Goal: Information Seeking & Learning: Find specific fact

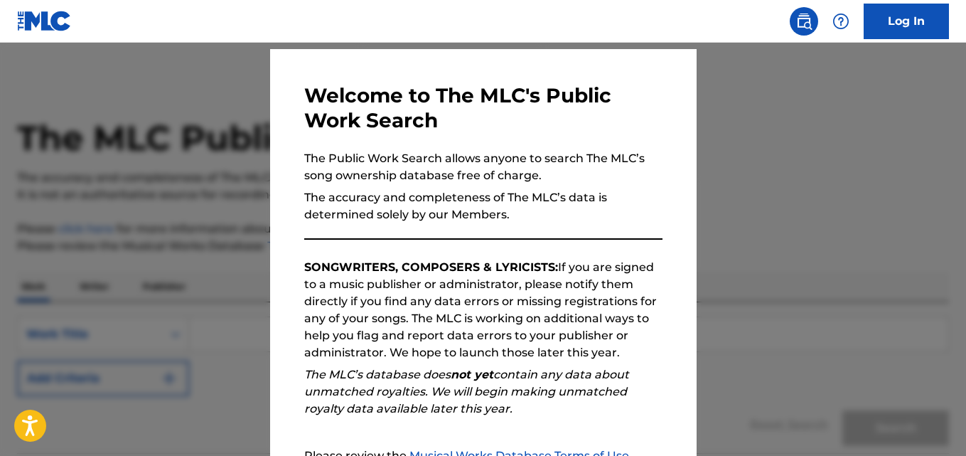
scroll to position [195, 0]
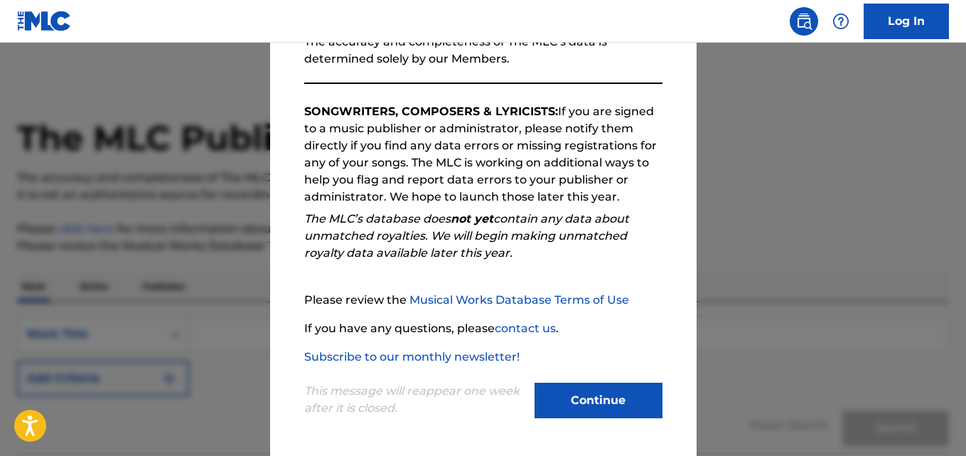
click at [561, 389] on button "Continue" at bounding box center [599, 400] width 128 height 36
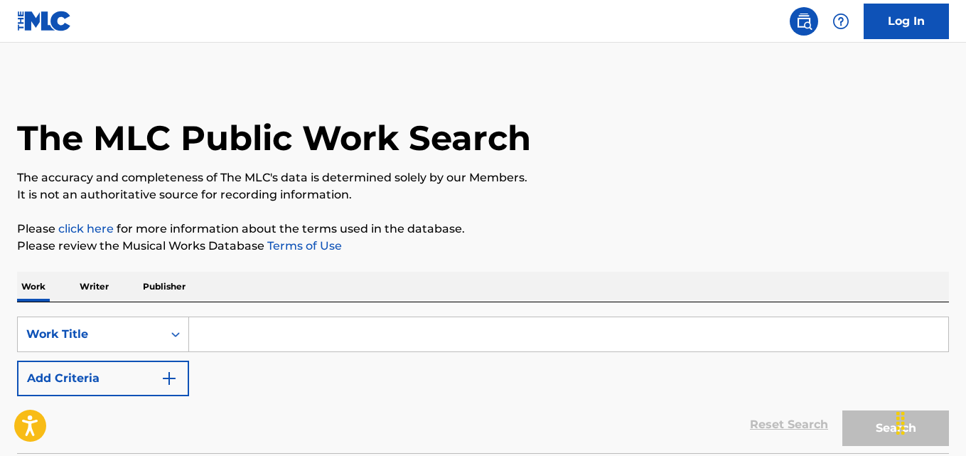
click at [333, 337] on input "Search Form" at bounding box center [568, 334] width 759 height 34
paste input "Tu Foto"
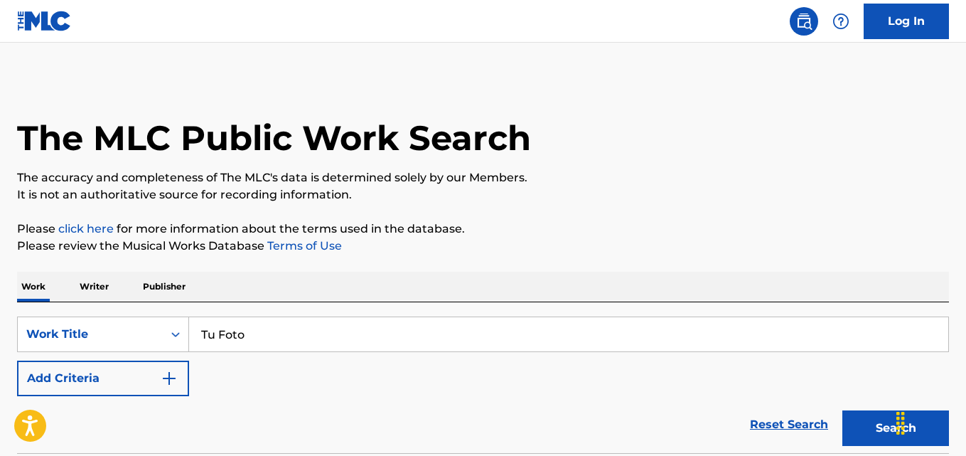
type input "Tu Foto"
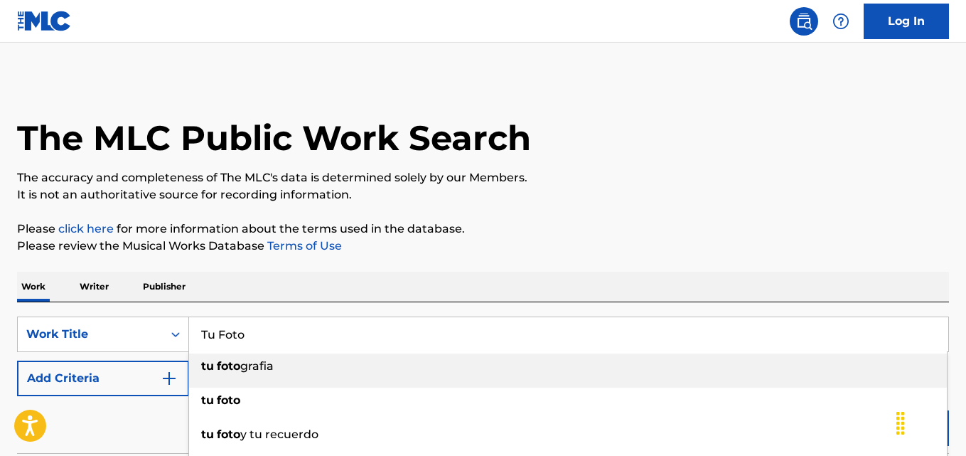
click at [319, 262] on div "The MLC Public Work Search The accuracy and completeness of The MLC's data is d…" at bounding box center [483, 287] width 966 height 419
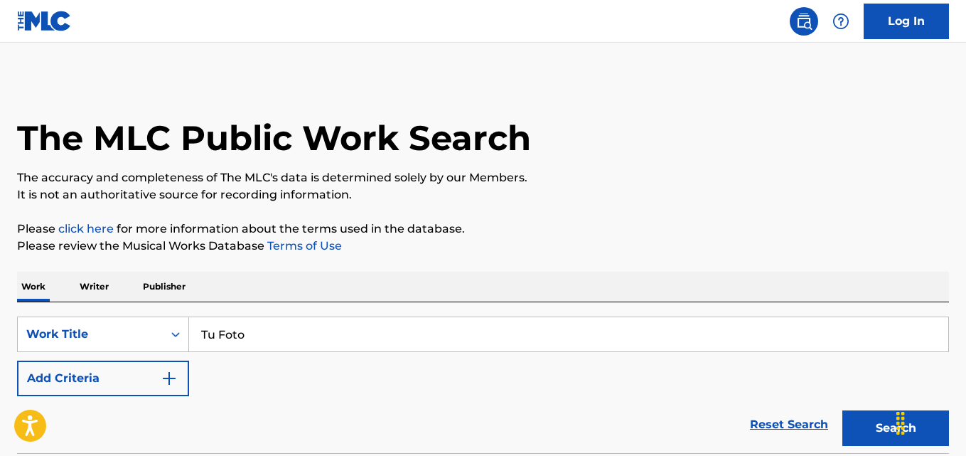
click at [144, 365] on button "Add Criteria" at bounding box center [103, 378] width 172 height 36
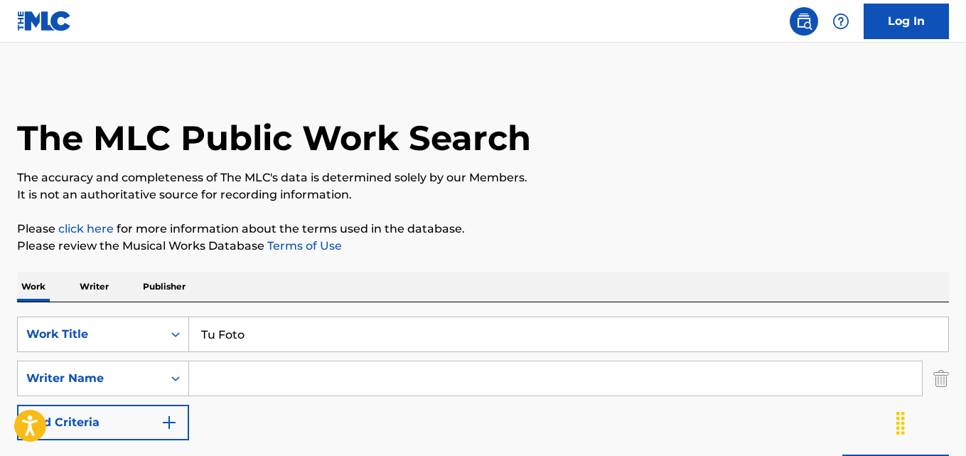
click at [229, 382] on input "Search Form" at bounding box center [555, 378] width 733 height 34
drag, startPoint x: 262, startPoint y: 366, endPoint x: 160, endPoint y: 373, distance: 102.6
click at [160, 373] on div "SearchWithCriteriafcfbb798-3eca-4d66-a69b-3f7659fd1018 Writer Name [PERSON_NAME]" at bounding box center [483, 378] width 932 height 36
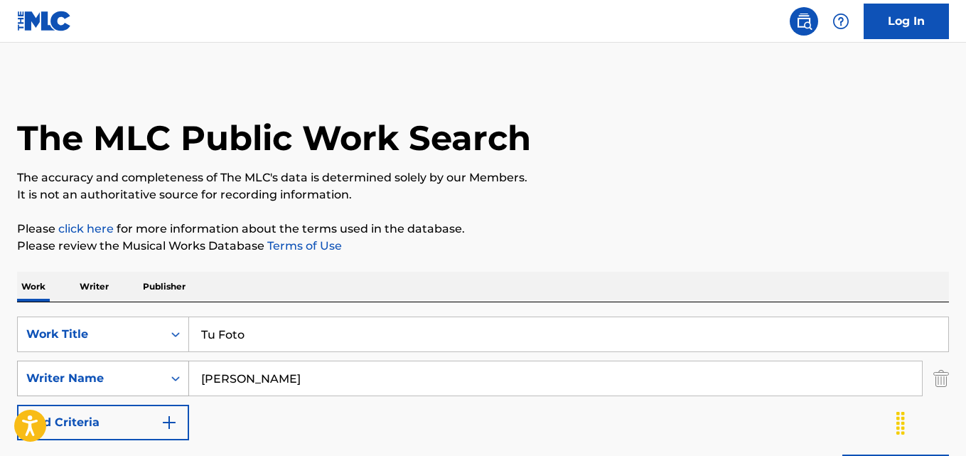
paste input "[PERSON_NAME]"
type input "[PERSON_NAME]"
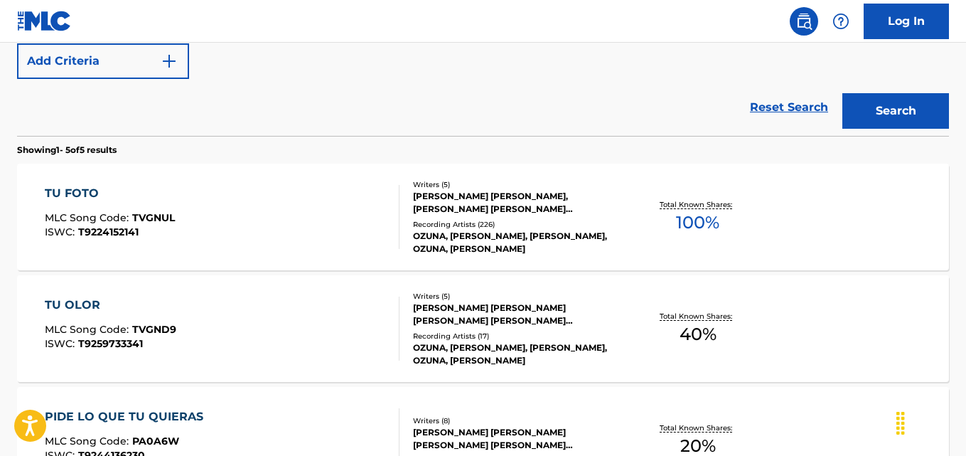
scroll to position [421, 0]
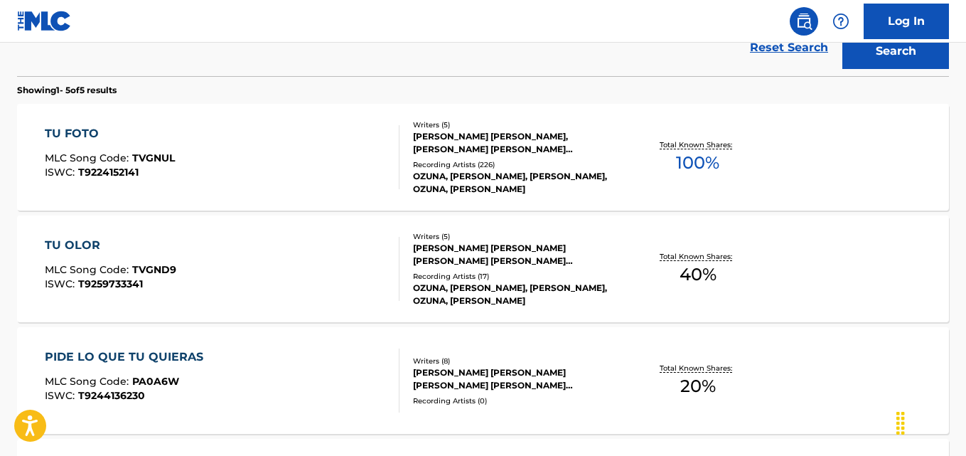
click at [86, 139] on div "TU FOTO" at bounding box center [110, 133] width 130 height 17
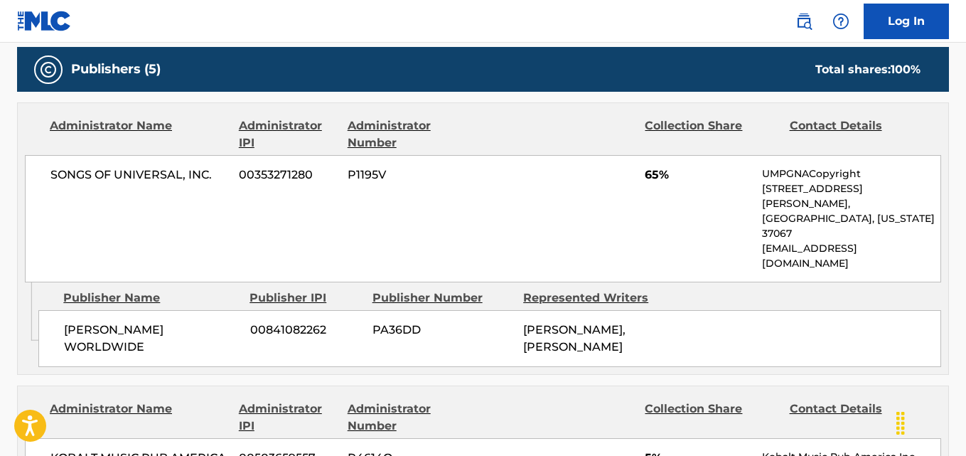
scroll to position [711, 0]
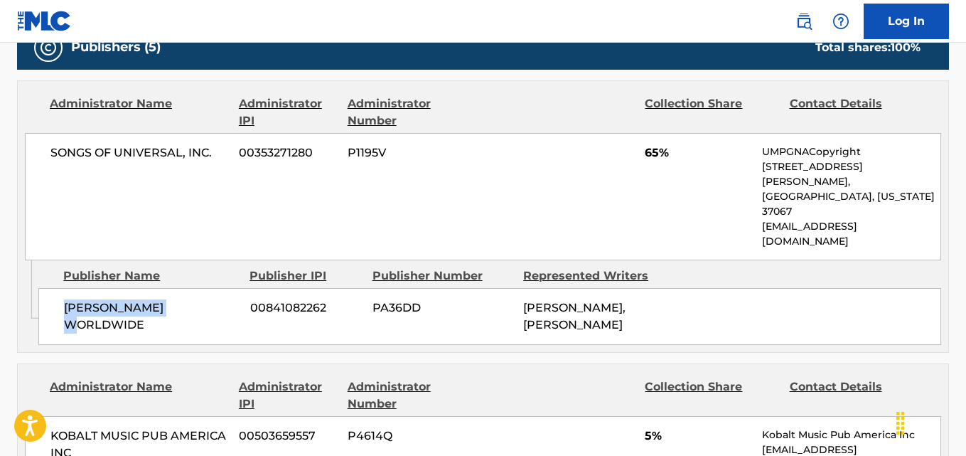
drag, startPoint x: 63, startPoint y: 269, endPoint x: 191, endPoint y: 269, distance: 127.3
click at [191, 288] on div "[PERSON_NAME] WORLDWIDE 00841082262 PA36DD [PERSON_NAME], [PERSON_NAME]" at bounding box center [489, 316] width 903 height 57
copy span "[PERSON_NAME] WORLDWIDE"
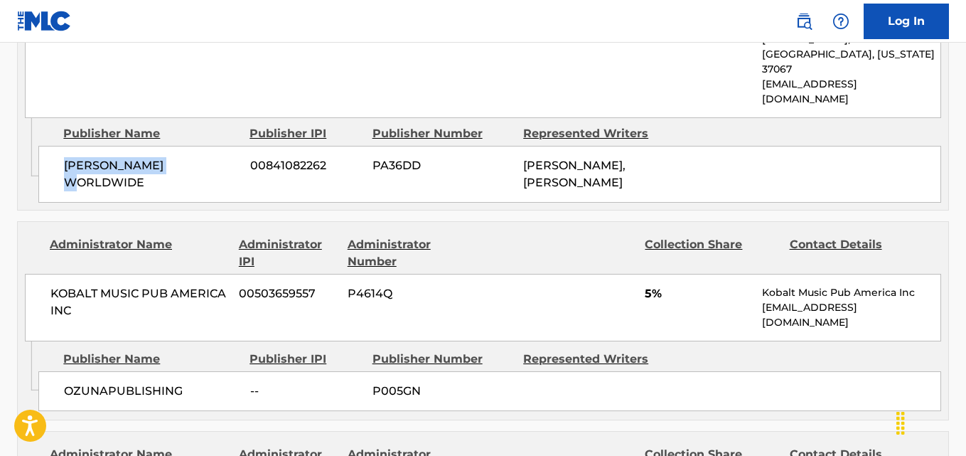
scroll to position [924, 0]
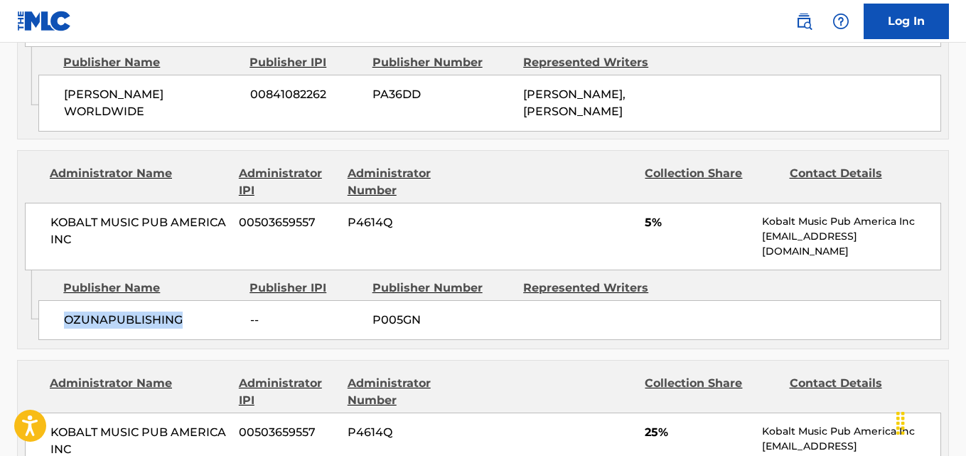
drag, startPoint x: 58, startPoint y: 294, endPoint x: 183, endPoint y: 294, distance: 125.1
click at [183, 300] on div "OZUNAPUBLISHING -- P005GN" at bounding box center [489, 320] width 903 height 40
copy span "OZUNAPUBLISHING"
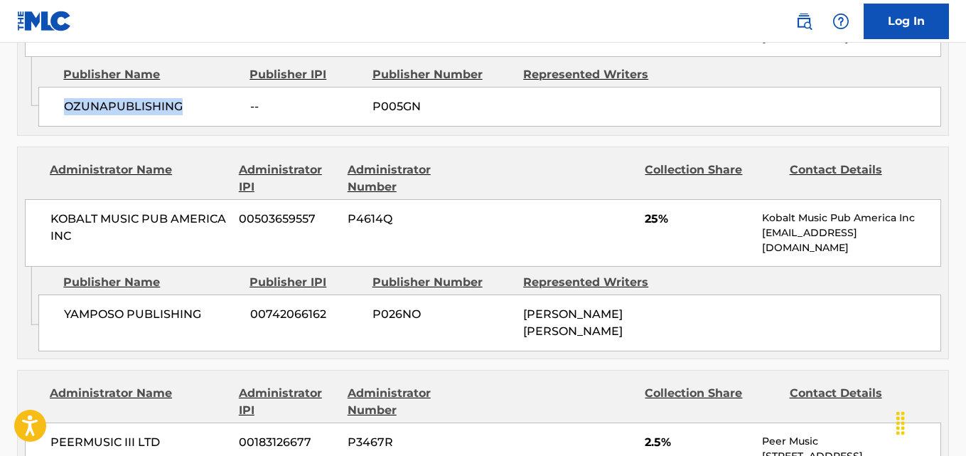
scroll to position [1066, 0]
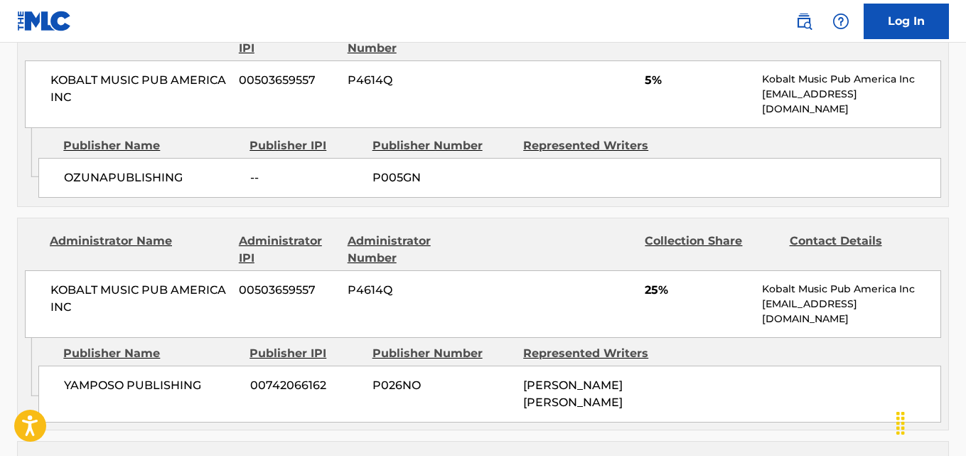
click at [150, 282] on span "KOBALT MUSIC PUB AMERICA INC" at bounding box center [139, 299] width 178 height 34
drag, startPoint x: 51, startPoint y: 57, endPoint x: 102, endPoint y: 77, distance: 54.9
click at [102, 77] on span "KOBALT MUSIC PUB AMERICA INC" at bounding box center [139, 89] width 178 height 34
copy span "KOBALT MUSIC PUB AMERICA INC"
click at [66, 159] on div "OZUNAPUBLISHING -- P005GN" at bounding box center [489, 178] width 903 height 40
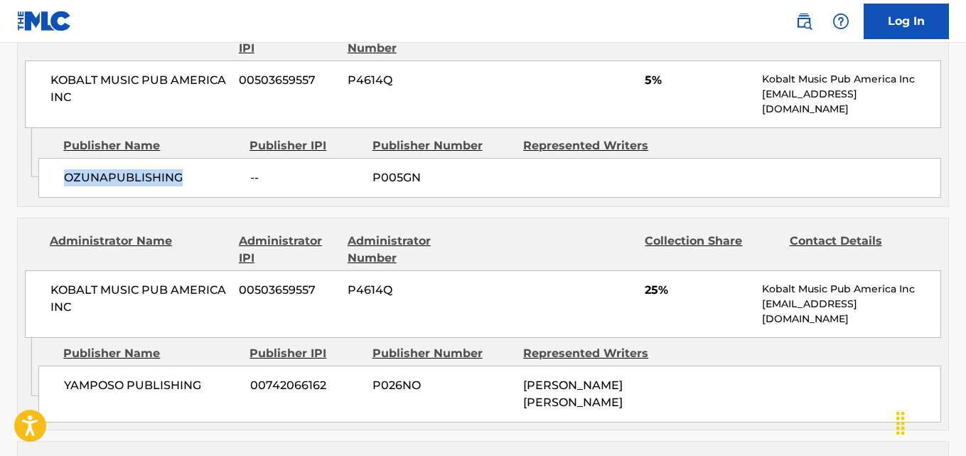
drag, startPoint x: 65, startPoint y: 155, endPoint x: 200, endPoint y: 156, distance: 135.1
click at [200, 169] on span "OZUNAPUBLISHING" at bounding box center [152, 177] width 176 height 17
drag, startPoint x: 58, startPoint y: 151, endPoint x: 196, endPoint y: 151, distance: 137.2
click at [196, 158] on div "OZUNAPUBLISHING -- P005GN" at bounding box center [489, 178] width 903 height 40
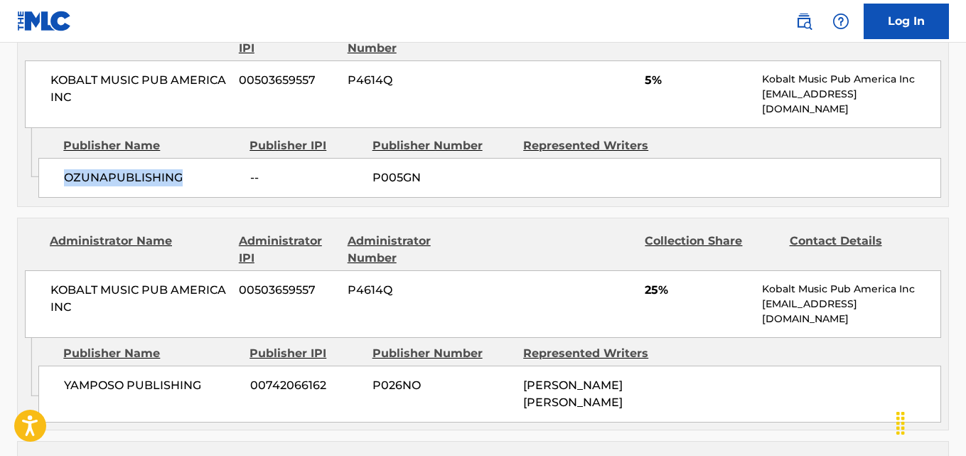
copy span "OZUNAPUBLISHING"
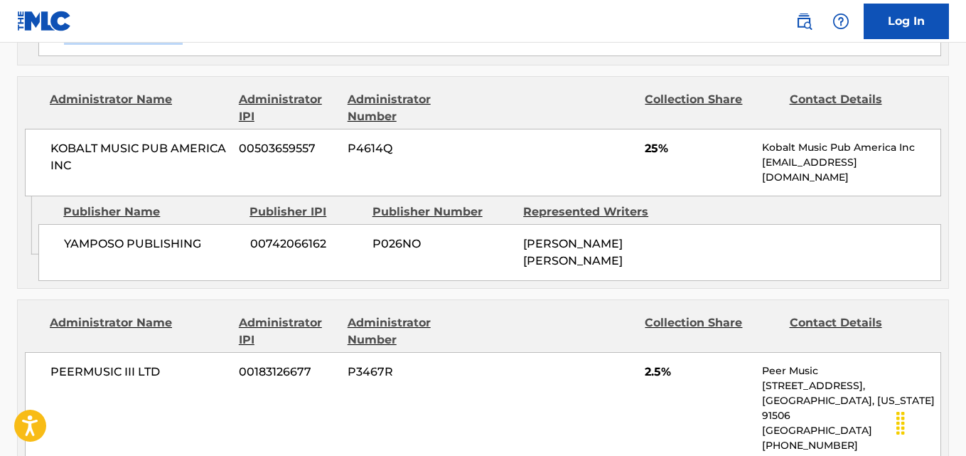
scroll to position [1209, 0]
drag, startPoint x: 60, startPoint y: 215, endPoint x: 220, endPoint y: 225, distance: 160.3
click at [220, 225] on div "YAMPOSO PUBLISHING 00742066162 P026NO [PERSON_NAME] [PERSON_NAME]" at bounding box center [489, 251] width 903 height 57
copy span "YAMPOSO PUBLISHING"
click at [651, 139] on span "25%" at bounding box center [698, 147] width 107 height 17
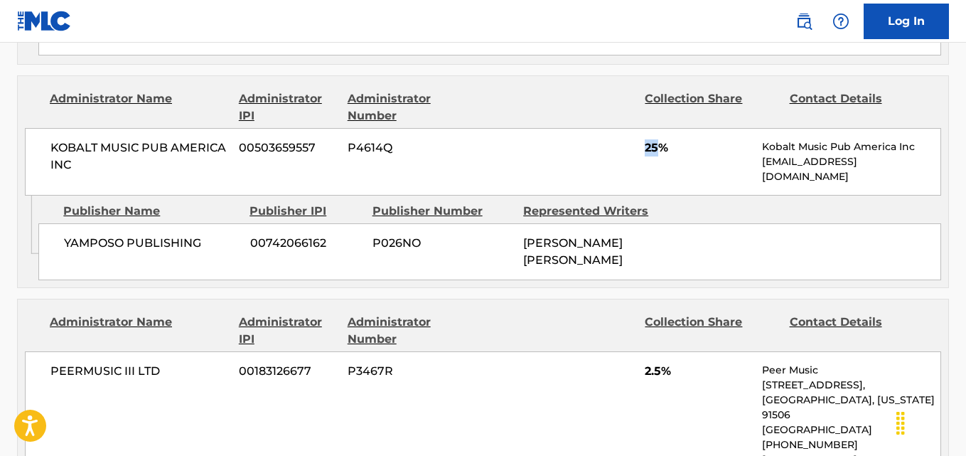
click at [651, 139] on span "25%" at bounding box center [698, 147] width 107 height 17
copy span "25"
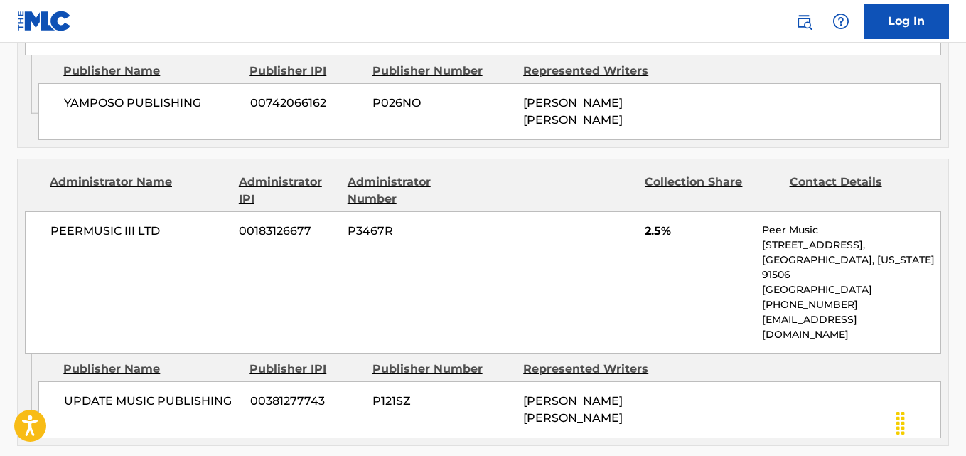
scroll to position [1422, 0]
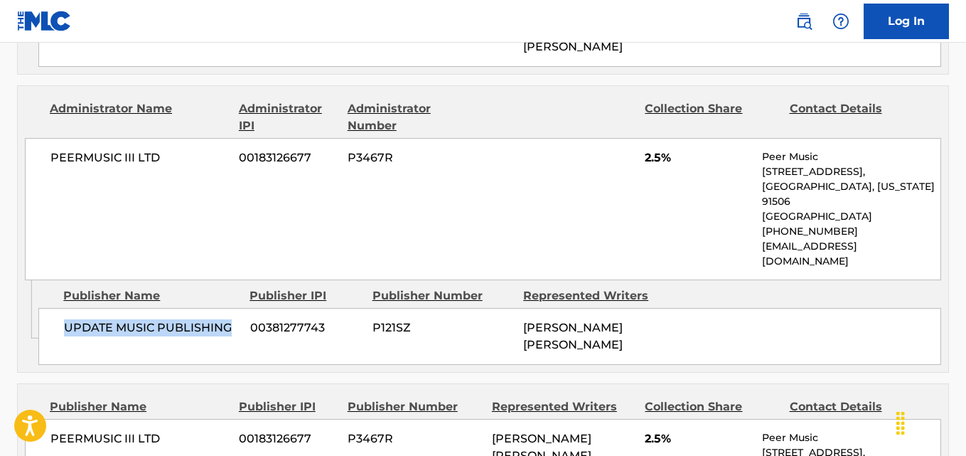
drag, startPoint x: 51, startPoint y: 291, endPoint x: 235, endPoint y: 294, distance: 183.4
click at [235, 308] on div "UPDATE MUSIC PUBLISHING 00381277743 P121SZ [PERSON_NAME] [PERSON_NAME]" at bounding box center [489, 336] width 903 height 57
copy span "UPDATE MUSIC PUBLISHING"
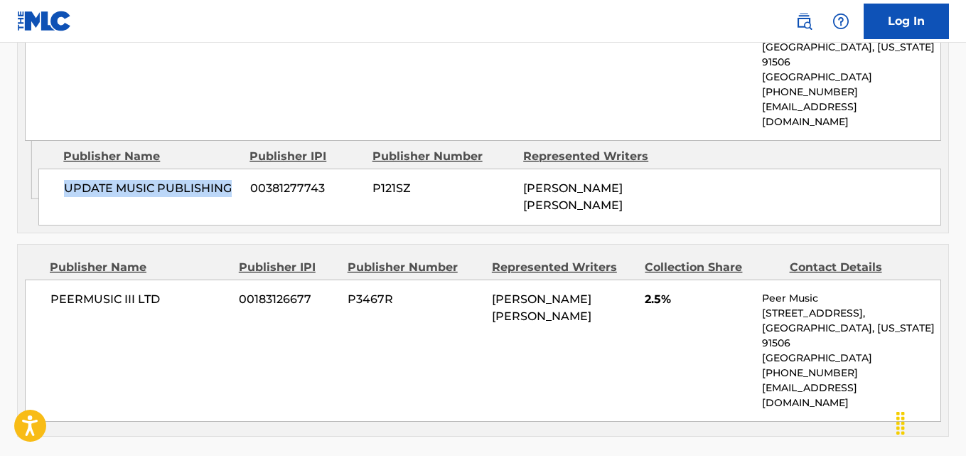
scroll to position [1635, 0]
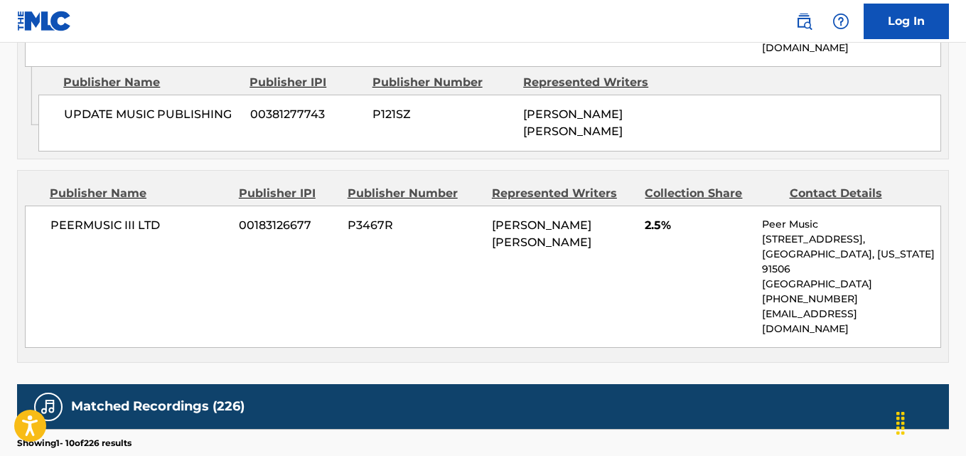
click at [55, 217] on span "PEERMUSIC III LTD" at bounding box center [139, 225] width 178 height 17
drag, startPoint x: 50, startPoint y: 188, endPoint x: 167, endPoint y: 188, distance: 117.3
click at [167, 205] on div "PEERMUSIC III LTD 00183126677 P3467R [PERSON_NAME] [PERSON_NAME] 2.5% Peer Musi…" at bounding box center [483, 276] width 916 height 142
copy span "PEERMUSIC III LTD"
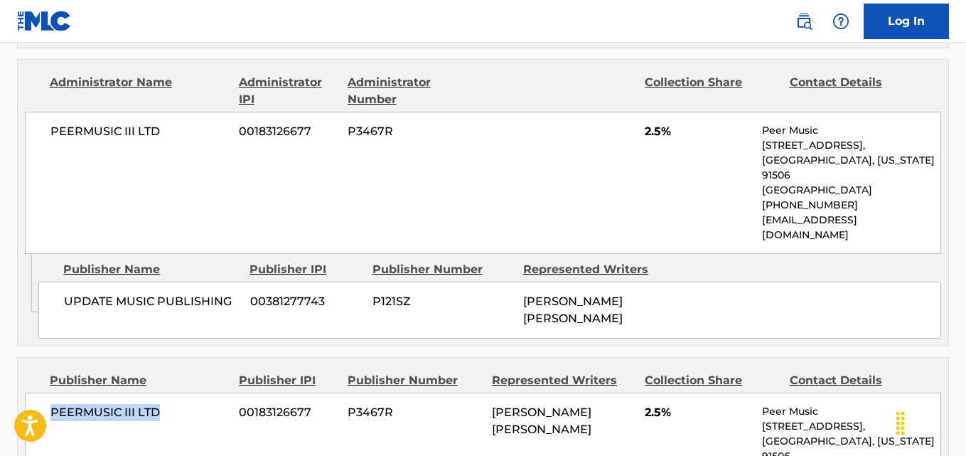
scroll to position [1422, 0]
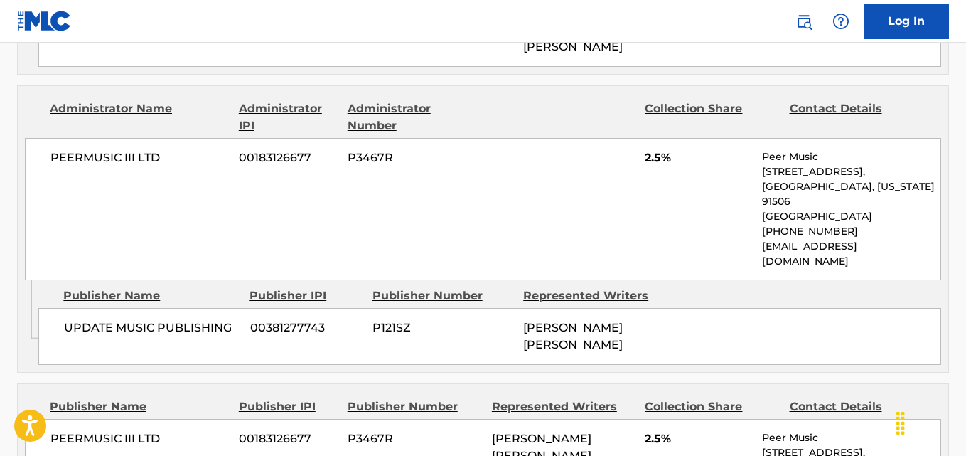
click at [648, 149] on span "2.5%" at bounding box center [698, 157] width 107 height 17
copy span "2.5"
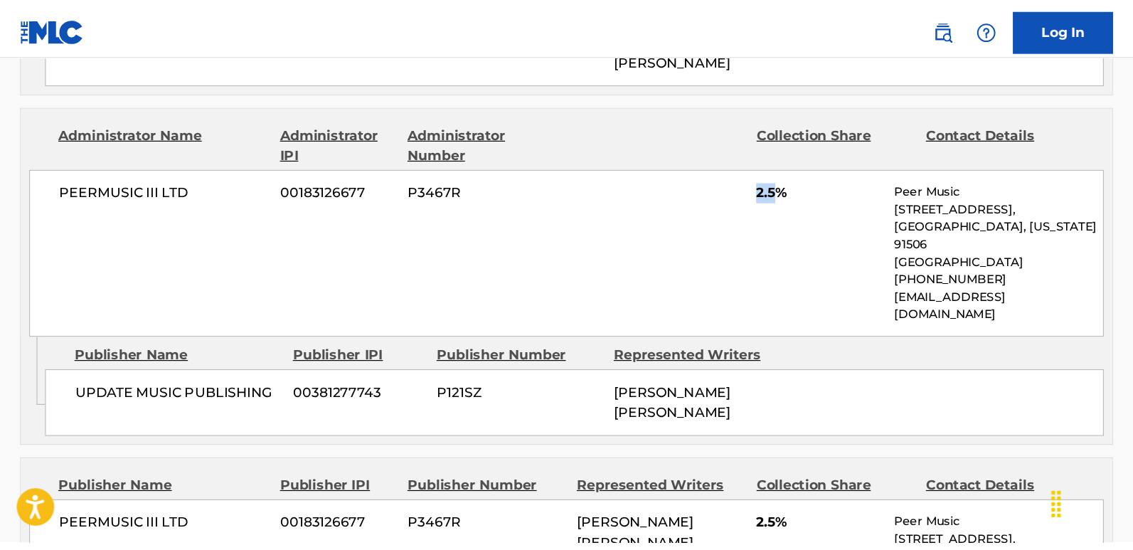
scroll to position [1351, 0]
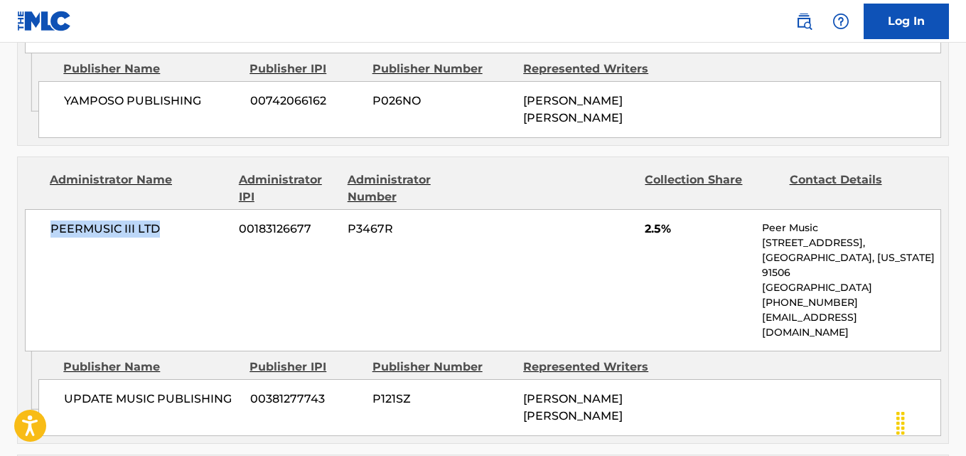
drag, startPoint x: 48, startPoint y: 208, endPoint x: 178, endPoint y: 208, distance: 130.1
click at [178, 209] on div "PEERMUSIC III LTD 00183126677 P3467R 2.5% Peer Music [STREET_ADDRESS][US_STATE]…" at bounding box center [483, 280] width 916 height 142
copy span "PEERMUSIC III LTD"
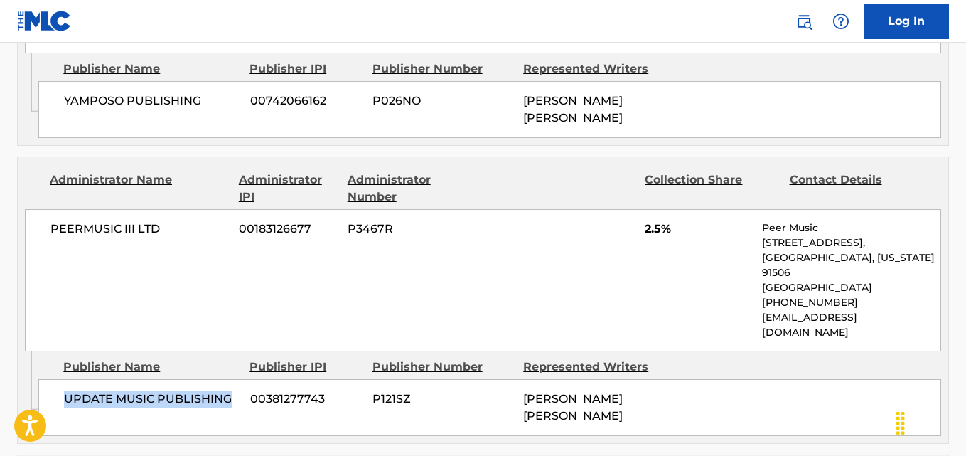
drag, startPoint x: 58, startPoint y: 353, endPoint x: 234, endPoint y: 367, distance: 176.8
click at [234, 379] on div "UPDATE MUSIC PUBLISHING 00381277743 P121SZ [PERSON_NAME] [PERSON_NAME]" at bounding box center [489, 407] width 903 height 57
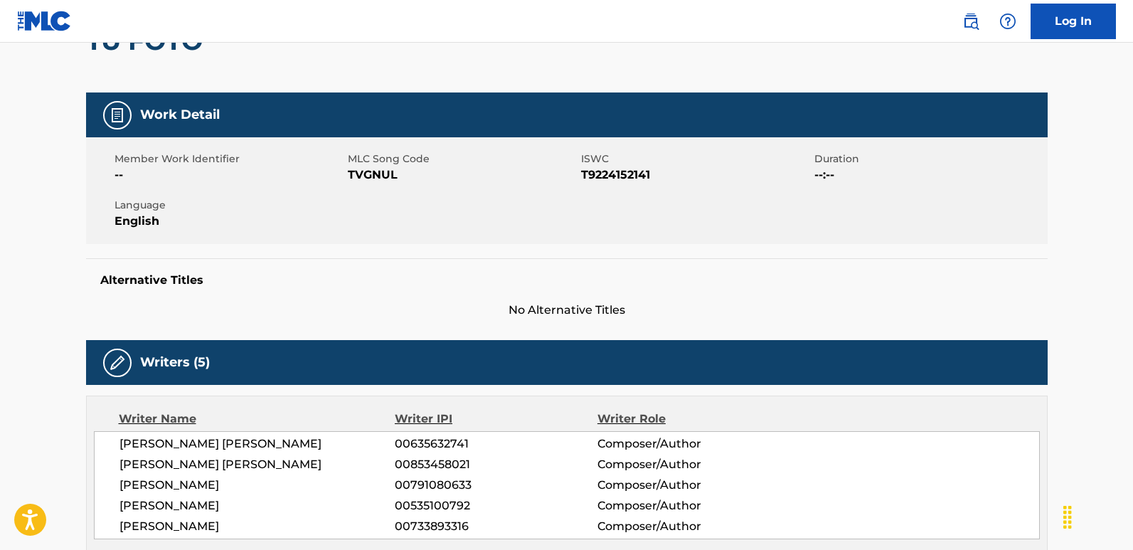
scroll to position [71, 0]
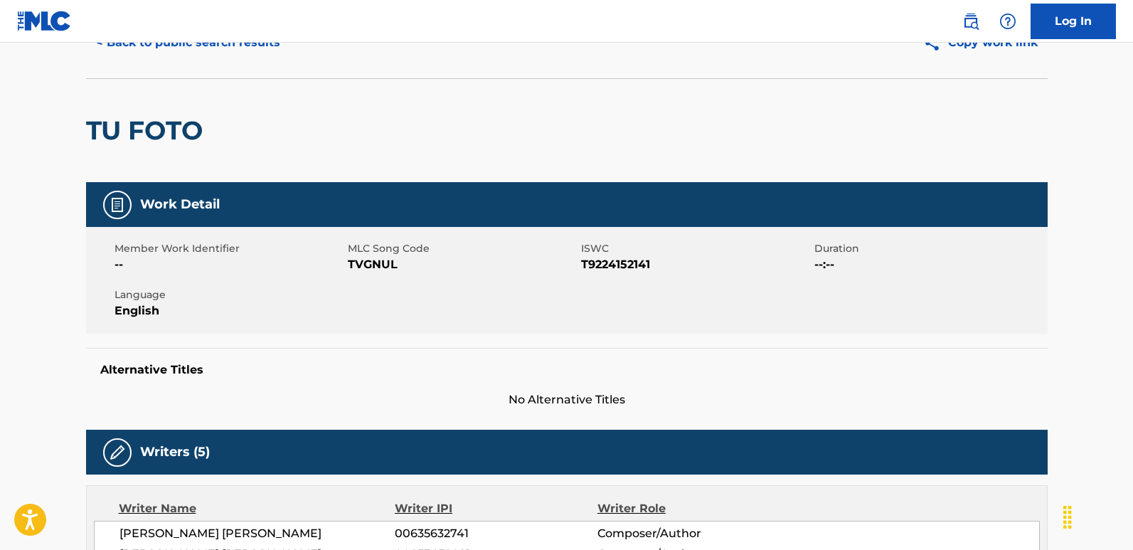
click at [203, 31] on nav "Log In" at bounding box center [566, 21] width 1133 height 43
click at [196, 48] on button "< Back to public search results" at bounding box center [188, 43] width 204 height 36
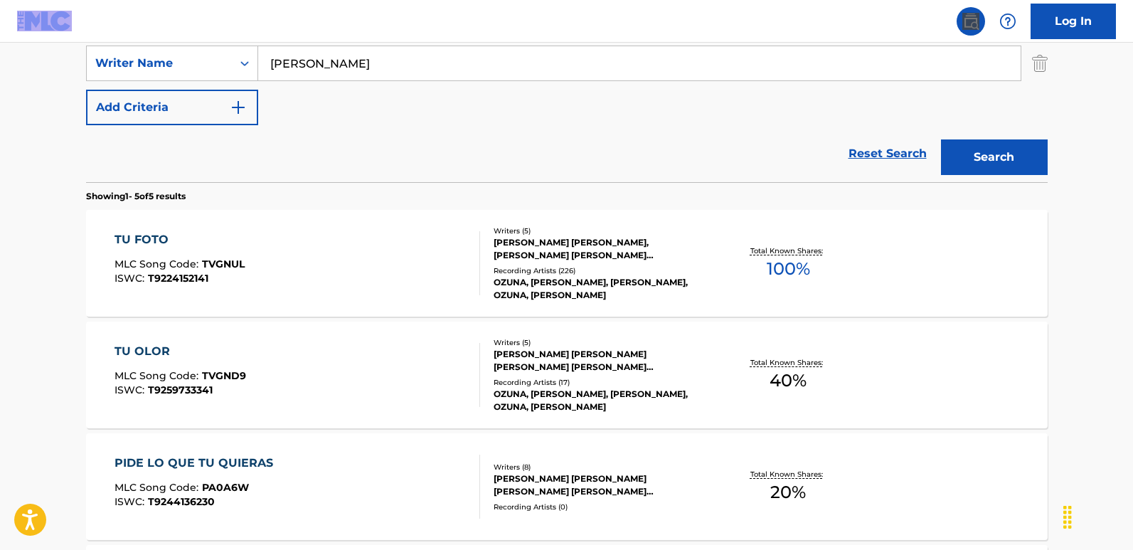
scroll to position [289, 0]
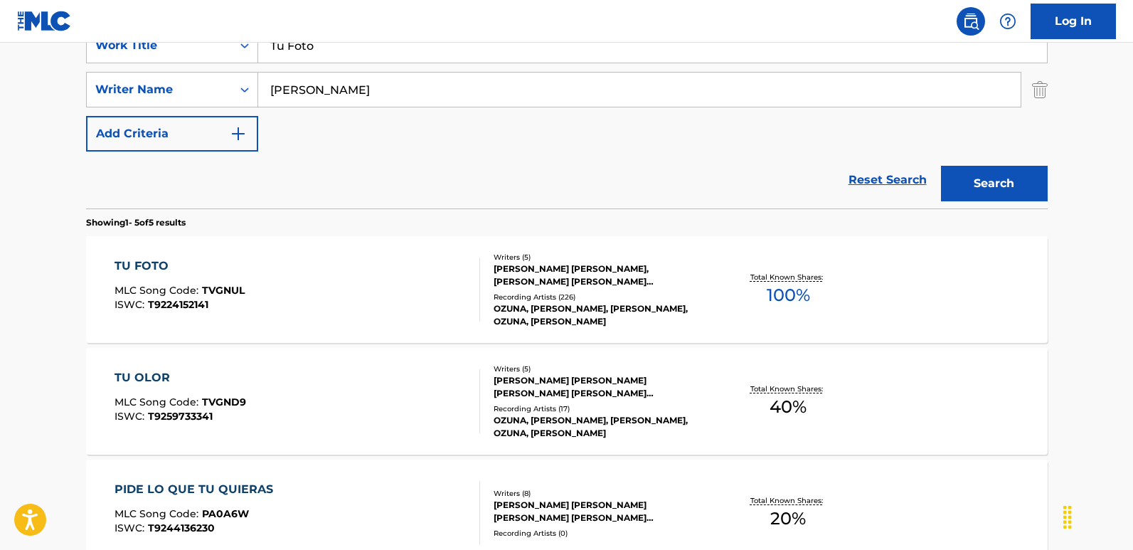
click at [53, 348] on main "The MLC Public Work Search The accuracy and completeness of The MLC's data is d…" at bounding box center [566, 308] width 1133 height 1109
click at [40, 364] on main "The MLC Public Work Search The accuracy and completeness of The MLC's data is d…" at bounding box center [566, 308] width 1133 height 1109
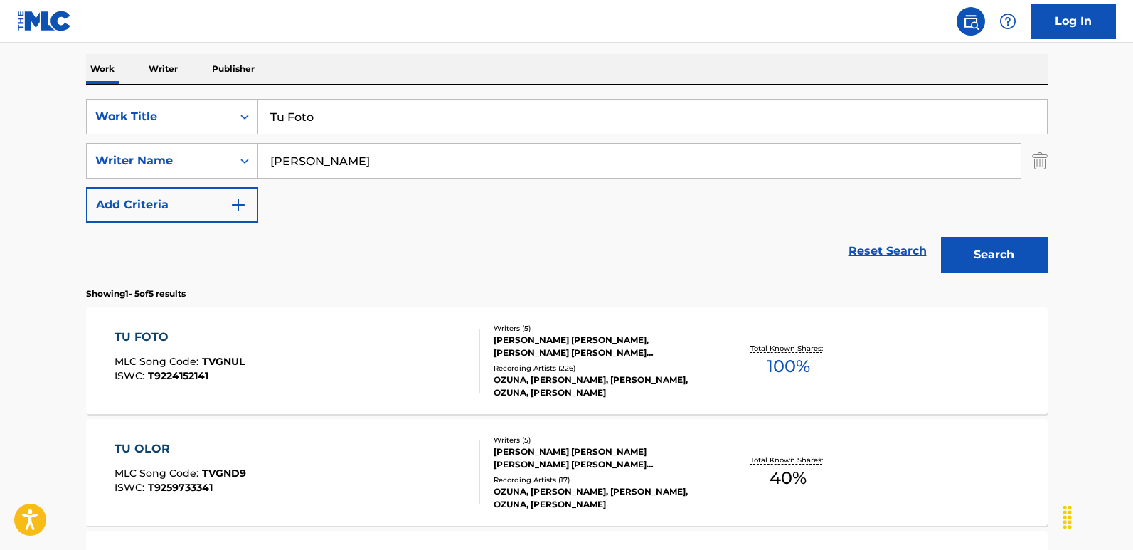
click at [127, 345] on div "TU FOTO" at bounding box center [179, 336] width 130 height 17
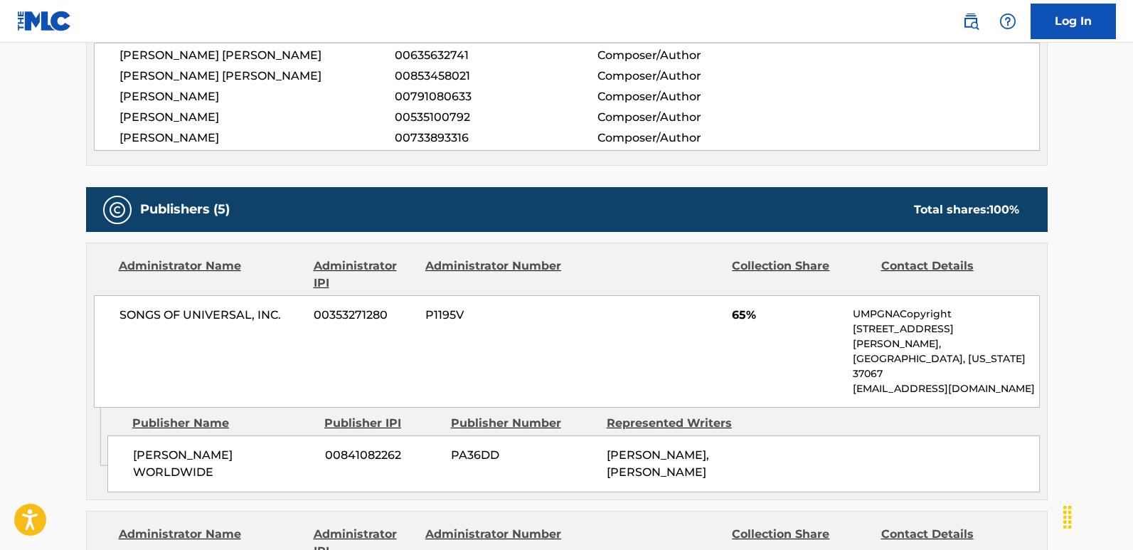
scroll to position [569, 0]
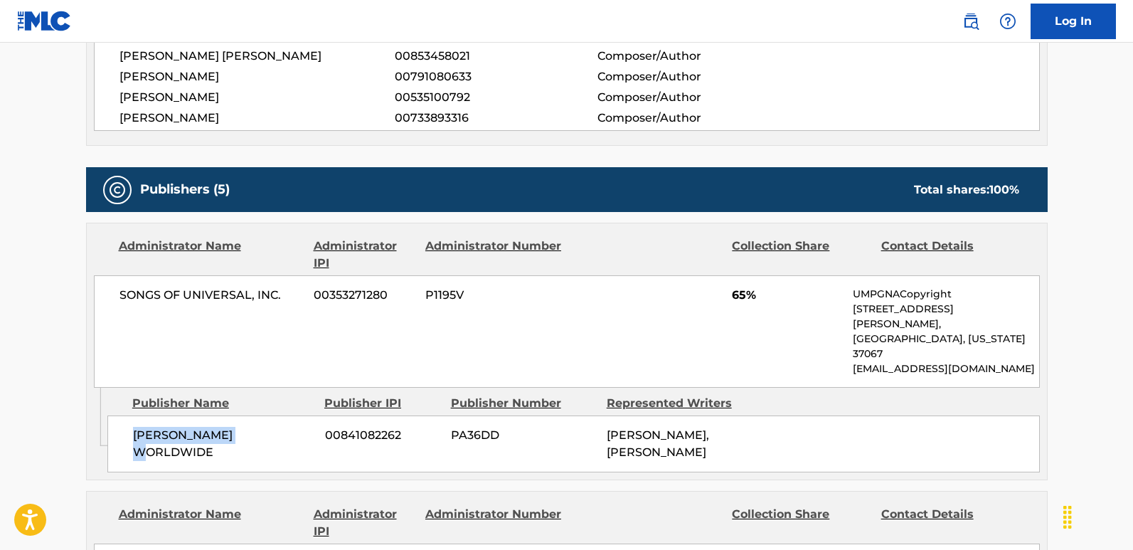
drag, startPoint x: 119, startPoint y: 413, endPoint x: 265, endPoint y: 421, distance: 146.0
click at [265, 421] on div "[PERSON_NAME] WORLDWIDE 00841082262 PA36DD [PERSON_NAME], [PERSON_NAME]" at bounding box center [573, 443] width 932 height 57
click at [732, 299] on span "65%" at bounding box center [787, 295] width 110 height 17
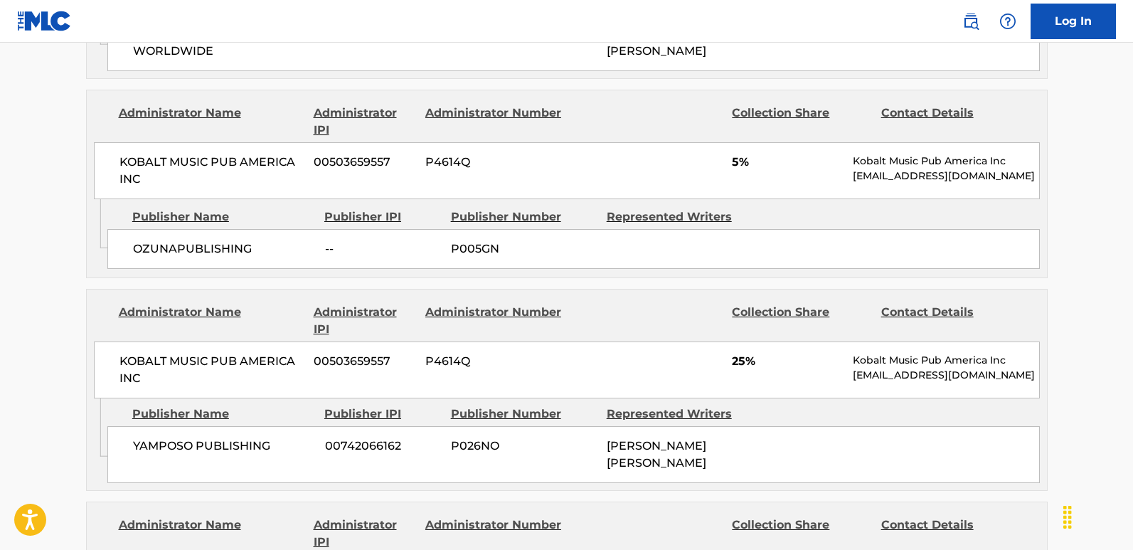
scroll to position [995, 0]
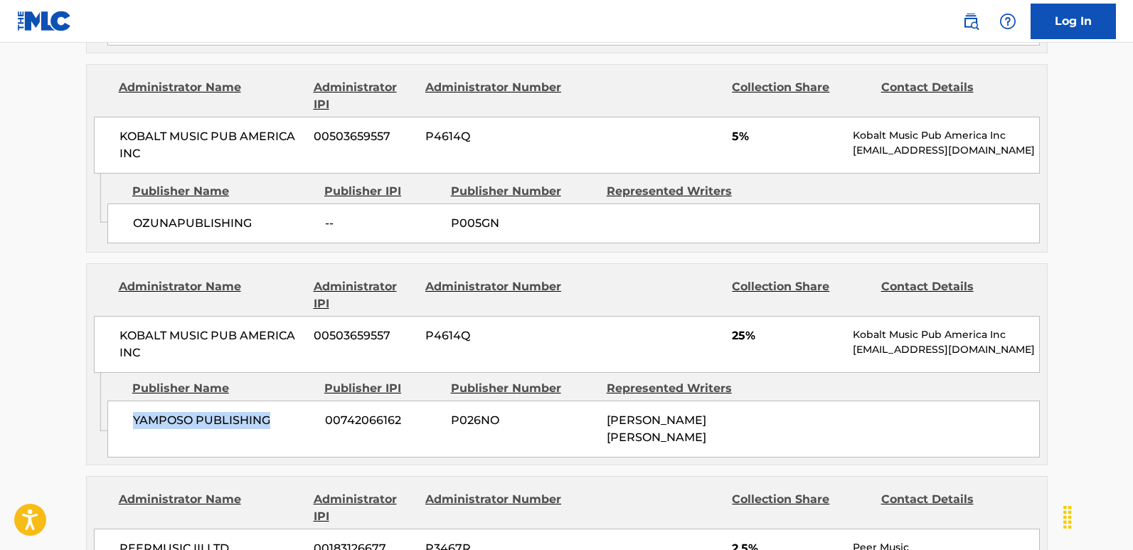
drag, startPoint x: 133, startPoint y: 410, endPoint x: 267, endPoint y: 410, distance: 134.4
click at [267, 412] on span "YAMPOSO PUBLISHING" at bounding box center [223, 420] width 181 height 17
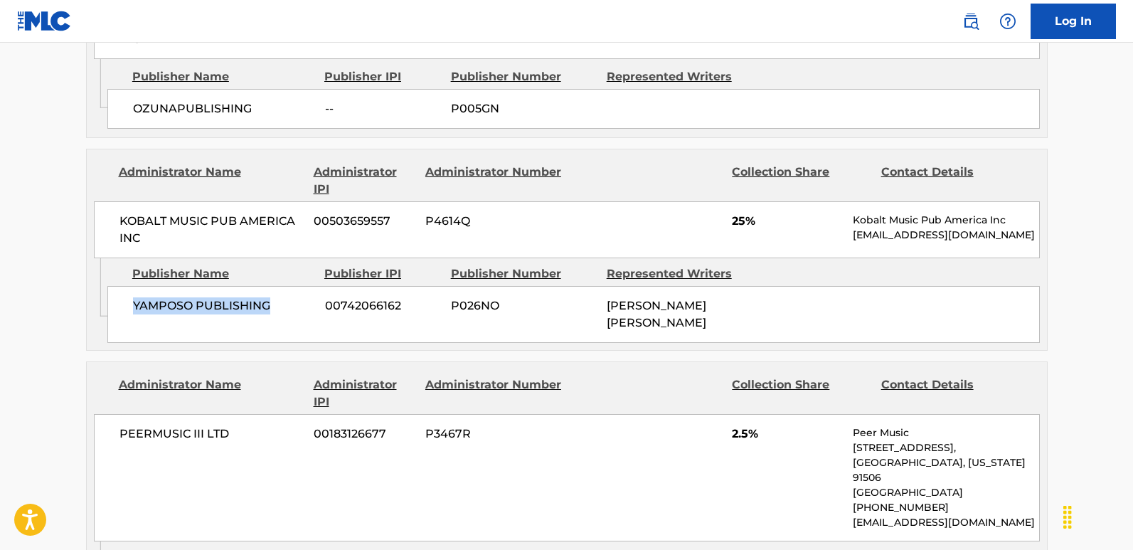
scroll to position [1137, 0]
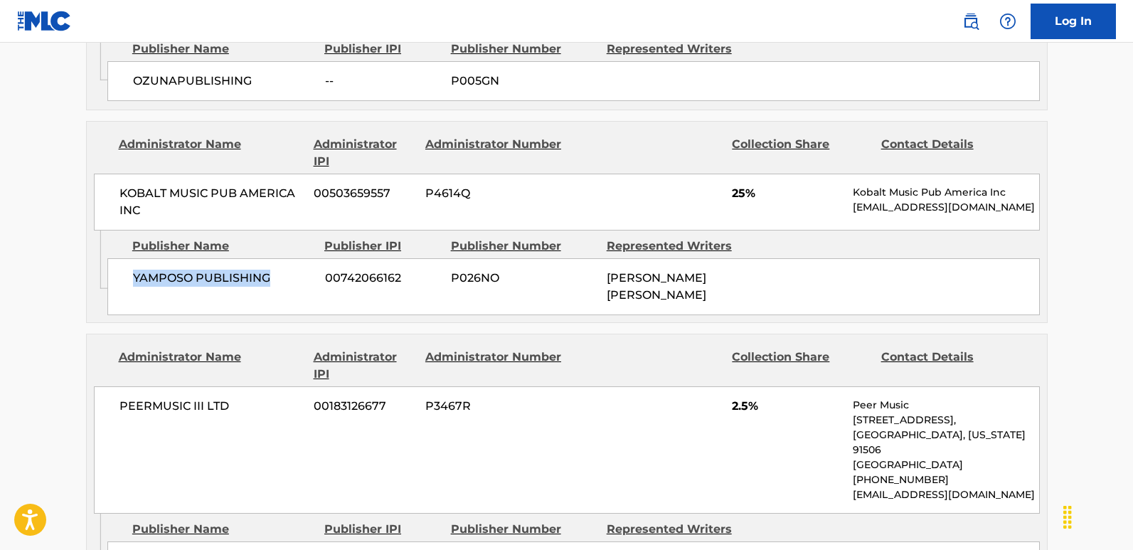
click at [210, 301] on div "YAMPOSO PUBLISHING 00742066162 P026NO [PERSON_NAME] [PERSON_NAME]" at bounding box center [573, 286] width 932 height 57
drag, startPoint x: 130, startPoint y: 267, endPoint x: 277, endPoint y: 264, distance: 147.2
click at [277, 264] on div "YAMPOSO PUBLISHING 00742066162 P026NO [PERSON_NAME] [PERSON_NAME]" at bounding box center [573, 286] width 932 height 57
click at [277, 269] on span "YAMPOSO PUBLISHING" at bounding box center [223, 277] width 181 height 17
click at [159, 294] on div "YAMPOSO PUBLISHING 00742066162 P026NO [PERSON_NAME] [PERSON_NAME]" at bounding box center [573, 286] width 932 height 57
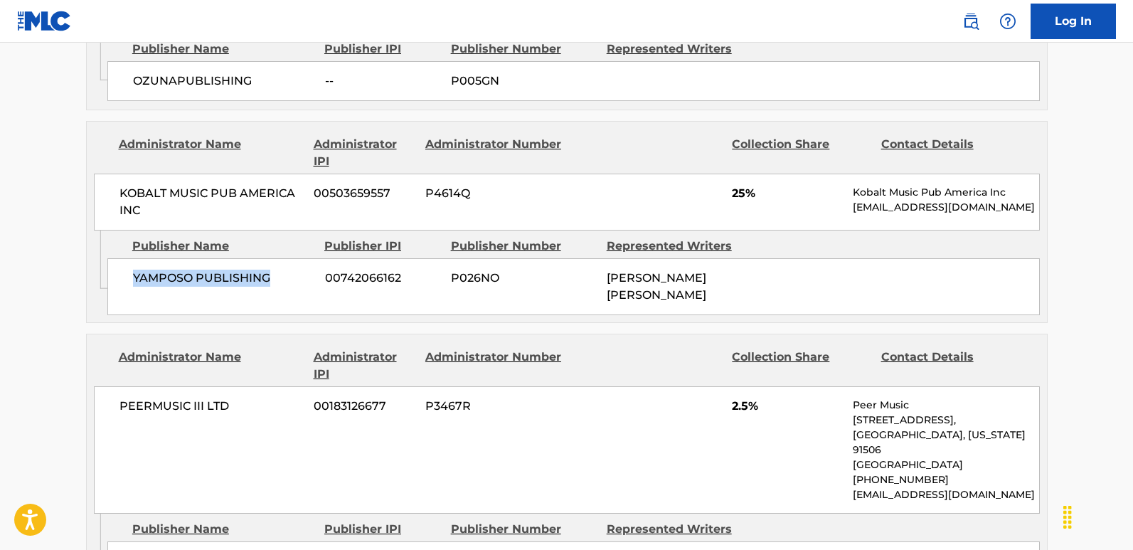
drag, startPoint x: 132, startPoint y: 268, endPoint x: 270, endPoint y: 272, distance: 138.7
click at [270, 272] on div "YAMPOSO PUBLISHING 00742066162 P026NO [PERSON_NAME] [PERSON_NAME]" at bounding box center [573, 286] width 932 height 57
click at [732, 185] on span "25%" at bounding box center [787, 193] width 110 height 17
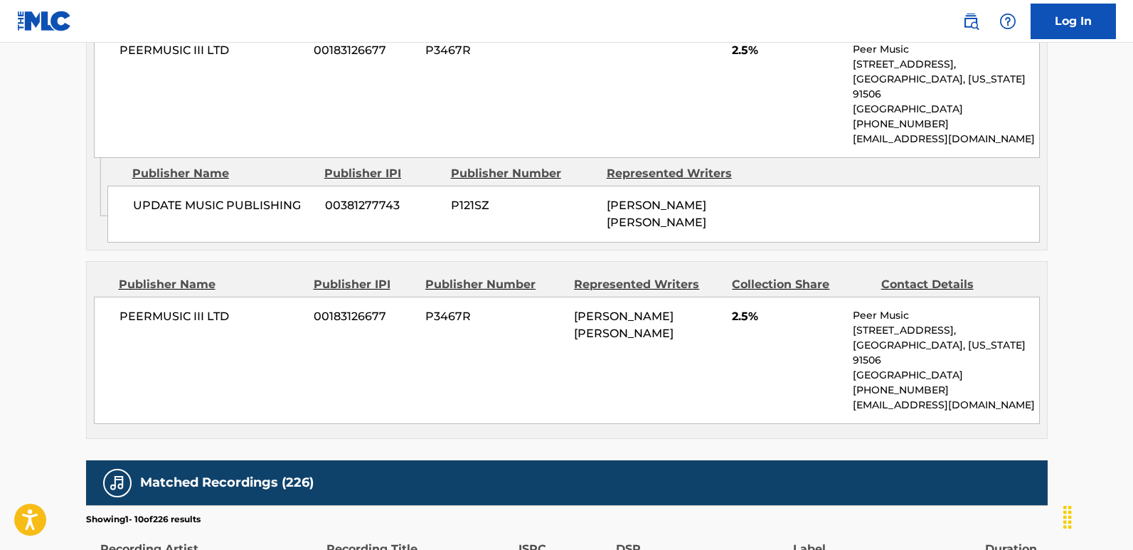
scroll to position [1422, 0]
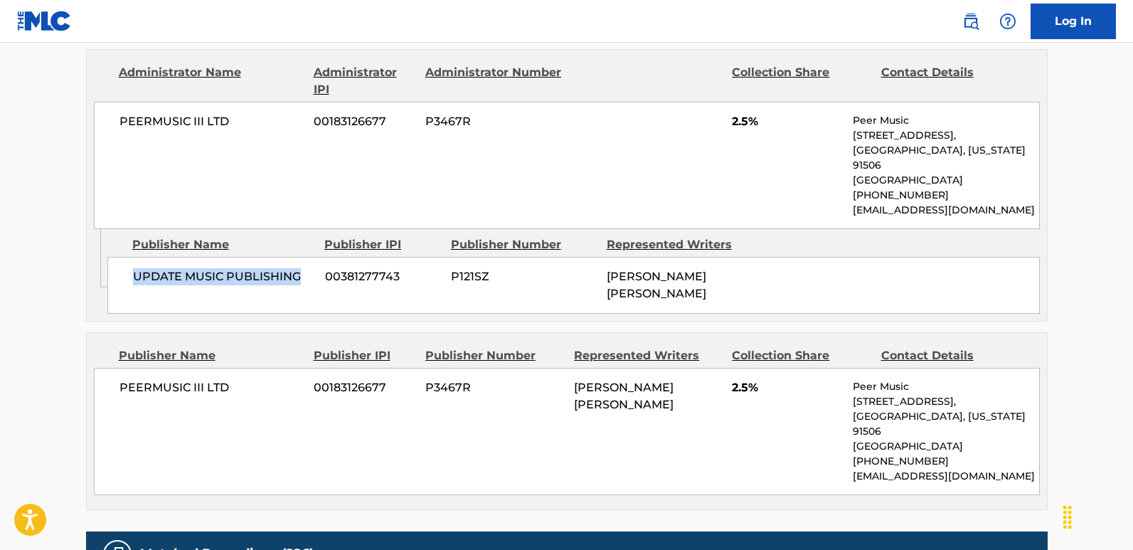
drag, startPoint x: 133, startPoint y: 259, endPoint x: 302, endPoint y: 259, distance: 169.2
click at [302, 268] on span "UPDATE MUSIC PUBLISHING" at bounding box center [223, 276] width 181 height 17
drag, startPoint x: 117, startPoint y: 366, endPoint x: 272, endPoint y: 373, distance: 155.1
click at [272, 373] on div "PEERMUSIC III LTD 00183126677 P3467R [PERSON_NAME] [PERSON_NAME] 2.5% Peer Musi…" at bounding box center [567, 431] width 946 height 127
click at [730, 370] on div "PEERMUSIC III LTD 00183126677 P3467R [PERSON_NAME] [PERSON_NAME] 2.5% Peer Musi…" at bounding box center [567, 431] width 946 height 127
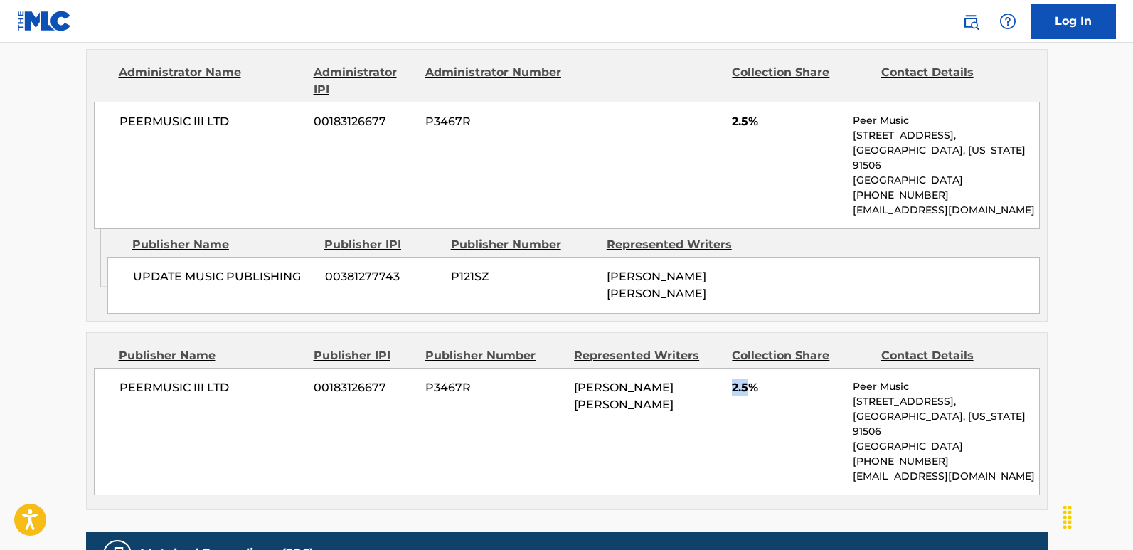
click at [730, 370] on div "PEERMUSIC III LTD 00183126677 P3467R [PERSON_NAME] [PERSON_NAME] 2.5% Peer Musi…" at bounding box center [567, 431] width 946 height 127
drag, startPoint x: 115, startPoint y: 109, endPoint x: 261, endPoint y: 114, distance: 145.8
click at [261, 114] on div "PEERMUSIC III LTD 00183126677 P3467R 2.5% Peer Music [STREET_ADDRESS][US_STATE]…" at bounding box center [567, 165] width 946 height 127
click at [211, 206] on div "PEERMUSIC III LTD 00183126677 P3467R 2.5% Peer Music [STREET_ADDRESS][US_STATE]…" at bounding box center [567, 165] width 946 height 127
drag, startPoint x: 115, startPoint y: 118, endPoint x: 233, endPoint y: 118, distance: 118.0
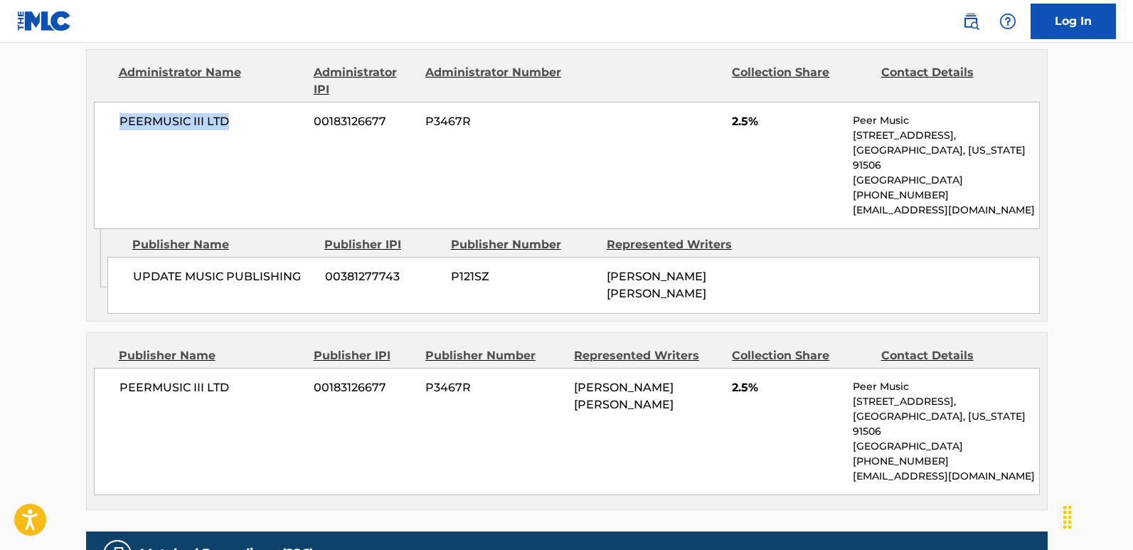
click at [233, 118] on div "PEERMUSIC III LTD 00183126677 P3467R 2.5% Peer Music [STREET_ADDRESS][US_STATE]…" at bounding box center [567, 165] width 946 height 127
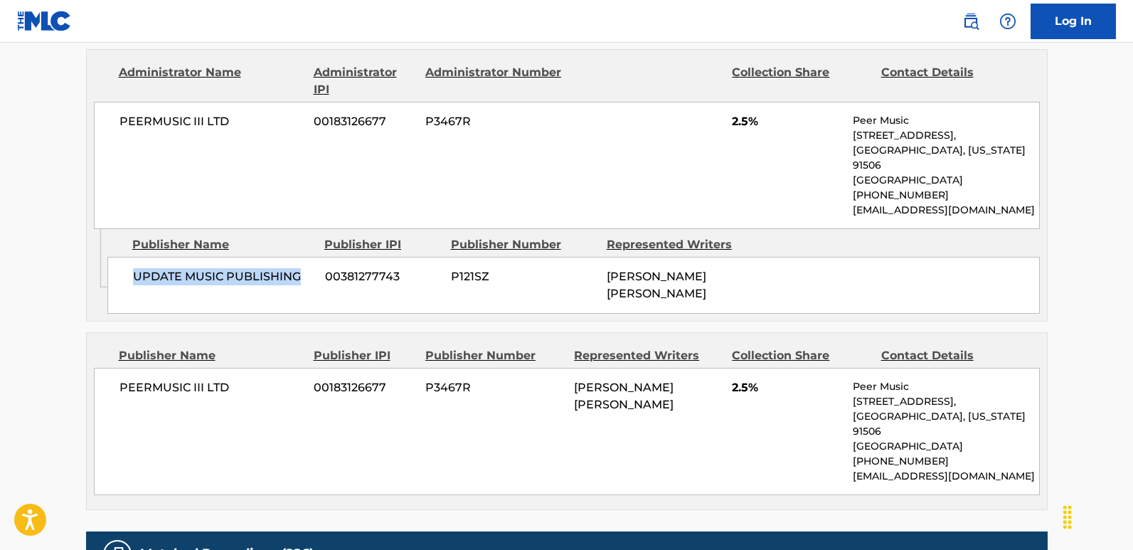
drag, startPoint x: 136, startPoint y: 262, endPoint x: 302, endPoint y: 264, distance: 166.4
click at [302, 268] on span "UPDATE MUSIC PUBLISHING" at bounding box center [223, 276] width 181 height 17
click at [739, 113] on span "2.5%" at bounding box center [787, 121] width 110 height 17
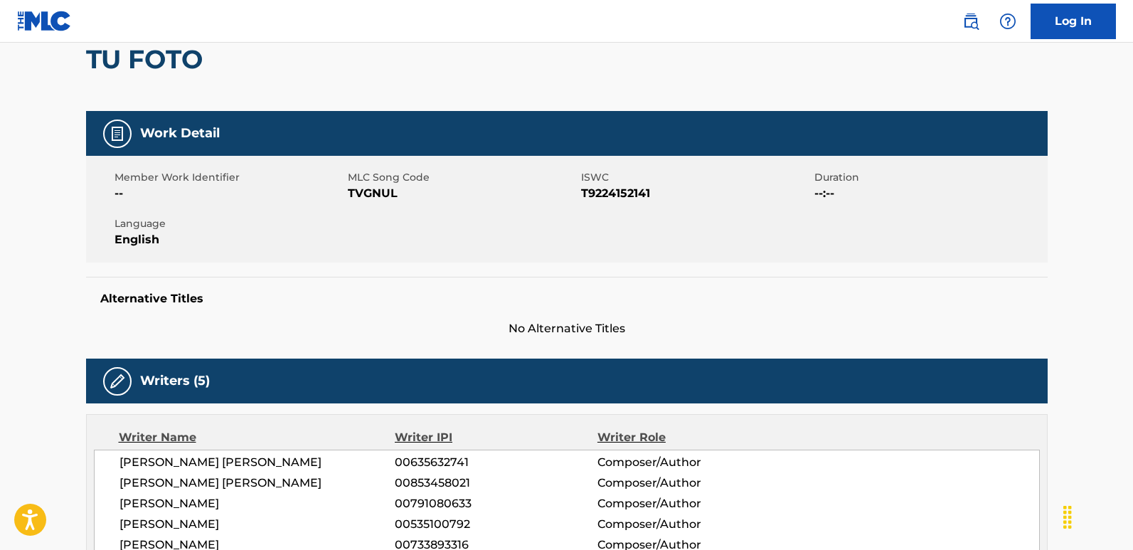
scroll to position [0, 0]
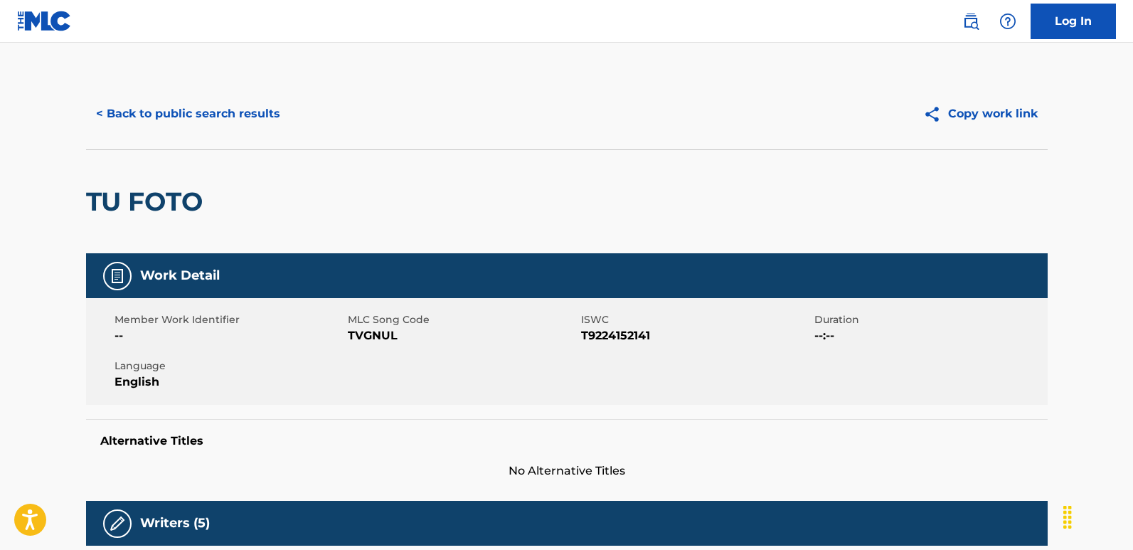
click at [223, 124] on button "< Back to public search results" at bounding box center [188, 114] width 204 height 36
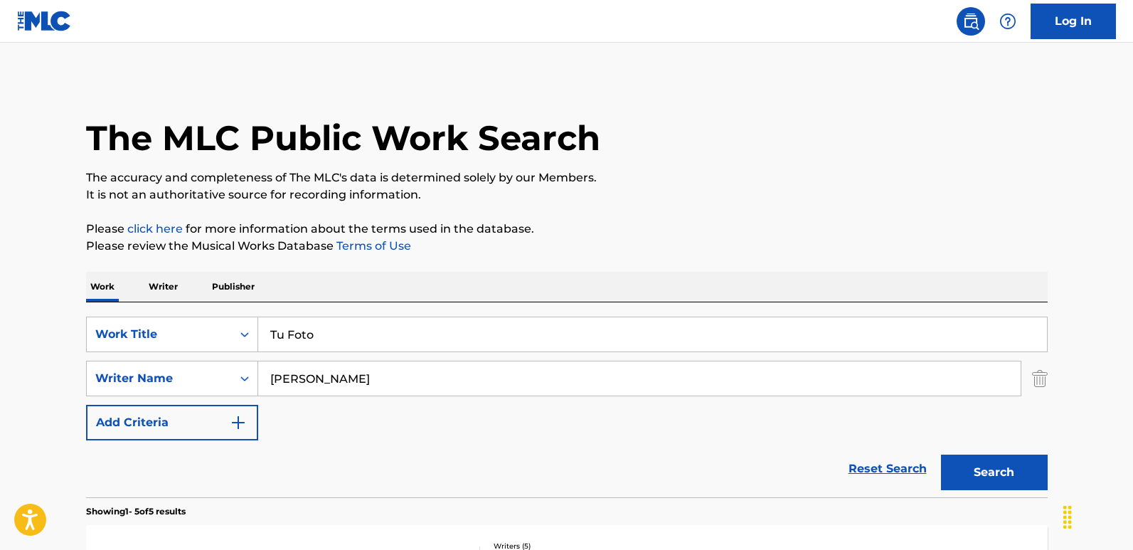
scroll to position [218, 0]
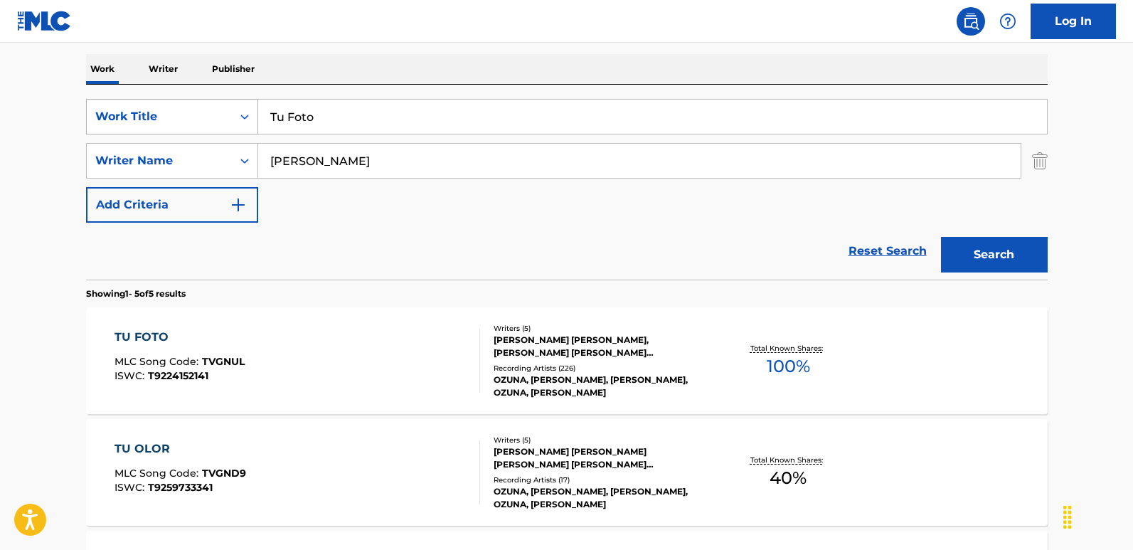
drag, startPoint x: 382, startPoint y: 128, endPoint x: 92, endPoint y: 128, distance: 290.8
click at [92, 128] on div "SearchWithCriteria6276efb2-ed40-49f0-985d-182b6286adbf Work Title Tu Foto" at bounding box center [566, 117] width 961 height 36
paste input "Una Perla En [GEOGRAPHIC_DATA][PERSON_NAME]"
type input "Una Perla En [GEOGRAPHIC_DATA][PERSON_NAME]"
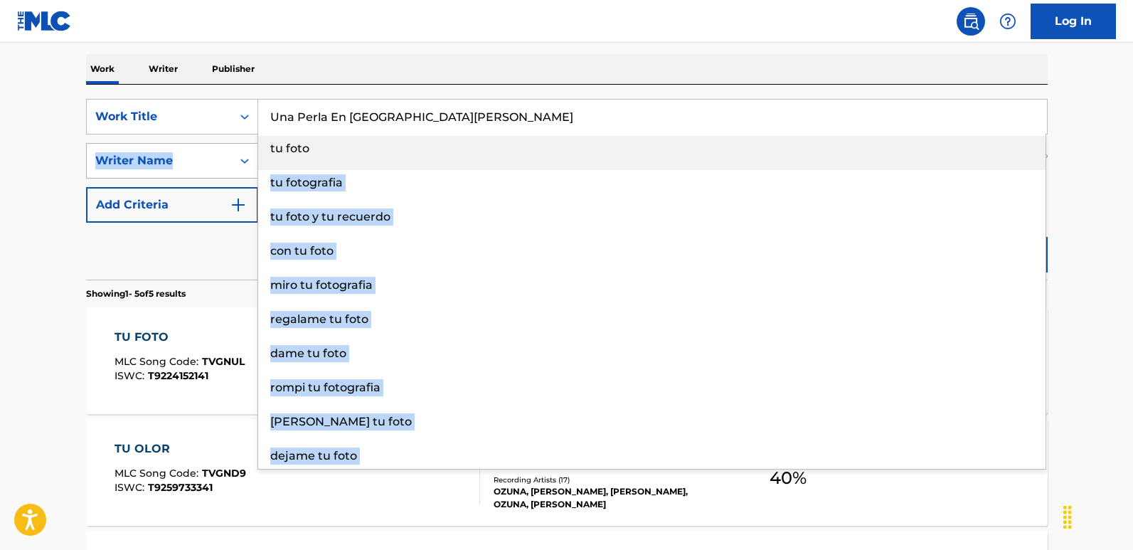
click at [174, 161] on div "SearchWithCriteria6276efb2-ed40-49f0-985d-182b6286adbf Work Title Una Perla En …" at bounding box center [566, 161] width 961 height 124
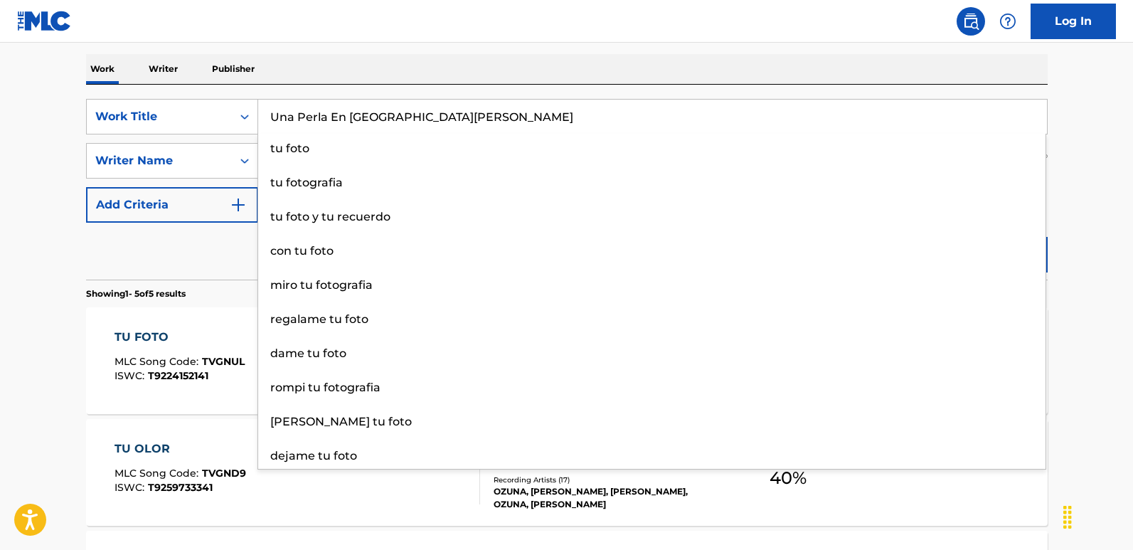
click at [32, 167] on main "The MLC Public Work Search The accuracy and completeness of The MLC's data is d…" at bounding box center [566, 379] width 1133 height 1109
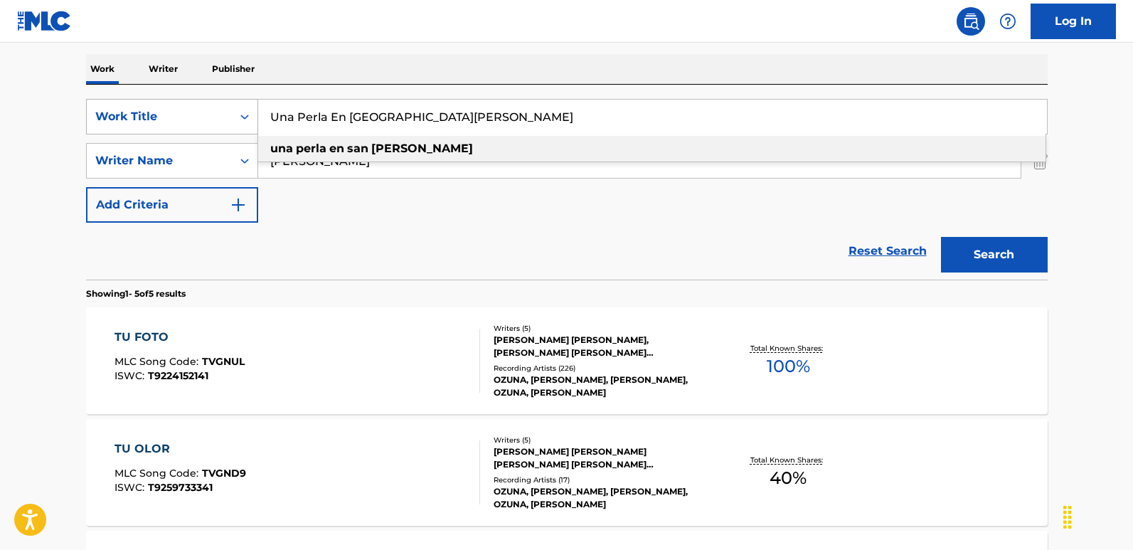
drag, startPoint x: 444, startPoint y: 125, endPoint x: 205, endPoint y: 107, distance: 239.5
click at [205, 107] on div "SearchWithCriteria6276efb2-ed40-49f0-985d-182b6286adbf Work Title Una Perla En …" at bounding box center [566, 117] width 961 height 36
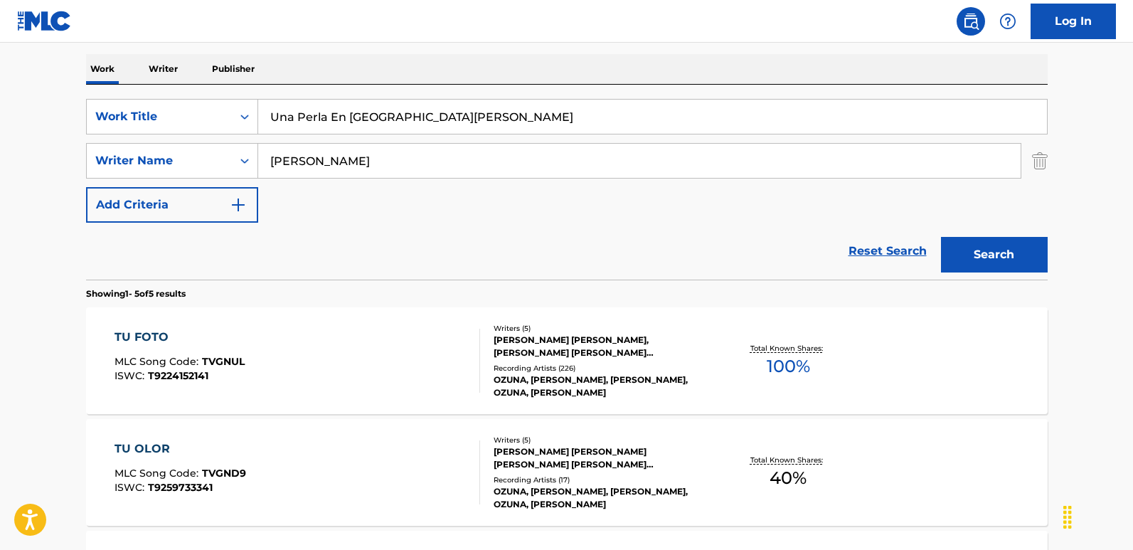
click at [412, 286] on section "Showing 1 - 5 of 5 results" at bounding box center [566, 289] width 961 height 21
drag, startPoint x: 386, startPoint y: 171, endPoint x: 190, endPoint y: 164, distance: 196.4
click at [190, 164] on div "SearchWithCriteriafcfbb798-3eca-4d66-a69b-3f7659fd1018 Writer Name [PERSON_NAME]" at bounding box center [566, 161] width 961 height 36
click at [377, 158] on input "Search Form" at bounding box center [639, 161] width 762 height 34
paste input "[PERSON_NAME]"
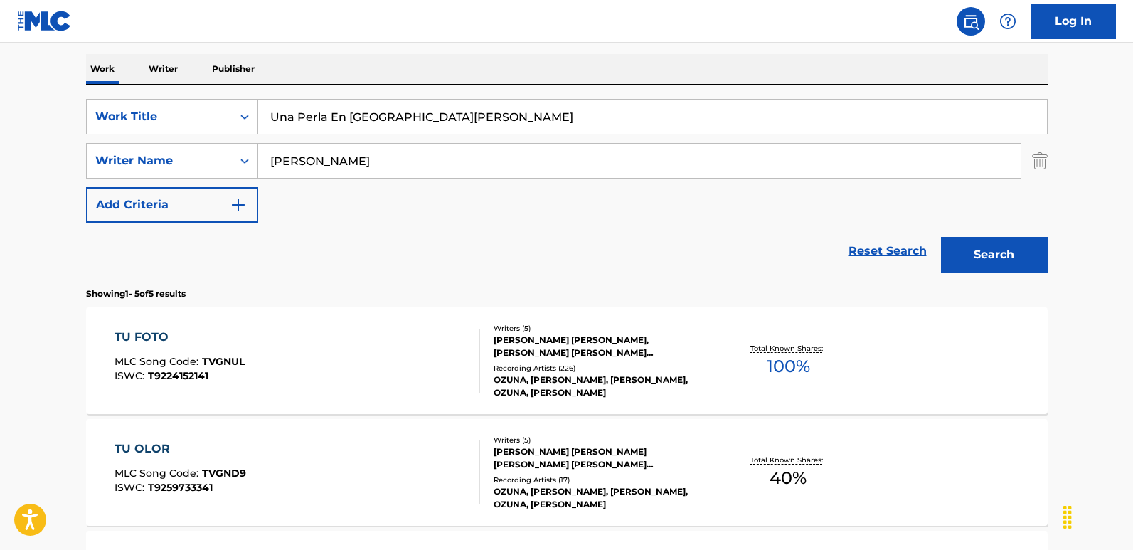
click at [965, 247] on button "Search" at bounding box center [994, 255] width 107 height 36
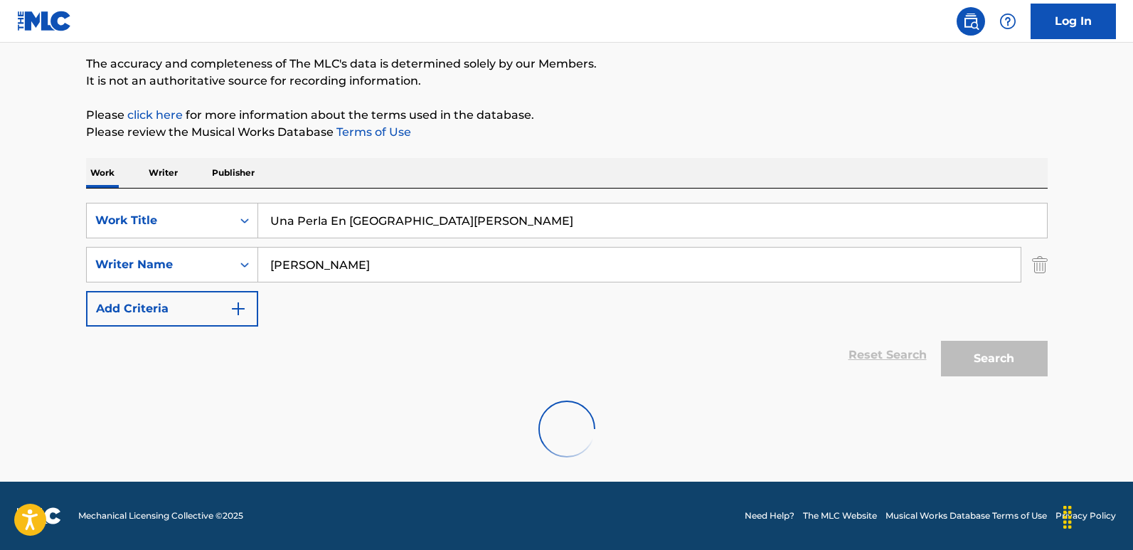
scroll to position [114, 0]
drag, startPoint x: 296, startPoint y: 269, endPoint x: 192, endPoint y: 271, distance: 103.8
click at [192, 271] on div "SearchWithCriteriafcfbb798-3eca-4d66-a69b-3f7659fd1018 Writer Name [PERSON_NAME]" at bounding box center [566, 265] width 961 height 36
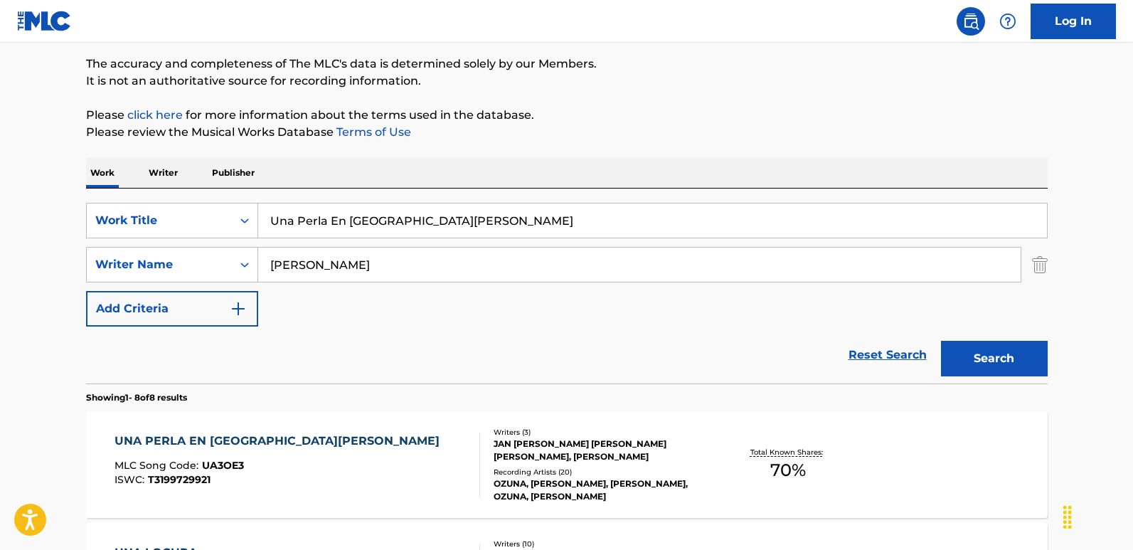
type input "[PERSON_NAME]"
click at [690, 328] on div "Reset Search Search" at bounding box center [566, 354] width 961 height 57
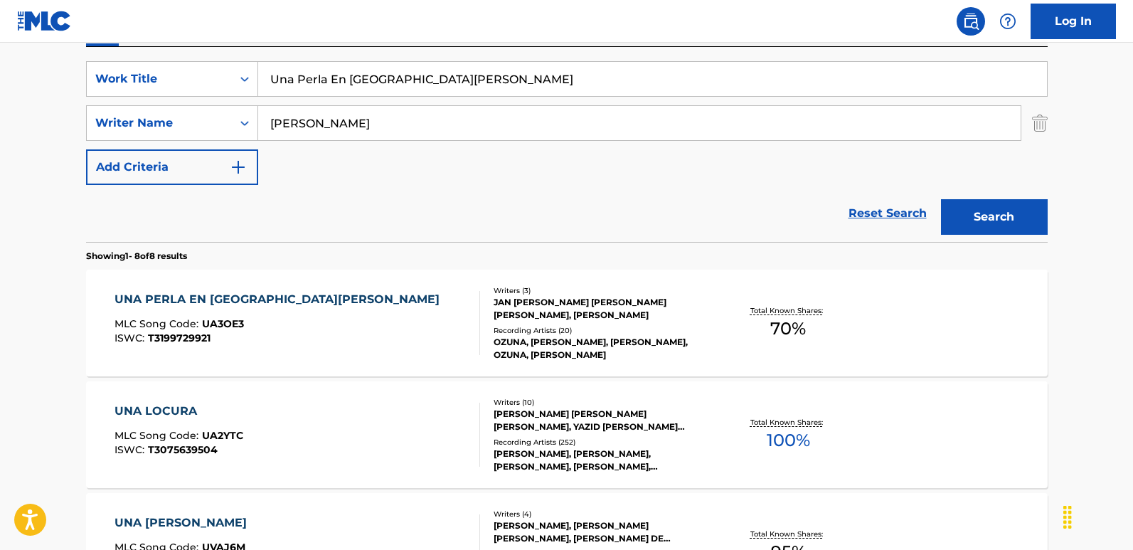
scroll to position [256, 0]
click at [238, 308] on div "UNA PERLA EN SAN [PERSON_NAME] MLC Song Code : UA3OE3 ISWC : T3199729921" at bounding box center [280, 322] width 332 height 64
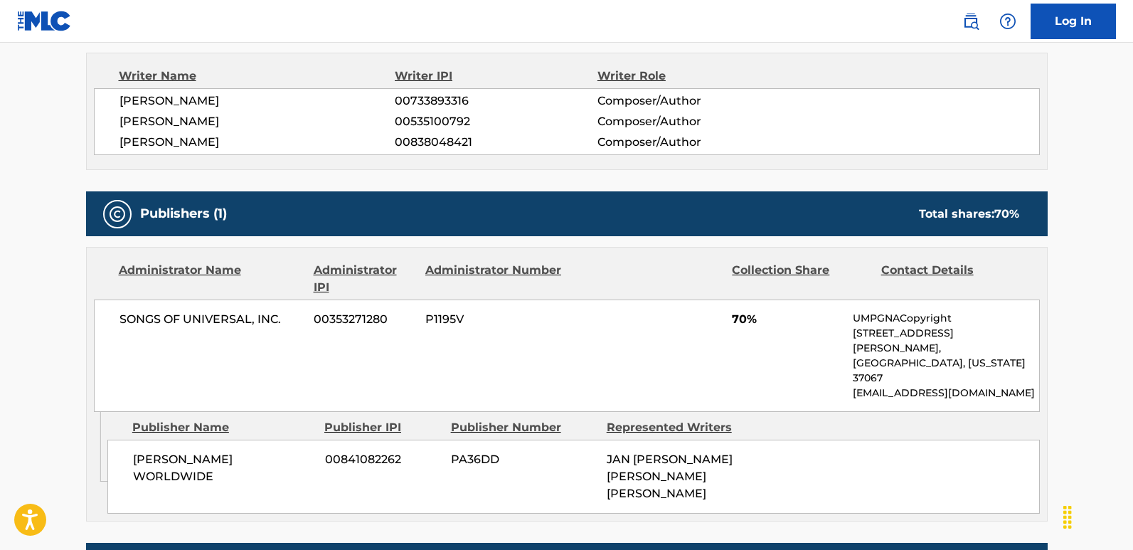
scroll to position [569, 0]
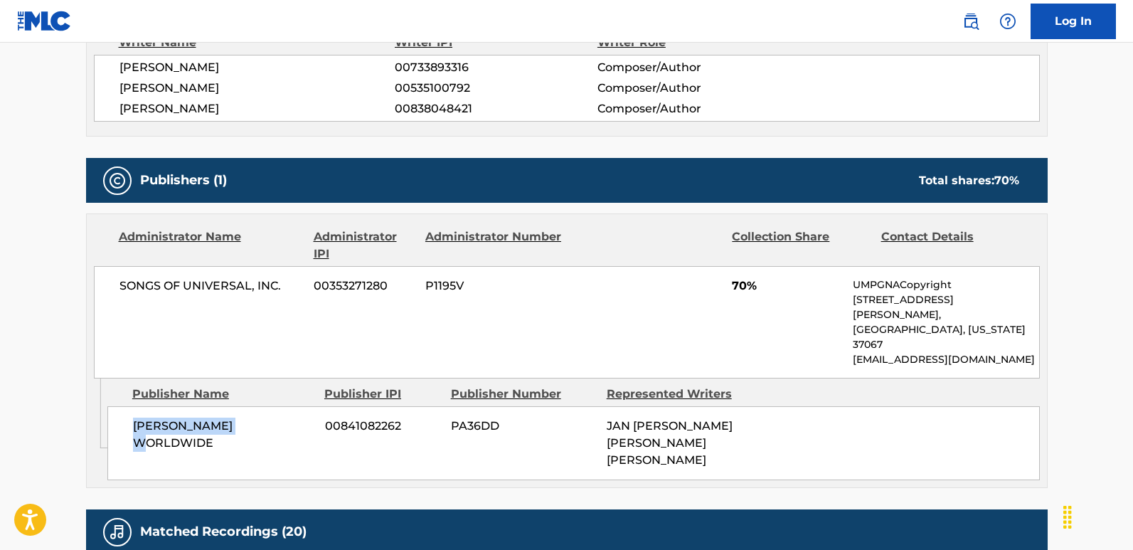
drag, startPoint x: 128, startPoint y: 370, endPoint x: 277, endPoint y: 369, distance: 148.6
click at [277, 406] on div "[PERSON_NAME] WORLDWIDE 00841082262 PA36DD JAN [PERSON_NAME] [PERSON_NAME] [PER…" at bounding box center [573, 443] width 932 height 74
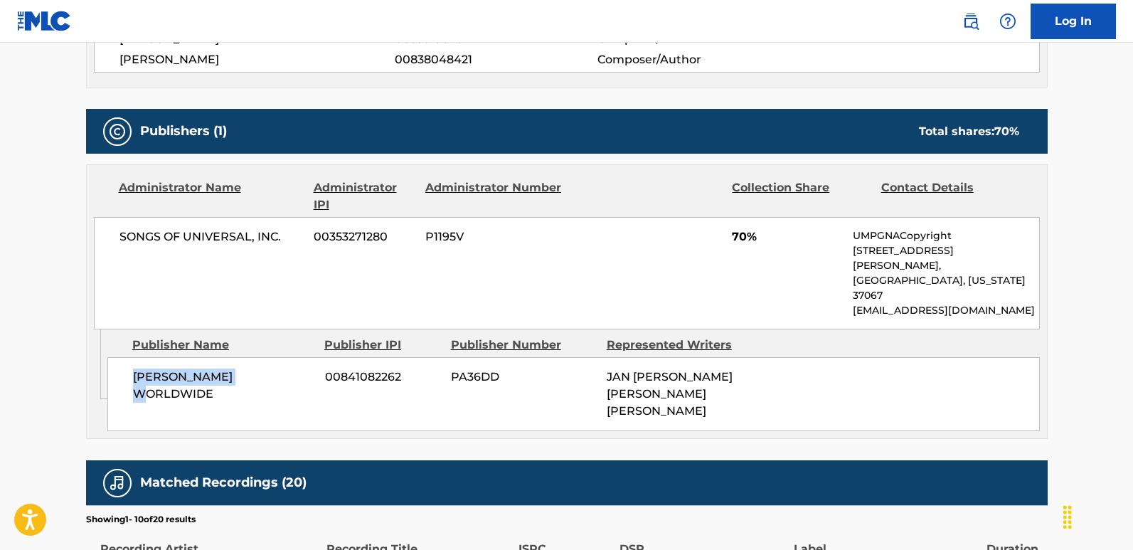
scroll to position [640, 0]
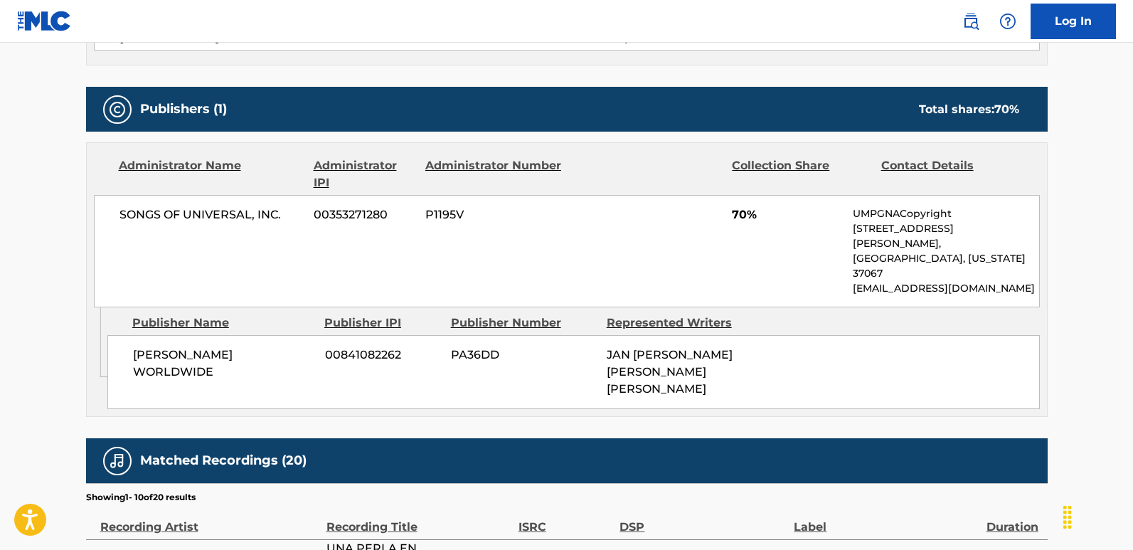
click at [675, 195] on div "SONGS OF UNIVERSAL, INC. 00353271280 P1195V 70% UMPGNACopyright [STREET_ADDRESS…" at bounding box center [567, 251] width 946 height 112
click at [106, 218] on div "SONGS OF UNIVERSAL, INC. 00353271280 P1195V 70% UMPGNACopyright [STREET_ADDRESS…" at bounding box center [567, 251] width 946 height 112
click at [123, 206] on span "SONGS OF UNIVERSAL, INC." at bounding box center [211, 214] width 184 height 17
click at [127, 206] on span "SONGS OF UNIVERSAL, INC." at bounding box center [211, 214] width 184 height 17
click at [146, 206] on span "SONGS OF UNIVERSAL, INC." at bounding box center [211, 214] width 184 height 17
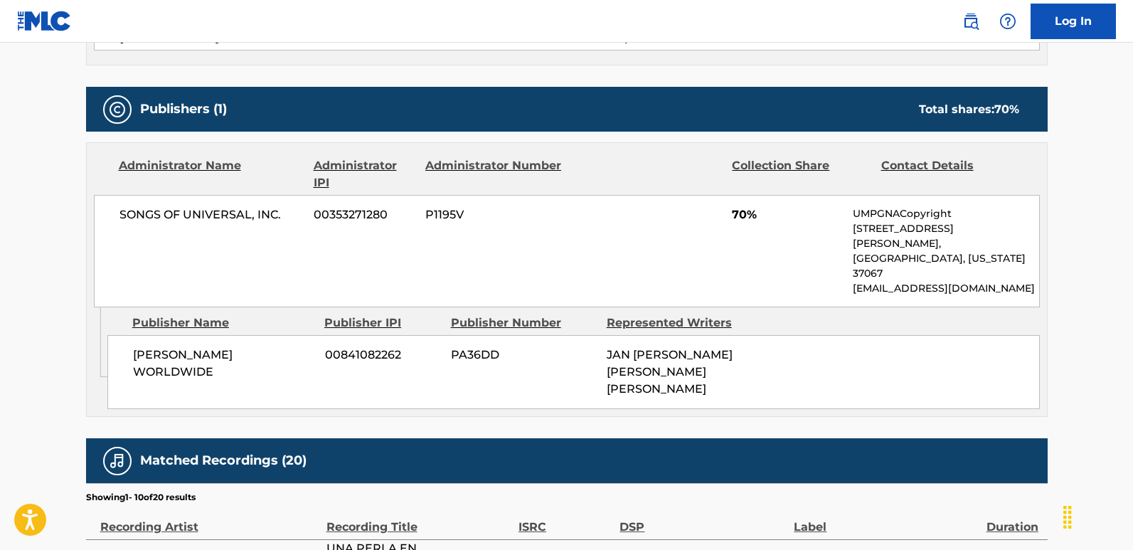
click at [104, 195] on div "SONGS OF UNIVERSAL, INC. 00353271280 P1195V 70% UMPGNACopyright [STREET_ADDRESS…" at bounding box center [567, 251] width 946 height 112
click at [127, 206] on span "SONGS OF UNIVERSAL, INC." at bounding box center [211, 214] width 184 height 17
click at [156, 346] on span "[PERSON_NAME] WORLDWIDE" at bounding box center [223, 363] width 181 height 34
click at [213, 1] on nav "Log In" at bounding box center [566, 21] width 1133 height 43
drag, startPoint x: 122, startPoint y: 300, endPoint x: 293, endPoint y: 300, distance: 170.6
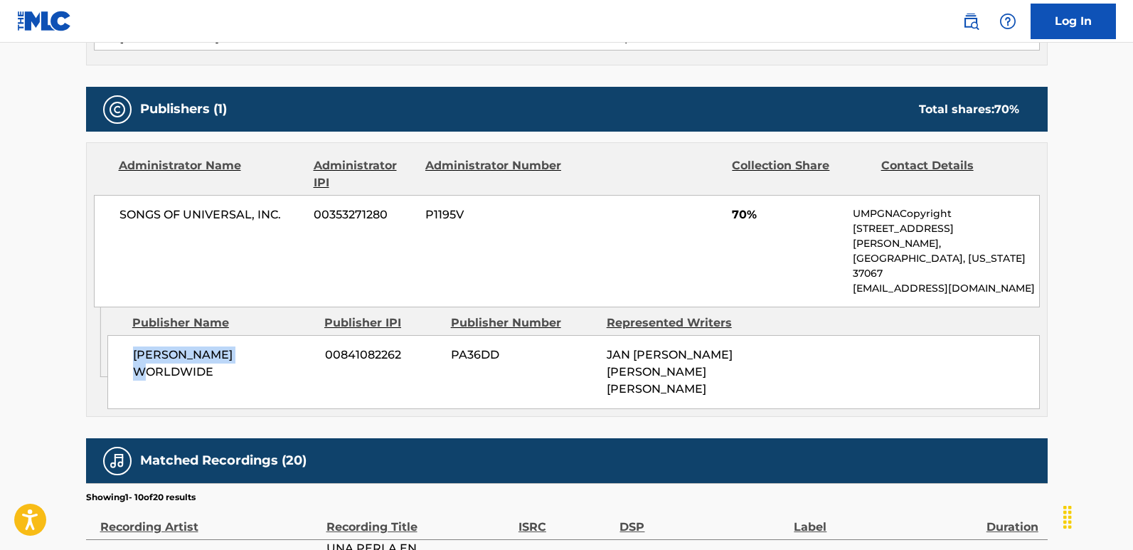
click at [293, 335] on div "[PERSON_NAME] WORLDWIDE 00841082262 PA36DD JAN [PERSON_NAME] [PERSON_NAME] [PER…" at bounding box center [573, 372] width 932 height 74
click at [727, 195] on div "SONGS OF UNIVERSAL, INC. 00353271280 P1195V 70% UMPGNACopyright [STREET_ADDRESS…" at bounding box center [567, 251] width 946 height 112
click at [43, 189] on main "< Back to public search results Copy work link UNA PERLA EN SAN [PERSON_NAME] W…" at bounding box center [566, 267] width 1133 height 1729
click at [965, 208] on main "< Back to public search results Copy work link UNA PERLA EN SAN [PERSON_NAME] W…" at bounding box center [566, 267] width 1133 height 1729
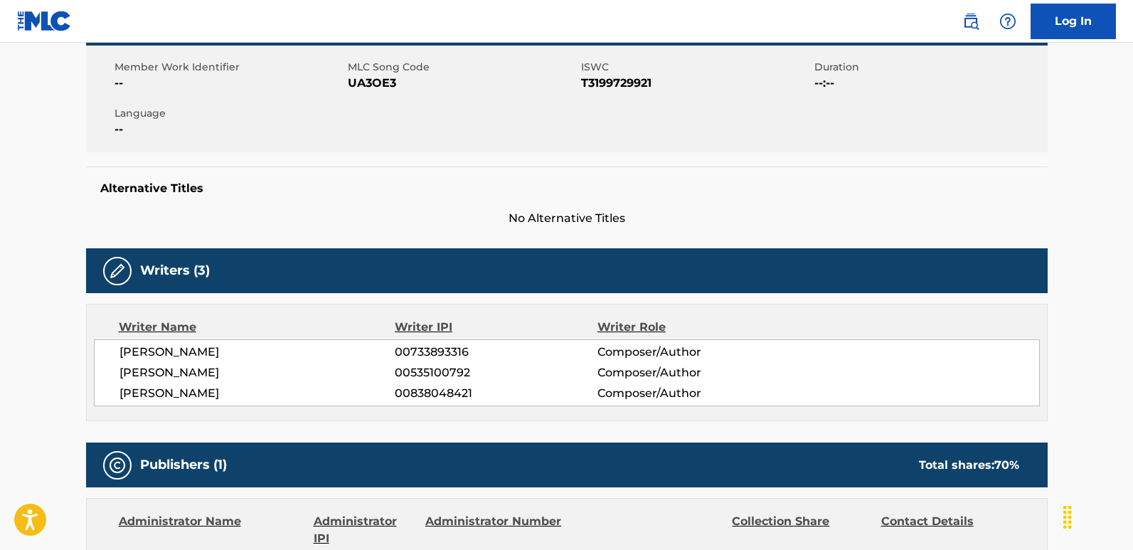
scroll to position [0, 0]
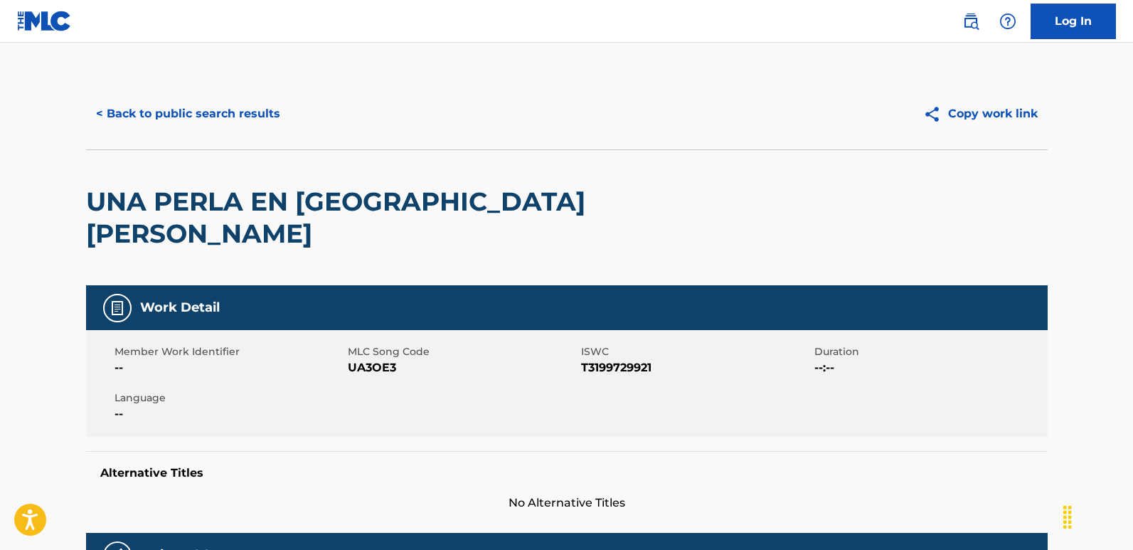
click at [219, 109] on button "< Back to public search results" at bounding box center [188, 114] width 204 height 36
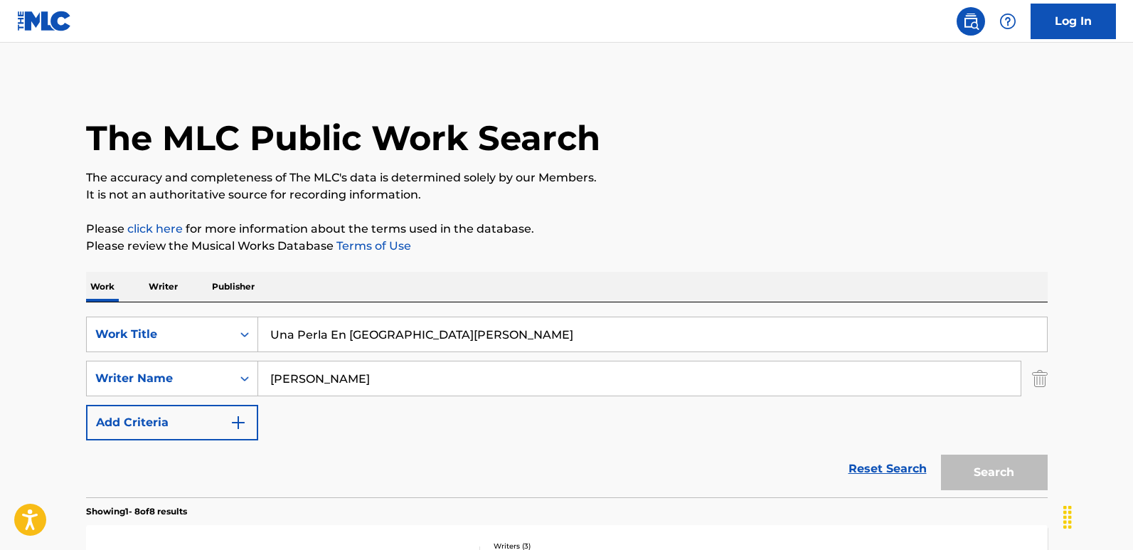
scroll to position [256, 0]
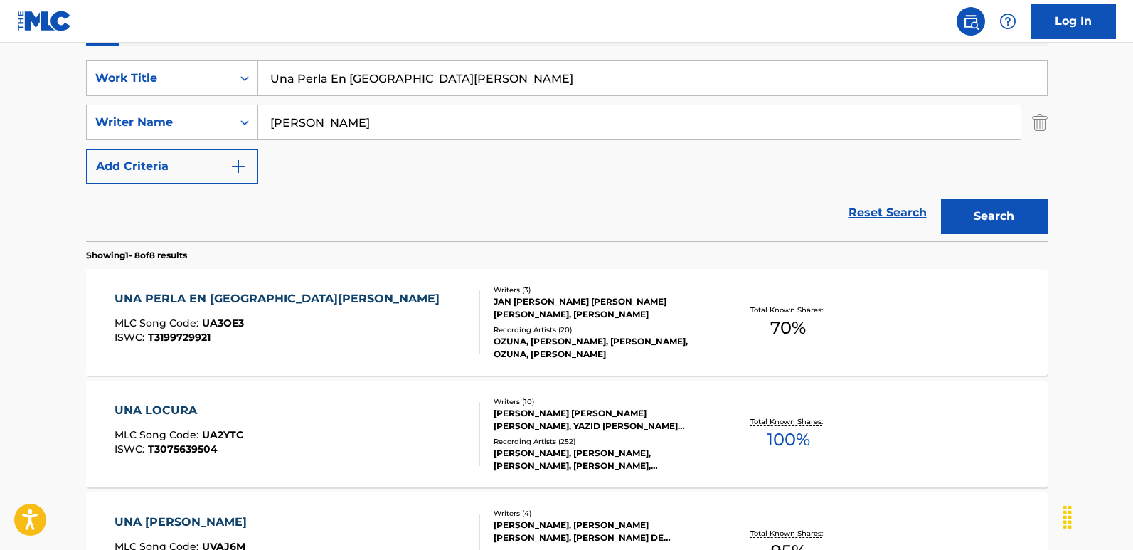
click at [862, 211] on link "Reset Search" at bounding box center [887, 212] width 92 height 31
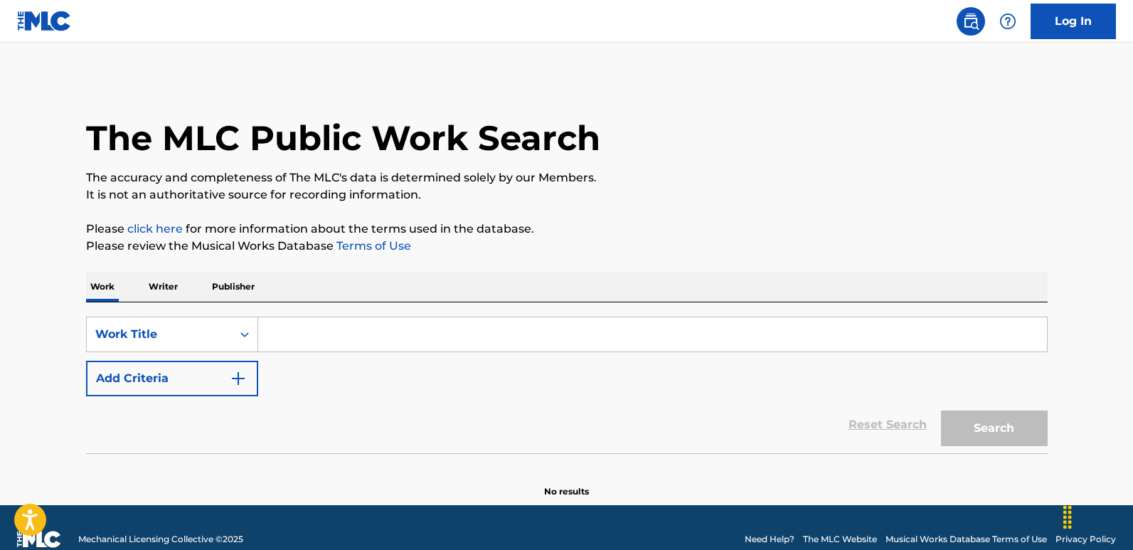
click at [386, 320] on input "Search Form" at bounding box center [652, 334] width 788 height 34
paste input "A Thousand Shades"
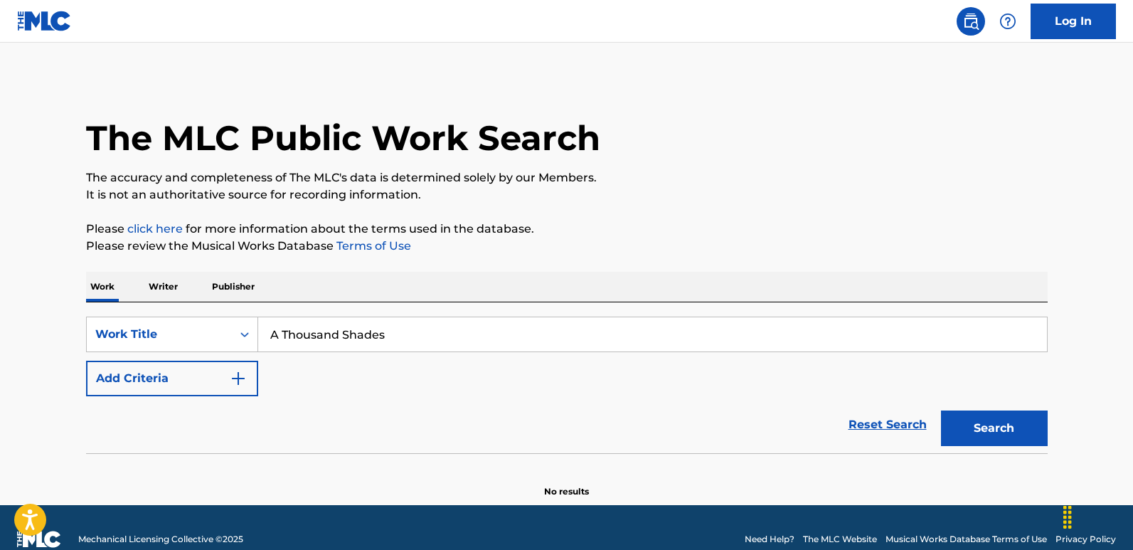
type input "A Thousand Shades"
click at [388, 282] on div "Work Writer Publisher" at bounding box center [566, 287] width 961 height 30
click at [204, 368] on button "Add Criteria" at bounding box center [172, 378] width 172 height 36
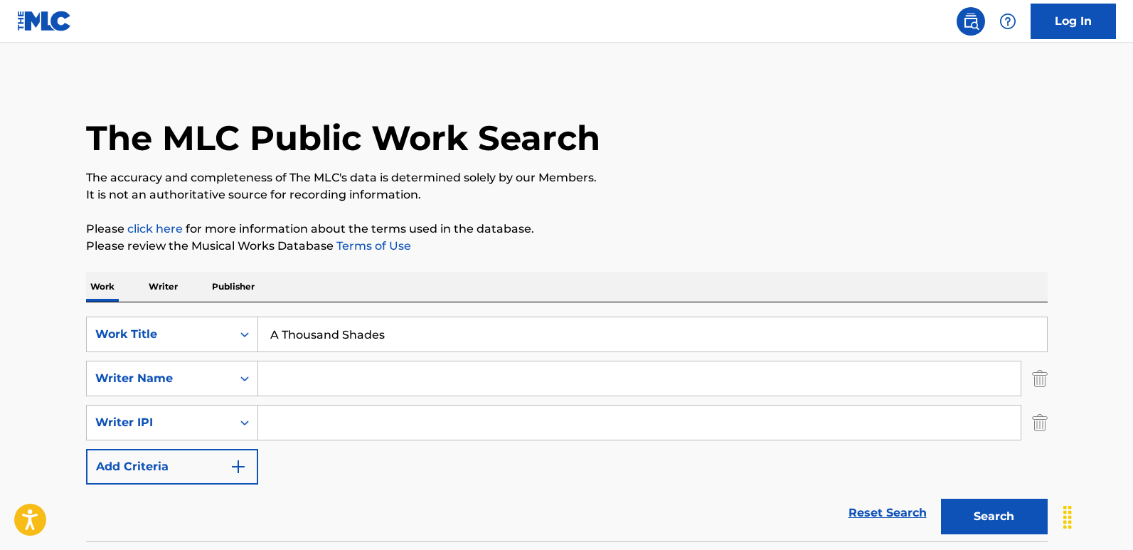
drag, startPoint x: 204, startPoint y: 368, endPoint x: 283, endPoint y: 378, distance: 79.5
click at [283, 378] on input "Search Form" at bounding box center [639, 378] width 762 height 34
paste input "[PERSON_NAME]"
click at [965, 455] on button "Search" at bounding box center [994, 516] width 107 height 36
drag, startPoint x: 401, startPoint y: 373, endPoint x: 242, endPoint y: 355, distance: 160.2
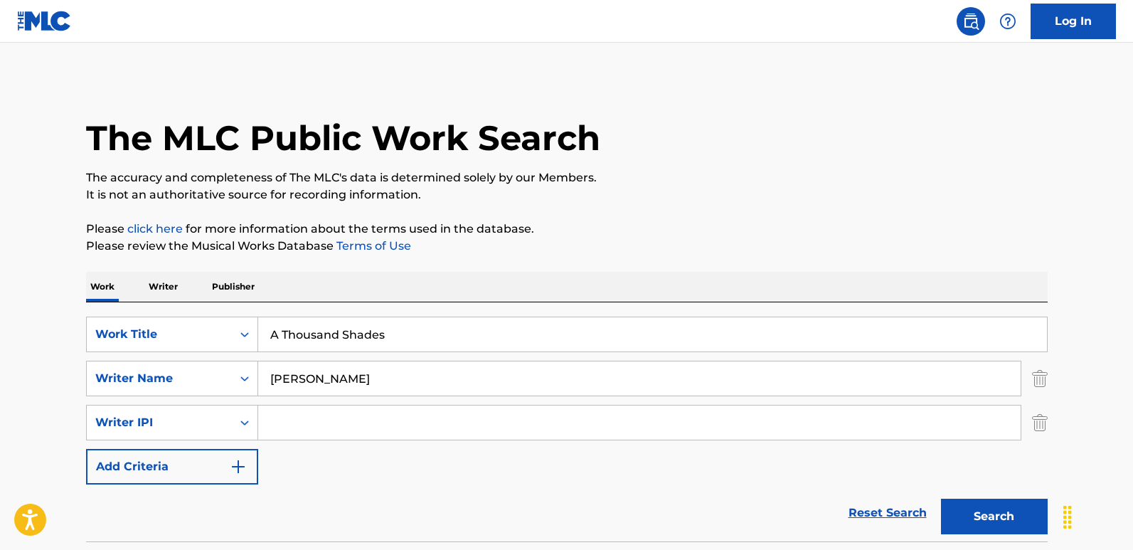
click at [242, 355] on div "SearchWithCriteria6276efb2-ed40-49f0-985d-182b6286adbf Work Title A Thousand Sh…" at bounding box center [566, 400] width 961 height 168
paste input "[PERSON_NAME]"
type input "[PERSON_NAME]"
click at [941, 455] on button "Search" at bounding box center [994, 516] width 107 height 36
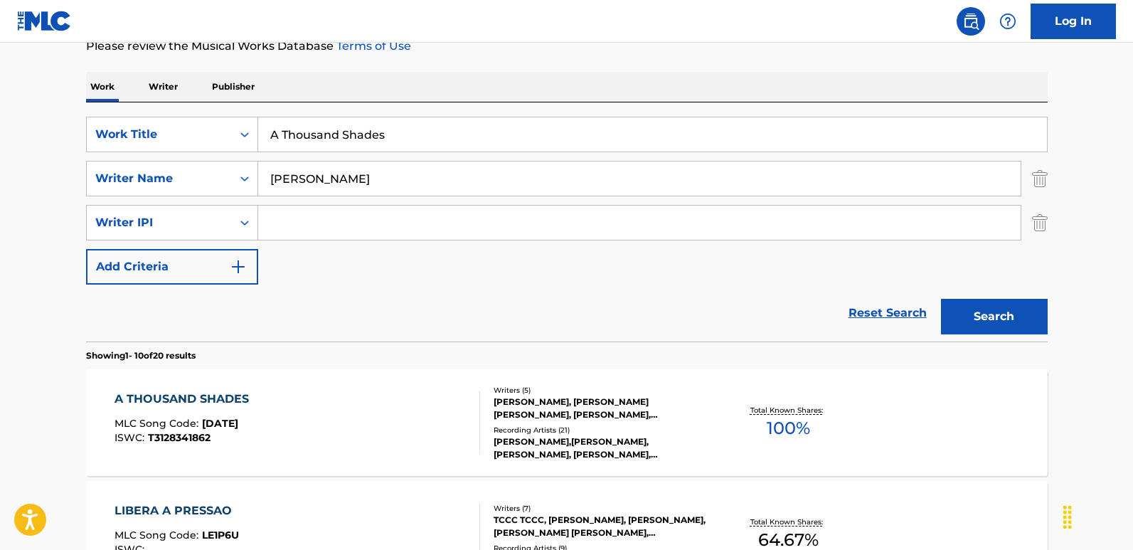
scroll to position [213, 0]
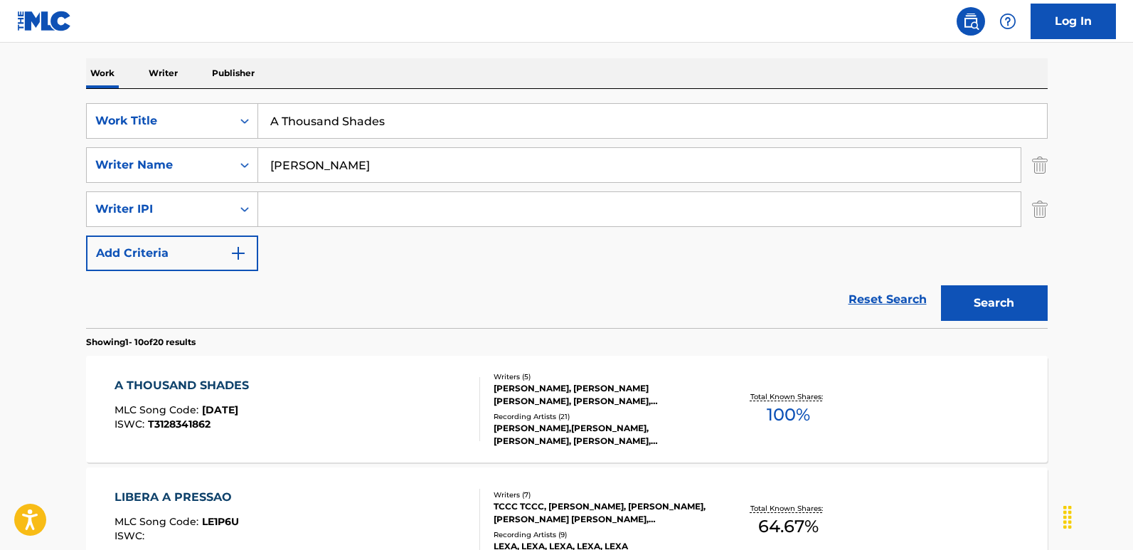
click at [149, 381] on div "A THOUSAND SHADES" at bounding box center [184, 385] width 141 height 17
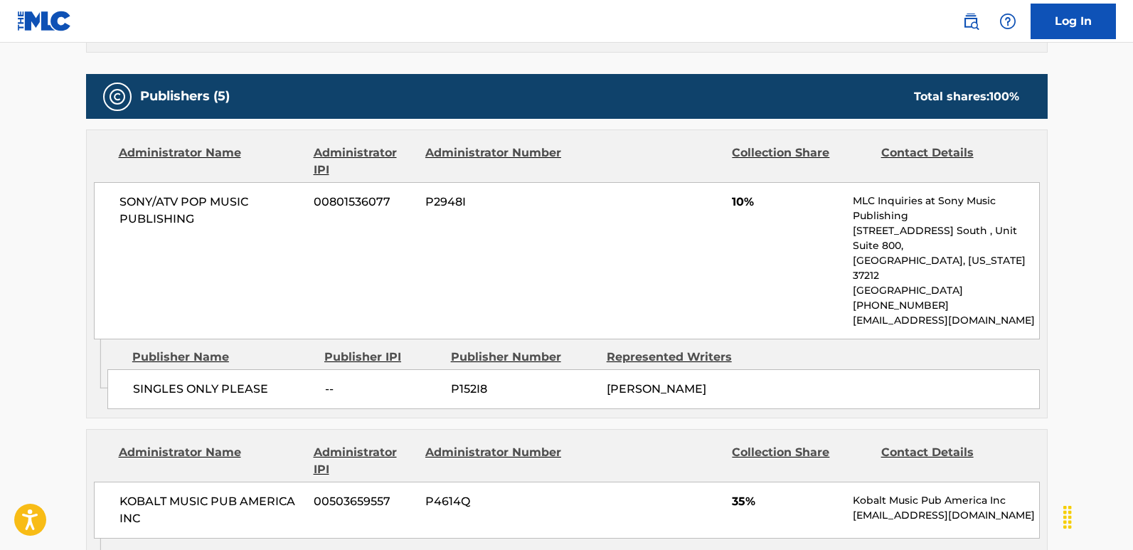
scroll to position [782, 0]
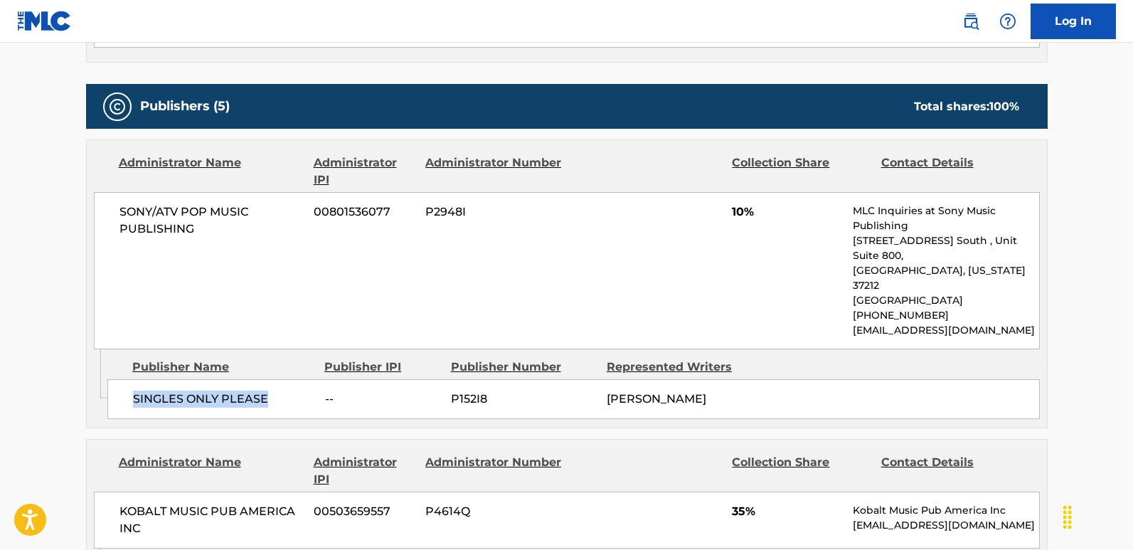
drag, startPoint x: 132, startPoint y: 367, endPoint x: 269, endPoint y: 368, distance: 136.5
click at [269, 390] on span "SINGLES ONLY PLEASE" at bounding box center [223, 398] width 181 height 17
click at [732, 215] on span "10%" at bounding box center [787, 211] width 110 height 17
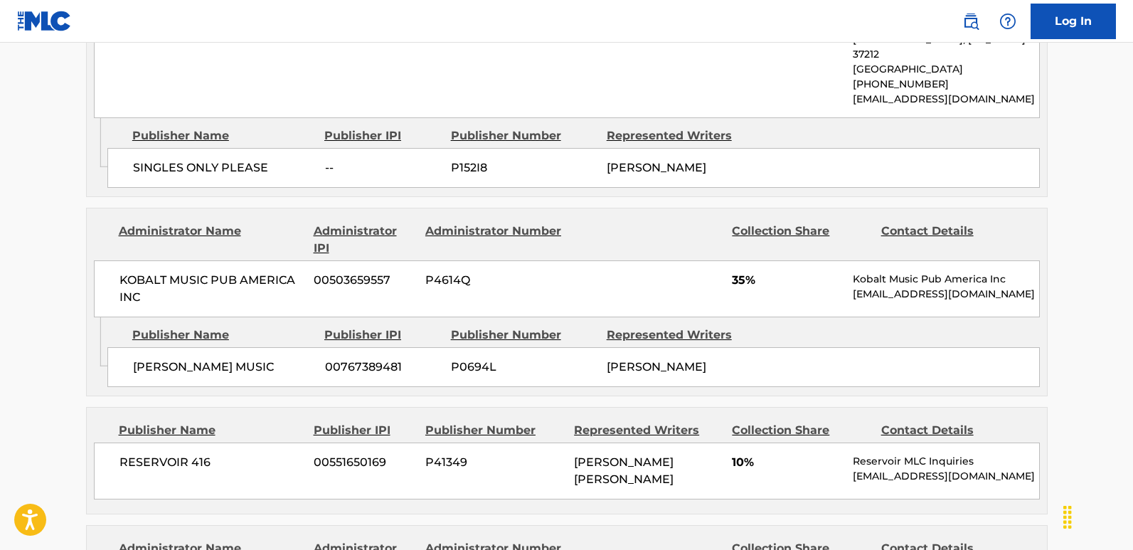
scroll to position [1137, 0]
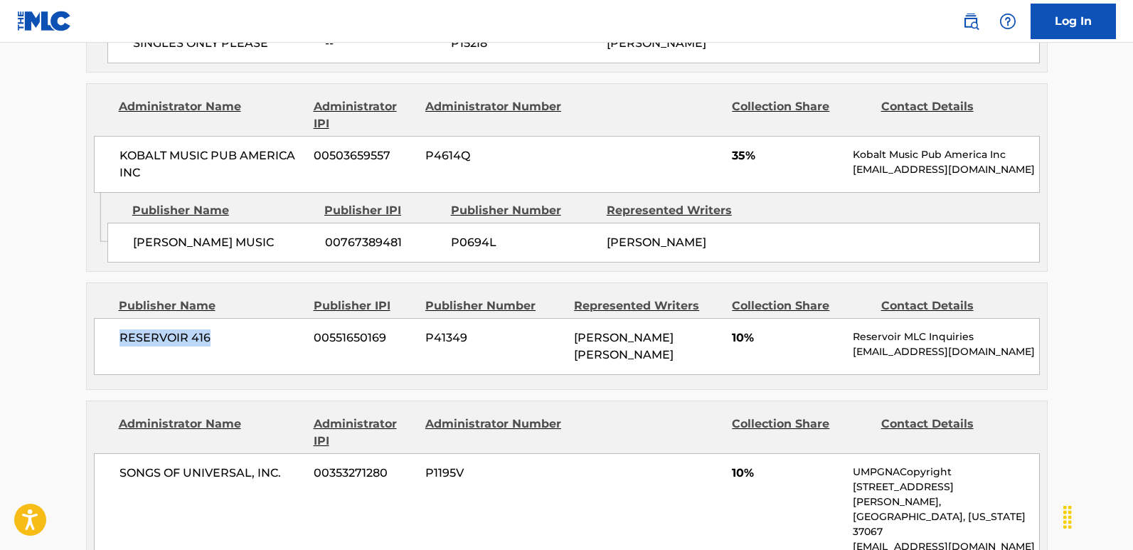
drag, startPoint x: 115, startPoint y: 302, endPoint x: 251, endPoint y: 309, distance: 135.9
click at [251, 318] on div "RESERVOIR 416 00551650169 P41349 [PERSON_NAME] [PERSON_NAME] 10% Reservoir MLC …" at bounding box center [567, 346] width 946 height 57
click at [251, 329] on span "RESERVOIR 416" at bounding box center [211, 337] width 184 height 17
drag, startPoint x: 115, startPoint y: 313, endPoint x: 215, endPoint y: 321, distance: 99.8
click at [215, 321] on div "RESERVOIR 416 00551650169 P41349 [PERSON_NAME] [PERSON_NAME] 10% Reservoir MLC …" at bounding box center [567, 346] width 946 height 57
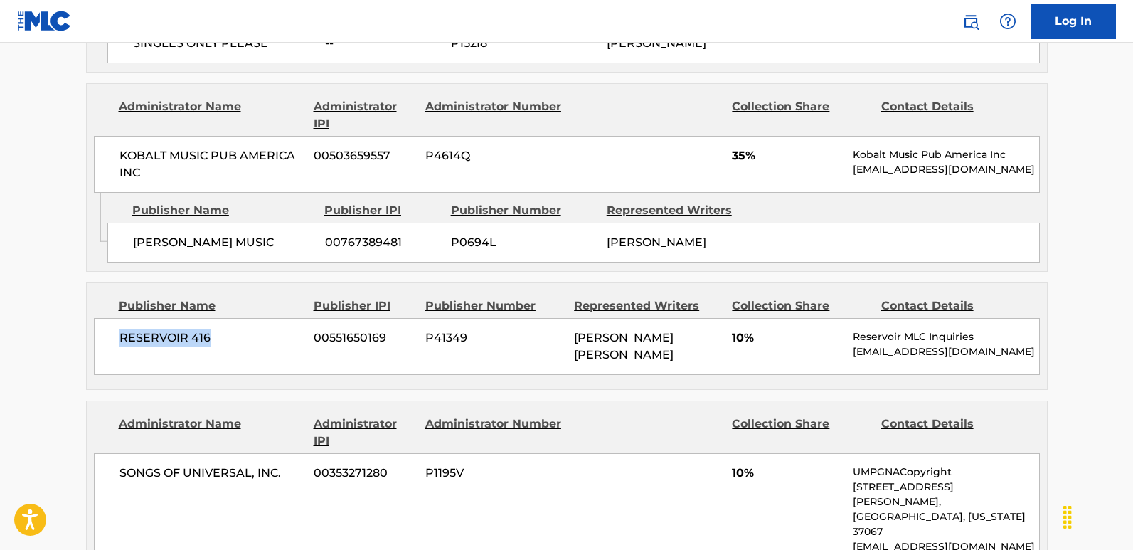
click at [215, 321] on div "RESERVOIR 416 00551650169 P41349 [PERSON_NAME] [PERSON_NAME] 10% Reservoir MLC …" at bounding box center [567, 346] width 946 height 57
drag, startPoint x: 120, startPoint y: 313, endPoint x: 208, endPoint y: 313, distance: 88.2
click at [208, 329] on span "RESERVOIR 416" at bounding box center [211, 337] width 184 height 17
click at [733, 329] on span "10%" at bounding box center [787, 337] width 110 height 17
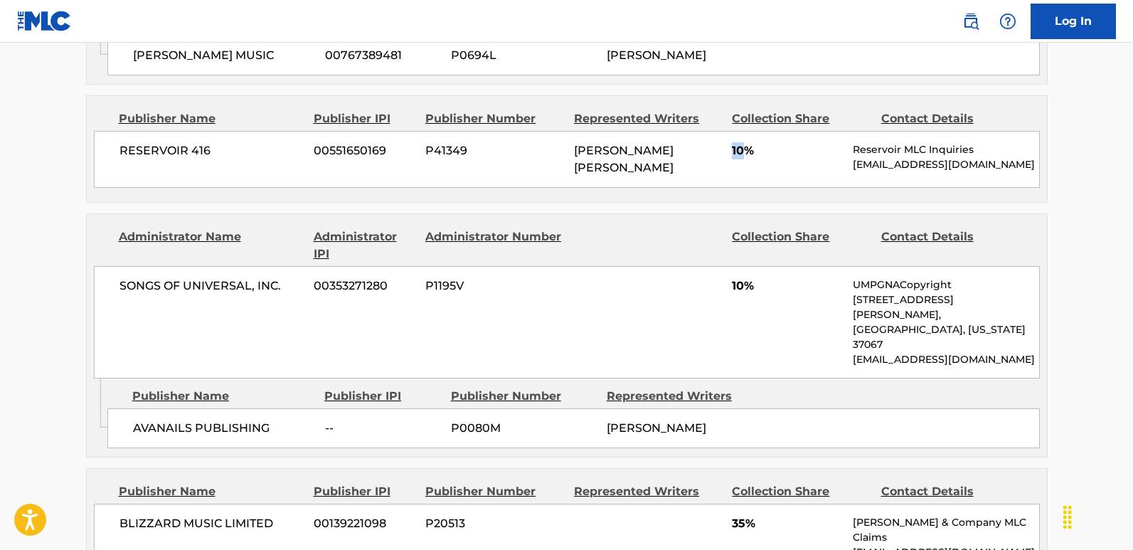
scroll to position [1422, 0]
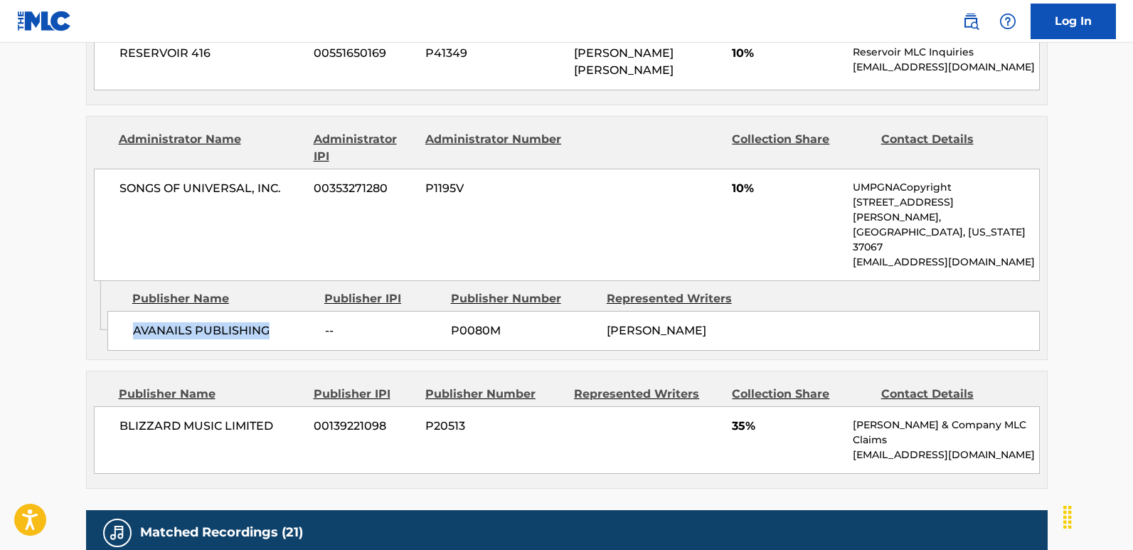
drag, startPoint x: 124, startPoint y: 280, endPoint x: 294, endPoint y: 290, distance: 170.2
click at [294, 311] on div "AVANAILS PUBLISHING -- P0080M [PERSON_NAME]" at bounding box center [573, 331] width 932 height 40
drag, startPoint x: 134, startPoint y: 274, endPoint x: 268, endPoint y: 274, distance: 133.7
click at [268, 322] on span "AVANAILS PUBLISHING" at bounding box center [223, 330] width 181 height 17
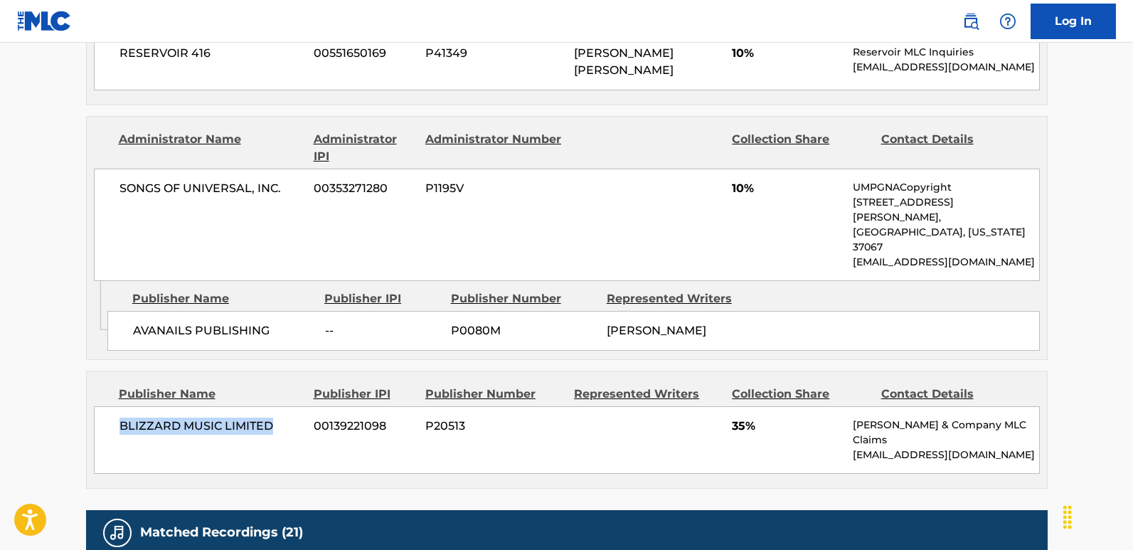
drag, startPoint x: 122, startPoint y: 358, endPoint x: 277, endPoint y: 373, distance: 156.4
click at [277, 417] on span "BLIZZARD MUSIC LIMITED" at bounding box center [211, 425] width 184 height 17
click at [733, 417] on span "35%" at bounding box center [787, 425] width 110 height 17
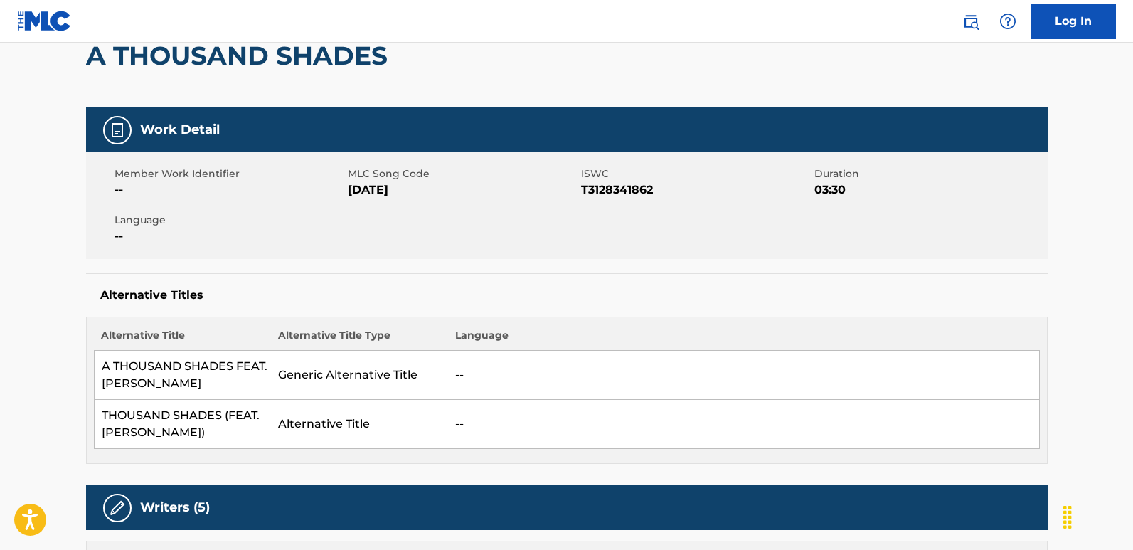
scroll to position [0, 0]
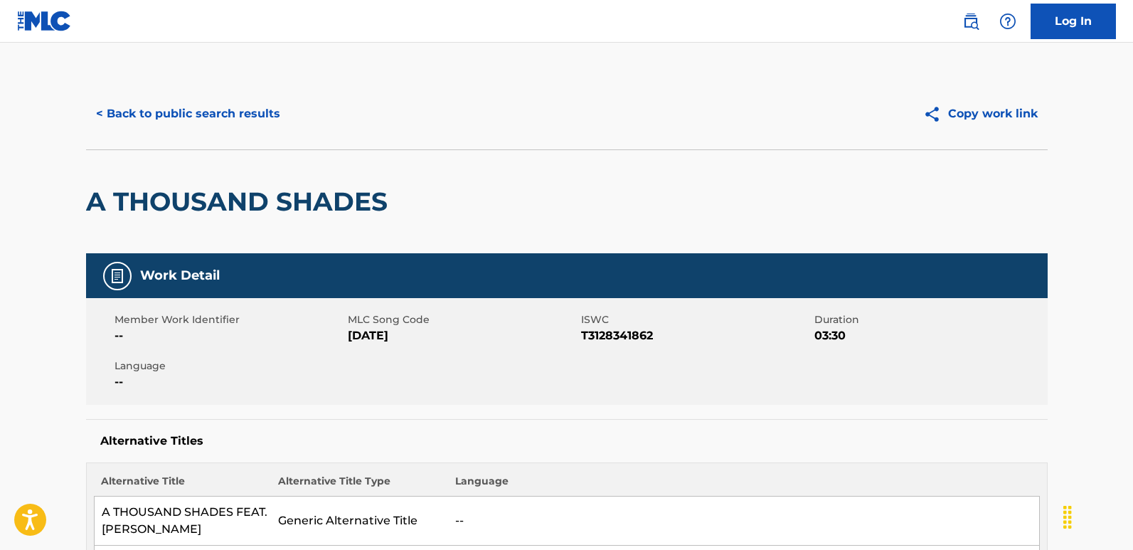
click at [264, 122] on button "< Back to public search results" at bounding box center [188, 114] width 204 height 36
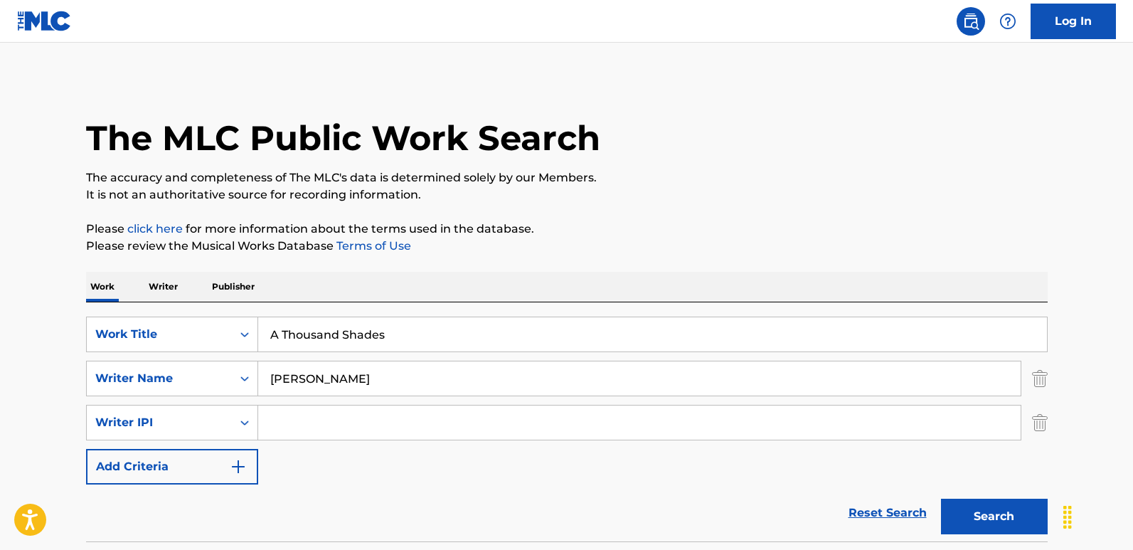
scroll to position [213, 0]
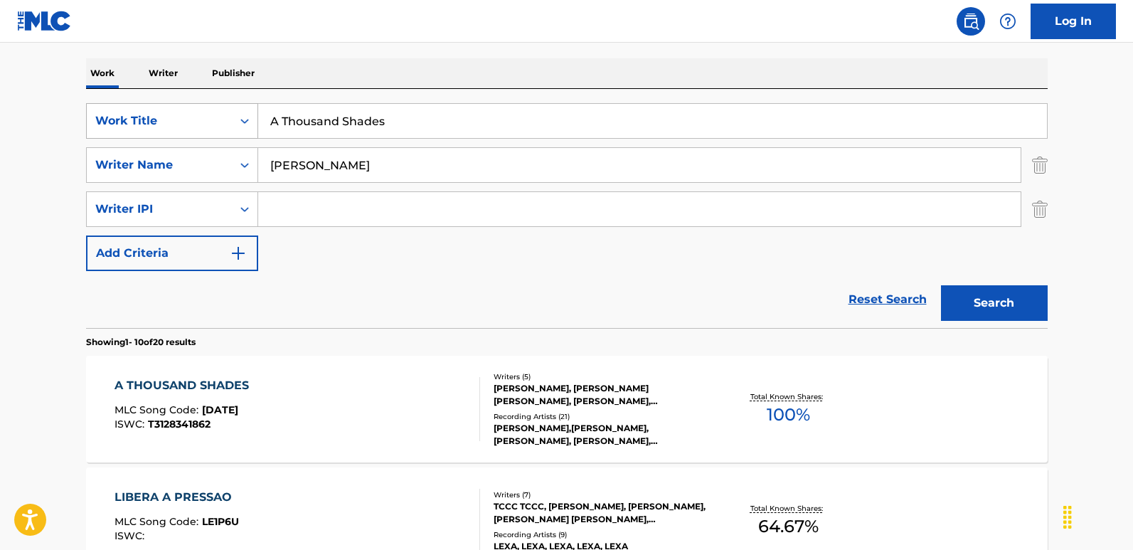
drag, startPoint x: 433, startPoint y: 121, endPoint x: 197, endPoint y: 130, distance: 236.2
click at [197, 130] on div "SearchWithCriteria6276efb2-ed40-49f0-985d-182b6286adbf Work Title A Thousand Sh…" at bounding box center [566, 121] width 961 height 36
paste input "ll My Life"
type input "All My Life"
click at [965, 209] on img "Search Form" at bounding box center [1040, 209] width 16 height 36
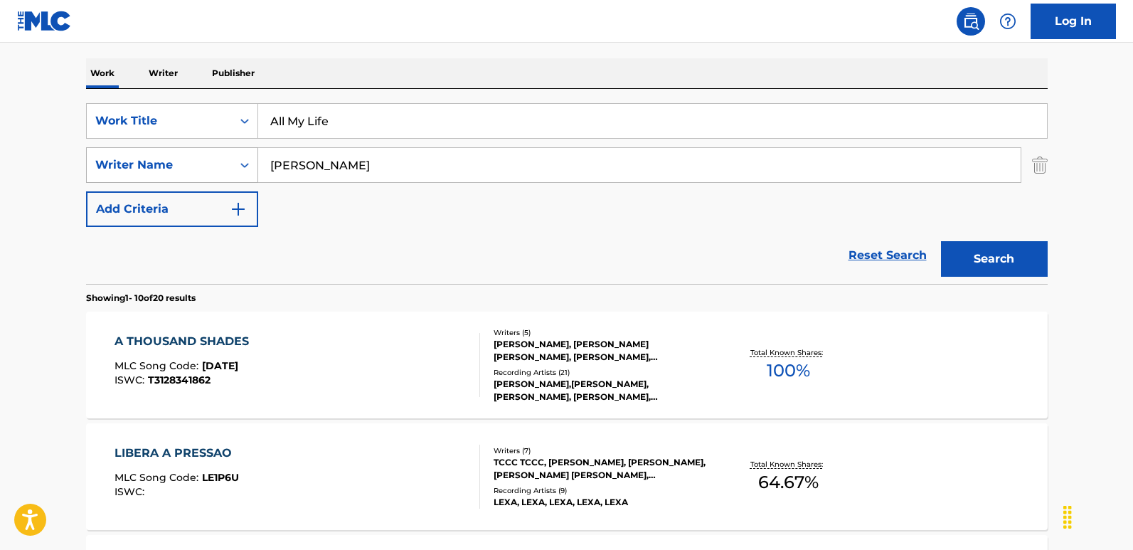
drag, startPoint x: 395, startPoint y: 169, endPoint x: 238, endPoint y: 177, distance: 157.3
click at [238, 177] on div "SearchWithCriteriafcfbb798-3eca-4d66-a69b-3f7659fd1018 Writer Name [PERSON_NAME]" at bounding box center [566, 165] width 961 height 36
paste input "[PERSON_NAME]"
type input "[PERSON_NAME]"
click at [965, 252] on button "Search" at bounding box center [994, 259] width 107 height 36
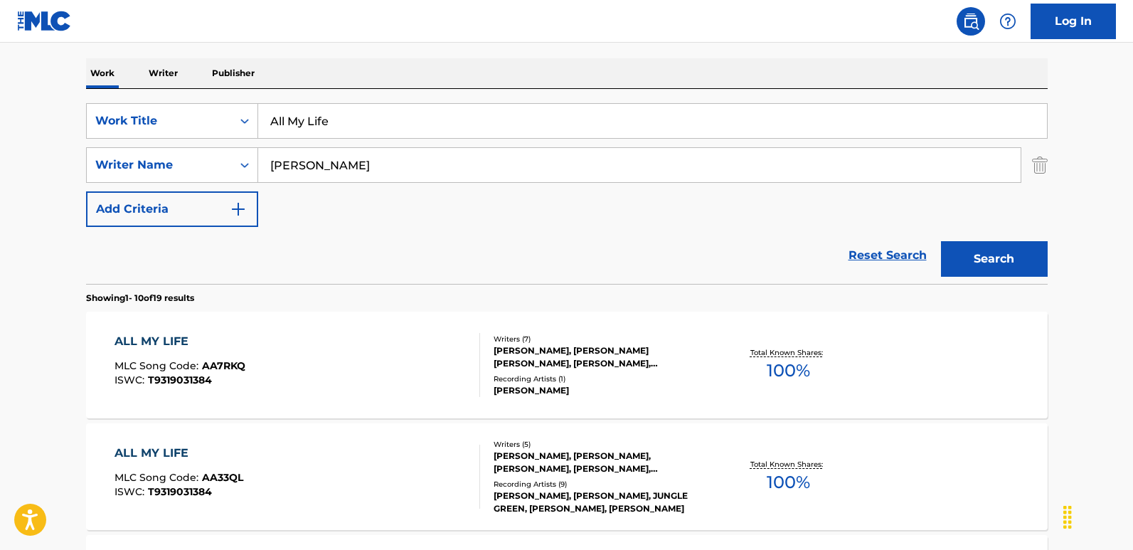
click at [187, 328] on div "ALL MY LIFE MLC Song Code : AA7RKQ ISWC : T9319031384 Writers ( 7 ) [PERSON_NAM…" at bounding box center [566, 364] width 961 height 107
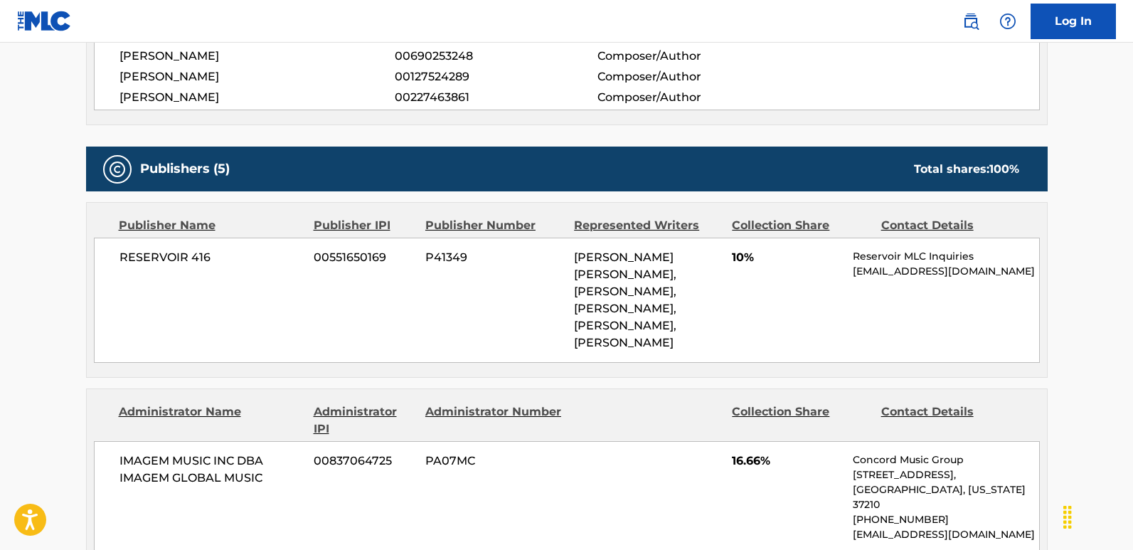
scroll to position [640, 0]
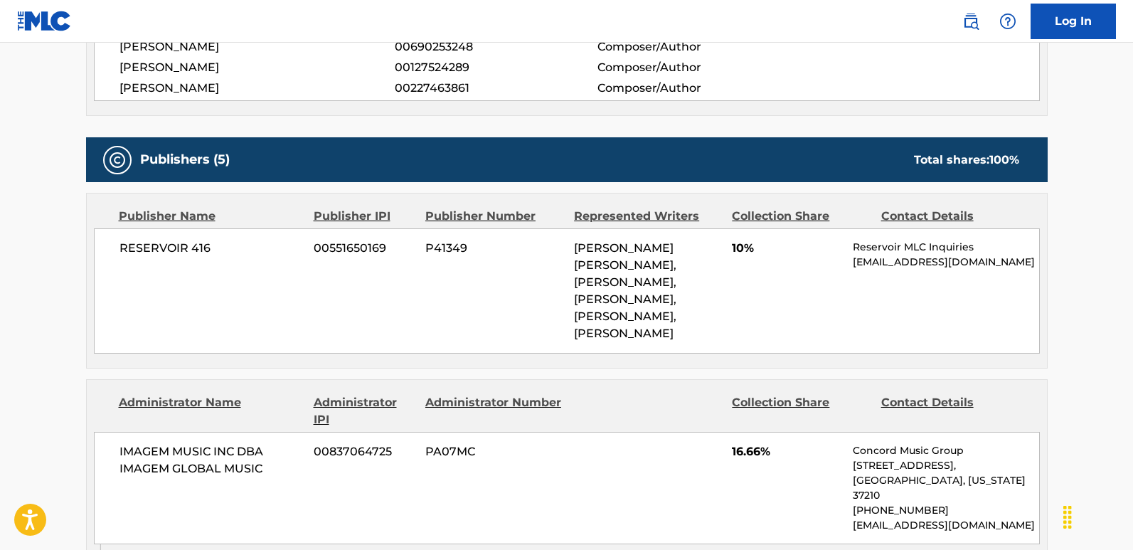
click at [45, 297] on main "< Back to public search results Copy work link ALL MY LIFE Work Detail Member W…" at bounding box center [566, 505] width 1133 height 2205
drag, startPoint x: 117, startPoint y: 258, endPoint x: 208, endPoint y: 255, distance: 91.8
click at [208, 255] on div "RESERVOIR 416 00551650169 P41349 [PERSON_NAME] [PERSON_NAME], [PERSON_NAME], [P…" at bounding box center [567, 290] width 946 height 125
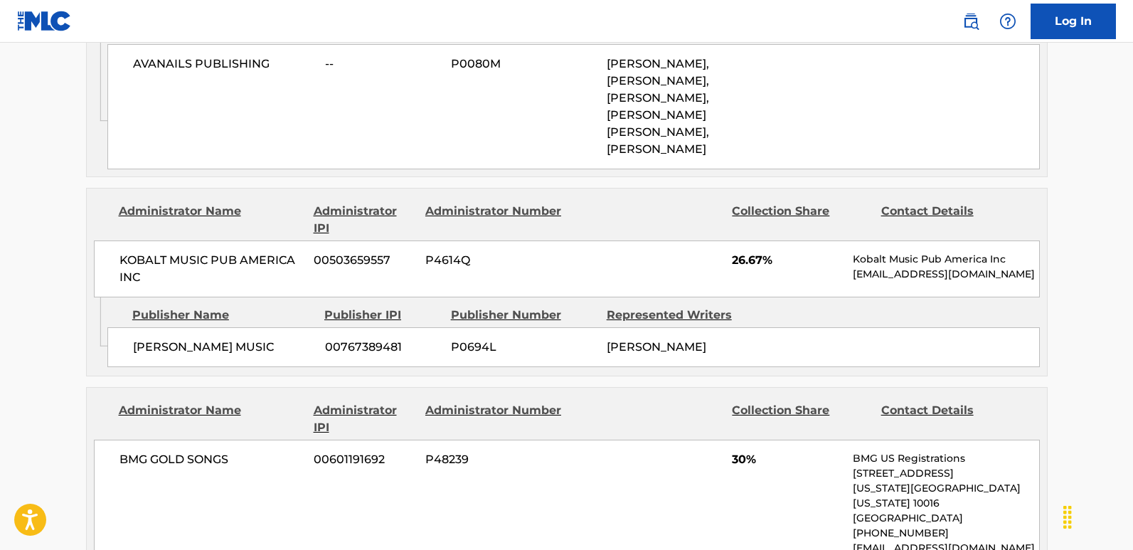
scroll to position [1066, 0]
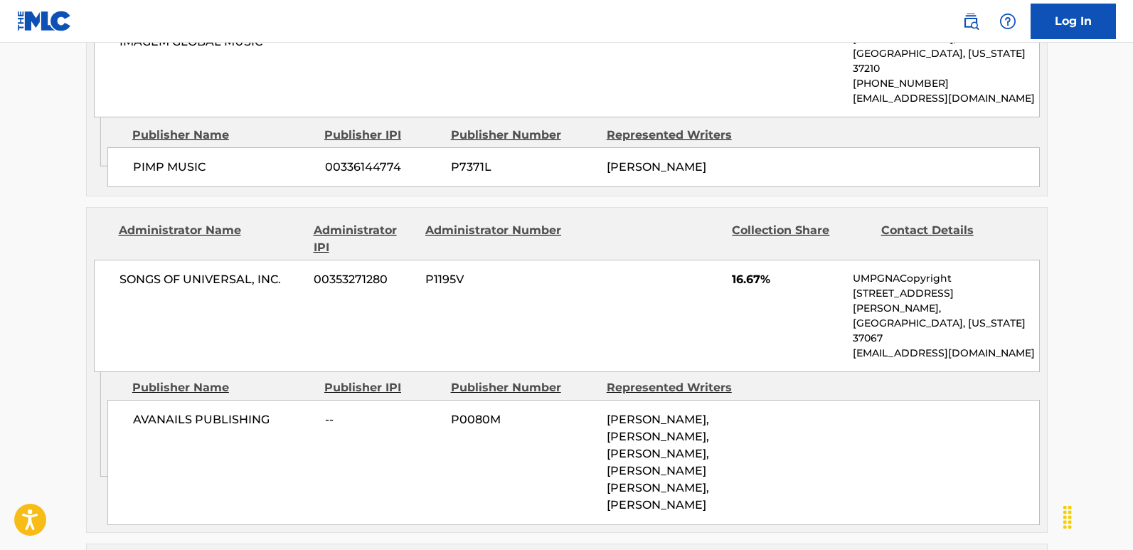
click at [744, 271] on span "16.67%" at bounding box center [787, 279] width 110 height 17
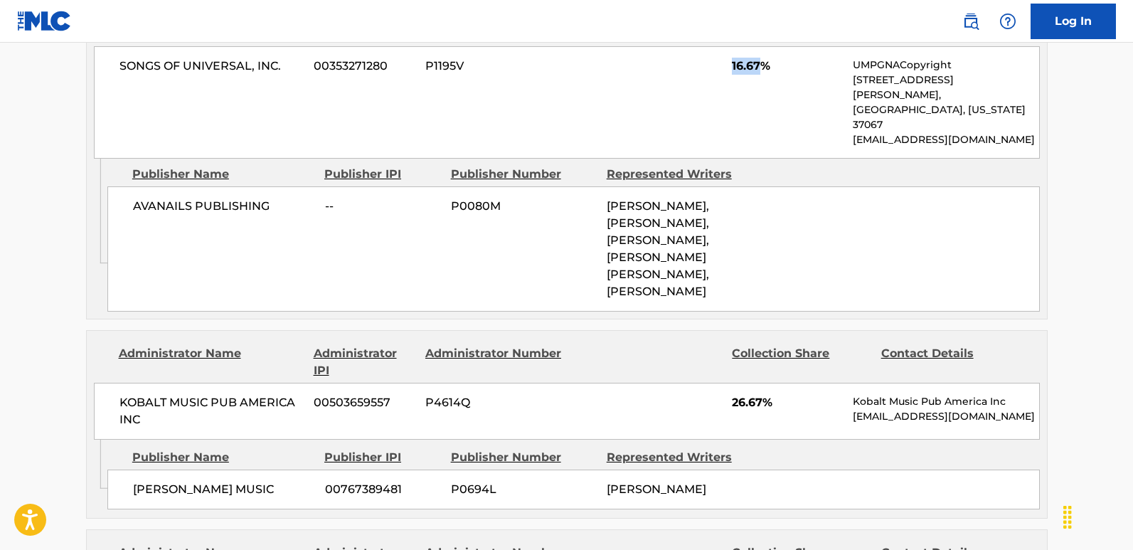
scroll to position [1351, 0]
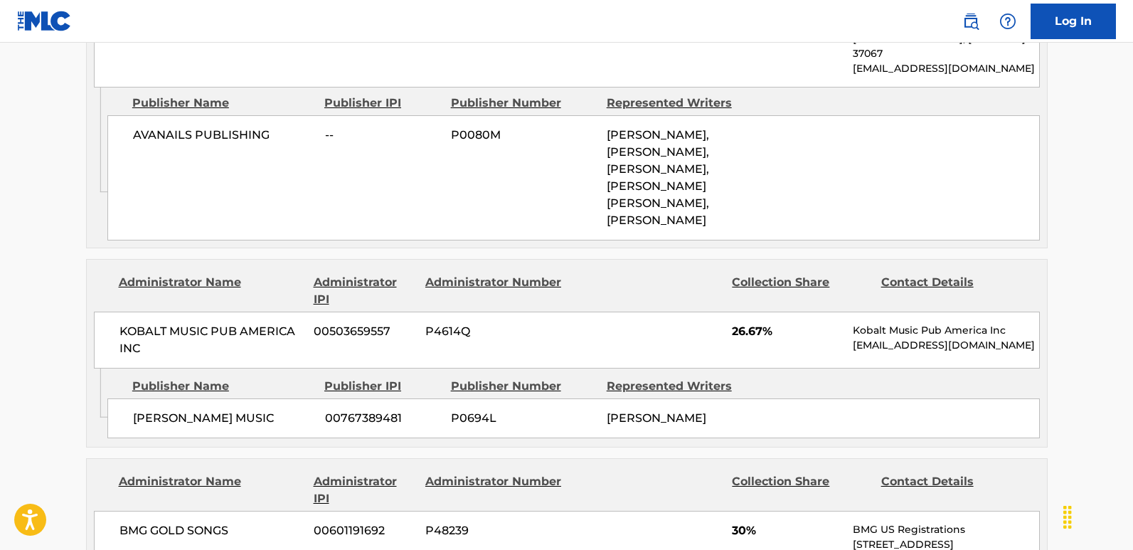
click at [751, 323] on span "26.67%" at bounding box center [787, 331] width 110 height 17
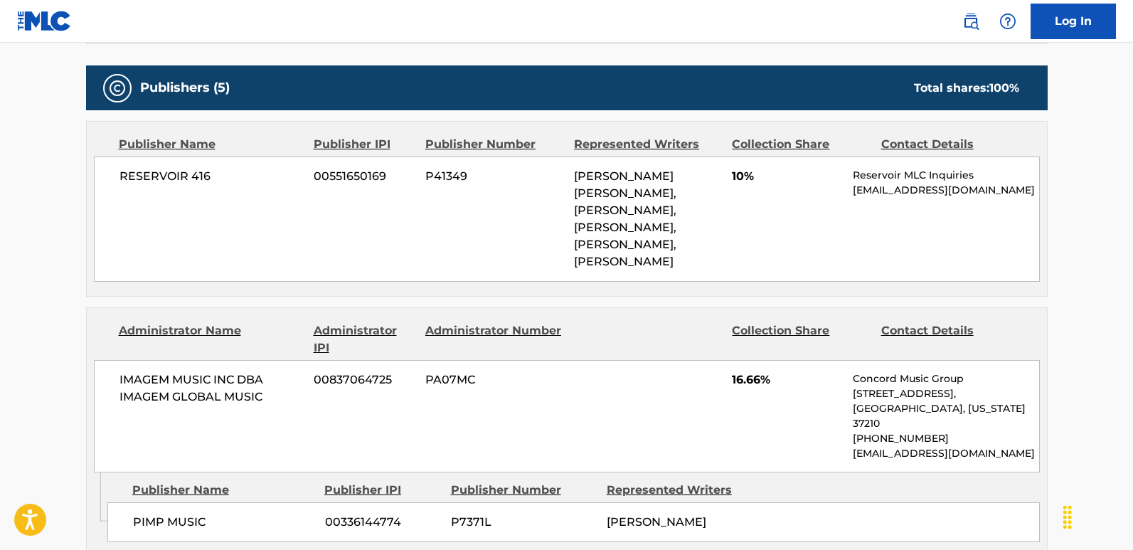
scroll to position [711, 0]
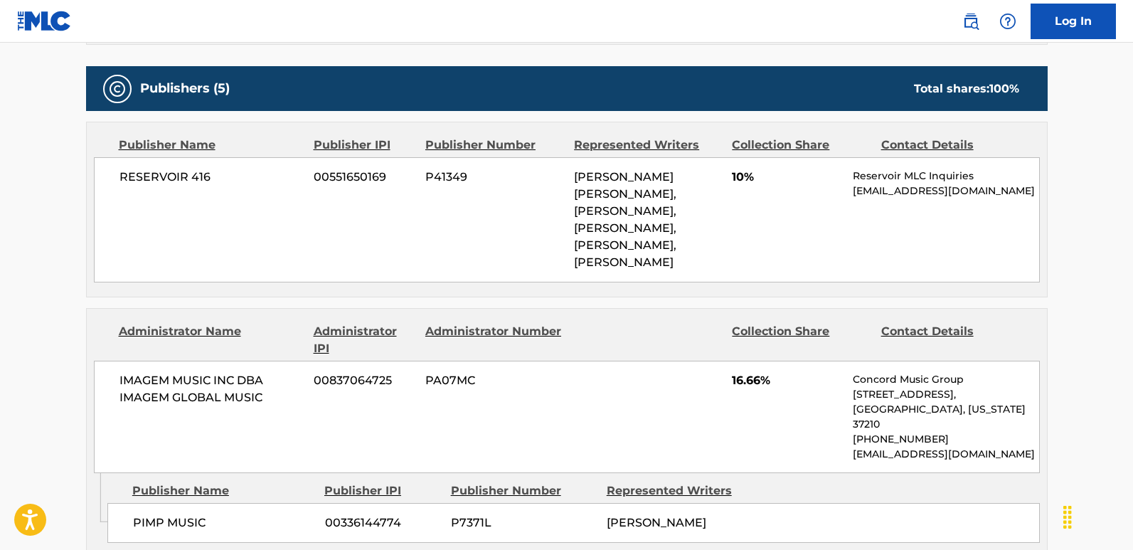
click at [117, 186] on div "RESERVOIR 416 00551650169 P41349 [PERSON_NAME] [PERSON_NAME], [PERSON_NAME], [P…" at bounding box center [567, 219] width 946 height 125
drag, startPoint x: 117, startPoint y: 181, endPoint x: 248, endPoint y: 181, distance: 131.5
click at [248, 181] on div "RESERVOIR 416 00551650169 P41349 [PERSON_NAME] [PERSON_NAME], [PERSON_NAME], [P…" at bounding box center [567, 219] width 946 height 125
click at [735, 178] on span "10%" at bounding box center [787, 176] width 110 height 17
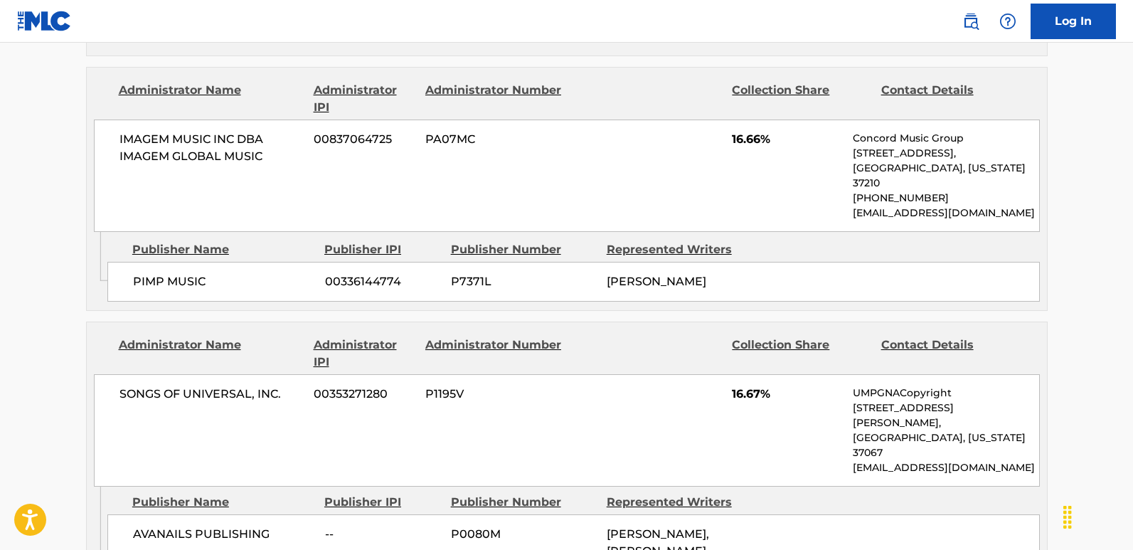
scroll to position [995, 0]
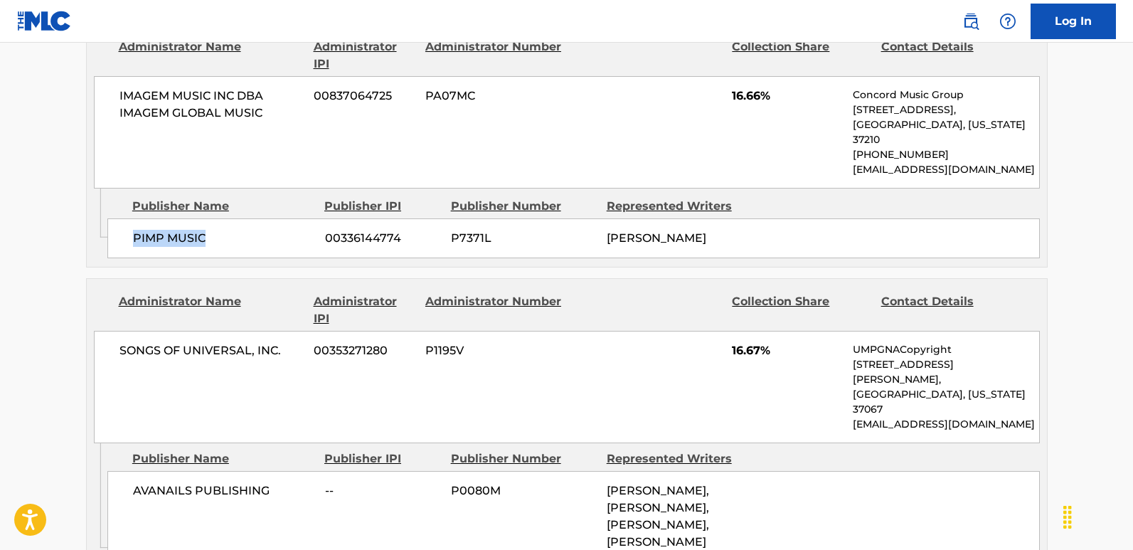
drag, startPoint x: 130, startPoint y: 231, endPoint x: 250, endPoint y: 230, distance: 119.4
click at [250, 230] on div "PIMP MUSIC 00336144774 P7371L [PERSON_NAME]" at bounding box center [573, 238] width 932 height 40
drag, startPoint x: 122, startPoint y: 92, endPoint x: 166, endPoint y: 92, distance: 44.1
click at [166, 92] on span "IMAGEM MUSIC INC DBA IMAGEM GLOBAL MUSIC" at bounding box center [211, 104] width 184 height 34
click at [112, 228] on div "PIMP MUSIC 00336144774 P7371L [PERSON_NAME]" at bounding box center [573, 238] width 932 height 40
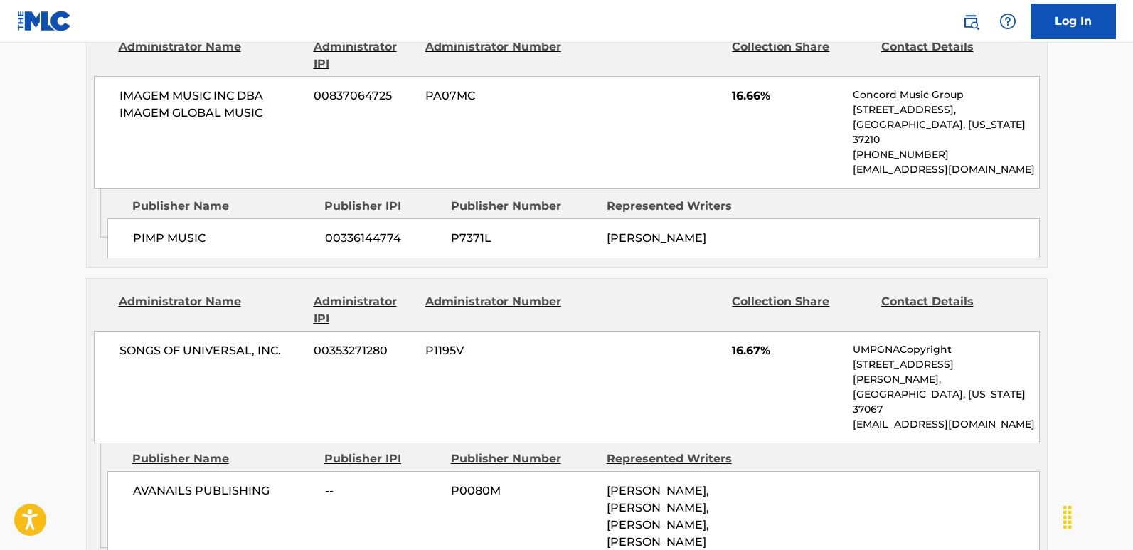
click at [112, 228] on div "PIMP MUSIC 00336144774 P7371L [PERSON_NAME]" at bounding box center [573, 238] width 932 height 40
drag, startPoint x: 136, startPoint y: 225, endPoint x: 234, endPoint y: 225, distance: 98.1
click at [234, 225] on div "PIMP MUSIC 00336144774 P7371L [PERSON_NAME]" at bounding box center [573, 238] width 932 height 40
click at [744, 91] on span "16.66%" at bounding box center [787, 95] width 110 height 17
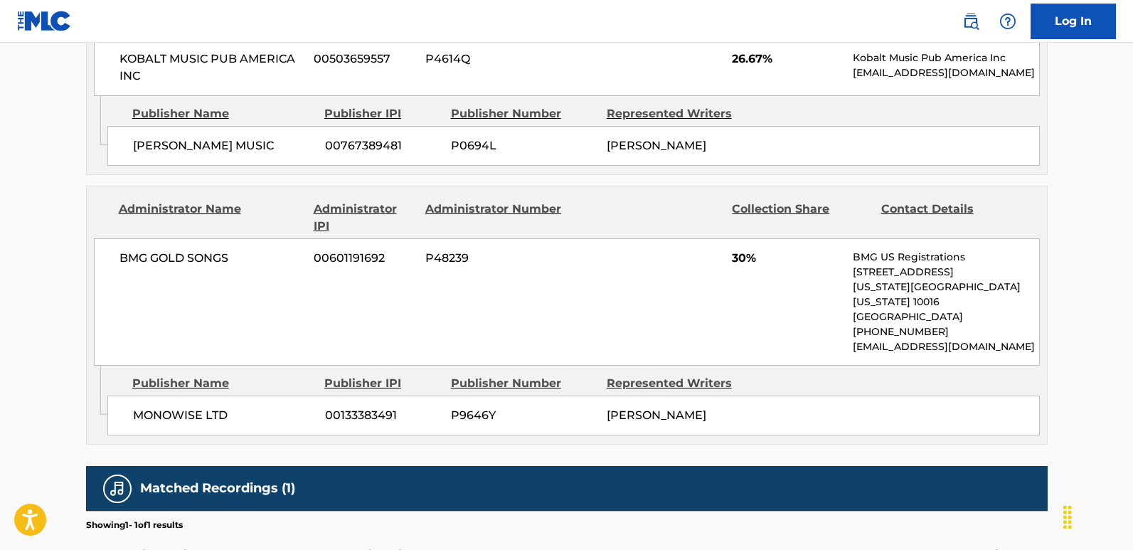
scroll to position [1635, 0]
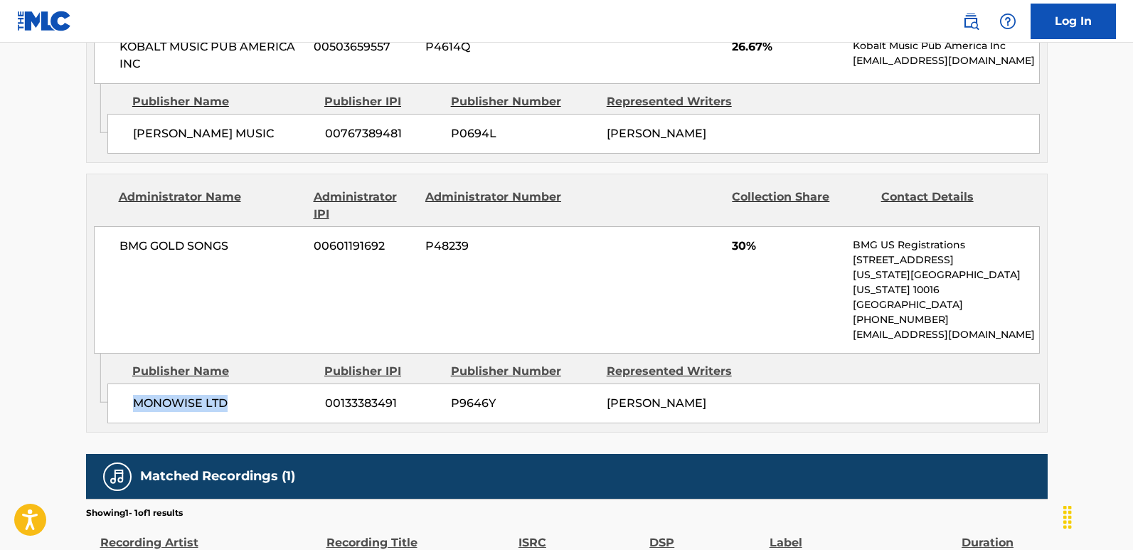
drag, startPoint x: 129, startPoint y: 344, endPoint x: 247, endPoint y: 337, distance: 118.9
click at [247, 383] on div "MONOWISE LTD 00133383491 P9646Y [PERSON_NAME]" at bounding box center [573, 403] width 932 height 40
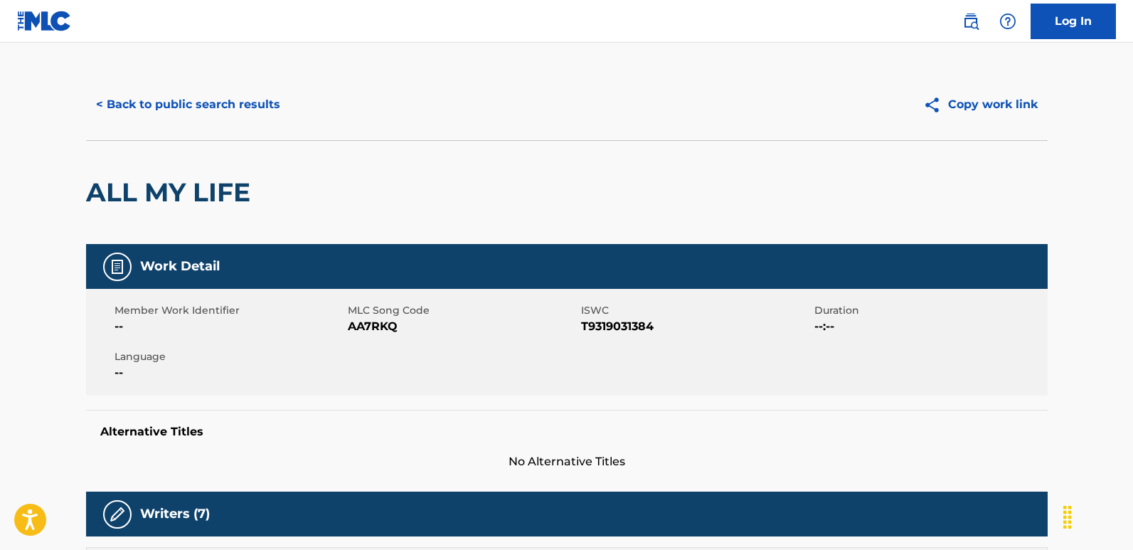
scroll to position [0, 0]
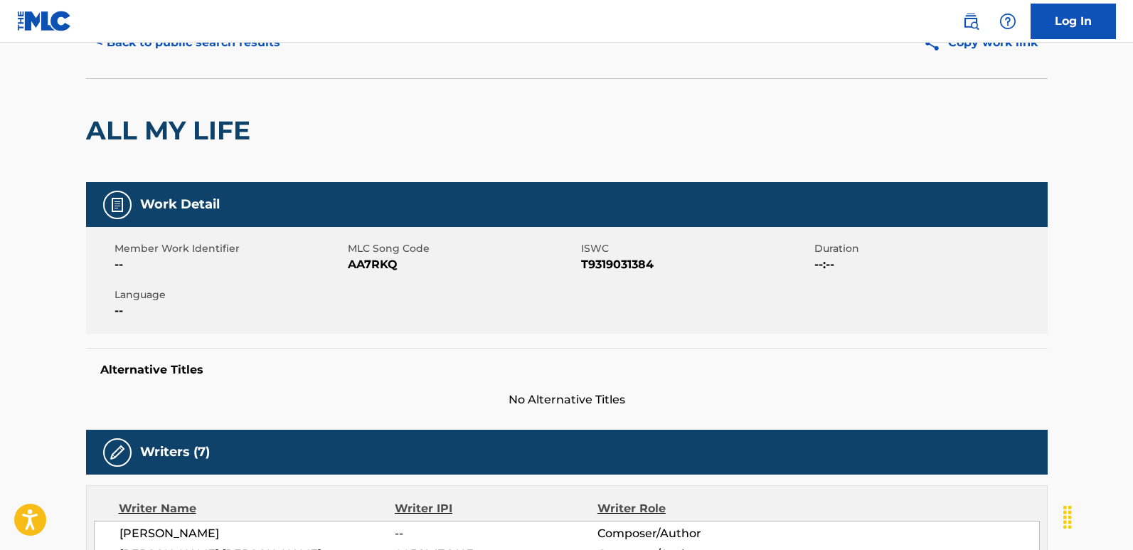
click at [252, 46] on button "< Back to public search results" at bounding box center [188, 43] width 204 height 36
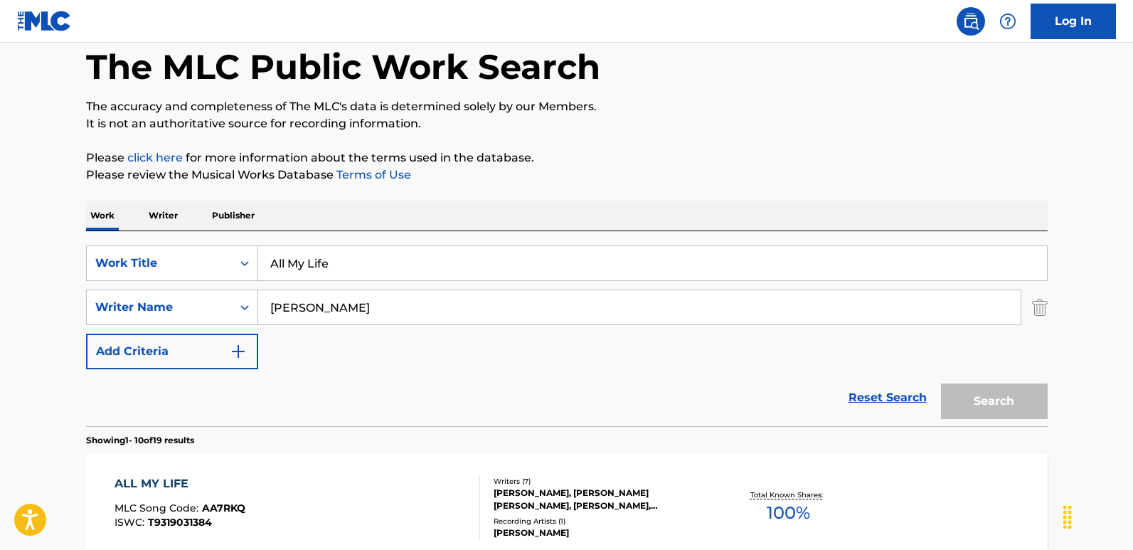
scroll to position [213, 0]
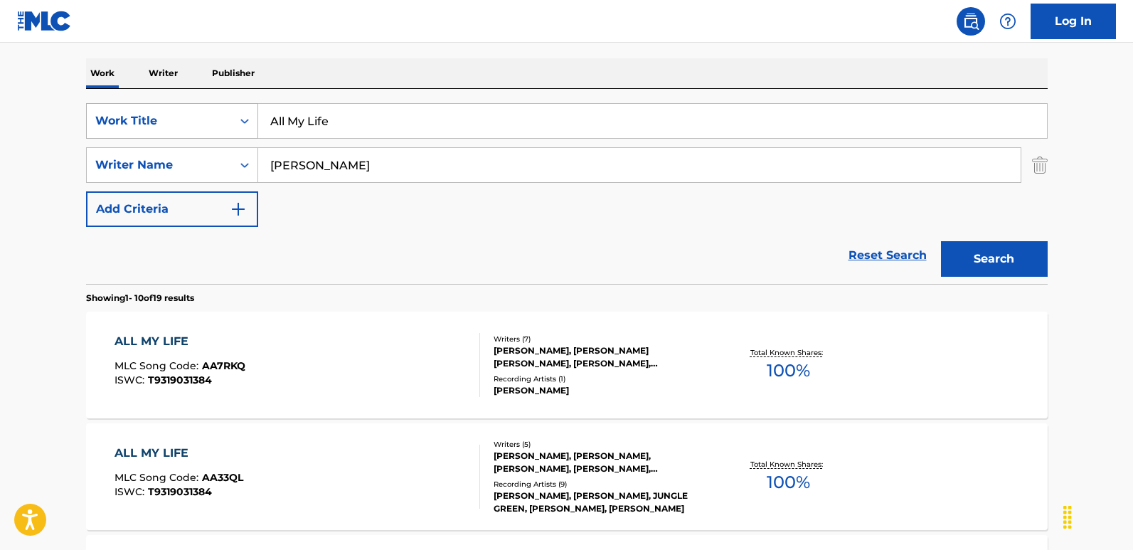
drag, startPoint x: 295, startPoint y: 131, endPoint x: 232, endPoint y: 131, distance: 62.6
click at [232, 131] on div "SearchWithCriteria6276efb2-ed40-49f0-985d-182b6286adbf Work Title All My Life" at bounding box center [566, 121] width 961 height 36
paste input "Darkside Blues"
type input "Darkside Blues"
drag, startPoint x: 462, startPoint y: 183, endPoint x: 239, endPoint y: 183, distance: 223.2
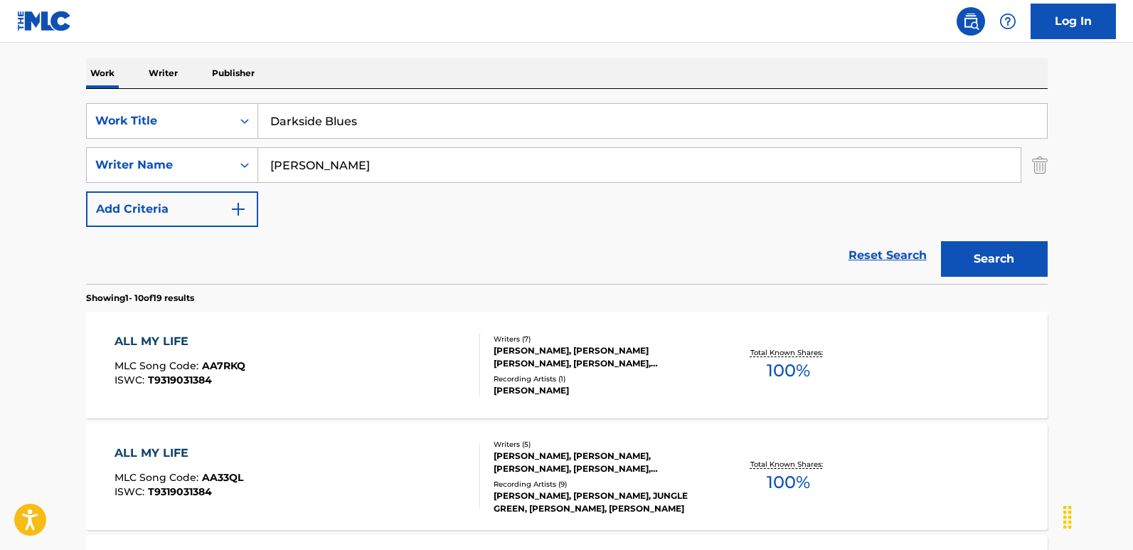
click at [239, 183] on div "SearchWithCriteria6276efb2-ed40-49f0-985d-182b6286adbf Work Title Darkside Blue…" at bounding box center [566, 165] width 961 height 124
click at [364, 183] on div "SearchWithCriteria6276efb2-ed40-49f0-985d-182b6286adbf Work Title Darkside Blue…" at bounding box center [566, 165] width 961 height 124
drag, startPoint x: 428, startPoint y: 171, endPoint x: 214, endPoint y: 166, distance: 214.0
click at [214, 166] on div "SearchWithCriteriafcfbb798-3eca-4d66-a69b-3f7659fd1018 Writer Name [PERSON_NAME]" at bounding box center [566, 165] width 961 height 36
click at [358, 179] on input "Search Form" at bounding box center [639, 165] width 762 height 34
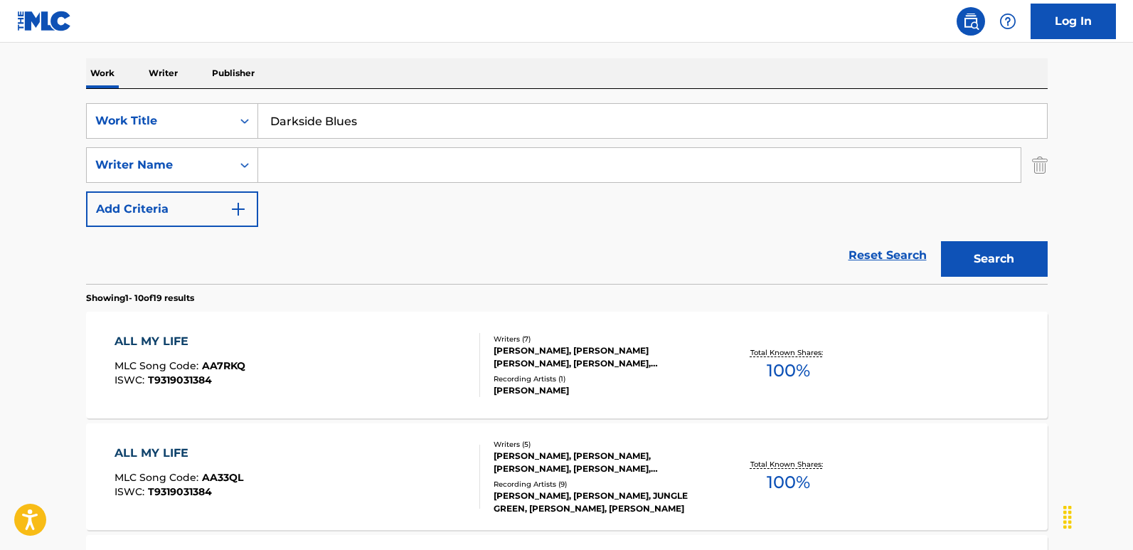
paste input "[PERSON_NAME]"
type input "[PERSON_NAME]"
click at [965, 262] on button "Search" at bounding box center [994, 259] width 107 height 36
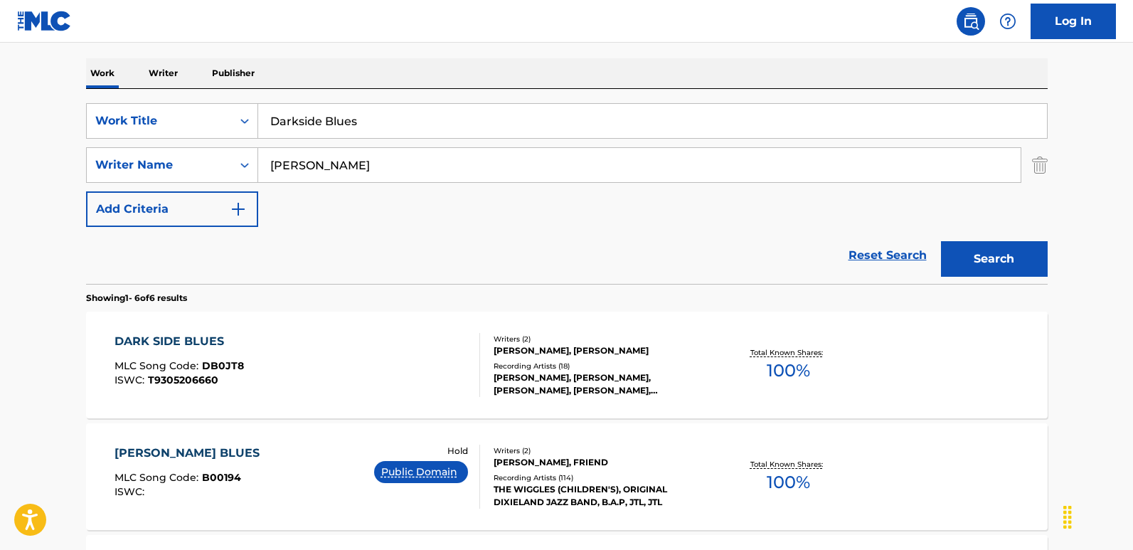
click at [476, 260] on div "Reset Search Search" at bounding box center [566, 255] width 961 height 57
click at [452, 233] on div "Reset Search Search" at bounding box center [566, 255] width 961 height 57
click at [223, 341] on div "DARK SIDE BLUES" at bounding box center [178, 341] width 129 height 17
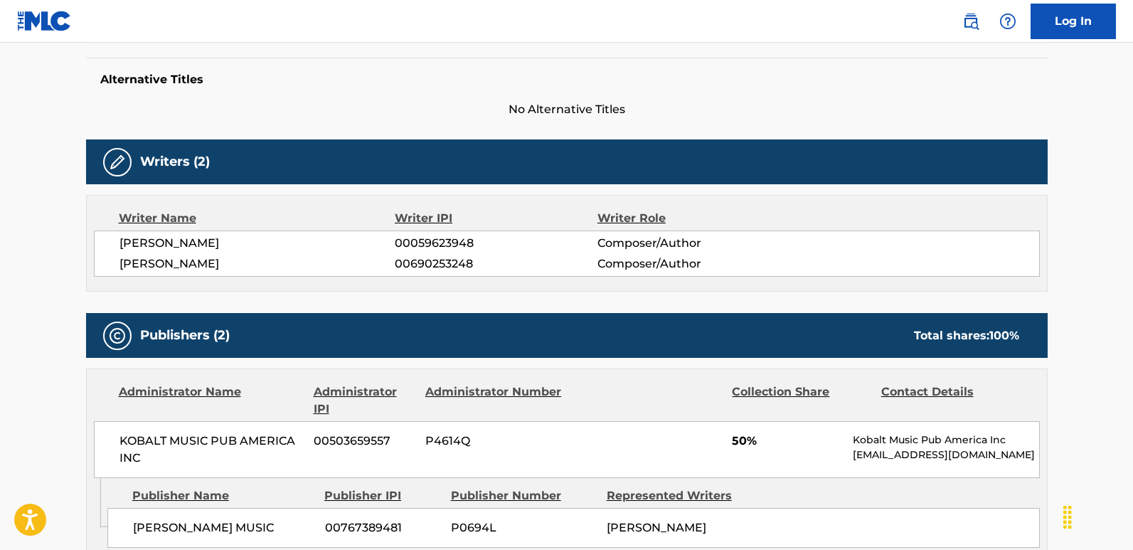
scroll to position [355, 0]
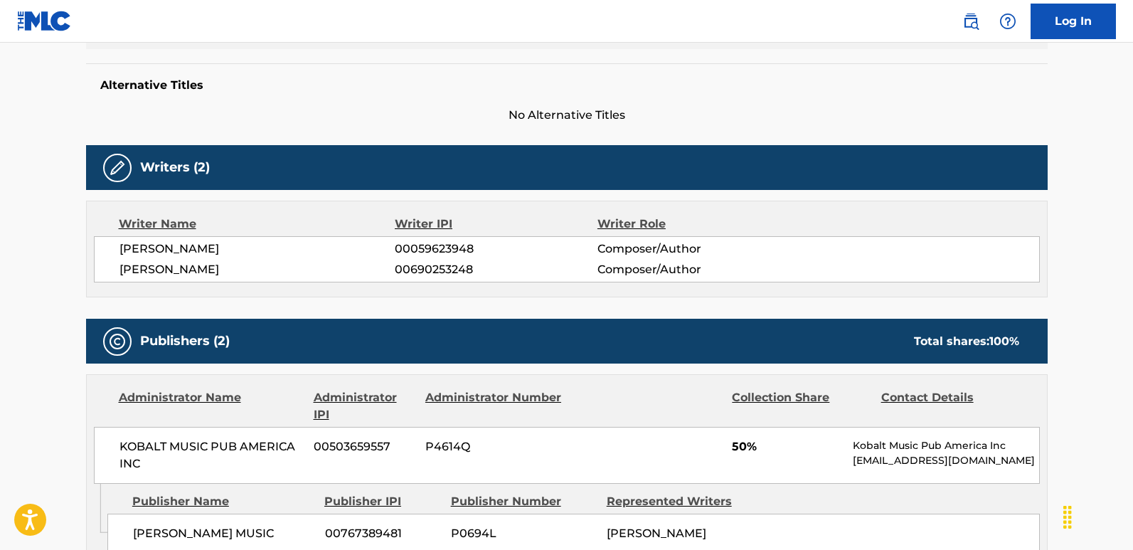
click at [200, 279] on div "[PERSON_NAME] 00059623948 Composer/Author [PERSON_NAME] 00690253248 Composer/Au…" at bounding box center [567, 259] width 946 height 46
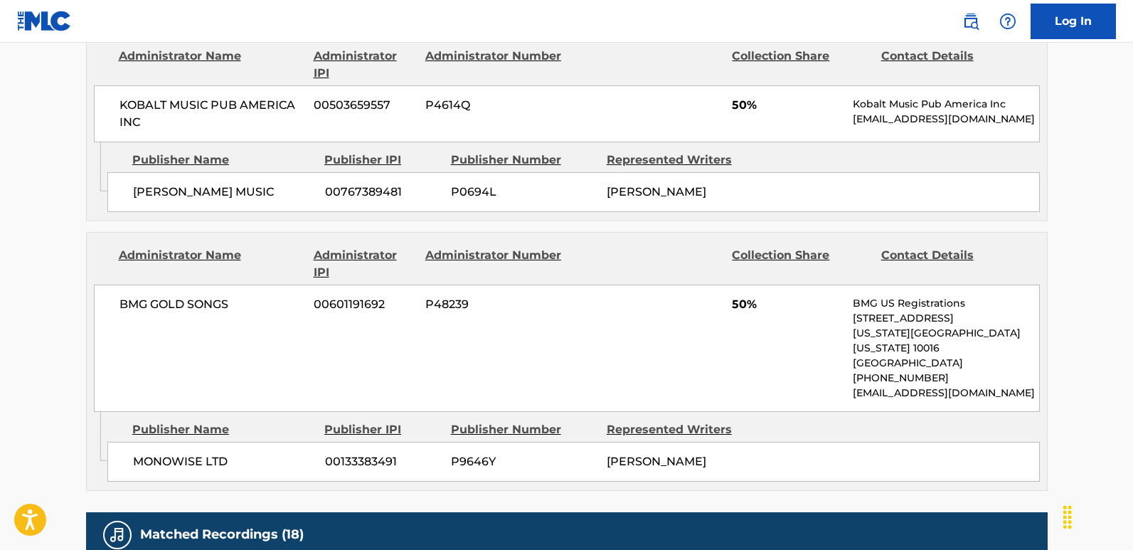
scroll to position [711, 0]
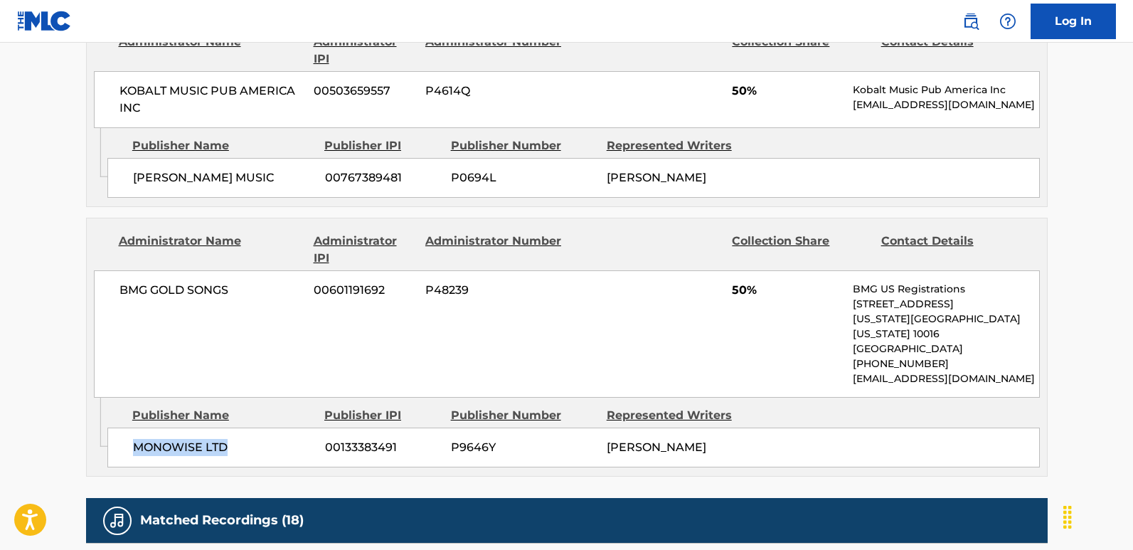
drag, startPoint x: 129, startPoint y: 434, endPoint x: 260, endPoint y: 434, distance: 131.5
click at [260, 434] on div "MONOWISE LTD 00133383491 P9646Y [PERSON_NAME]" at bounding box center [573, 447] width 932 height 40
click at [736, 292] on span "50%" at bounding box center [787, 290] width 110 height 17
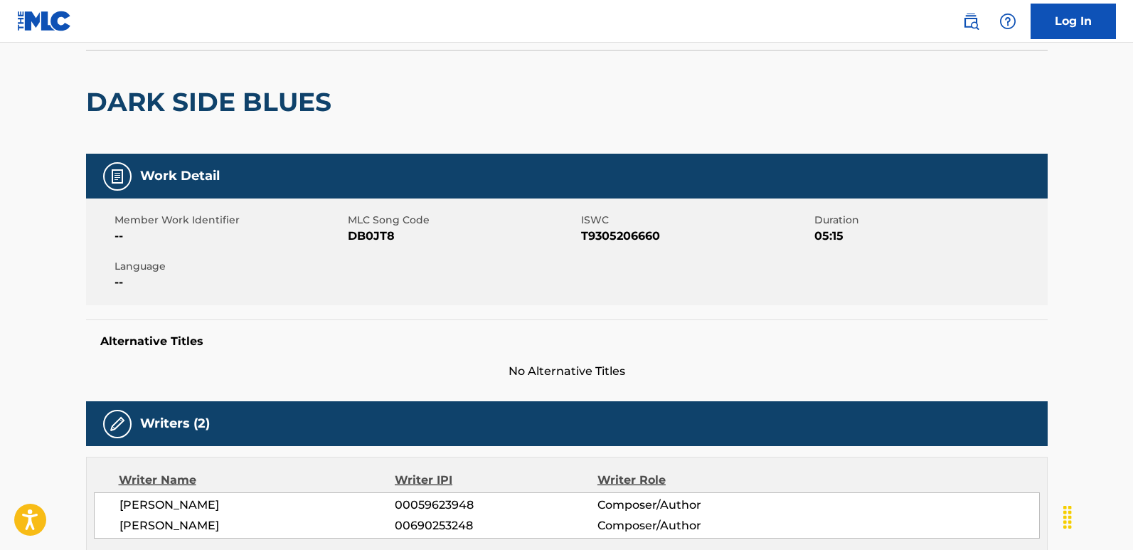
scroll to position [0, 0]
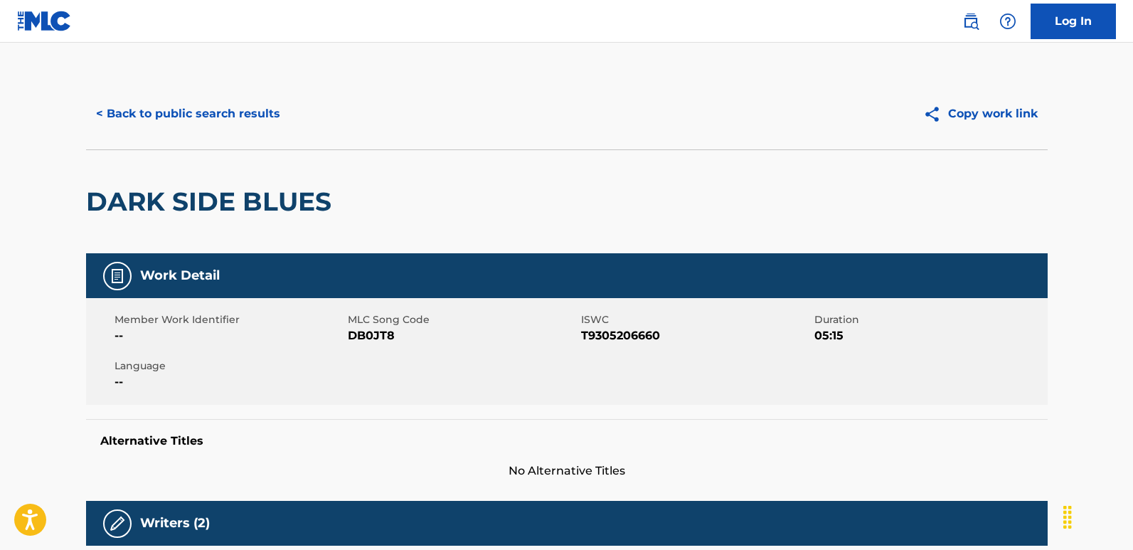
click at [213, 127] on button "< Back to public search results" at bounding box center [188, 114] width 204 height 36
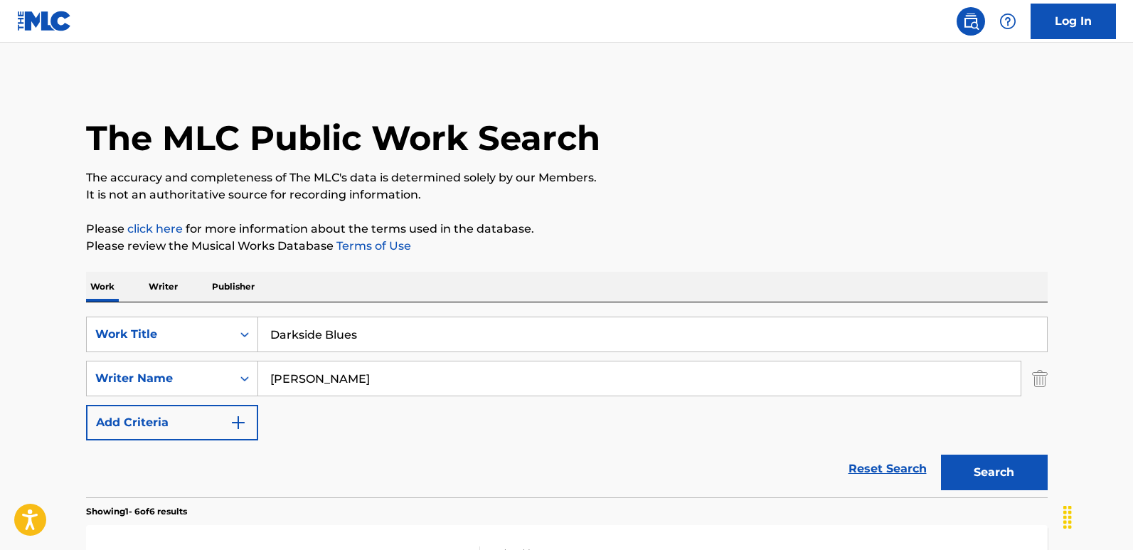
scroll to position [213, 0]
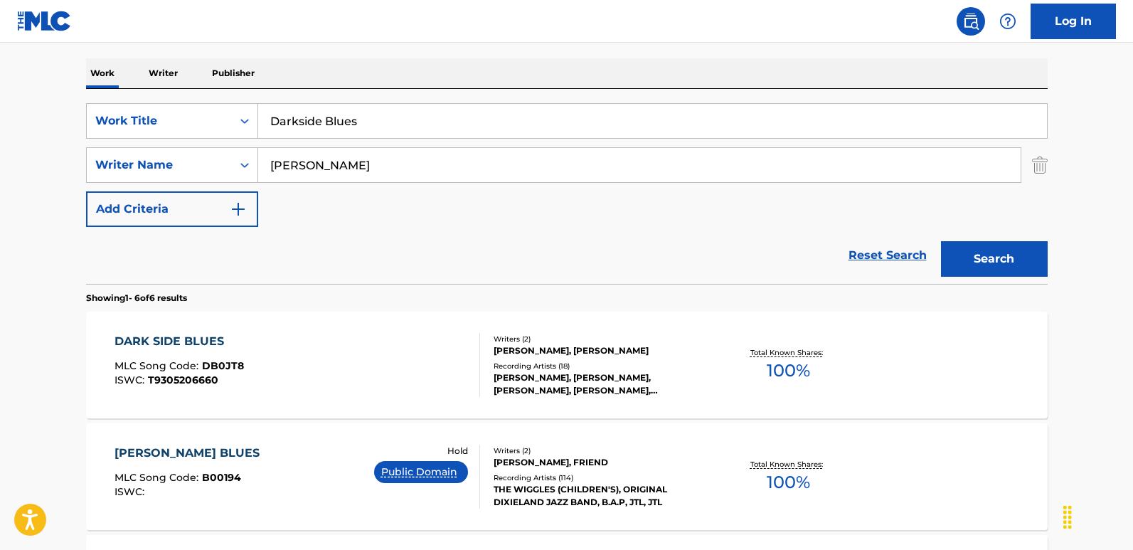
drag, startPoint x: 407, startPoint y: 138, endPoint x: 329, endPoint y: 136, distance: 78.2
click at [329, 136] on div "Darkside Blues" at bounding box center [652, 121] width 789 height 36
drag, startPoint x: 425, startPoint y: 122, endPoint x: 149, endPoint y: 122, distance: 276.6
click at [149, 122] on div "SearchWithCriteria6276efb2-ed40-49f0-985d-182b6286adbf Work Title Darkside Blues" at bounding box center [566, 121] width 961 height 36
paste input "ead And Gone"
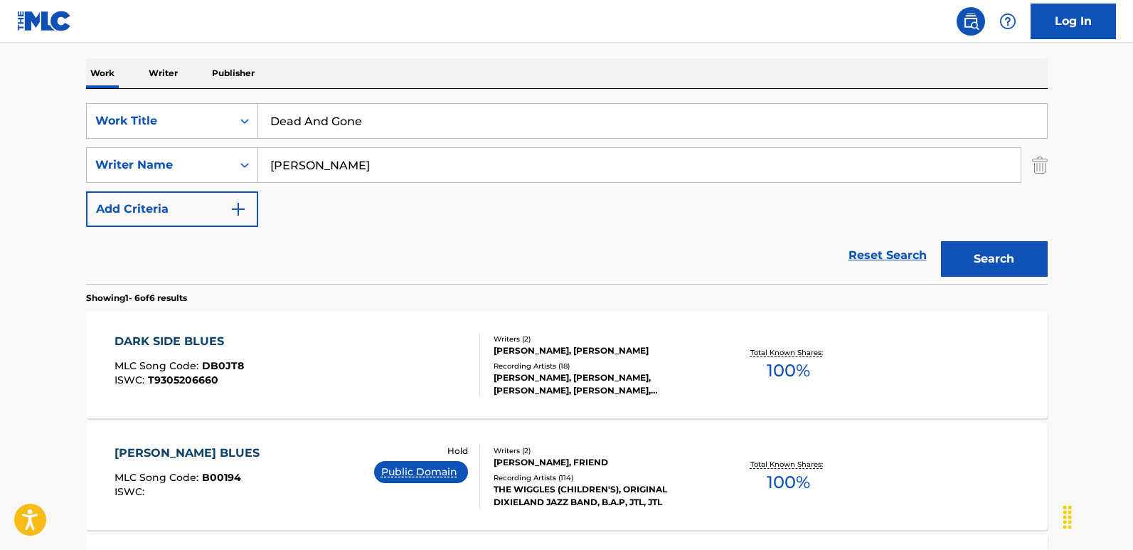
type input "Dead And Gone"
click at [965, 254] on button "Search" at bounding box center [994, 259] width 107 height 36
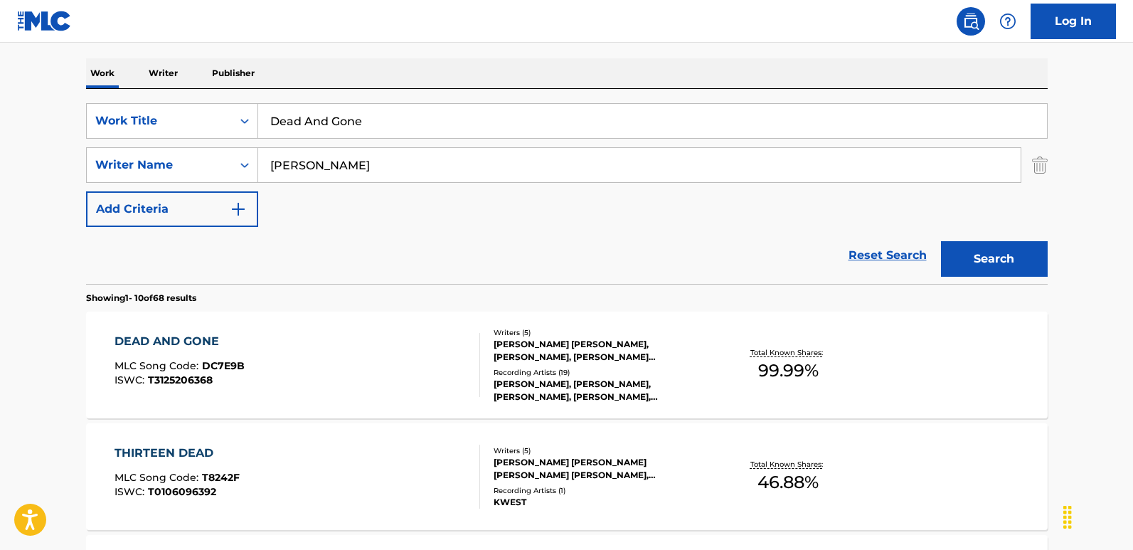
click at [196, 343] on div "DEAD AND GONE" at bounding box center [179, 341] width 130 height 17
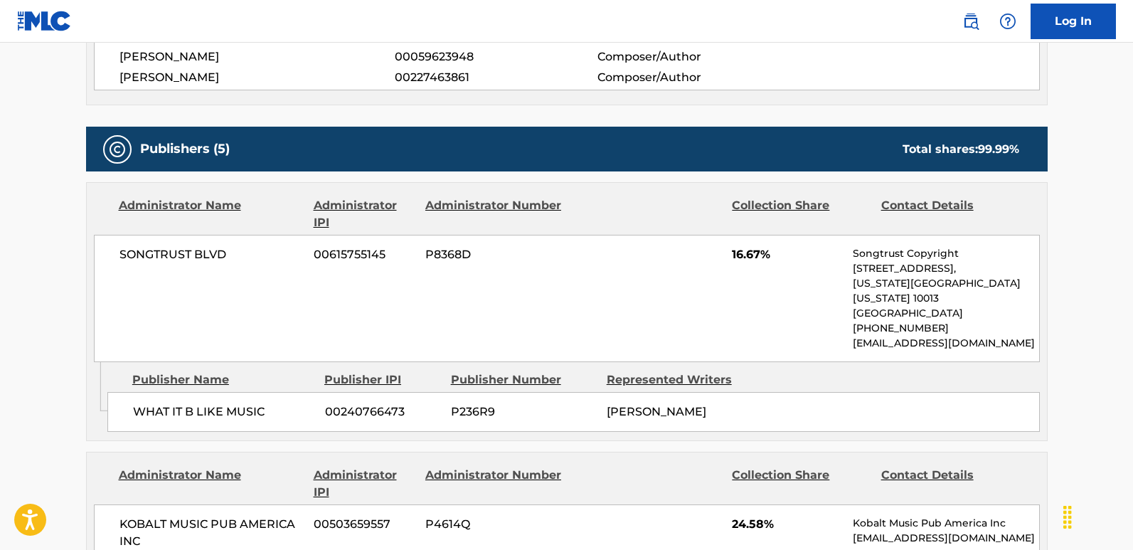
scroll to position [711, 0]
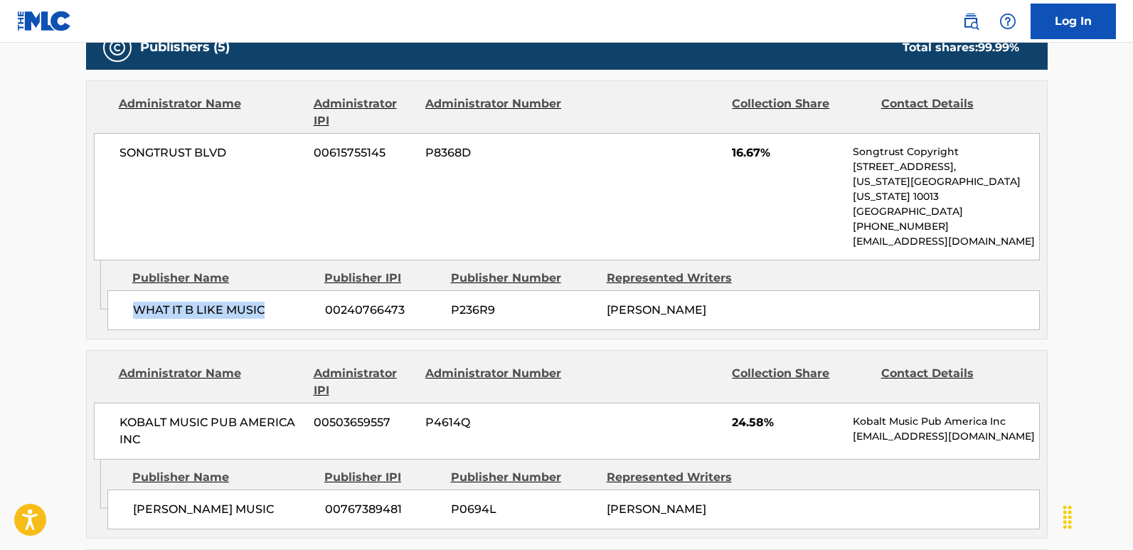
drag, startPoint x: 135, startPoint y: 294, endPoint x: 311, endPoint y: 289, distance: 175.7
click at [311, 301] on span "WHAT IT B LIKE MUSIC" at bounding box center [223, 309] width 181 height 17
click at [207, 388] on div "Administrator Name" at bounding box center [211, 382] width 184 height 34
drag, startPoint x: 134, startPoint y: 291, endPoint x: 299, endPoint y: 294, distance: 165.7
click at [299, 294] on div "WHAT IT B LIKE MUSIC 00240766473 P236R9 [PERSON_NAME]" at bounding box center [573, 310] width 932 height 40
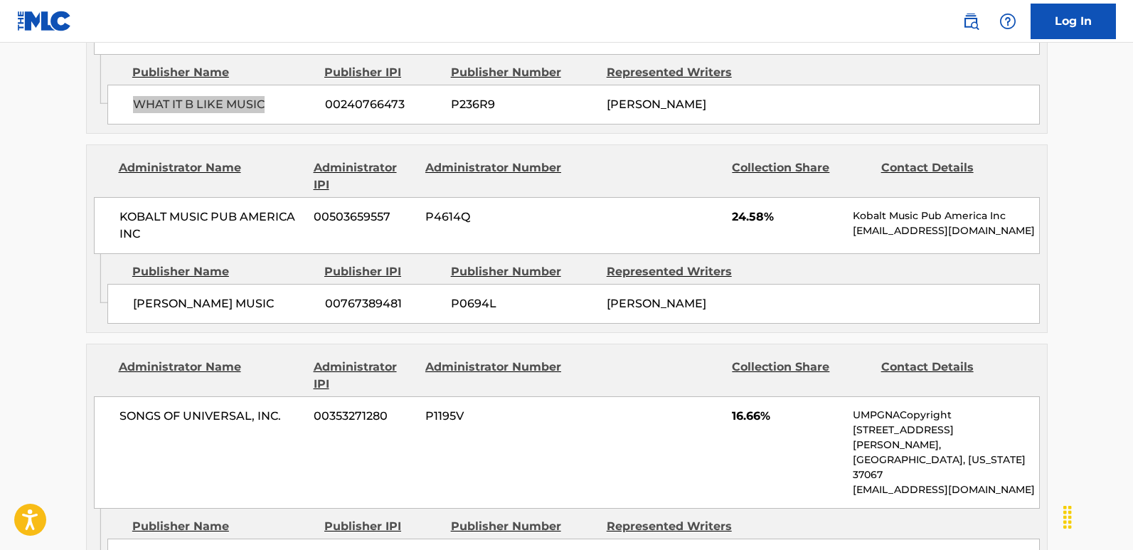
scroll to position [924, 0]
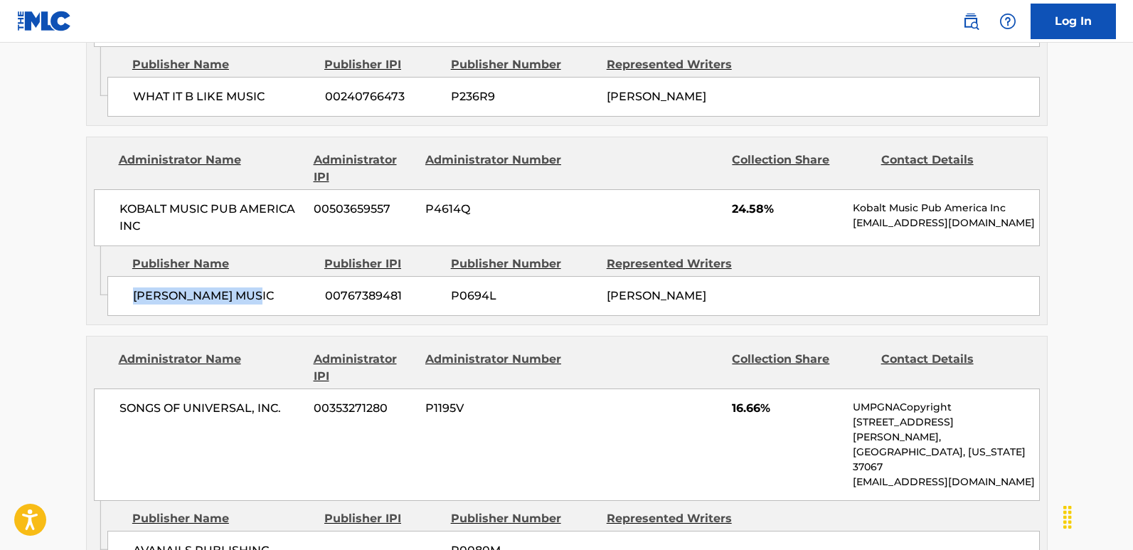
drag, startPoint x: 136, startPoint y: 293, endPoint x: 270, endPoint y: 293, distance: 134.4
click at [270, 293] on span "[PERSON_NAME] MUSIC" at bounding box center [223, 295] width 181 height 17
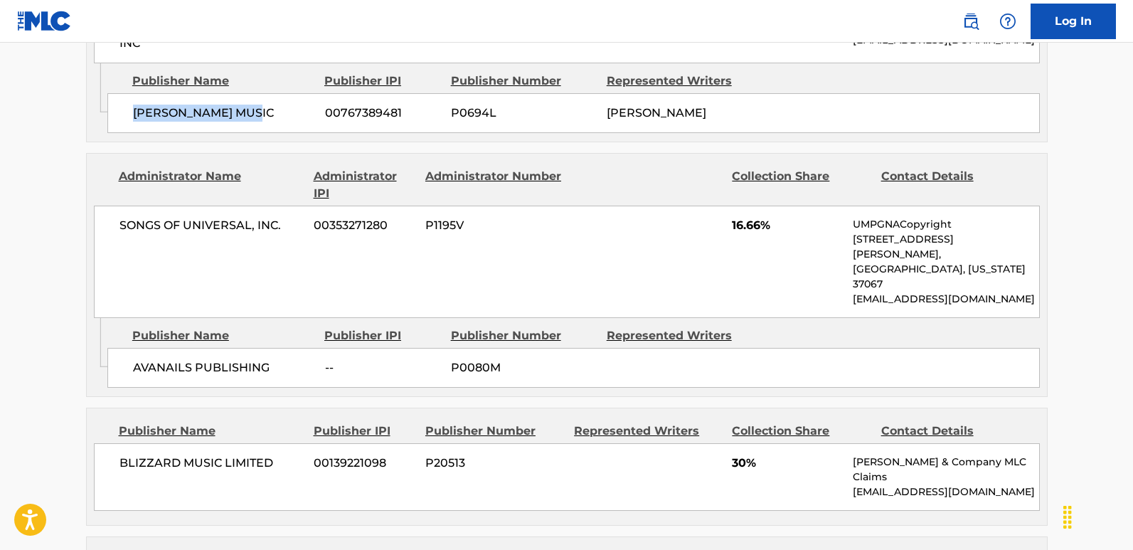
scroll to position [1137, 0]
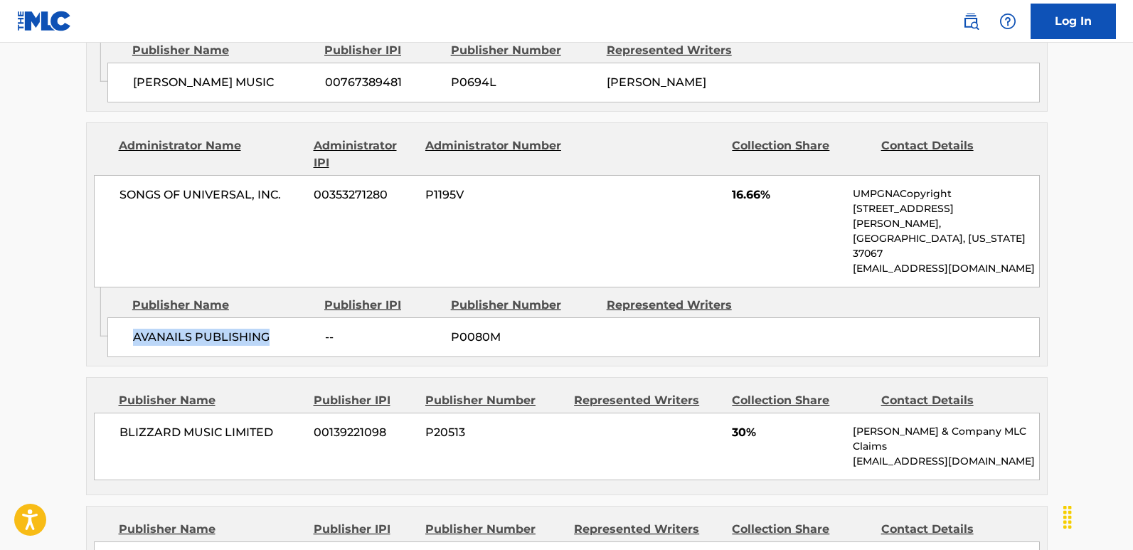
drag, startPoint x: 129, startPoint y: 307, endPoint x: 278, endPoint y: 305, distance: 149.3
click at [278, 317] on div "AVANAILS PUBLISHING -- P0080M" at bounding box center [573, 337] width 932 height 40
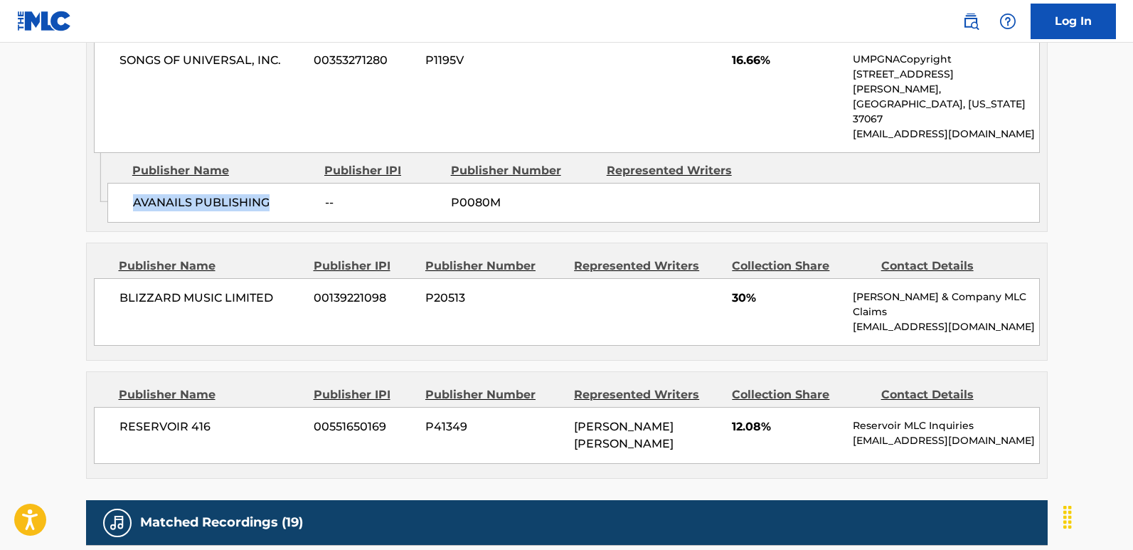
scroll to position [1280, 0]
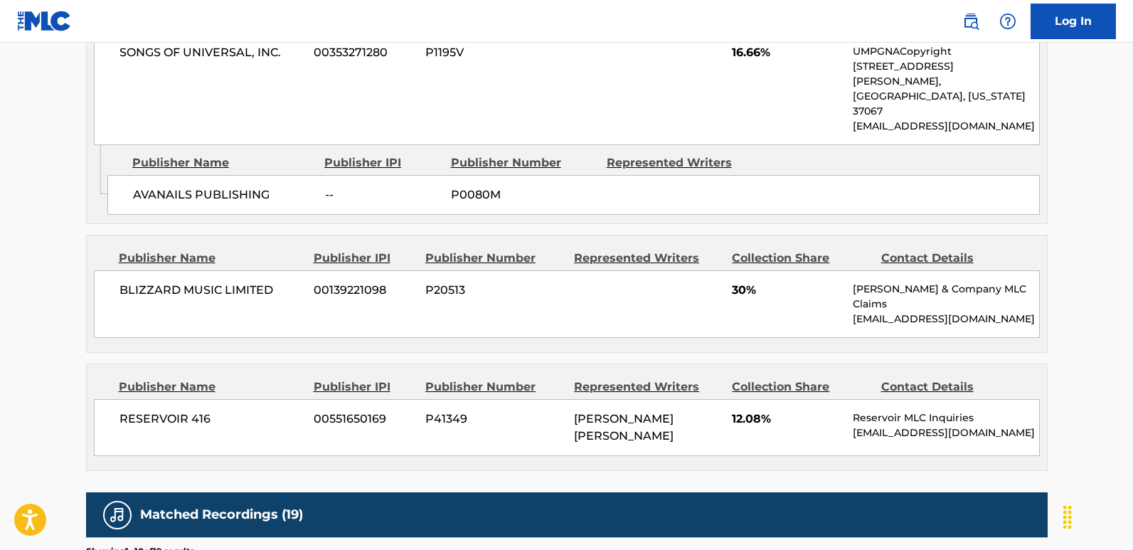
click at [113, 399] on div "RESERVOIR 416 00551650169 P41349 [PERSON_NAME] [PERSON_NAME] 12.08% Reservoir M…" at bounding box center [567, 427] width 946 height 57
drag, startPoint x: 119, startPoint y: 259, endPoint x: 277, endPoint y: 259, distance: 158.5
click at [277, 270] on div "BLIZZARD MUSIC LIMITED 00139221098 P20513 30% [PERSON_NAME] & Company MLC Claim…" at bounding box center [567, 304] width 946 height 68
click at [734, 282] on span "30%" at bounding box center [787, 290] width 110 height 17
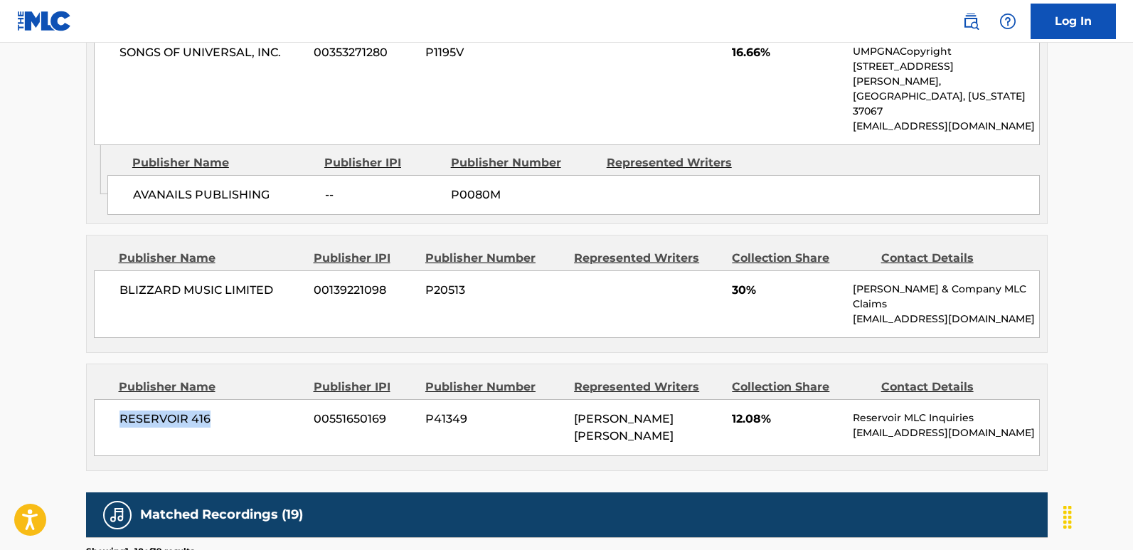
drag, startPoint x: 113, startPoint y: 377, endPoint x: 236, endPoint y: 376, distance: 123.0
click at [236, 399] on div "RESERVOIR 416 00551650169 P41349 [PERSON_NAME] [PERSON_NAME] 12.08% Reservoir M…" at bounding box center [567, 427] width 946 height 57
click at [734, 410] on span "12.08%" at bounding box center [787, 418] width 110 height 17
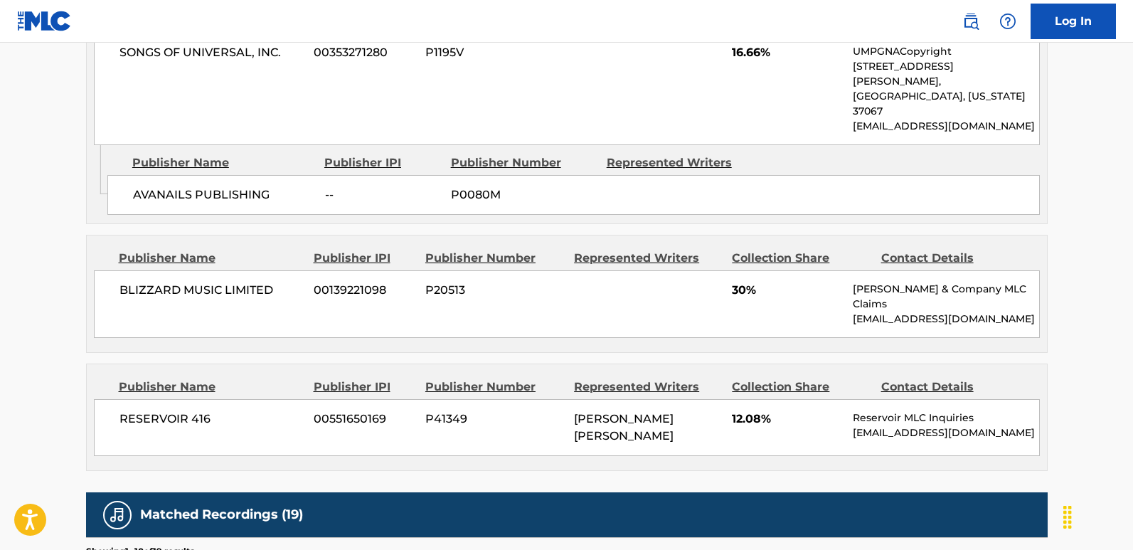
click at [739, 410] on span "12.08%" at bounding box center [787, 418] width 110 height 17
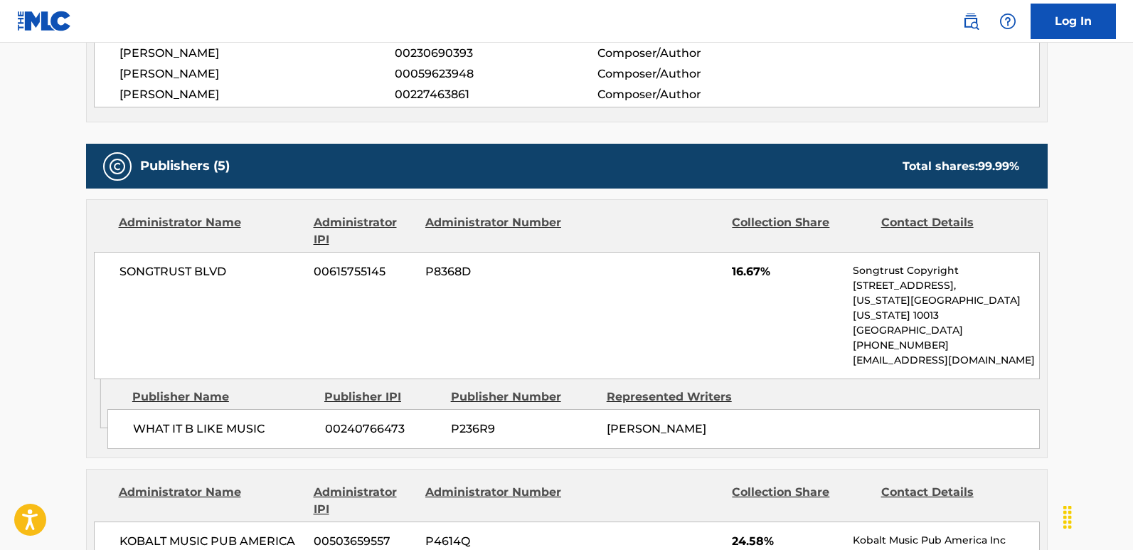
scroll to position [640, 0]
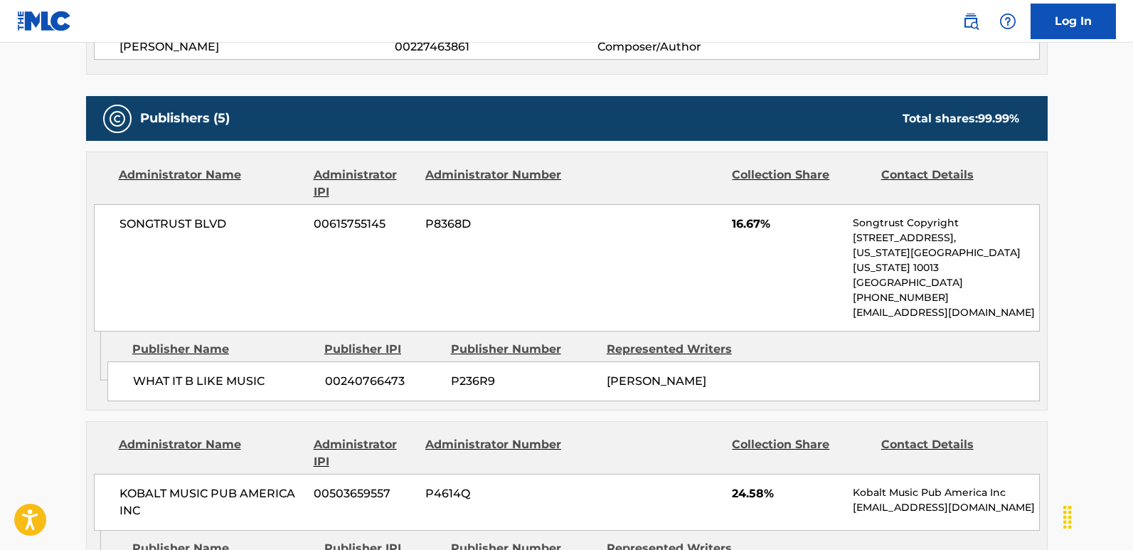
click at [133, 373] on span "WHAT IT B LIKE MUSIC" at bounding box center [223, 381] width 181 height 17
drag, startPoint x: 112, startPoint y: 363, endPoint x: 292, endPoint y: 369, distance: 180.0
click at [292, 369] on div "WHAT IT B LIKE MUSIC 00240766473 P236R9 [PERSON_NAME]" at bounding box center [573, 381] width 932 height 40
drag, startPoint x: 112, startPoint y: 223, endPoint x: 247, endPoint y: 223, distance: 135.1
click at [247, 223] on div "SONGTRUST BLVD 00615755145 P8368D 16.67% Songtrust Copyright [STREET_ADDRESS][U…" at bounding box center [567, 267] width 946 height 127
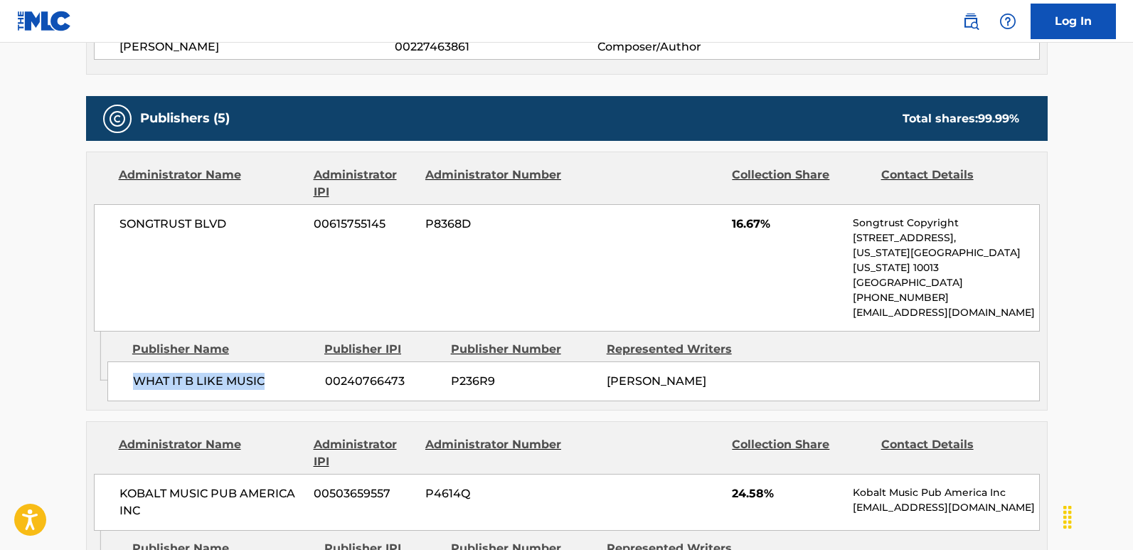
drag, startPoint x: 128, startPoint y: 359, endPoint x: 293, endPoint y: 362, distance: 165.0
click at [293, 362] on div "WHAT IT B LIKE MUSIC 00240766473 P236R9 [PERSON_NAME]" at bounding box center [573, 381] width 932 height 40
click at [749, 221] on span "16.67%" at bounding box center [787, 223] width 110 height 17
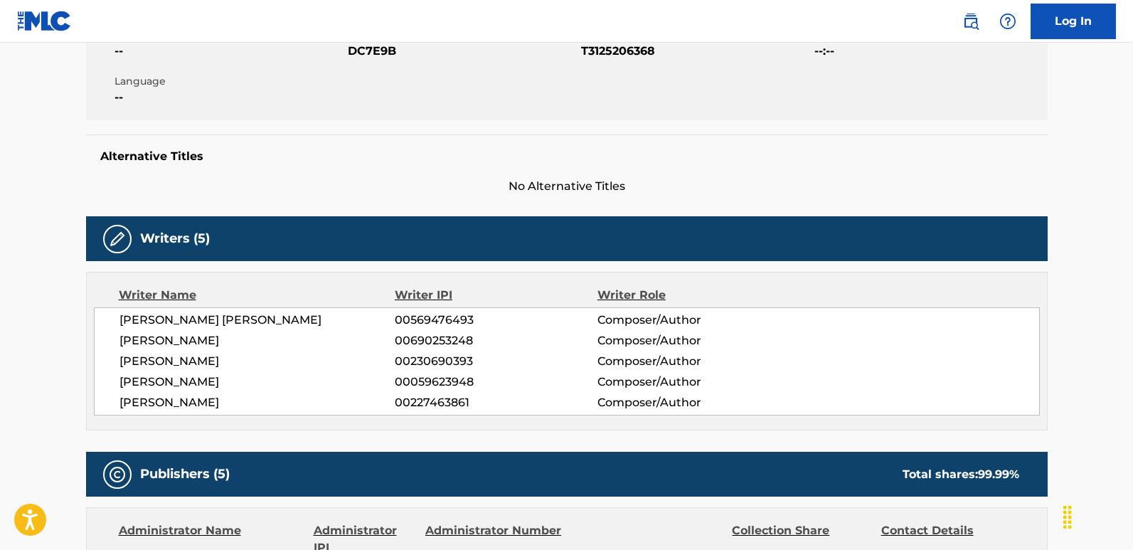
scroll to position [0, 0]
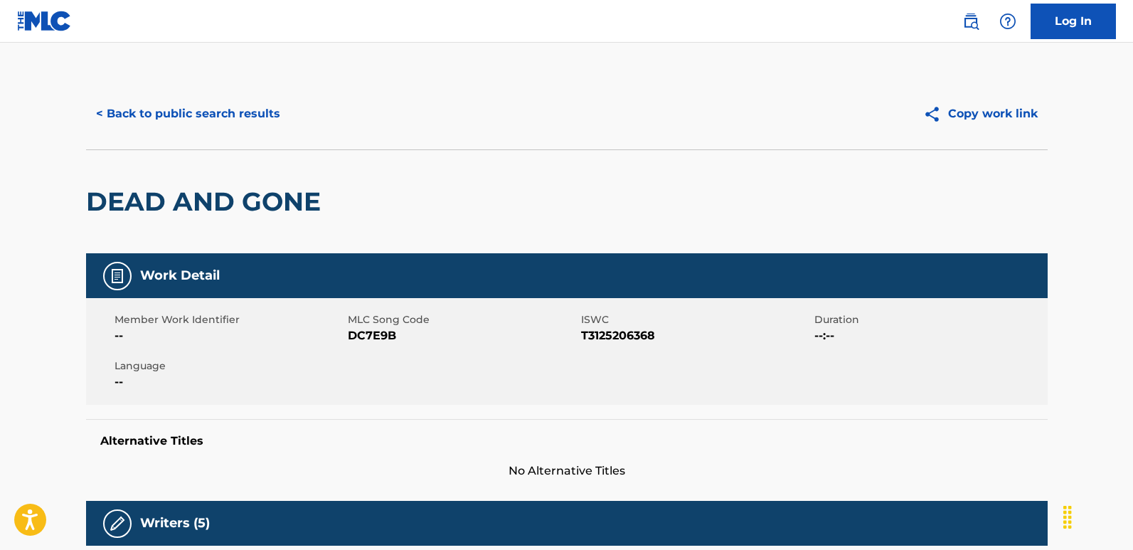
click at [211, 108] on button "< Back to public search results" at bounding box center [188, 114] width 204 height 36
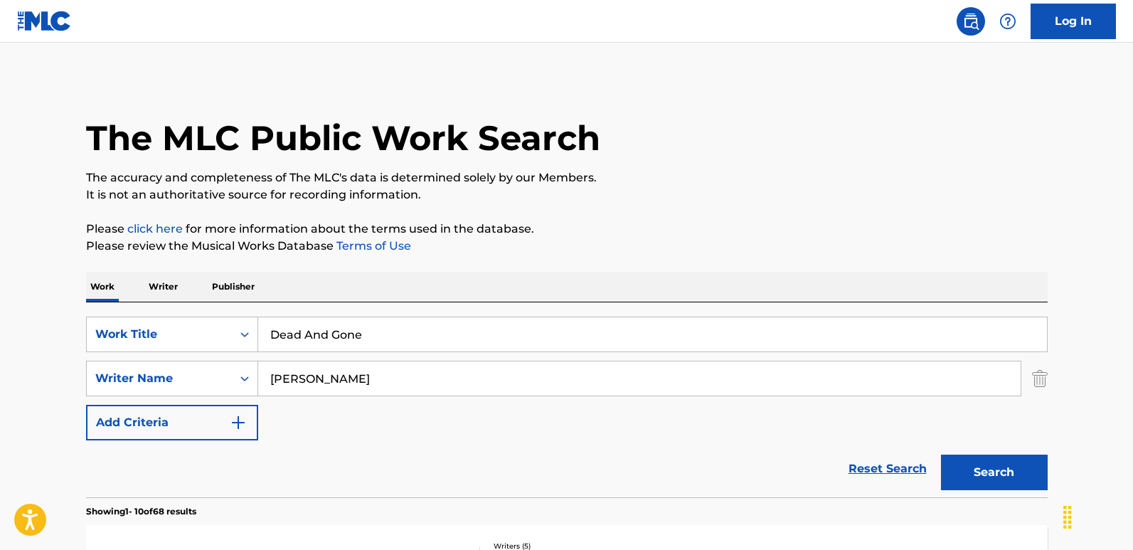
scroll to position [213, 0]
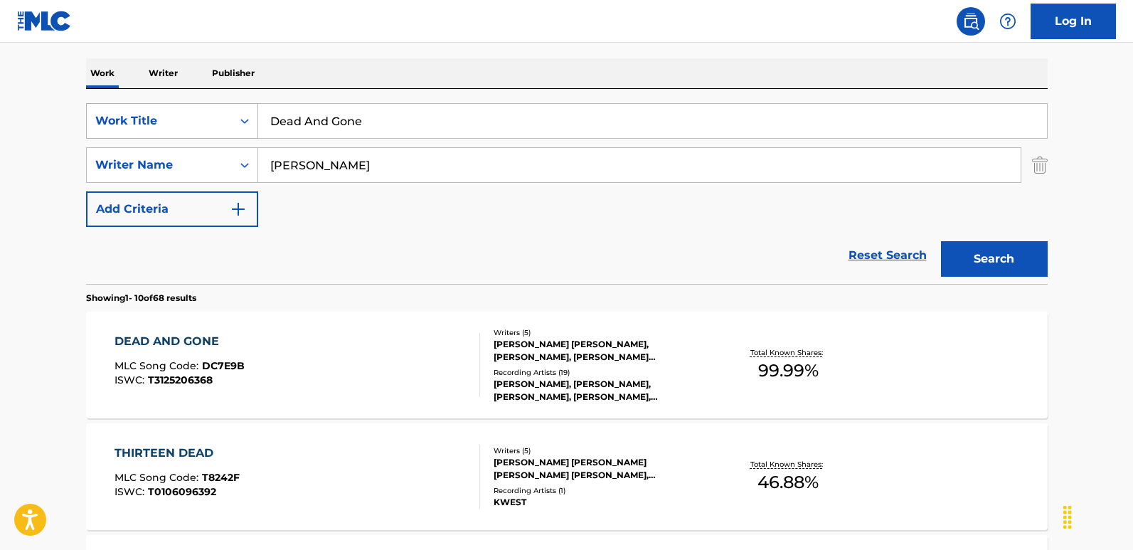
drag, startPoint x: 233, startPoint y: 124, endPoint x: 126, endPoint y: 119, distance: 107.5
click at [126, 119] on div "SearchWithCriteria6276efb2-ed40-49f0-985d-182b6286adbf Work Title Dead And Gone" at bounding box center [566, 121] width 961 height 36
paste input "gradation Rules"
type input "Degradation Rules"
click at [424, 65] on div "Work Writer Publisher" at bounding box center [566, 73] width 961 height 30
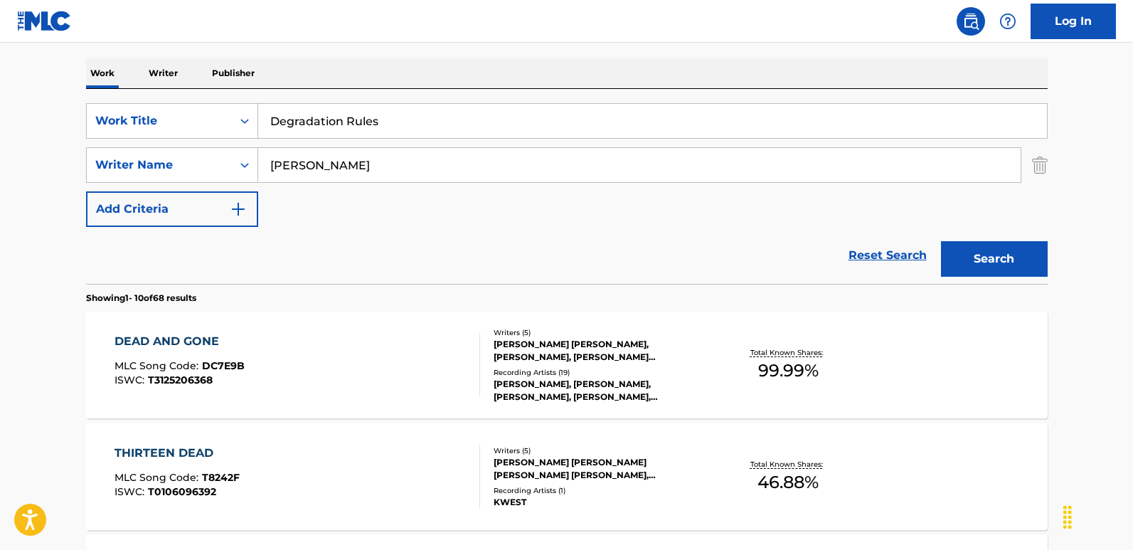
drag, startPoint x: 424, startPoint y: 120, endPoint x: 70, endPoint y: 130, distance: 354.2
click at [298, 203] on div "SearchWithCriteria6276efb2-ed40-49f0-985d-182b6286adbf Work Title Degradation R…" at bounding box center [566, 165] width 961 height 124
drag, startPoint x: 336, startPoint y: 164, endPoint x: 182, endPoint y: 164, distance: 154.3
click at [182, 164] on div "SearchWithCriteriafcfbb798-3eca-4d66-a69b-3f7659fd1018 Writer Name [PERSON_NAME]" at bounding box center [566, 165] width 961 height 36
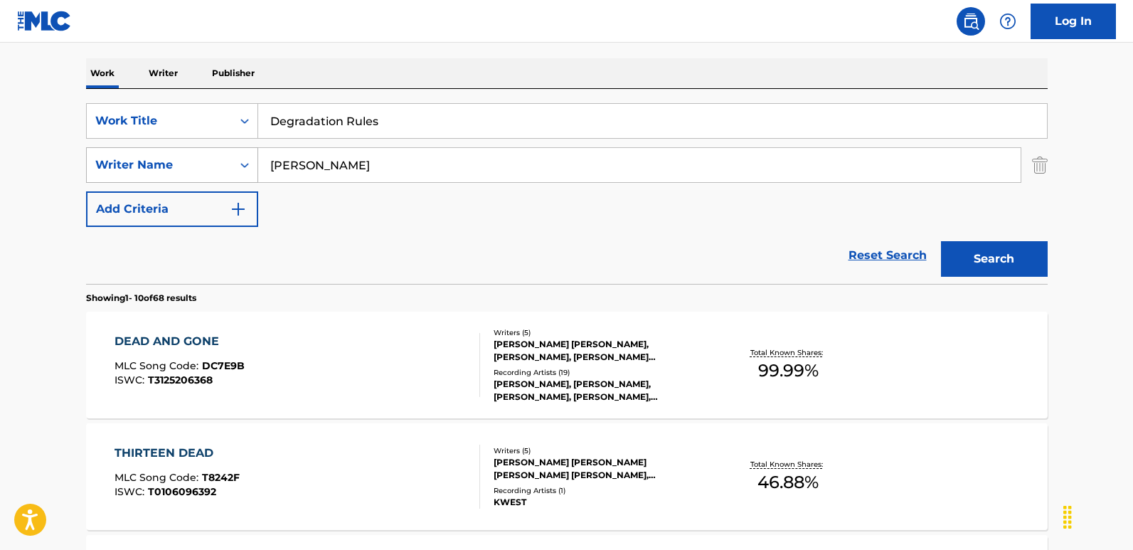
paste input "Ozzy"
click at [941, 241] on button "Search" at bounding box center [994, 259] width 107 height 36
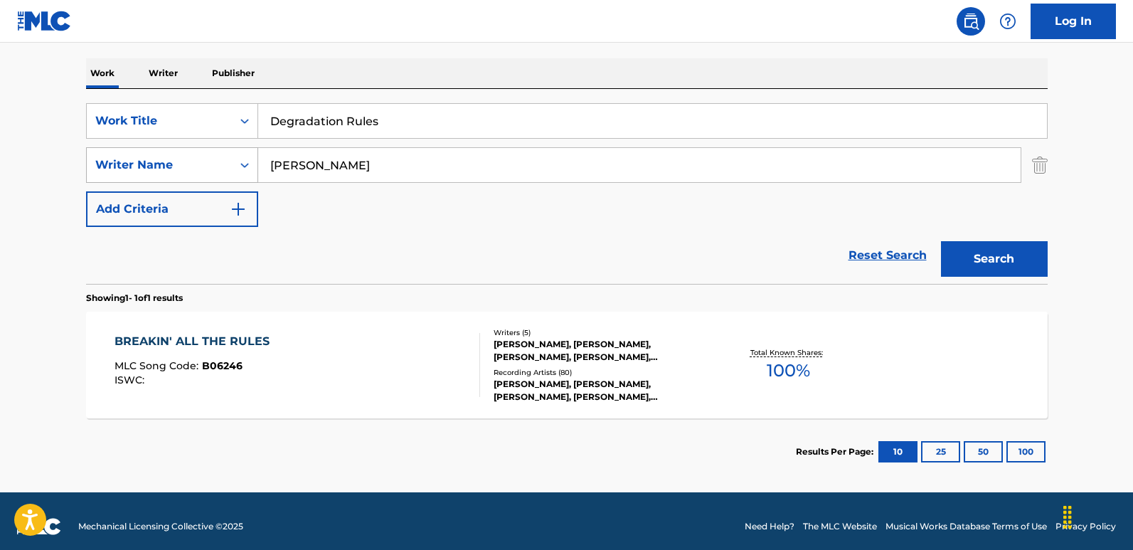
drag, startPoint x: 402, startPoint y: 173, endPoint x: 204, endPoint y: 175, distance: 198.4
click at [204, 175] on div "SearchWithCriteriafcfbb798-3eca-4d66-a69b-3f7659fd1018 Writer Name [PERSON_NAME]" at bounding box center [566, 165] width 961 height 36
paste input "[PERSON_NAME]"
drag, startPoint x: 326, startPoint y: 166, endPoint x: 209, endPoint y: 175, distance: 116.9
click at [209, 175] on div "SearchWithCriteriafcfbb798-3eca-4d66-a69b-3f7659fd1018 Writer Name [PERSON_NAME]" at bounding box center [566, 165] width 961 height 36
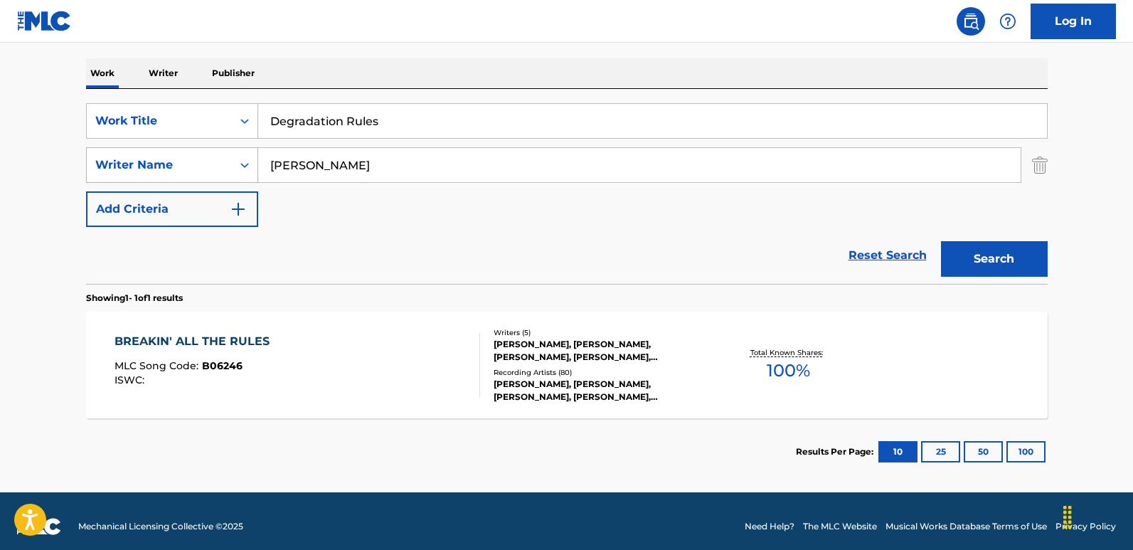
type input "[PERSON_NAME]"
click at [941, 241] on button "Search" at bounding box center [994, 259] width 107 height 36
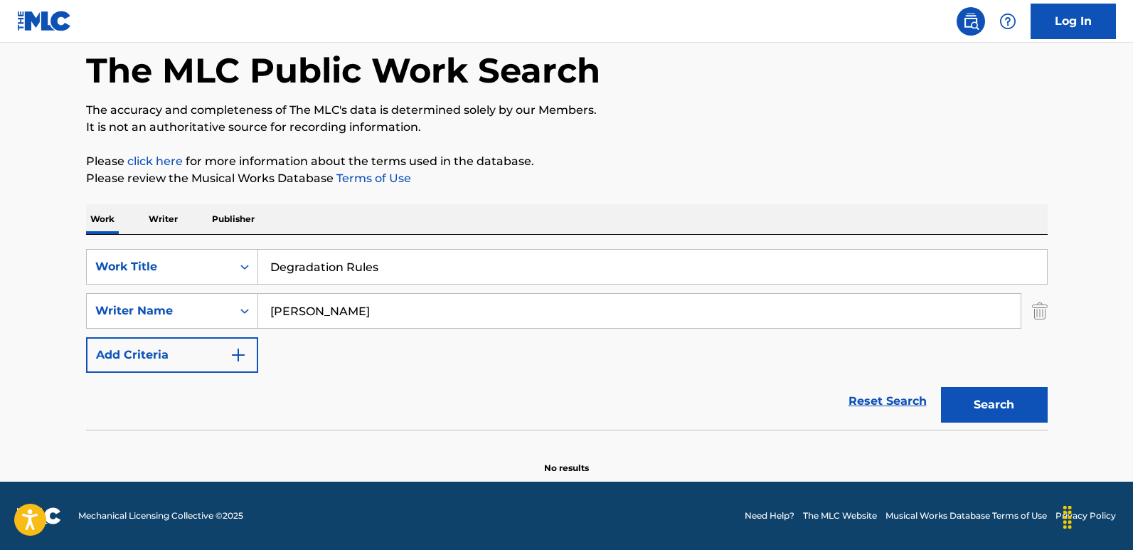
scroll to position [68, 0]
drag, startPoint x: 373, startPoint y: 317, endPoint x: 182, endPoint y: 323, distance: 190.6
click at [182, 323] on div "SearchWithCriteriafcfbb798-3eca-4d66-a69b-3f7659fd1018 Writer Name [PERSON_NAME]" at bounding box center [566, 311] width 961 height 36
click at [941, 387] on button "Search" at bounding box center [994, 405] width 107 height 36
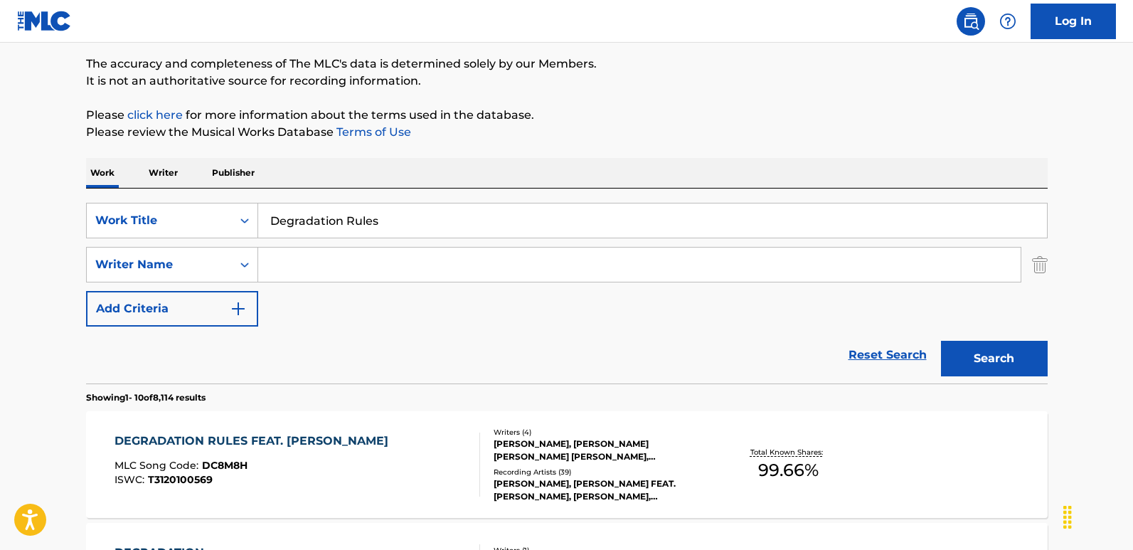
scroll to position [213, 0]
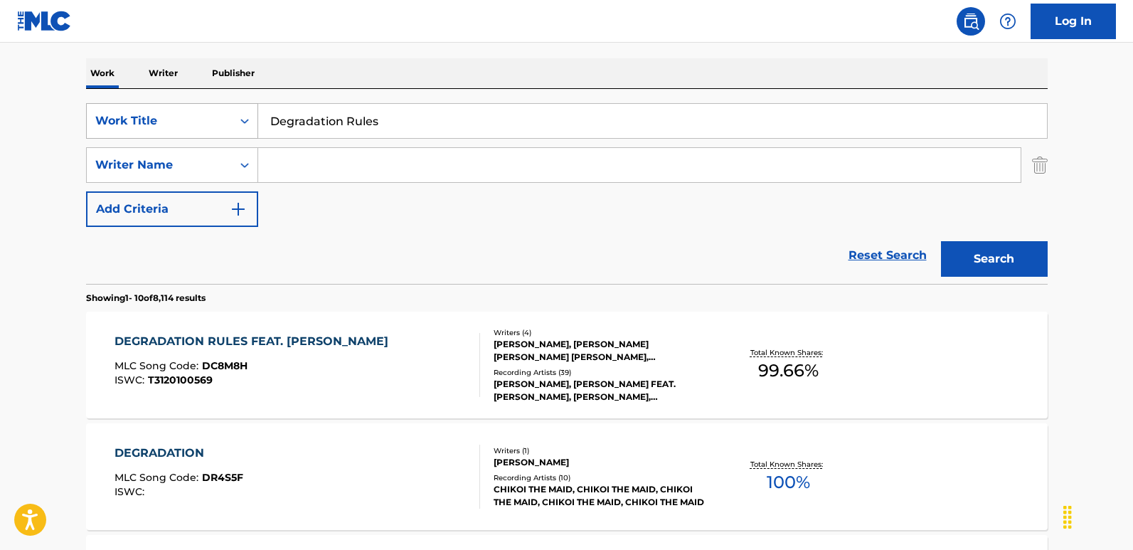
drag, startPoint x: 391, startPoint y: 118, endPoint x: 110, endPoint y: 120, distance: 280.8
click at [101, 119] on div "SearchWithCriteria6276efb2-ed40-49f0-985d-182b6286adbf Work Title Degradation R…" at bounding box center [566, 121] width 961 height 36
click at [280, 336] on div "DEGRADATION RULES FEAT. [PERSON_NAME]" at bounding box center [254, 341] width 281 height 17
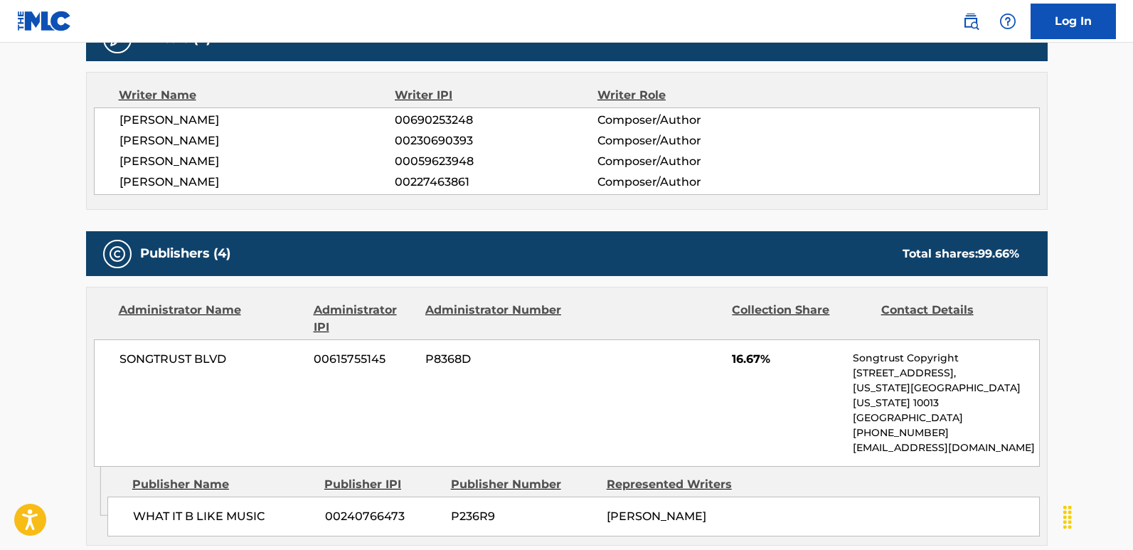
scroll to position [711, 0]
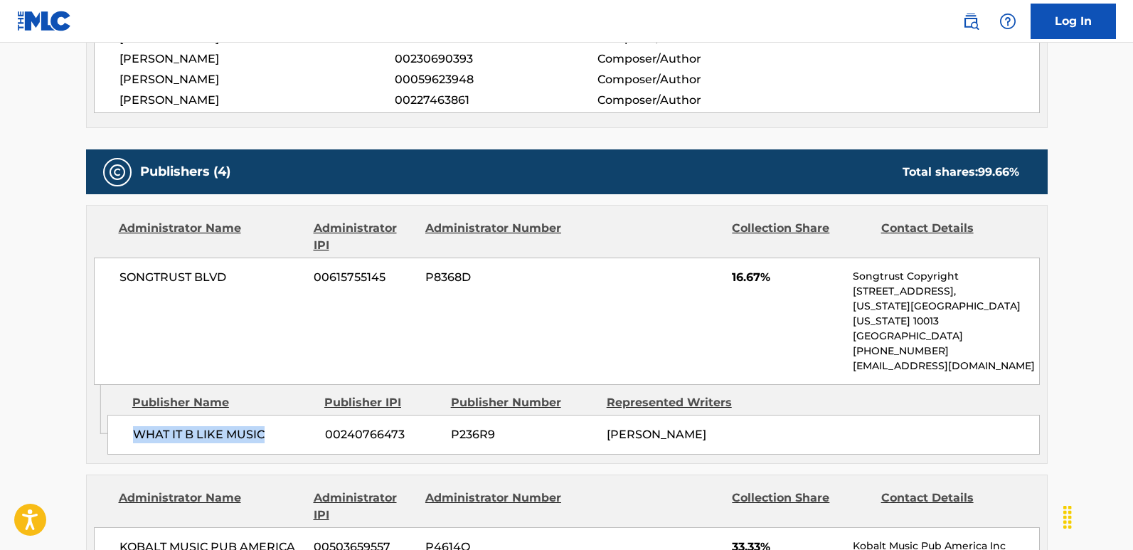
drag, startPoint x: 136, startPoint y: 384, endPoint x: 271, endPoint y: 384, distance: 135.1
click at [271, 426] on span "WHAT IT B LIKE MUSIC" at bounding box center [223, 434] width 181 height 17
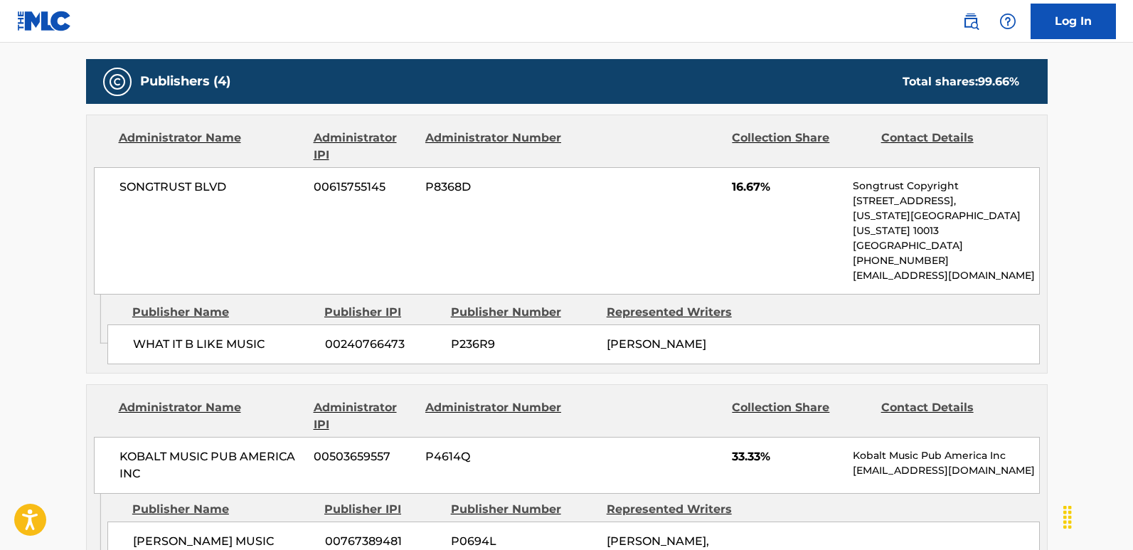
scroll to position [820, 0]
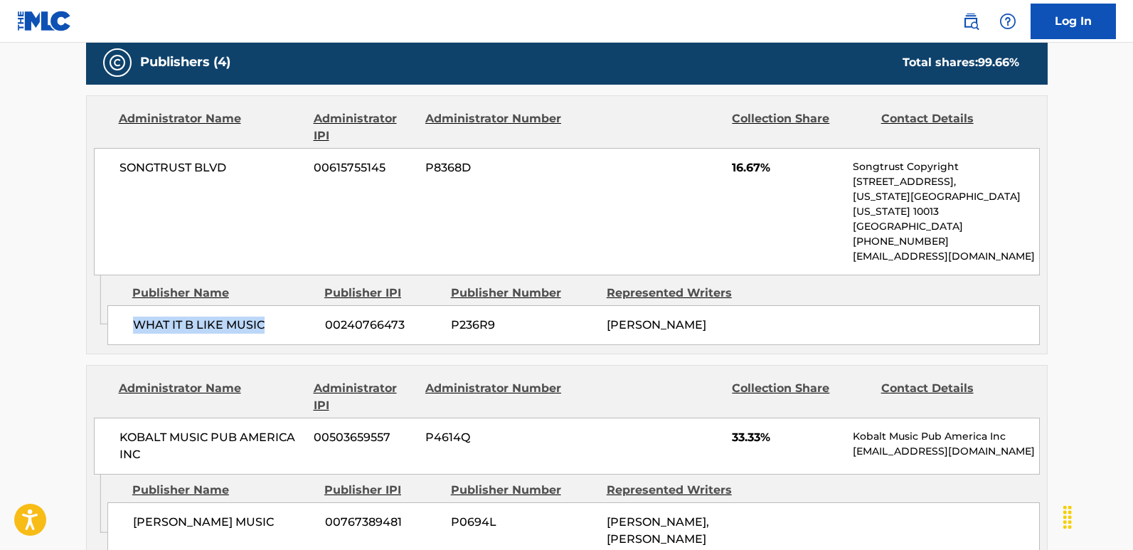
drag, startPoint x: 134, startPoint y: 277, endPoint x: 272, endPoint y: 277, distance: 137.9
click at [272, 316] on span "WHAT IT B LIKE MUSIC" at bounding box center [223, 324] width 181 height 17
click at [737, 159] on span "16.67%" at bounding box center [787, 167] width 110 height 17
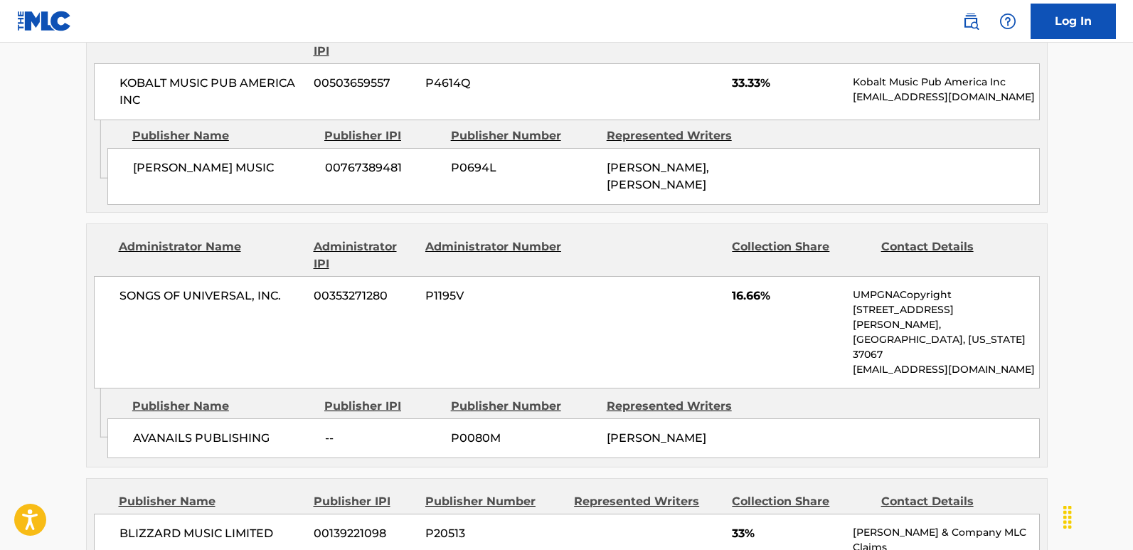
scroll to position [1176, 0]
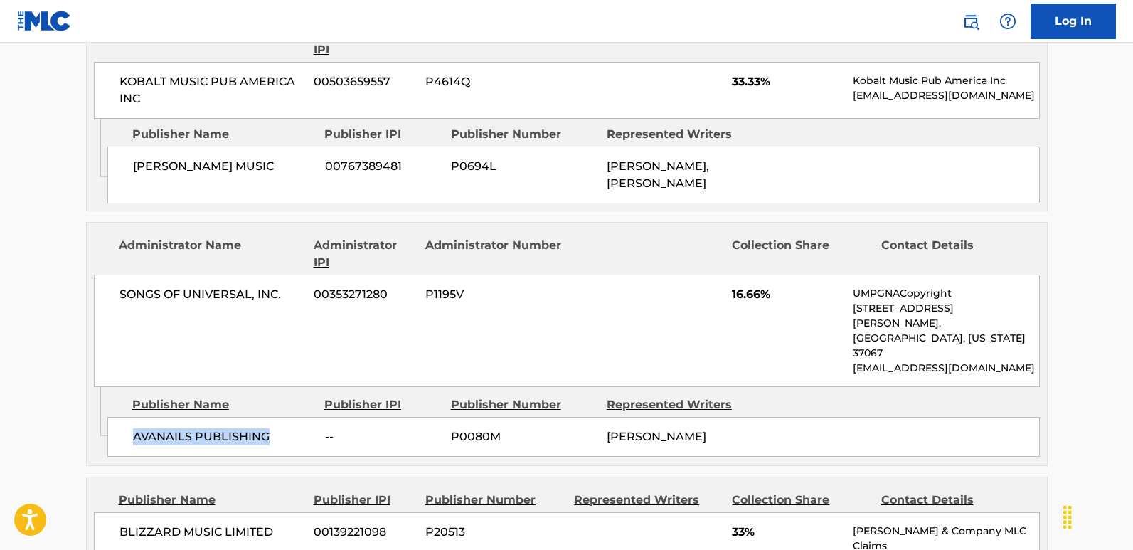
drag, startPoint x: 134, startPoint y: 391, endPoint x: 282, endPoint y: 402, distance: 149.0
click at [282, 417] on div "AVANAILS PUBLISHING -- P0080M [PERSON_NAME]" at bounding box center [573, 437] width 932 height 40
drag, startPoint x: 125, startPoint y: 386, endPoint x: 274, endPoint y: 389, distance: 149.3
click at [274, 417] on div "AVANAILS PUBLISHING -- P0080M [PERSON_NAME]" at bounding box center [573, 437] width 932 height 40
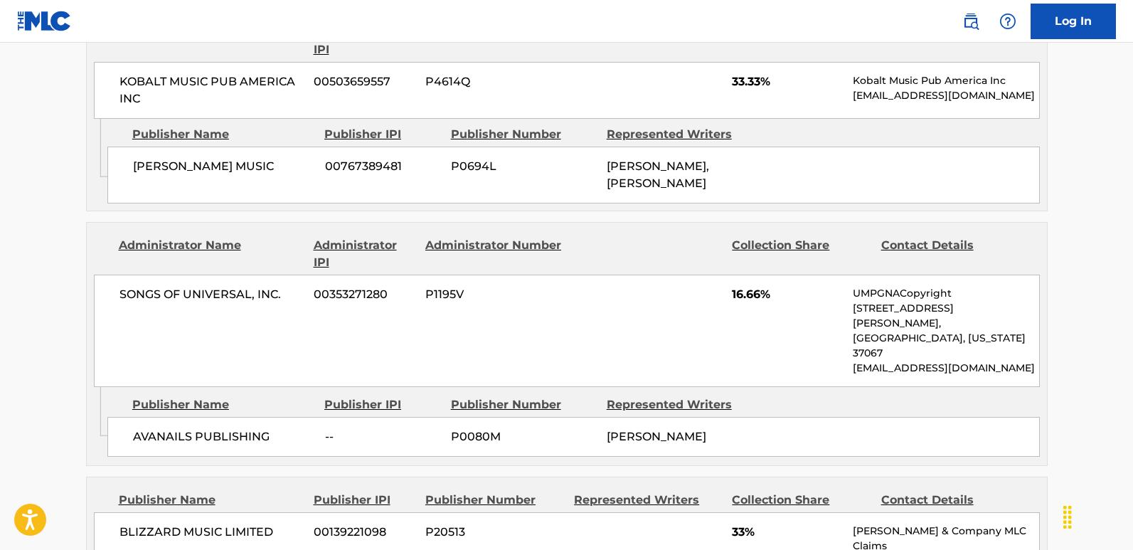
click at [739, 286] on span "16.66%" at bounding box center [787, 294] width 110 height 17
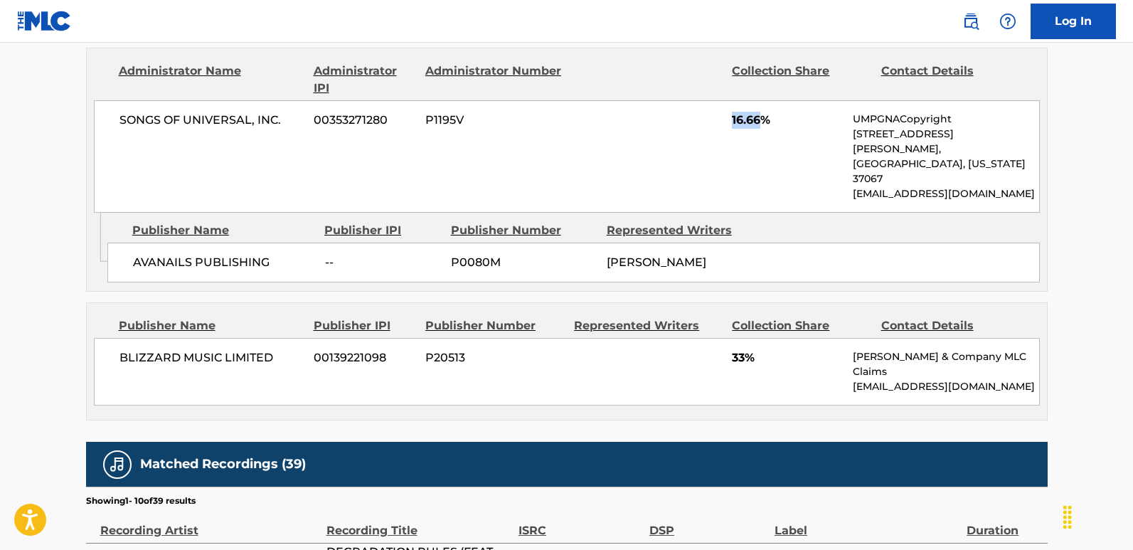
scroll to position [1389, 0]
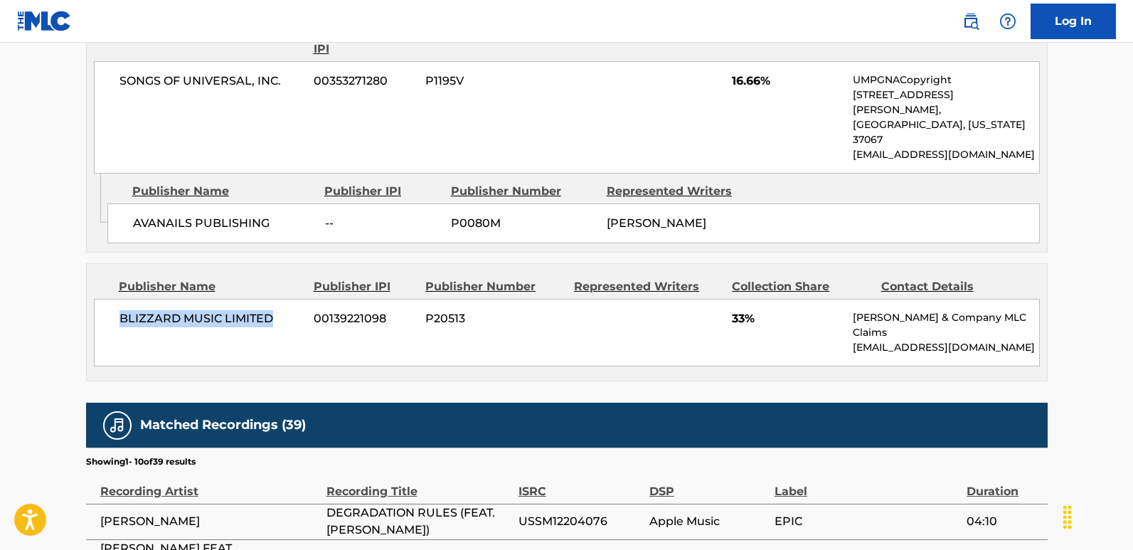
drag, startPoint x: 123, startPoint y: 274, endPoint x: 274, endPoint y: 271, distance: 151.5
click at [274, 310] on span "BLIZZARD MUSIC LIMITED" at bounding box center [211, 318] width 184 height 17
drag, startPoint x: 119, startPoint y: 272, endPoint x: 272, endPoint y: 272, distance: 152.1
click at [272, 310] on span "BLIZZARD MUSIC LIMITED" at bounding box center [211, 318] width 184 height 17
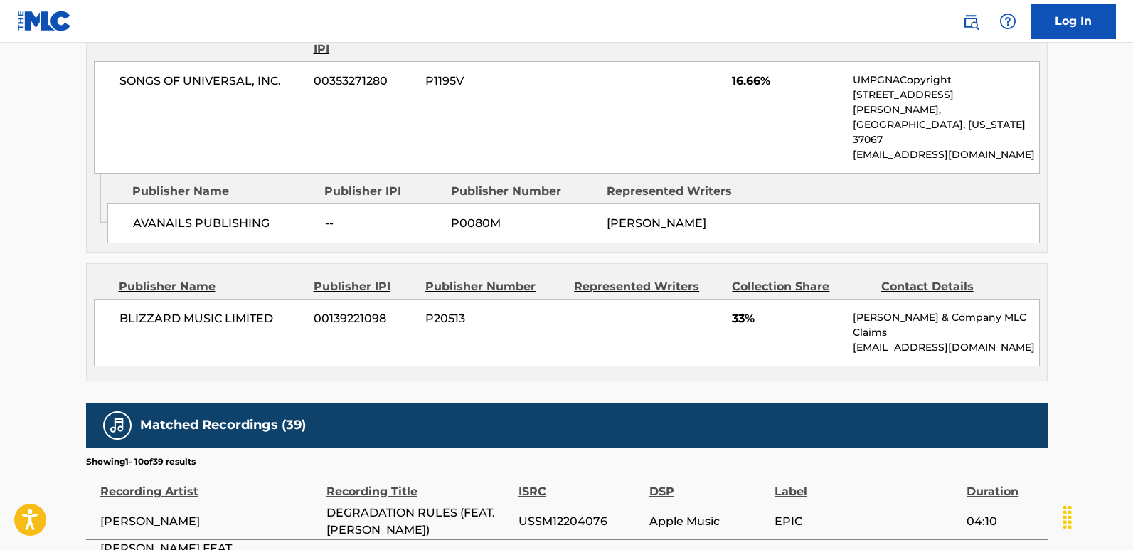
click at [744, 310] on span "33%" at bounding box center [787, 318] width 110 height 17
click at [736, 310] on span "33%" at bounding box center [787, 318] width 110 height 17
click at [486, 309] on div "Publisher Name Publisher IPI Publisher Number Represented Writers Collection Sh…" at bounding box center [567, 322] width 960 height 117
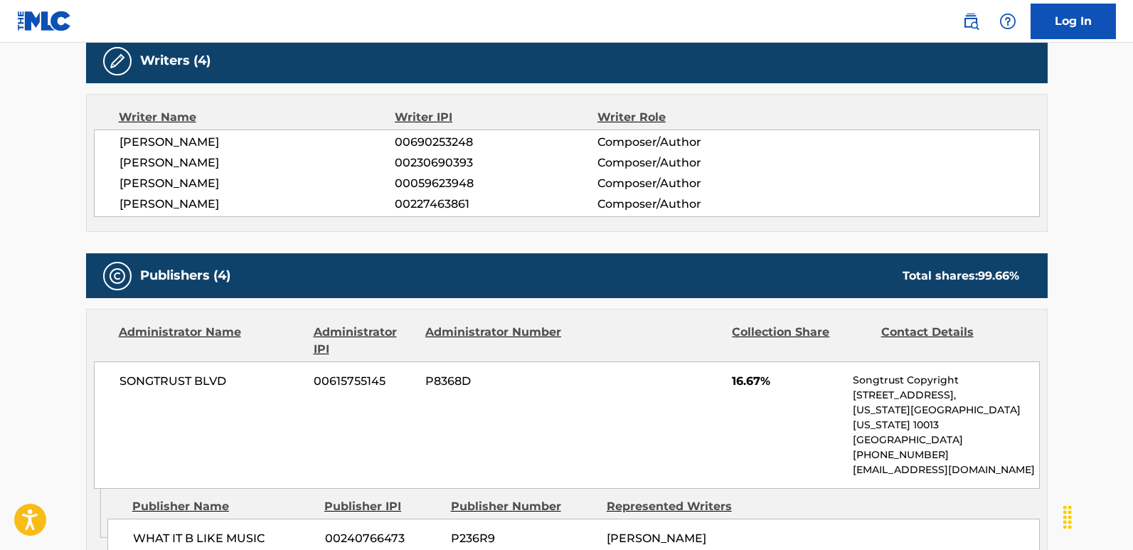
scroll to position [678, 0]
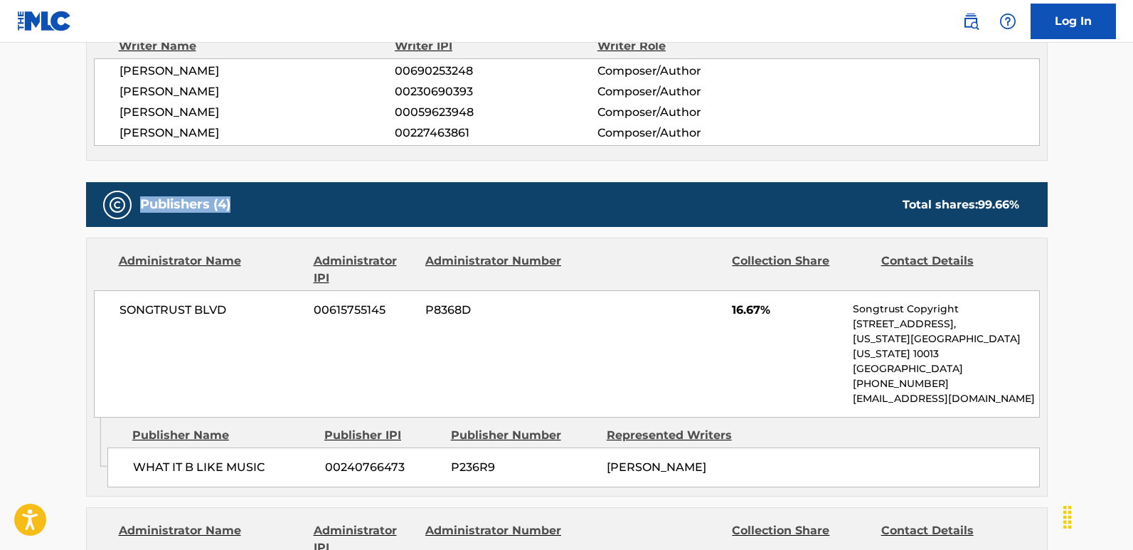
drag, startPoint x: 138, startPoint y: 175, endPoint x: 258, endPoint y: 186, distance: 120.7
click at [258, 186] on div "Publishers (4) Total shares: 99.66 %" at bounding box center [566, 204] width 961 height 45
click at [185, 238] on div "Administrator Name Administrator IPI Administrator Number Collection Share Cont…" at bounding box center [567, 327] width 960 height 179
drag, startPoint x: 141, startPoint y: 171, endPoint x: 214, endPoint y: 213, distance: 83.8
click at [252, 182] on div "Publishers (4) Total shares: 99.66 %" at bounding box center [566, 204] width 961 height 45
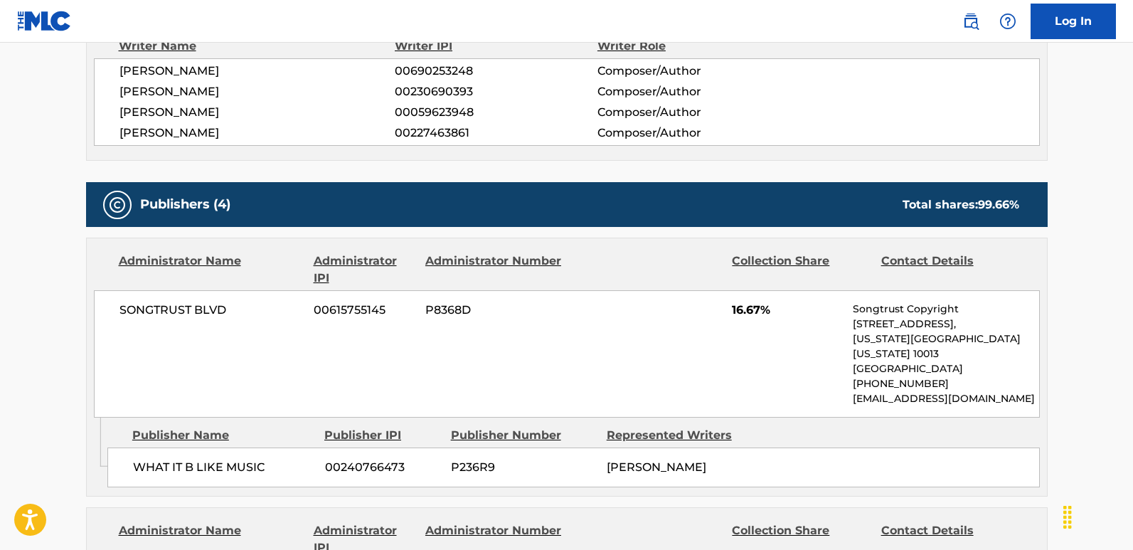
click at [203, 238] on div "Administrator Name Administrator IPI Administrator Number Collection Share Cont…" at bounding box center [567, 327] width 960 height 179
drag, startPoint x: 142, startPoint y: 178, endPoint x: 244, endPoint y: 180, distance: 101.7
click at [244, 182] on div "Publishers (4) Total shares: 99.66 %" at bounding box center [566, 204] width 961 height 45
click at [248, 252] on div "Administrator Name" at bounding box center [211, 269] width 184 height 34
drag, startPoint x: 140, startPoint y: 167, endPoint x: 293, endPoint y: 264, distance: 180.9
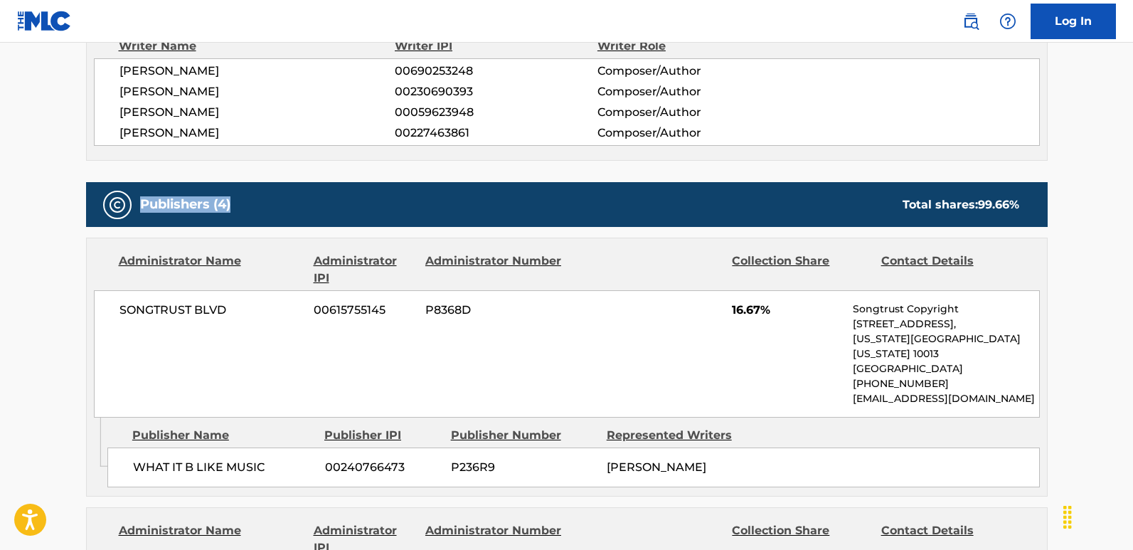
click at [257, 182] on div "Publishers (4) Total shares: 99.66 %" at bounding box center [566, 204] width 961 height 45
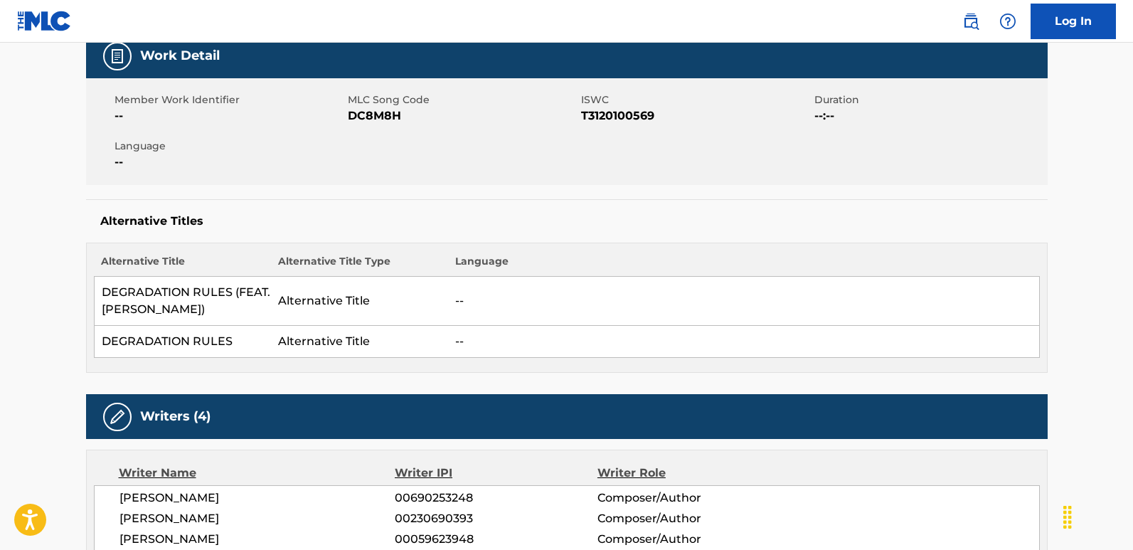
scroll to position [0, 0]
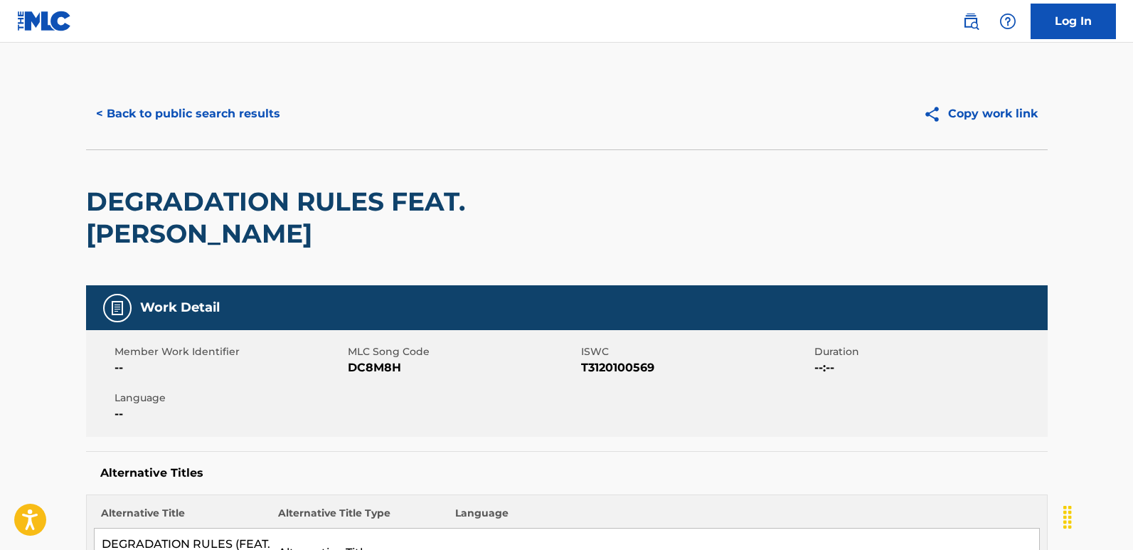
click at [214, 125] on button "< Back to public search results" at bounding box center [188, 114] width 204 height 36
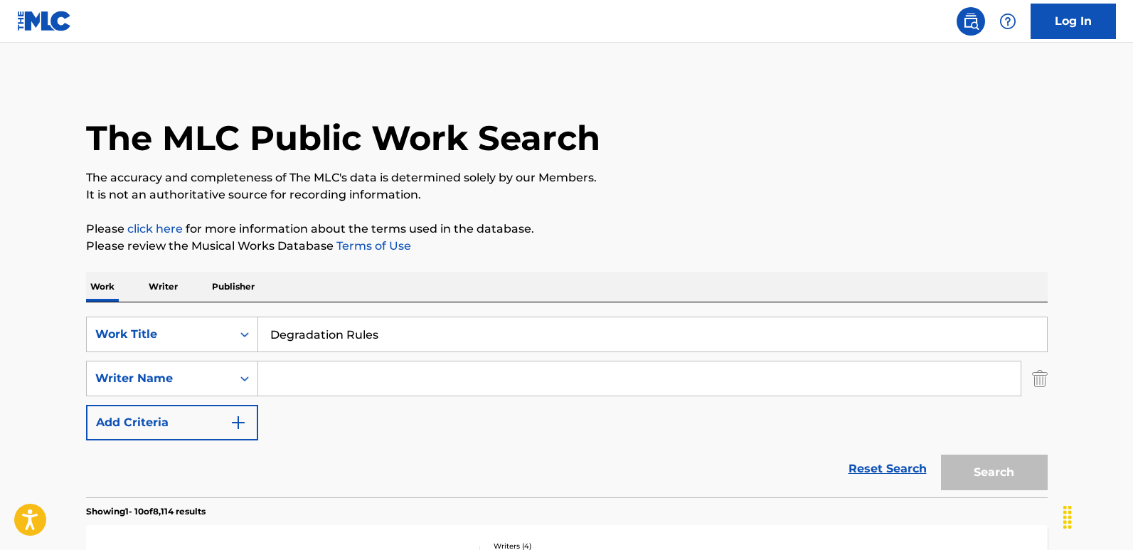
scroll to position [213, 0]
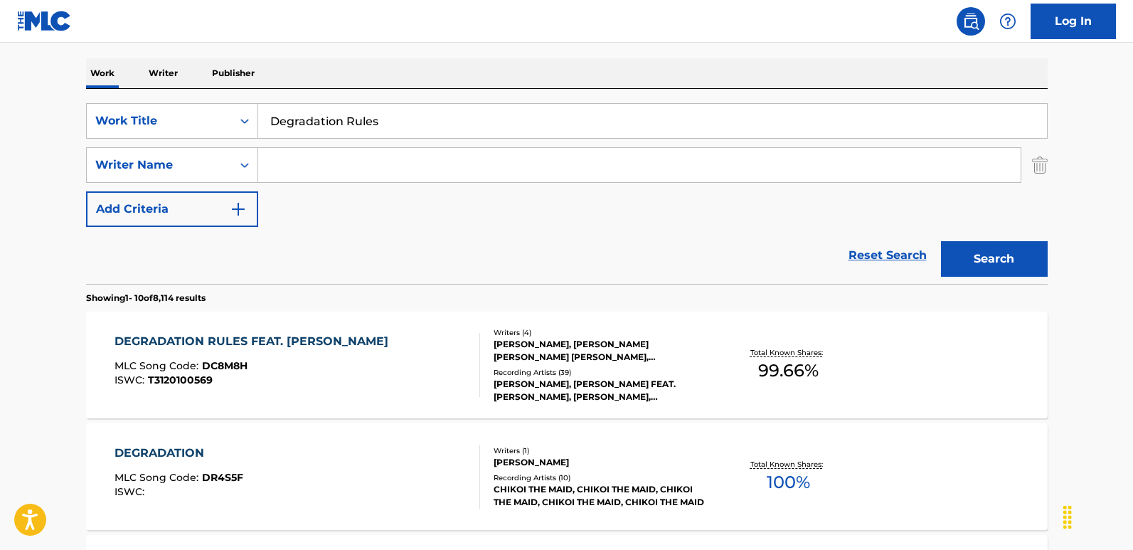
click at [869, 261] on link "Reset Search" at bounding box center [887, 255] width 92 height 31
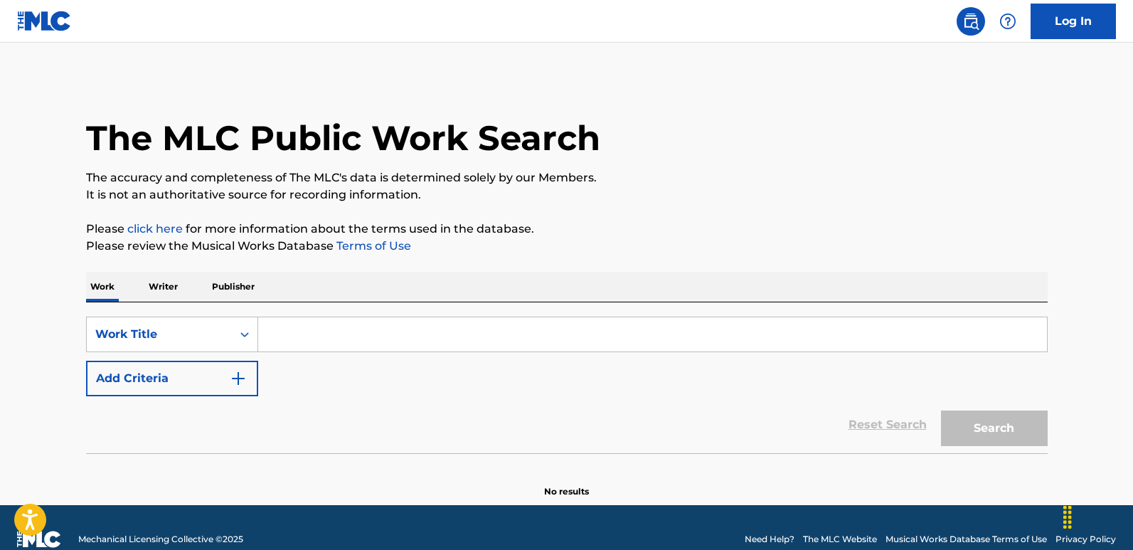
click at [360, 318] on input "Search Form" at bounding box center [652, 334] width 788 height 34
paste input "Degradation Rules"
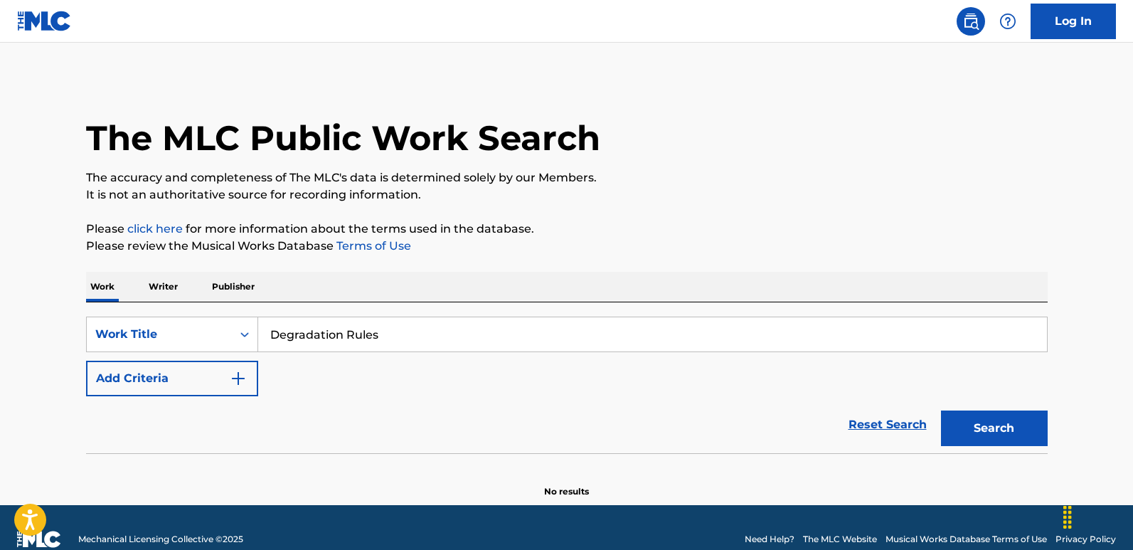
type input "Degradation Rules"
drag, startPoint x: 181, startPoint y: 460, endPoint x: 190, endPoint y: 441, distance: 20.4
click at [181, 455] on section at bounding box center [566, 457] width 961 height 8
click at [205, 392] on button "Add Criteria" at bounding box center [172, 378] width 172 height 36
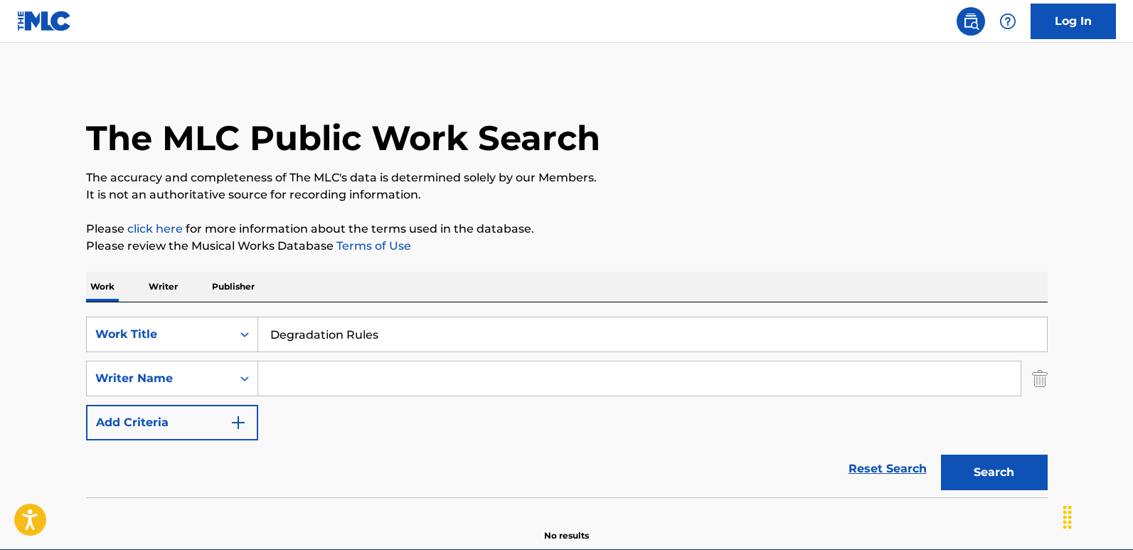
click at [299, 385] on input "Search Form" at bounding box center [639, 378] width 762 height 34
click at [941, 454] on button "Search" at bounding box center [994, 472] width 107 height 36
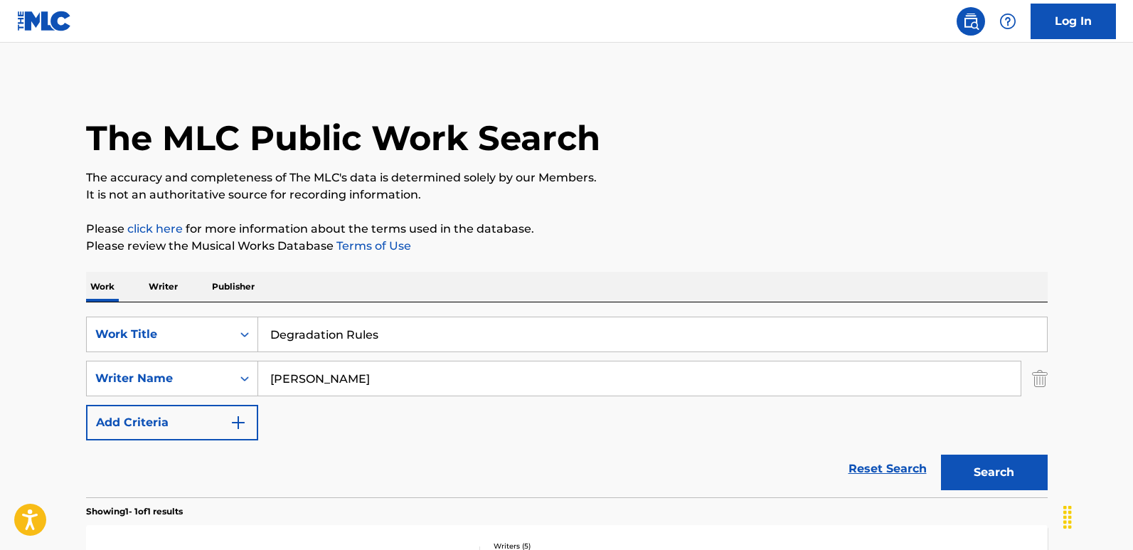
scroll to position [142, 0]
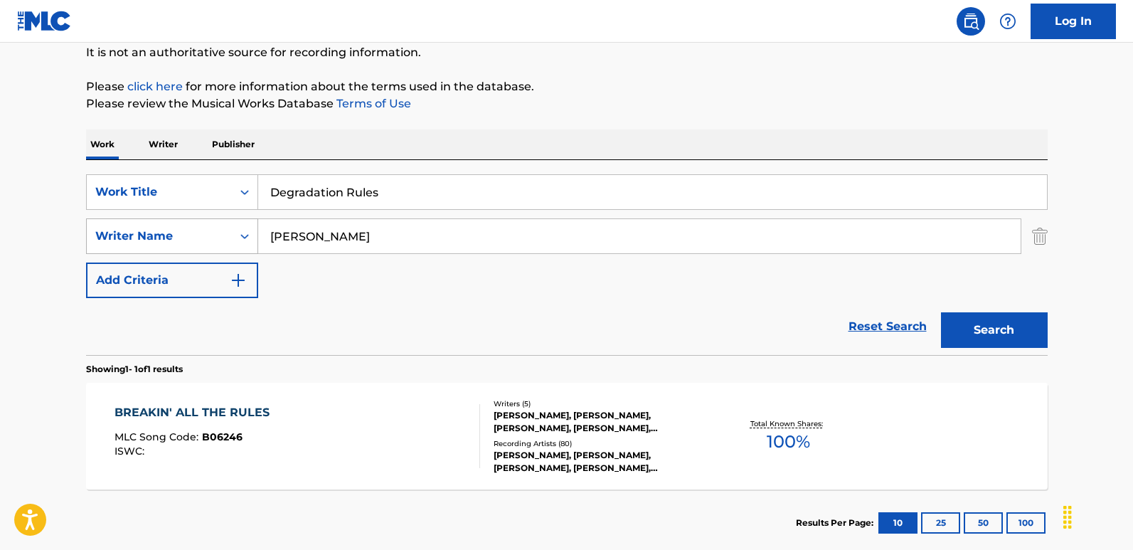
drag, startPoint x: 380, startPoint y: 236, endPoint x: 217, endPoint y: 239, distance: 163.5
click at [217, 239] on div "SearchWithCriteriafcfbb798-3eca-4d66-a69b-3f7659fd1018 Writer Name [PERSON_NAME]" at bounding box center [566, 236] width 961 height 36
paste input "[PERSON_NAME]"
type input "[PERSON_NAME]"
click at [941, 312] on button "Search" at bounding box center [994, 330] width 107 height 36
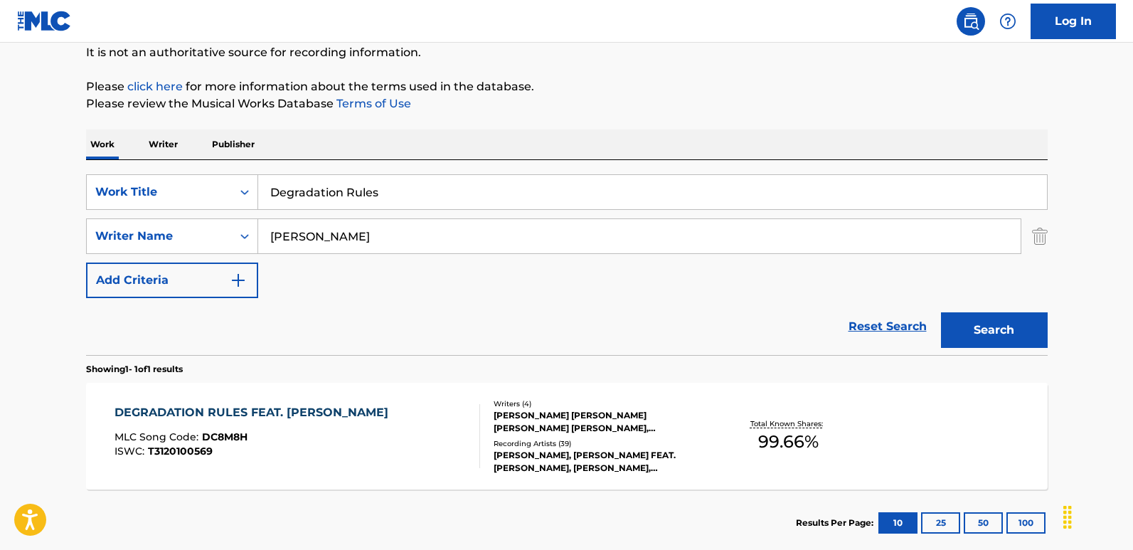
click at [381, 312] on div "Reset Search Search" at bounding box center [566, 326] width 961 height 57
click at [307, 413] on div "DEGRADATION RULES FEAT. [PERSON_NAME]" at bounding box center [254, 412] width 281 height 17
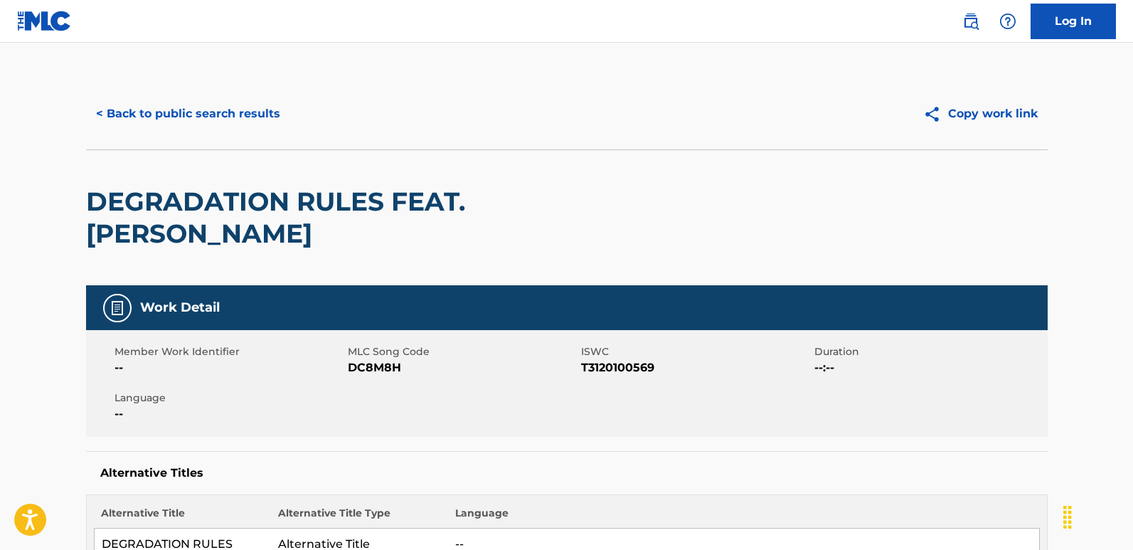
click at [205, 123] on button "< Back to public search results" at bounding box center [188, 114] width 204 height 36
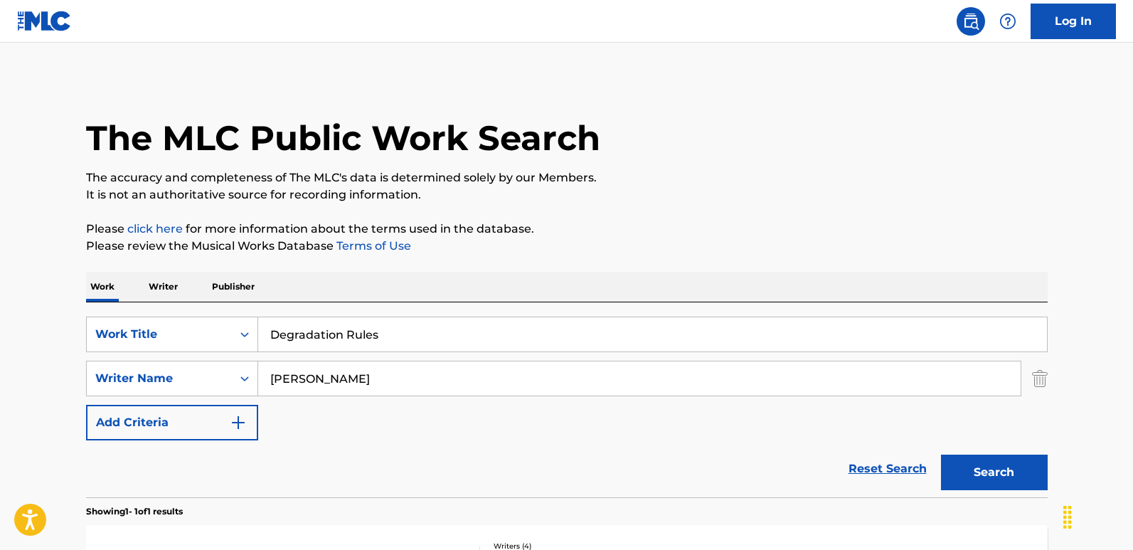
scroll to position [142, 0]
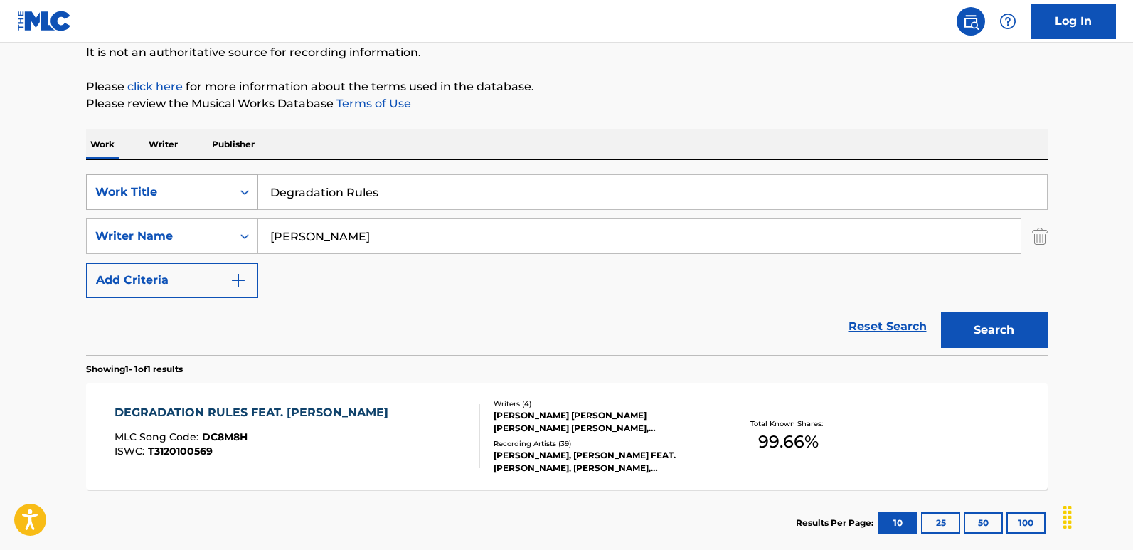
drag, startPoint x: 446, startPoint y: 192, endPoint x: 192, endPoint y: 198, distance: 254.6
click at [192, 198] on div "SearchWithCriteria6276efb2-ed40-49f0-985d-182b6286adbf Work Title Degradation R…" at bounding box center [566, 192] width 961 height 36
paste input "Eat Me"
type input "Eat Me"
click at [718, 289] on div "SearchWithCriteria6276efb2-ed40-49f0-985d-182b6286adbf Work Title Eat Me Search…" at bounding box center [566, 236] width 961 height 124
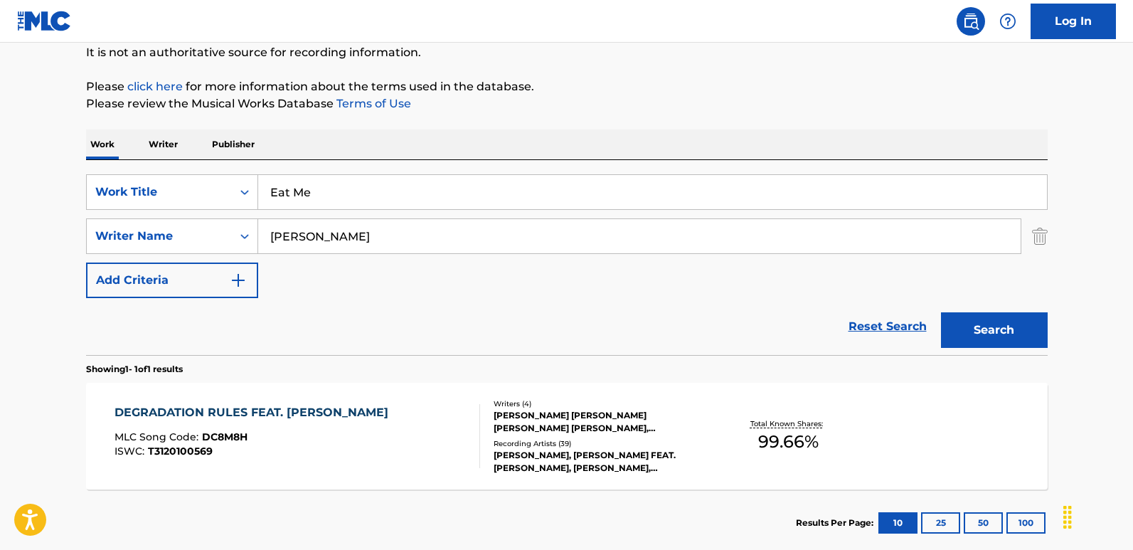
click at [965, 323] on button "Search" at bounding box center [994, 330] width 107 height 36
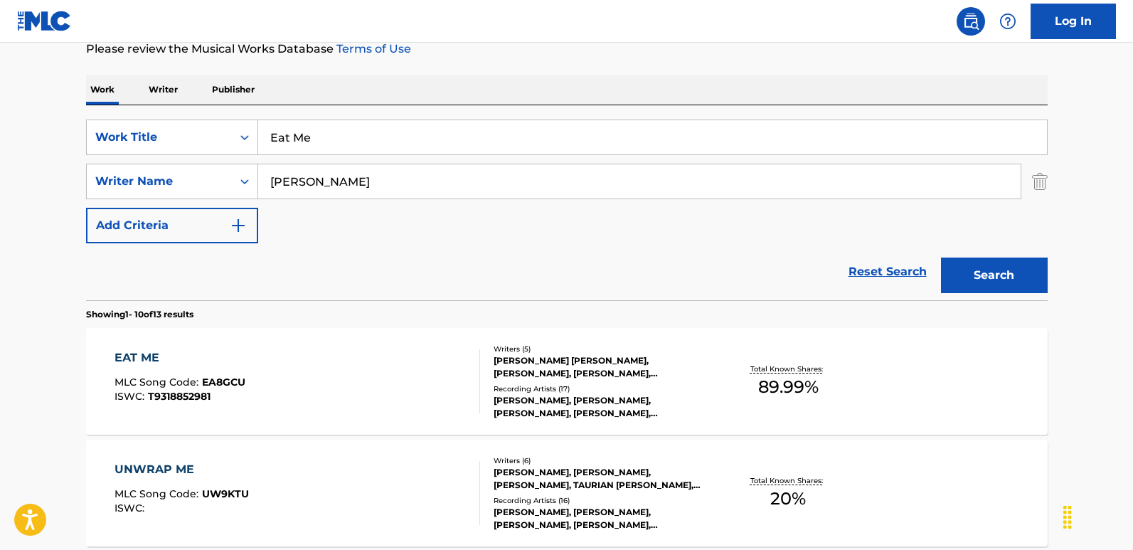
scroll to position [213, 0]
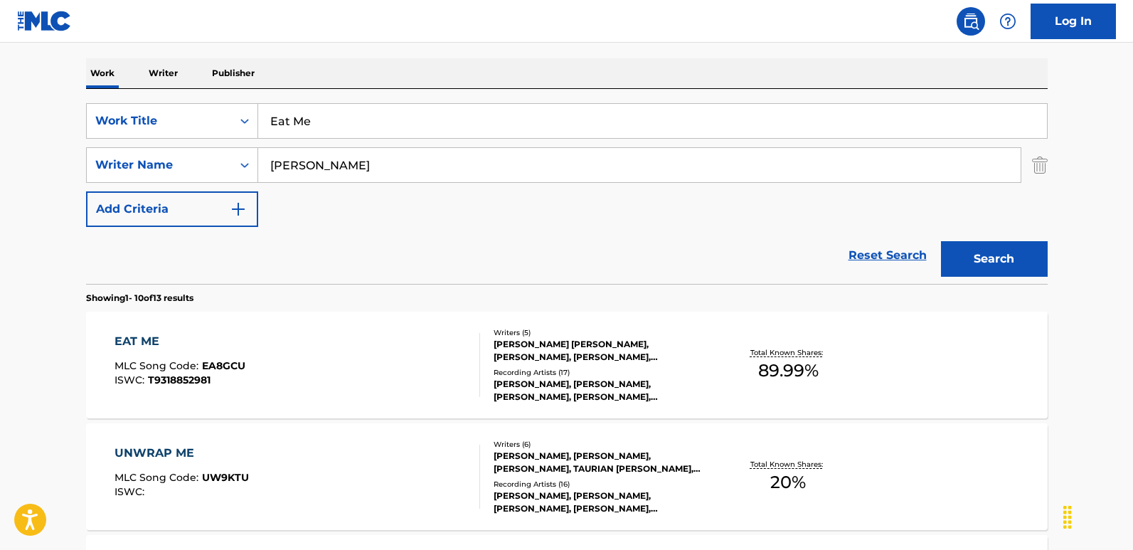
click at [149, 337] on div "EAT ME" at bounding box center [179, 341] width 131 height 17
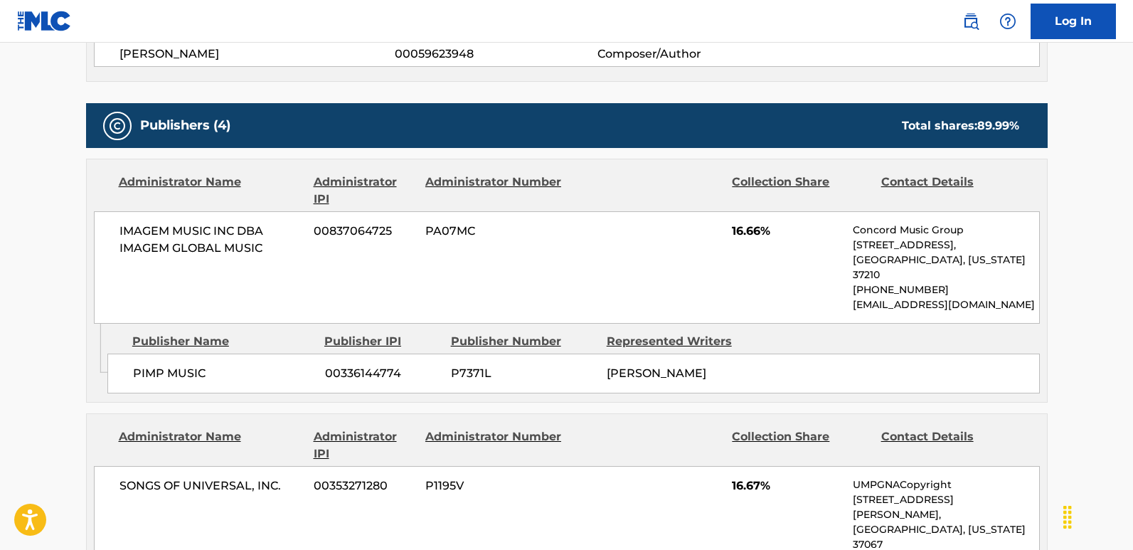
scroll to position [640, 0]
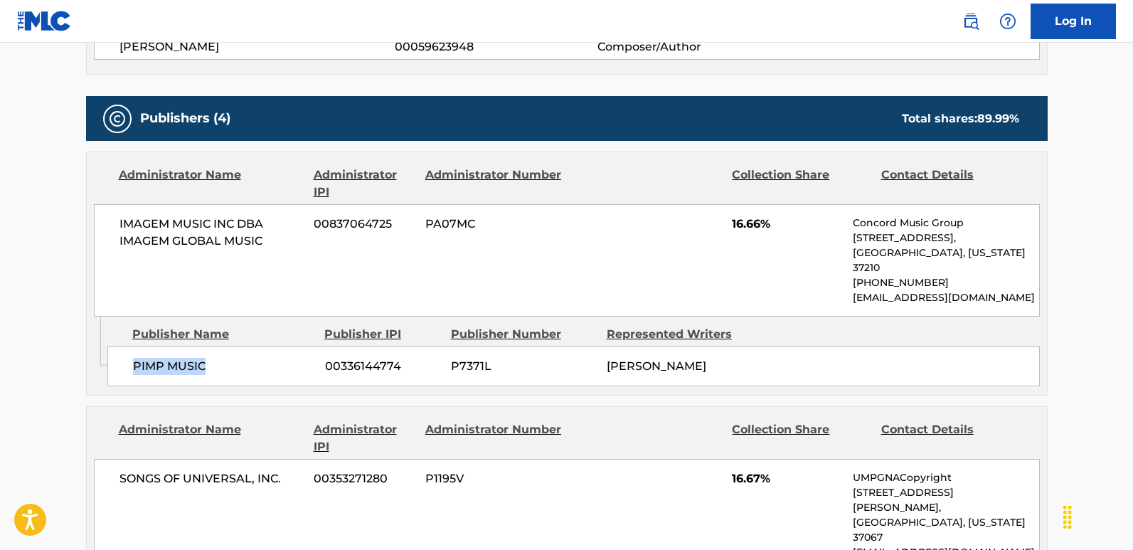
drag, startPoint x: 119, startPoint y: 353, endPoint x: 215, endPoint y: 353, distance: 96.0
click at [215, 353] on div "PIMP MUSIC 00336144774 P7371L [PERSON_NAME]" at bounding box center [573, 366] width 932 height 40
click at [746, 220] on span "16.66%" at bounding box center [787, 223] width 110 height 17
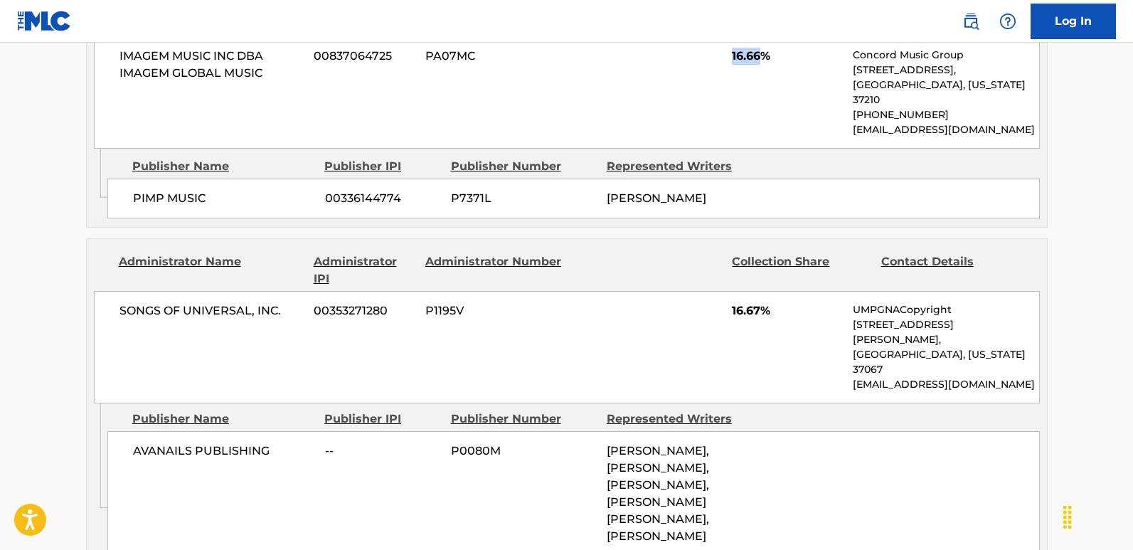
scroll to position [853, 0]
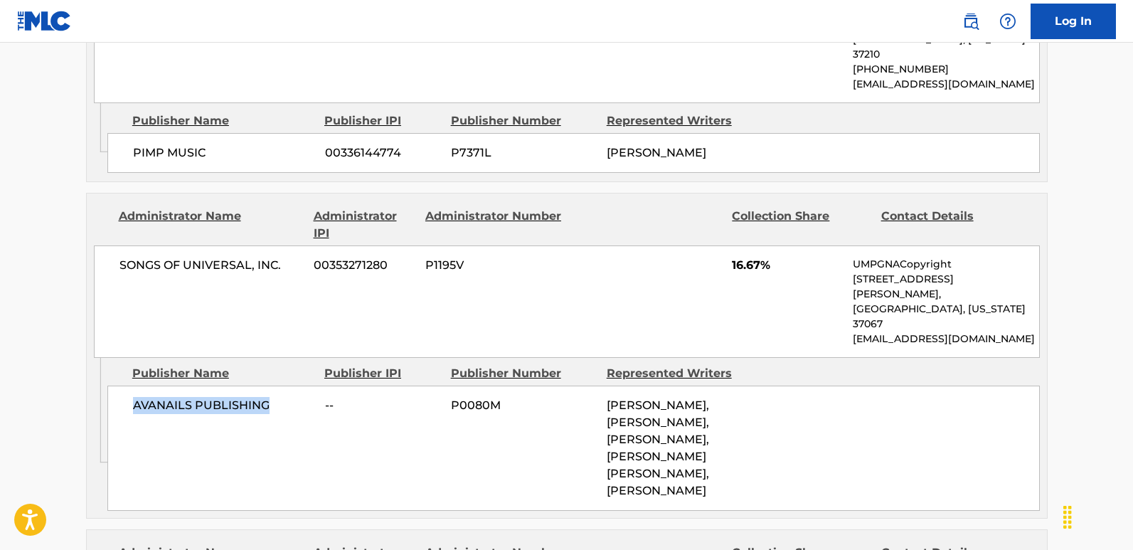
drag, startPoint x: 127, startPoint y: 357, endPoint x: 273, endPoint y: 362, distance: 145.8
click at [273, 385] on div "AVANAILS PUBLISHING -- P0080M [PERSON_NAME], [PERSON_NAME], [PERSON_NAME], [PER…" at bounding box center [573, 447] width 932 height 125
click at [744, 257] on span "16.67%" at bounding box center [787, 265] width 110 height 17
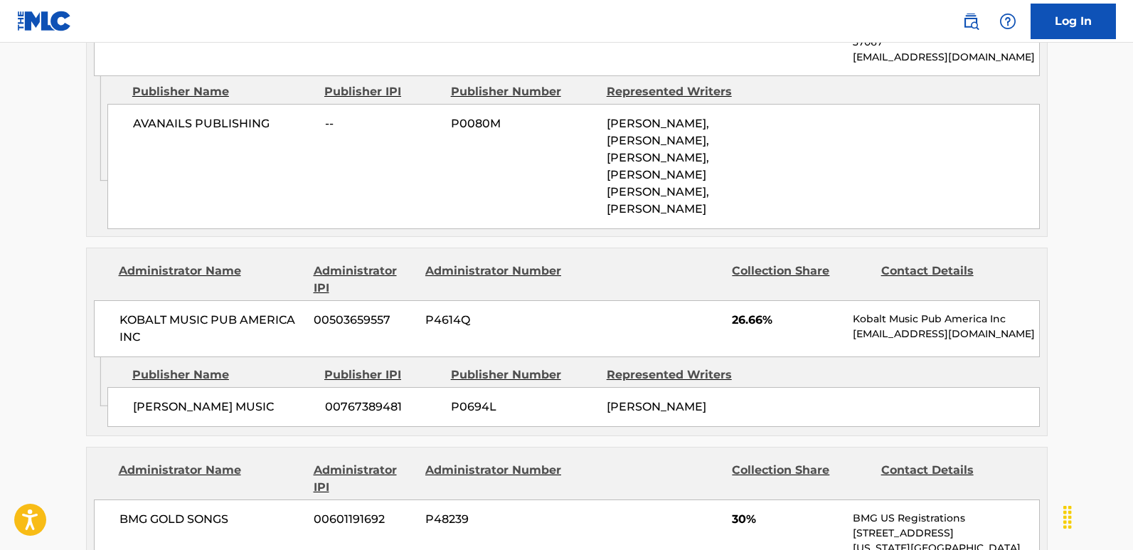
scroll to position [1137, 0]
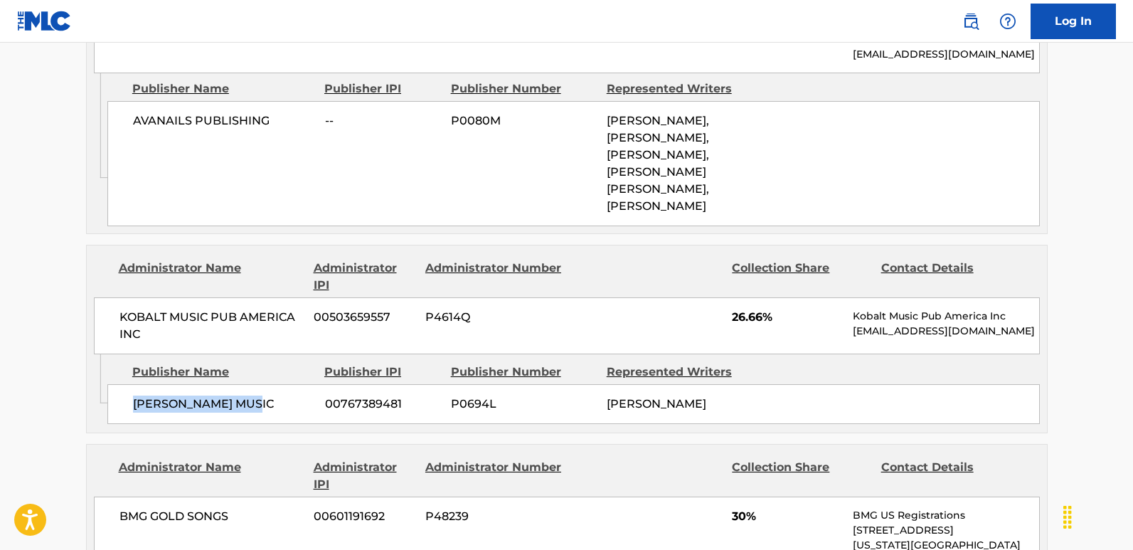
drag, startPoint x: 135, startPoint y: 362, endPoint x: 277, endPoint y: 370, distance: 141.7
click at [277, 384] on div "[PERSON_NAME] MUSIC 00767389481 P0694L [PERSON_NAME]" at bounding box center [573, 404] width 932 height 40
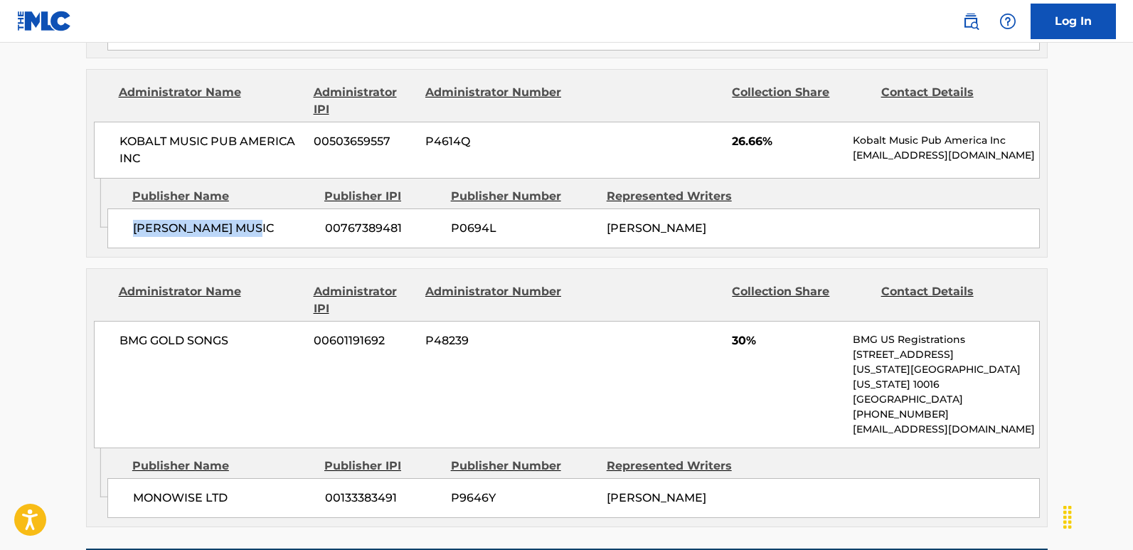
scroll to position [1351, 0]
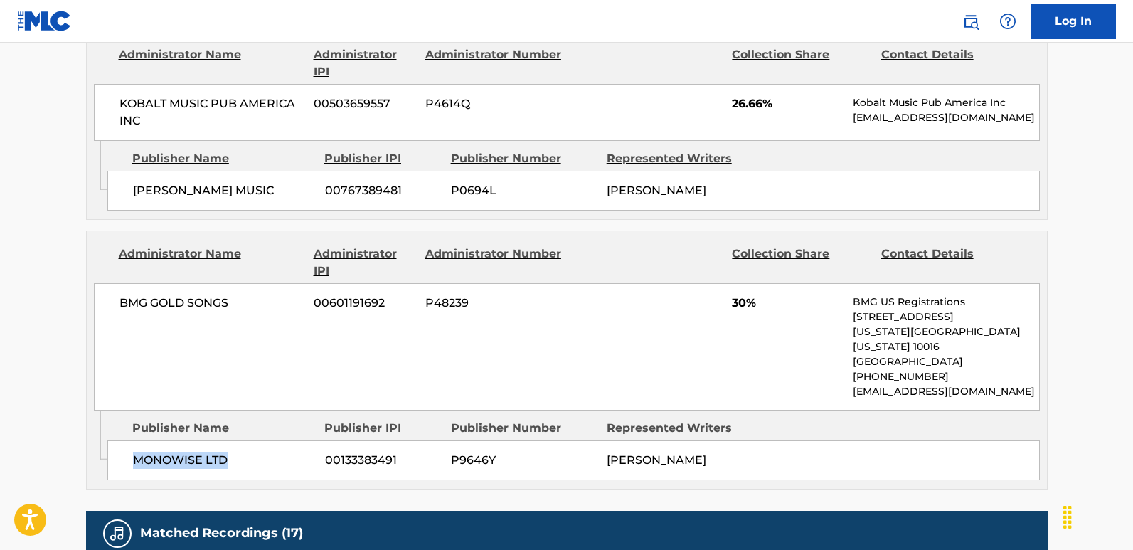
drag, startPoint x: 129, startPoint y: 397, endPoint x: 255, endPoint y: 402, distance: 125.9
click at [255, 440] on div "MONOWISE LTD 00133383491 P9646Y [PERSON_NAME]" at bounding box center [573, 460] width 932 height 40
click at [734, 294] on span "30%" at bounding box center [787, 302] width 110 height 17
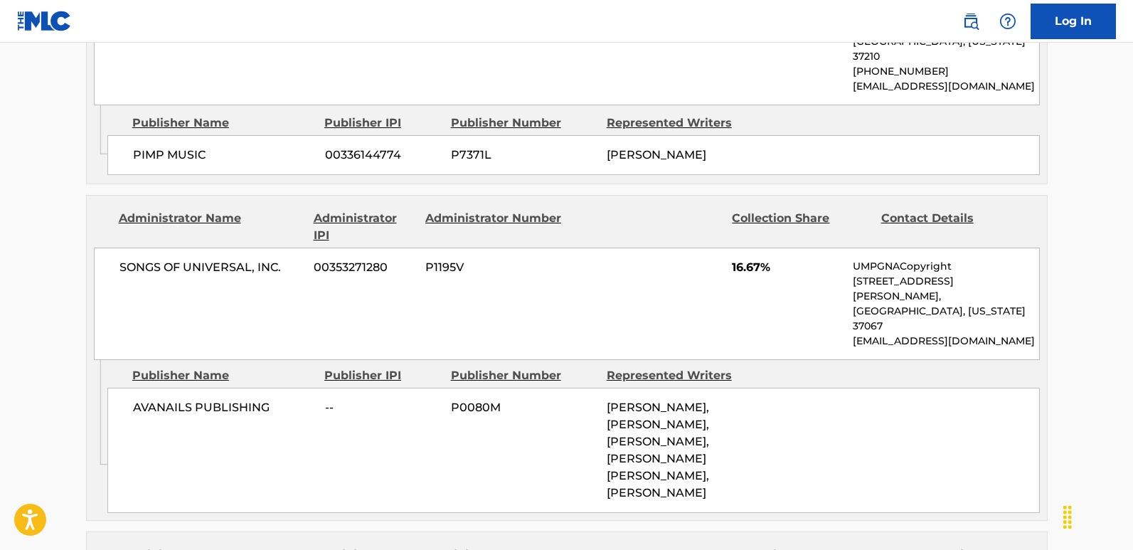
scroll to position [853, 0]
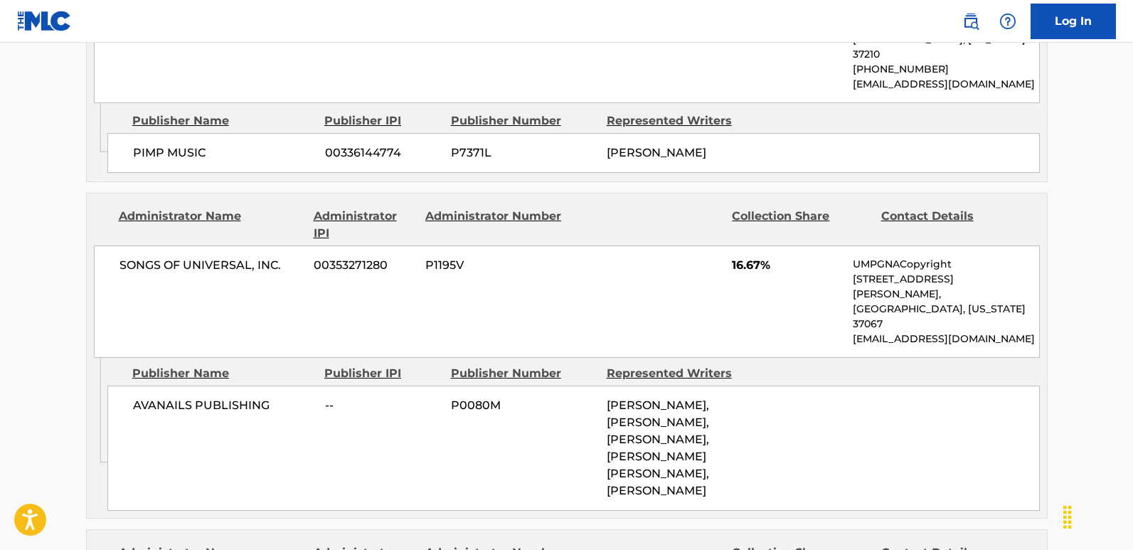
click at [40, 282] on main "< Back to public search results Copy work link EAT ME Work Detail Member Work I…" at bounding box center [566, 364] width 1133 height 2349
click at [57, 358] on main "< Back to public search results Copy work link EAT ME Work Detail Member Work I…" at bounding box center [566, 364] width 1133 height 2349
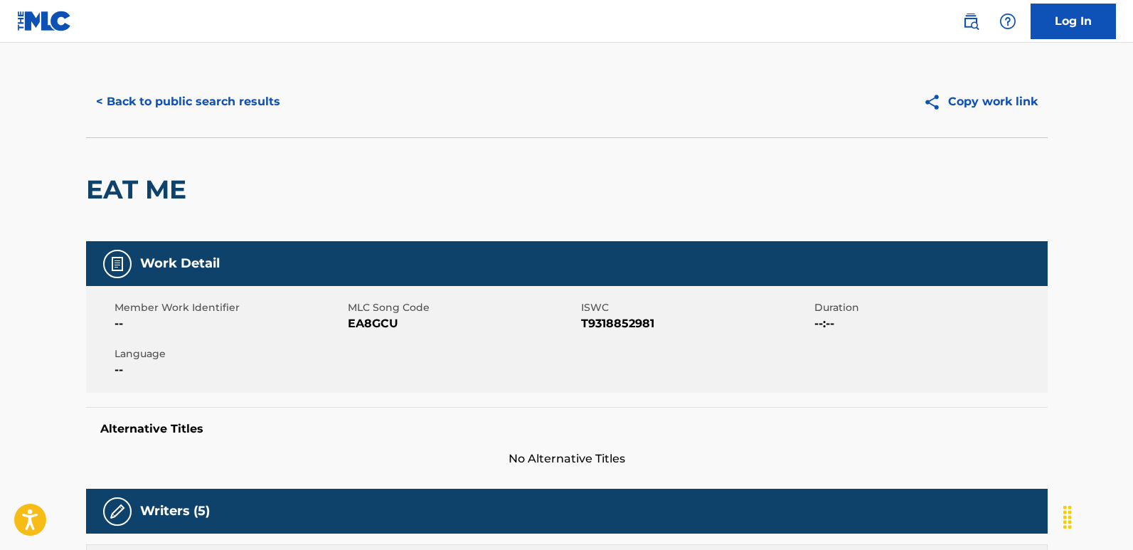
scroll to position [0, 0]
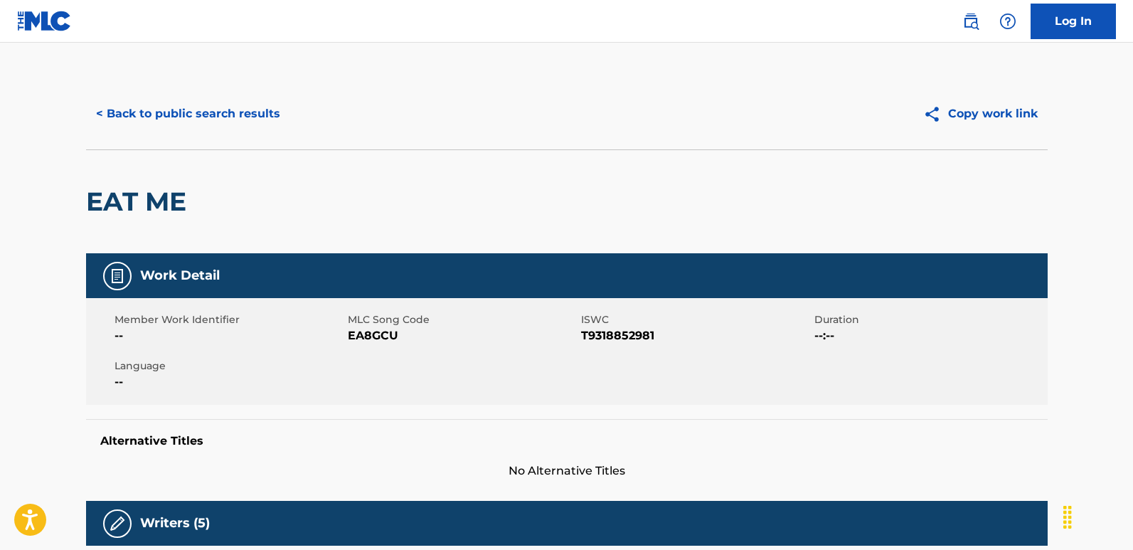
click at [159, 108] on button "< Back to public search results" at bounding box center [188, 114] width 204 height 36
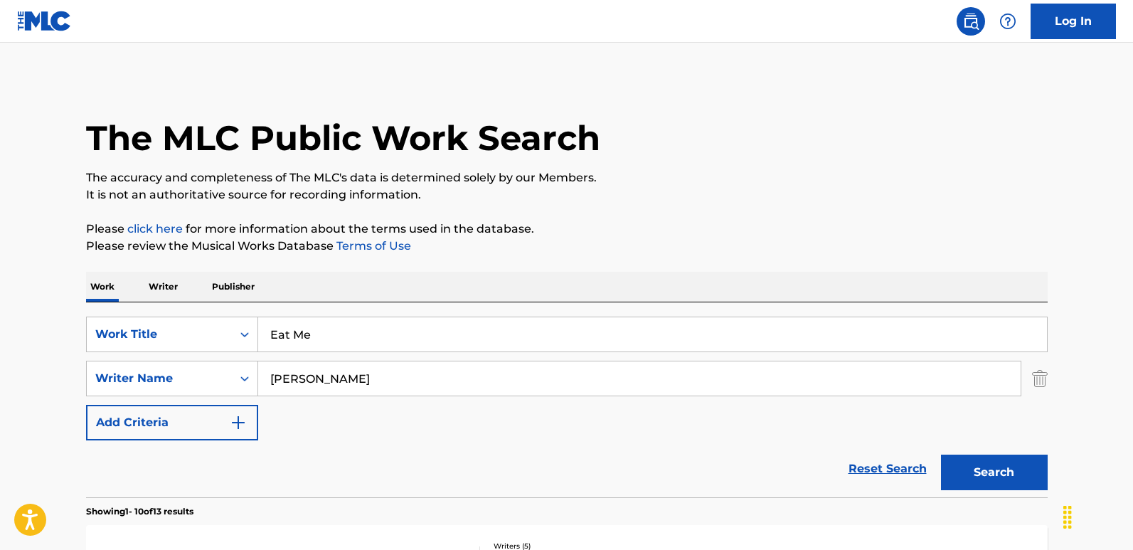
scroll to position [213, 0]
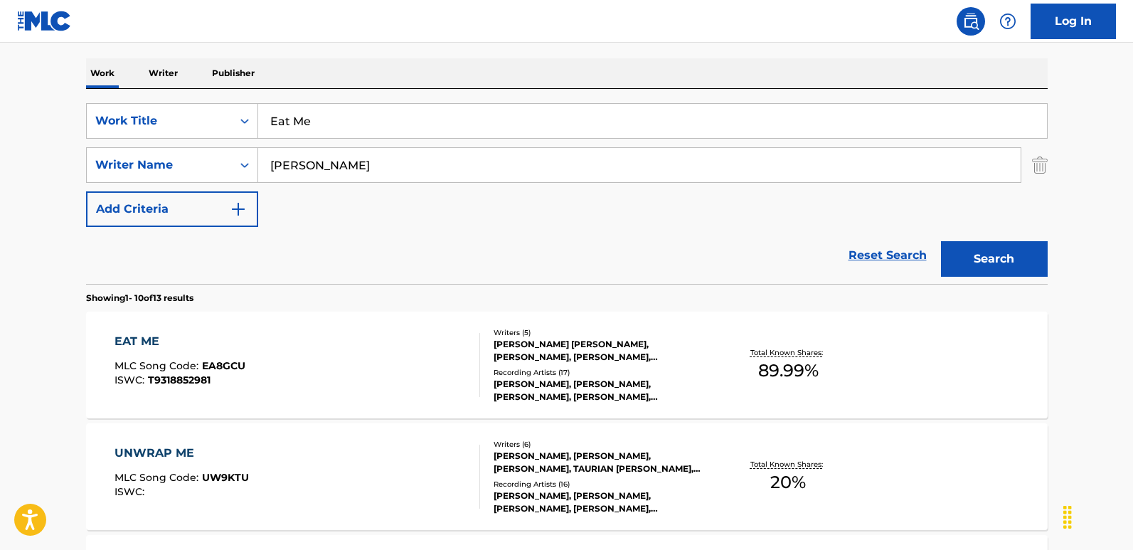
click at [864, 259] on link "Reset Search" at bounding box center [887, 255] width 92 height 31
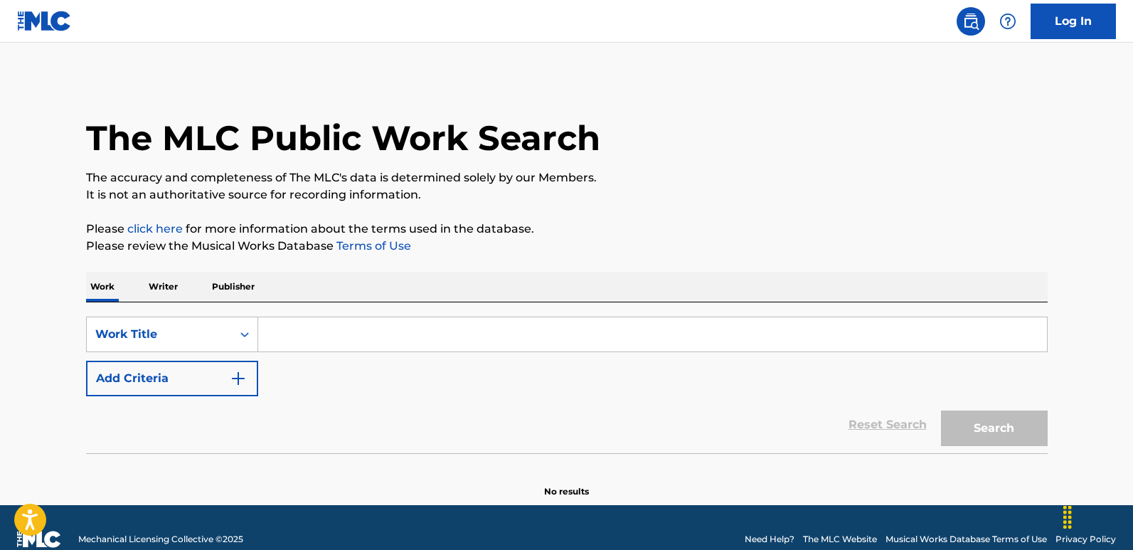
click at [448, 397] on div "Reset Search Search" at bounding box center [566, 424] width 961 height 57
click at [459, 385] on div "SearchWithCriteria6276efb2-ed40-49f0-985d-182b6286adbf Work Title Add Criteria" at bounding box center [566, 356] width 961 height 80
click at [464, 412] on div "Reset Search Search" at bounding box center [566, 424] width 961 height 57
click at [348, 343] on input "Search Form" at bounding box center [652, 334] width 788 height 34
paste input "Evil Shuffle"
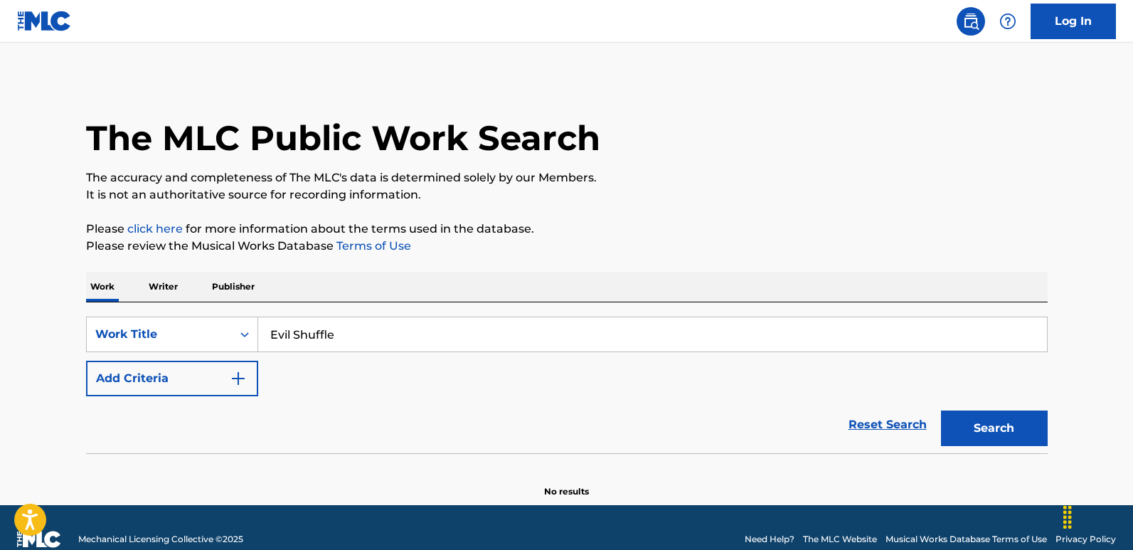
type input "Evil Shuffle"
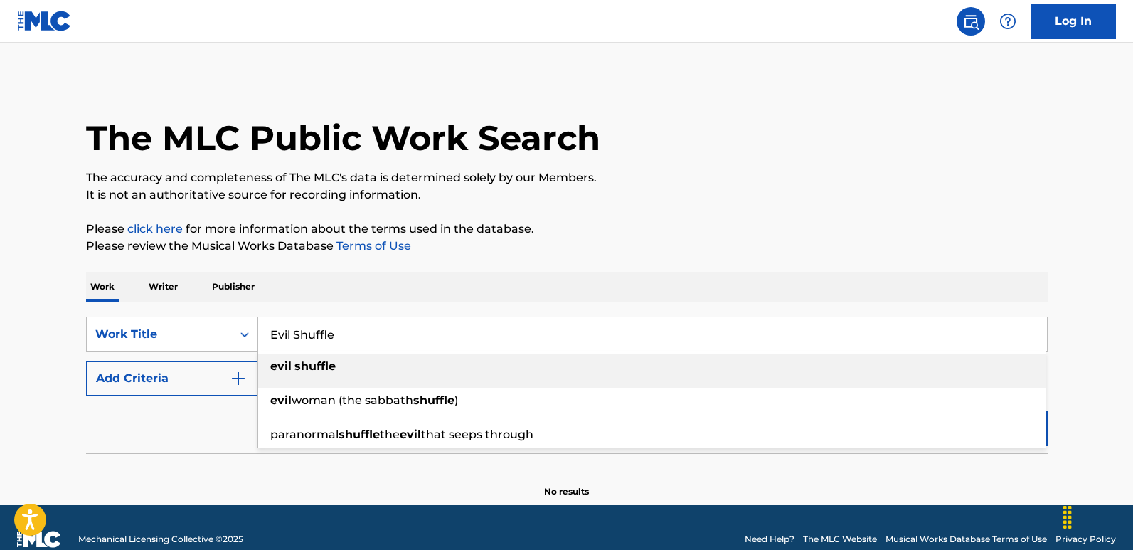
click at [419, 282] on div "Work Writer Publisher" at bounding box center [566, 287] width 961 height 30
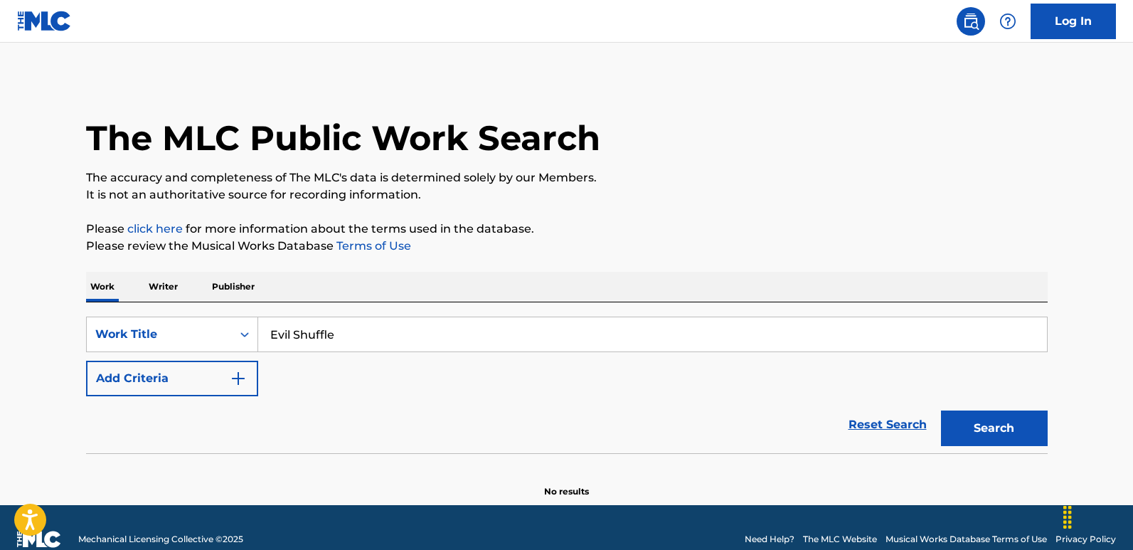
click at [191, 371] on button "Add Criteria" at bounding box center [172, 378] width 172 height 36
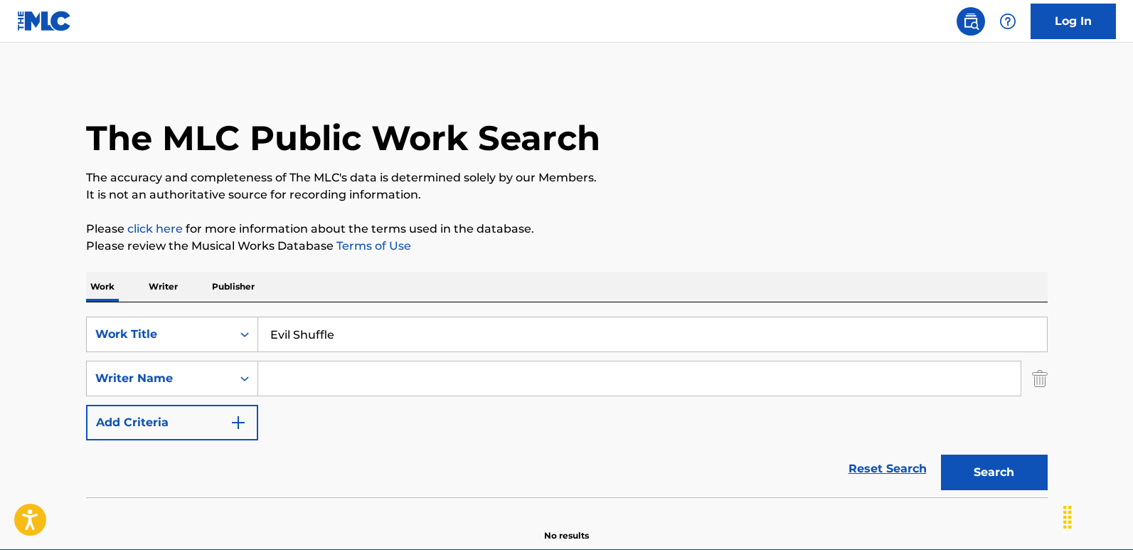
click at [310, 373] on input "Search Form" at bounding box center [639, 378] width 762 height 34
paste input "17668072"
drag, startPoint x: 352, startPoint y: 373, endPoint x: 161, endPoint y: 379, distance: 190.6
click at [161, 379] on div "SearchWithCriteriafcfbb798-3eca-4d66-a69b-3f7659fd1018 Writer Name 17668072" at bounding box center [566, 378] width 961 height 36
paste input "[PERSON_NAME]"
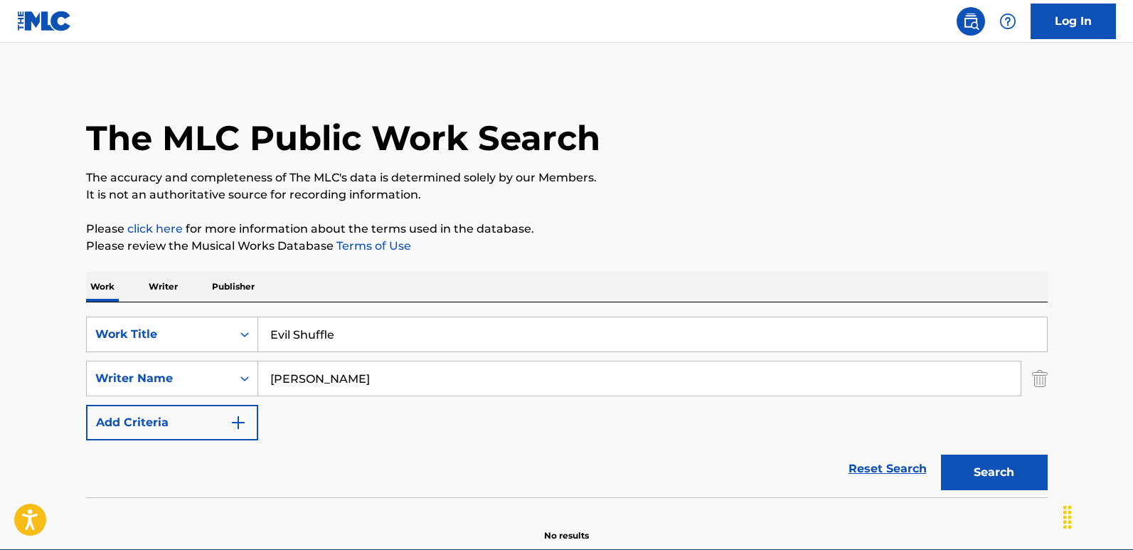
click at [965, 455] on button "Search" at bounding box center [994, 472] width 107 height 36
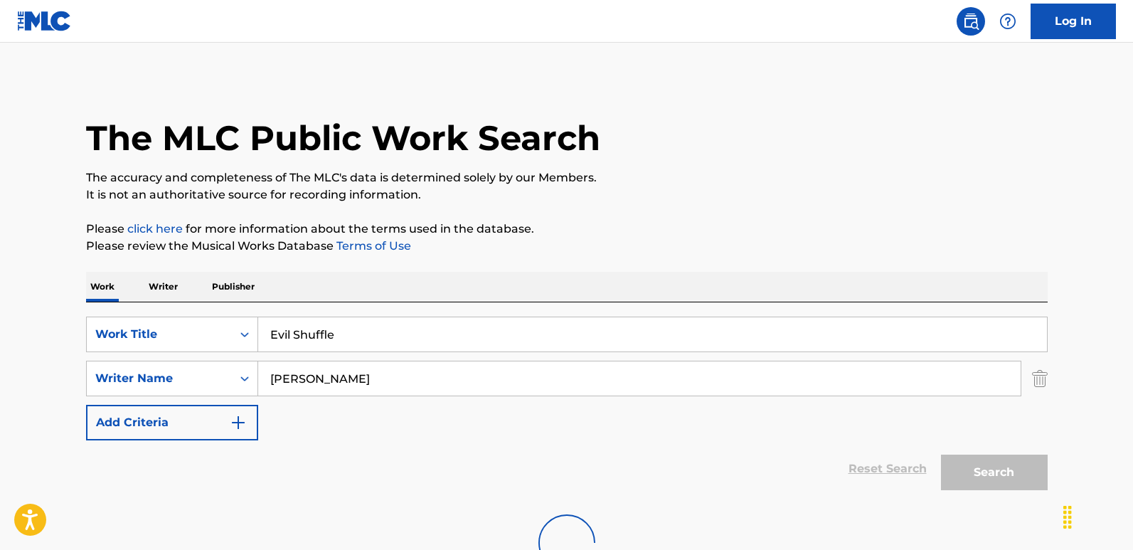
click at [885, 279] on div "Work Writer Publisher" at bounding box center [566, 287] width 961 height 30
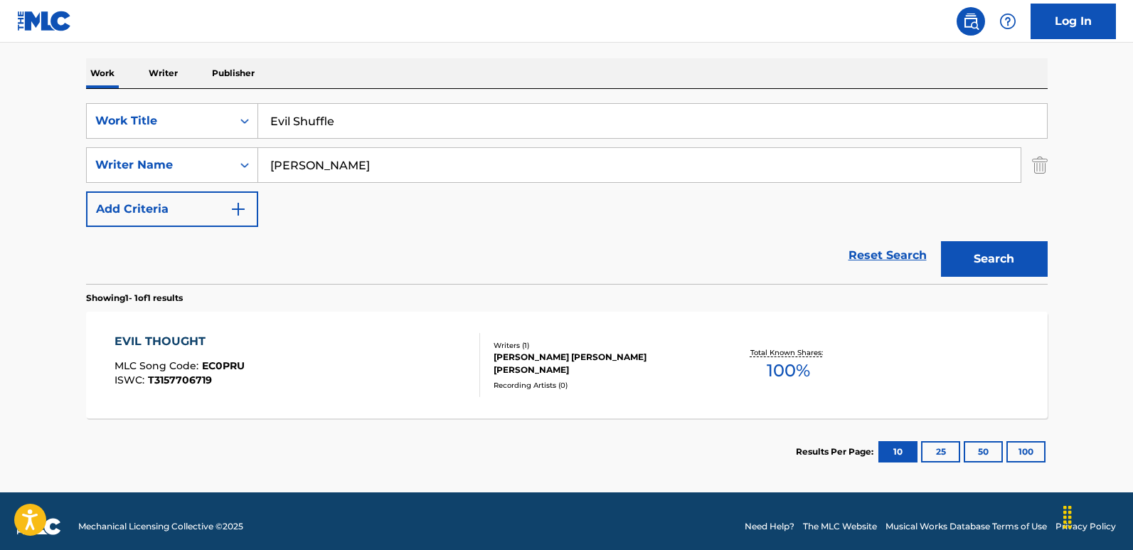
scroll to position [224, 0]
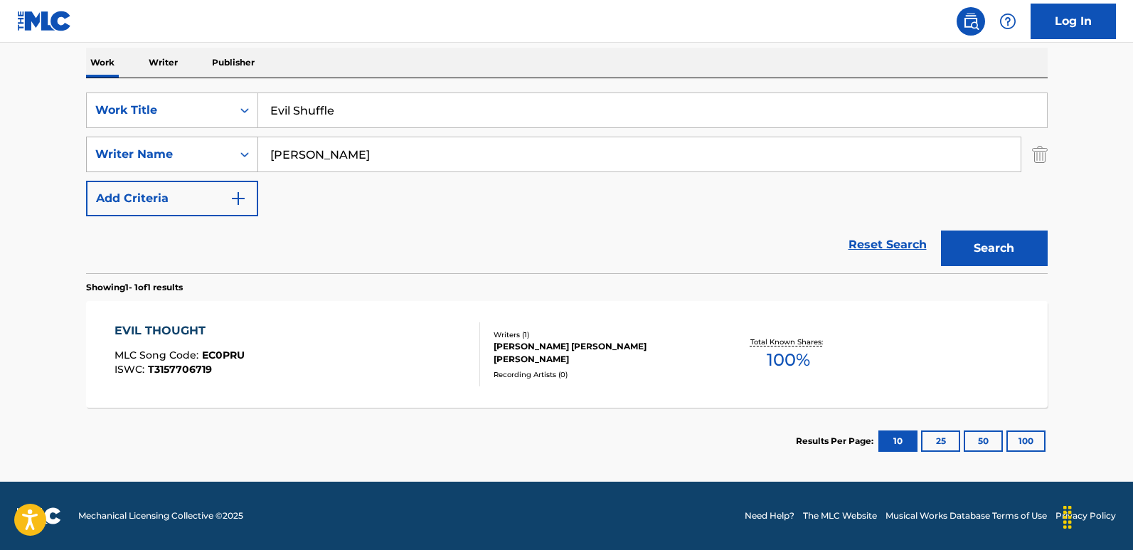
drag, startPoint x: 424, startPoint y: 158, endPoint x: 189, endPoint y: 159, distance: 234.6
click at [189, 159] on div "SearchWithCriteriafcfbb798-3eca-4d66-a69b-3f7659fd1018 Writer Name [PERSON_NAME]" at bounding box center [566, 154] width 961 height 36
paste input "[PERSON_NAME]"
type input "[PERSON_NAME]"
click at [965, 250] on button "Search" at bounding box center [994, 248] width 107 height 36
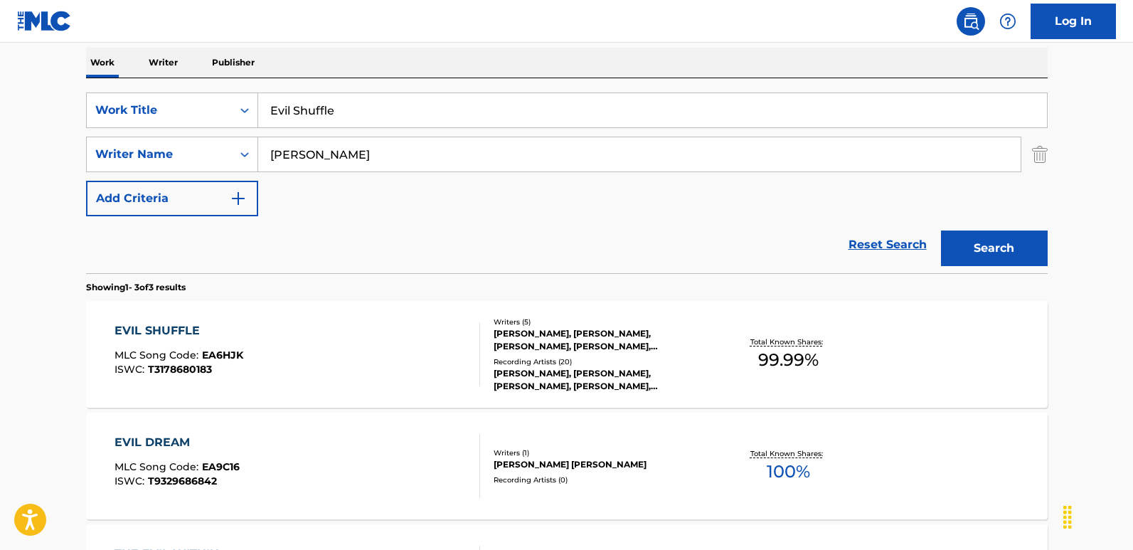
click at [193, 339] on div "EVIL SHUFFLE MLC Song Code : EA6HJK ISWC : T3178680183" at bounding box center [178, 354] width 129 height 64
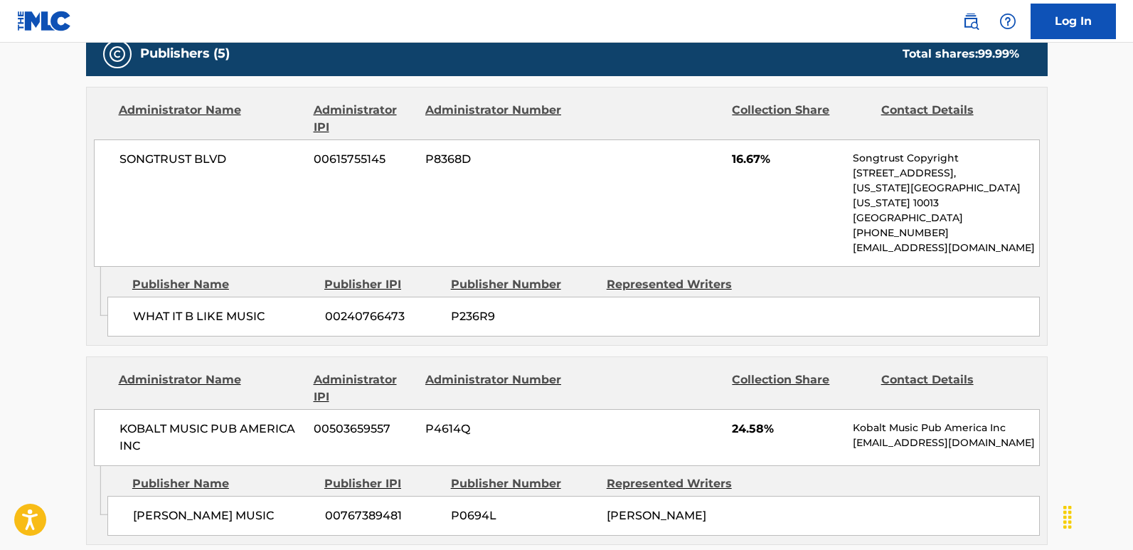
scroll to position [782, 0]
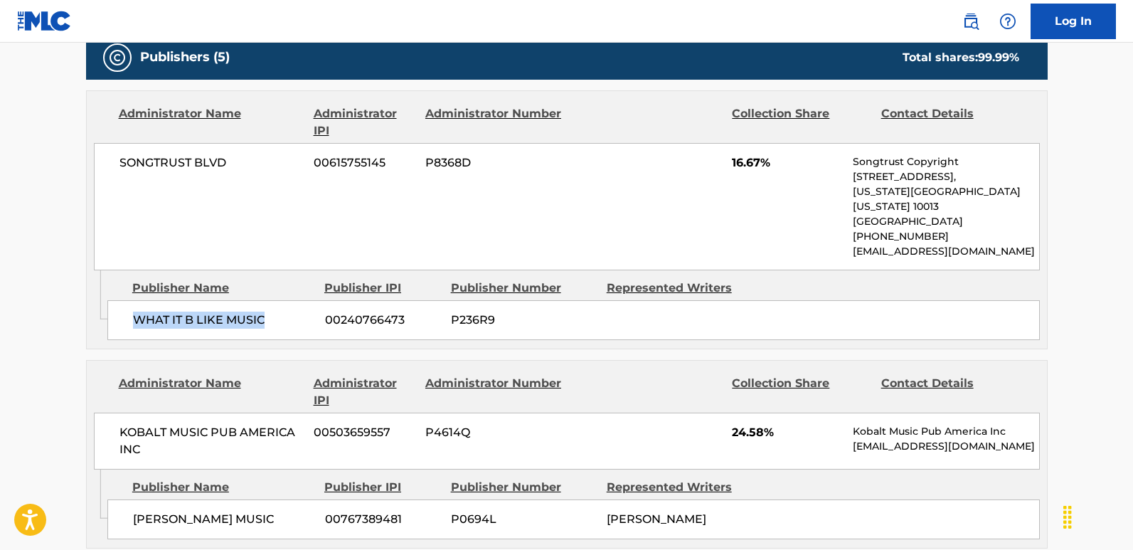
drag, startPoint x: 123, startPoint y: 306, endPoint x: 274, endPoint y: 309, distance: 150.7
click at [274, 309] on div "WHAT IT B LIKE MUSIC 00240766473 P236R9" at bounding box center [573, 320] width 932 height 40
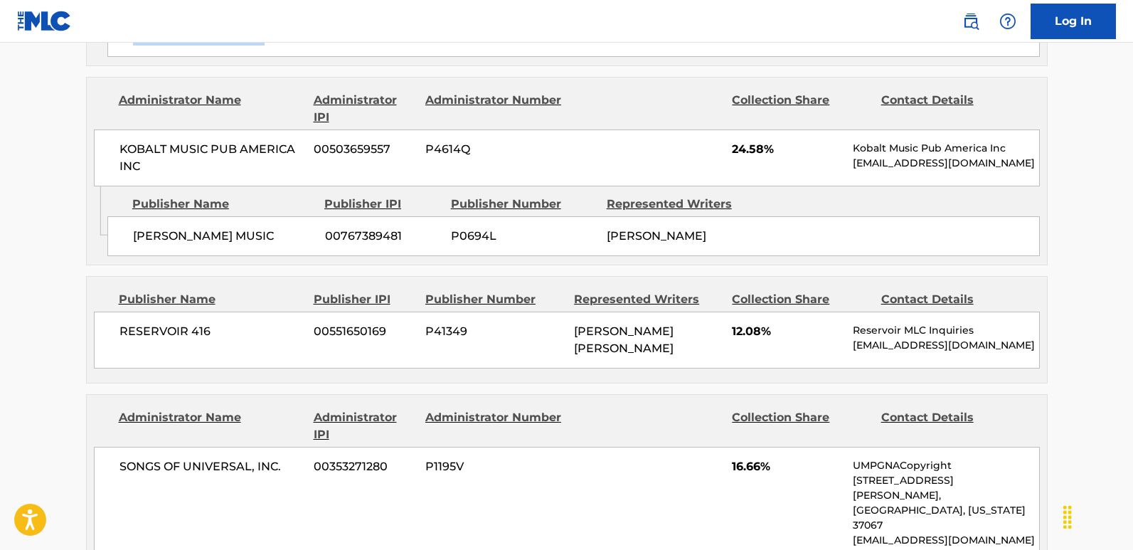
scroll to position [1066, 0]
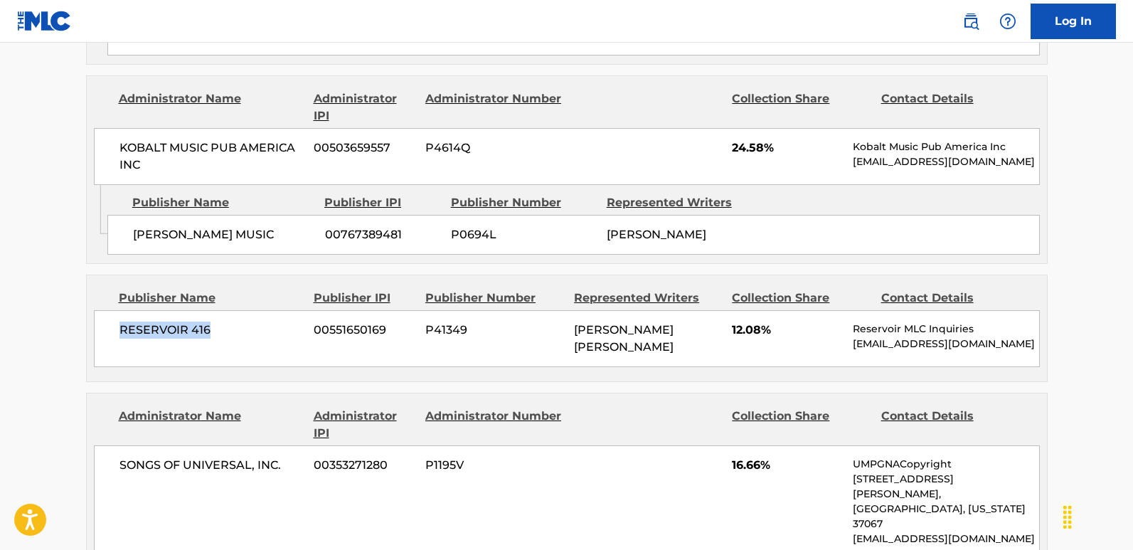
drag, startPoint x: 112, startPoint y: 322, endPoint x: 262, endPoint y: 332, distance: 150.3
click at [262, 332] on div "RESERVOIR 416 00551650169 P41349 [PERSON_NAME] [PERSON_NAME] 12.08% Reservoir M…" at bounding box center [567, 338] width 946 height 57
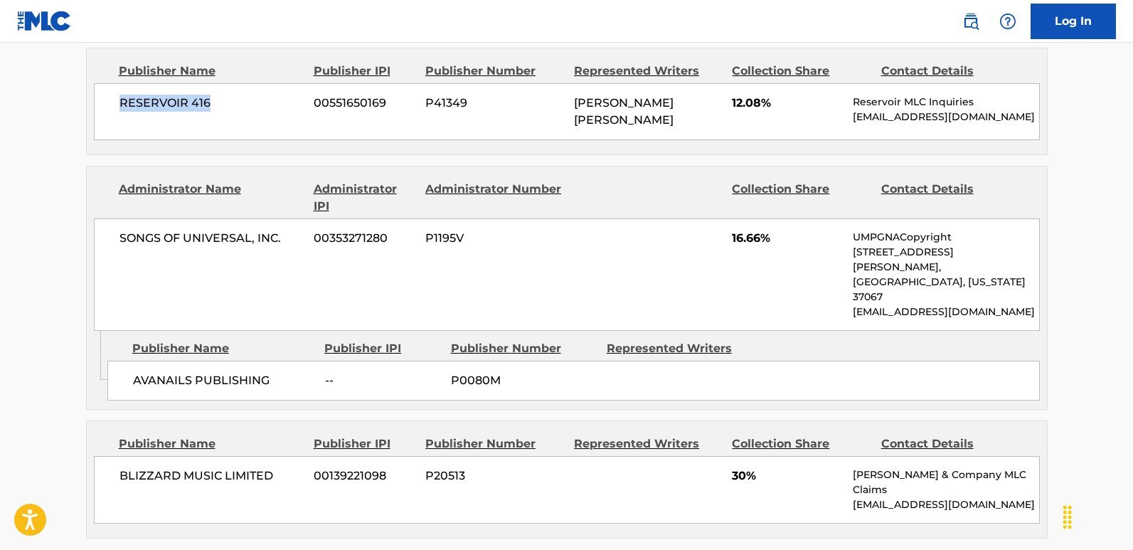
scroll to position [1209, 0]
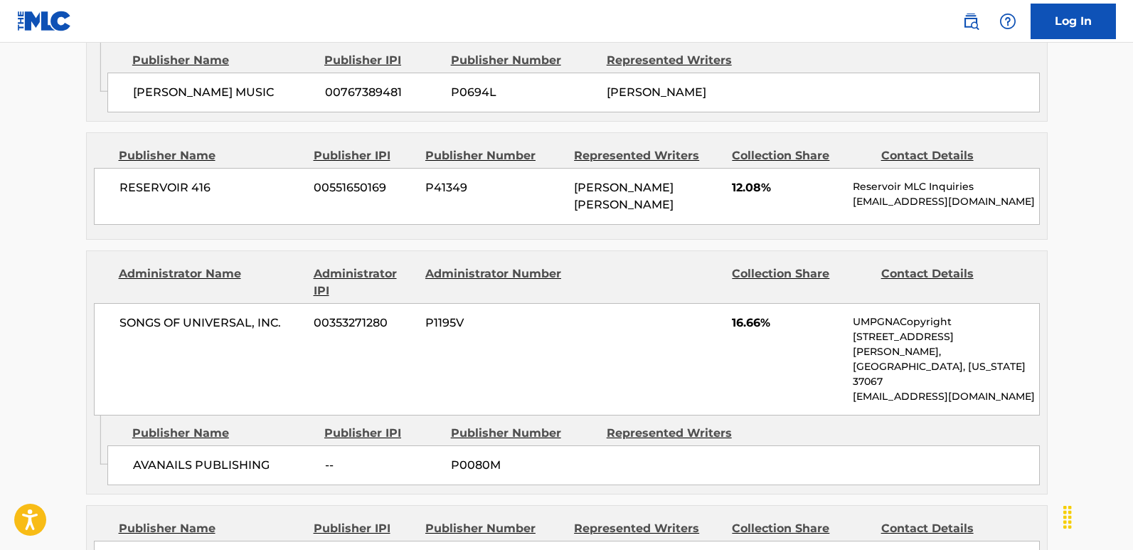
click at [742, 179] on span "12.08%" at bounding box center [787, 187] width 110 height 17
drag, startPoint x: 124, startPoint y: 414, endPoint x: 272, endPoint y: 417, distance: 147.9
click at [272, 445] on div "AVANAILS PUBLISHING -- P0080M" at bounding box center [573, 465] width 932 height 40
click at [752, 314] on span "16.66%" at bounding box center [787, 322] width 110 height 17
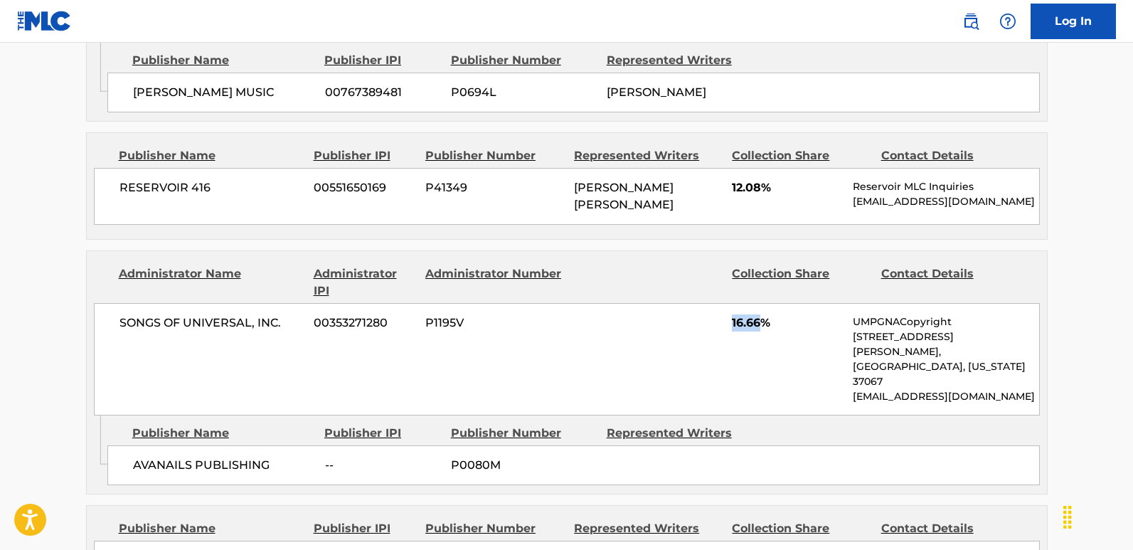
drag, startPoint x: 752, startPoint y: 306, endPoint x: 518, endPoint y: 336, distance: 236.5
click at [746, 314] on span "16.66%" at bounding box center [787, 322] width 110 height 17
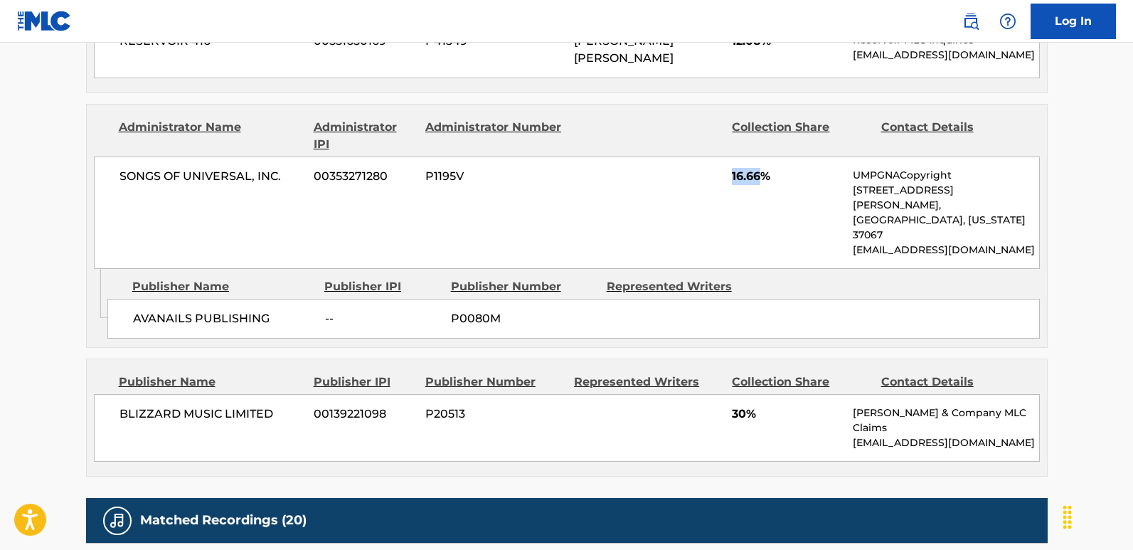
scroll to position [1422, 0]
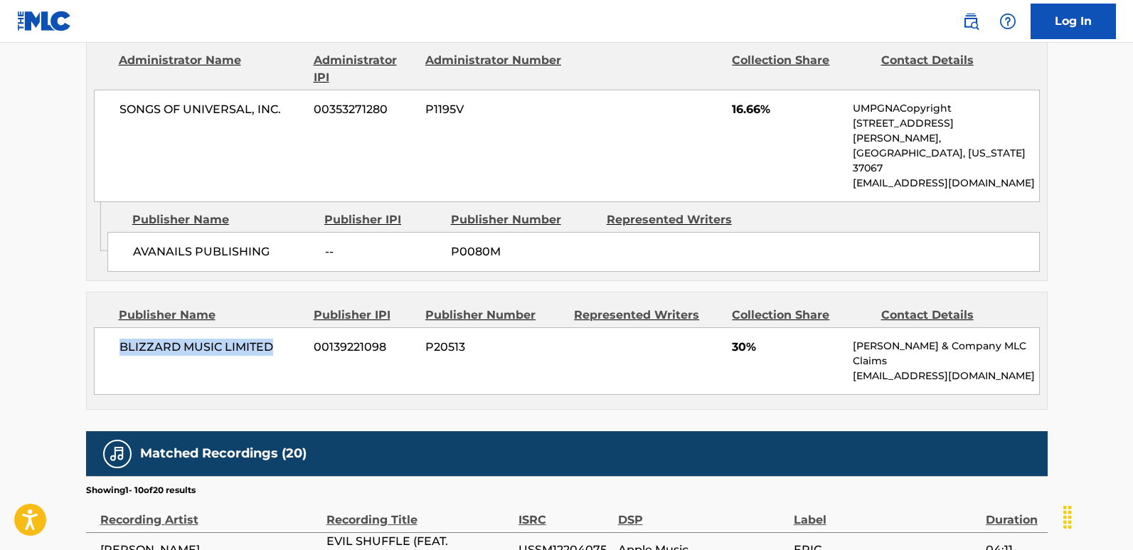
drag, startPoint x: 102, startPoint y: 300, endPoint x: 292, endPoint y: 303, distance: 190.6
click at [292, 327] on div "BLIZZARD MUSIC LIMITED 00139221098 P20513 30% [PERSON_NAME] & Company MLC Claim…" at bounding box center [567, 361] width 946 height 68
click at [737, 338] on span "30%" at bounding box center [787, 346] width 110 height 17
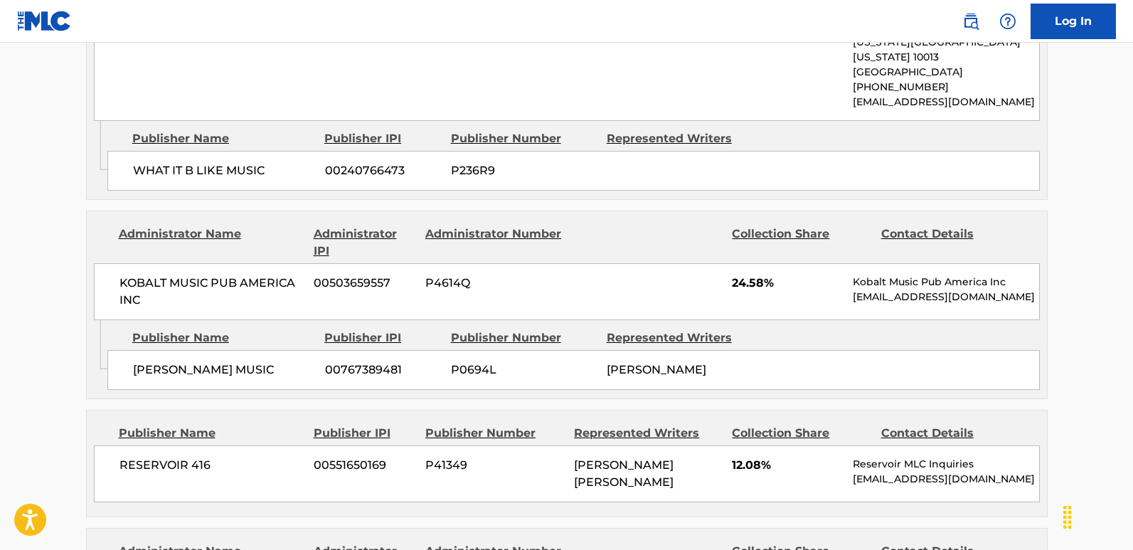
scroll to position [711, 0]
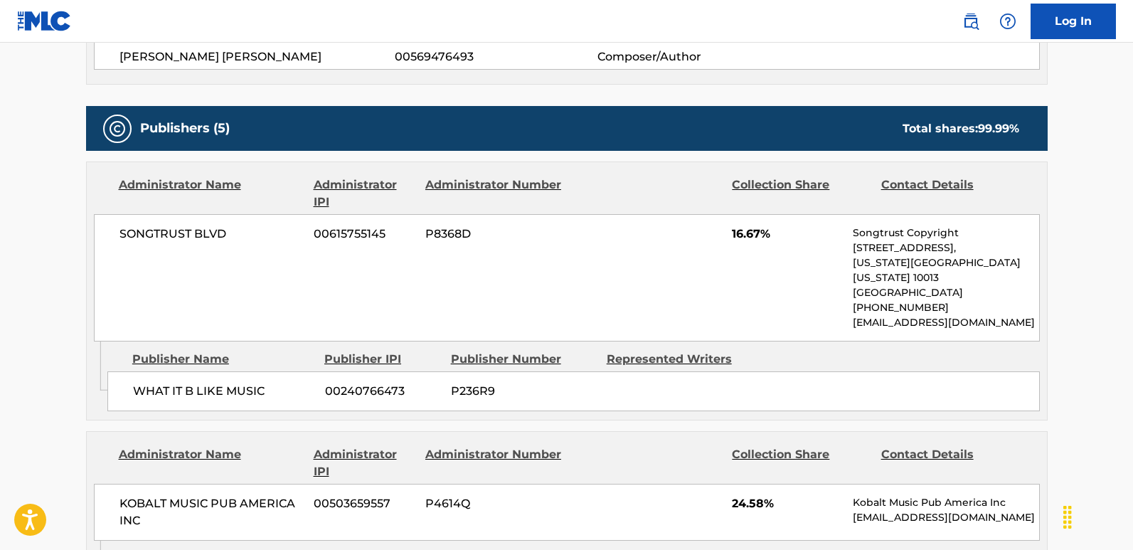
click at [119, 234] on span "SONGTRUST BLVD" at bounding box center [211, 233] width 184 height 17
drag, startPoint x: 120, startPoint y: 240, endPoint x: 259, endPoint y: 242, distance: 138.6
click at [259, 242] on span "SONGTRUST BLVD" at bounding box center [211, 233] width 184 height 17
drag, startPoint x: 133, startPoint y: 386, endPoint x: 275, endPoint y: 380, distance: 142.3
click at [275, 380] on div "WHAT IT B LIKE MUSIC 00240766473 P236R9" at bounding box center [573, 391] width 932 height 40
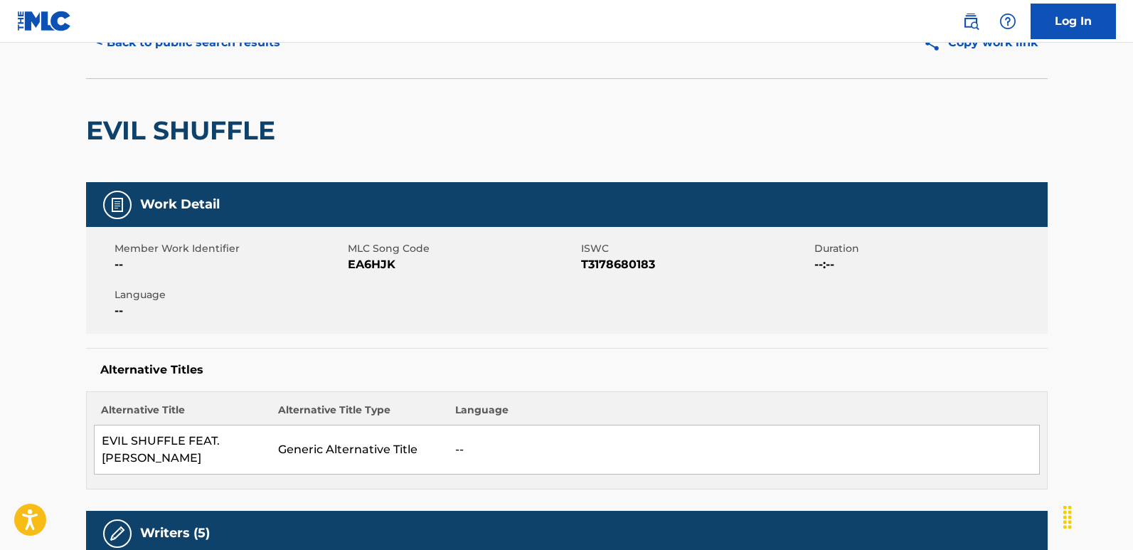
scroll to position [0, 0]
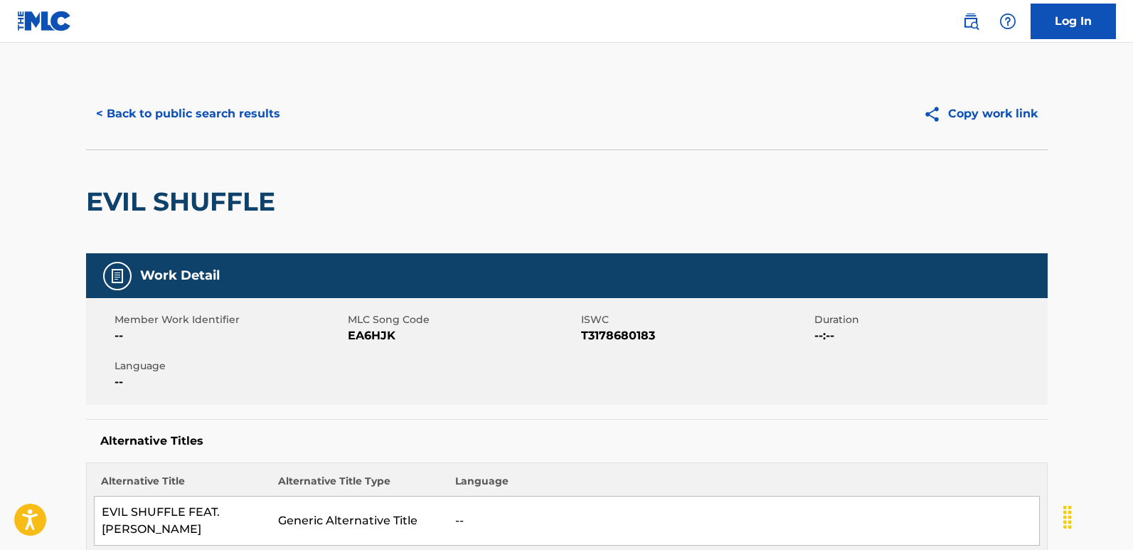
click at [209, 103] on button "< Back to public search results" at bounding box center [188, 114] width 204 height 36
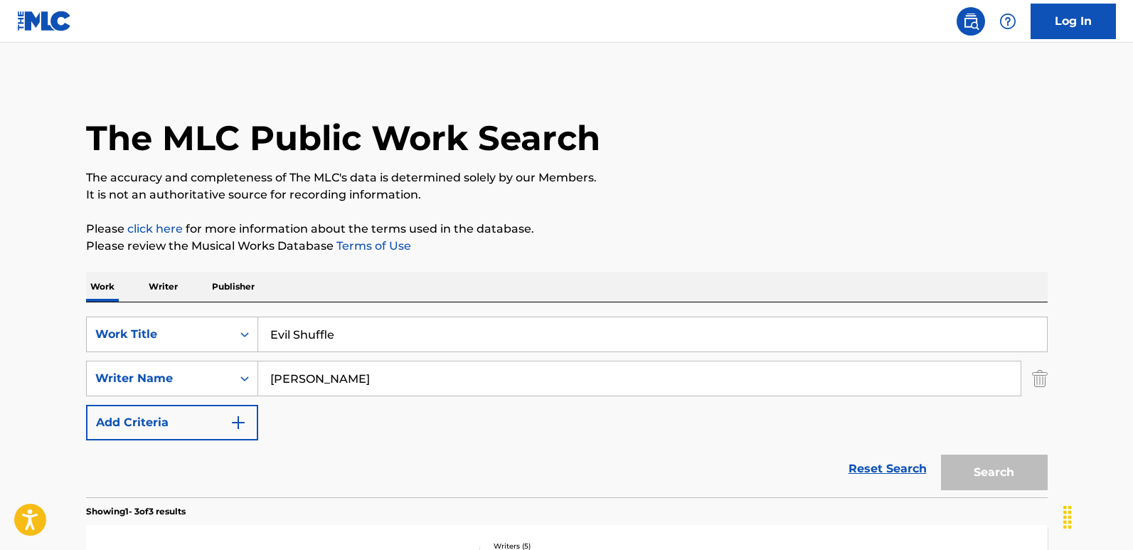
scroll to position [224, 0]
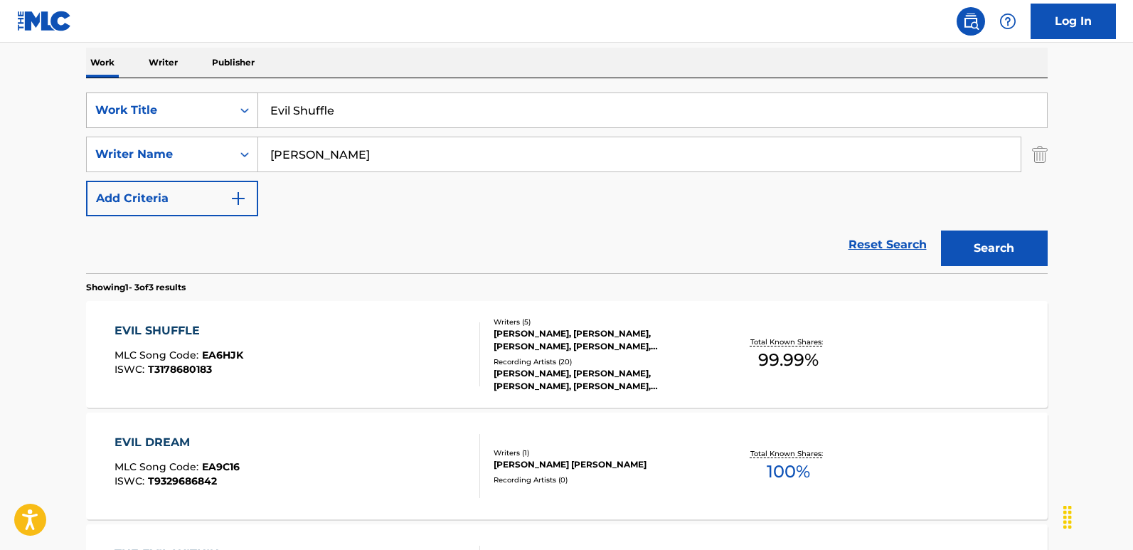
drag, startPoint x: 208, startPoint y: 113, endPoint x: 195, endPoint y: 113, distance: 13.5
click at [195, 113] on div "SearchWithCriteria6276efb2-ed40-49f0-985d-182b6286adbf Work Title Evil Shuffle" at bounding box center [566, 110] width 961 height 36
paste input "[DEMOGRAPHIC_DATA] Only Knows"
type input "[DEMOGRAPHIC_DATA] Only Knows"
click at [965, 241] on button "Search" at bounding box center [994, 248] width 107 height 36
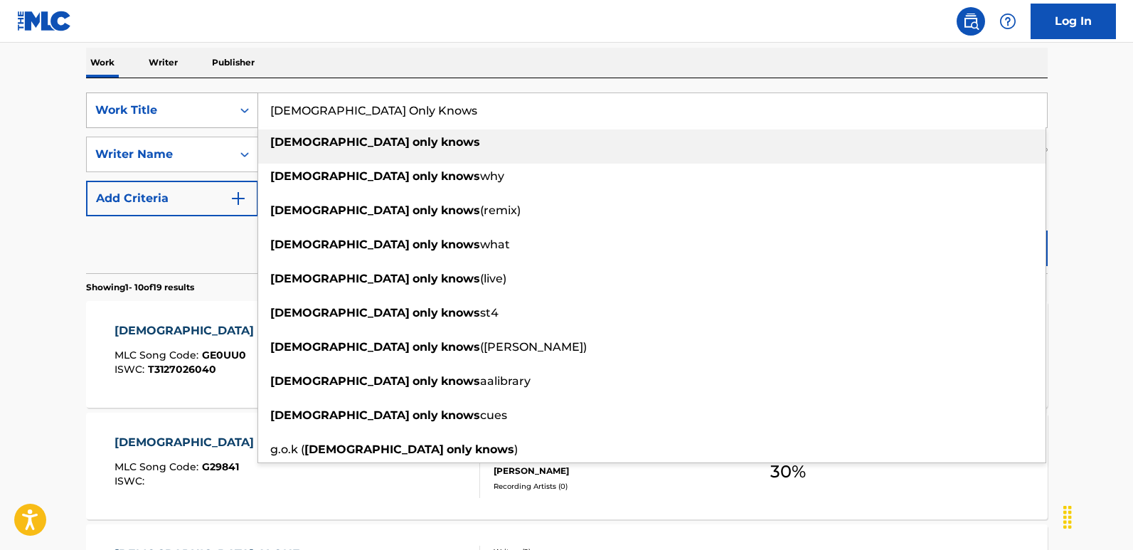
drag, startPoint x: 421, startPoint y: 122, endPoint x: 224, endPoint y: 122, distance: 196.9
click at [224, 122] on div "SearchWithCriteria6276efb2-ed40-49f0-985d-182b6286adbf Work Title [DEMOGRAPHIC_…" at bounding box center [566, 110] width 961 height 36
click at [422, 65] on div "Work Writer Publisher" at bounding box center [566, 63] width 961 height 30
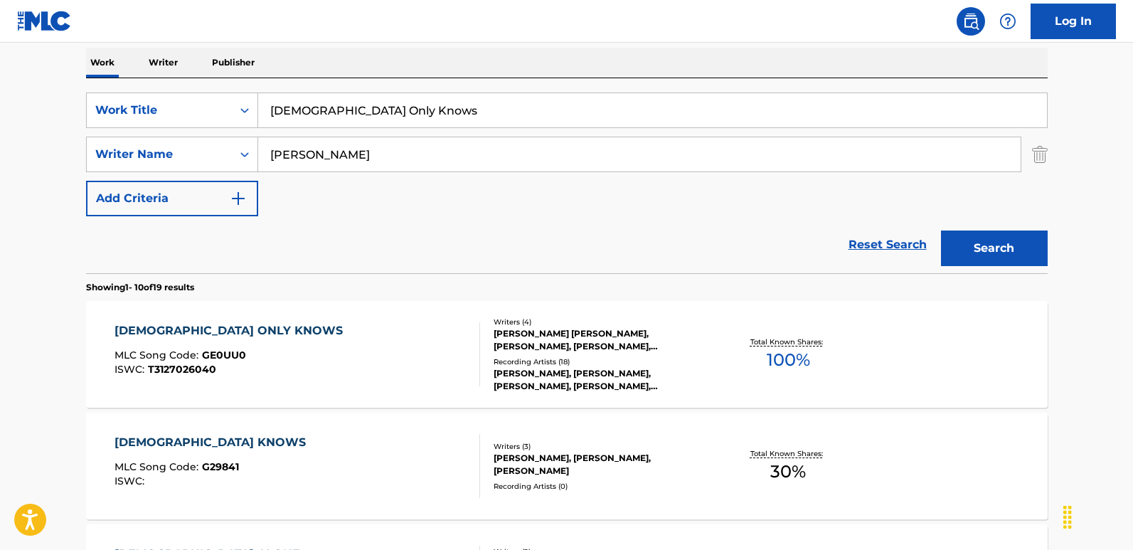
click at [521, 358] on div "Recording Artists ( 18 )" at bounding box center [600, 361] width 215 height 11
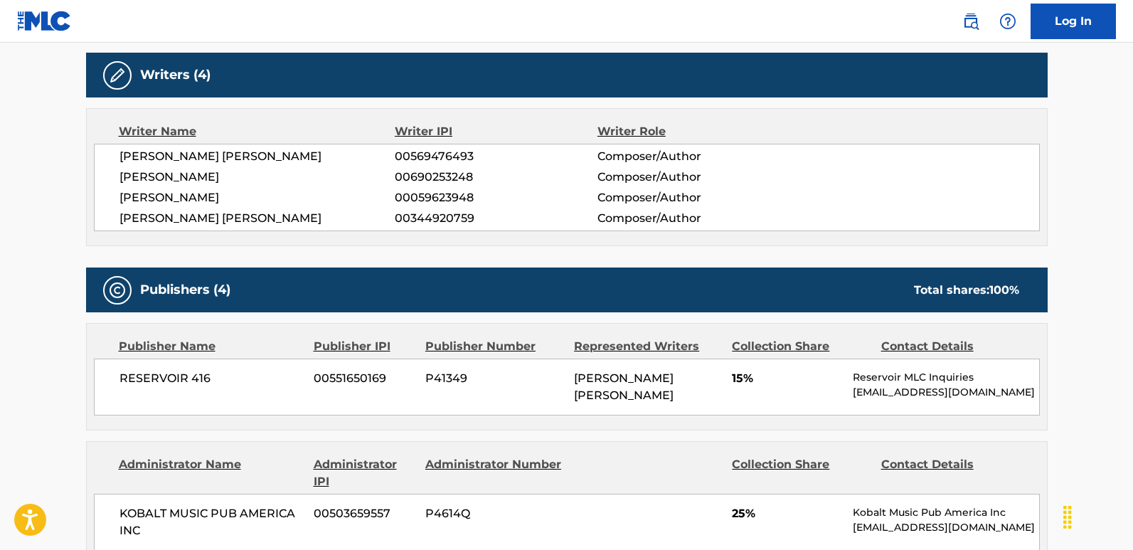
scroll to position [569, 0]
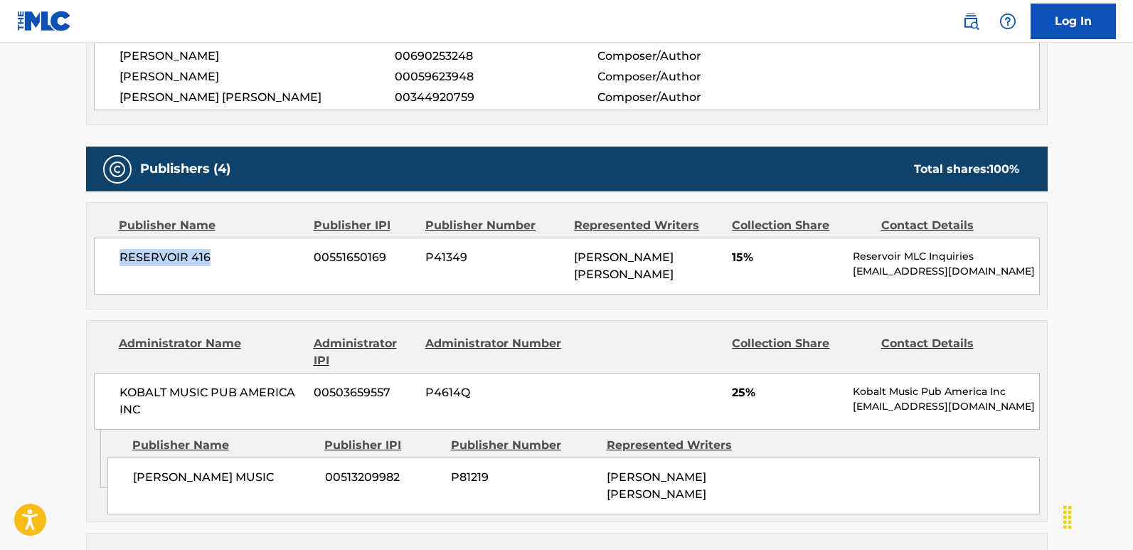
drag, startPoint x: 122, startPoint y: 264, endPoint x: 249, endPoint y: 274, distance: 127.0
click at [249, 274] on div "RESERVOIR 416 00551650169 P41349 [PERSON_NAME] [PERSON_NAME] 15% Reservoir MLC …" at bounding box center [567, 265] width 946 height 57
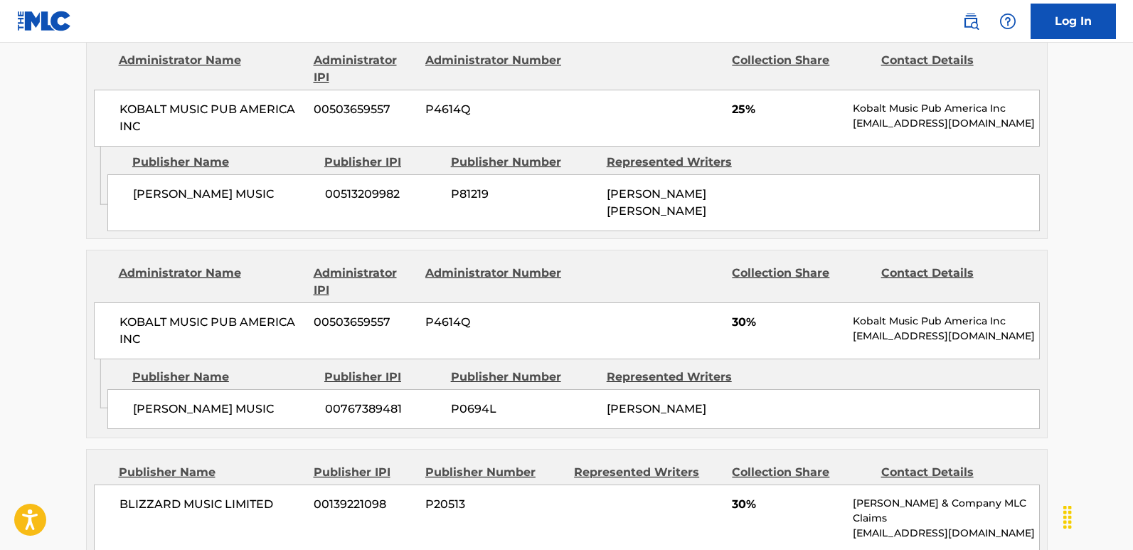
scroll to position [853, 0]
drag, startPoint x: 138, startPoint y: 400, endPoint x: 269, endPoint y: 405, distance: 131.6
click at [269, 405] on span "[PERSON_NAME] MUSIC" at bounding box center [223, 407] width 181 height 17
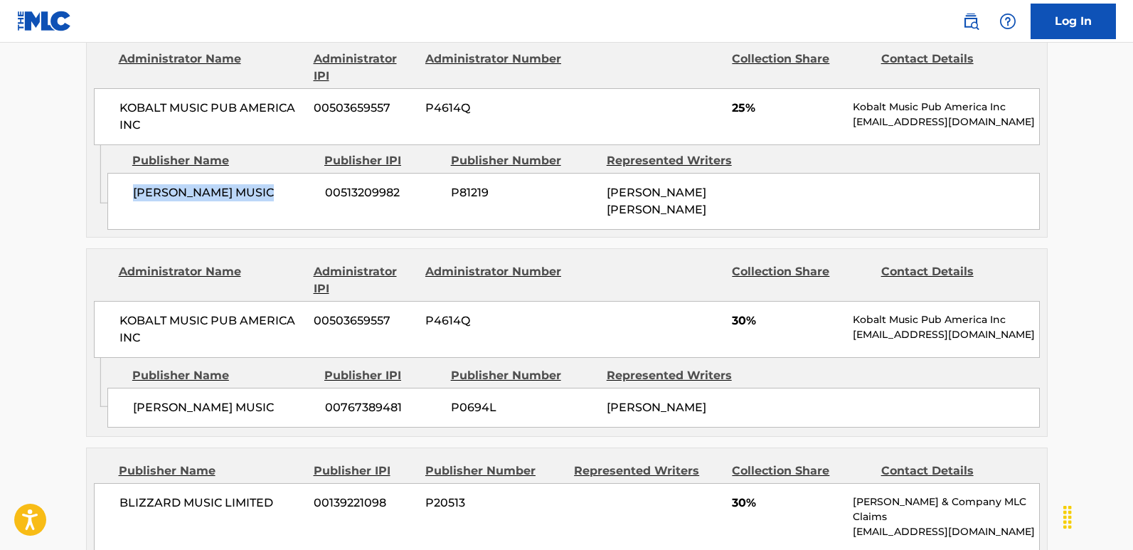
drag, startPoint x: 134, startPoint y: 192, endPoint x: 277, endPoint y: 193, distance: 143.6
click at [277, 193] on span "[PERSON_NAME] MUSIC" at bounding box center [223, 192] width 181 height 17
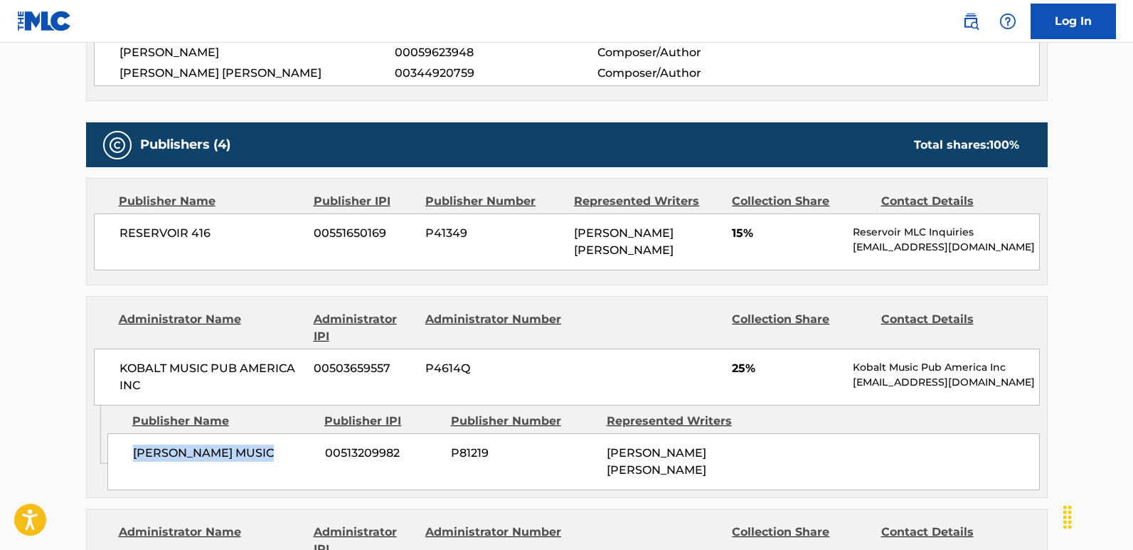
scroll to position [569, 0]
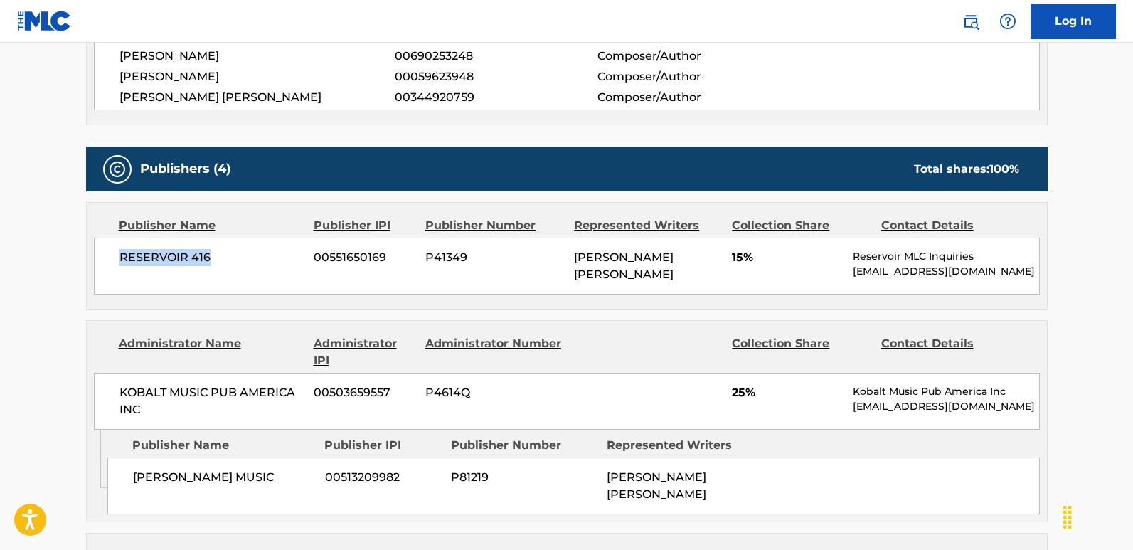
drag, startPoint x: 114, startPoint y: 262, endPoint x: 246, endPoint y: 261, distance: 131.5
click at [246, 261] on div "RESERVOIR 416 00551650169 P41349 [PERSON_NAME] [PERSON_NAME] 15% Reservoir MLC …" at bounding box center [567, 265] width 946 height 57
click at [519, 97] on span "00344920759" at bounding box center [496, 97] width 202 height 17
click at [76, 98] on div "< Back to public search results Copy work link GOD ONLY KNOWS Work Detail Membe…" at bounding box center [566, 443] width 995 height 1869
click at [731, 261] on div "RESERVOIR 416 00551650169 P41349 [PERSON_NAME] [PERSON_NAME] 15% Reservoir MLC …" at bounding box center [567, 265] width 946 height 57
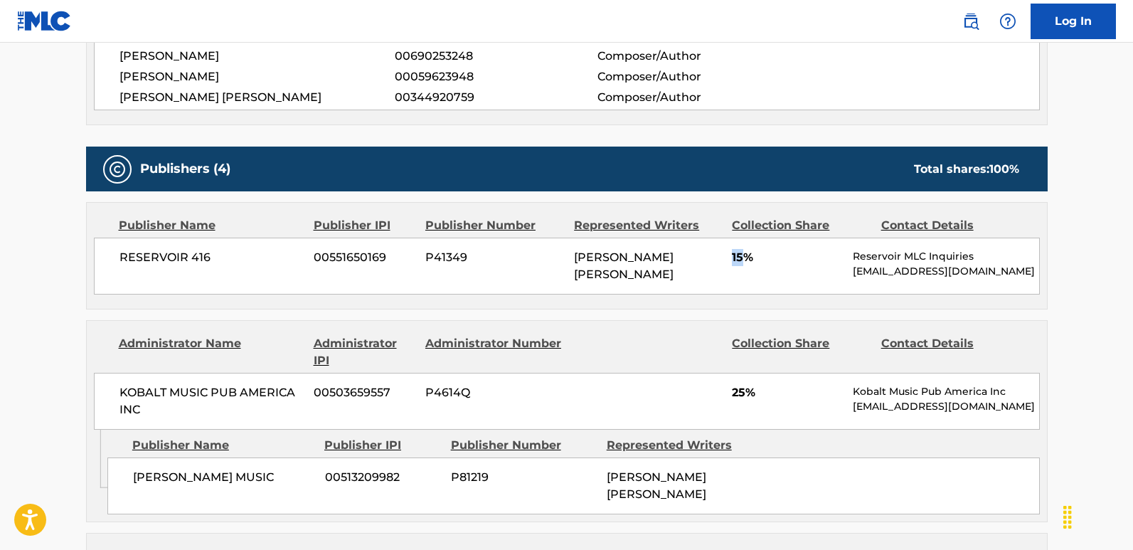
click at [731, 261] on div "RESERVOIR 416 00551650169 P41349 [PERSON_NAME] [PERSON_NAME] 15% Reservoir MLC …" at bounding box center [567, 265] width 946 height 57
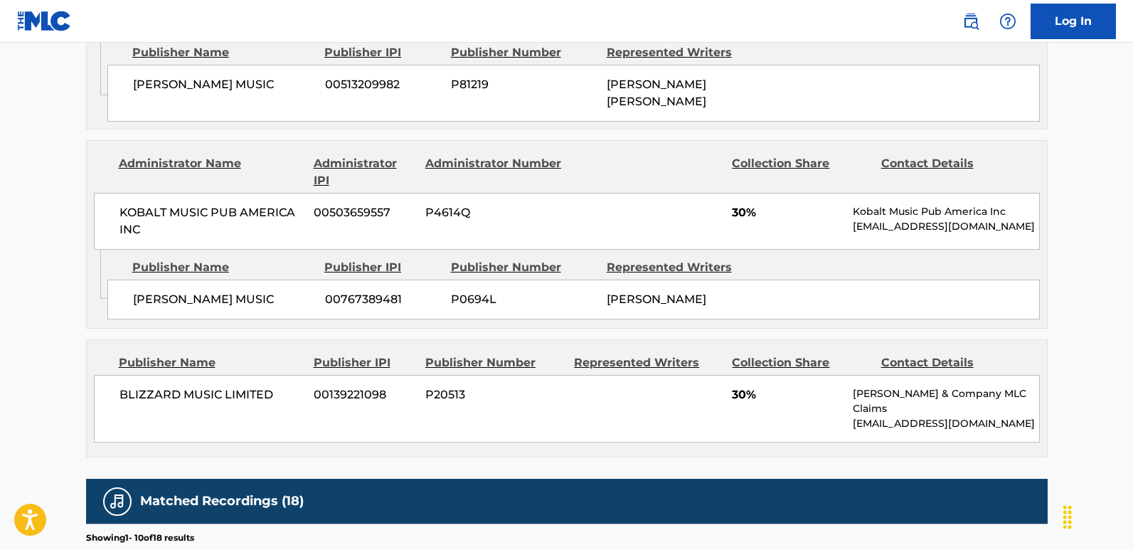
scroll to position [995, 0]
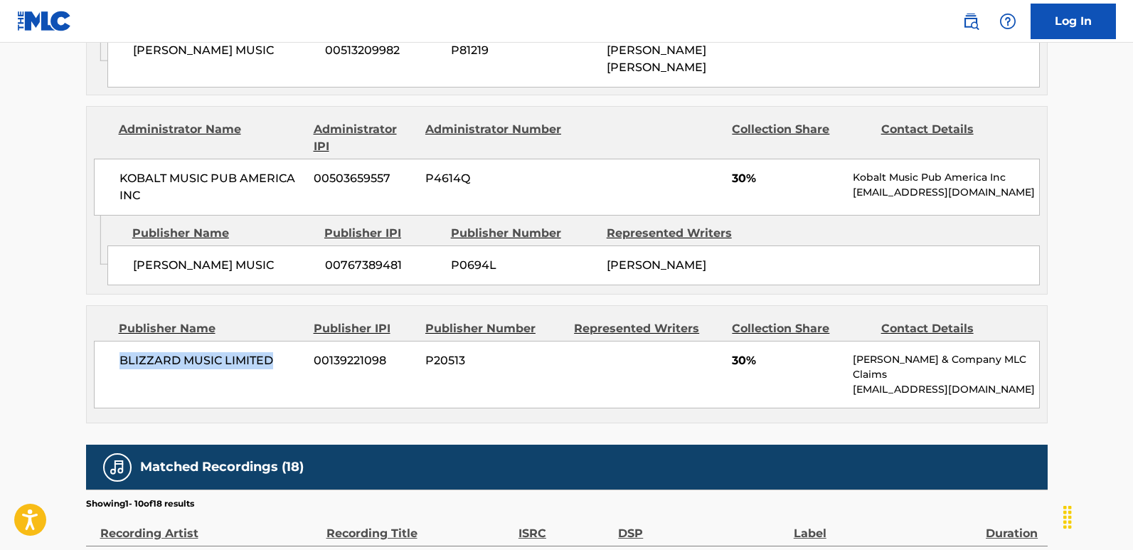
drag, startPoint x: 119, startPoint y: 369, endPoint x: 275, endPoint y: 368, distance: 156.4
click at [275, 368] on div "BLIZZARD MUSIC LIMITED 00139221098 P20513 30% [PERSON_NAME] & Company MLC Claim…" at bounding box center [567, 375] width 946 height 68
click at [737, 367] on span "30%" at bounding box center [787, 360] width 110 height 17
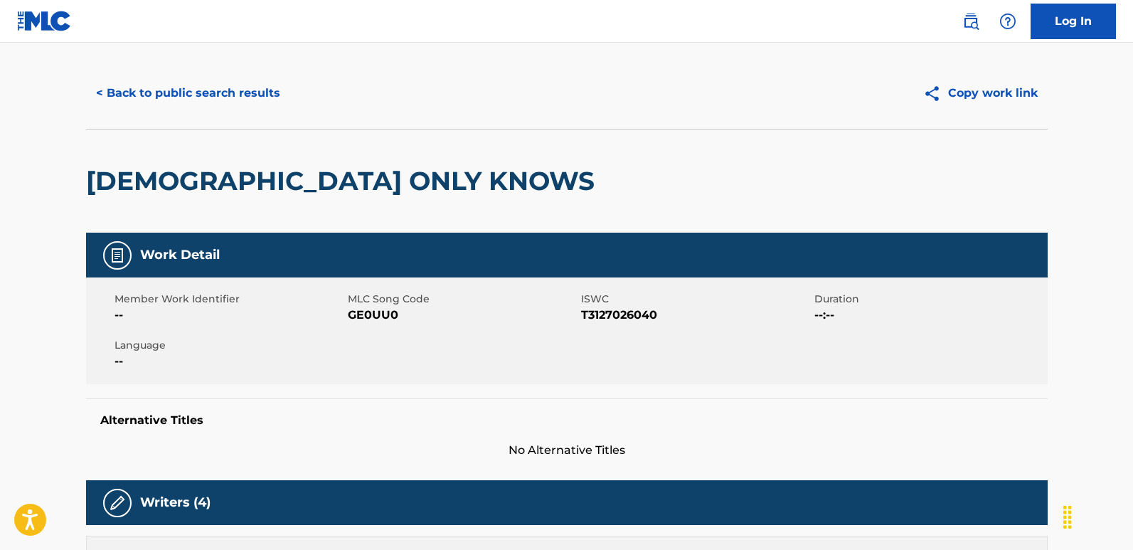
scroll to position [0, 0]
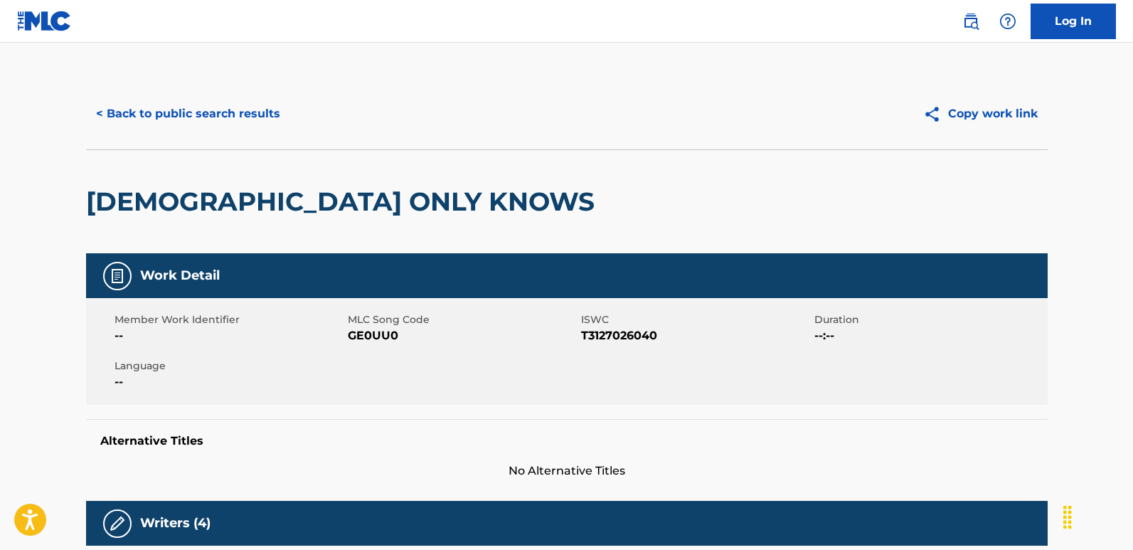
click at [264, 123] on button "< Back to public search results" at bounding box center [188, 114] width 204 height 36
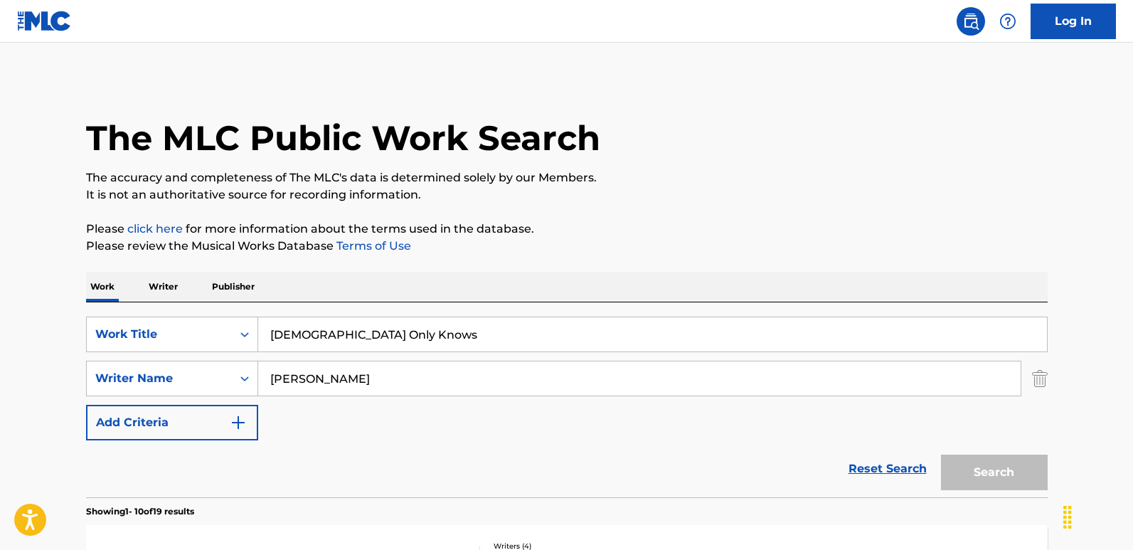
scroll to position [224, 0]
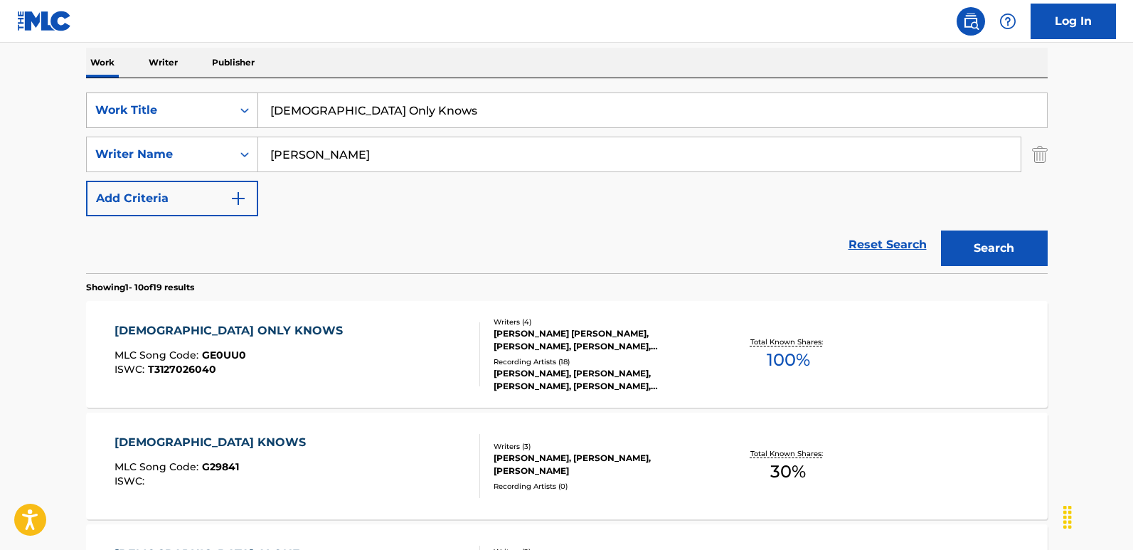
drag, startPoint x: 422, startPoint y: 119, endPoint x: 186, endPoint y: 124, distance: 236.8
click at [186, 124] on div "SearchWithCriteria6276efb2-ed40-49f0-985d-182b6286adbf Work Title [DEMOGRAPHIC_…" at bounding box center [566, 110] width 961 height 36
paste input "od Time"
type input "Good Times"
click at [965, 248] on button "Search" at bounding box center [994, 248] width 107 height 36
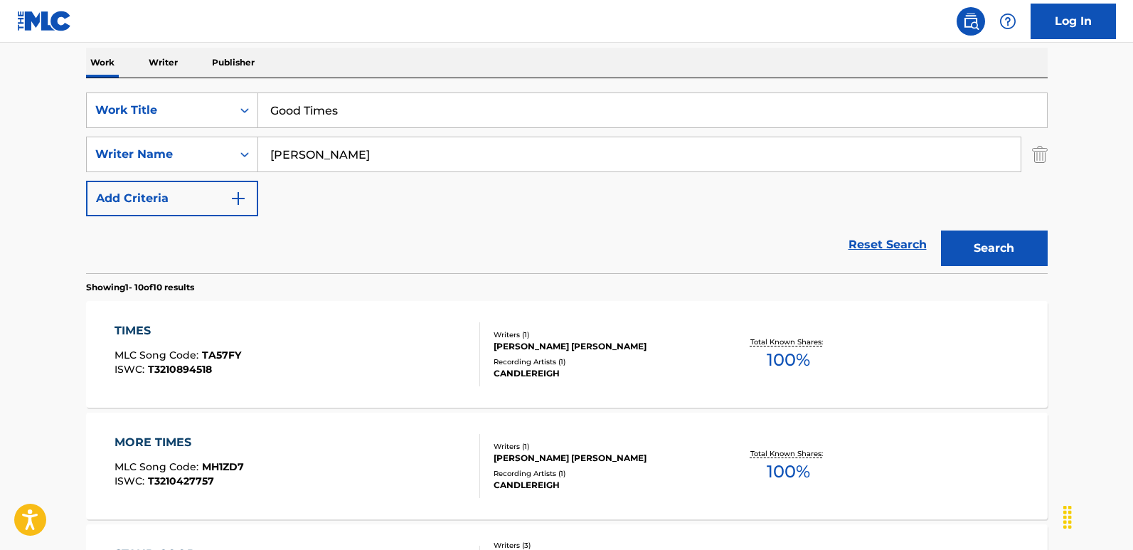
click at [420, 193] on div "SearchWithCriteria6276efb2-ed40-49f0-985d-182b6286adbf Work Title Good Times Se…" at bounding box center [566, 154] width 961 height 124
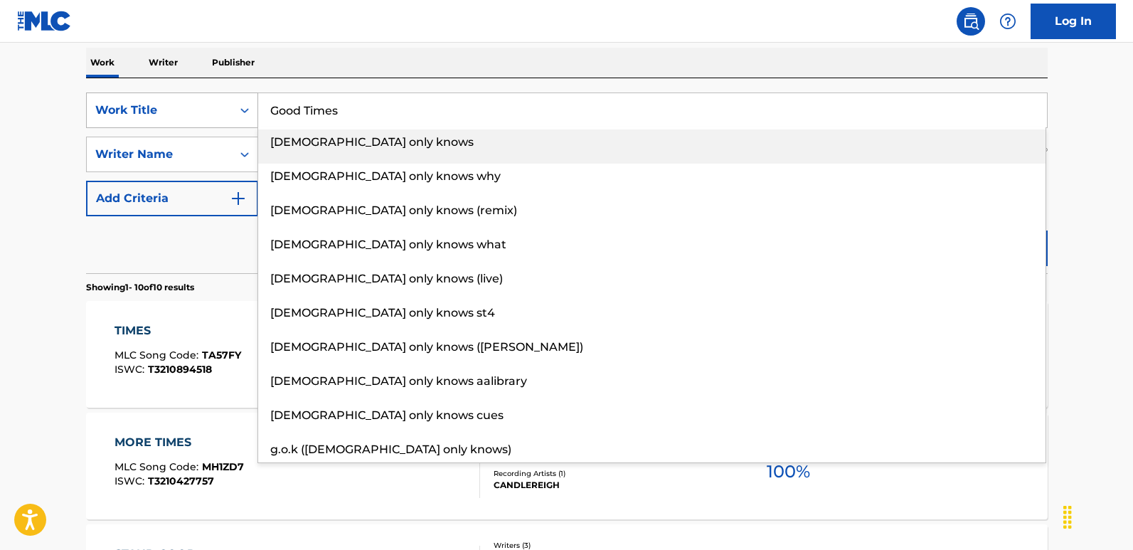
drag, startPoint x: 441, startPoint y: 109, endPoint x: 177, endPoint y: 108, distance: 263.8
click at [177, 108] on div "SearchWithCriteria6276efb2-ed40-49f0-985d-182b6286adbf Work Title Good Times [D…" at bounding box center [566, 110] width 961 height 36
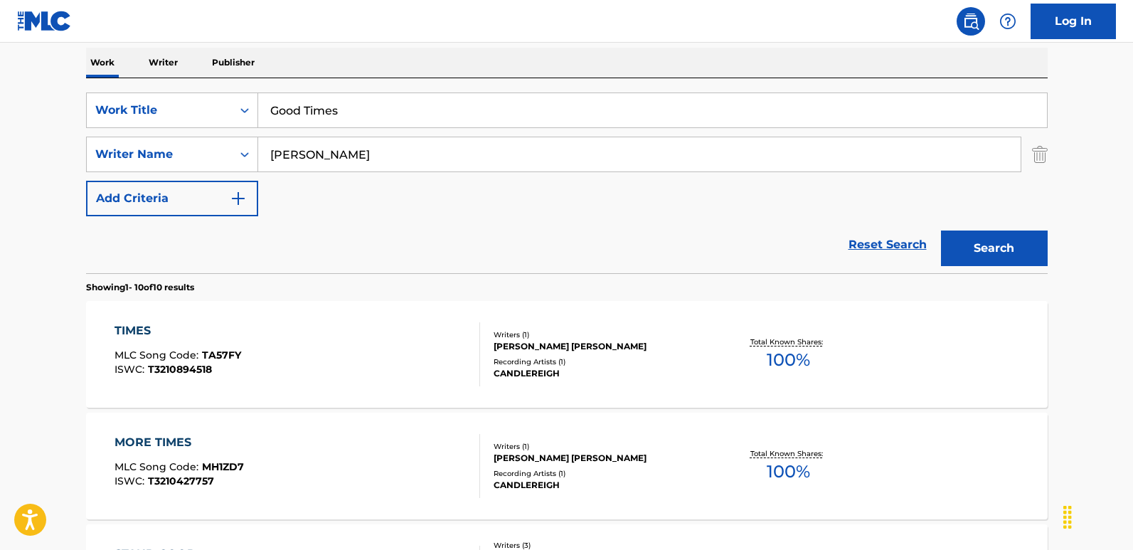
click at [416, 49] on div "Work Writer Publisher" at bounding box center [566, 63] width 961 height 30
click at [965, 230] on div "Search" at bounding box center [990, 244] width 114 height 57
click at [965, 234] on button "Search" at bounding box center [994, 248] width 107 height 36
drag, startPoint x: 405, startPoint y: 164, endPoint x: 232, endPoint y: 164, distance: 172.0
click at [232, 164] on div "SearchWithCriteriafcfbb798-3eca-4d66-a69b-3f7659fd1018 Writer Name [PERSON_NAME]" at bounding box center [566, 154] width 961 height 36
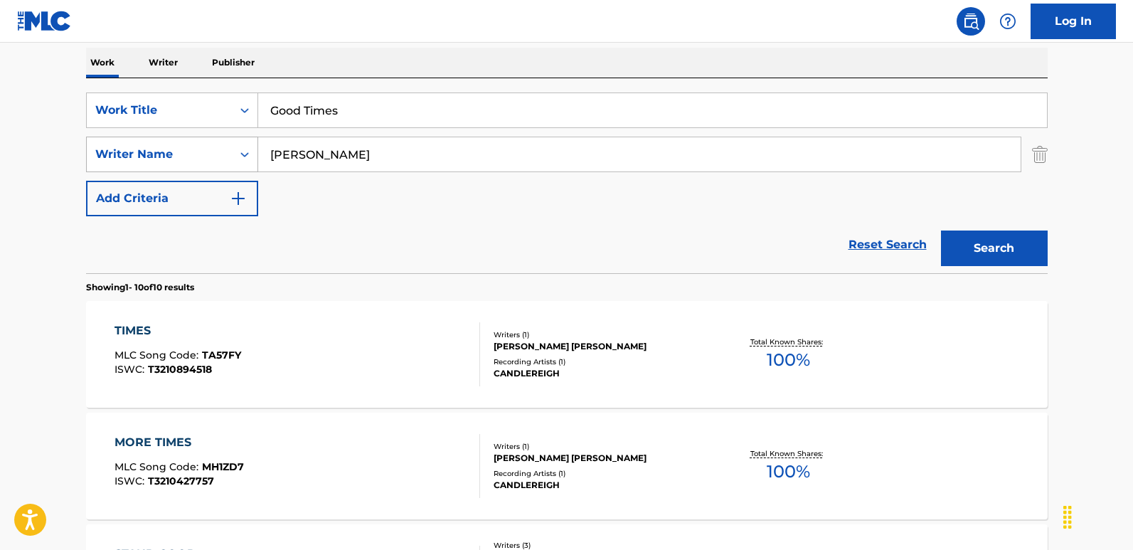
paste input "[PERSON_NAME]"
type input "[PERSON_NAME]"
click at [965, 253] on button "Search" at bounding box center [994, 248] width 107 height 36
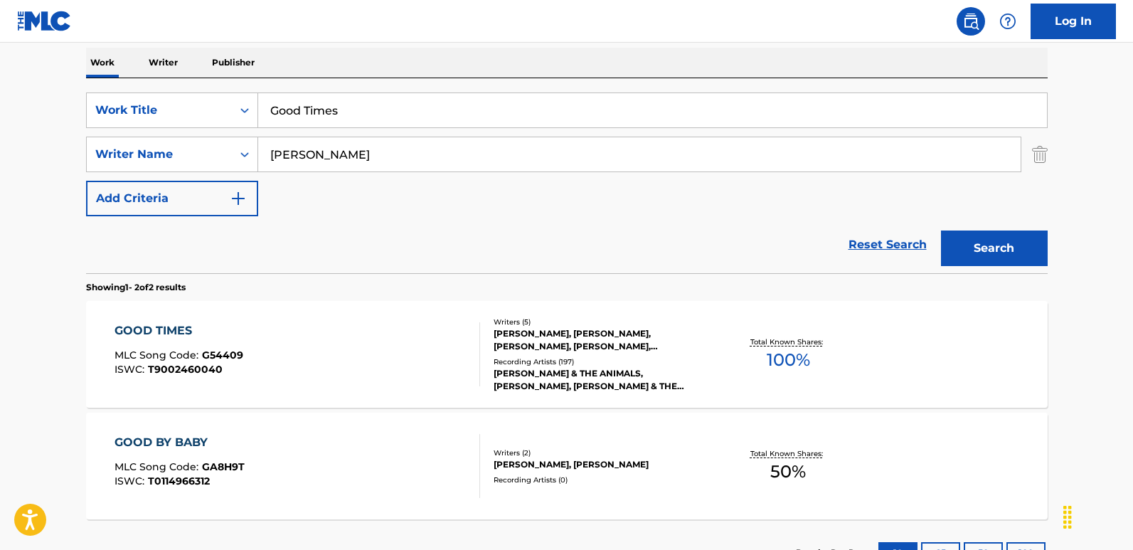
click at [86, 320] on div "GOOD TIMES MLC Song Code : G54409 ISWC : T9002460040 Writers ( 5 ) [PERSON_NAME…" at bounding box center [566, 354] width 961 height 107
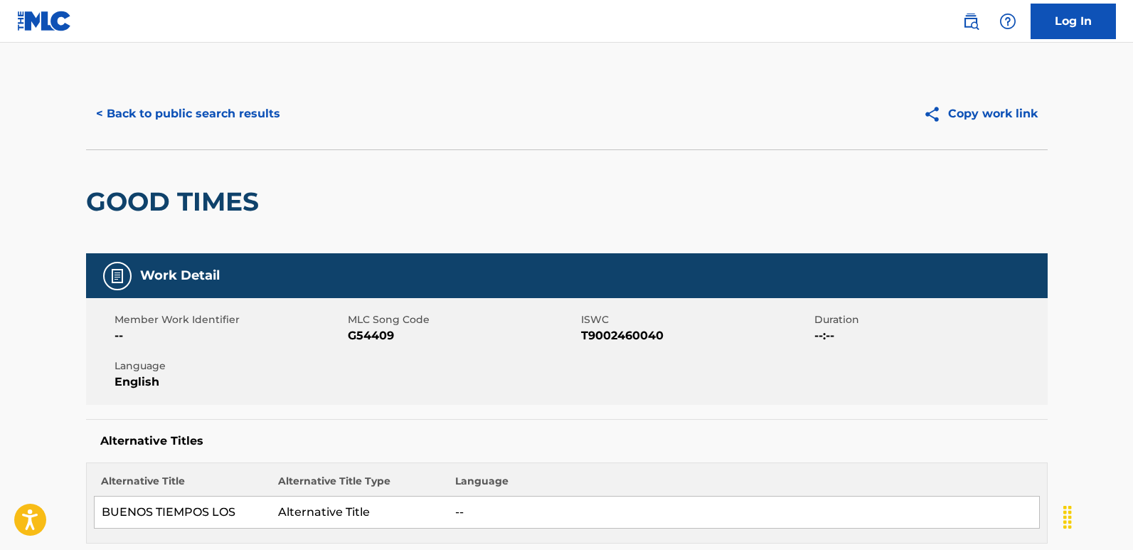
click at [218, 117] on button "< Back to public search results" at bounding box center [188, 114] width 204 height 36
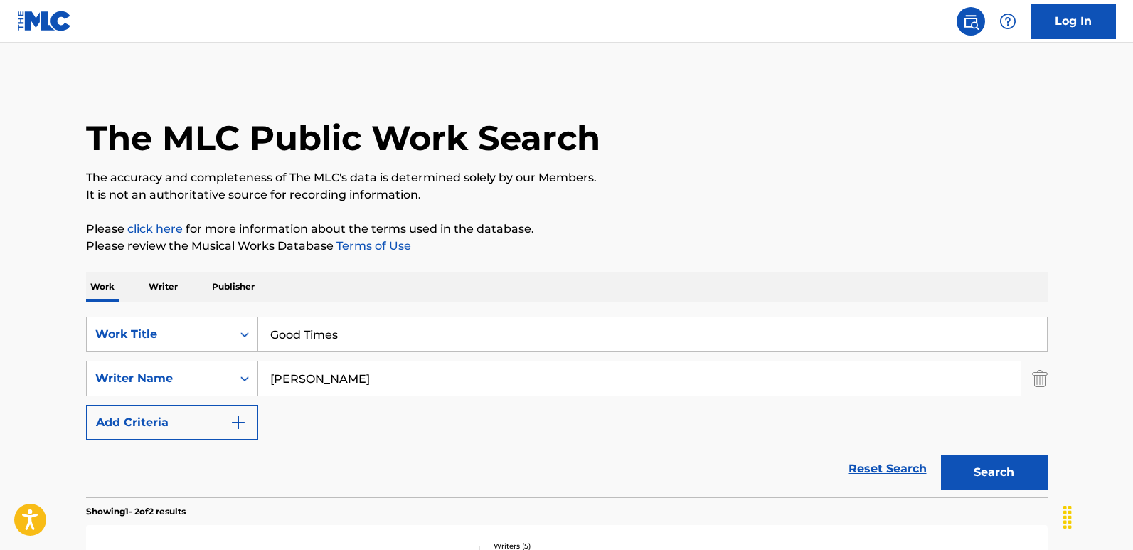
scroll to position [224, 0]
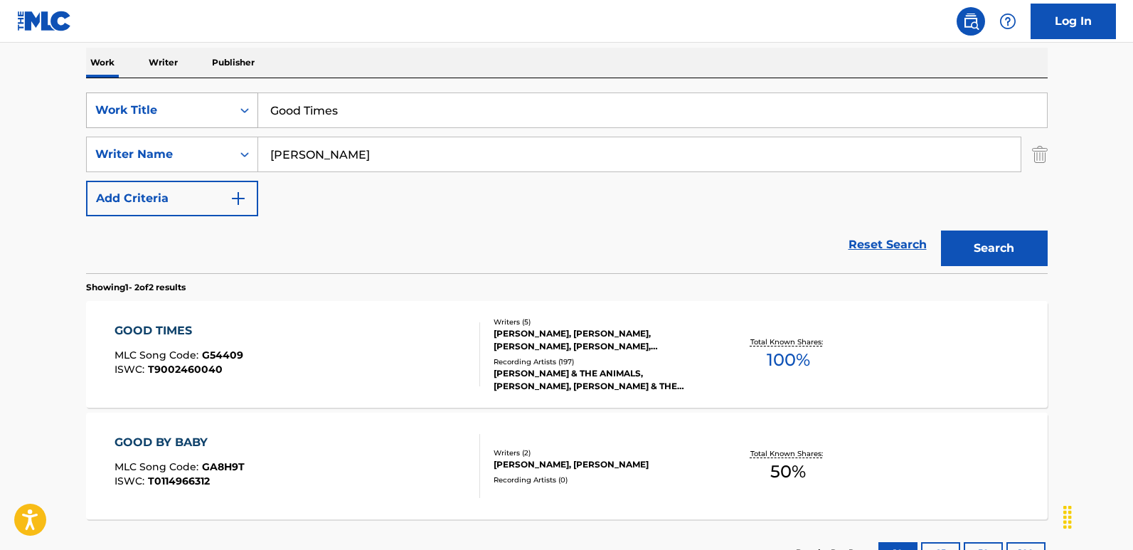
drag, startPoint x: 424, startPoint y: 109, endPoint x: 221, endPoint y: 105, distance: 202.7
click at [221, 105] on div "SearchWithCriteria6276efb2-ed40-49f0-985d-182b6286adbf Work Title Good Times" at bounding box center [566, 110] width 961 height 36
paste input "bye"
type input "Goodbye"
click at [508, 51] on div "Work Writer Publisher" at bounding box center [566, 63] width 961 height 30
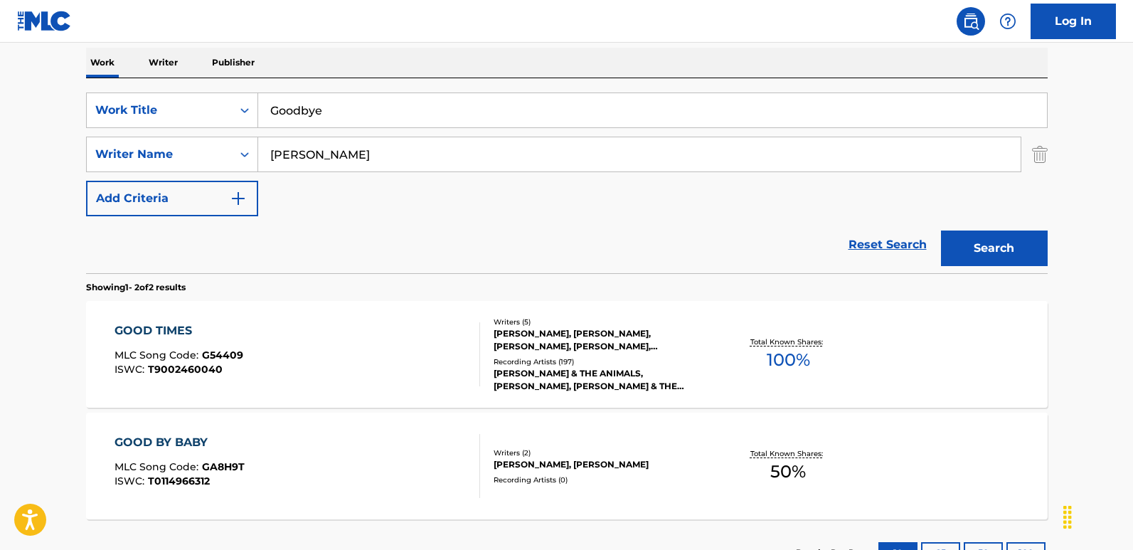
drag, startPoint x: 414, startPoint y: 163, endPoint x: 227, endPoint y: 177, distance: 186.8
click at [227, 177] on div "SearchWithCriteria6276efb2-ed40-49f0-985d-182b6286adbf Work Title Goodbye Searc…" at bounding box center [566, 154] width 961 height 124
paste input "WATT"
click at [965, 254] on button "Search" at bounding box center [994, 248] width 107 height 36
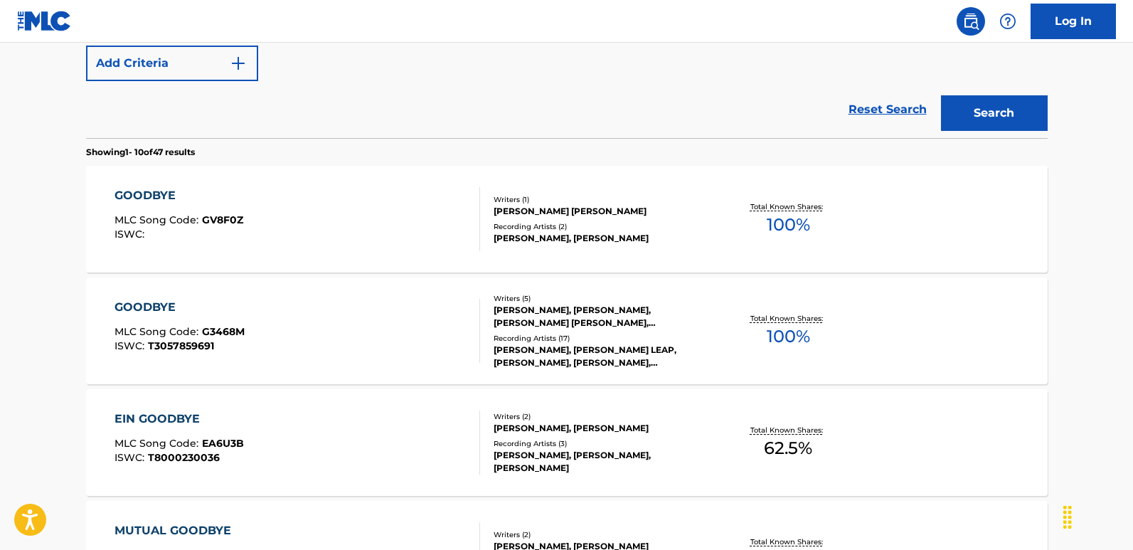
scroll to position [153, 0]
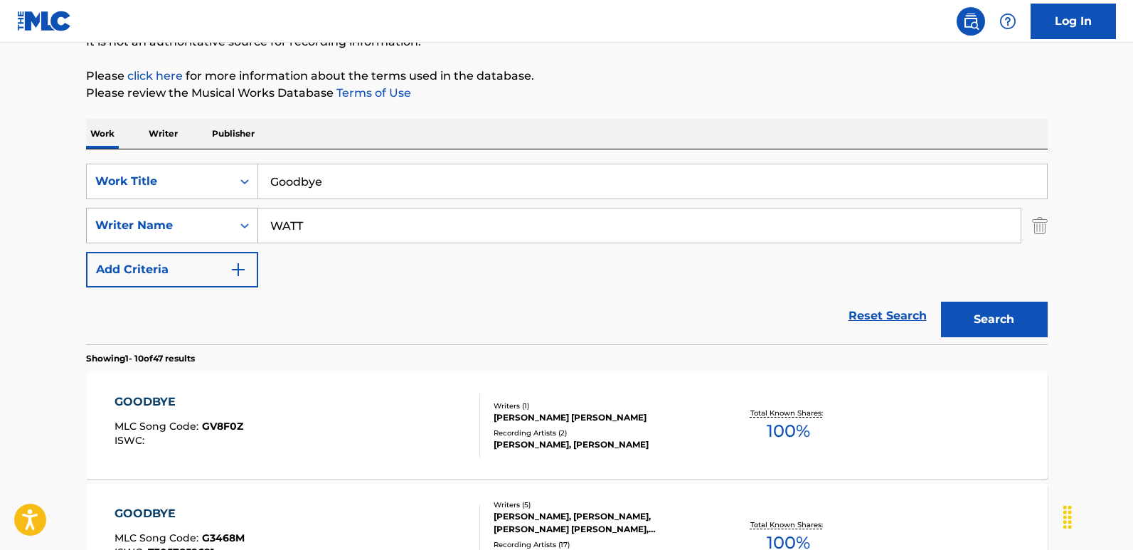
drag, startPoint x: 324, startPoint y: 221, endPoint x: 208, endPoint y: 221, distance: 115.9
click at [208, 221] on div "SearchWithCriteriafcfbb798-3eca-4d66-a69b-3f7659fd1018 Writer Name [PERSON_NAME]" at bounding box center [566, 226] width 961 height 36
paste input "[PERSON_NAME]"
type input "[PERSON_NAME]"
click at [965, 326] on button "Search" at bounding box center [994, 319] width 107 height 36
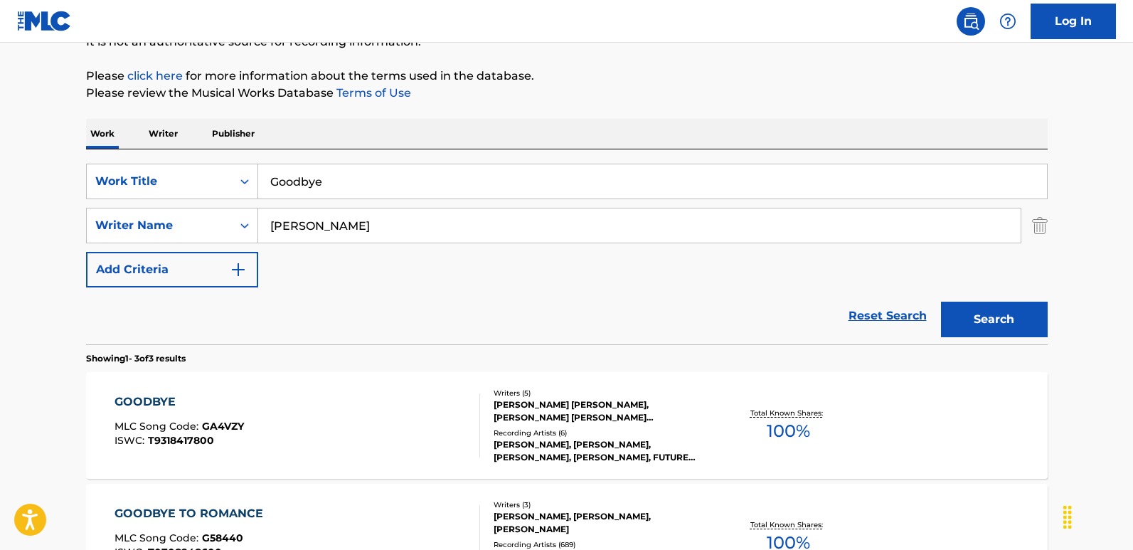
click at [210, 405] on div "GOODBYE" at bounding box center [178, 401] width 129 height 17
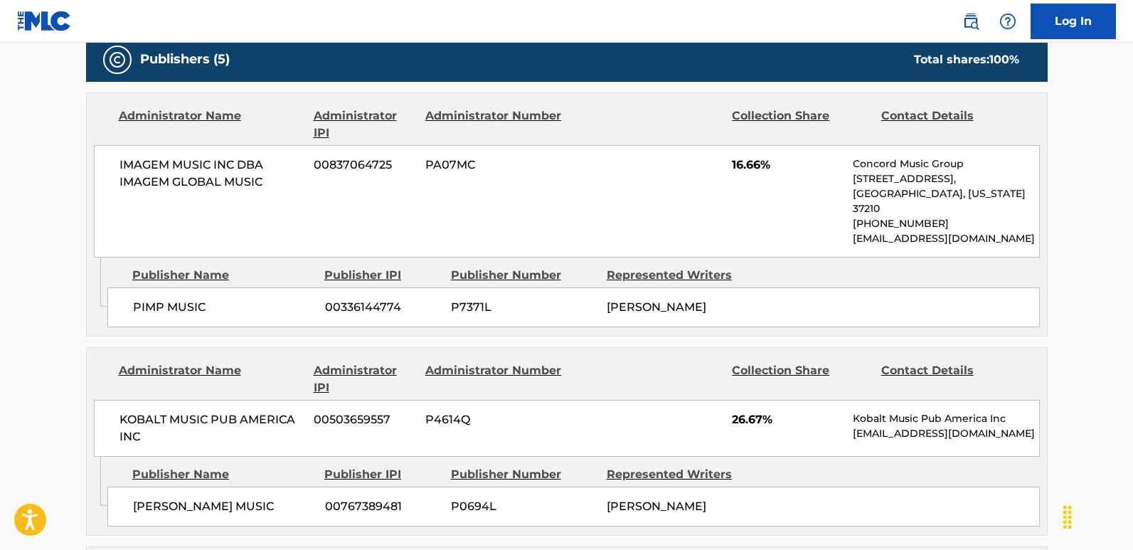
scroll to position [685, 0]
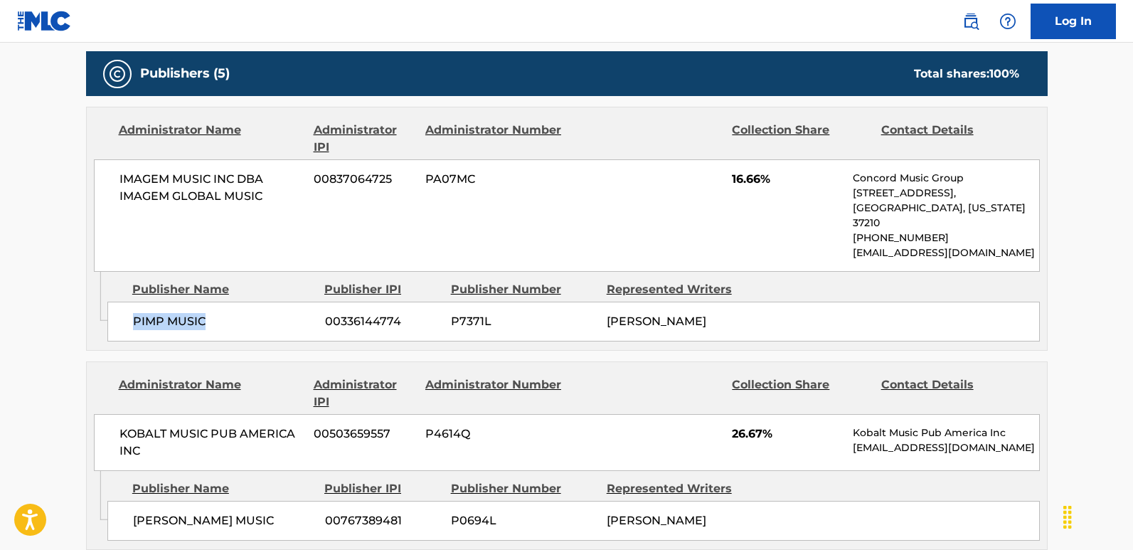
drag, startPoint x: 133, startPoint y: 306, endPoint x: 250, endPoint y: 306, distance: 117.3
click at [250, 313] on span "PIMP MUSIC" at bounding box center [223, 321] width 181 height 17
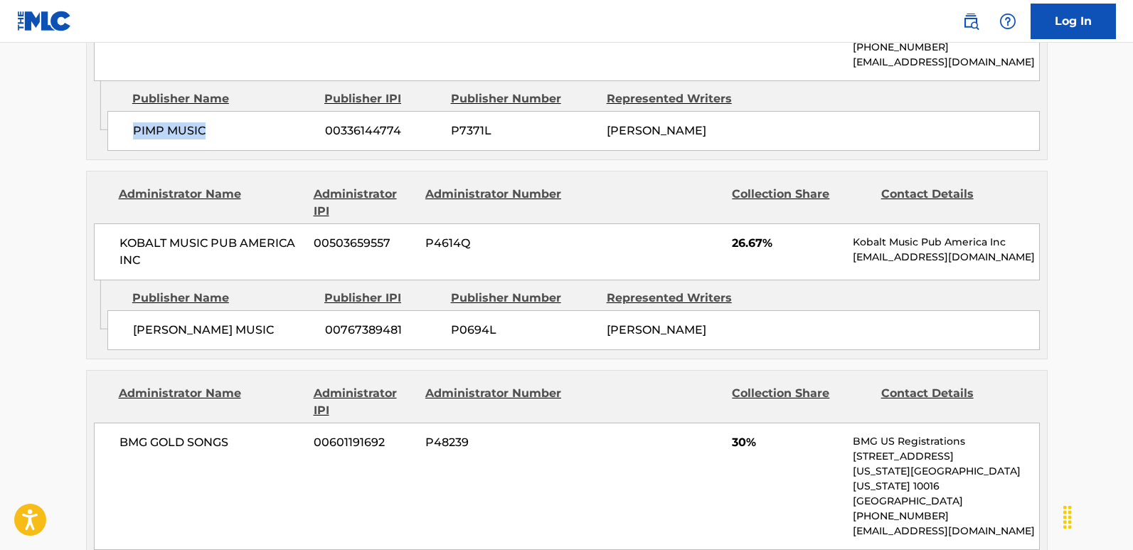
scroll to position [898, 0]
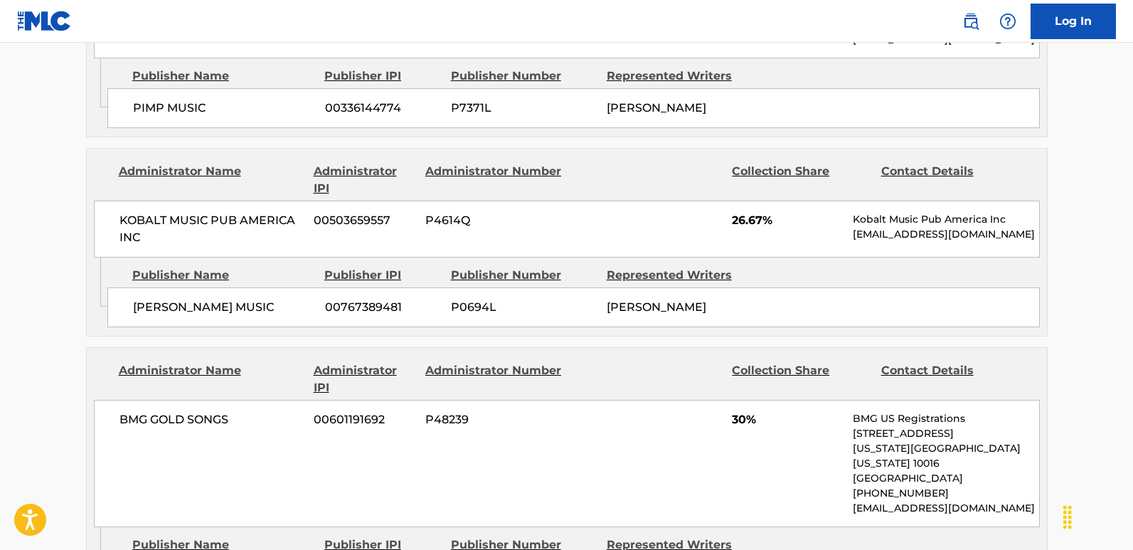
click at [410, 100] on span "00336144774" at bounding box center [382, 108] width 115 height 17
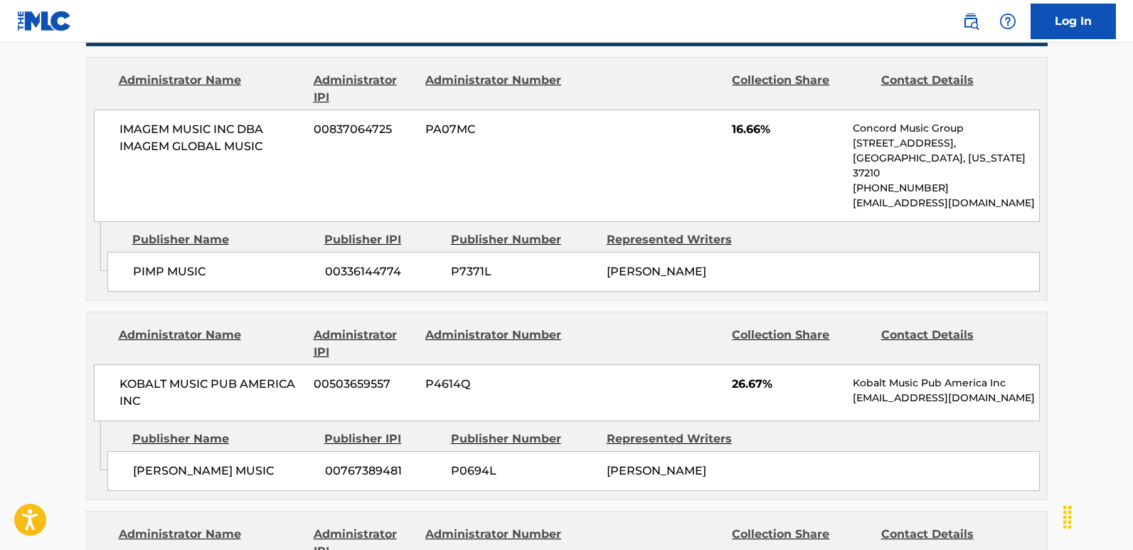
scroll to position [685, 0]
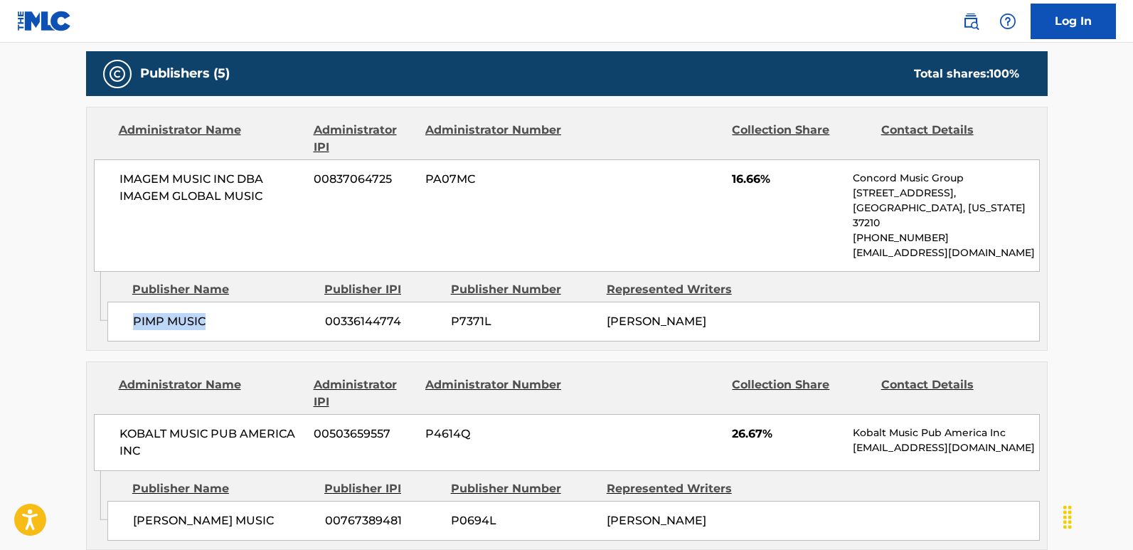
drag, startPoint x: 128, startPoint y: 315, endPoint x: 246, endPoint y: 321, distance: 118.2
click at [246, 321] on div "PIMP MUSIC 00336144774 P7371L [PERSON_NAME]" at bounding box center [573, 321] width 932 height 40
click at [735, 166] on div "IMAGEM MUSIC INC DBA IMAGEM GLOBAL MUSIC 00837064725 PA07MC 16.66% Concord Musi…" at bounding box center [567, 215] width 946 height 112
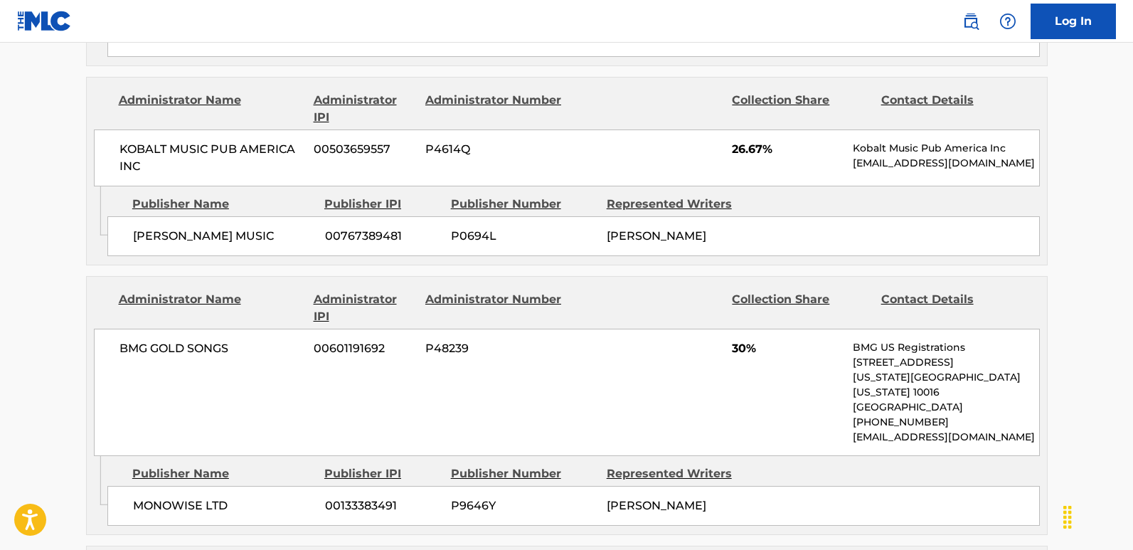
scroll to position [1111, 0]
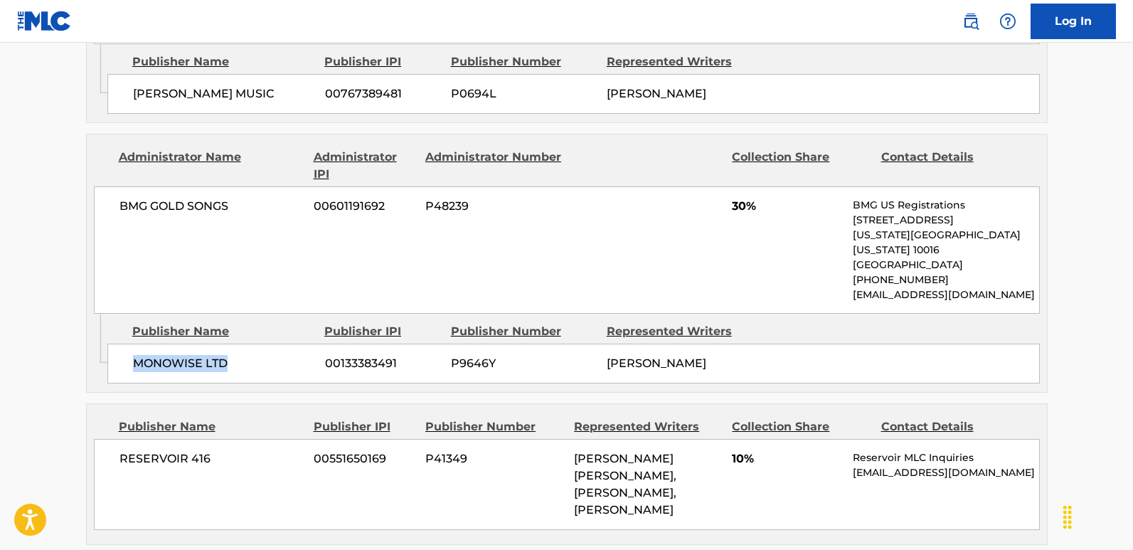
drag, startPoint x: 116, startPoint y: 329, endPoint x: 287, endPoint y: 329, distance: 170.6
click at [287, 343] on div "MONOWISE LTD 00133383491 P9646Y [PERSON_NAME]" at bounding box center [573, 363] width 932 height 40
click at [734, 198] on span "30%" at bounding box center [787, 206] width 110 height 17
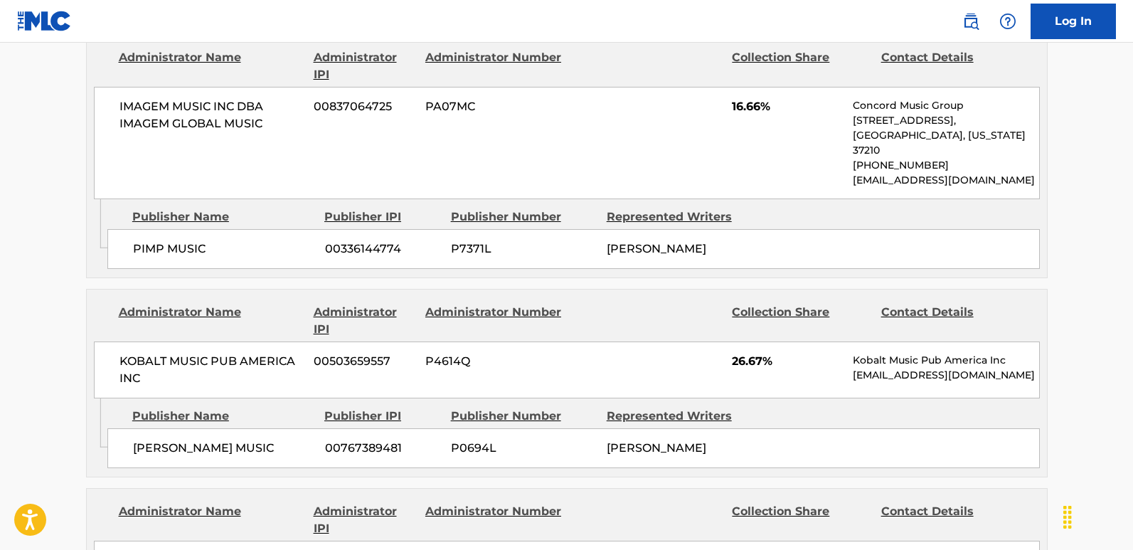
scroll to position [827, 0]
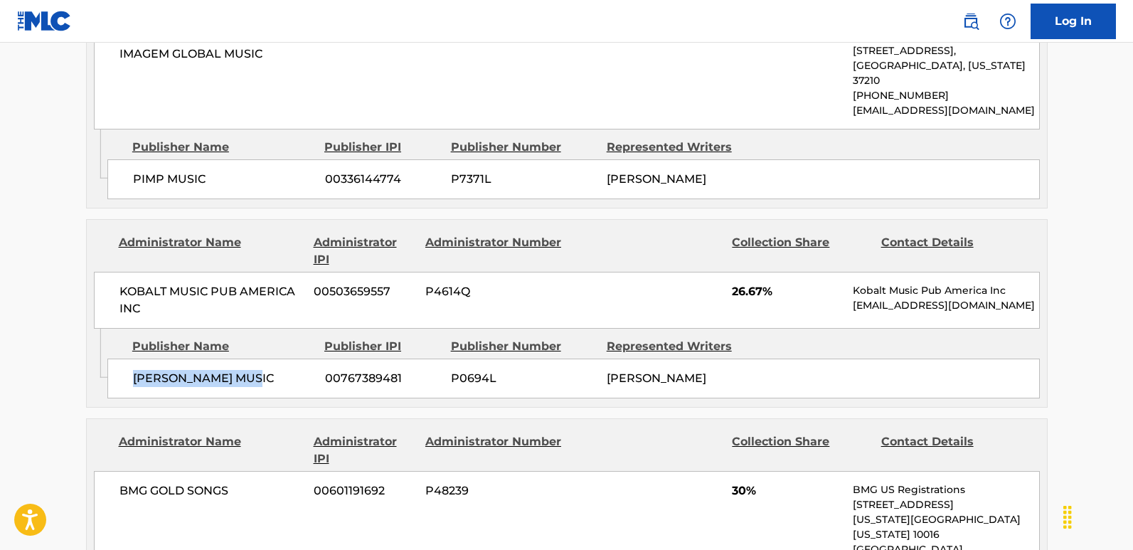
drag, startPoint x: 111, startPoint y: 355, endPoint x: 273, endPoint y: 363, distance: 162.3
click at [273, 363] on div "[PERSON_NAME] MUSIC 00767389481 P0694L [PERSON_NAME]" at bounding box center [573, 378] width 932 height 40
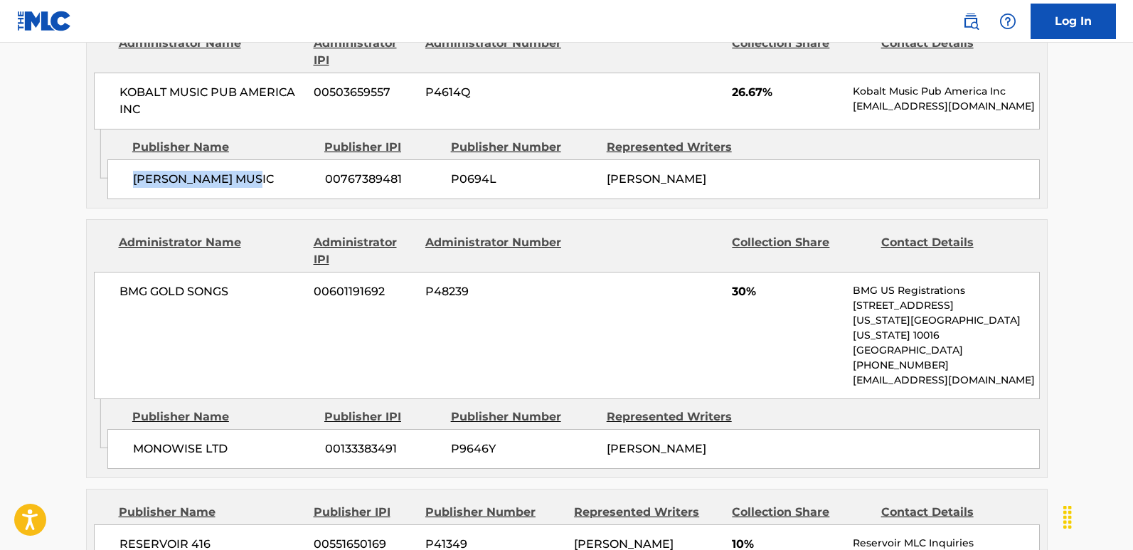
scroll to position [1040, 0]
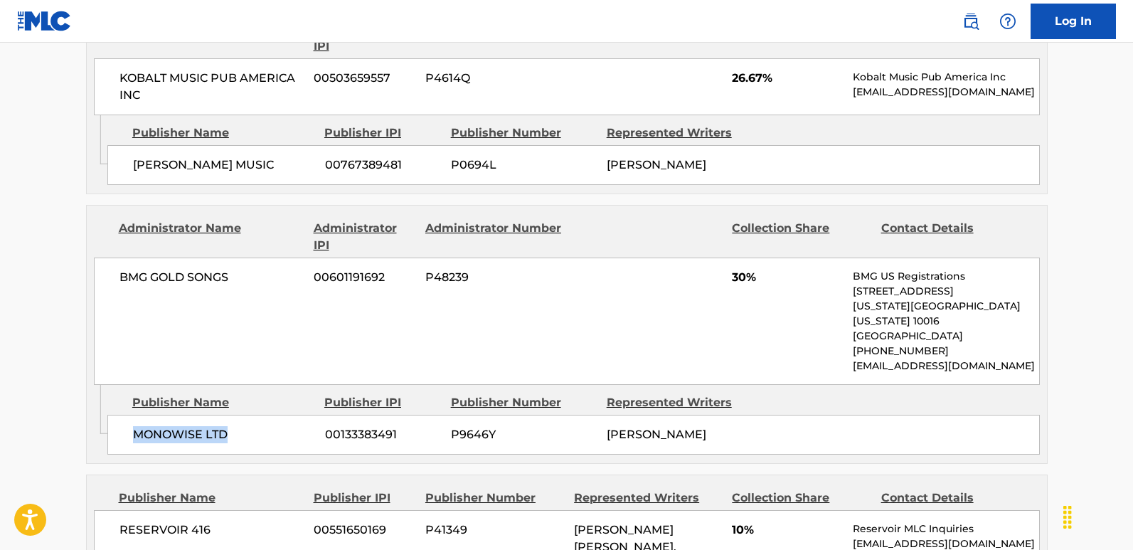
drag, startPoint x: 124, startPoint y: 419, endPoint x: 259, endPoint y: 419, distance: 135.1
click at [259, 419] on div "MONOWISE LTD 00133383491 P9646Y [PERSON_NAME]" at bounding box center [573, 434] width 932 height 40
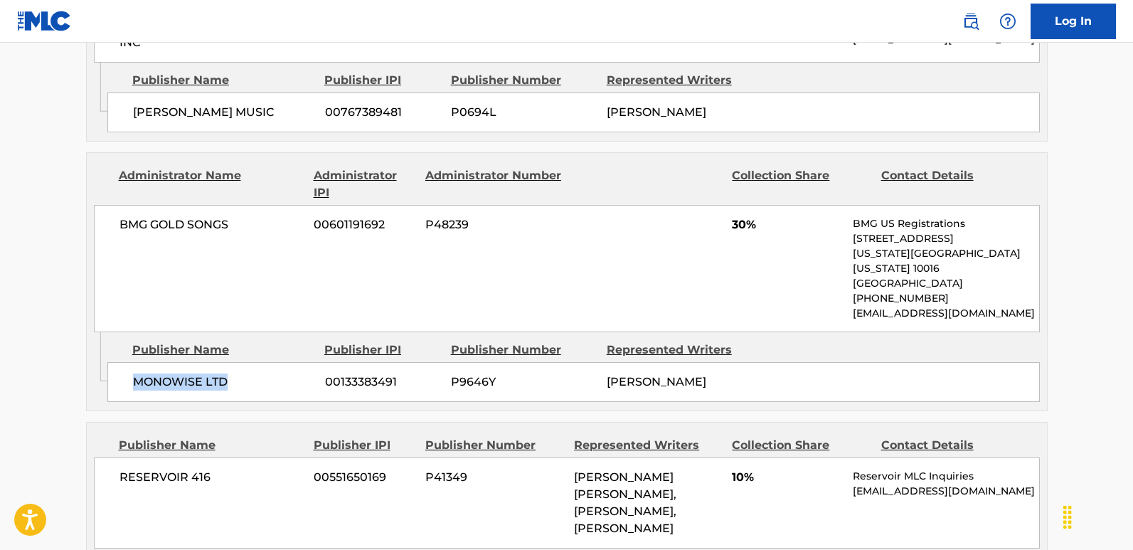
scroll to position [1182, 0]
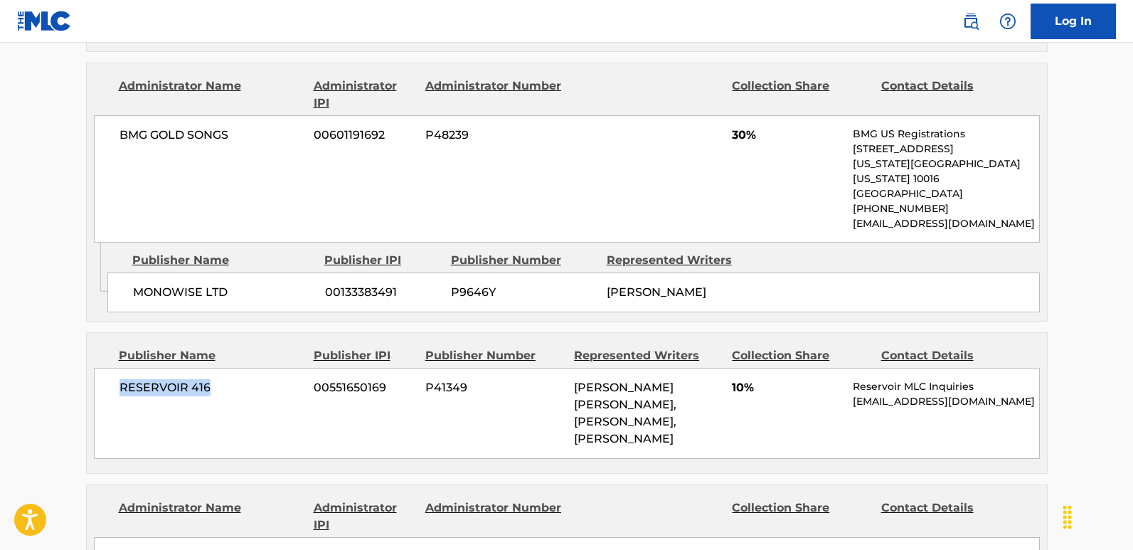
drag, startPoint x: 110, startPoint y: 368, endPoint x: 235, endPoint y: 374, distance: 125.3
click at [235, 374] on div "RESERVOIR 416 00551650169 P41349 [PERSON_NAME] [PERSON_NAME], [PERSON_NAME], [P…" at bounding box center [567, 413] width 946 height 91
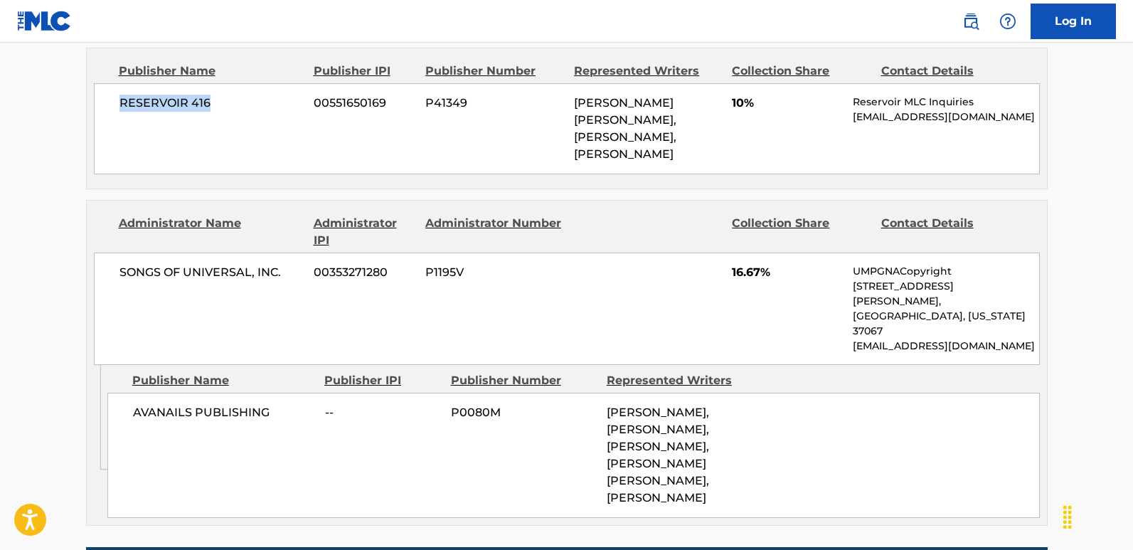
scroll to position [1538, 0]
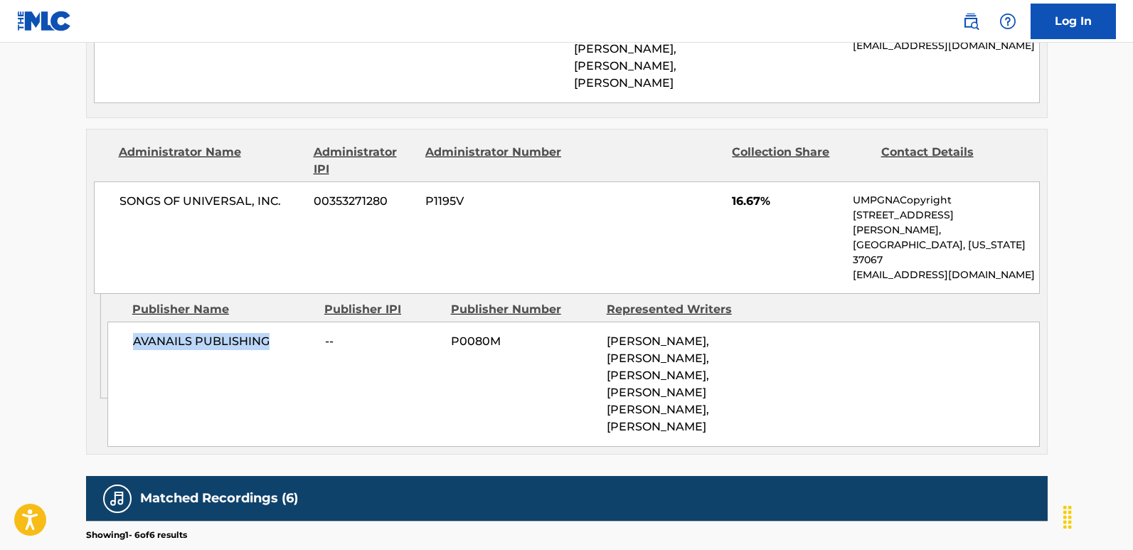
drag, startPoint x: 113, startPoint y: 298, endPoint x: 294, endPoint y: 305, distance: 181.4
click at [294, 321] on div "AVANAILS PUBLISHING -- P0080M [PERSON_NAME], [PERSON_NAME], [PERSON_NAME], [PER…" at bounding box center [573, 383] width 932 height 125
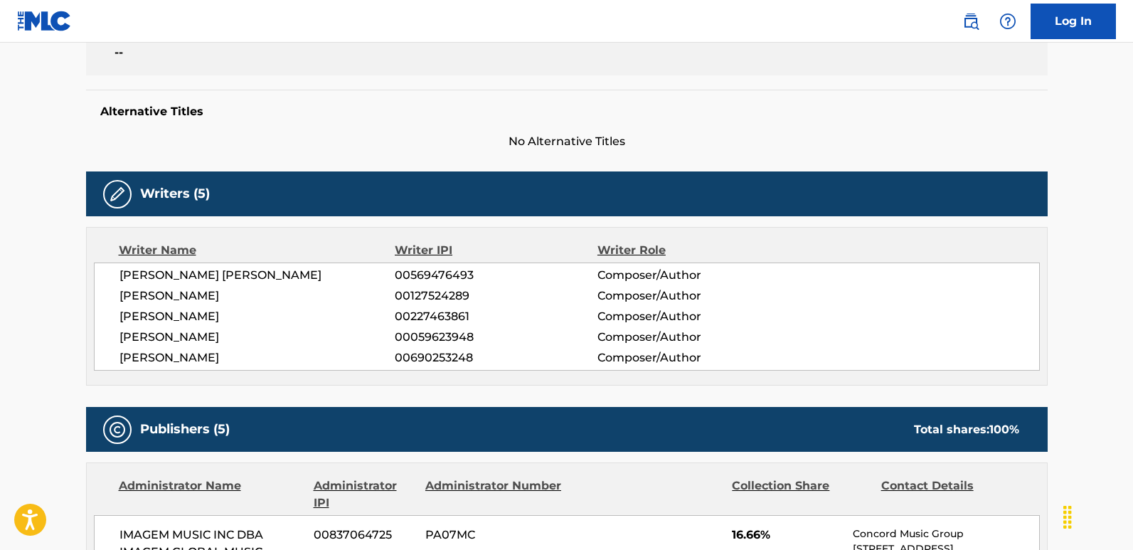
scroll to position [0, 0]
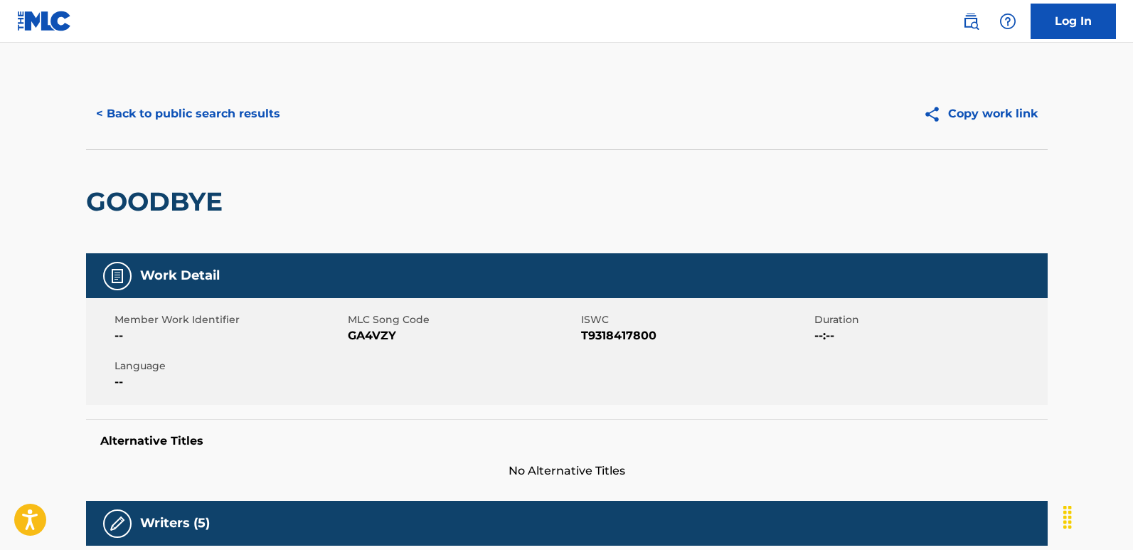
click at [261, 110] on button "< Back to public search results" at bounding box center [188, 114] width 204 height 36
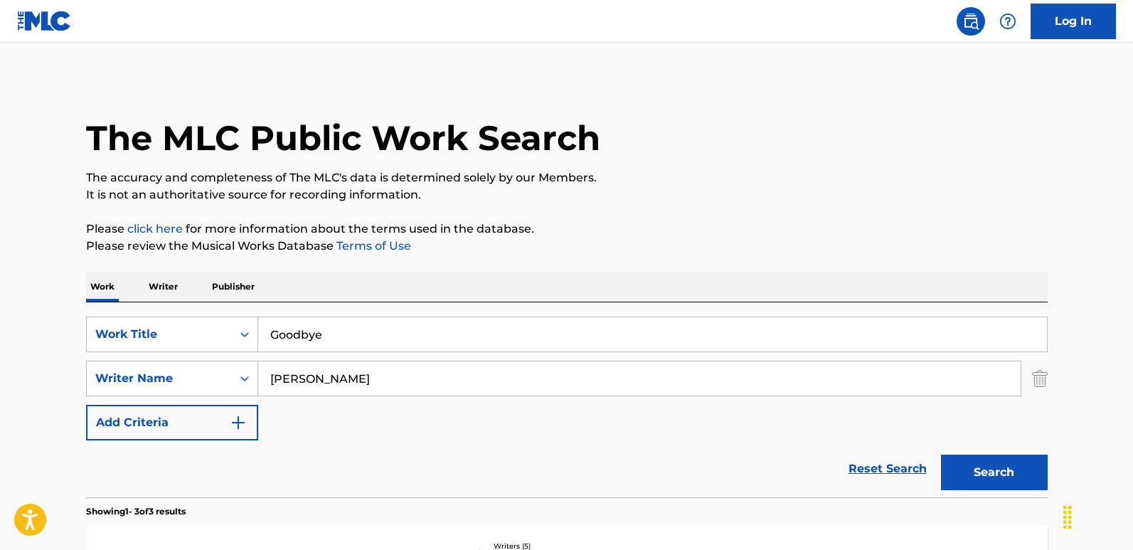
scroll to position [153, 0]
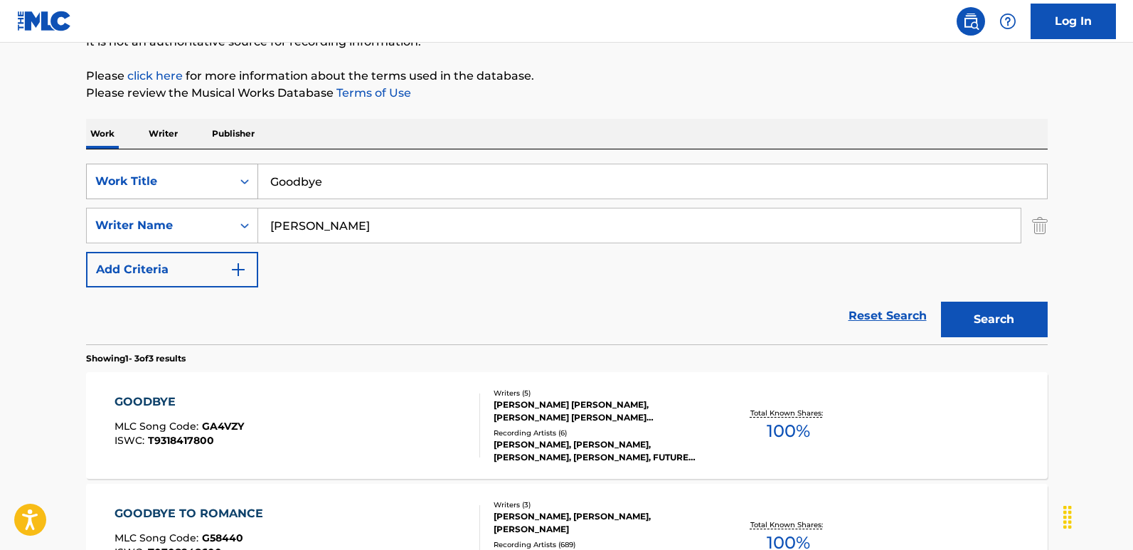
drag, startPoint x: 347, startPoint y: 176, endPoint x: 216, endPoint y: 176, distance: 130.8
click at [216, 176] on div "SearchWithCriteria6276efb2-ed40-49f0-985d-182b6286adbf Work Title Goodbye" at bounding box center [566, 182] width 961 height 36
paste input "Holy For Tonight"
type input "Holy For Tonight"
click at [965, 328] on button "Search" at bounding box center [994, 319] width 107 height 36
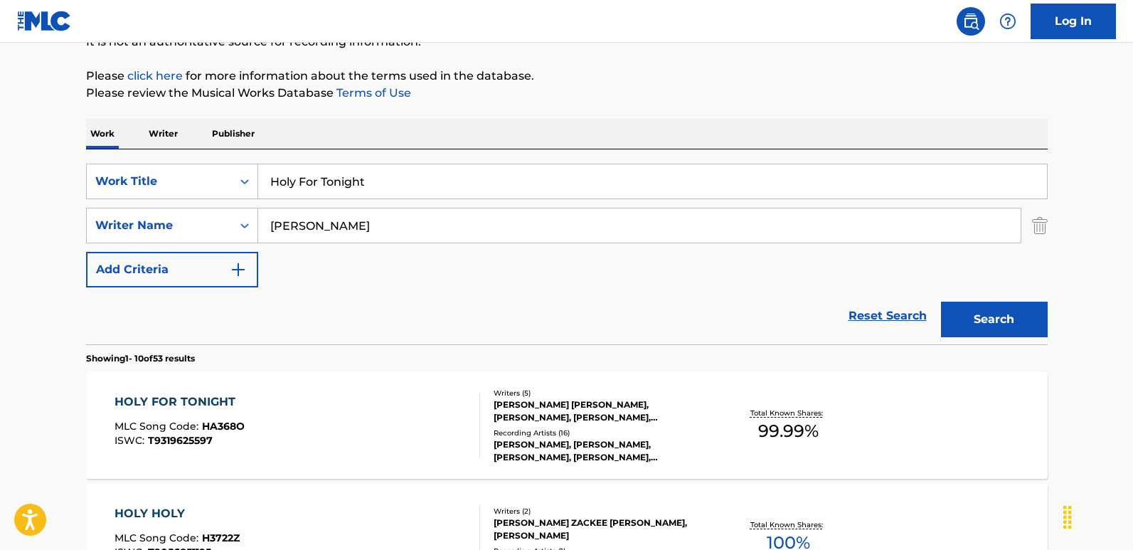
click at [539, 258] on div "SearchWithCriteria6276efb2-ed40-49f0-985d-182b6286adbf Work Title Holy For Toni…" at bounding box center [566, 226] width 961 height 124
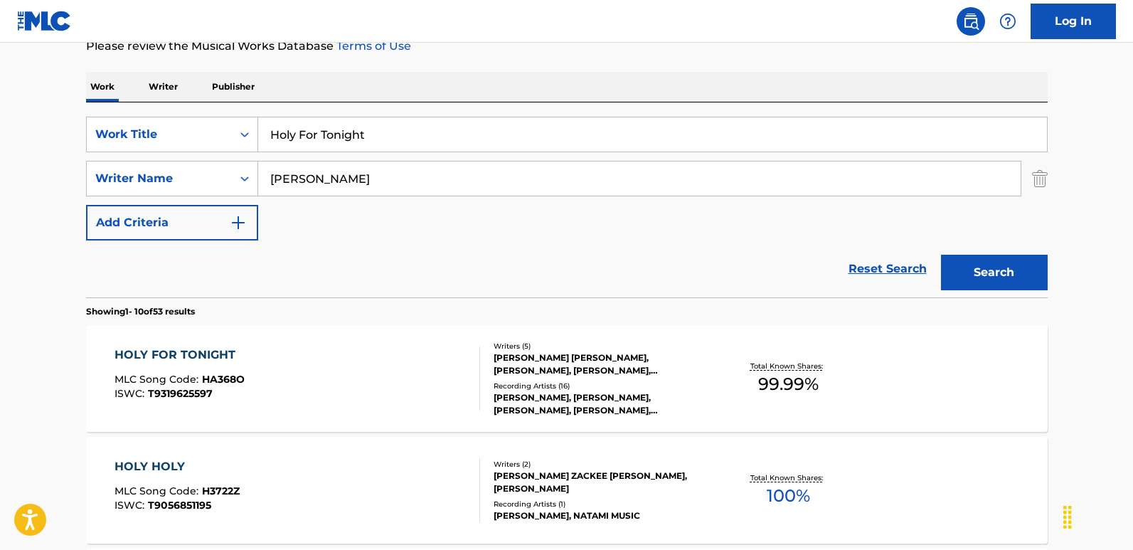
scroll to position [224, 0]
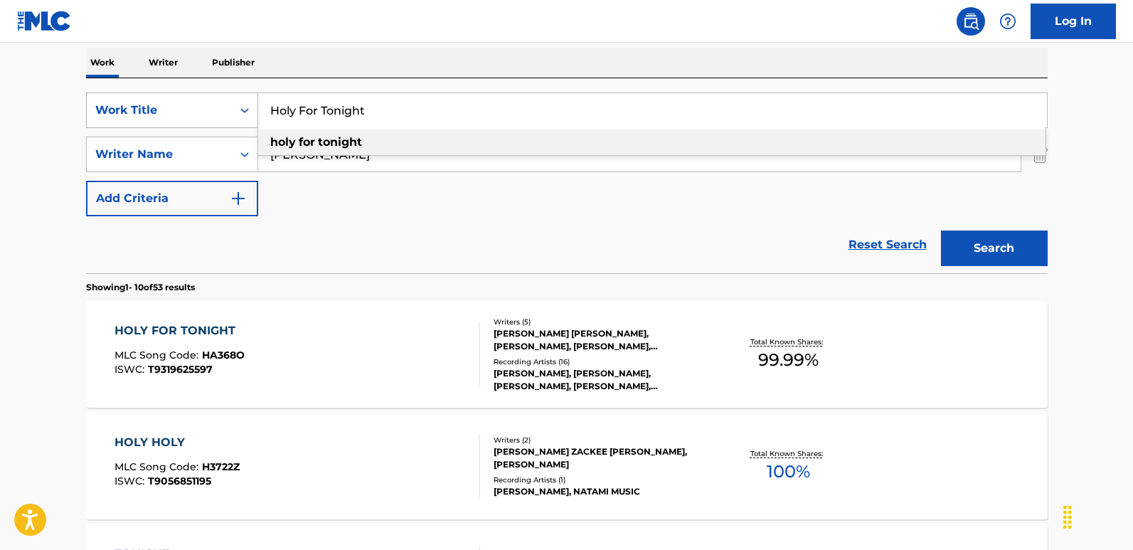
drag, startPoint x: 382, startPoint y: 112, endPoint x: 238, endPoint y: 111, distance: 143.6
click at [238, 111] on div "SearchWithCriteria6276efb2-ed40-49f0-985d-182b6286adbf Work Title Holy For Toni…" at bounding box center [566, 110] width 961 height 36
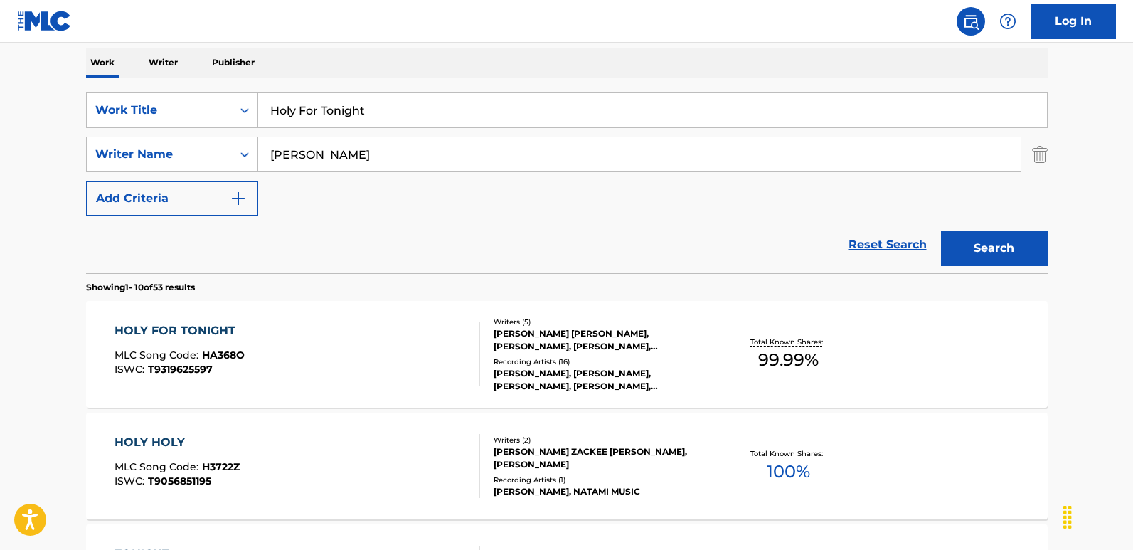
click at [168, 319] on div "HOLY FOR TONIGHT MLC Song Code : HA368O ISWC : T9319625597 Writers ( 5 ) [PERSO…" at bounding box center [566, 354] width 961 height 107
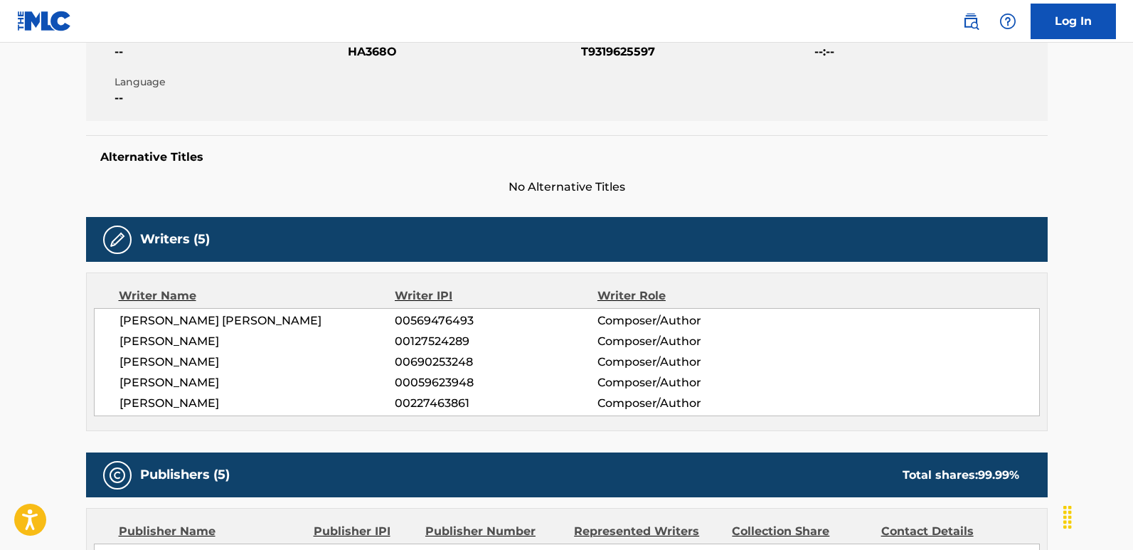
scroll to position [284, 0]
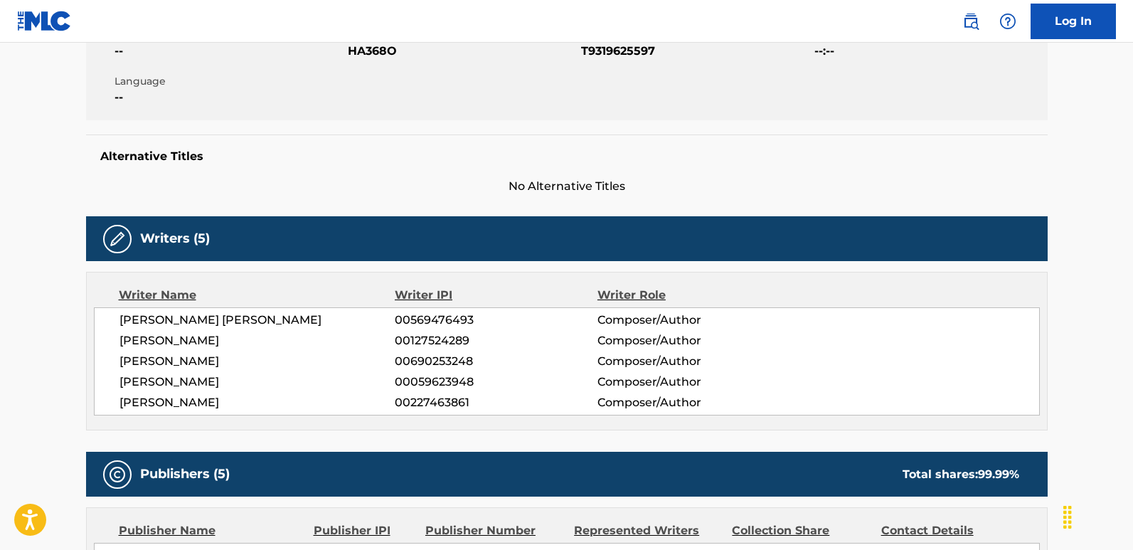
click at [217, 341] on span "[PERSON_NAME]" at bounding box center [257, 340] width 276 height 17
click at [218, 361] on span "[PERSON_NAME]" at bounding box center [257, 361] width 276 height 17
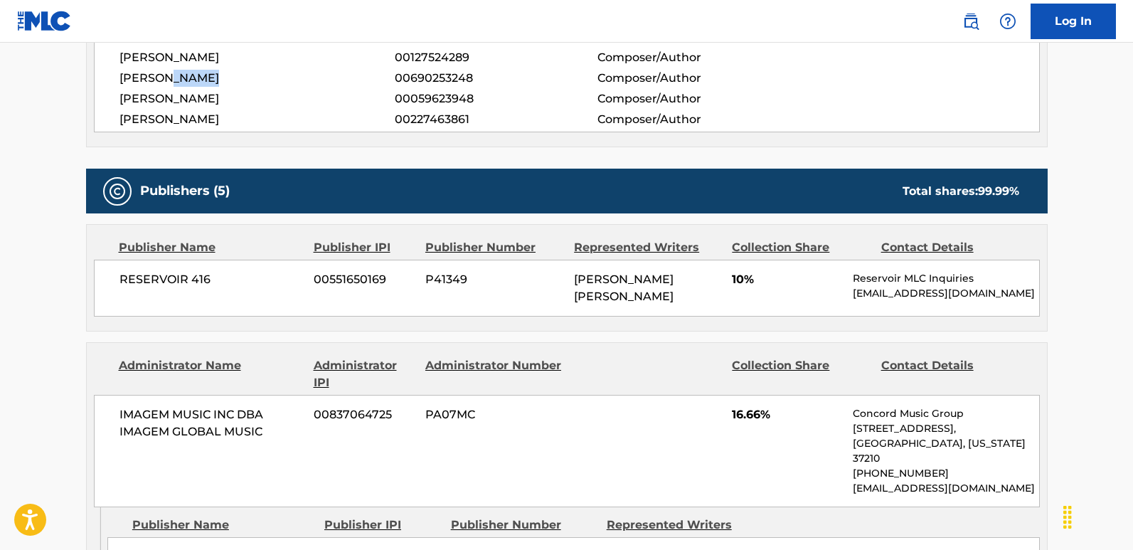
scroll to position [569, 0]
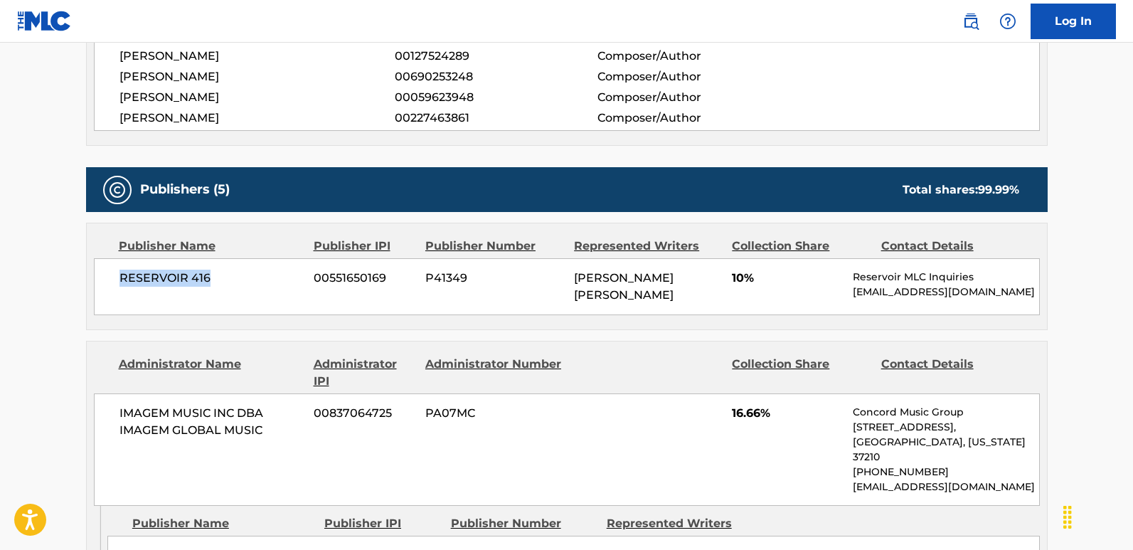
drag, startPoint x: 111, startPoint y: 280, endPoint x: 211, endPoint y: 279, distance: 100.3
click at [211, 279] on div "RESERVOIR 416 00551650169 P41349 [PERSON_NAME] [PERSON_NAME] 10% Reservoir MLC …" at bounding box center [567, 286] width 946 height 57
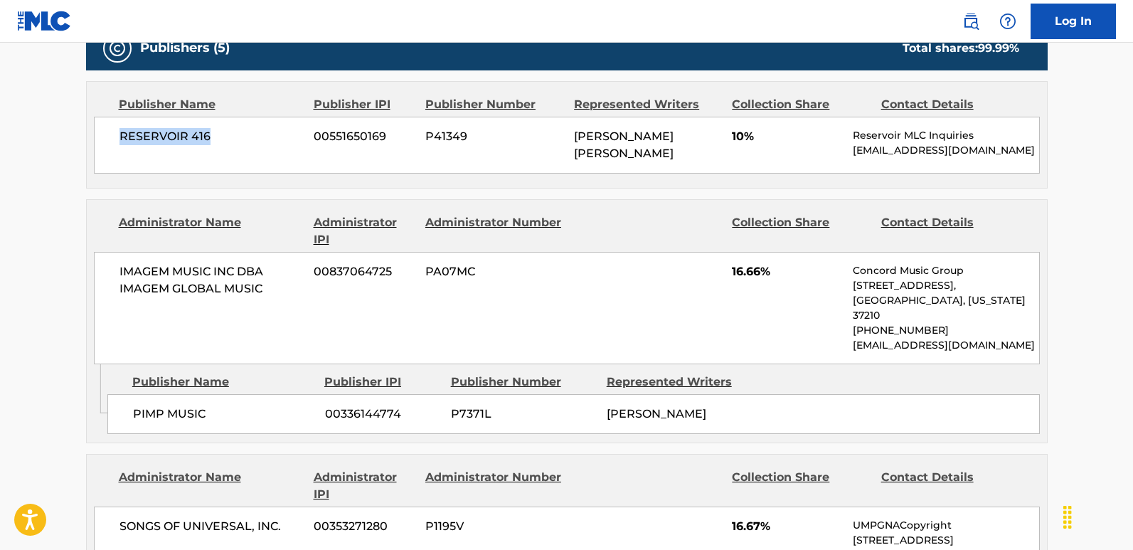
scroll to position [711, 0]
drag, startPoint x: 128, startPoint y: 395, endPoint x: 228, endPoint y: 395, distance: 100.2
click at [228, 395] on div "PIMP MUSIC 00336144774 P7371L [PERSON_NAME]" at bounding box center [573, 413] width 932 height 40
click at [751, 274] on span "16.66%" at bounding box center [787, 270] width 110 height 17
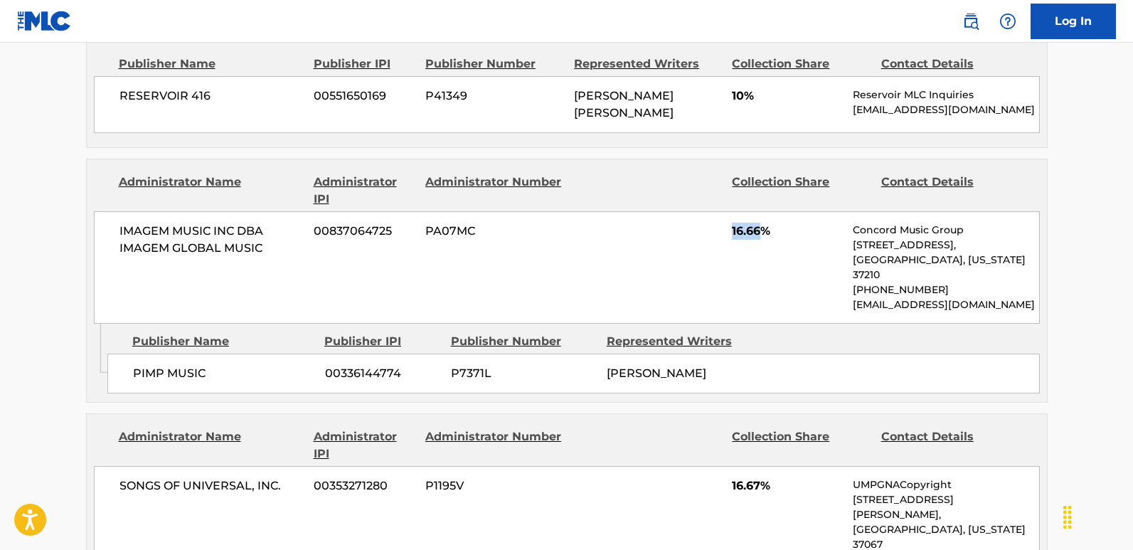
scroll to position [924, 0]
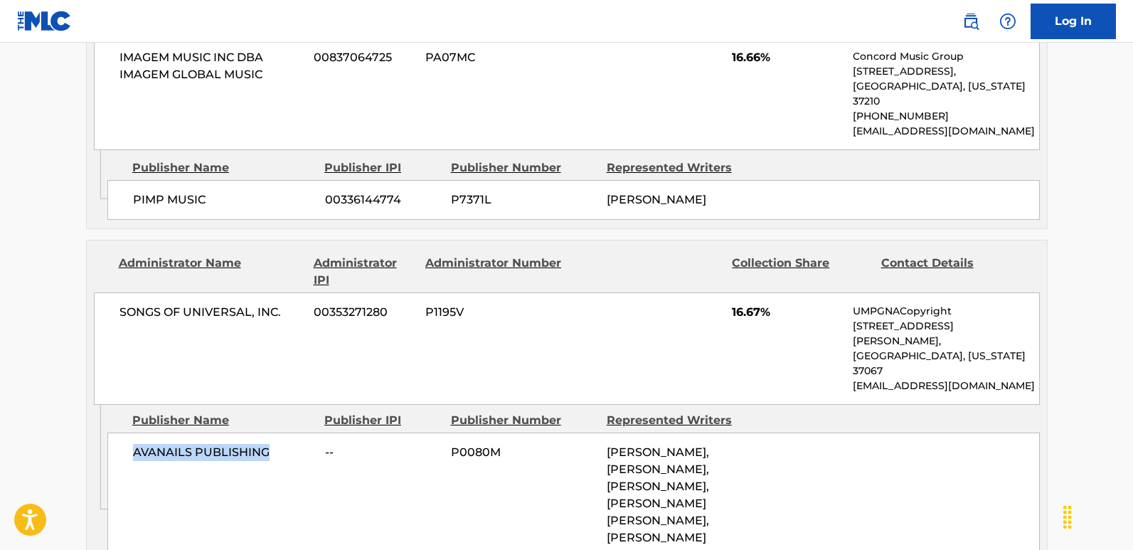
drag, startPoint x: 128, startPoint y: 409, endPoint x: 276, endPoint y: 409, distance: 147.9
click at [276, 432] on div "AVANAILS PUBLISHING -- P0080M [PERSON_NAME], [PERSON_NAME], [PERSON_NAME], [PER…" at bounding box center [573, 494] width 932 height 125
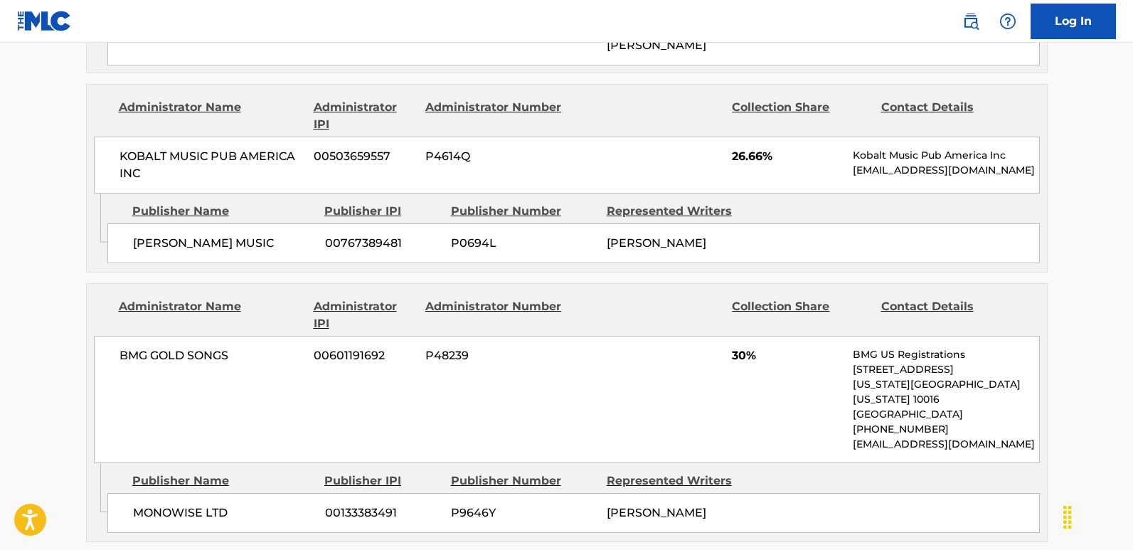
scroll to position [1422, 0]
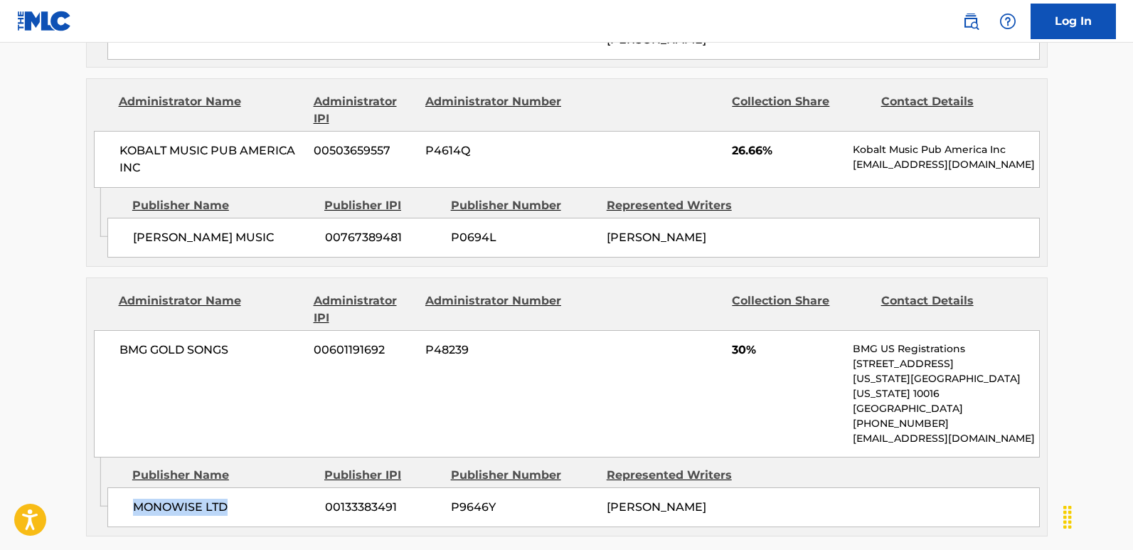
drag, startPoint x: 126, startPoint y: 451, endPoint x: 257, endPoint y: 451, distance: 131.5
click at [257, 455] on div "MONOWISE LTD 00133383491 P9646Y [PERSON_NAME]" at bounding box center [573, 507] width 932 height 40
click at [734, 341] on span "30%" at bounding box center [787, 349] width 110 height 17
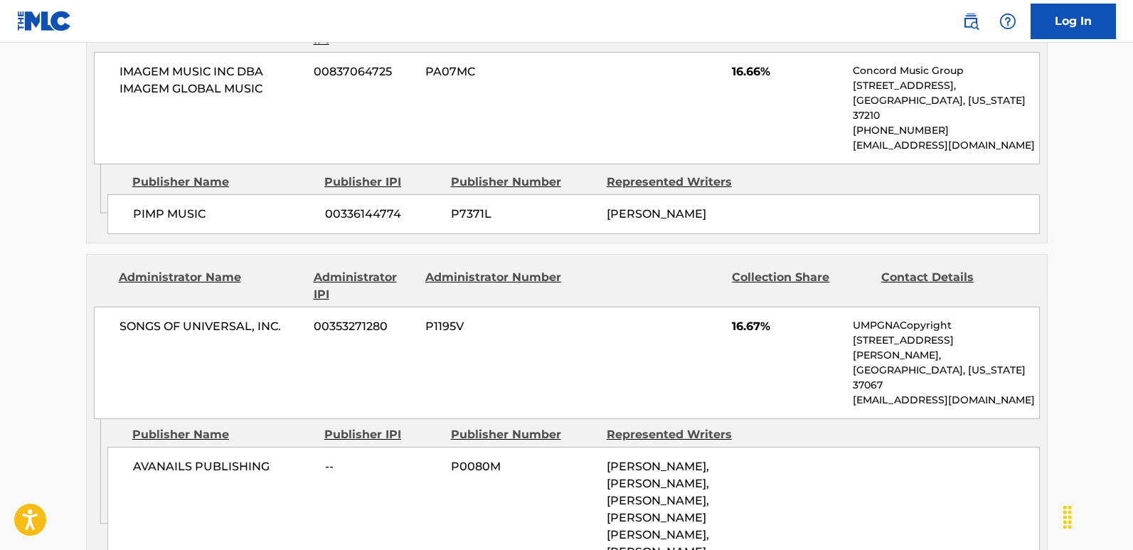
scroll to position [924, 0]
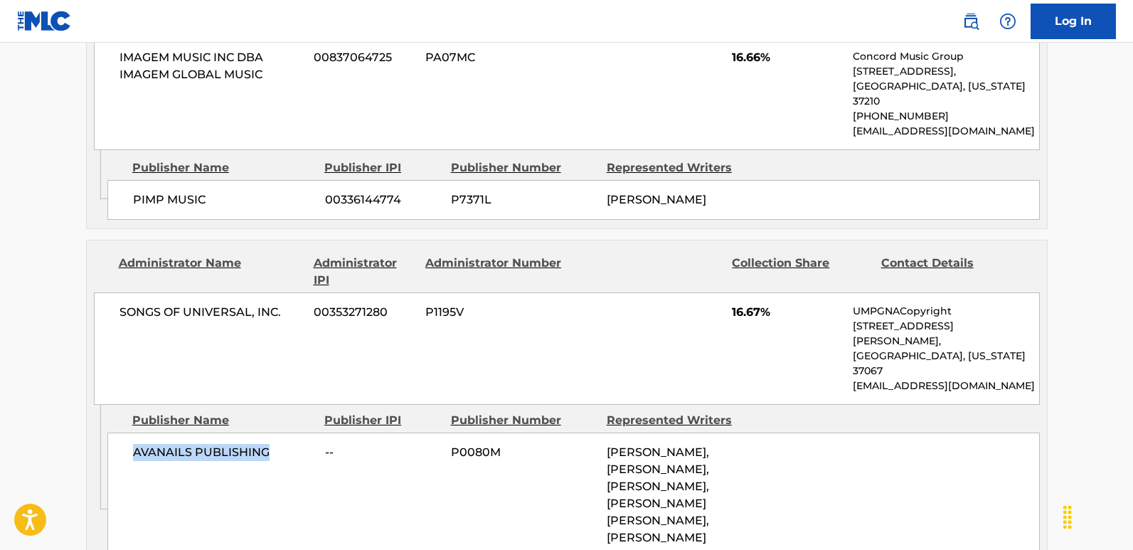
drag, startPoint x: 129, startPoint y: 404, endPoint x: 274, endPoint y: 409, distance: 145.1
click at [274, 432] on div "AVANAILS PUBLISHING -- P0080M [PERSON_NAME], [PERSON_NAME], [PERSON_NAME], [PER…" at bounding box center [573, 494] width 932 height 125
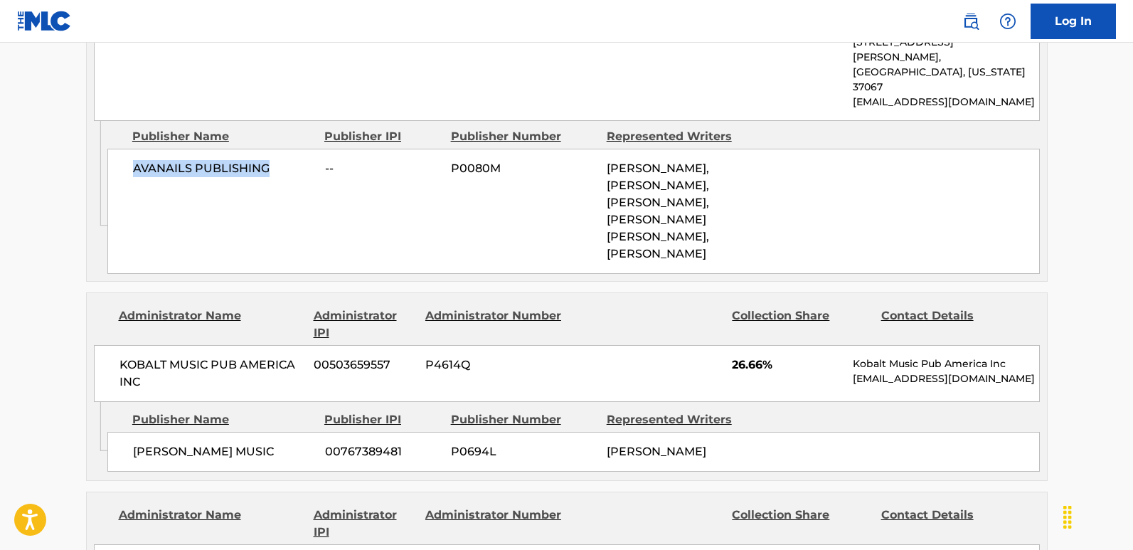
scroll to position [1209, 0]
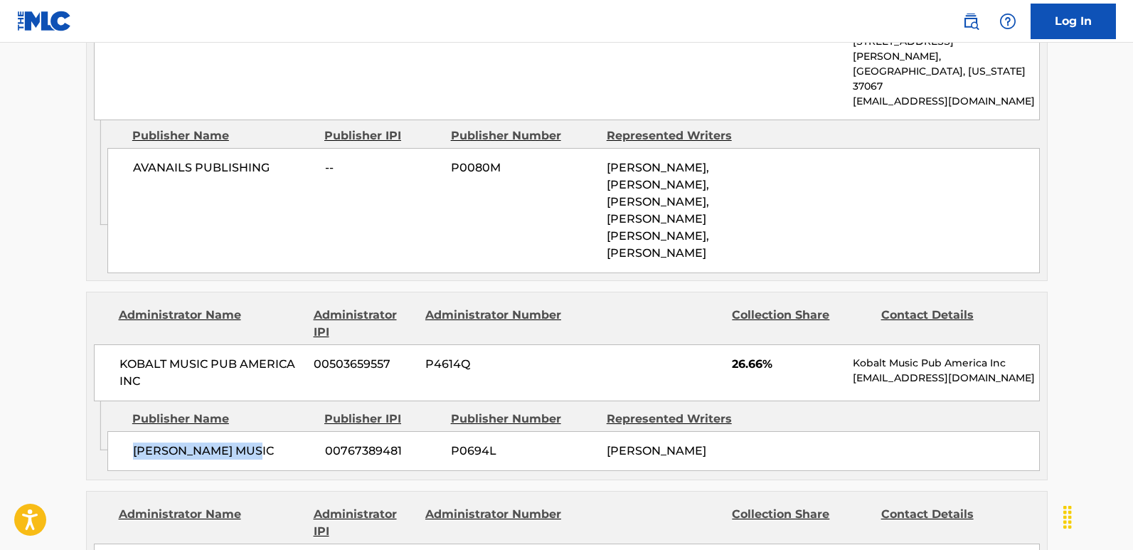
drag, startPoint x: 136, startPoint y: 406, endPoint x: 274, endPoint y: 409, distance: 138.7
click at [274, 442] on span "[PERSON_NAME] MUSIC" at bounding box center [223, 450] width 181 height 17
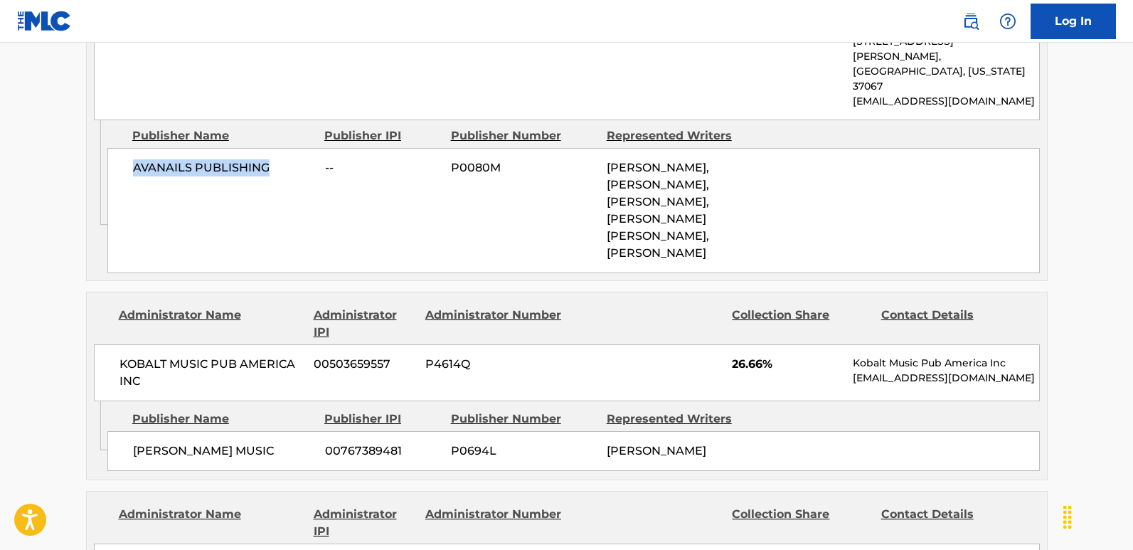
drag, startPoint x: 133, startPoint y: 113, endPoint x: 287, endPoint y: 119, distance: 154.4
click at [287, 148] on div "AVANAILS PUBLISHING -- P0080M [PERSON_NAME], [PERSON_NAME], [PERSON_NAME], [PER…" at bounding box center [573, 210] width 932 height 125
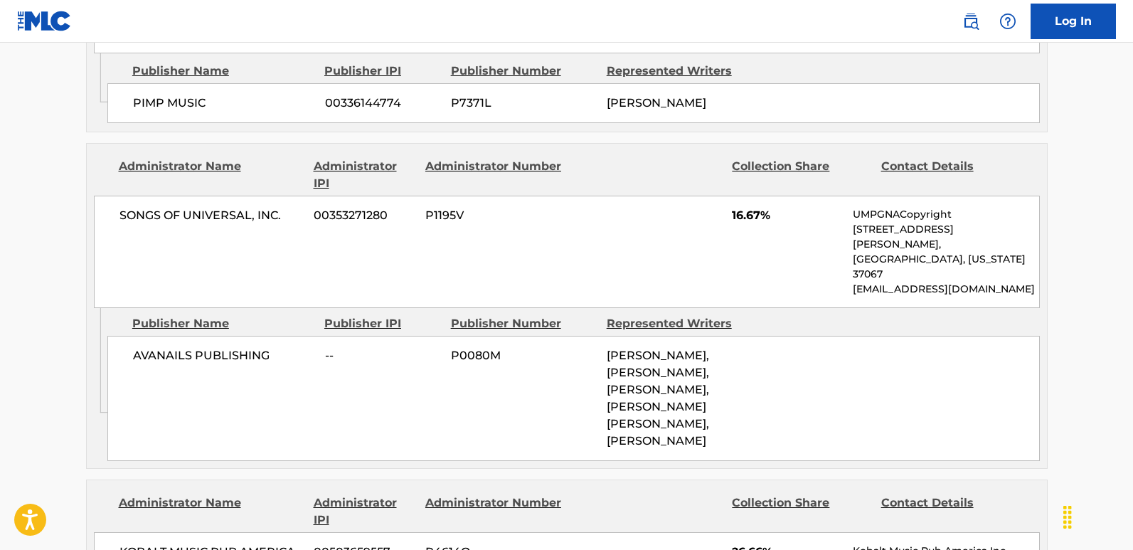
scroll to position [995, 0]
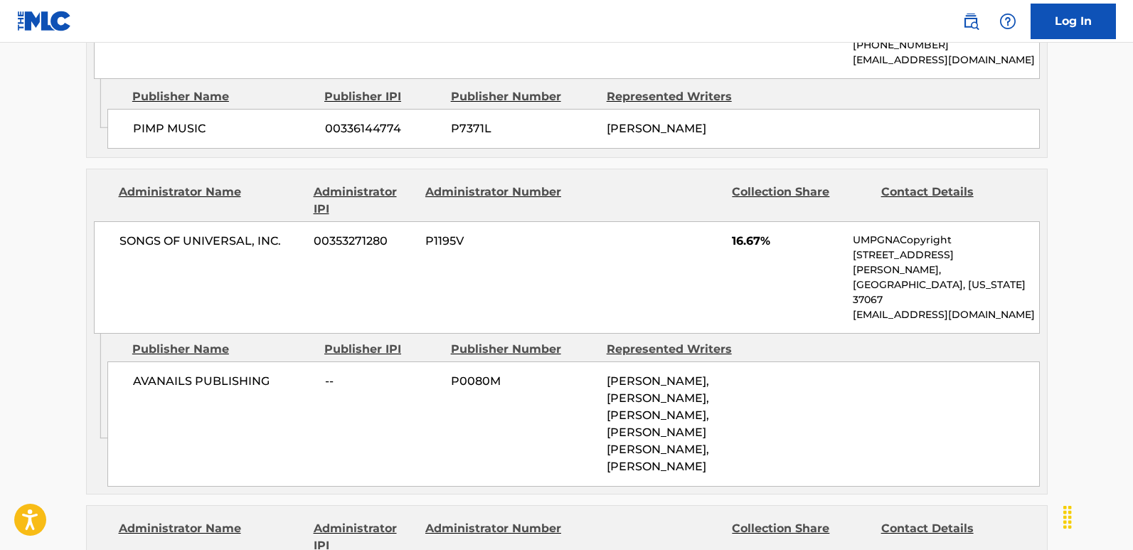
click at [748, 232] on span "16.67%" at bounding box center [787, 240] width 110 height 17
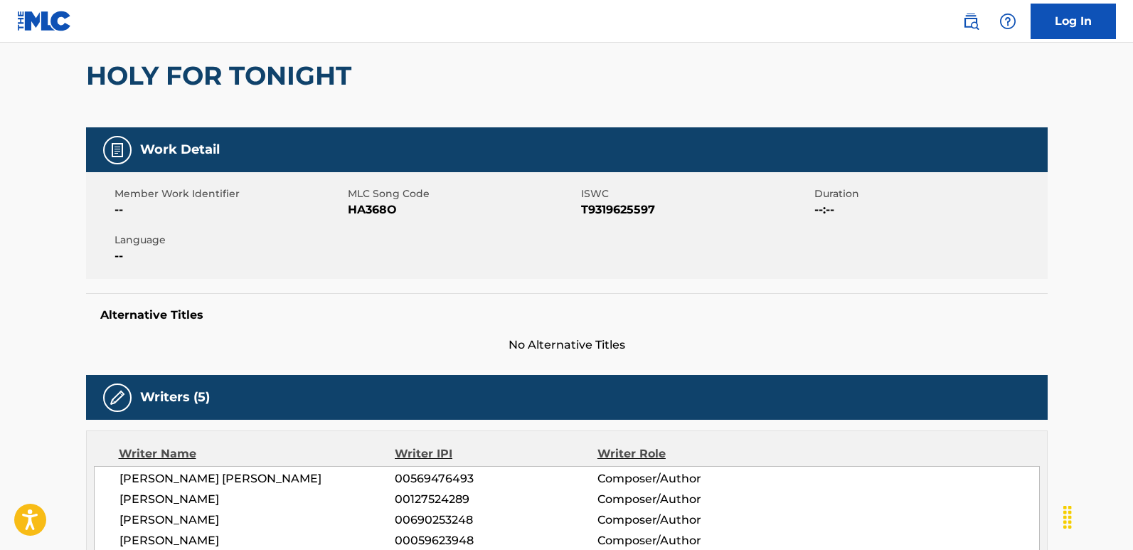
scroll to position [0, 0]
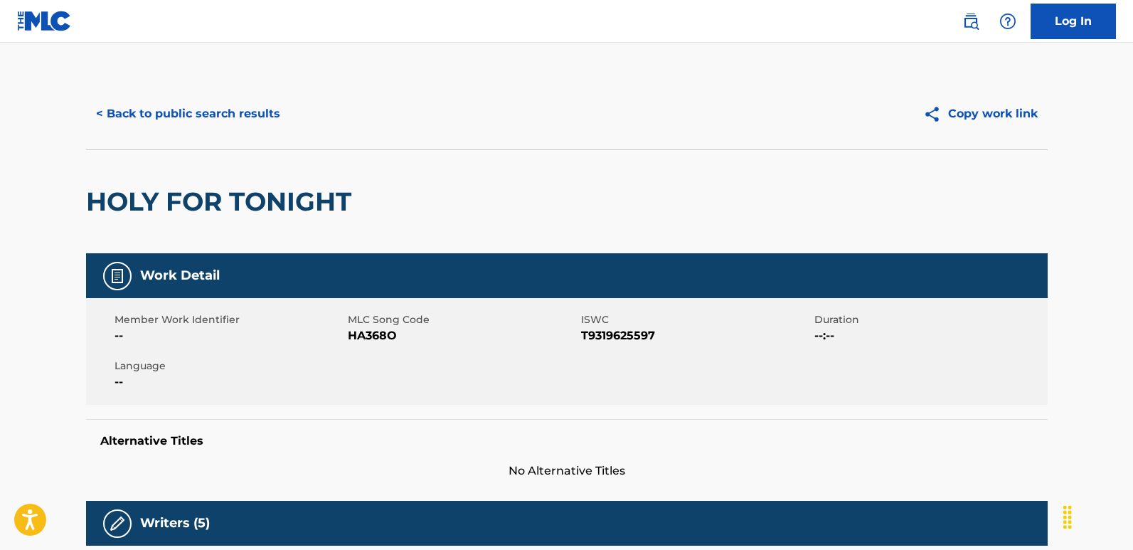
click at [247, 102] on button "< Back to public search results" at bounding box center [188, 114] width 204 height 36
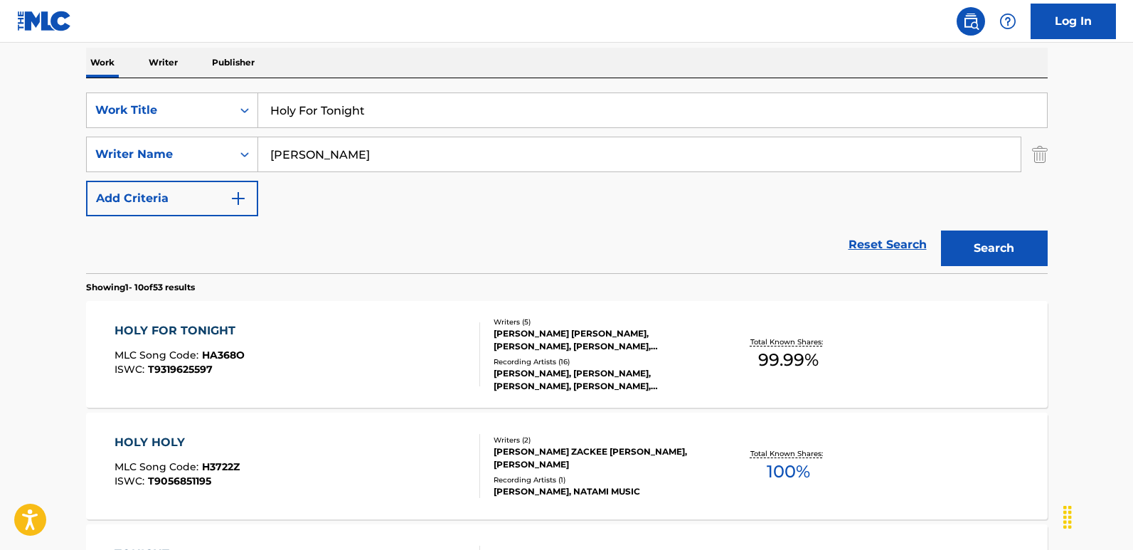
click at [885, 245] on link "Reset Search" at bounding box center [887, 244] width 92 height 31
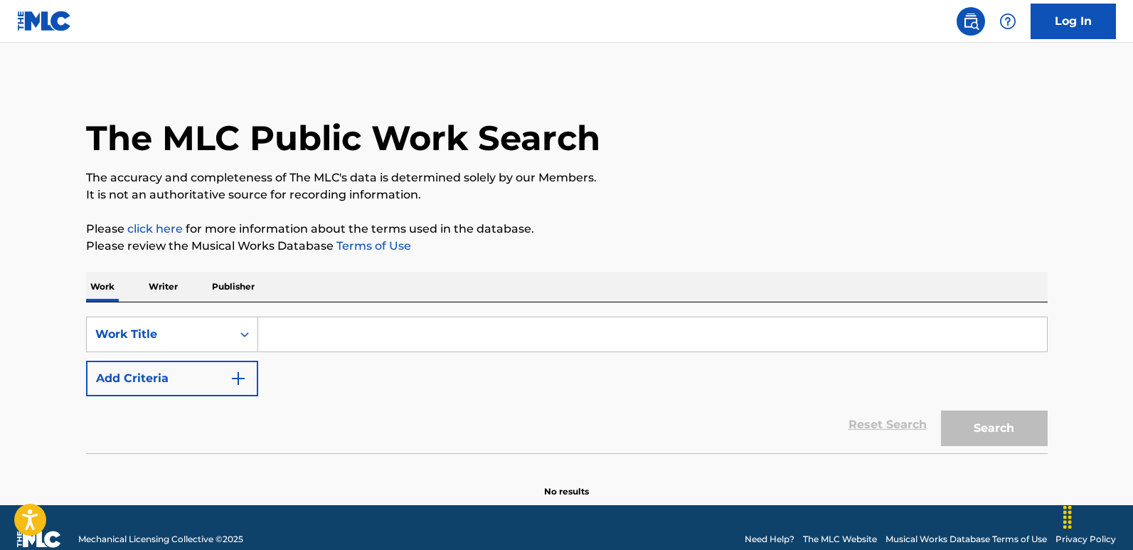
click at [328, 320] on input "Search Form" at bounding box center [652, 334] width 788 height 34
paste input "Immortal"
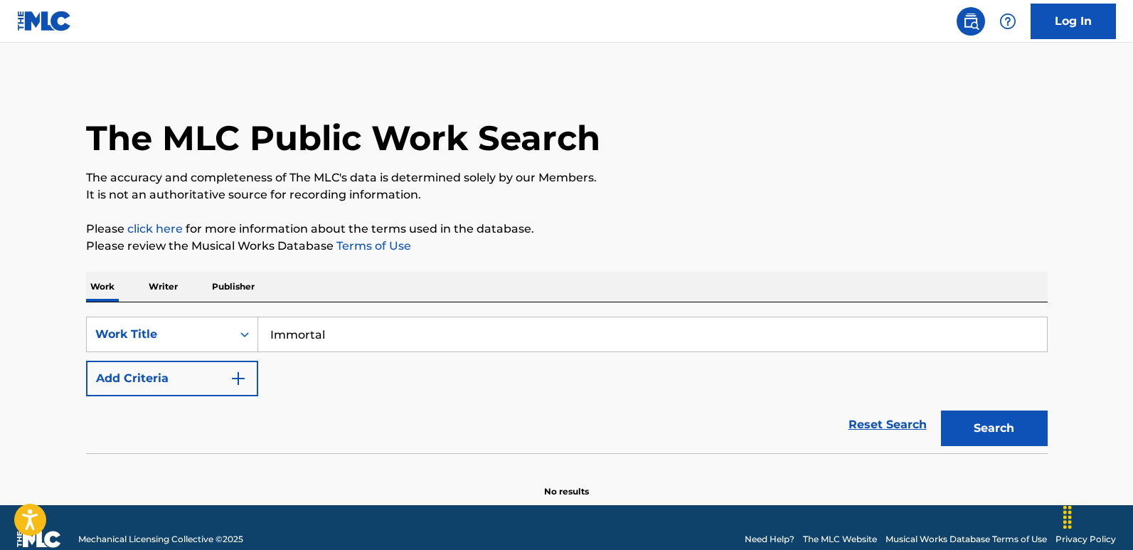
type input "Immortal"
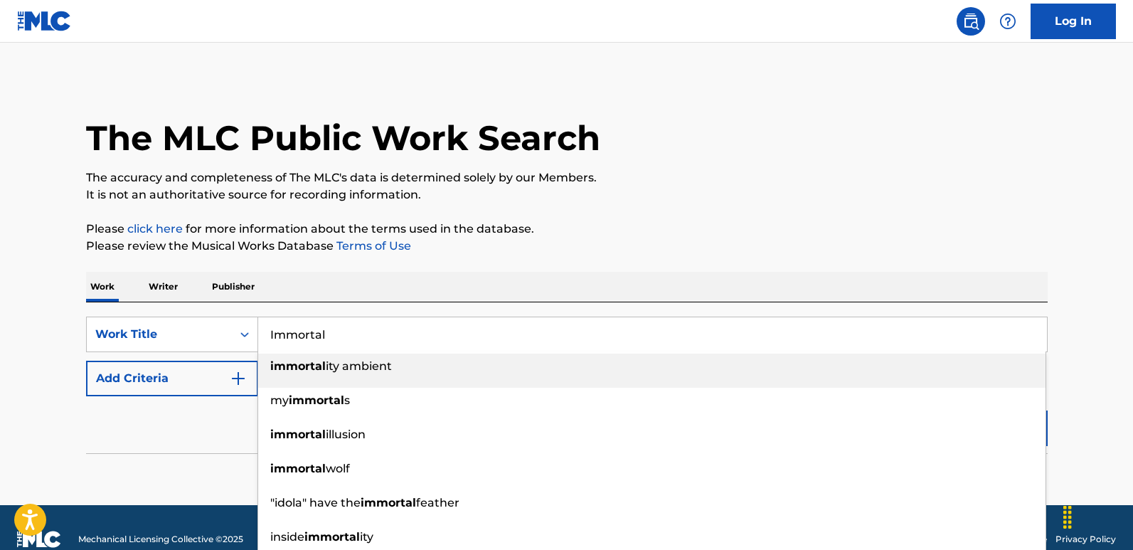
click at [523, 260] on div "The MLC Public Work Search The accuracy and completeness of The MLC's data is d…" at bounding box center [566, 287] width 995 height 419
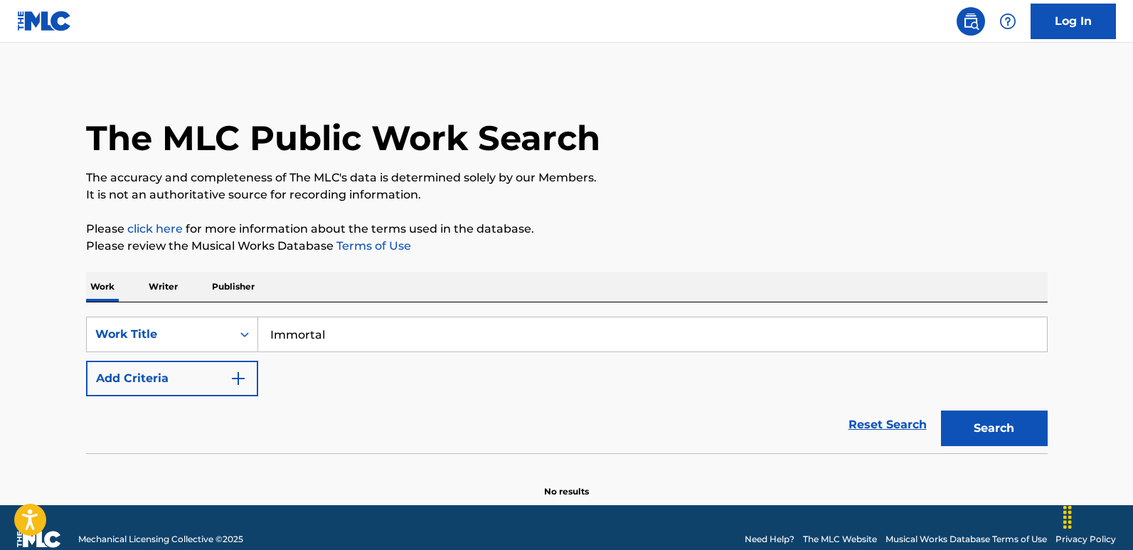
click at [213, 394] on button "Add Criteria" at bounding box center [172, 378] width 172 height 36
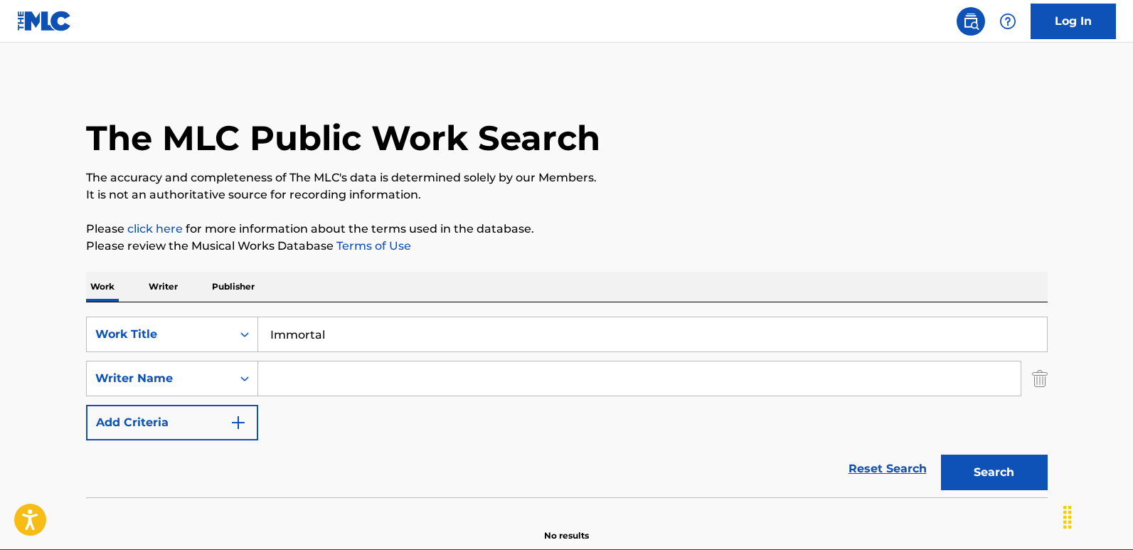
click at [337, 376] on input "Search Form" at bounding box center [639, 378] width 762 height 34
paste input "[PERSON_NAME]"
type input "[PERSON_NAME]"
click at [941, 454] on button "Search" at bounding box center [994, 472] width 107 height 36
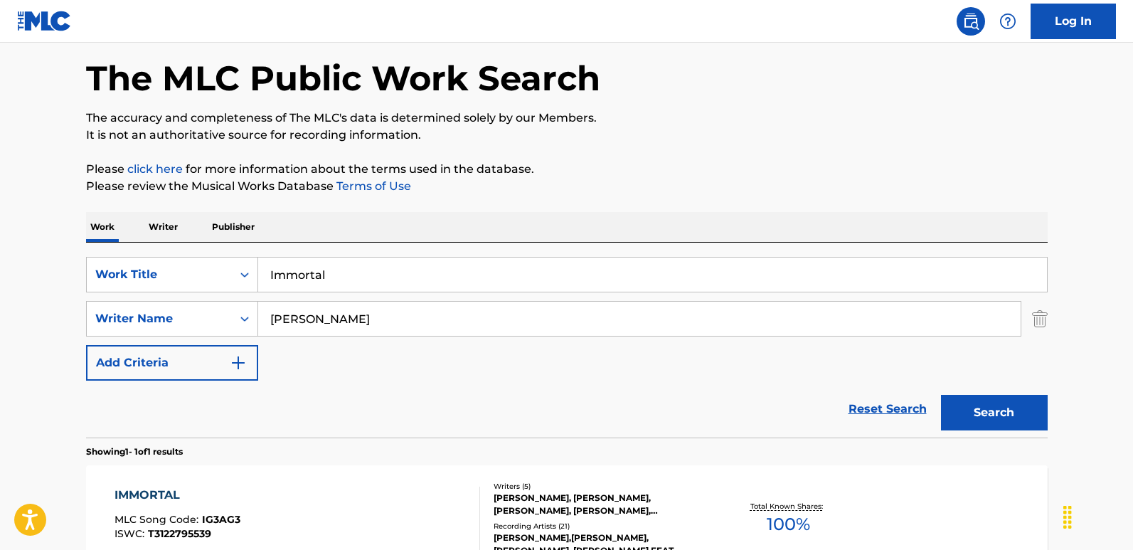
scroll to position [142, 0]
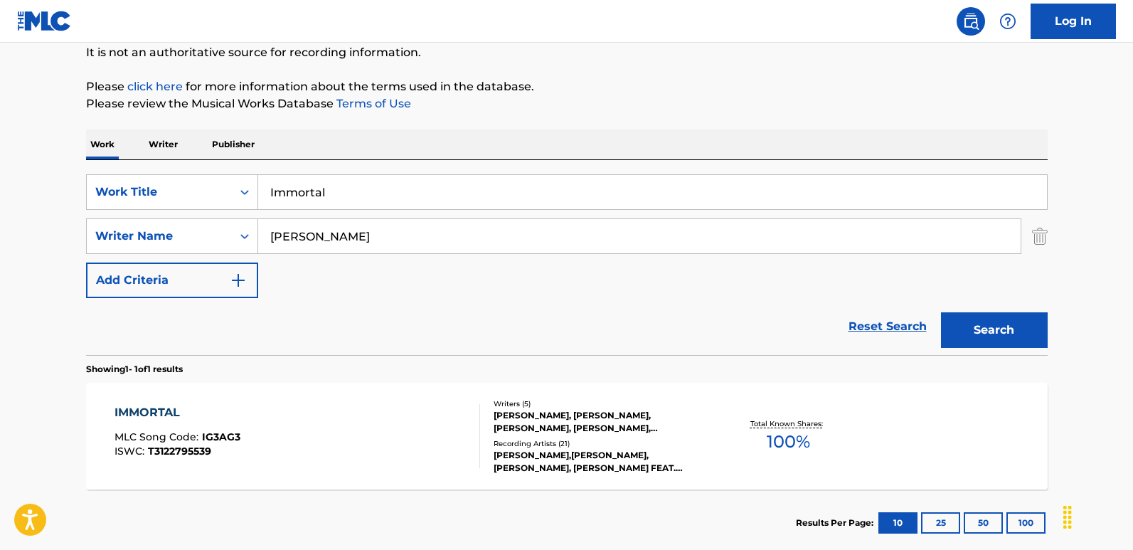
click at [171, 410] on div "IMMORTAL" at bounding box center [177, 412] width 126 height 17
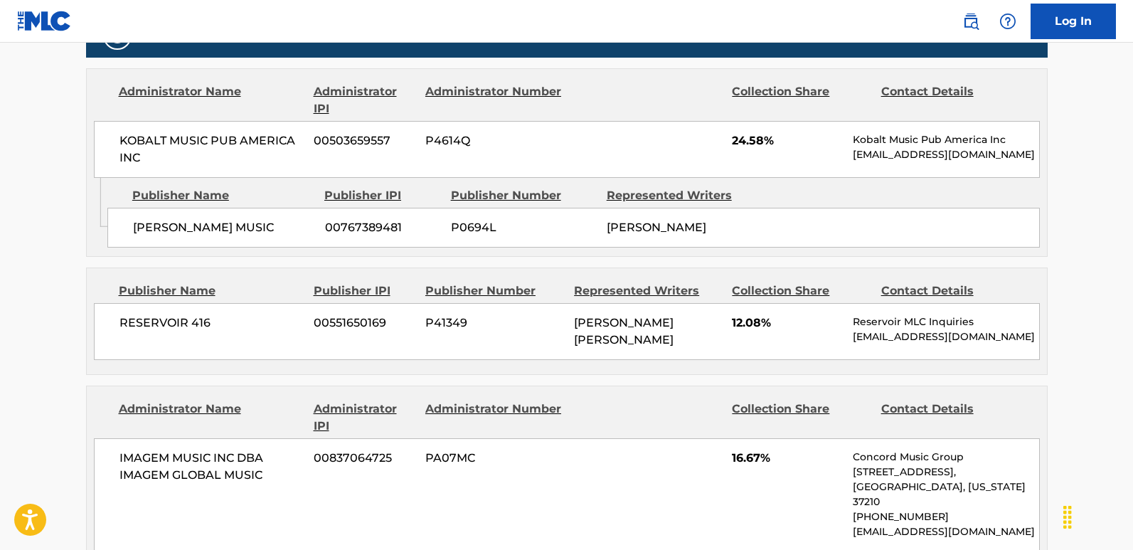
scroll to position [640, 0]
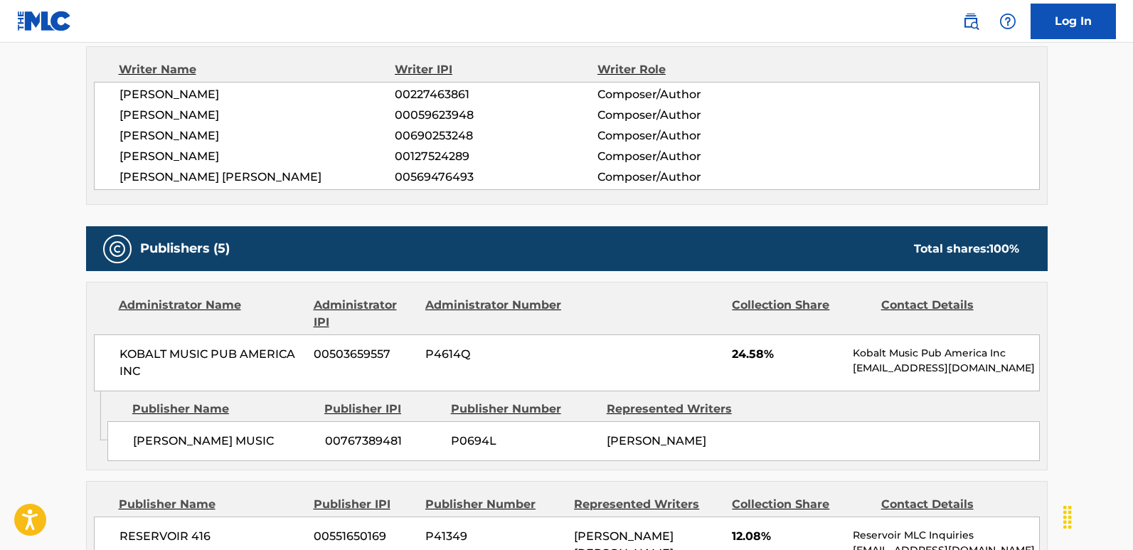
click at [263, 169] on span "[PERSON_NAME] [PERSON_NAME]" at bounding box center [257, 176] width 276 height 17
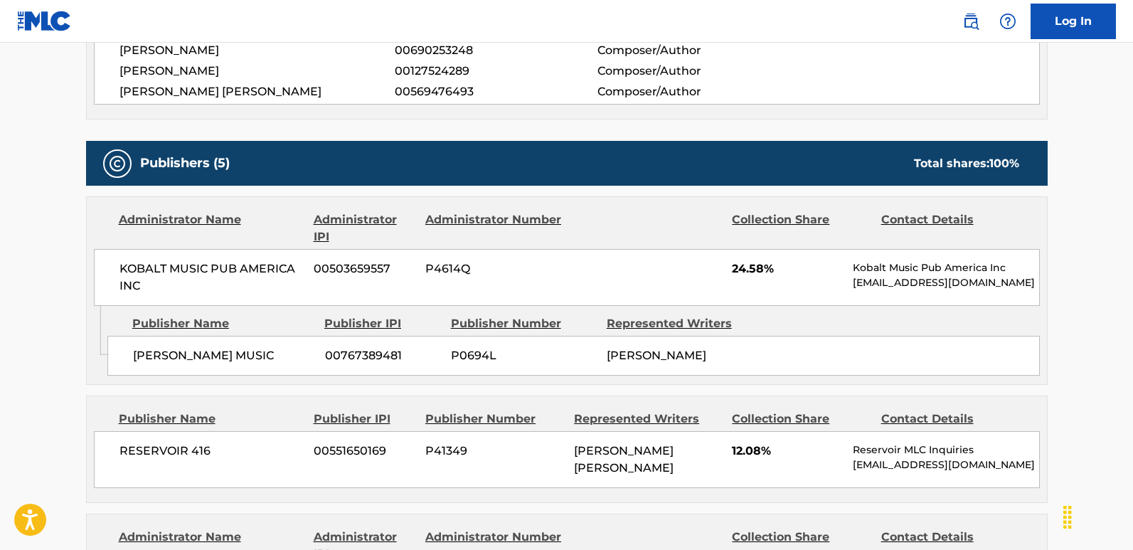
scroll to position [782, 0]
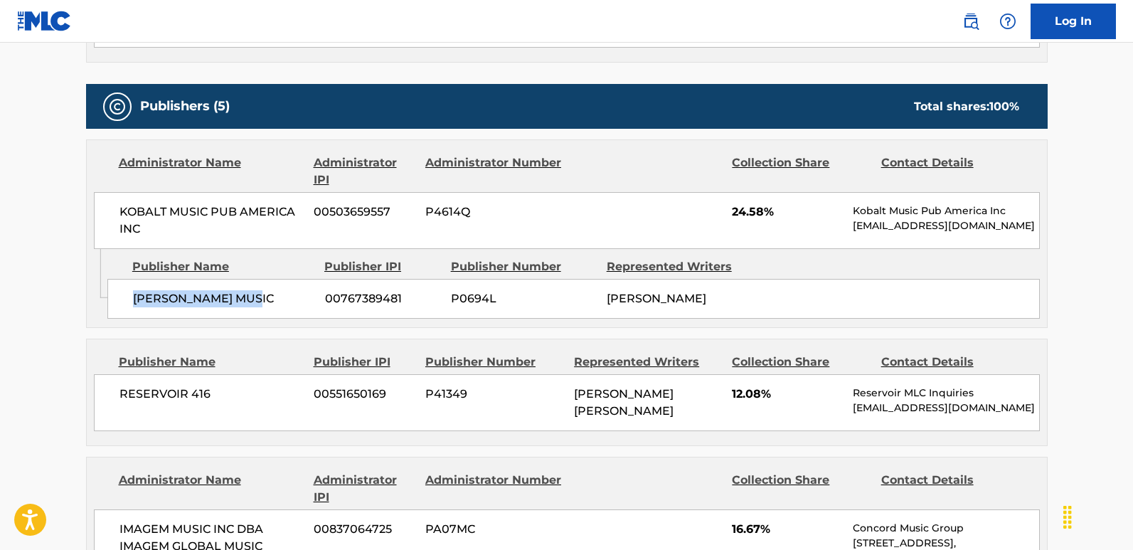
drag, startPoint x: 134, startPoint y: 300, endPoint x: 313, endPoint y: 300, distance: 178.4
click at [313, 300] on span "[PERSON_NAME] MUSIC" at bounding box center [223, 298] width 181 height 17
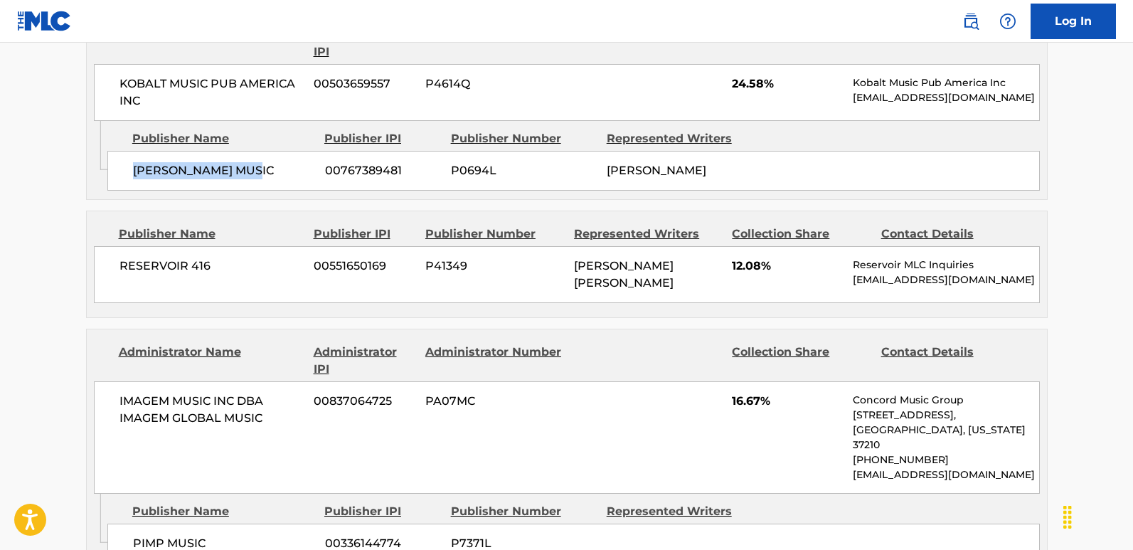
scroll to position [924, 0]
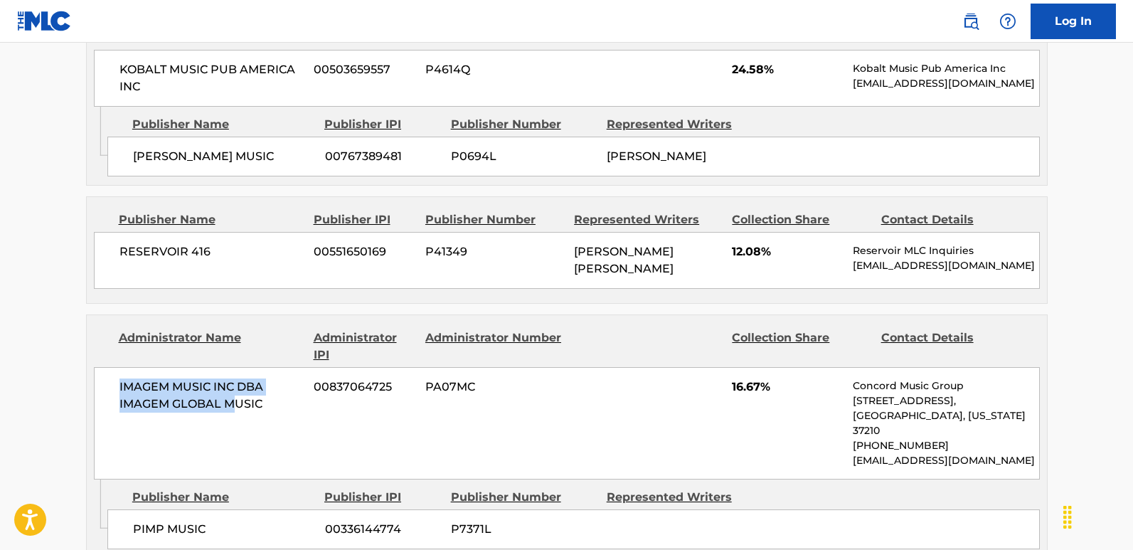
drag, startPoint x: 116, startPoint y: 392, endPoint x: 238, endPoint y: 395, distance: 122.3
click at [238, 395] on div "IMAGEM MUSIC INC DBA IMAGEM GLOBAL MUSIC 00837064725 PA07MC 16.67% Concord Musi…" at bounding box center [567, 423] width 946 height 112
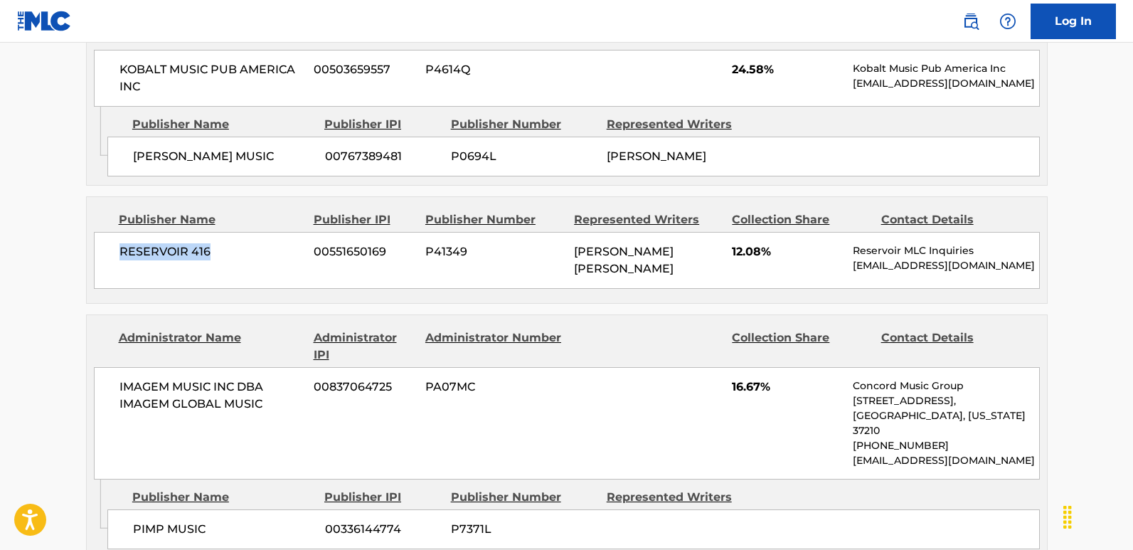
drag, startPoint x: 119, startPoint y: 257, endPoint x: 229, endPoint y: 257, distance: 109.5
click at [229, 257] on span "RESERVOIR 416" at bounding box center [211, 251] width 184 height 17
click at [737, 245] on span "12.08%" at bounding box center [787, 251] width 110 height 17
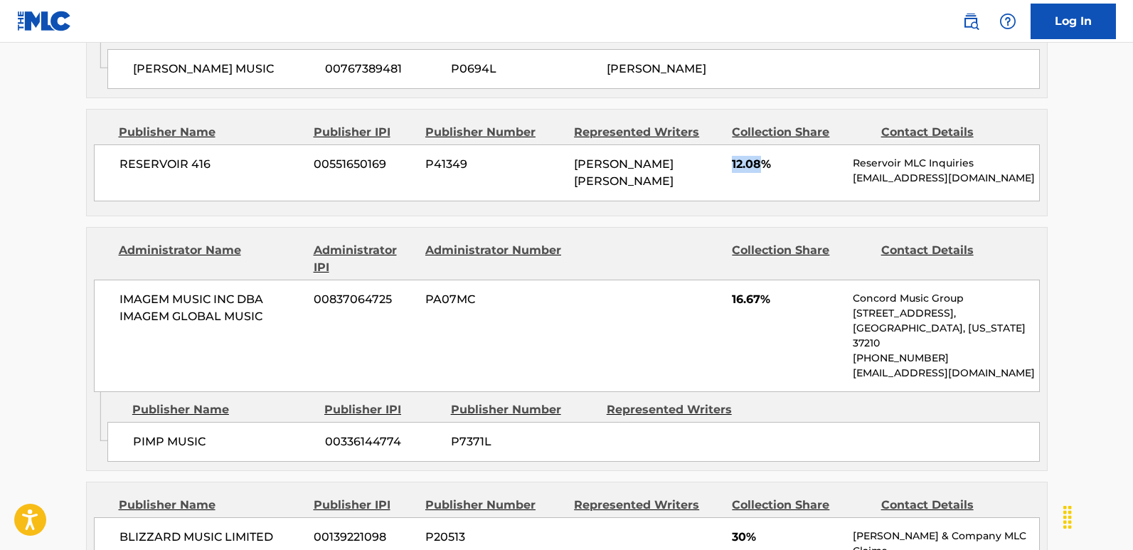
scroll to position [1066, 0]
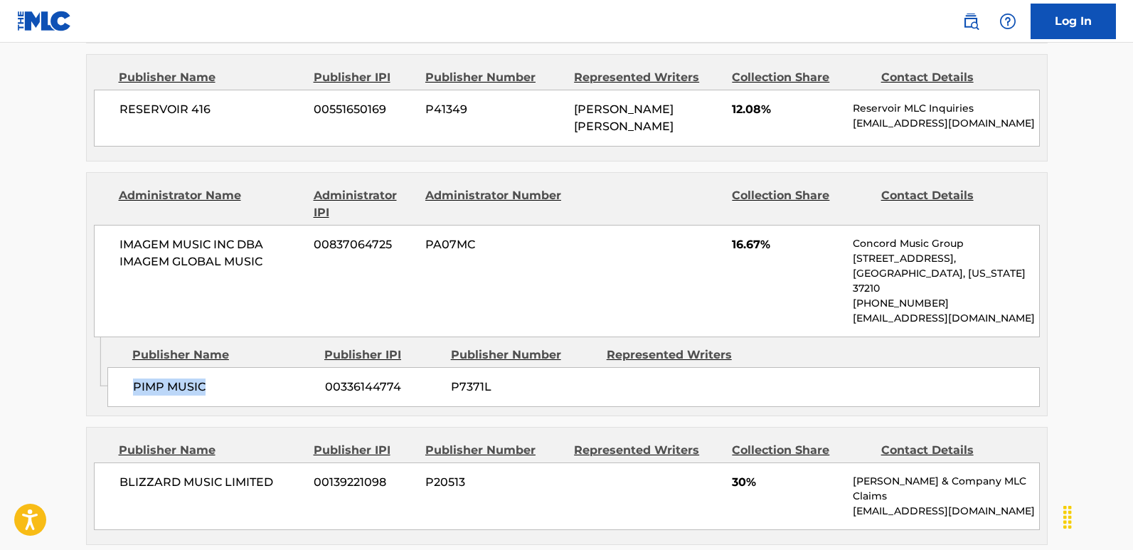
drag, startPoint x: 132, startPoint y: 381, endPoint x: 208, endPoint y: 383, distance: 76.1
click at [208, 383] on div "PIMP MUSIC 00336144774 P7371L" at bounding box center [573, 387] width 932 height 40
click at [742, 247] on span "16.67%" at bounding box center [787, 244] width 110 height 17
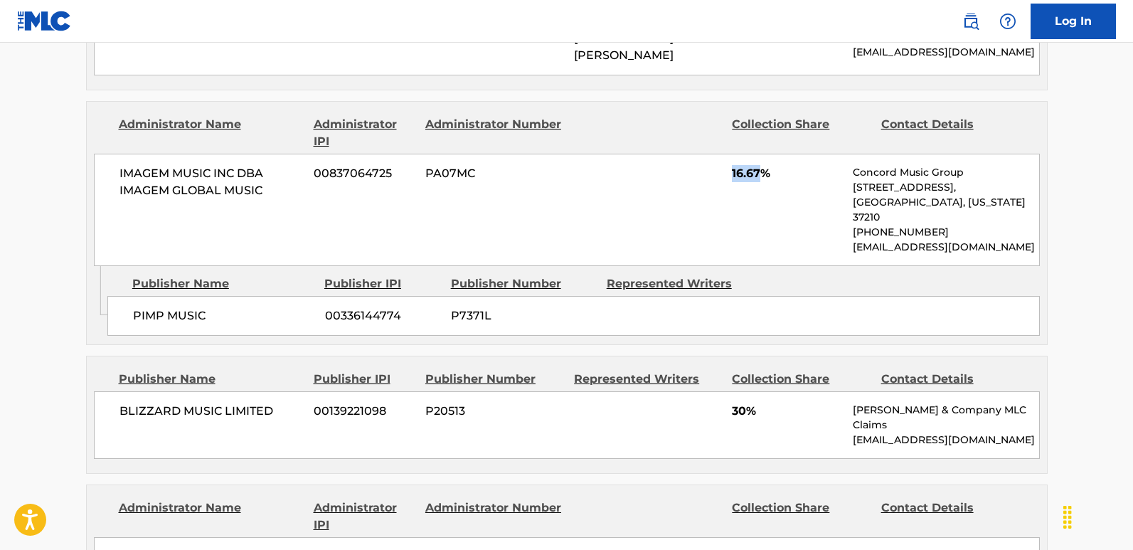
scroll to position [1209, 0]
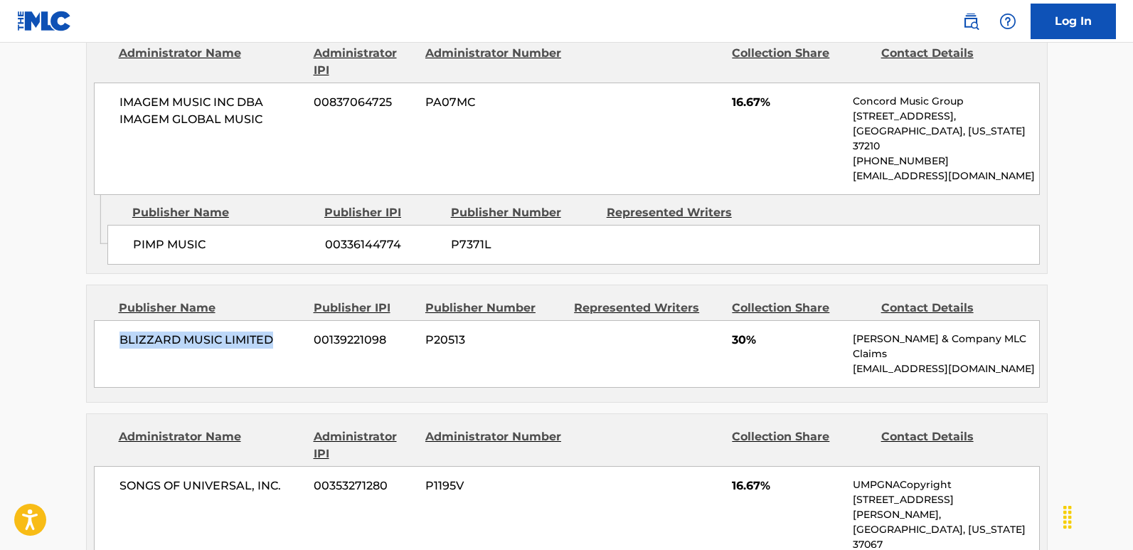
drag, startPoint x: 119, startPoint y: 328, endPoint x: 288, endPoint y: 326, distance: 169.2
click at [288, 331] on span "BLIZZARD MUSIC LIMITED" at bounding box center [211, 339] width 184 height 17
click at [731, 327] on div "BLIZZARD MUSIC LIMITED 00139221098 P20513 30% [PERSON_NAME] & Company MLC Claim…" at bounding box center [567, 354] width 946 height 68
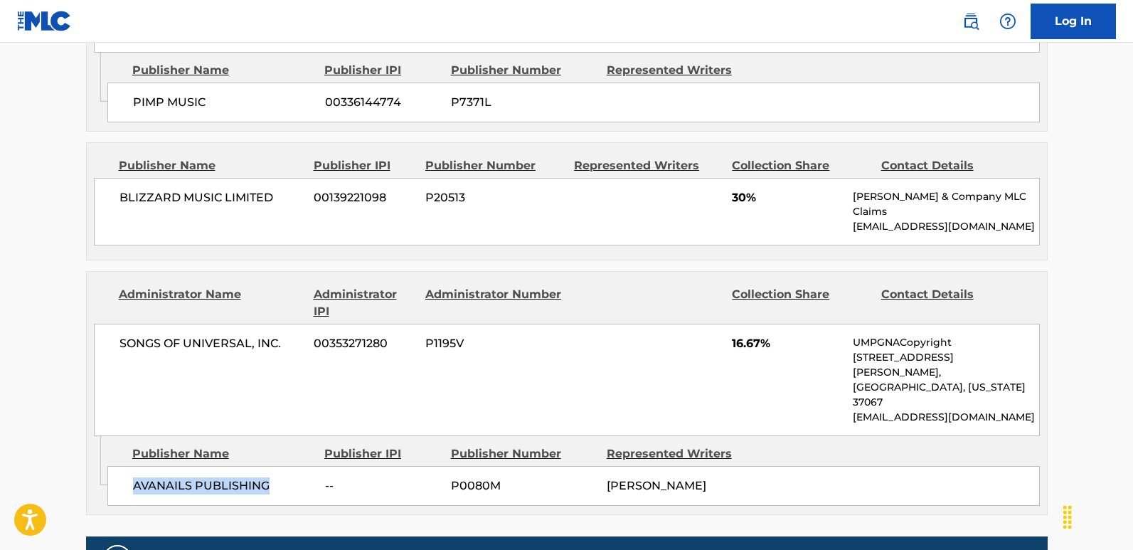
drag, startPoint x: 134, startPoint y: 433, endPoint x: 291, endPoint y: 434, distance: 157.8
click at [291, 455] on span "AVANAILS PUBLISHING" at bounding box center [223, 485] width 181 height 17
click at [755, 335] on span "16.67%" at bounding box center [787, 343] width 110 height 17
click at [744, 335] on span "16.67%" at bounding box center [787, 343] width 110 height 17
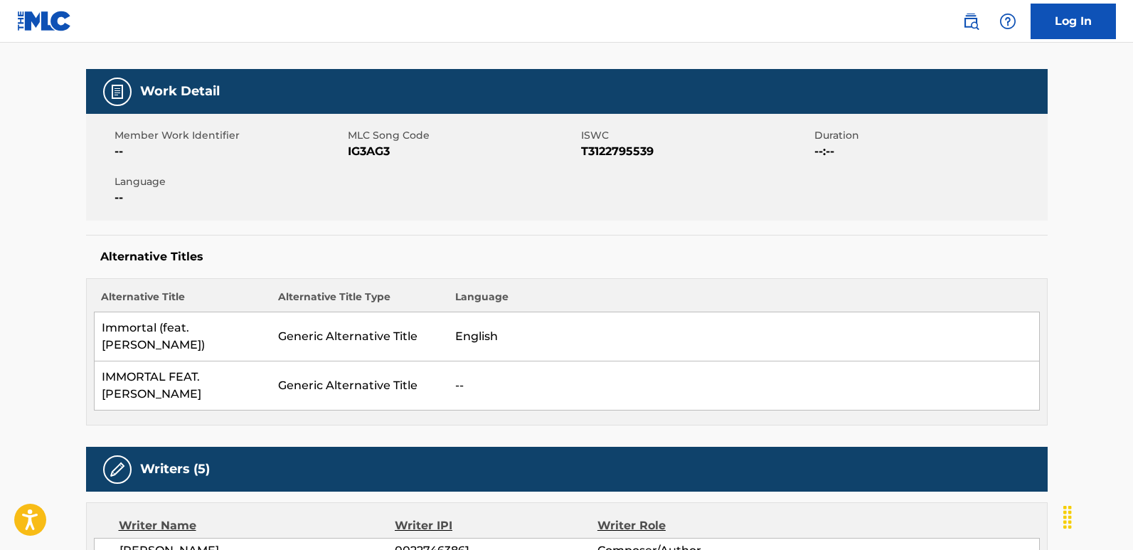
scroll to position [0, 0]
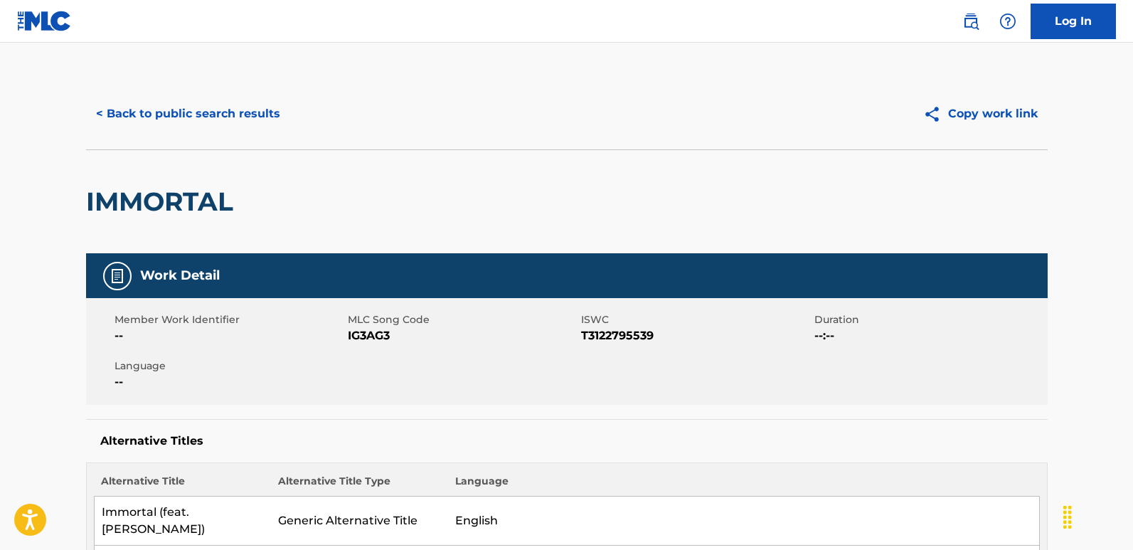
click at [259, 115] on button "< Back to public search results" at bounding box center [188, 114] width 204 height 36
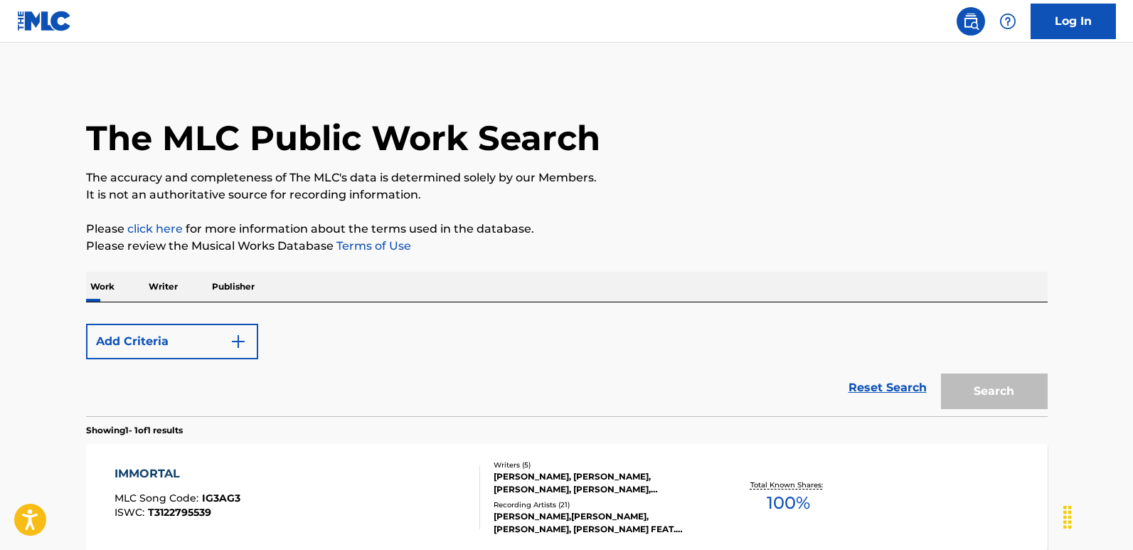
scroll to position [142, 0]
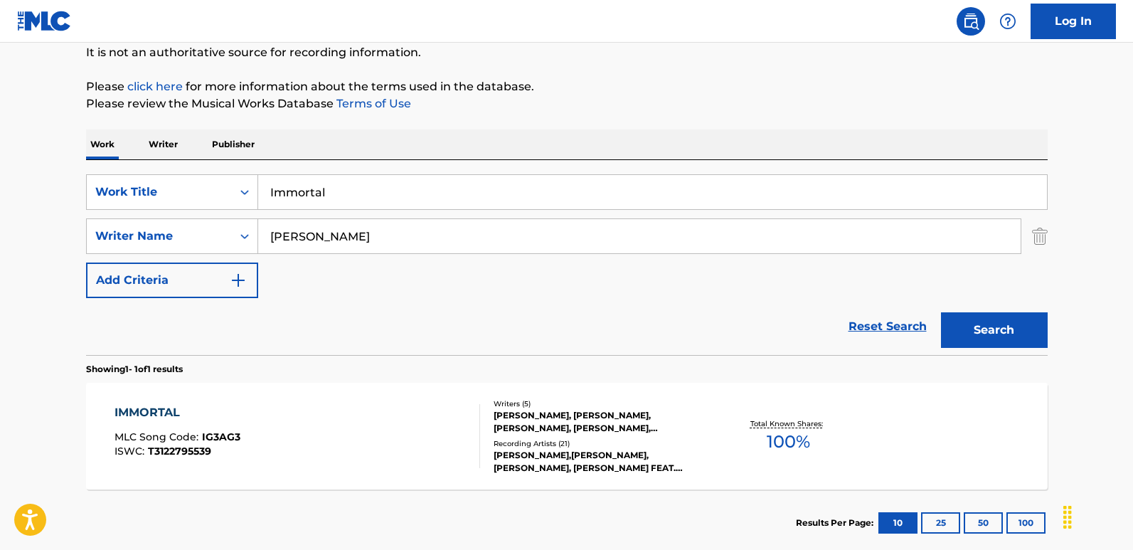
click at [839, 320] on div "Reset Search Search" at bounding box center [566, 326] width 961 height 57
click at [643, 315] on div "Reset Search Search" at bounding box center [566, 326] width 961 height 57
click at [825, 346] on div "Reset Search Search" at bounding box center [566, 326] width 961 height 57
click at [865, 335] on link "Reset Search" at bounding box center [887, 326] width 92 height 31
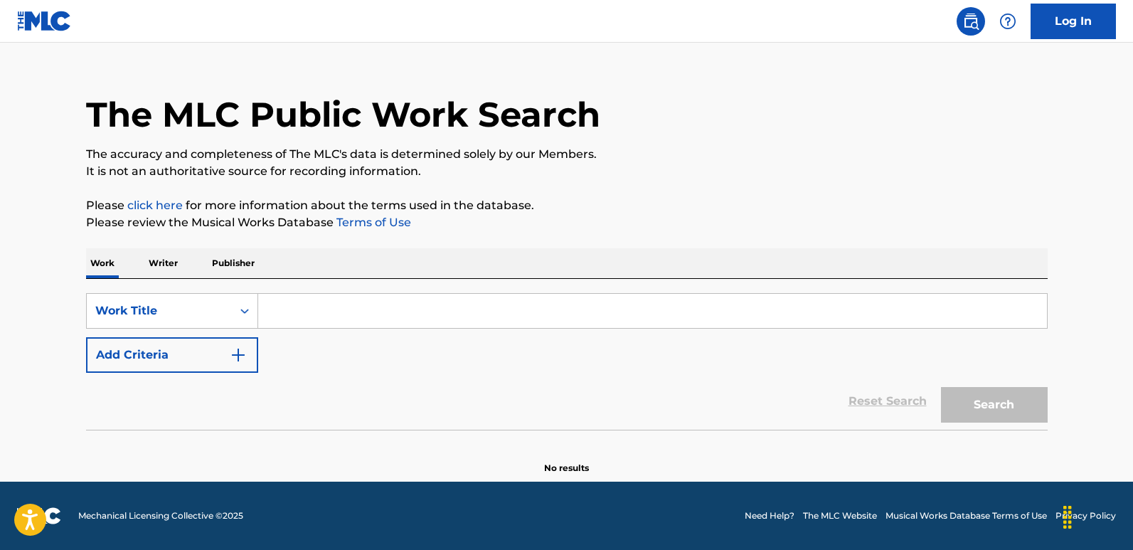
scroll to position [0, 0]
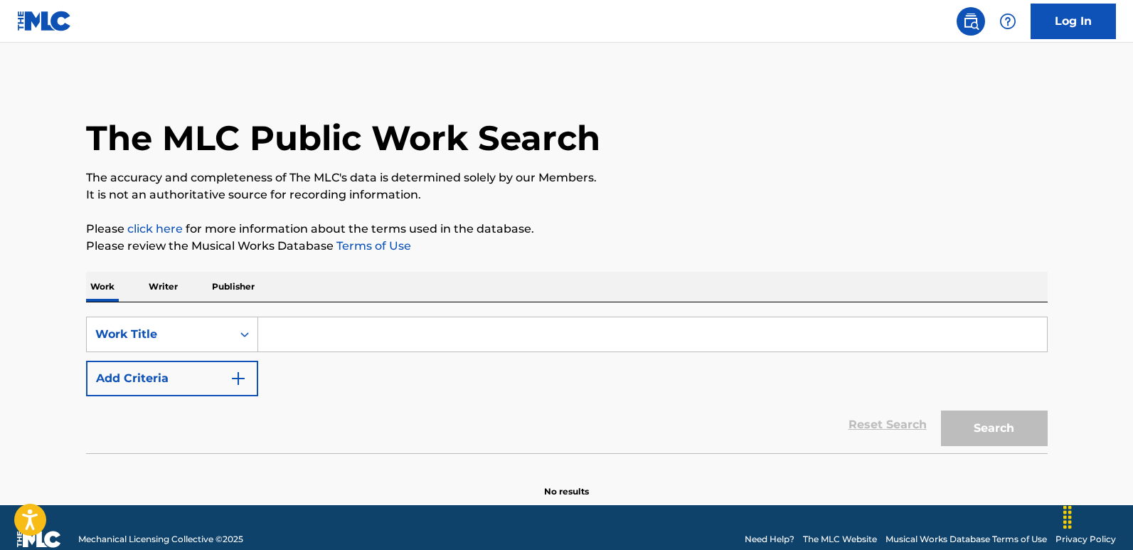
click at [203, 387] on button "Add Criteria" at bounding box center [172, 378] width 172 height 36
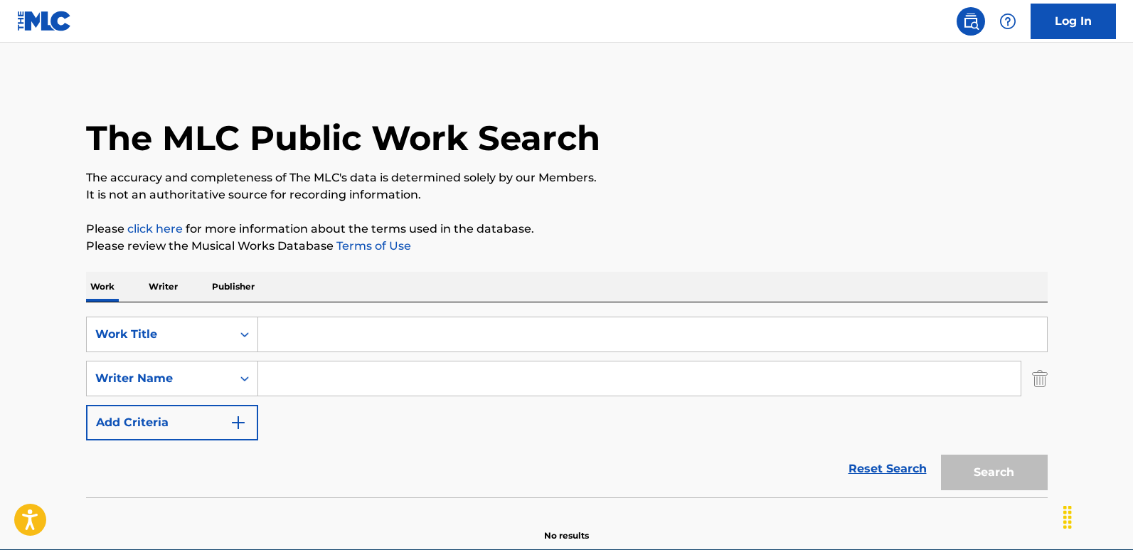
click at [349, 338] on input "Search Form" at bounding box center [652, 334] width 788 height 34
paste input "It's A Raid"
type input "It's A Raid"
click at [476, 259] on div "The MLC Public Work Search The accuracy and completeness of The MLC's data is d…" at bounding box center [566, 310] width 995 height 464
click at [289, 387] on input "Search Form" at bounding box center [639, 378] width 762 height 34
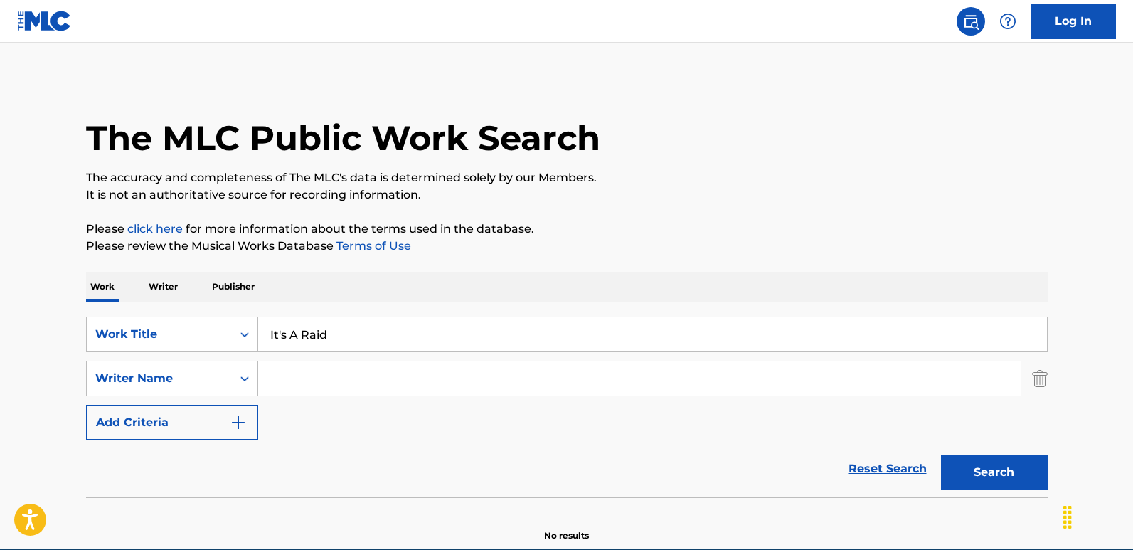
paste input "[PERSON_NAME]"
click at [941, 454] on button "Search" at bounding box center [994, 472] width 107 height 36
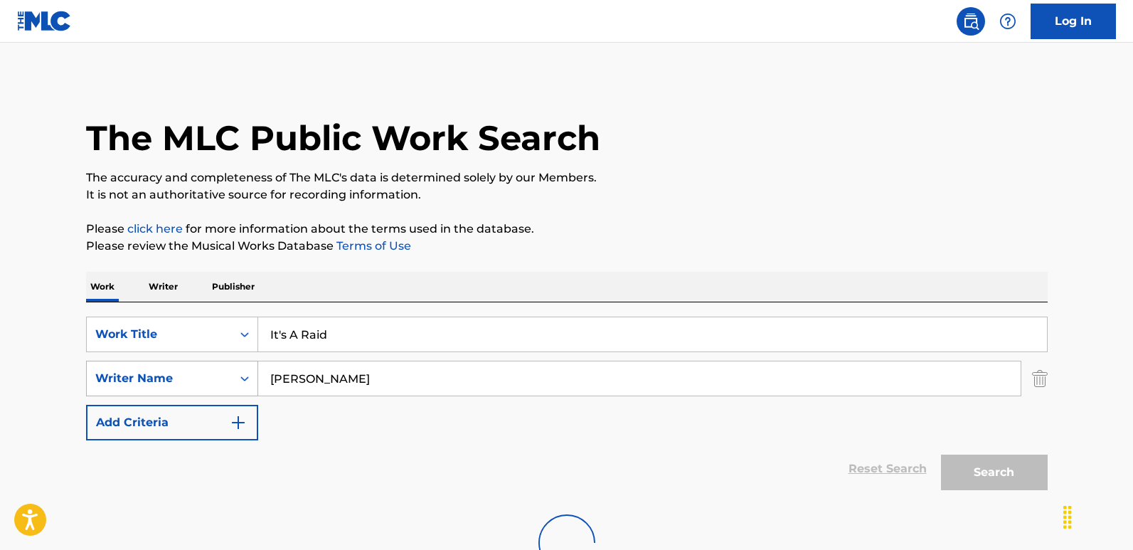
drag, startPoint x: 293, startPoint y: 391, endPoint x: 191, endPoint y: 391, distance: 101.7
click at [191, 391] on div "SearchWithCriteriafcfbb798-3eca-4d66-a69b-3f7659fd1018 Writer Name [PERSON_NAME]" at bounding box center [566, 378] width 961 height 36
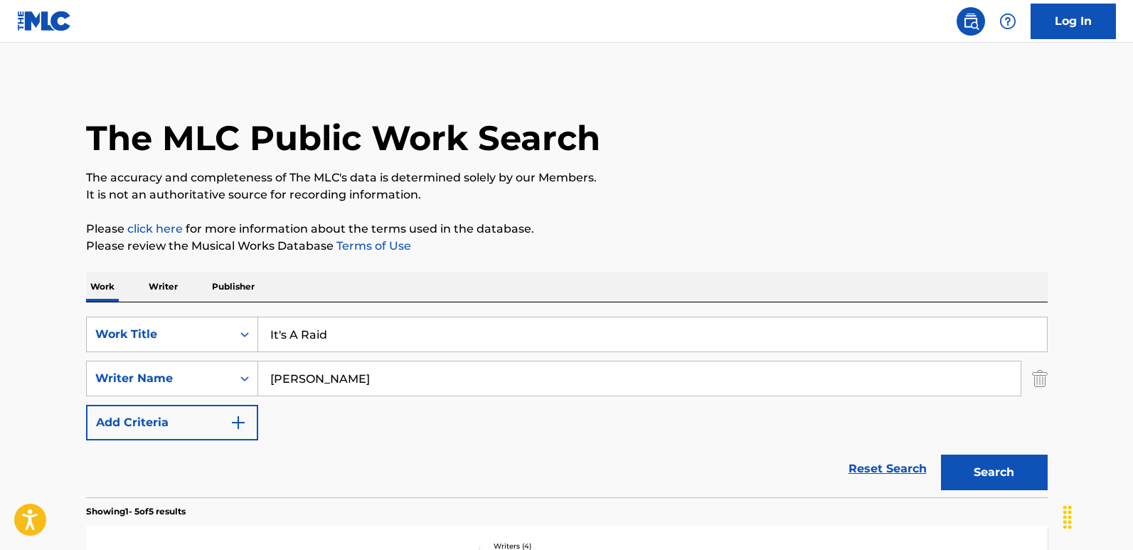
drag, startPoint x: 419, startPoint y: 378, endPoint x: 314, endPoint y: 363, distance: 105.5
click at [250, 380] on div "SearchWithCriteriafcfbb798-3eca-4d66-a69b-3f7659fd1018 Writer Name [PERSON_NAME]" at bounding box center [566, 378] width 961 height 36
click at [941, 454] on button "Search" at bounding box center [994, 472] width 107 height 36
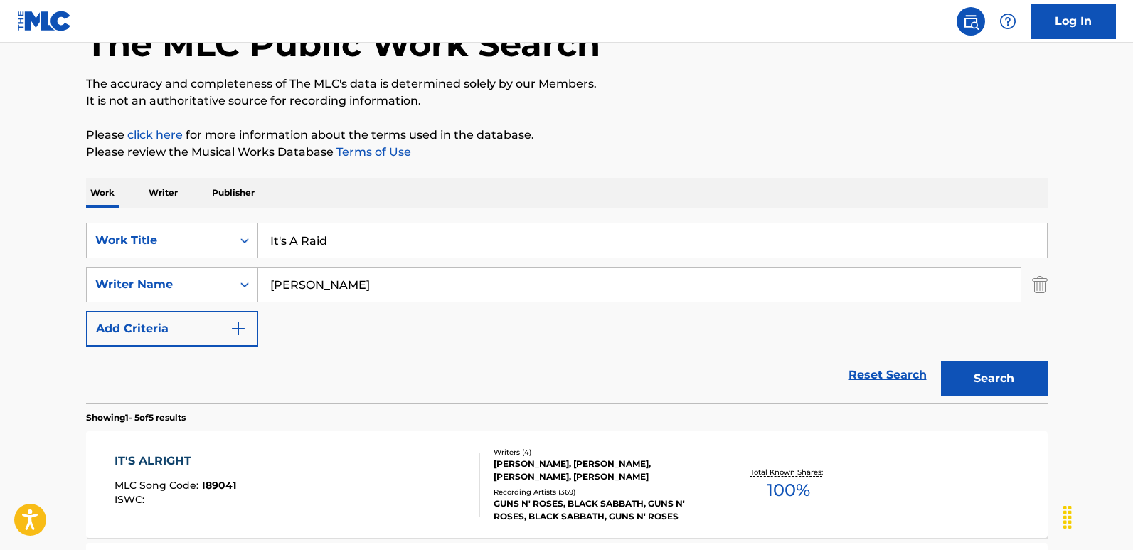
scroll to position [213, 0]
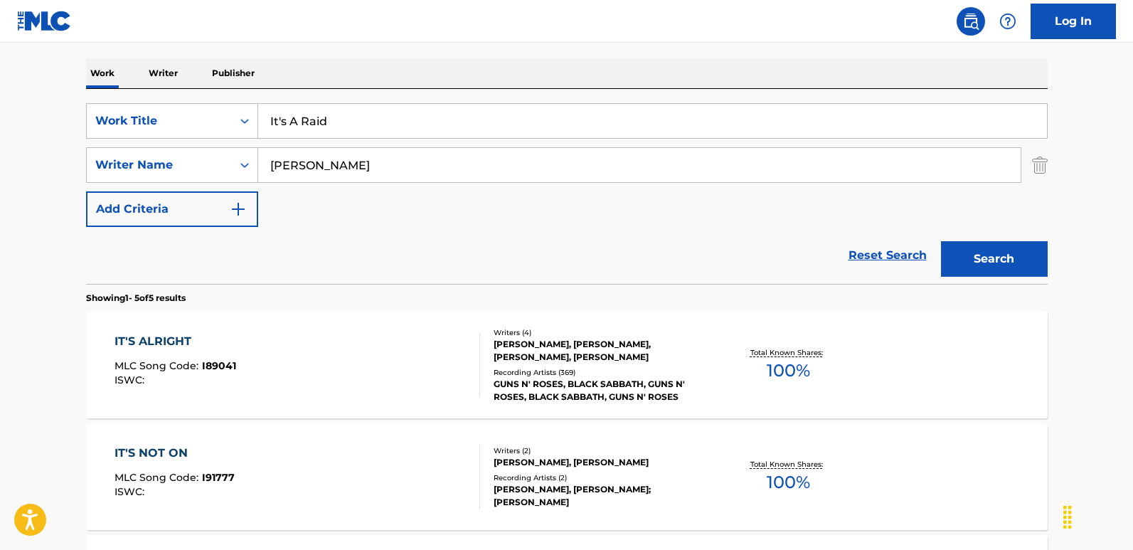
click at [509, 237] on div "Reset Search Search" at bounding box center [566, 255] width 961 height 57
drag, startPoint x: 455, startPoint y: 159, endPoint x: 191, endPoint y: 163, distance: 264.5
click at [191, 163] on div "SearchWithCriteriafcfbb798-3eca-4d66-a69b-3f7659fd1018 Writer Name [PERSON_NAME]" at bounding box center [566, 165] width 961 height 36
paste input "Austin Post"
type input "Austin Post"
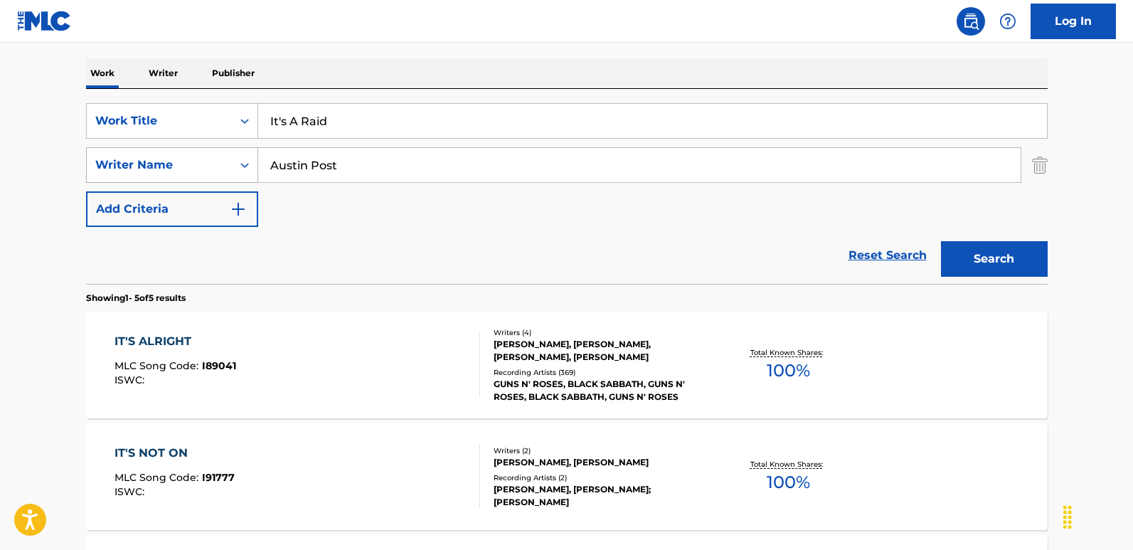
click at [941, 241] on button "Search" at bounding box center [994, 259] width 107 height 36
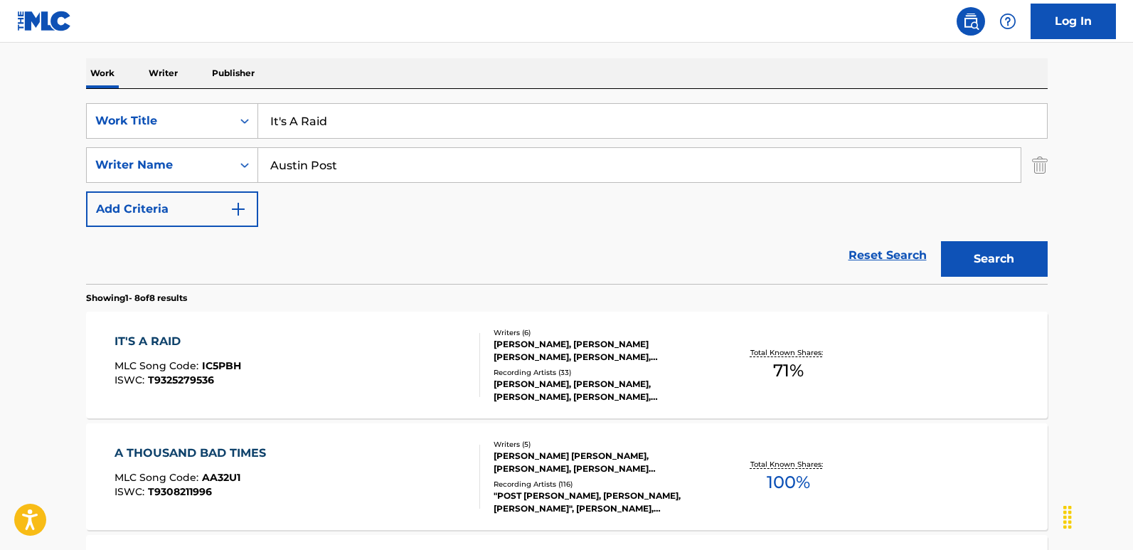
click at [341, 207] on div "SearchWithCriteria6276efb2-ed40-49f0-985d-182b6286adbf Work Title It's A Raid S…" at bounding box center [566, 165] width 961 height 124
click at [168, 346] on div "IT'S A RAID" at bounding box center [177, 341] width 127 height 17
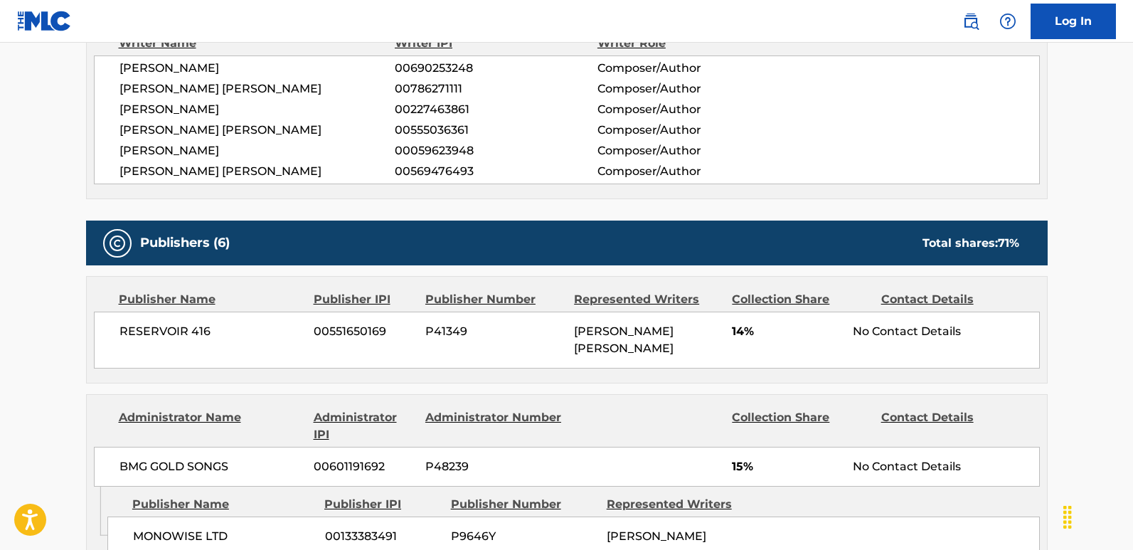
scroll to position [569, 0]
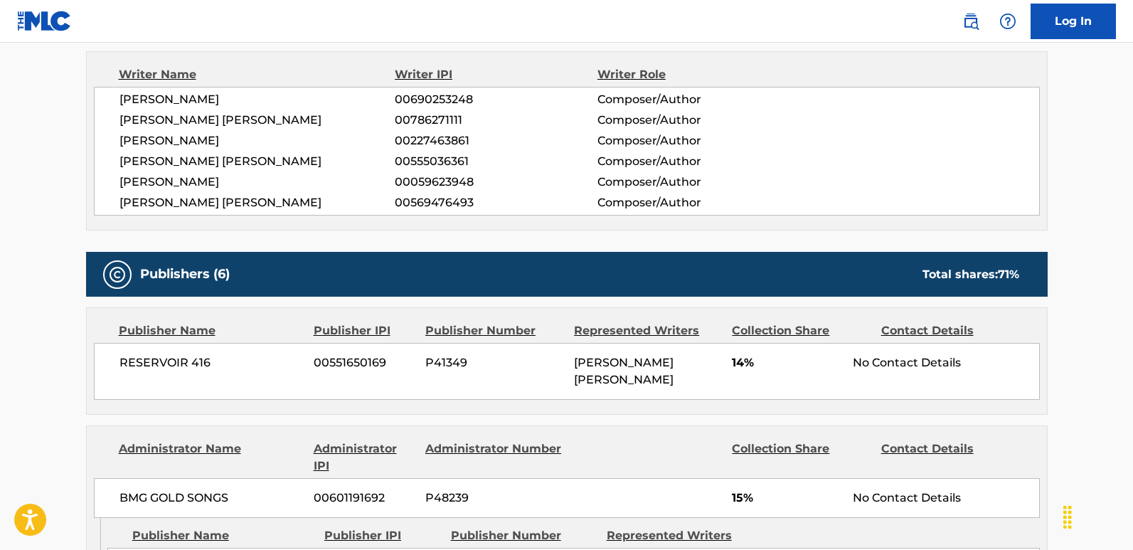
click at [208, 97] on span "[PERSON_NAME]" at bounding box center [257, 99] width 276 height 17
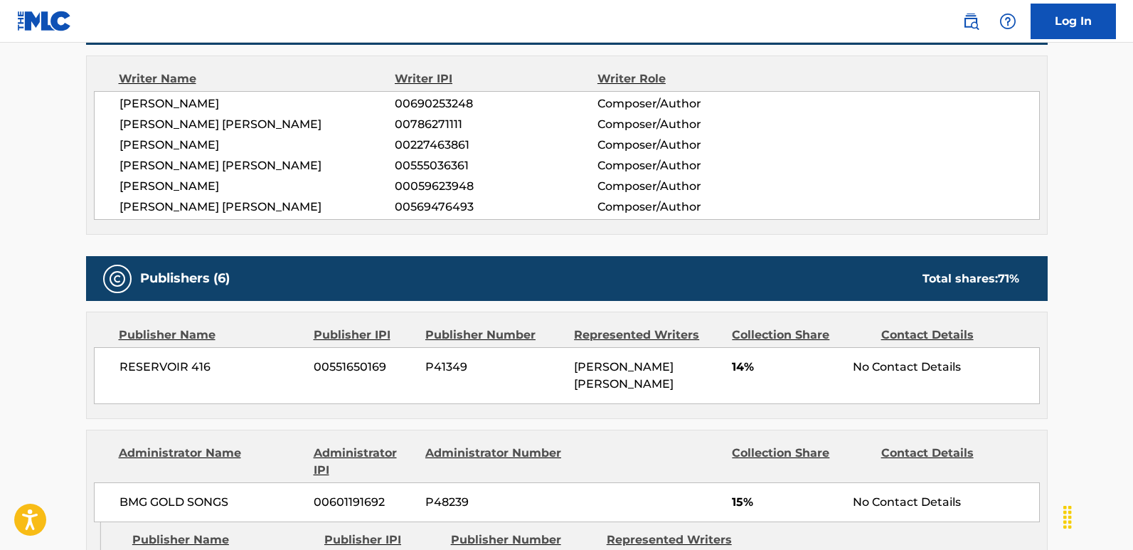
scroll to position [516, 0]
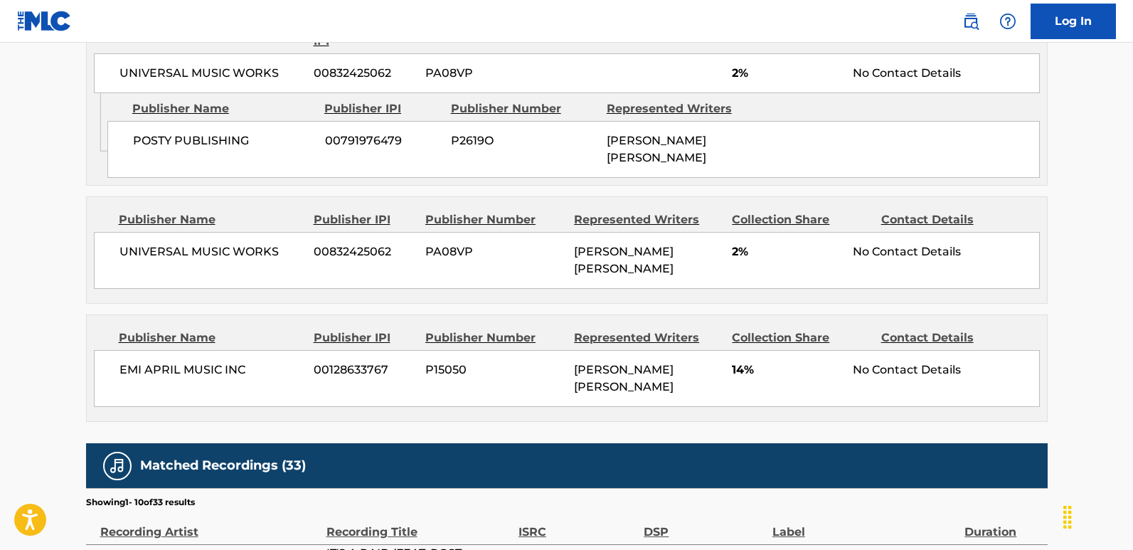
scroll to position [1298, 0]
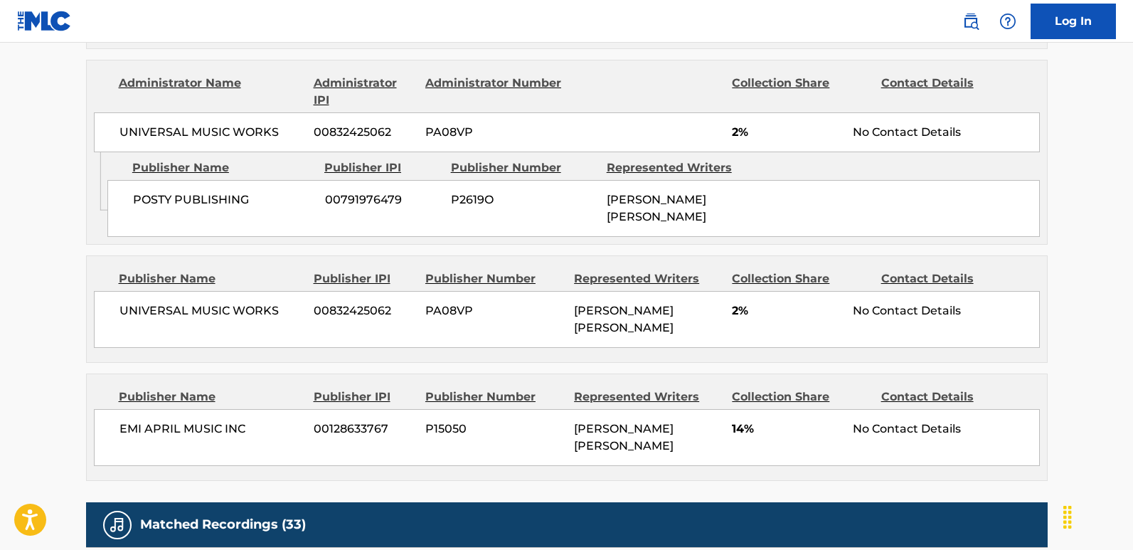
click at [136, 424] on div "EMI APRIL MUSIC INC 00128633767 P15050 [PERSON_NAME] [PERSON_NAME] 14% No Conta…" at bounding box center [567, 437] width 946 height 57
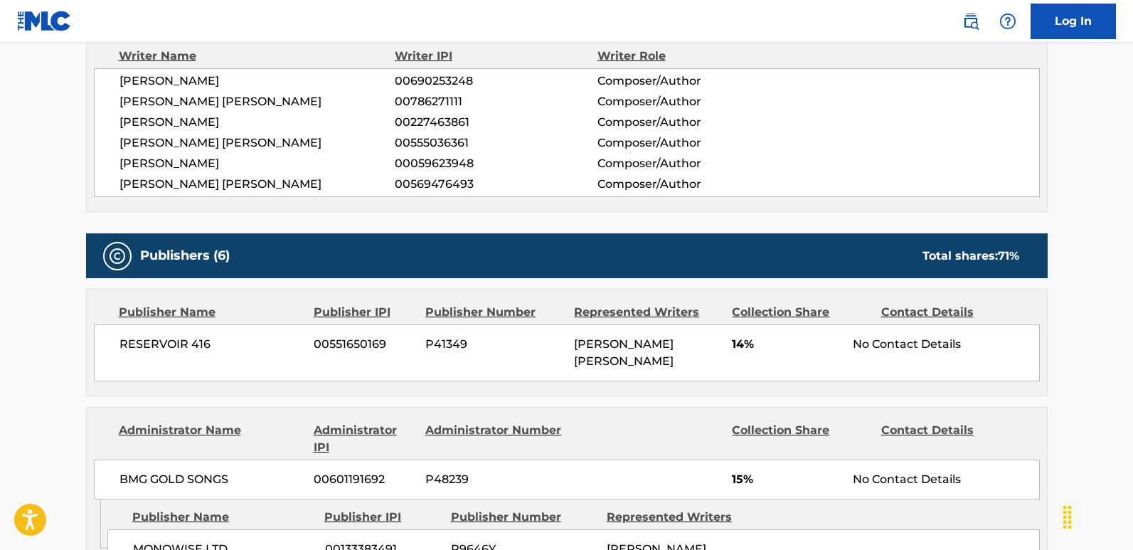
scroll to position [729, 0]
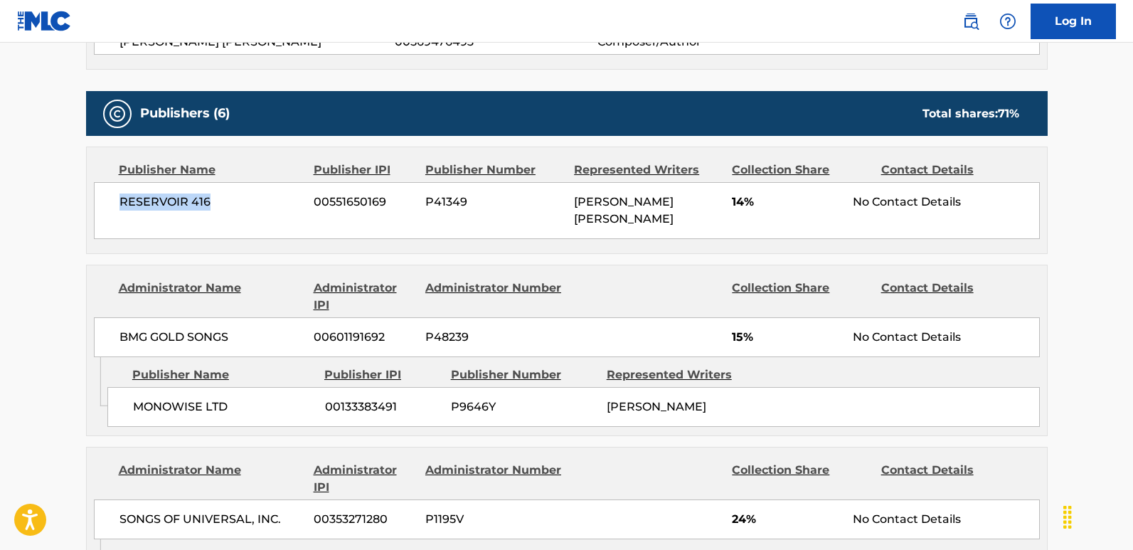
drag, startPoint x: 119, startPoint y: 200, endPoint x: 239, endPoint y: 207, distance: 119.6
click at [239, 207] on span "RESERVOIR 416" at bounding box center [211, 201] width 184 height 17
click at [736, 202] on span "14%" at bounding box center [787, 201] width 110 height 17
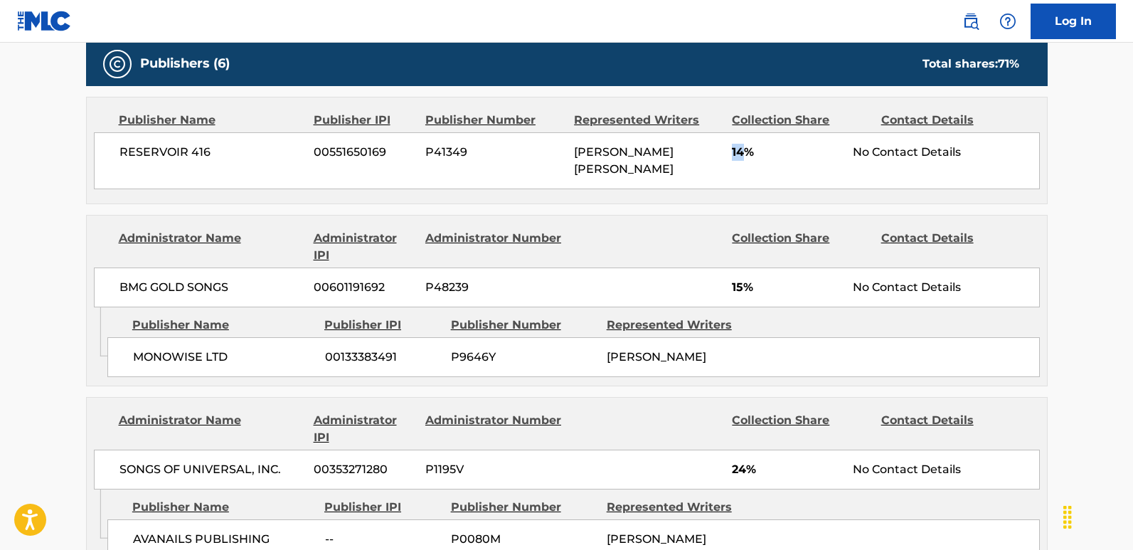
scroll to position [872, 0]
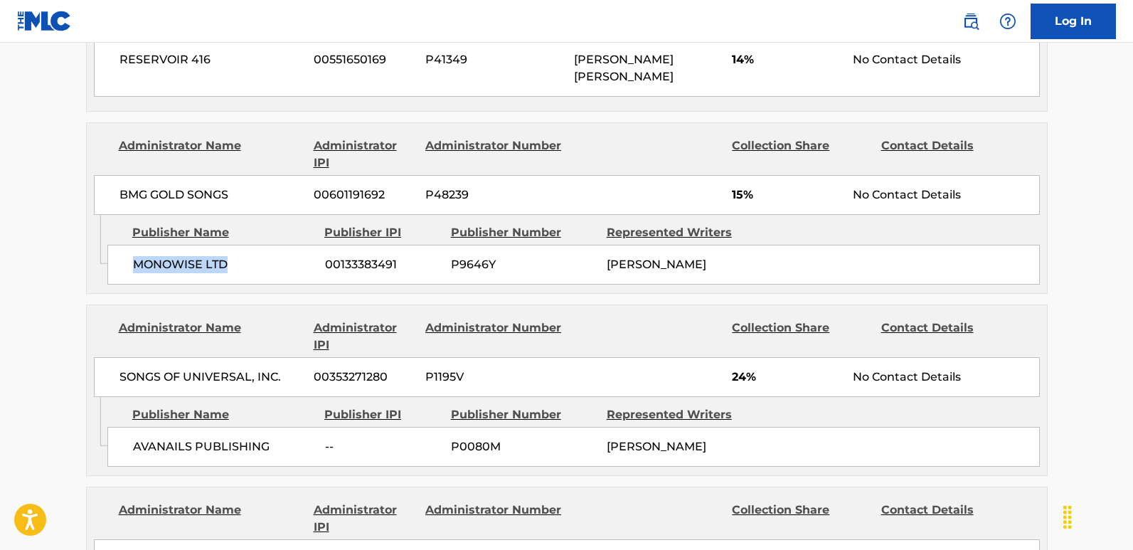
drag, startPoint x: 127, startPoint y: 272, endPoint x: 245, endPoint y: 272, distance: 118.0
click at [245, 272] on div "MONOWISE LTD 00133383491 P9646Y [PERSON_NAME]" at bounding box center [573, 265] width 932 height 40
click at [48, 162] on main "< Back to public search results Copy work link IT'S A RAID Work Detail Member W…" at bounding box center [566, 315] width 1133 height 2288
click at [739, 196] on span "15%" at bounding box center [787, 194] width 110 height 17
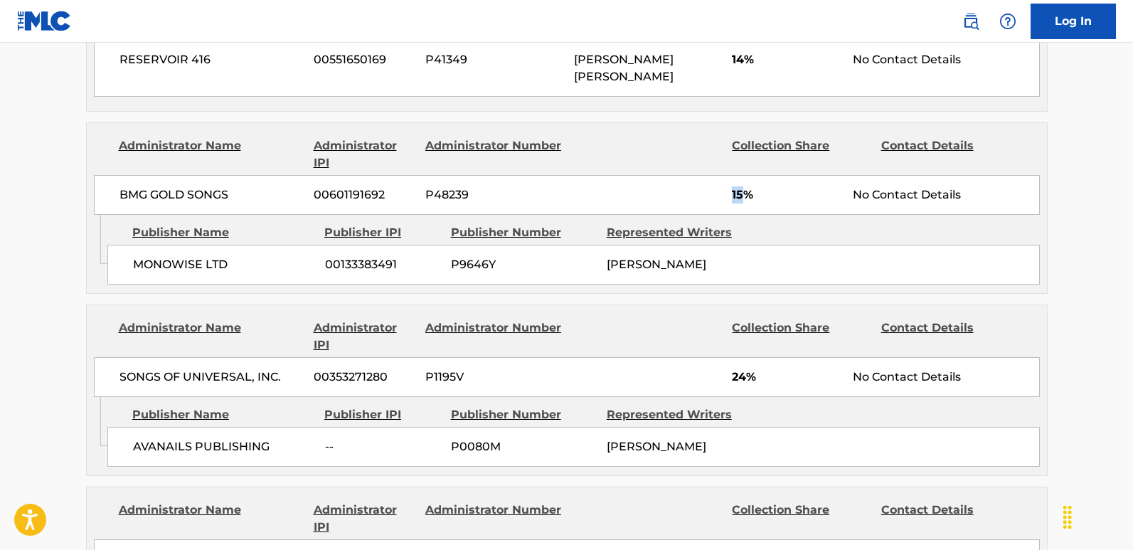
click at [739, 196] on span "15%" at bounding box center [787, 194] width 110 height 17
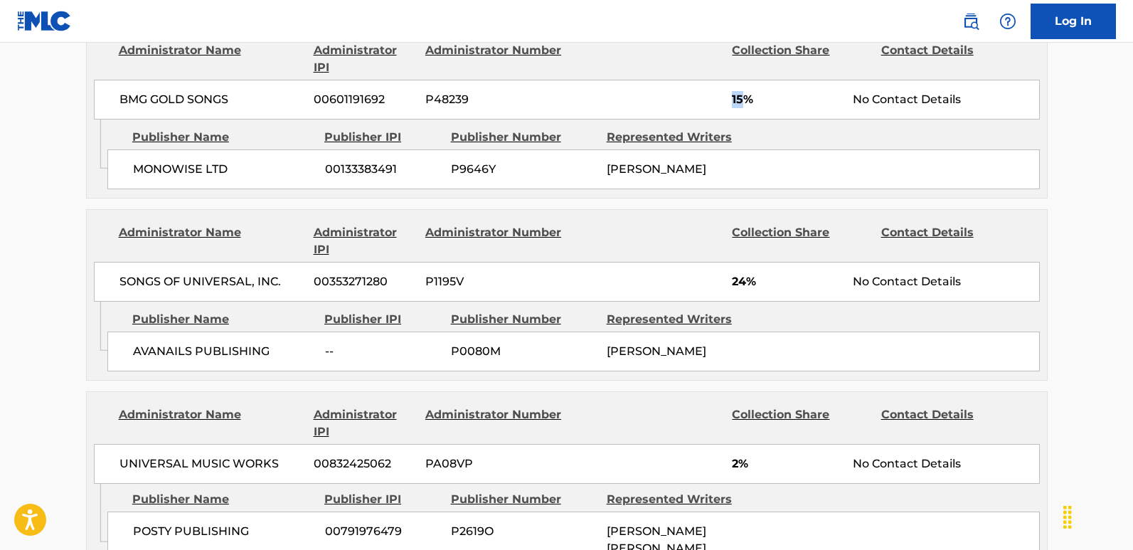
scroll to position [1014, 0]
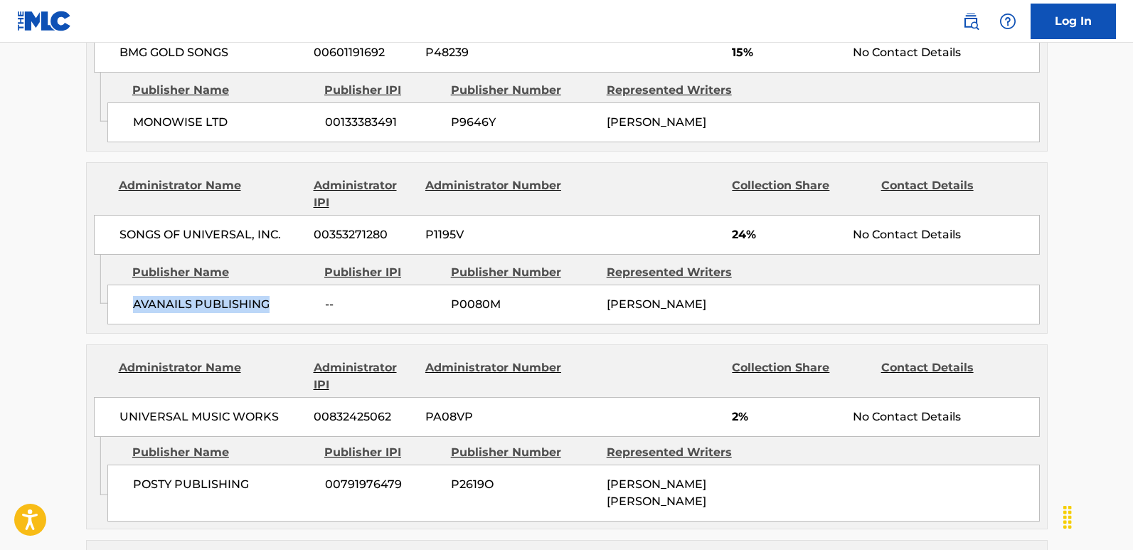
drag, startPoint x: 135, startPoint y: 322, endPoint x: 291, endPoint y: 322, distance: 155.7
click at [291, 313] on span "AVANAILS PUBLISHING" at bounding box center [223, 304] width 181 height 17
click at [738, 243] on span "24%" at bounding box center [787, 234] width 110 height 17
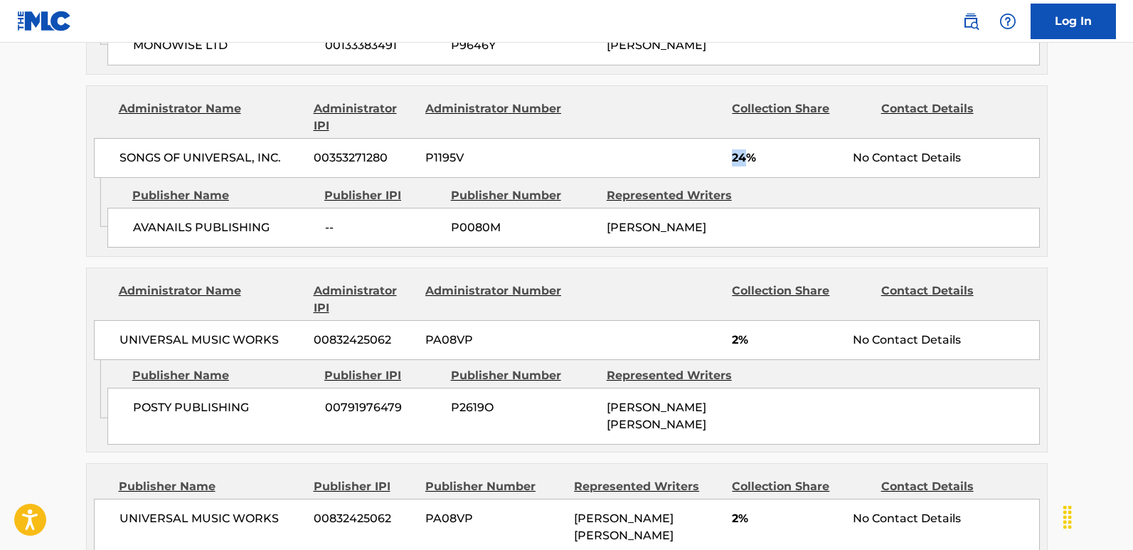
scroll to position [1156, 0]
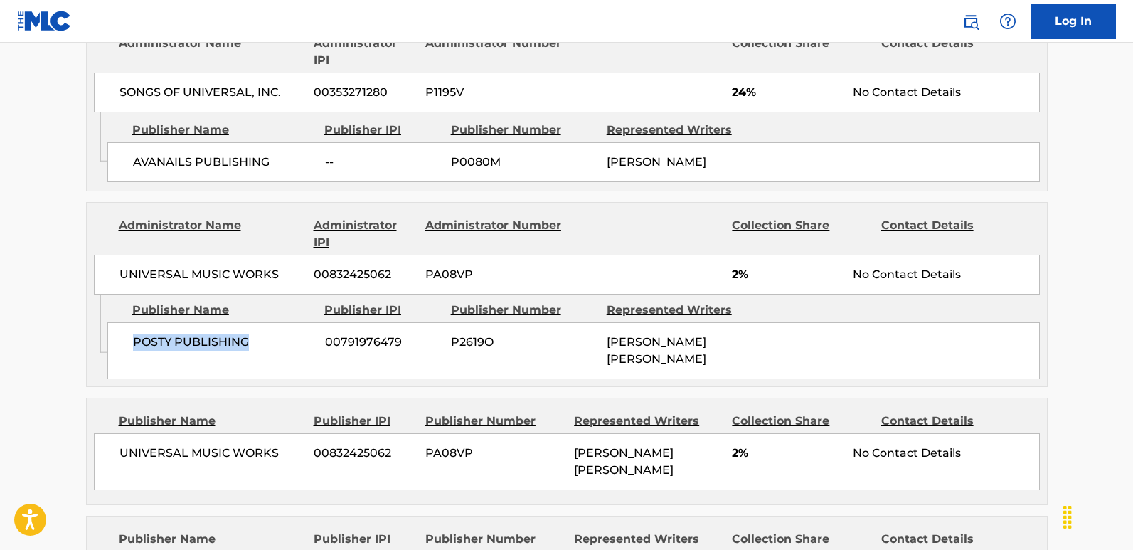
drag, startPoint x: 131, startPoint y: 363, endPoint x: 262, endPoint y: 372, distance: 131.8
click at [262, 372] on div "POSTY PUBLISHING 00791976479 P2619O [PERSON_NAME] [PERSON_NAME]" at bounding box center [573, 350] width 932 height 57
click at [733, 283] on span "2%" at bounding box center [787, 274] width 110 height 17
click at [734, 283] on span "2%" at bounding box center [787, 274] width 110 height 17
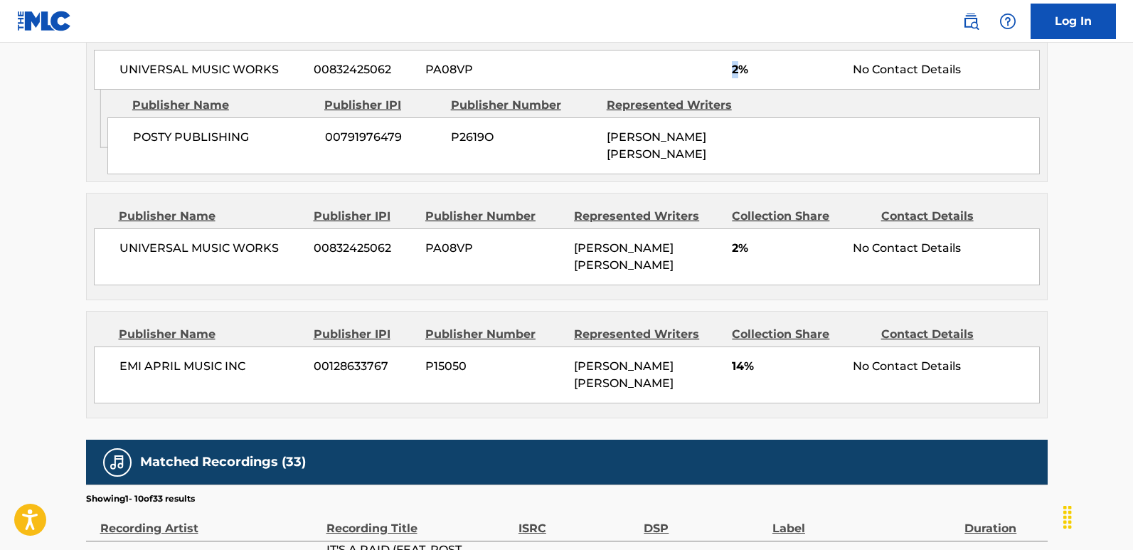
scroll to position [1369, 0]
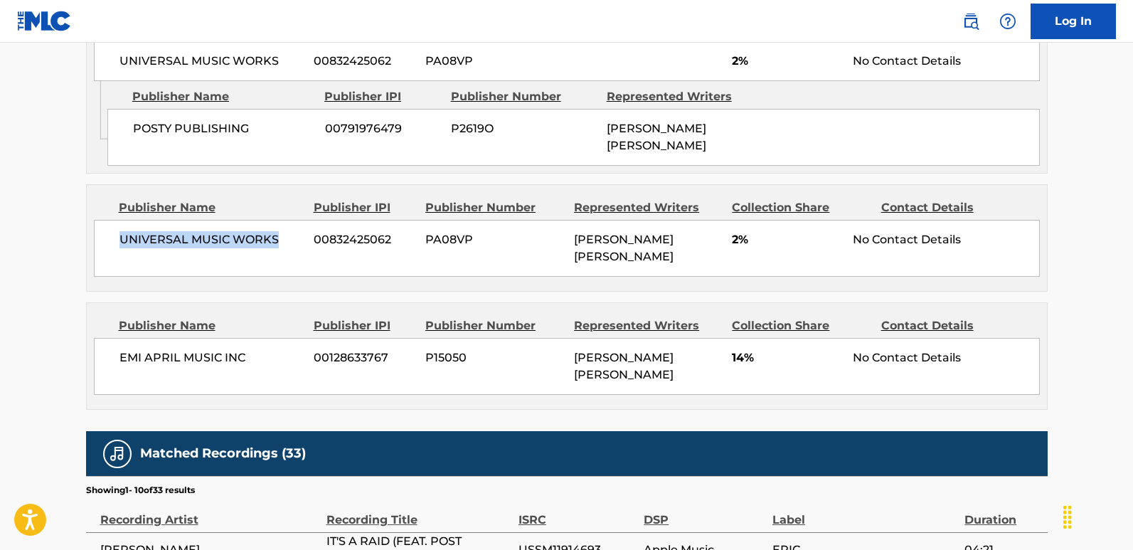
drag, startPoint x: 121, startPoint y: 248, endPoint x: 284, endPoint y: 247, distance: 162.8
click at [284, 247] on div "UNIVERSAL MUSIC WORKS 00832425062 PA08VP [PERSON_NAME] [PERSON_NAME] 2% No Cont…" at bounding box center [567, 248] width 946 height 57
click at [733, 236] on span "2%" at bounding box center [787, 239] width 110 height 17
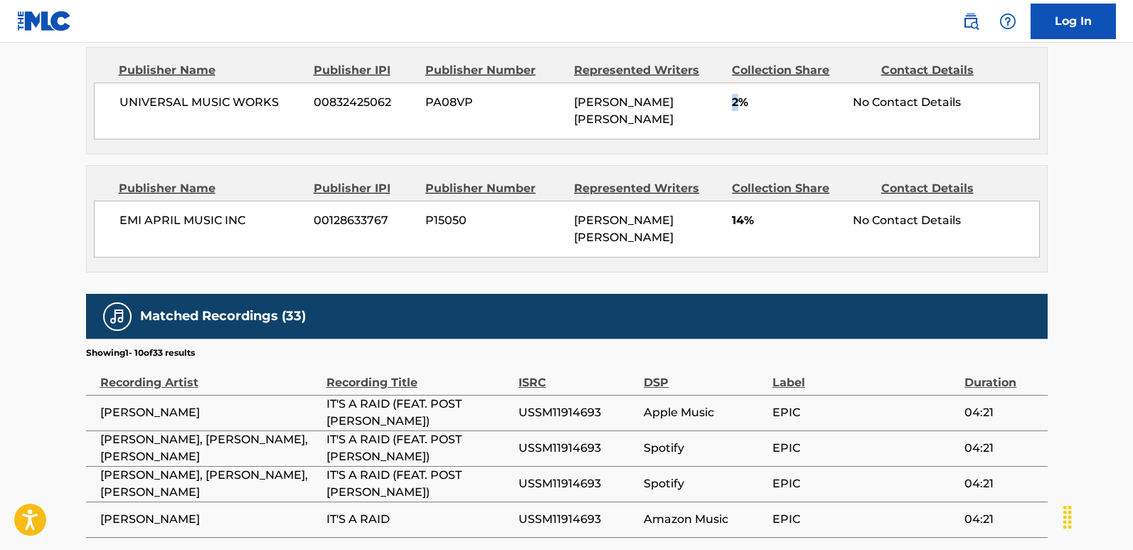
scroll to position [1511, 0]
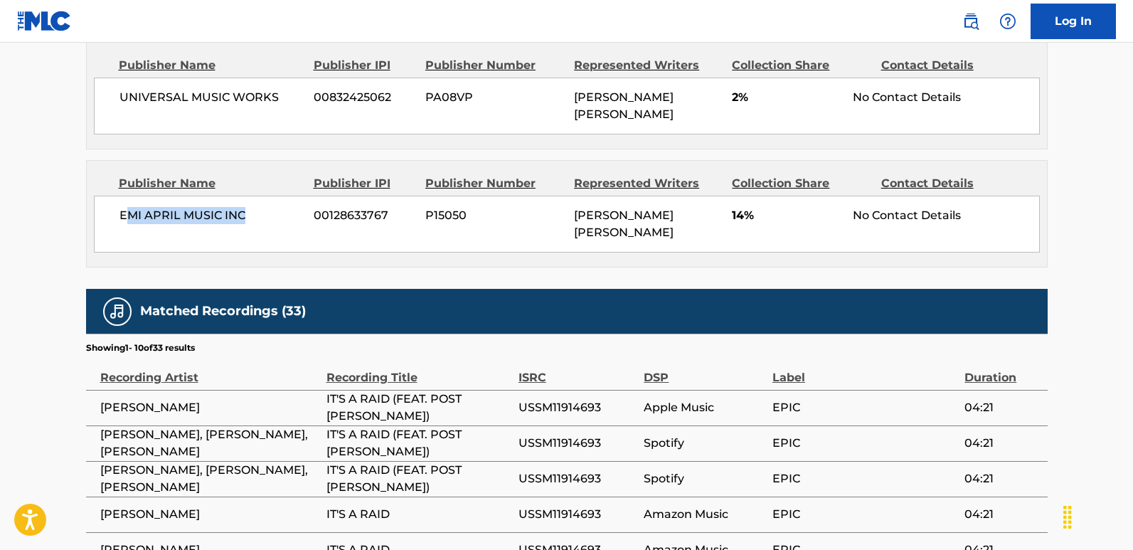
drag, startPoint x: 123, startPoint y: 200, endPoint x: 252, endPoint y: 200, distance: 129.4
click at [252, 207] on span "EMI APRIL MUSIC INC" at bounding box center [211, 215] width 184 height 17
click at [197, 227] on div "Publisher Name Publisher IPI Publisher Number Represented Writers Collection Sh…" at bounding box center [567, 214] width 960 height 106
drag, startPoint x: 116, startPoint y: 193, endPoint x: 269, endPoint y: 198, distance: 152.9
click at [269, 198] on div "EMI APRIL MUSIC INC 00128633767 P15050 [PERSON_NAME] [PERSON_NAME] 14% No Conta…" at bounding box center [567, 224] width 946 height 57
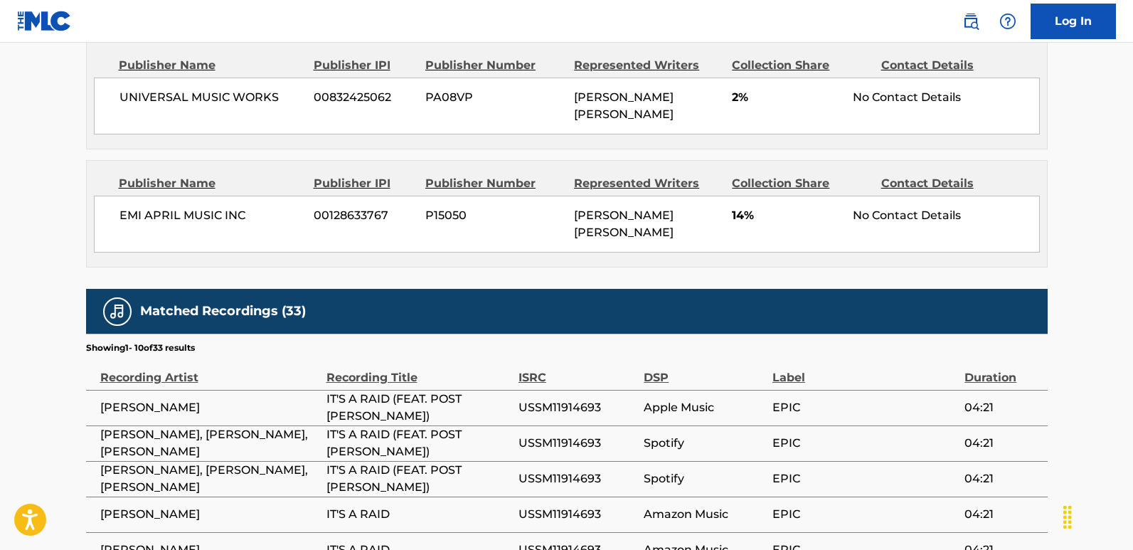
click at [739, 207] on span "14%" at bounding box center [787, 215] width 110 height 17
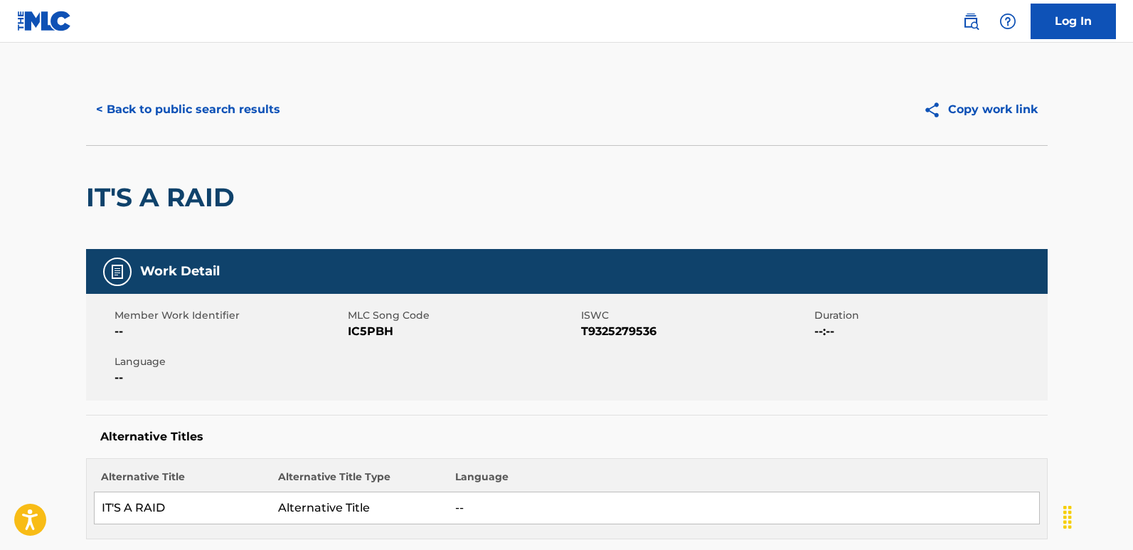
scroll to position [0, 0]
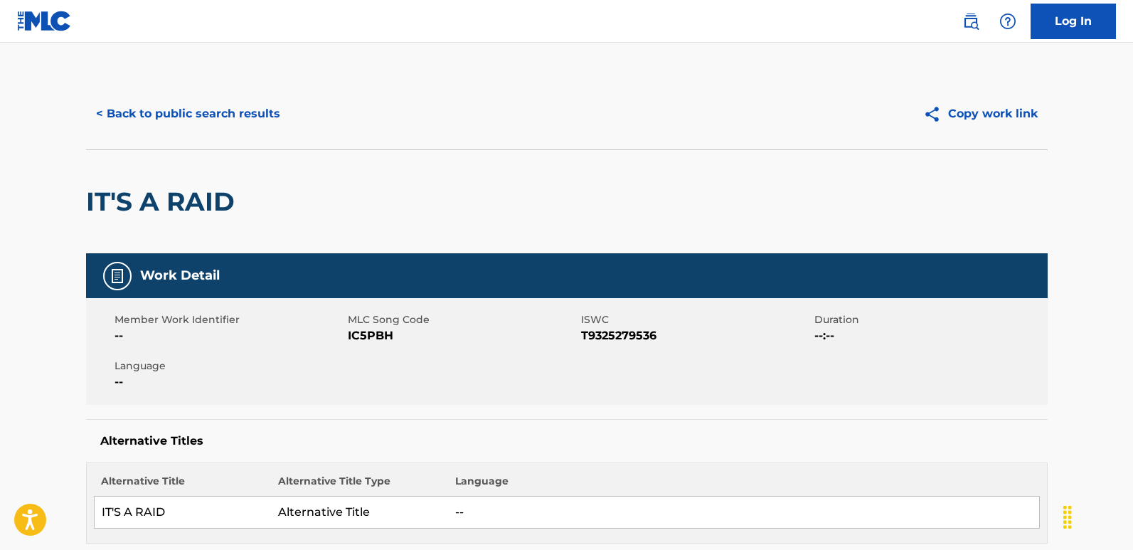
click at [198, 114] on button "< Back to public search results" at bounding box center [188, 114] width 204 height 36
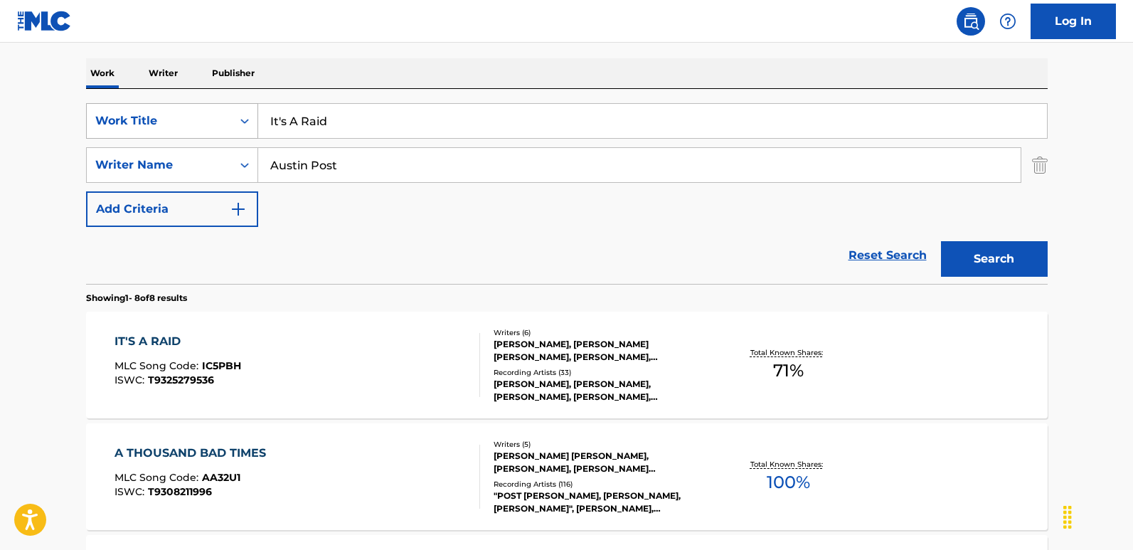
drag, startPoint x: 311, startPoint y: 134, endPoint x: 183, endPoint y: 134, distance: 127.3
click at [183, 134] on div "SearchWithCriteria6276efb2-ed40-49f0-985d-182b6286adbf Work Title It's A Raid" at bounding box center [566, 121] width 961 height 36
paste input "No Escape From Now"
type input "No Escape From Now"
drag, startPoint x: 360, startPoint y: 176, endPoint x: 250, endPoint y: 176, distance: 109.5
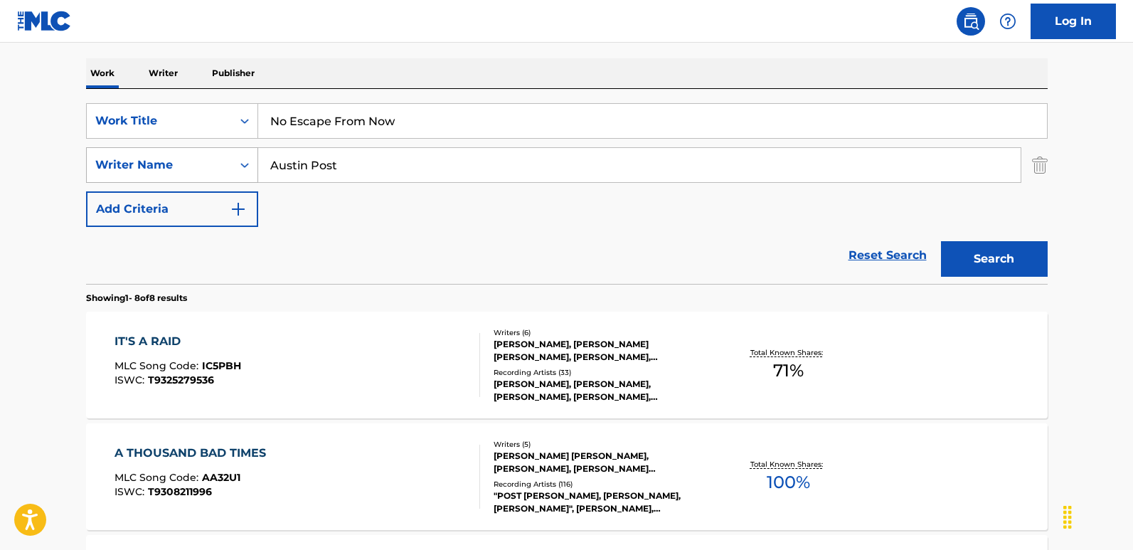
click at [250, 176] on div "SearchWithCriteriafcfbb798-3eca-4d66-a69b-3f7659fd1018 Writer Name [PERSON_NAME…" at bounding box center [566, 165] width 961 height 36
click at [447, 187] on div "SearchWithCriteria6276efb2-ed40-49f0-985d-182b6286adbf Work Title No Escape Fro…" at bounding box center [566, 165] width 961 height 124
click at [444, 169] on input "Search Form" at bounding box center [639, 165] width 762 height 34
paste input "[PERSON_NAME]"
type input "[PERSON_NAME]"
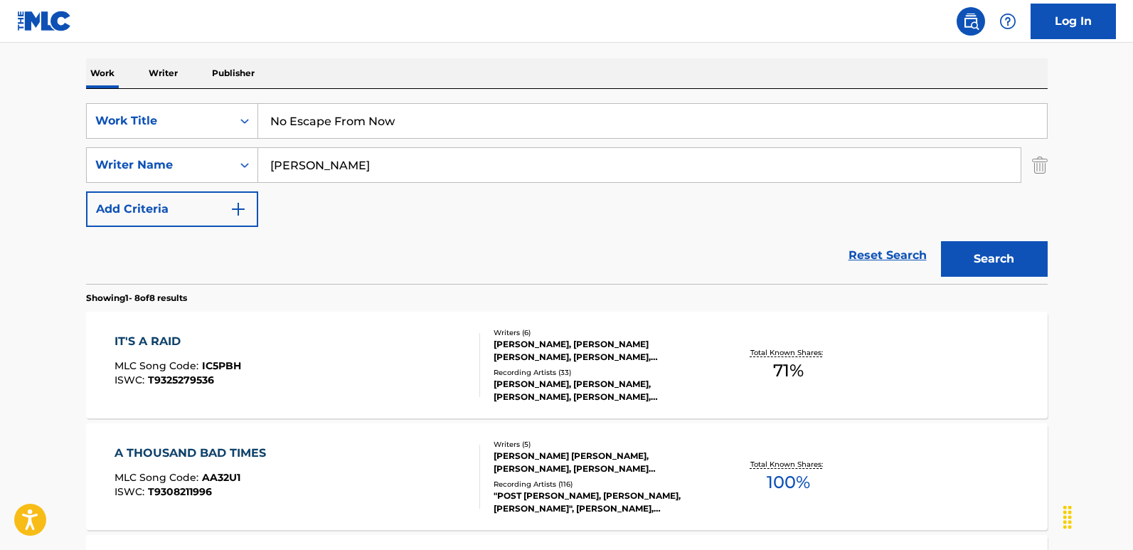
click at [965, 272] on button "Search" at bounding box center [994, 259] width 107 height 36
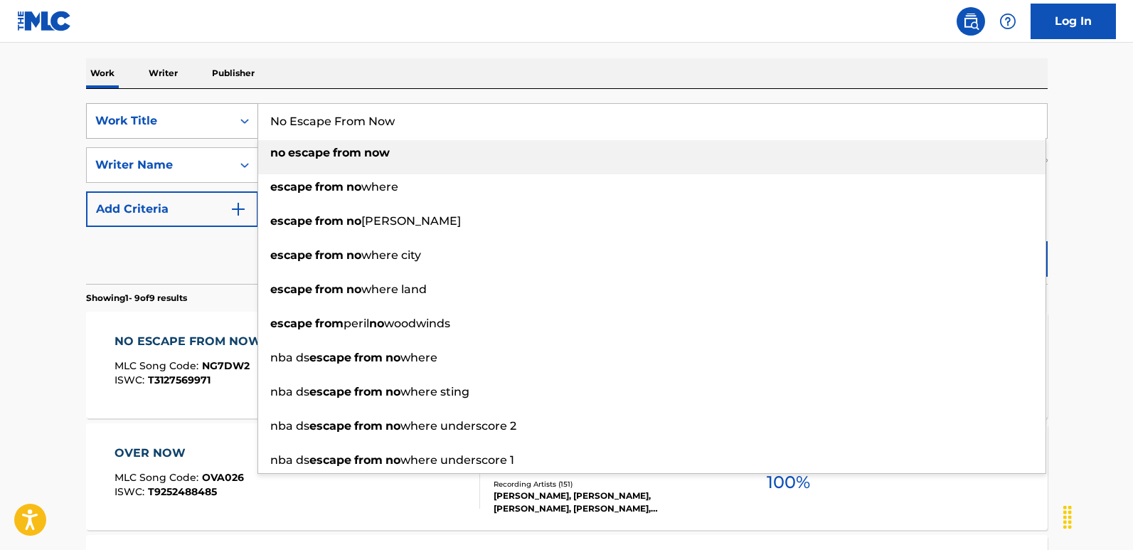
drag, startPoint x: 433, startPoint y: 127, endPoint x: 225, endPoint y: 126, distance: 207.6
click at [225, 126] on div "SearchWithCriteria6276efb2-ed40-49f0-985d-182b6286adbf Work Title No Escape Fro…" at bounding box center [566, 121] width 961 height 36
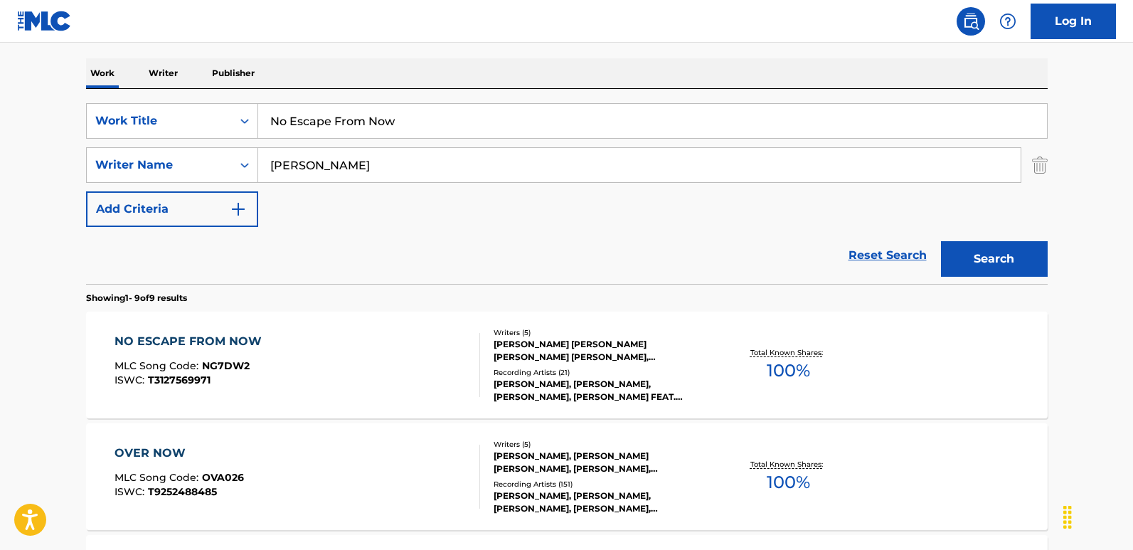
click at [395, 247] on div "Reset Search Search" at bounding box center [566, 255] width 961 height 57
click at [230, 337] on div "NO ESCAPE FROM NOW" at bounding box center [191, 341] width 154 height 17
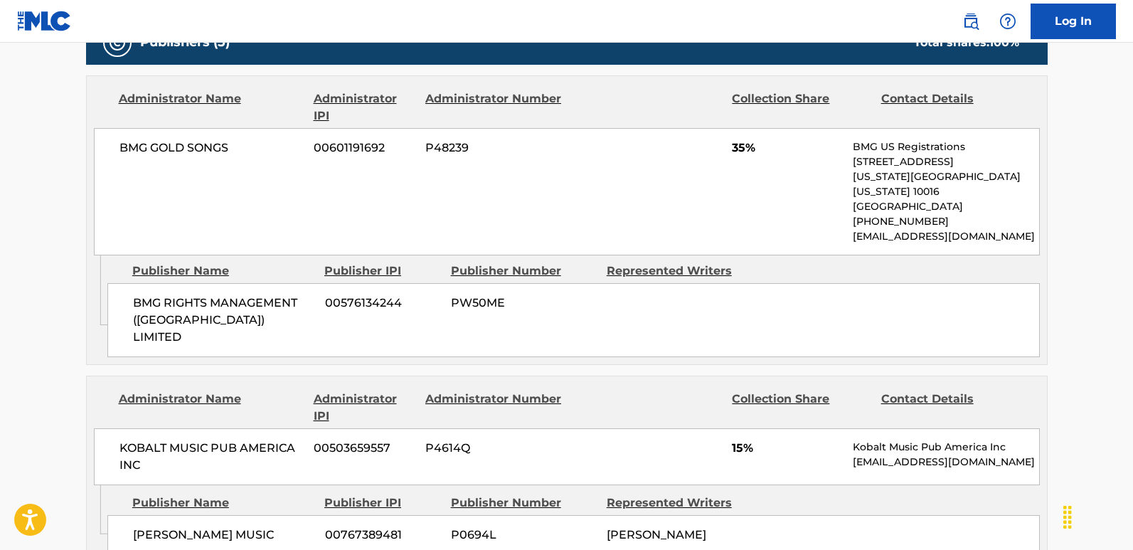
scroll to position [740, 0]
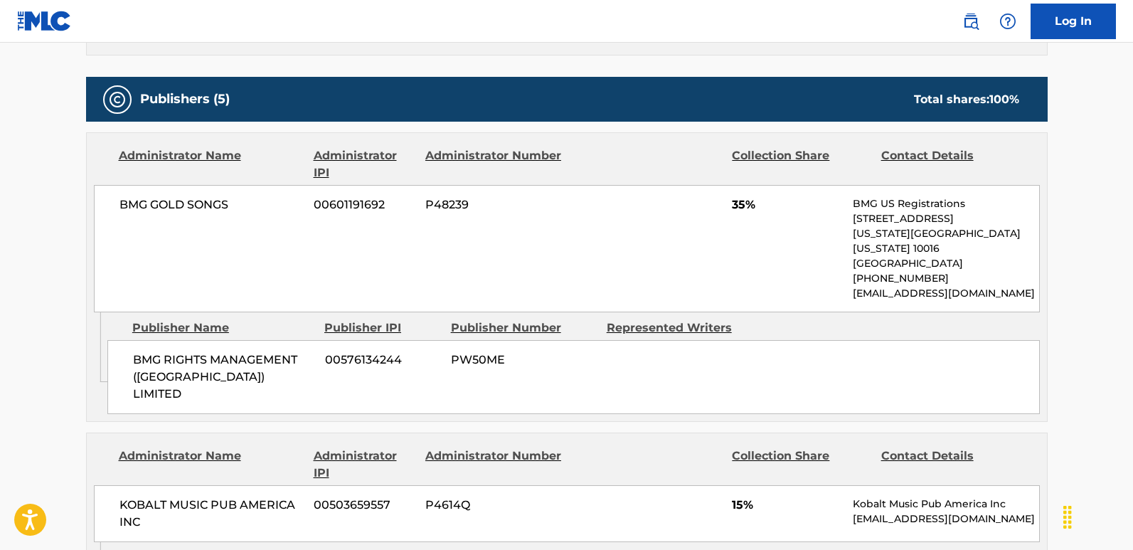
click at [63, 349] on main "< Back to public search results Copy work link NO ESCAPE FROM NOW Work Detail M…" at bounding box center [566, 488] width 1133 height 2371
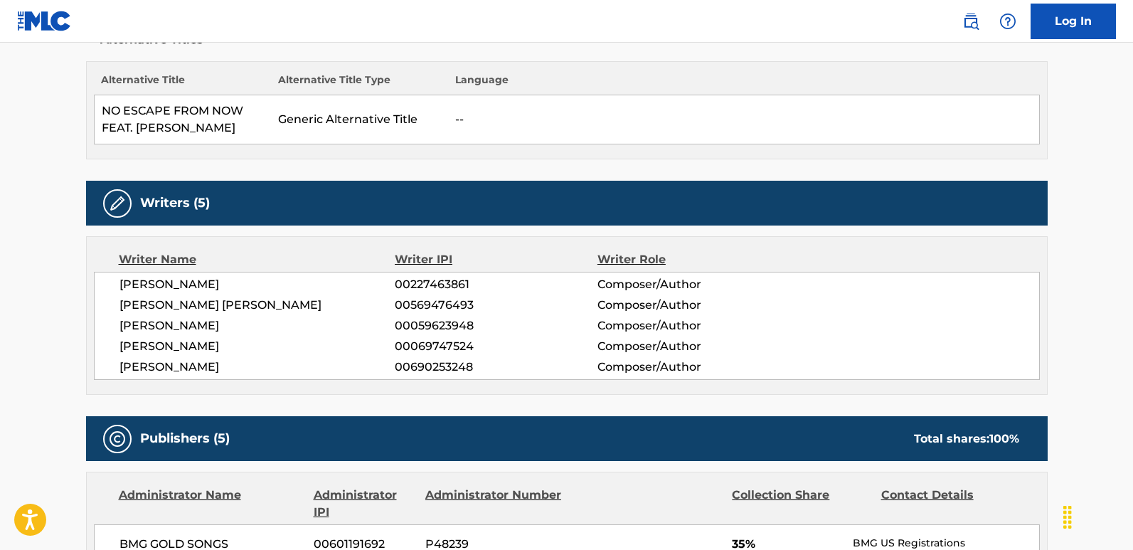
scroll to position [427, 0]
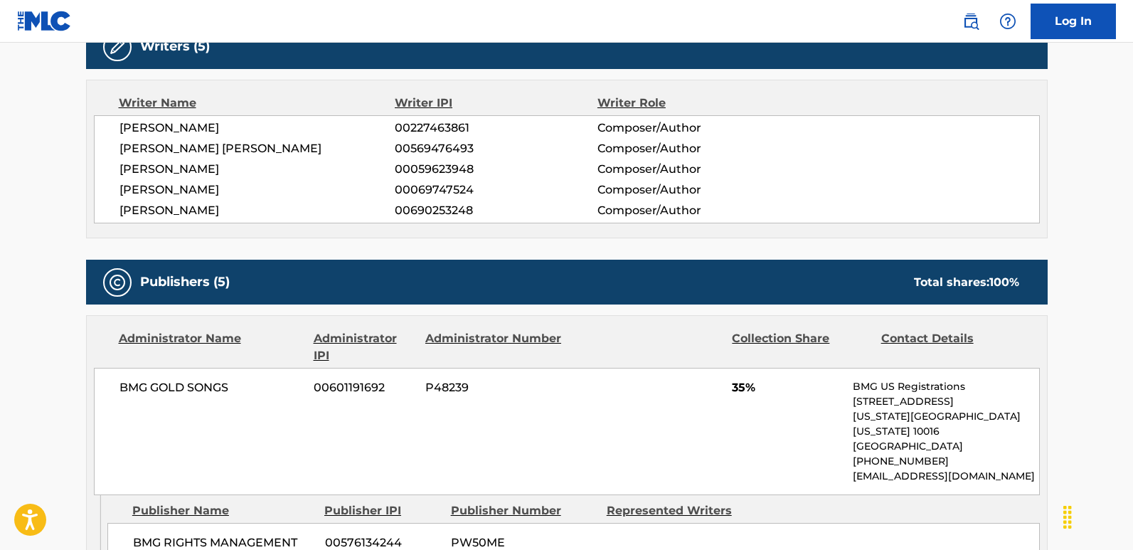
scroll to position [640, 0]
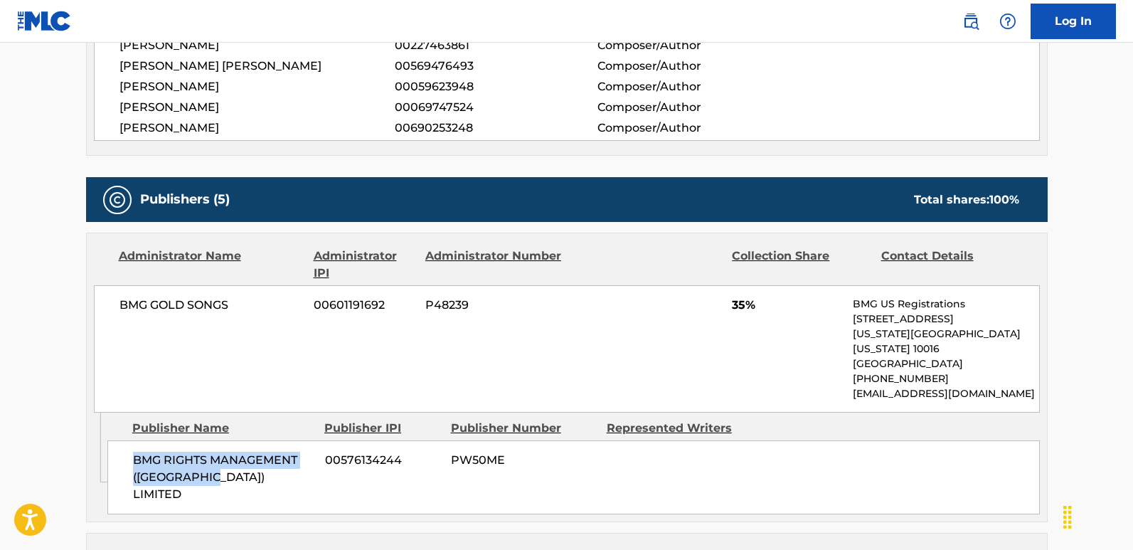
drag, startPoint x: 134, startPoint y: 451, endPoint x: 221, endPoint y: 466, distance: 88.0
click at [221, 455] on span "BMG RIGHTS MANAGEMENT ([GEOGRAPHIC_DATA]) LIMITED" at bounding box center [223, 476] width 181 height 51
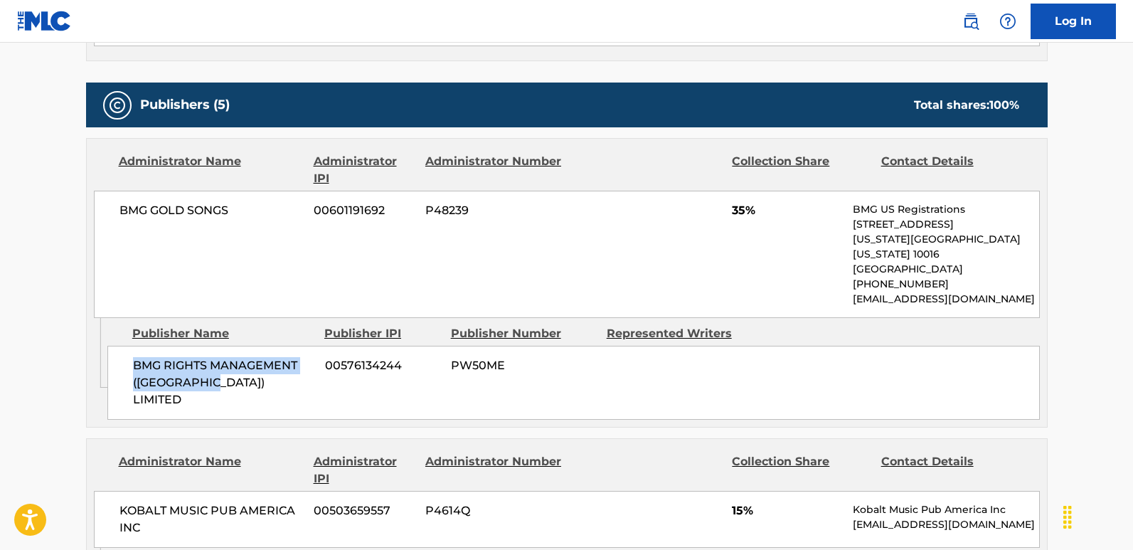
scroll to position [711, 0]
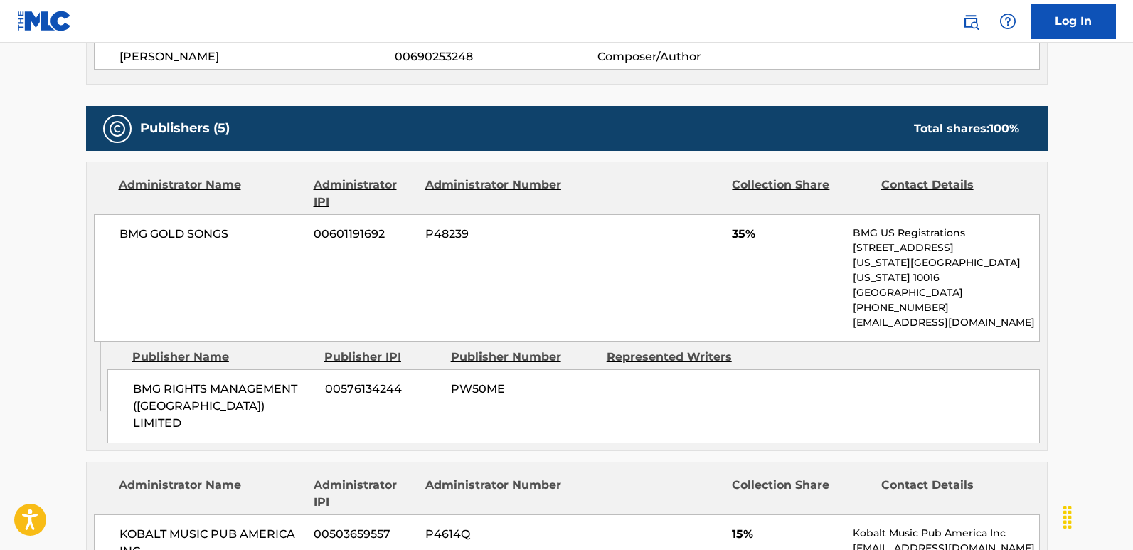
click at [739, 229] on span "35%" at bounding box center [787, 233] width 110 height 17
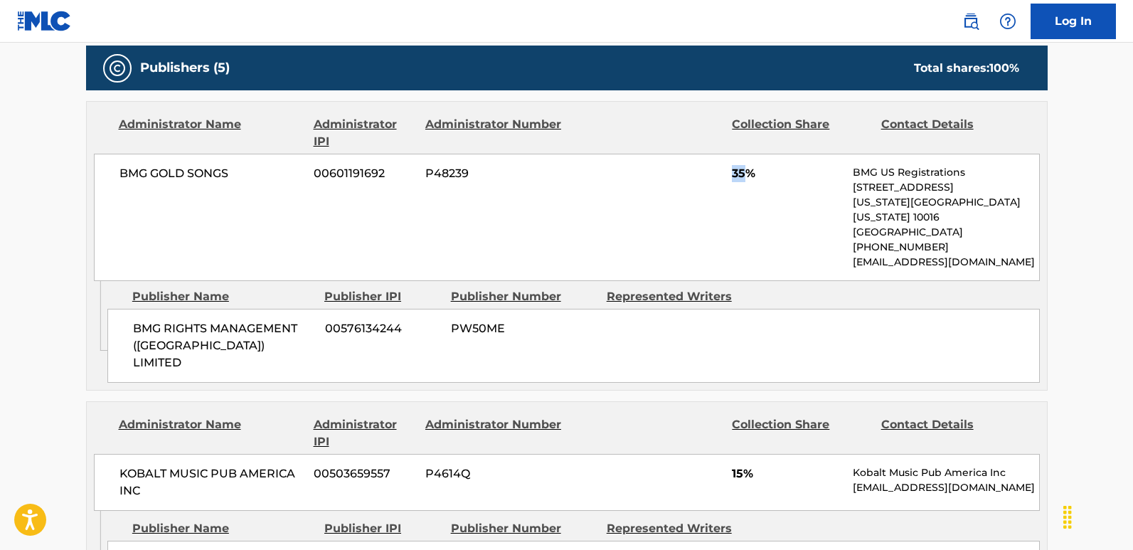
scroll to position [853, 0]
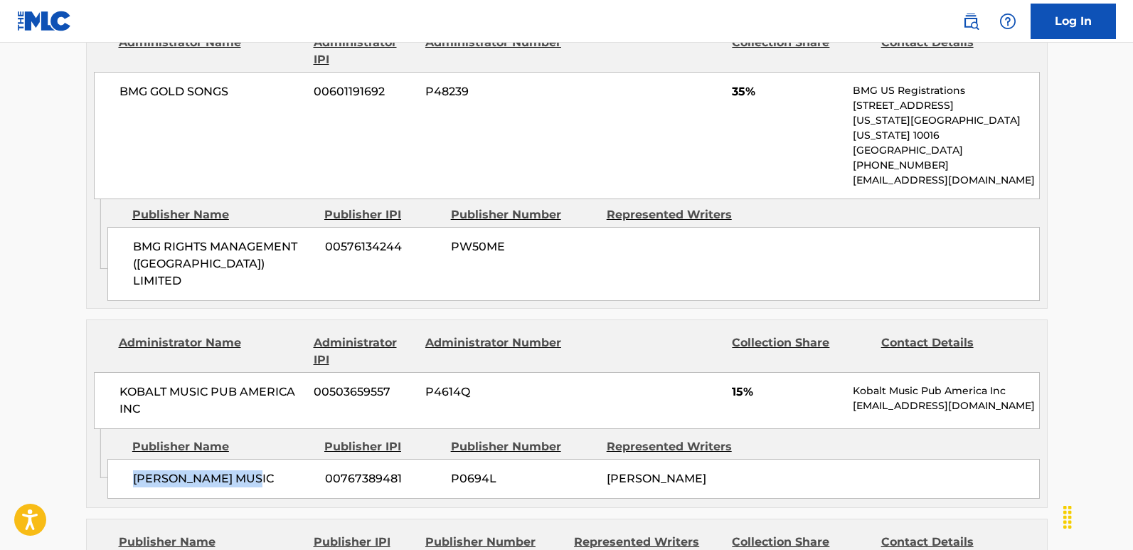
drag, startPoint x: 129, startPoint y: 446, endPoint x: 267, endPoint y: 450, distance: 137.3
click at [267, 455] on div "[PERSON_NAME] MUSIC 00767389481 P0694L [PERSON_NAME]" at bounding box center [573, 479] width 932 height 40
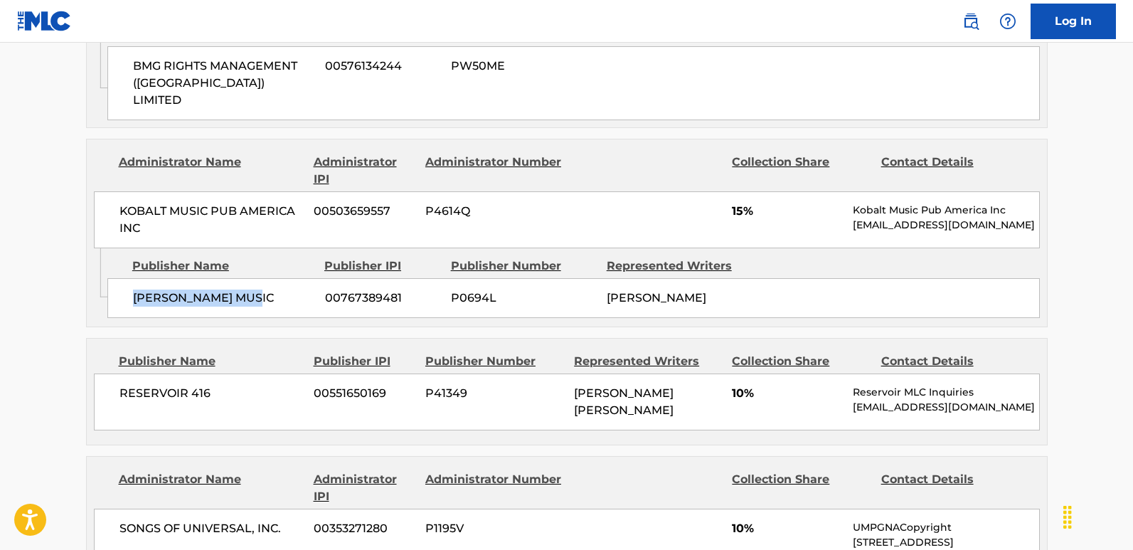
scroll to position [1066, 0]
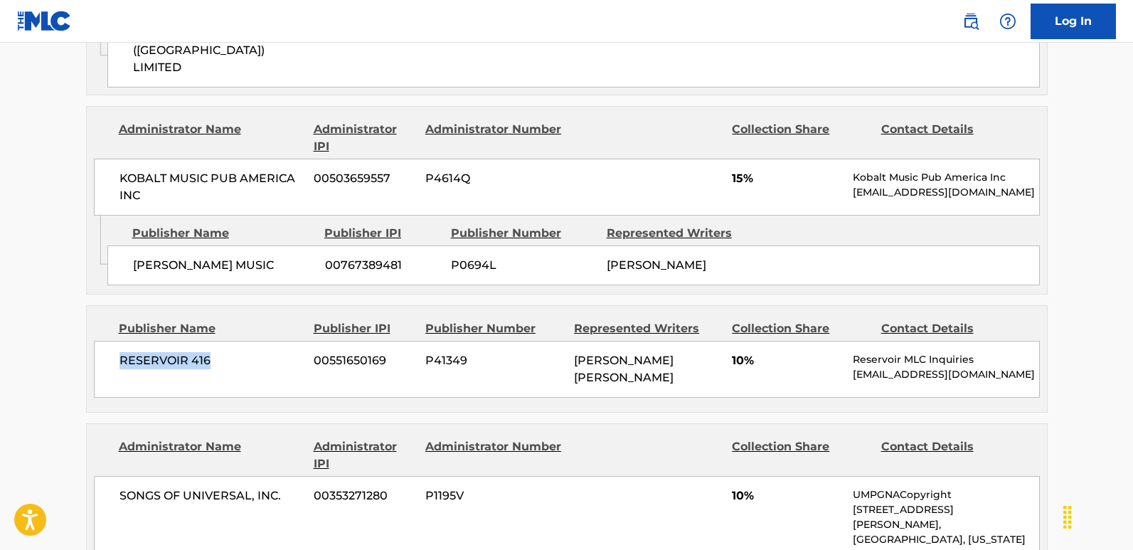
drag, startPoint x: 119, startPoint y: 331, endPoint x: 262, endPoint y: 326, distance: 143.7
click at [262, 352] on span "RESERVOIR 416" at bounding box center [211, 360] width 184 height 17
click at [735, 352] on span "10%" at bounding box center [787, 360] width 110 height 17
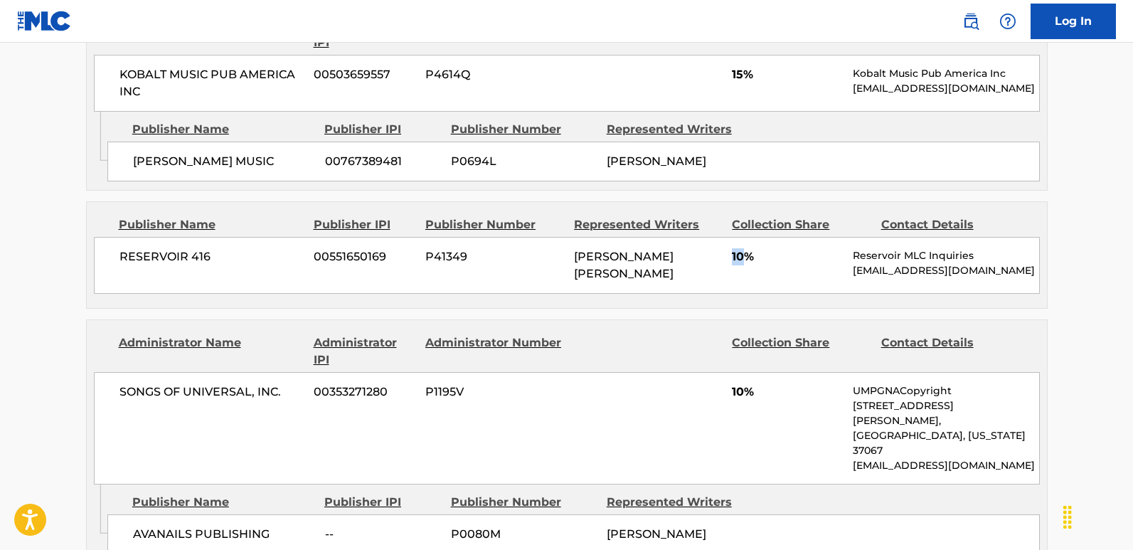
scroll to position [1209, 0]
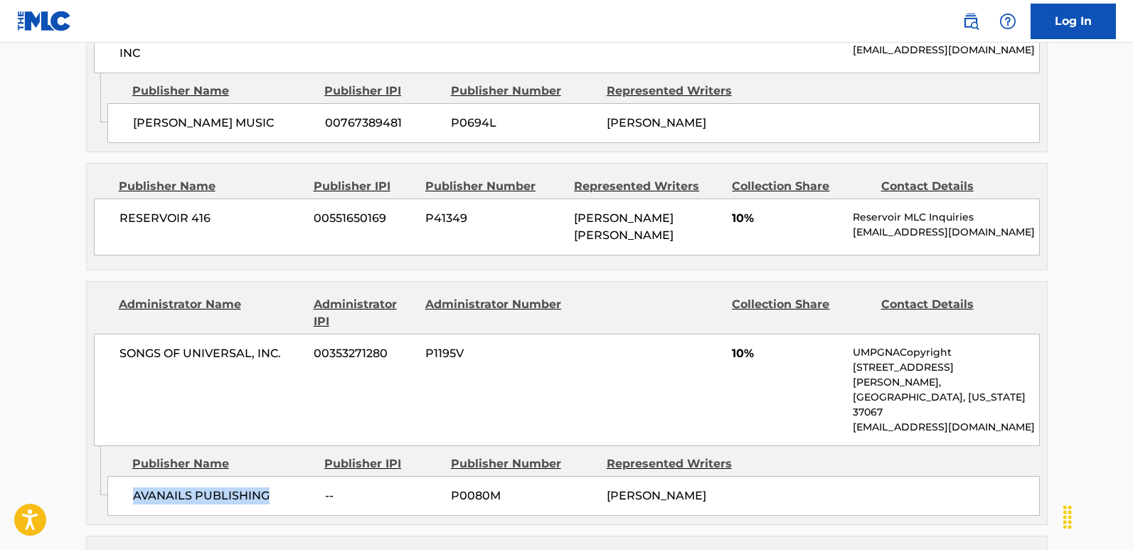
drag, startPoint x: 131, startPoint y: 431, endPoint x: 284, endPoint y: 431, distance: 153.6
click at [284, 455] on div "AVANAILS PUBLISHING -- P0080M [PERSON_NAME]" at bounding box center [573, 496] width 932 height 40
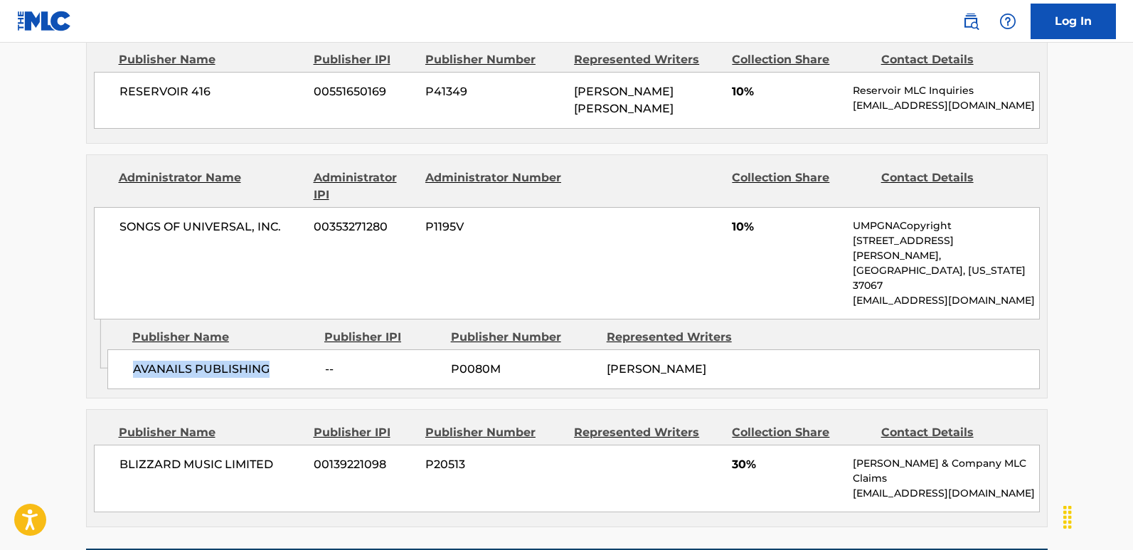
scroll to position [1422, 0]
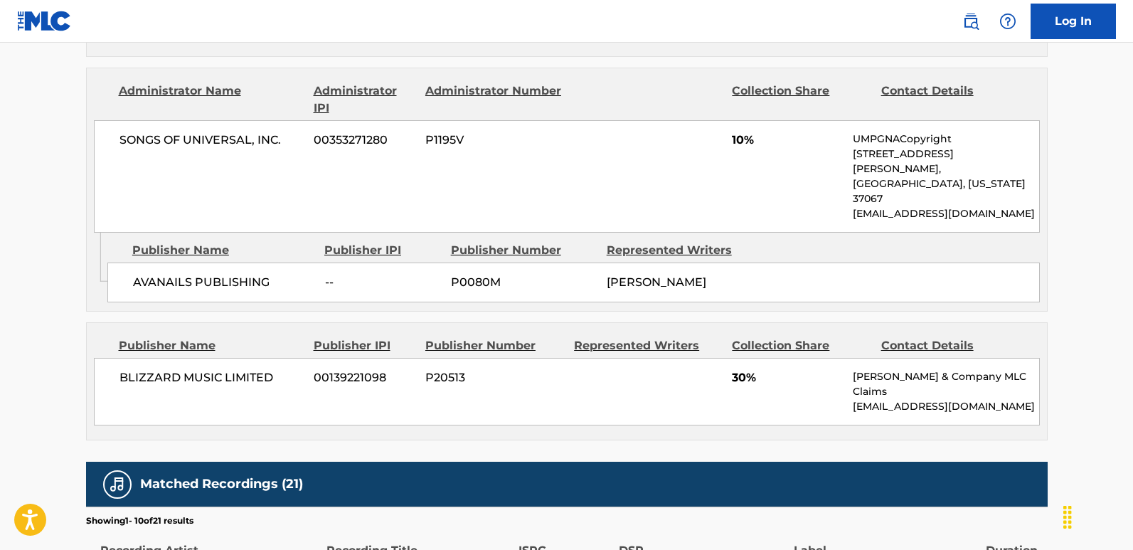
click at [732, 132] on span "10%" at bounding box center [787, 140] width 110 height 17
drag, startPoint x: 122, startPoint y: 314, endPoint x: 276, endPoint y: 314, distance: 153.6
click at [276, 369] on span "BLIZZARD MUSIC LIMITED" at bounding box center [211, 377] width 184 height 17
click at [742, 369] on span "30%" at bounding box center [787, 377] width 110 height 17
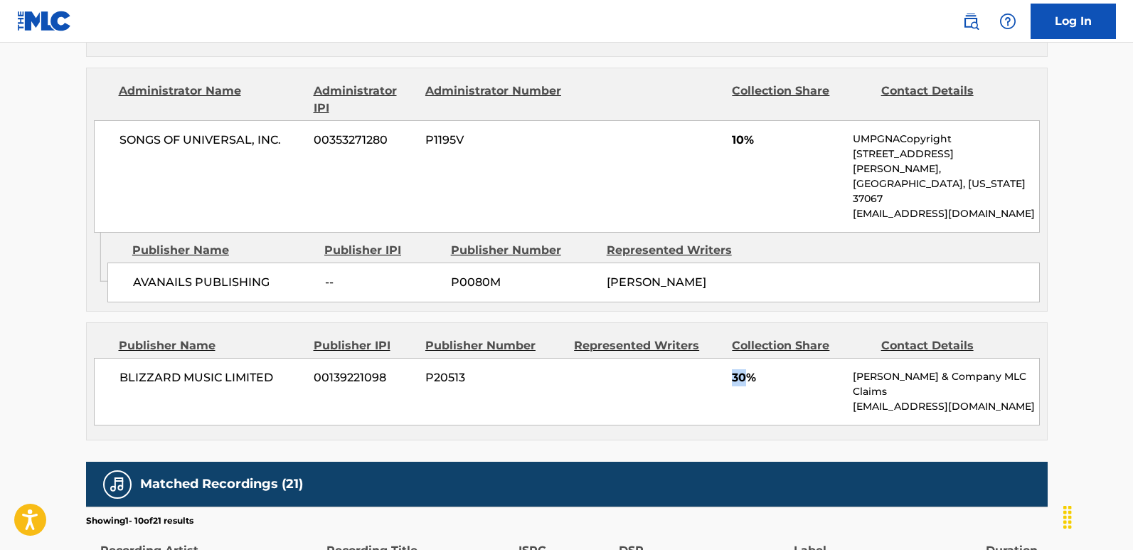
click at [742, 369] on span "30%" at bounding box center [787, 377] width 110 height 17
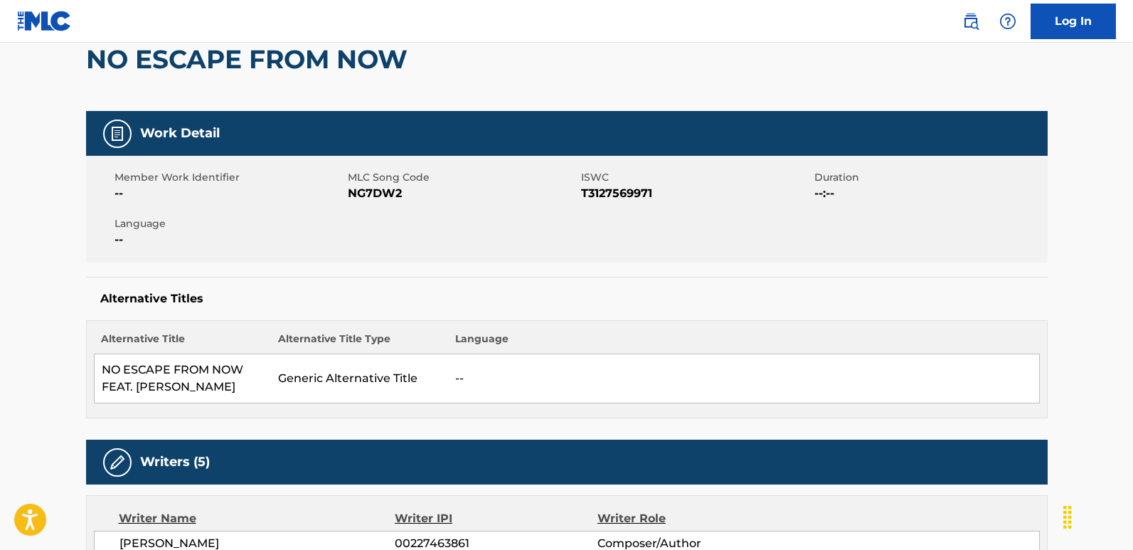
scroll to position [0, 0]
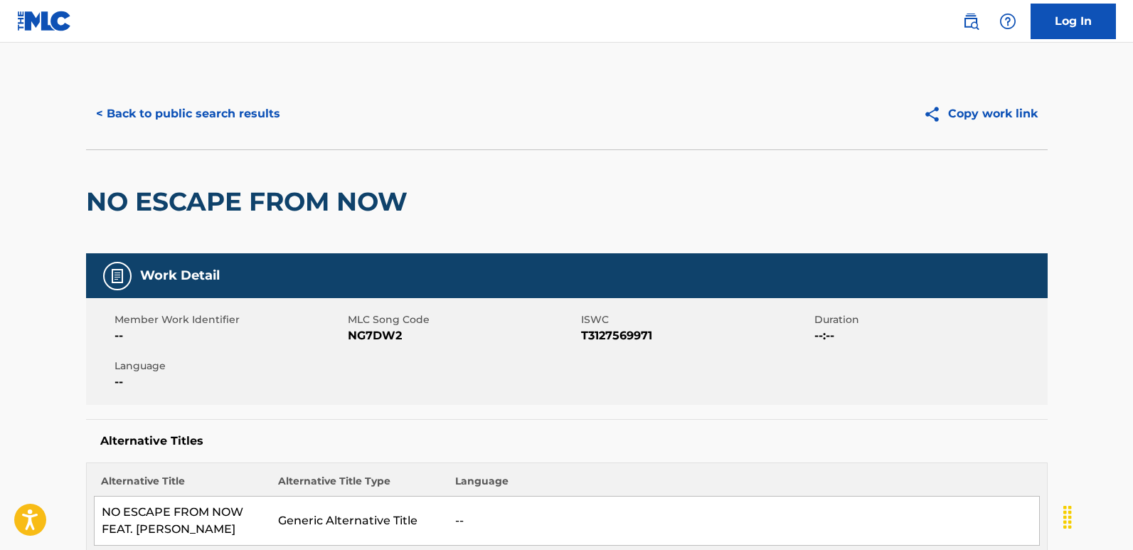
click at [229, 95] on div "< Back to public search results Copy work link" at bounding box center [566, 113] width 961 height 71
click at [220, 121] on button "< Back to public search results" at bounding box center [188, 114] width 204 height 36
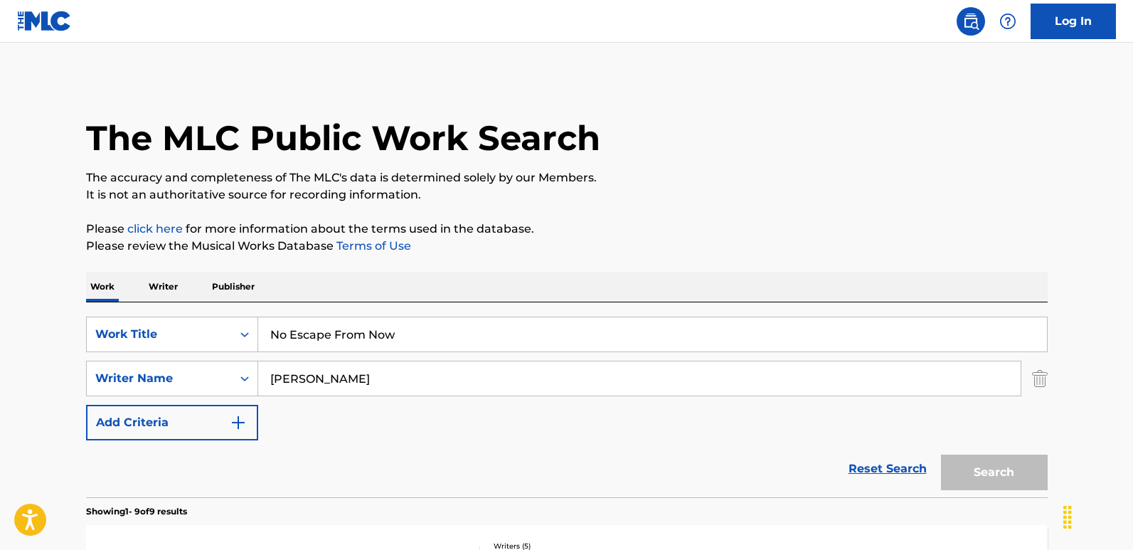
scroll to position [213, 0]
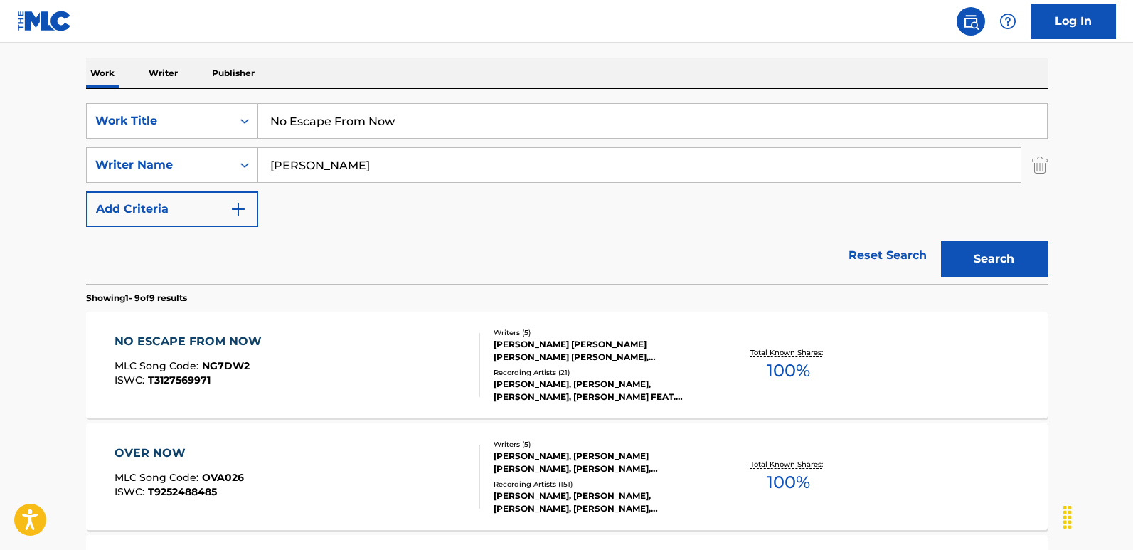
click at [882, 247] on link "Reset Search" at bounding box center [887, 255] width 92 height 31
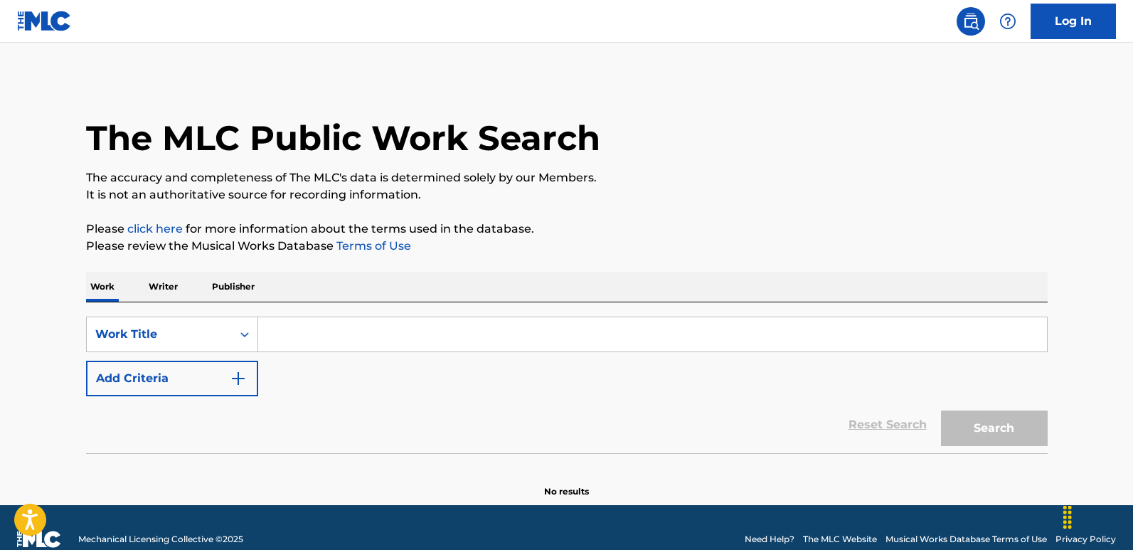
click at [387, 331] on input "Search Form" at bounding box center [652, 334] width 788 height 34
paste input "Nothing Feels Right"
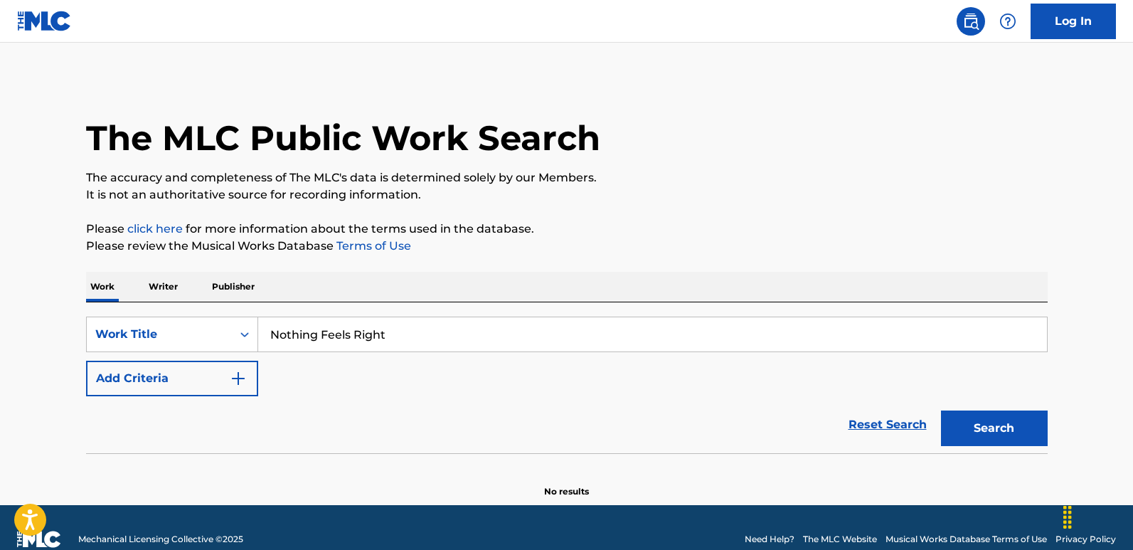
type input "Nothing Feels Right"
click at [413, 293] on div "Work Writer Publisher" at bounding box center [566, 287] width 961 height 30
drag, startPoint x: 218, startPoint y: 378, endPoint x: 262, endPoint y: 378, distance: 44.8
click at [222, 378] on button "Add Criteria" at bounding box center [172, 378] width 172 height 36
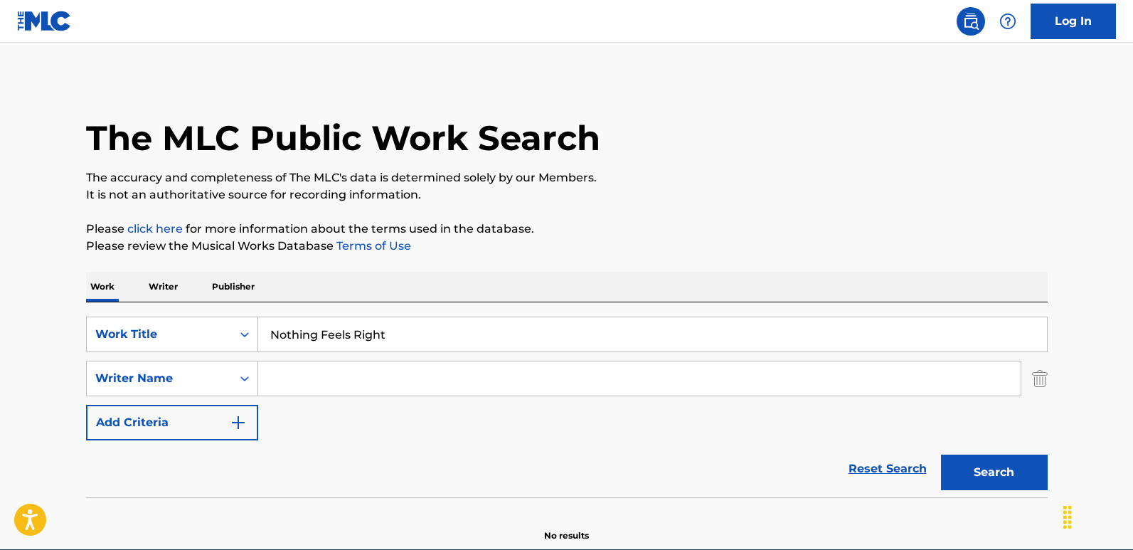
click at [343, 378] on input "Search Form" at bounding box center [639, 378] width 762 height 34
type input "[PERSON_NAME]"
click at [941, 454] on button "Search" at bounding box center [994, 472] width 107 height 36
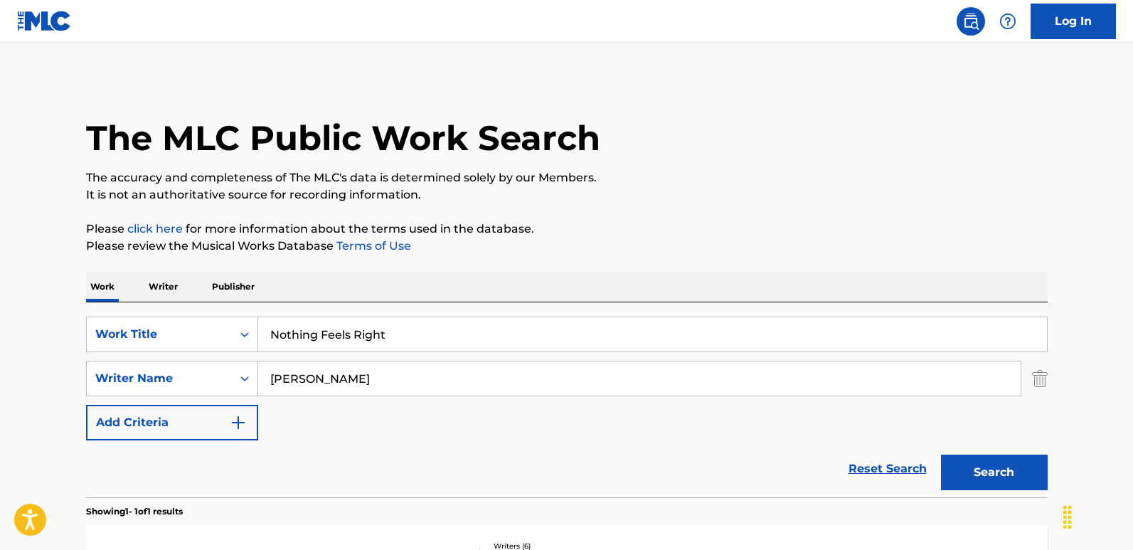
click at [366, 424] on div "SearchWithCriteria6276efb2-ed40-49f0-985d-182b6286adbf Work Title Nothing Feels…" at bounding box center [566, 378] width 961 height 124
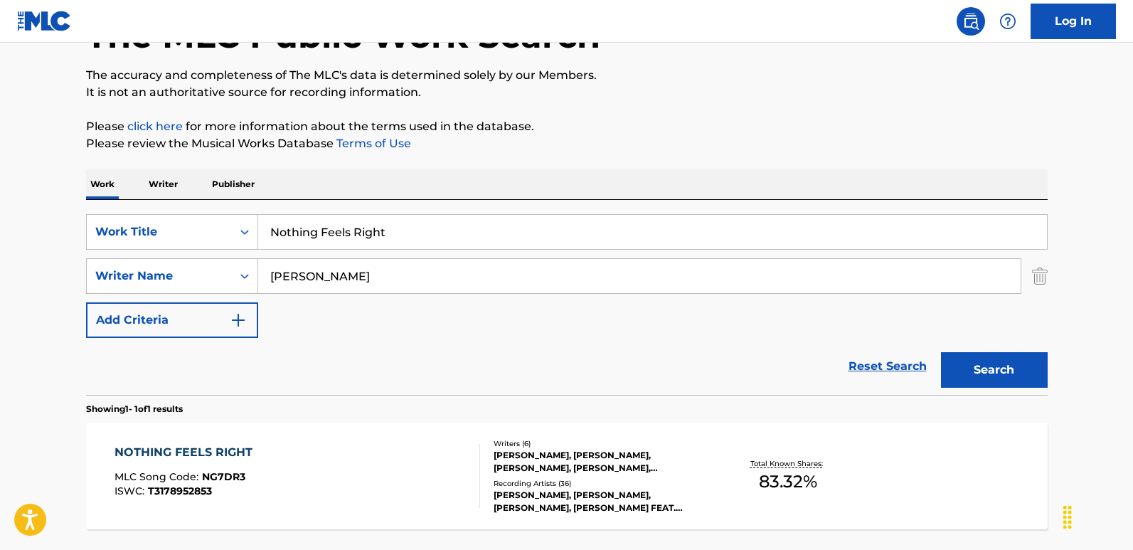
scroll to position [224, 0]
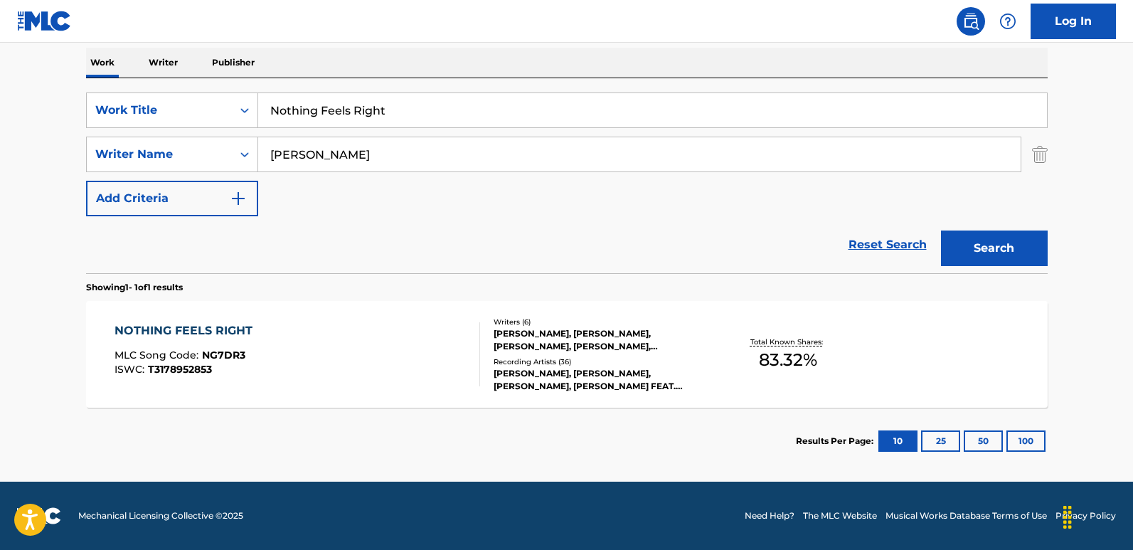
click at [401, 240] on div "Reset Search Search" at bounding box center [566, 244] width 961 height 57
click at [227, 327] on div "NOTHING FEELS RIGHT" at bounding box center [186, 330] width 145 height 17
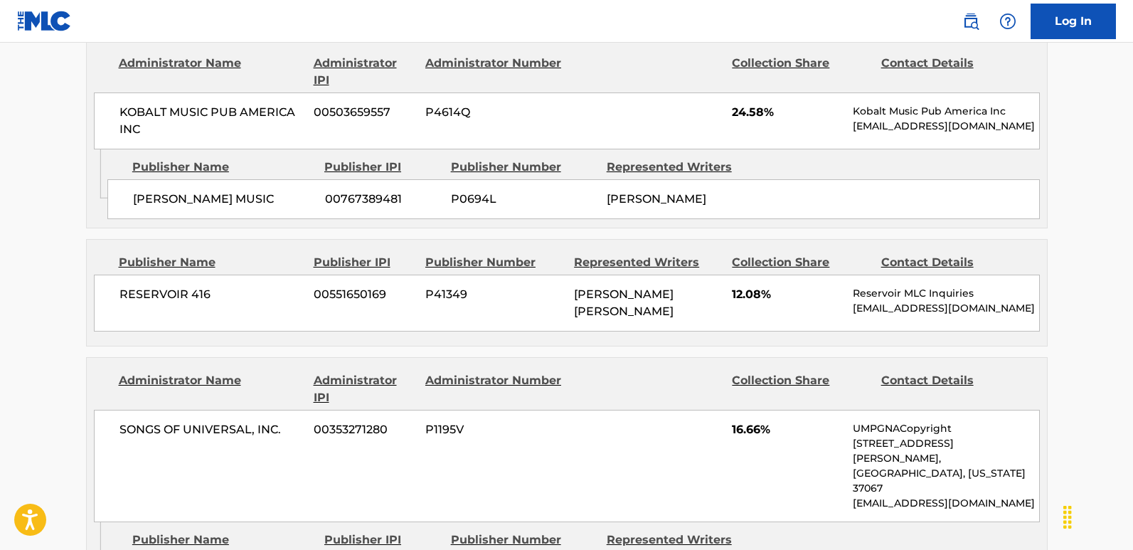
scroll to position [711, 0]
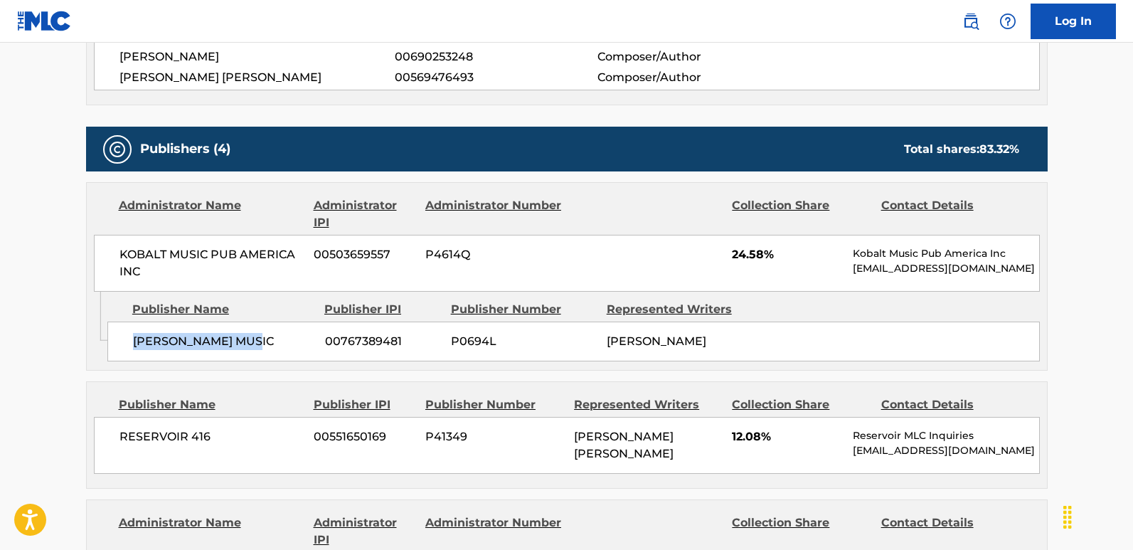
drag, startPoint x: 134, startPoint y: 344, endPoint x: 296, endPoint y: 341, distance: 162.1
click at [296, 341] on span "[PERSON_NAME] MUSIC" at bounding box center [223, 341] width 181 height 17
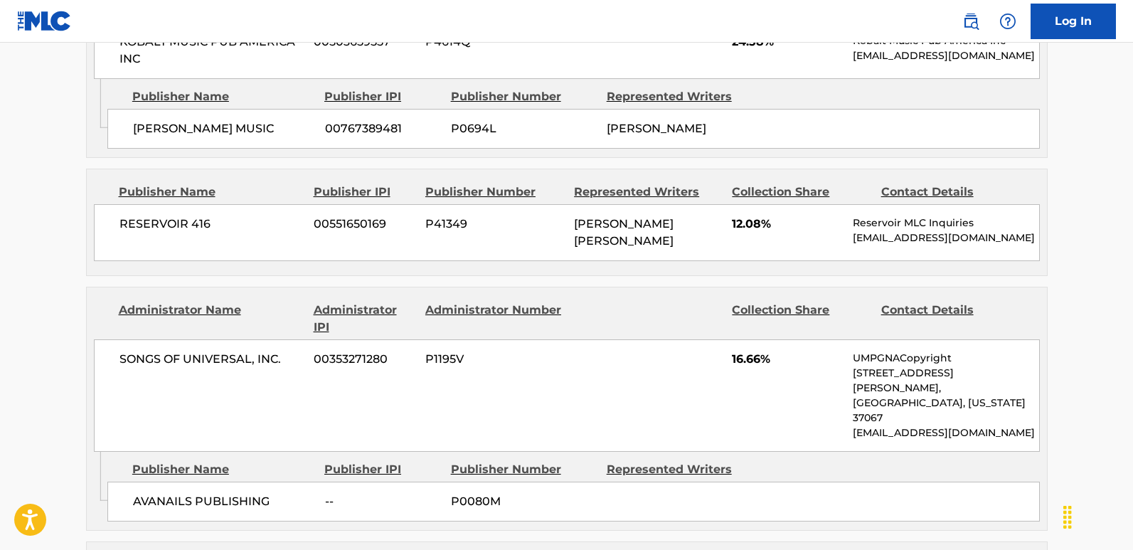
scroll to position [924, 0]
drag, startPoint x: 122, startPoint y: 227, endPoint x: 208, endPoint y: 224, distance: 85.4
click at [208, 224] on span "RESERVOIR 416" at bounding box center [211, 223] width 184 height 17
click at [739, 228] on span "12.08%" at bounding box center [787, 223] width 110 height 17
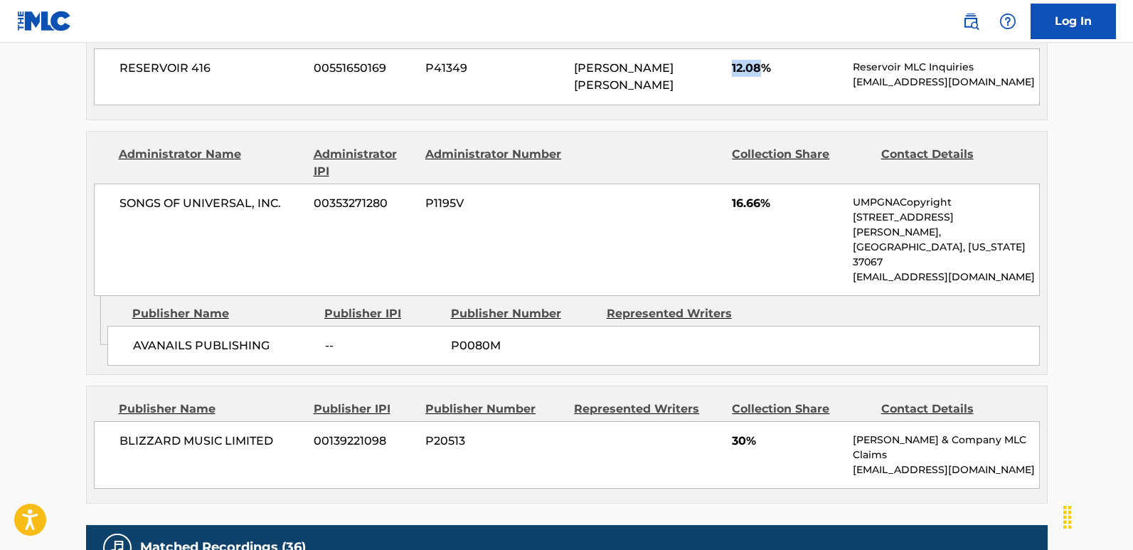
scroll to position [1137, 0]
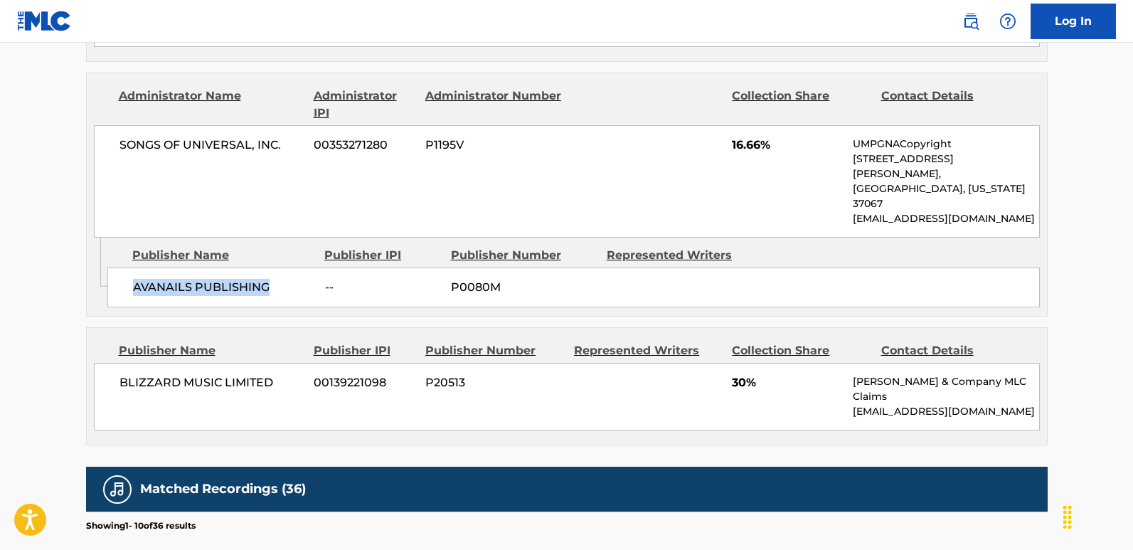
drag, startPoint x: 129, startPoint y: 267, endPoint x: 289, endPoint y: 267, distance: 159.2
click at [289, 267] on div "AVANAILS PUBLISHING -- P0080M" at bounding box center [573, 287] width 932 height 40
click at [746, 148] on span "16.66%" at bounding box center [787, 144] width 110 height 17
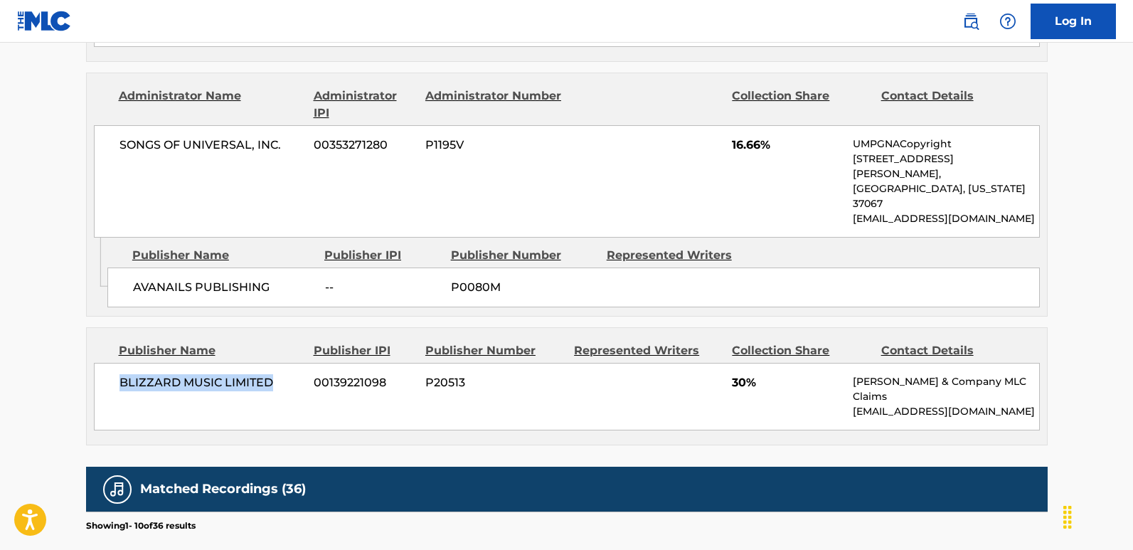
drag, startPoint x: 122, startPoint y: 346, endPoint x: 276, endPoint y: 353, distance: 154.4
click at [276, 374] on span "BLIZZARD MUSIC LIMITED" at bounding box center [211, 382] width 184 height 17
click at [730, 363] on div "BLIZZARD MUSIC LIMITED 00139221098 P20513 30% [PERSON_NAME] & Company MLC Claim…" at bounding box center [567, 397] width 946 height 68
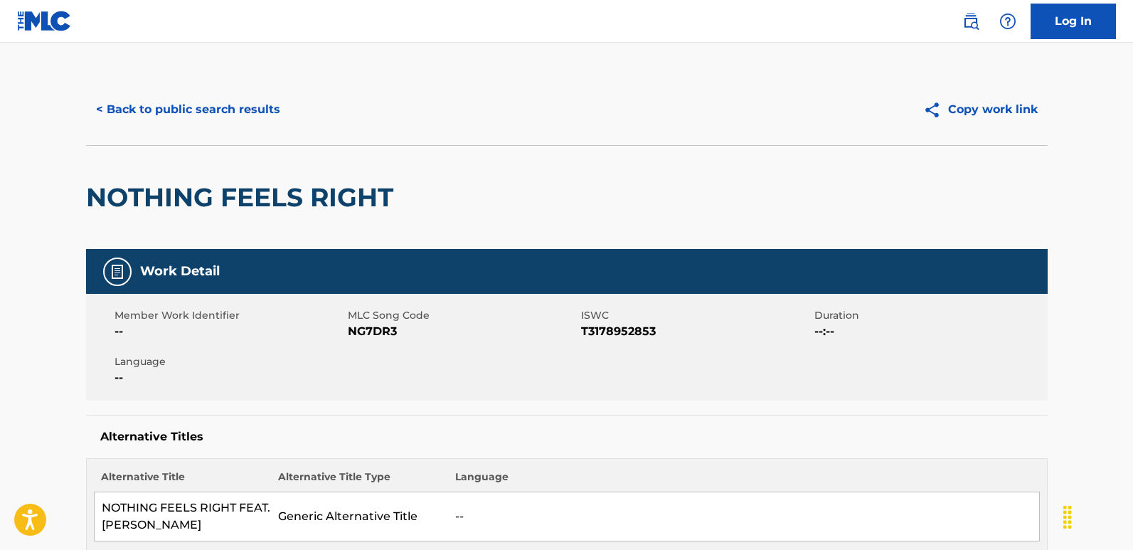
scroll to position [0, 0]
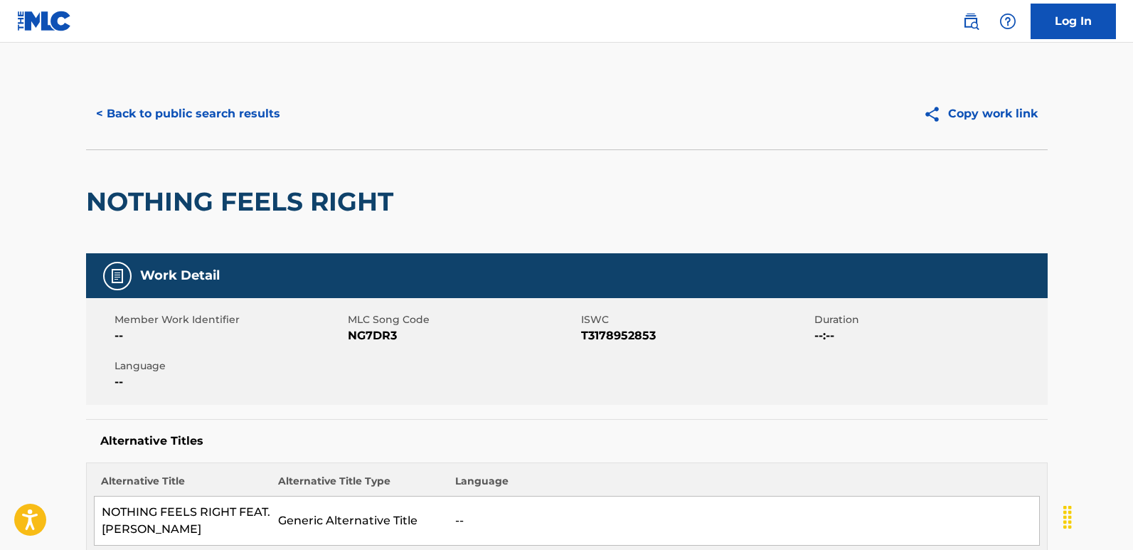
click at [266, 124] on button "< Back to public search results" at bounding box center [188, 114] width 204 height 36
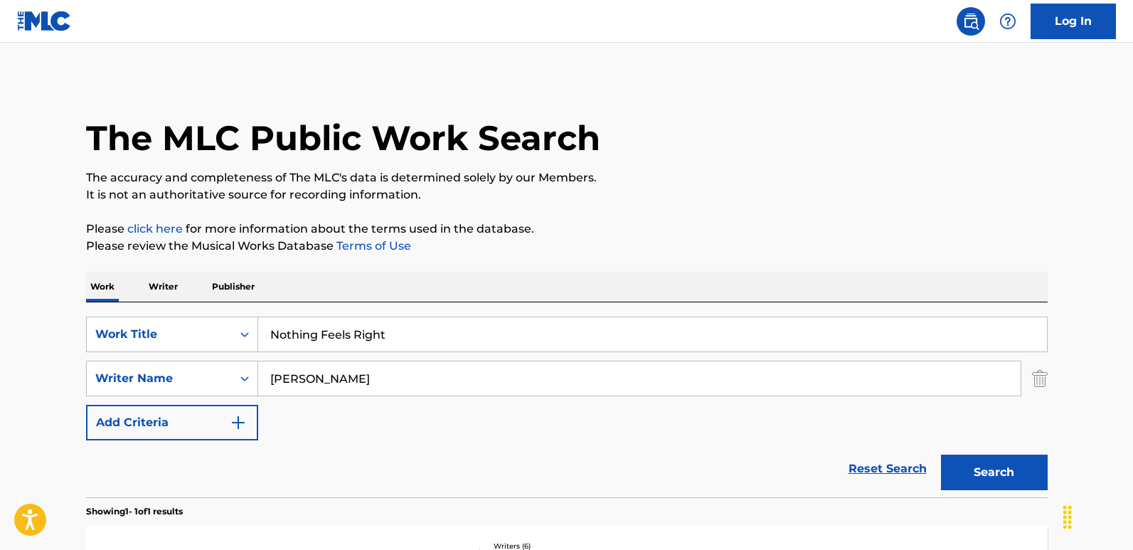
scroll to position [143, 0]
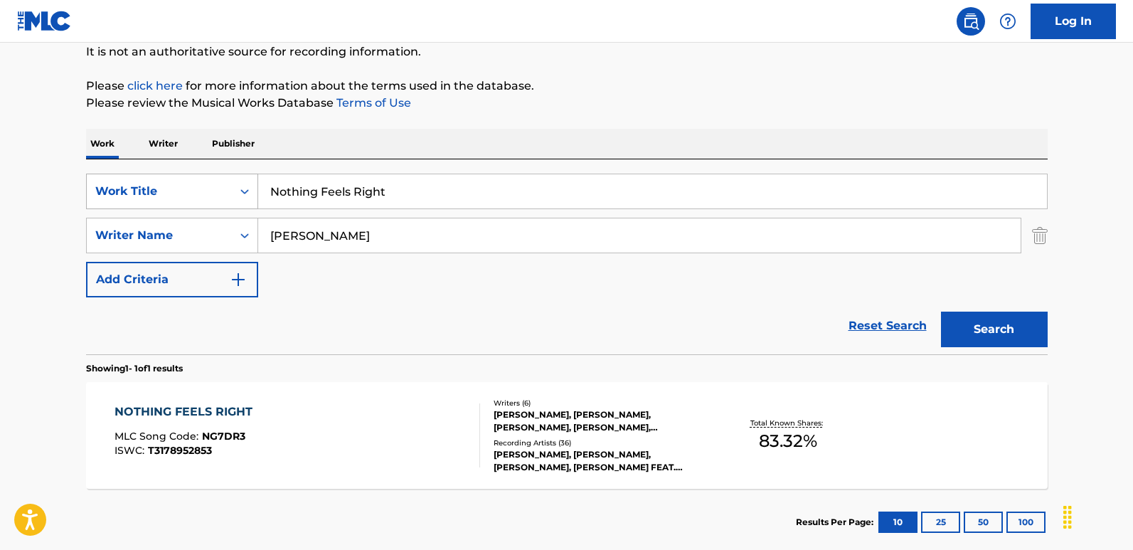
drag, startPoint x: 417, startPoint y: 191, endPoint x: 199, endPoint y: 196, distance: 217.6
click at [199, 196] on div "SearchWithCriteria6276efb2-ed40-49f0-985d-182b6286adbf Work Title Nothing Feels…" at bounding box center [566, 191] width 961 height 36
paste input "One Of Those Days"
type input "One Of Those Days"
click at [115, 345] on div "Reset Search Search" at bounding box center [566, 325] width 961 height 57
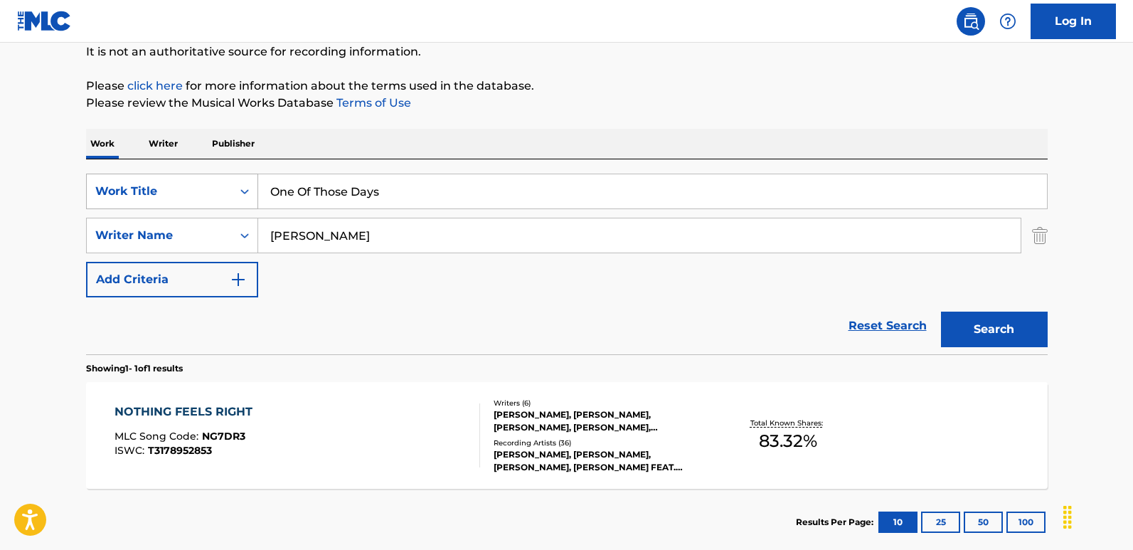
drag, startPoint x: 413, startPoint y: 195, endPoint x: 132, endPoint y: 184, distance: 281.7
click at [132, 184] on div "SearchWithCriteria6276efb2-ed40-49f0-985d-182b6286adbf Work Title One Of Those …" at bounding box center [566, 191] width 961 height 36
drag, startPoint x: 418, startPoint y: 236, endPoint x: 210, endPoint y: 236, distance: 207.6
click at [210, 236] on div "SearchWithCriteriafcfbb798-3eca-4d66-a69b-3f7659fd1018 Writer Name [PERSON_NAME]" at bounding box center [566, 236] width 961 height 36
click at [941, 311] on button "Search" at bounding box center [994, 329] width 107 height 36
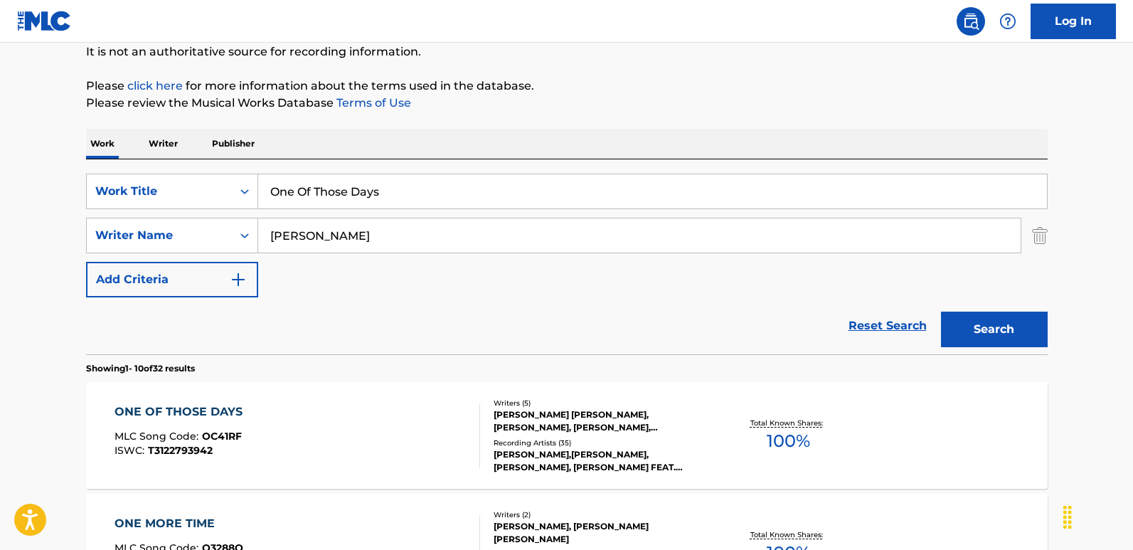
click at [299, 358] on section "Showing 1 - 10 of 32 results" at bounding box center [566, 364] width 961 height 21
click at [297, 314] on div "Reset Search Search" at bounding box center [566, 325] width 961 height 57
click at [186, 407] on div "ONE OF THOSE DAYS" at bounding box center [181, 411] width 135 height 17
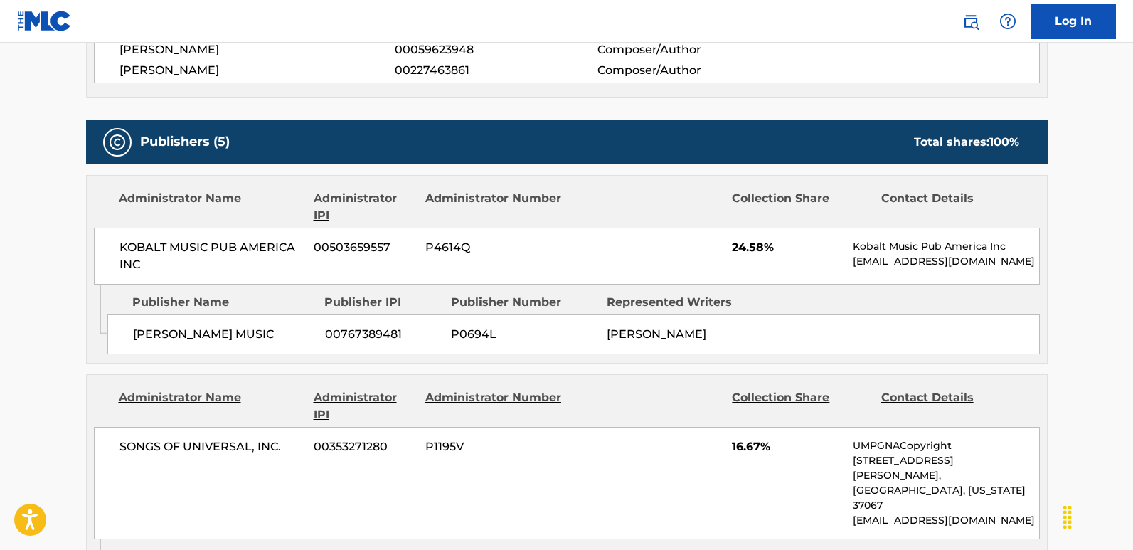
scroll to position [889, 0]
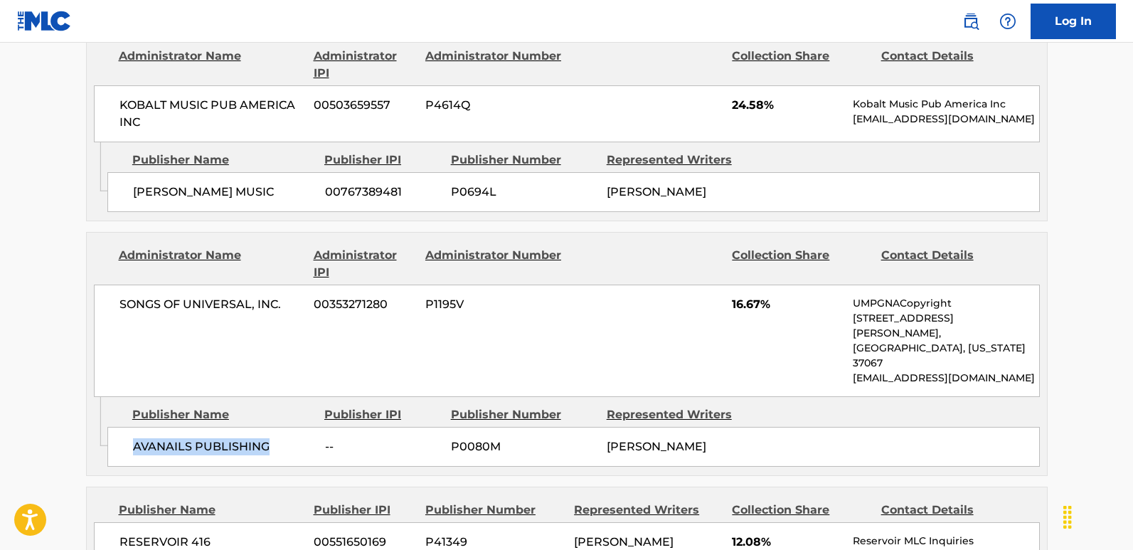
drag, startPoint x: 134, startPoint y: 418, endPoint x: 309, endPoint y: 418, distance: 174.2
click at [309, 438] on span "AVANAILS PUBLISHING" at bounding box center [223, 446] width 181 height 17
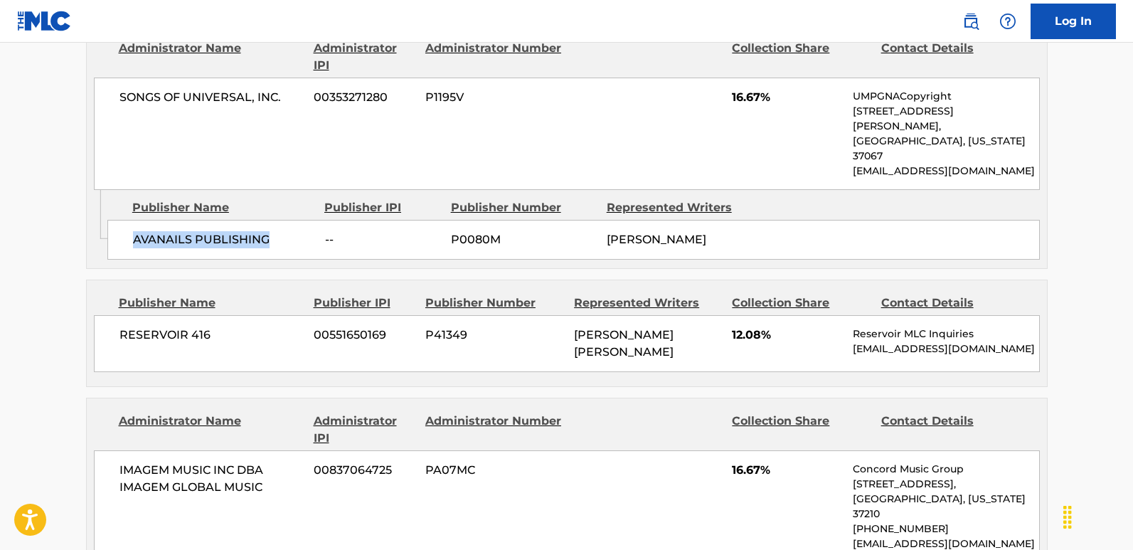
scroll to position [1102, 0]
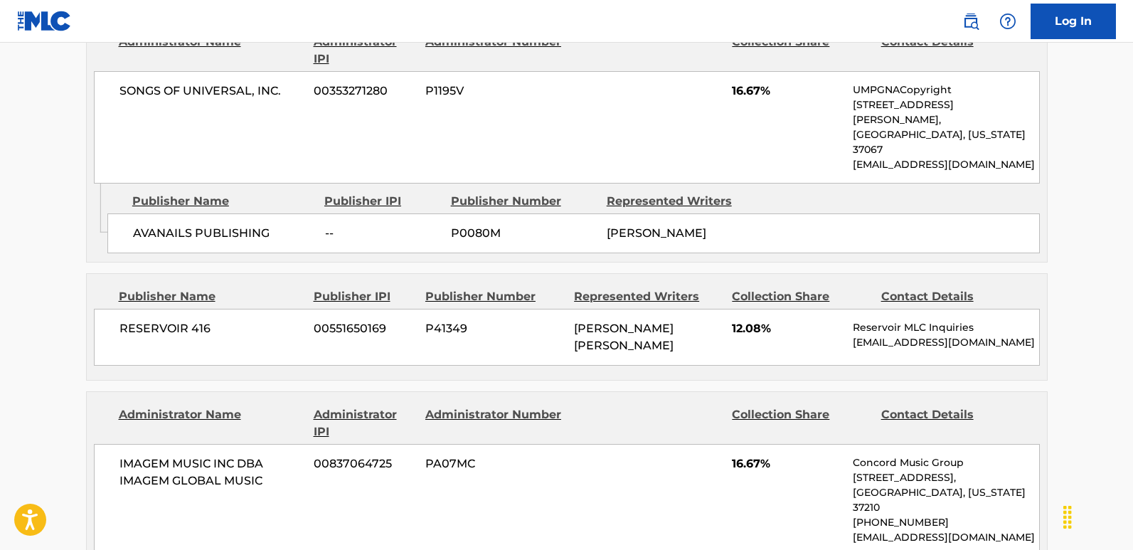
click at [734, 97] on span "16.67%" at bounding box center [787, 90] width 110 height 17
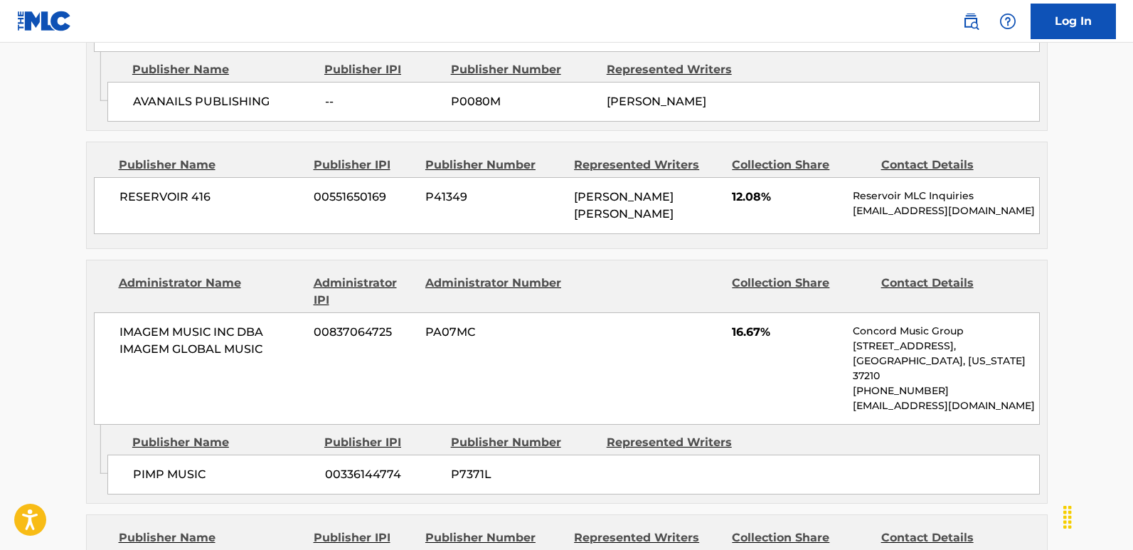
scroll to position [1244, 0]
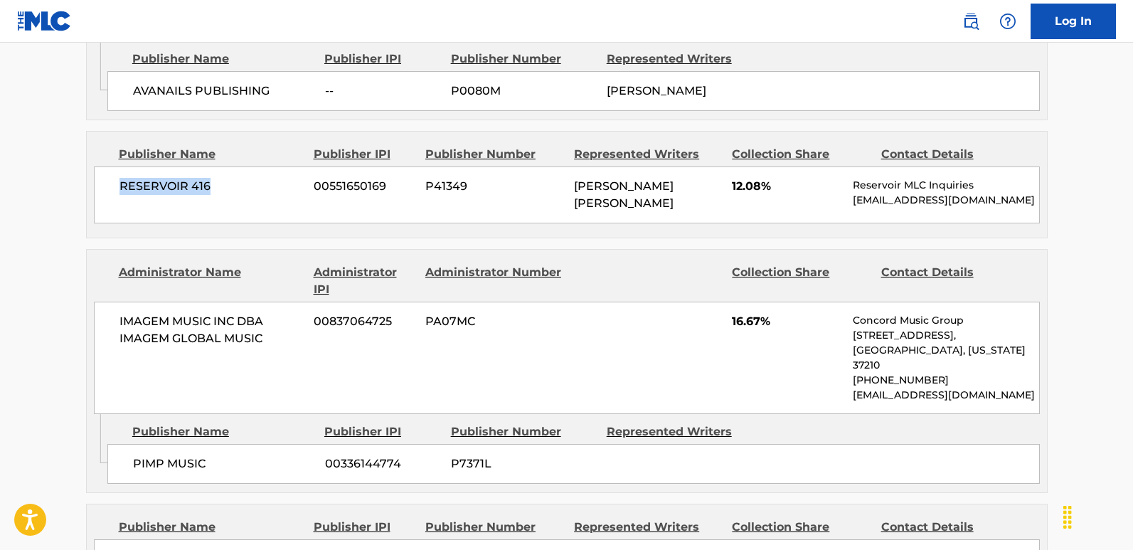
drag, startPoint x: 116, startPoint y: 163, endPoint x: 232, endPoint y: 162, distance: 115.9
click at [232, 166] on div "RESERVOIR 416 00551650169 P41349 [PERSON_NAME] [PERSON_NAME] 12.08% Reservoir M…" at bounding box center [567, 194] width 946 height 57
click at [754, 166] on div "RESERVOIR 416 00551650169 P41349 [PERSON_NAME] [PERSON_NAME] 12.08% Reservoir M…" at bounding box center [567, 194] width 946 height 57
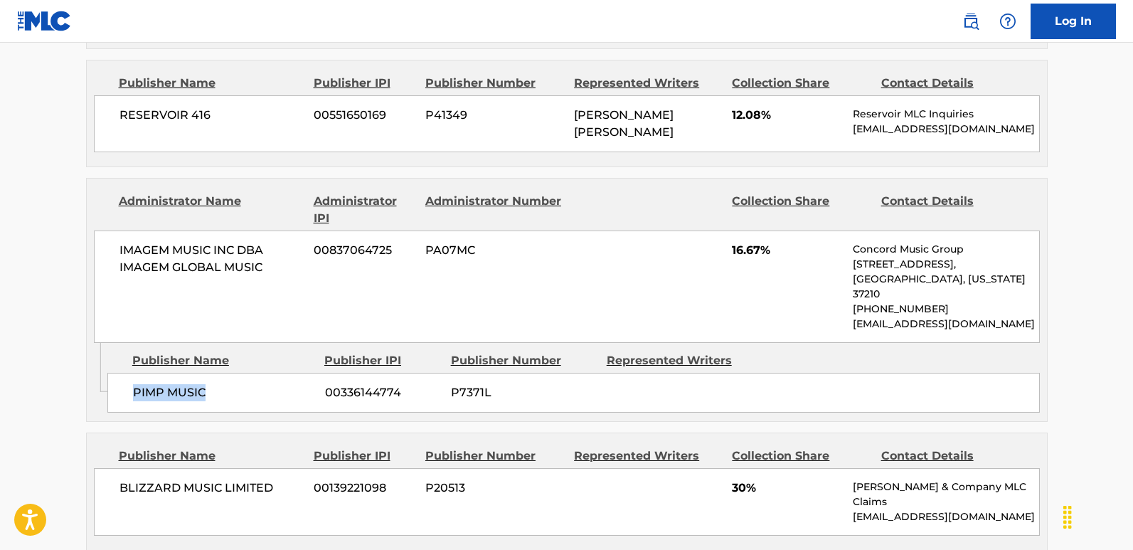
drag, startPoint x: 134, startPoint y: 345, endPoint x: 230, endPoint y: 348, distance: 96.7
click at [230, 373] on div "PIMP MUSIC 00336144774 P7371L" at bounding box center [573, 393] width 932 height 40
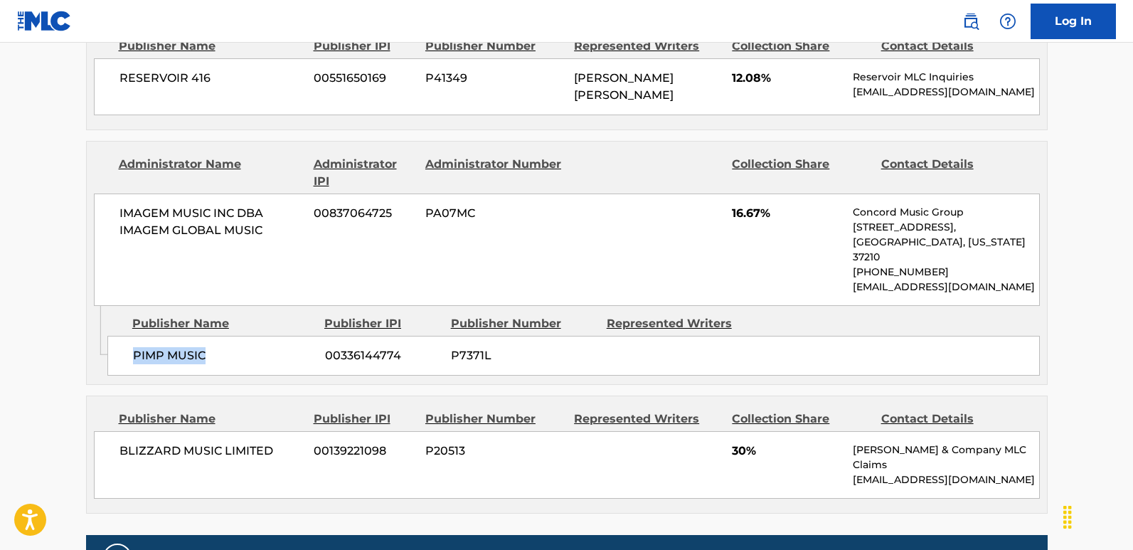
scroll to position [1386, 0]
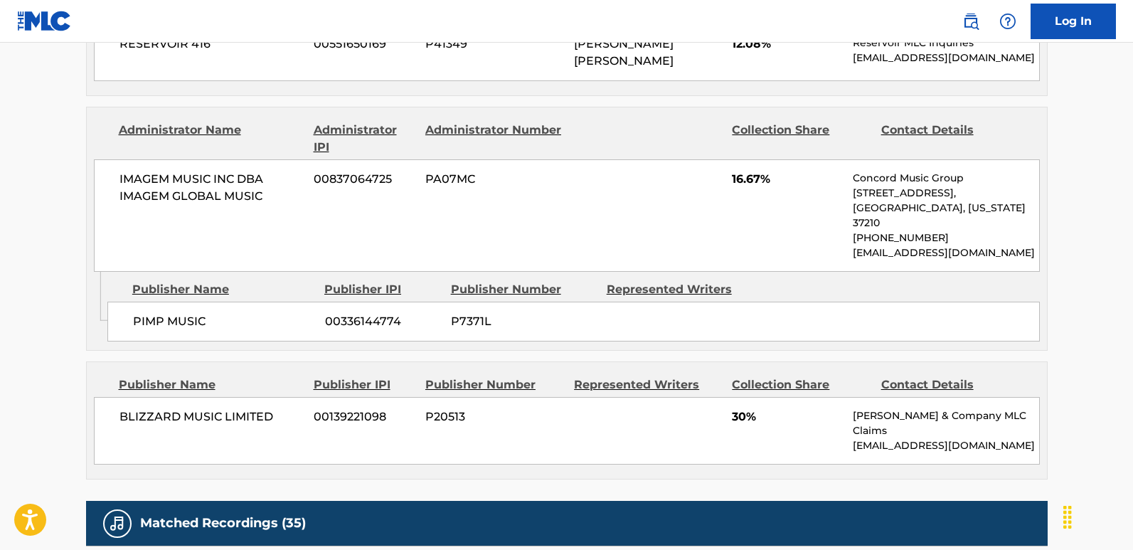
click at [751, 171] on span "16.67%" at bounding box center [787, 179] width 110 height 17
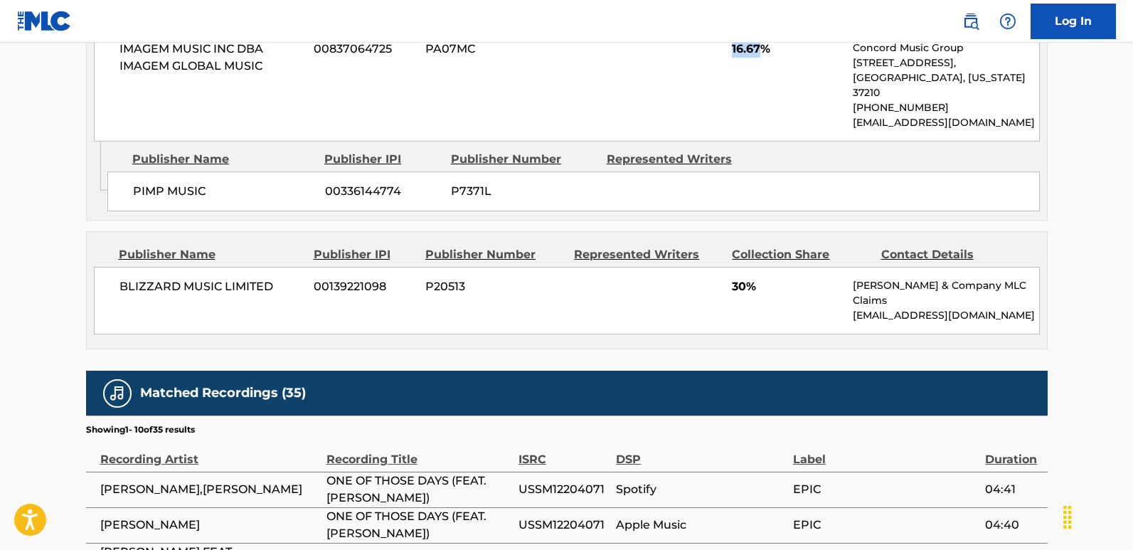
scroll to position [1529, 0]
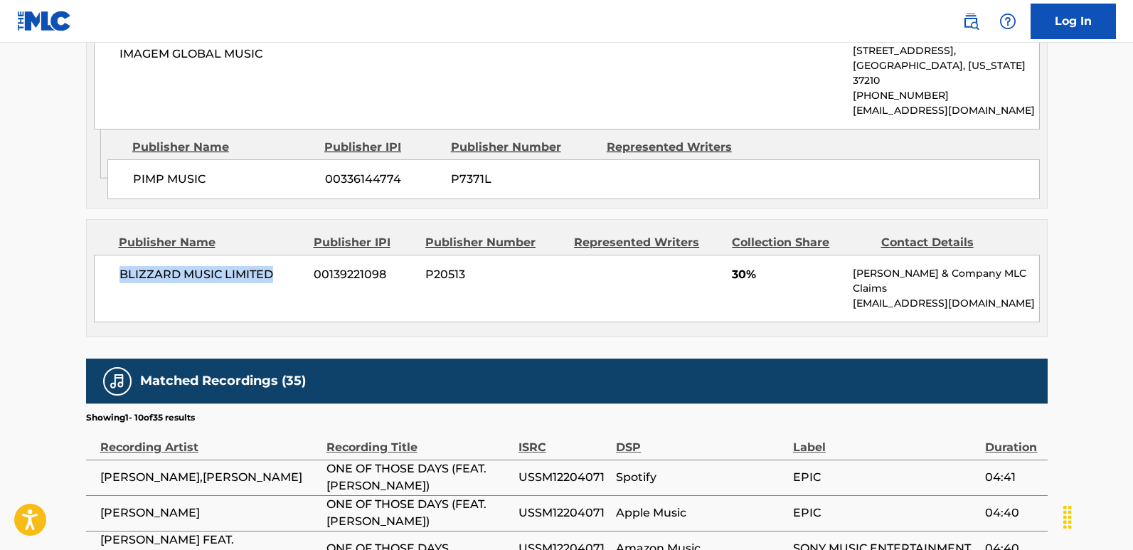
drag, startPoint x: 119, startPoint y: 239, endPoint x: 277, endPoint y: 238, distance: 157.1
click at [277, 255] on div "BLIZZARD MUSIC LIMITED 00139221098 P20513 30% [PERSON_NAME] & Company MLC Claim…" at bounding box center [567, 289] width 946 height 68
click at [729, 255] on div "BLIZZARD MUSIC LIMITED 00139221098 P20513 30% [PERSON_NAME] & Company MLC Claim…" at bounding box center [567, 289] width 946 height 68
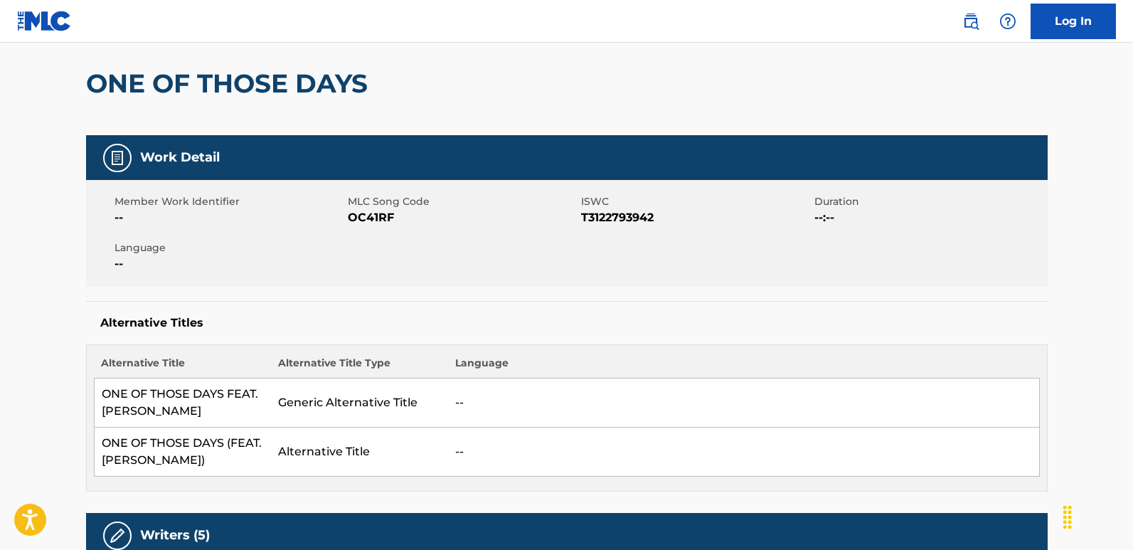
scroll to position [0, 0]
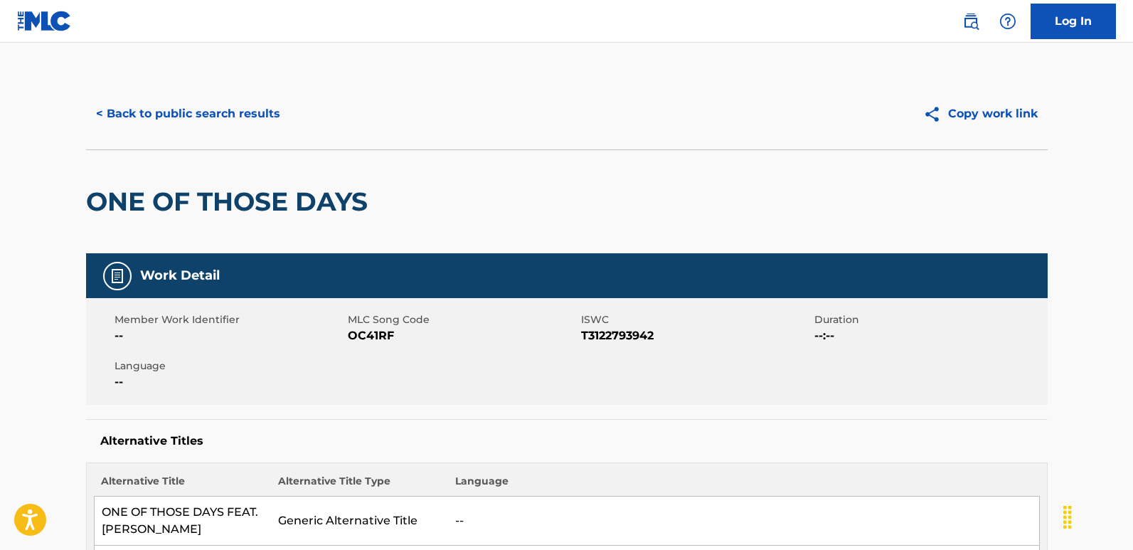
click at [213, 119] on button "< Back to public search results" at bounding box center [188, 114] width 204 height 36
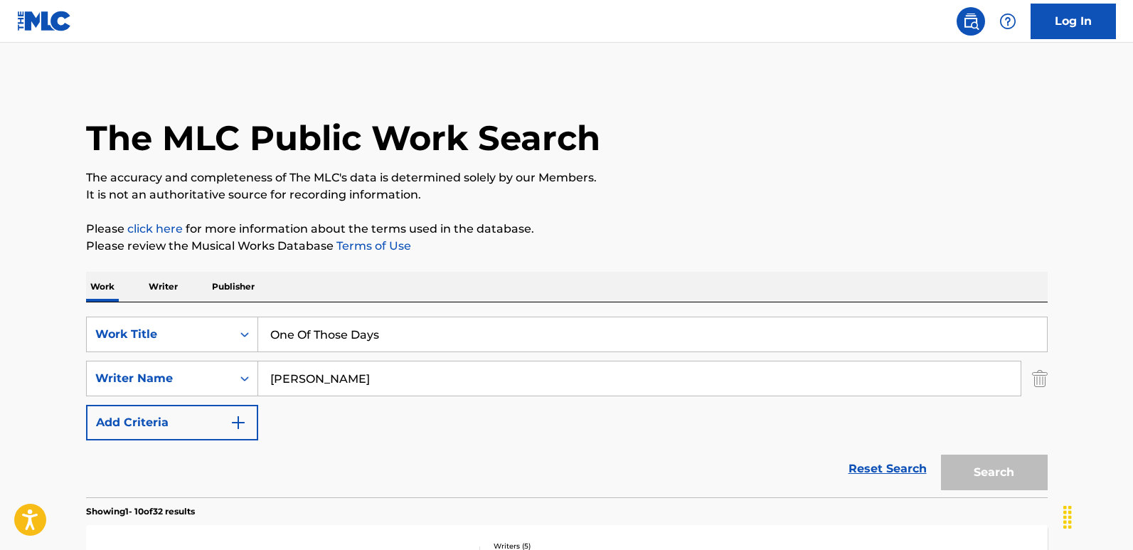
scroll to position [143, 0]
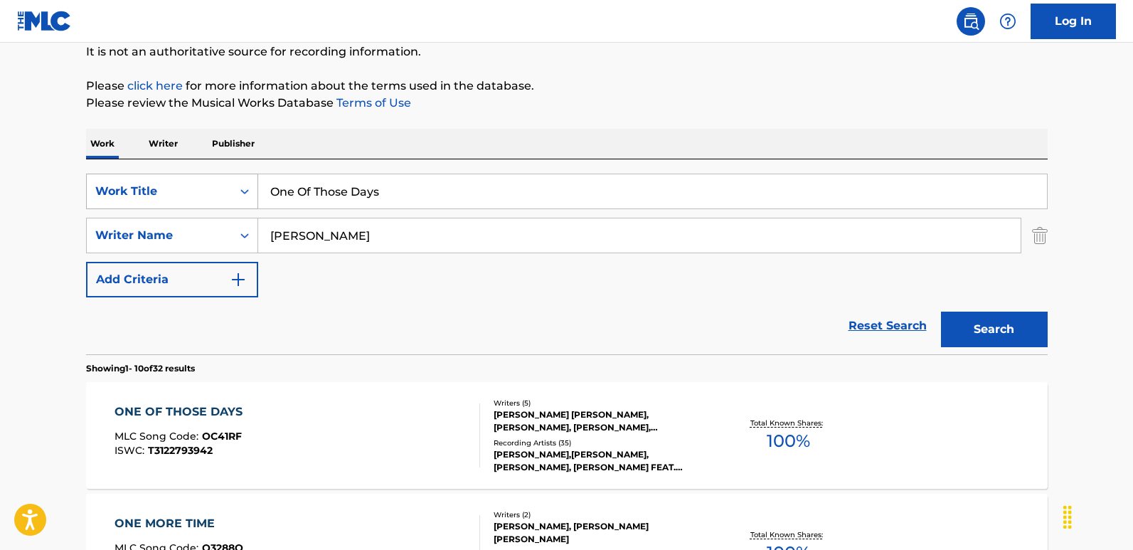
drag, startPoint x: 412, startPoint y: 179, endPoint x: 214, endPoint y: 181, distance: 197.6
click at [214, 181] on div "SearchWithCriteria6276efb2-ed40-49f0-985d-182b6286adbf Work Title One Of Those …" at bounding box center [566, 191] width 961 height 36
paste input "rdinary Man"
type input "Ordinary Man"
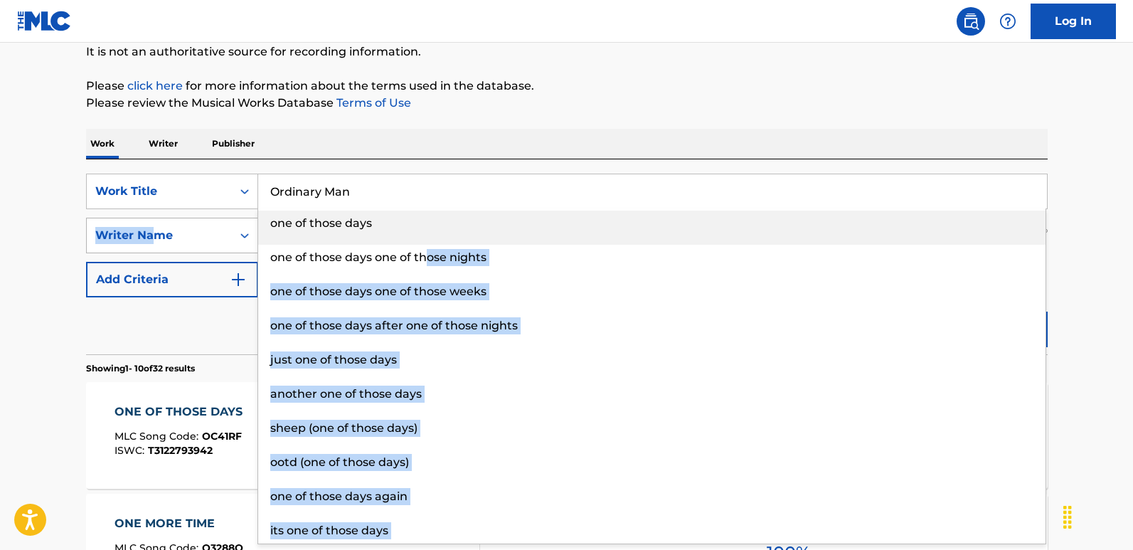
click at [156, 250] on div "SearchWithCriteria6276efb2-ed40-49f0-985d-182b6286adbf Work Title Ordinary Man …" at bounding box center [566, 235] width 961 height 124
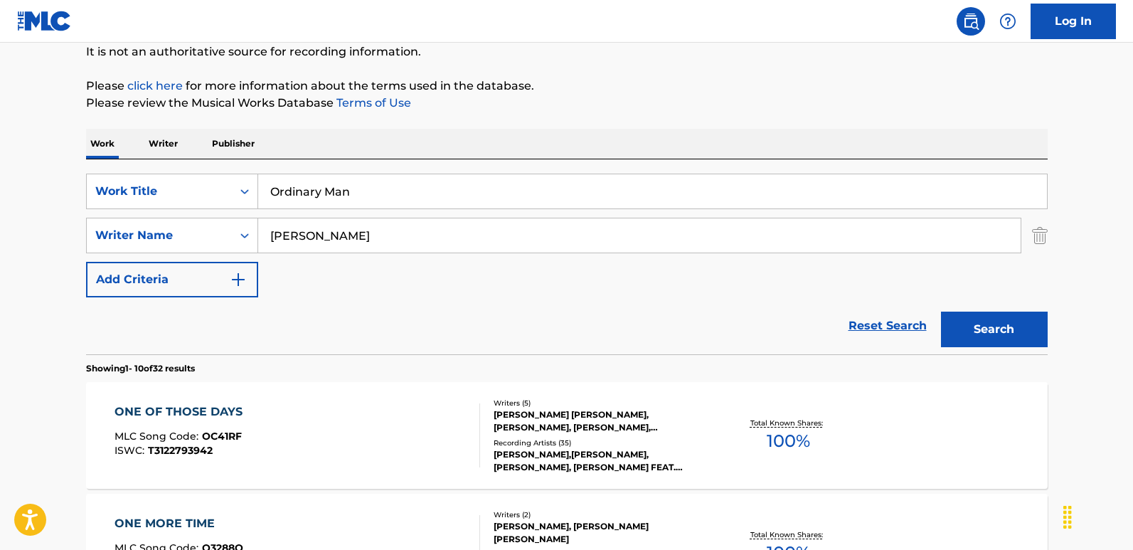
drag, startPoint x: 412, startPoint y: 212, endPoint x: 412, endPoint y: 192, distance: 19.9
click at [413, 211] on div "SearchWithCriteria6276efb2-ed40-49f0-985d-182b6286adbf Work Title Ordinary Man …" at bounding box center [566, 235] width 961 height 124
drag, startPoint x: 312, startPoint y: 189, endPoint x: 159, endPoint y: 183, distance: 153.7
click at [159, 183] on div "SearchWithCriteria6276efb2-ed40-49f0-985d-182b6286adbf Work Title Ordinary Man" at bounding box center [566, 191] width 961 height 36
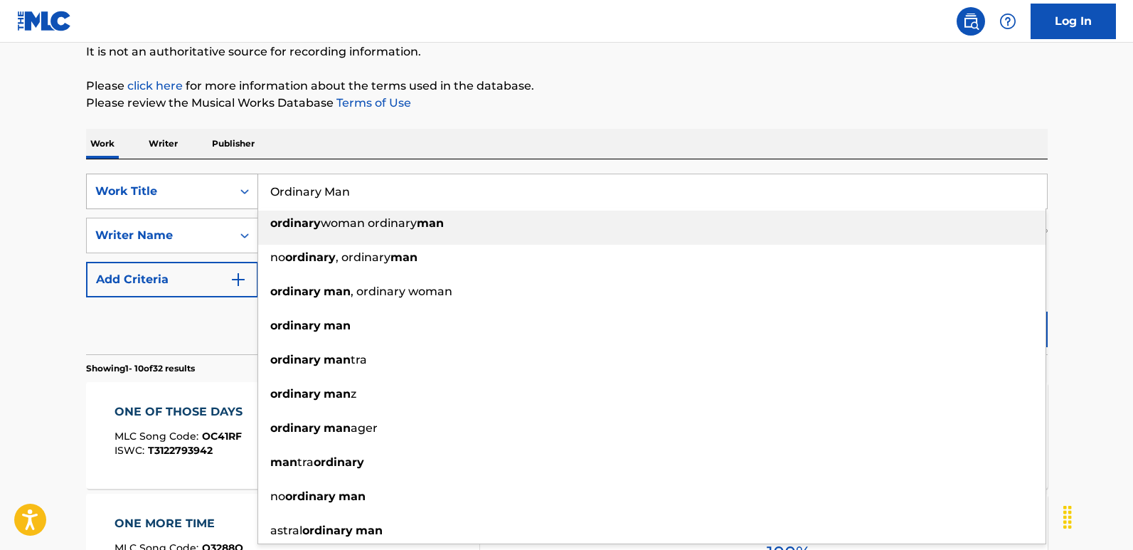
click at [100, 196] on div "Work Title" at bounding box center [159, 191] width 128 height 17
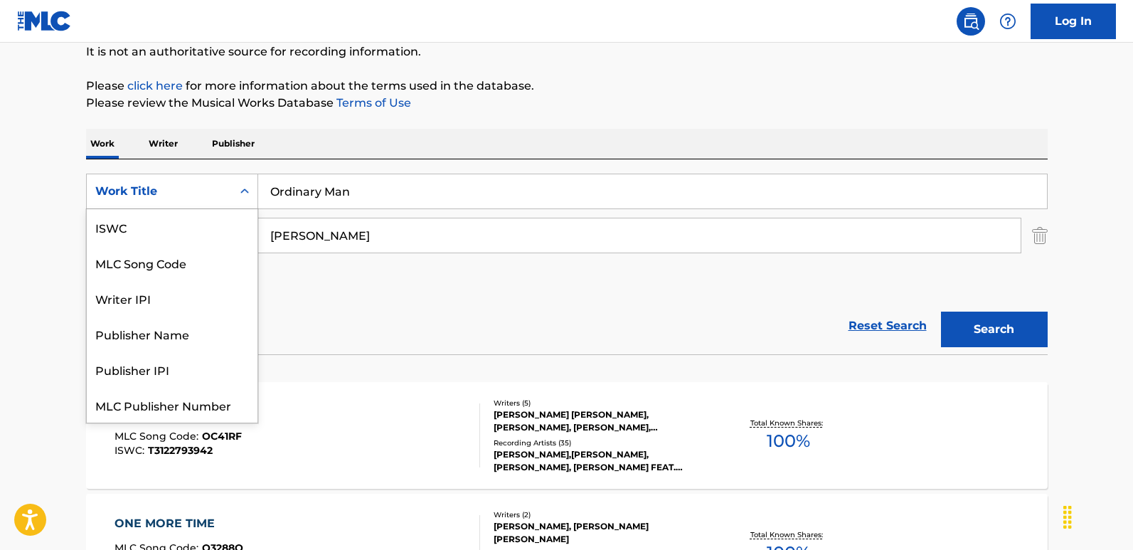
scroll to position [36, 0]
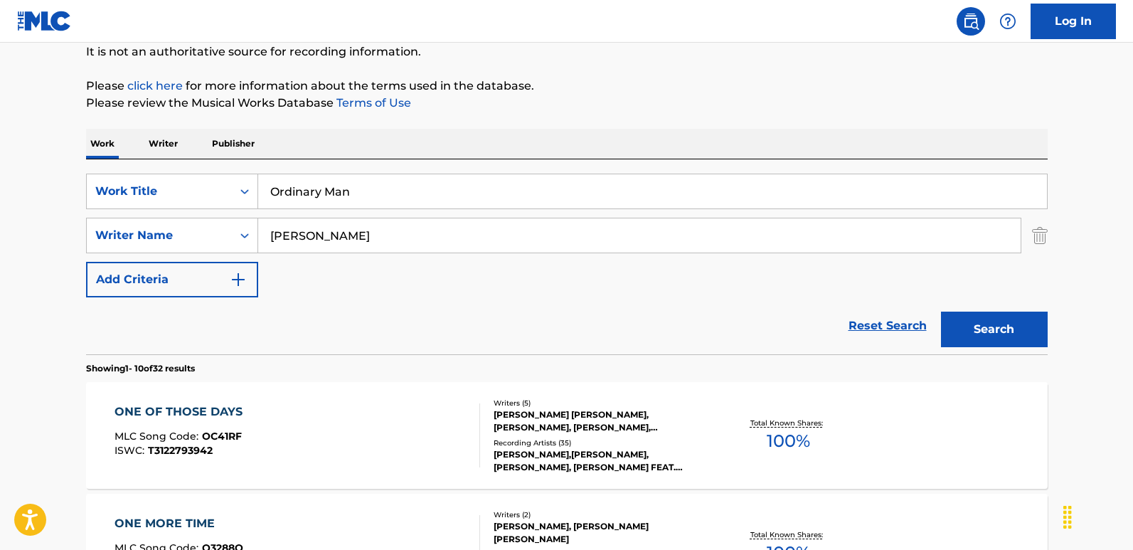
drag, startPoint x: 430, startPoint y: 252, endPoint x: 219, endPoint y: 226, distance: 212.7
click at [219, 226] on div "SearchWithCriteriafcfbb798-3eca-4d66-a69b-3f7659fd1018 Writer Name [PERSON_NAME]" at bounding box center [566, 236] width 961 height 36
click at [364, 227] on input "Search Form" at bounding box center [639, 235] width 762 height 34
paste input "[PERSON_NAME]"
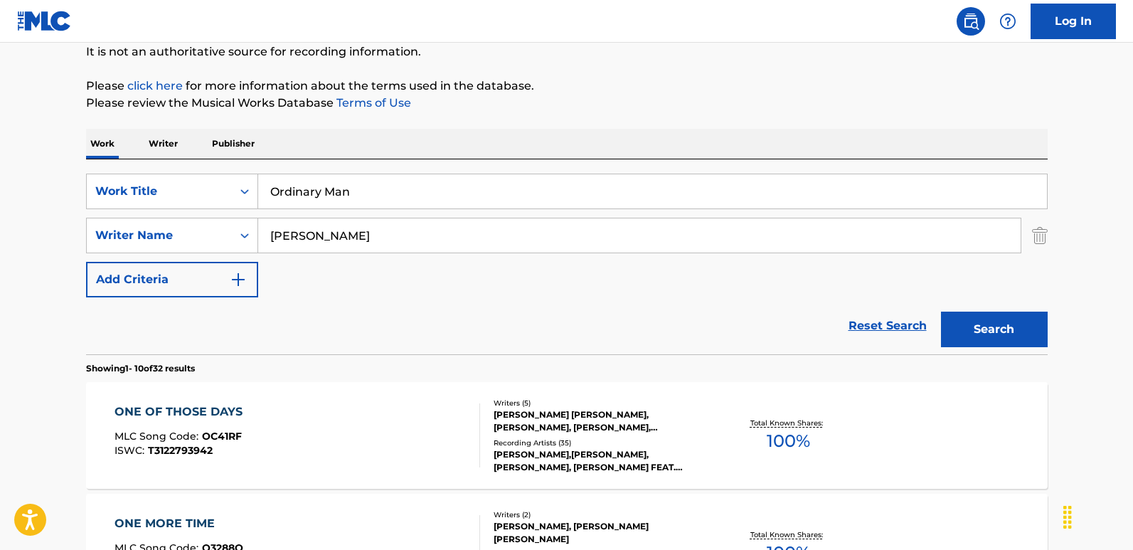
click at [963, 313] on button "Search" at bounding box center [994, 329] width 107 height 36
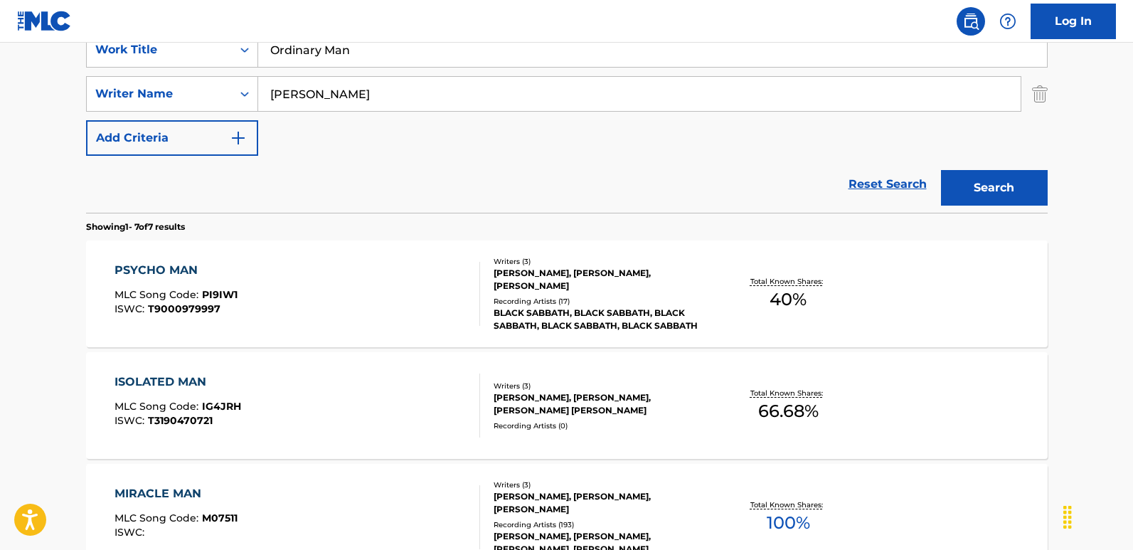
scroll to position [214, 0]
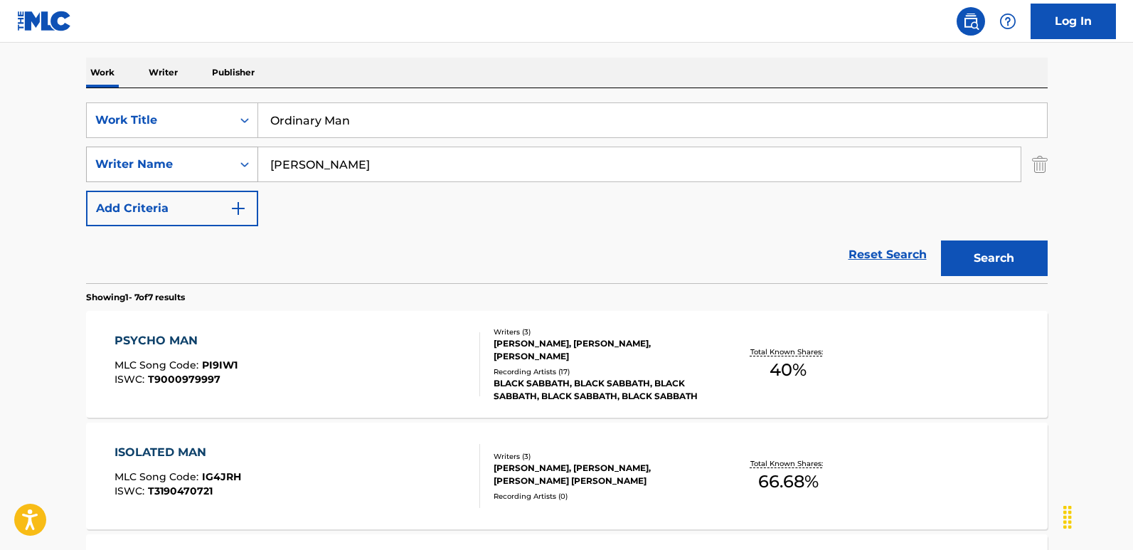
drag, startPoint x: 413, startPoint y: 154, endPoint x: 181, endPoint y: 154, distance: 231.8
click at [181, 154] on div "SearchWithCriteriafcfbb798-3eca-4d66-a69b-3f7659fd1018 Writer Name [PERSON_NAME]" at bounding box center [566, 164] width 961 height 36
paste input "McKagan"
type input "McKagan"
click at [941, 240] on button "Search" at bounding box center [994, 258] width 107 height 36
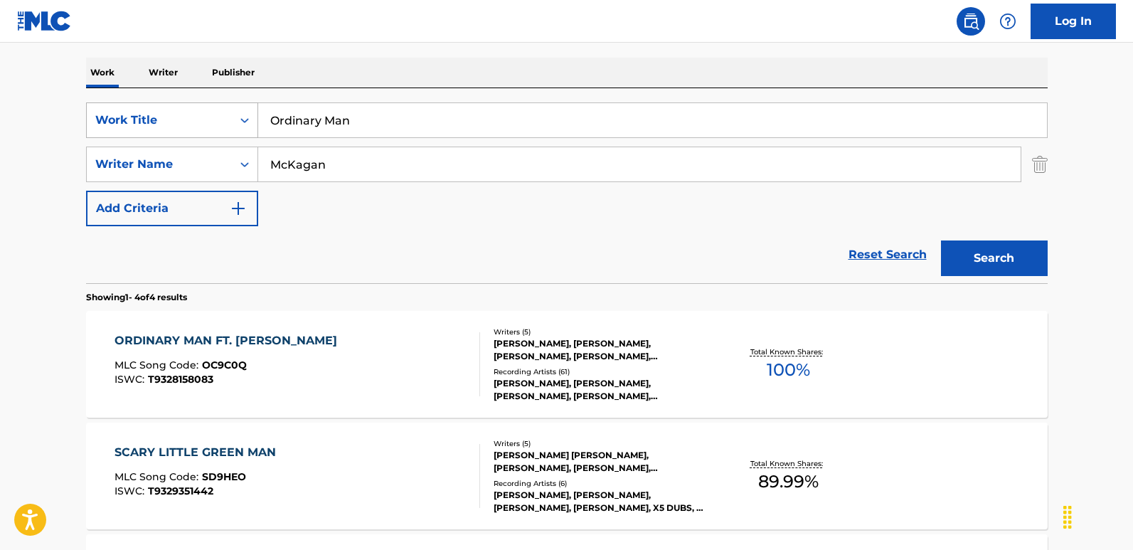
drag, startPoint x: 263, startPoint y: 118, endPoint x: 173, endPoint y: 118, distance: 90.3
click at [173, 118] on div "SearchWithCriteria6276efb2-ed40-49f0-985d-182b6286adbf Work Title Ordinary Man" at bounding box center [566, 120] width 961 height 36
click at [253, 337] on div "ORDINARY MAN FT. [PERSON_NAME]" at bounding box center [229, 340] width 230 height 17
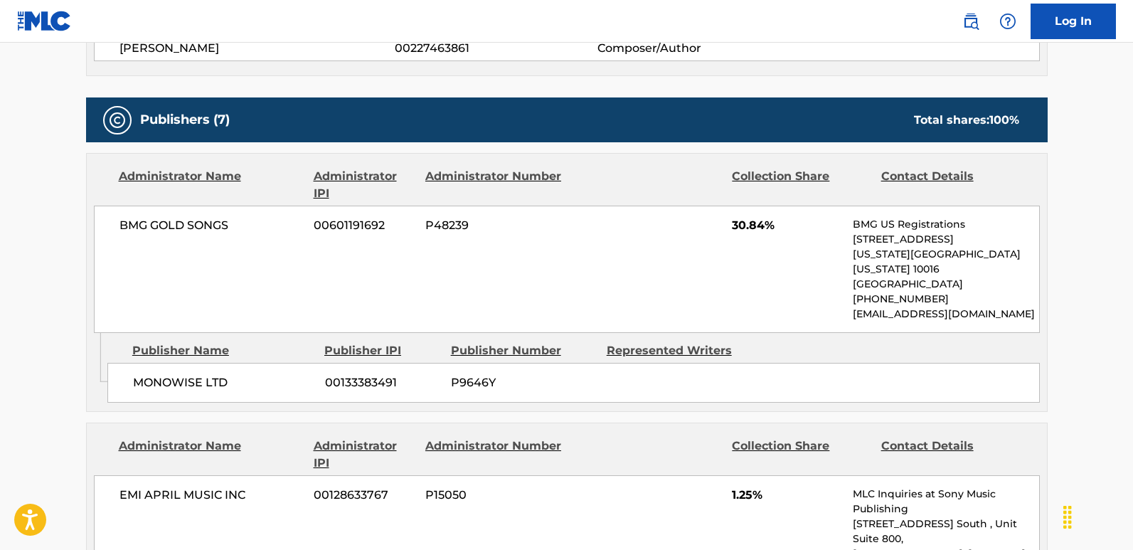
scroll to position [640, 0]
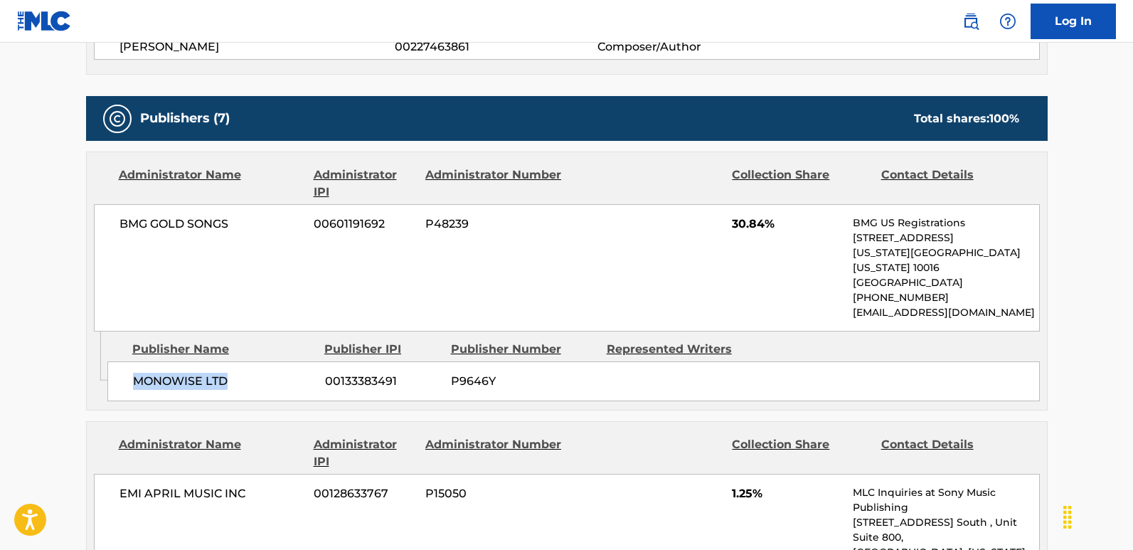
drag, startPoint x: 125, startPoint y: 374, endPoint x: 225, endPoint y: 376, distance: 100.3
click at [225, 376] on div "MONOWISE LTD 00133383491 P9646Y" at bounding box center [573, 381] width 932 height 40
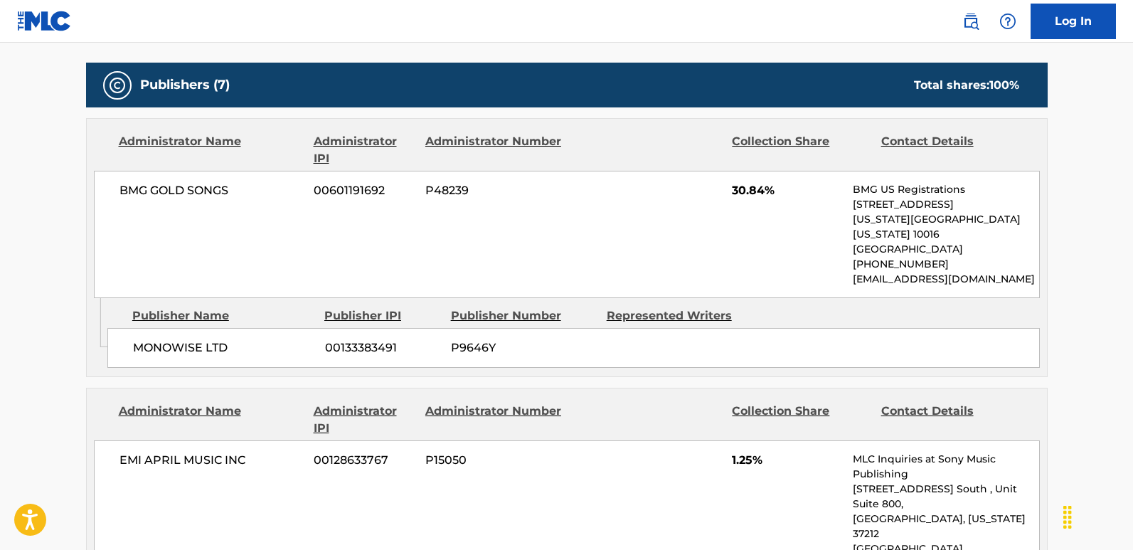
scroll to position [626, 0]
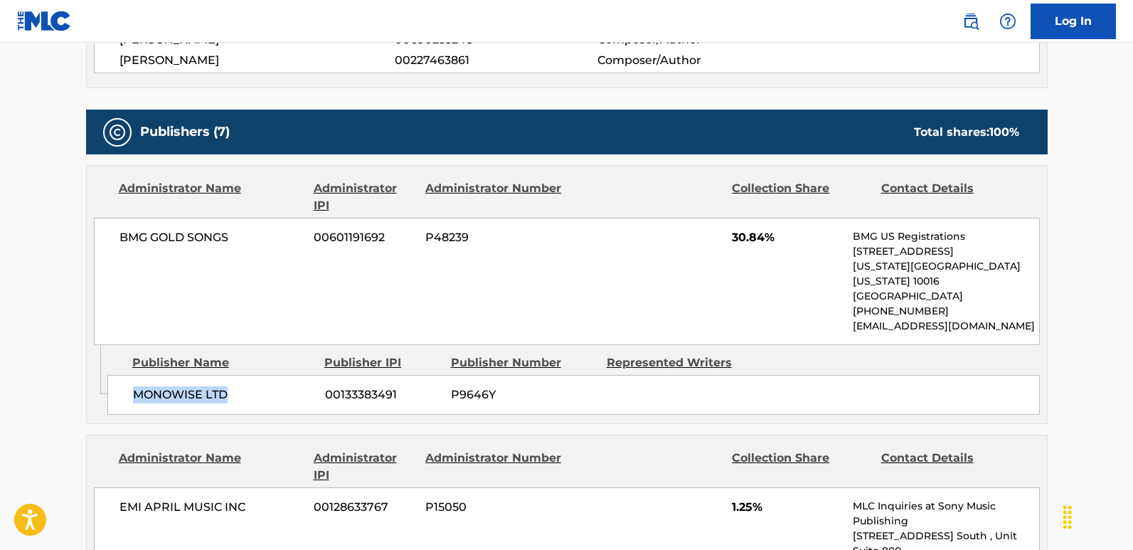
drag, startPoint x: 126, startPoint y: 378, endPoint x: 263, endPoint y: 381, distance: 137.3
click at [263, 381] on div "MONOWISE LTD 00133383491 P9646Y" at bounding box center [573, 395] width 932 height 40
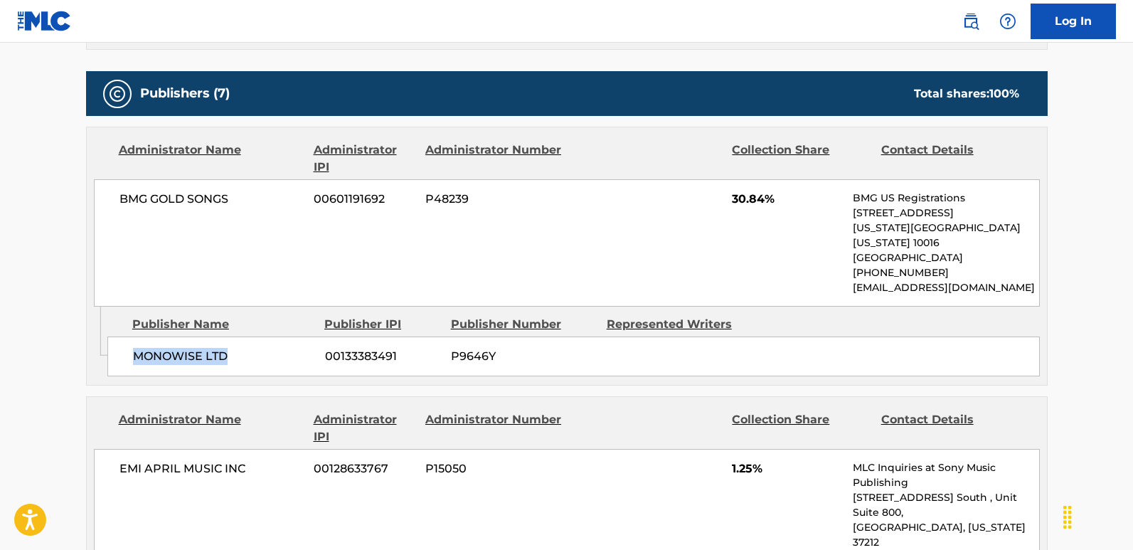
scroll to position [640, 0]
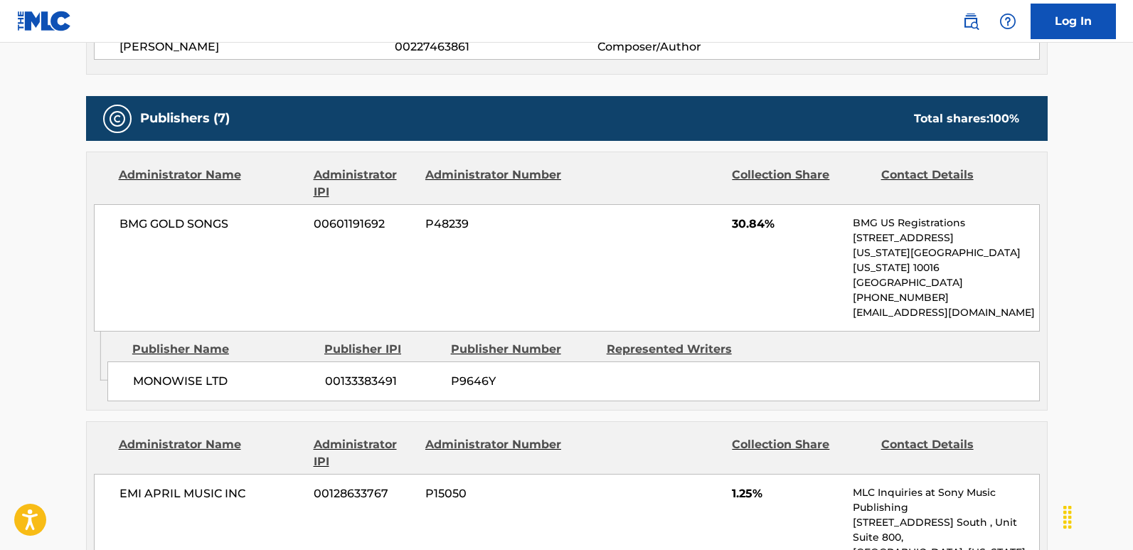
click at [742, 216] on span "30.84%" at bounding box center [787, 223] width 110 height 17
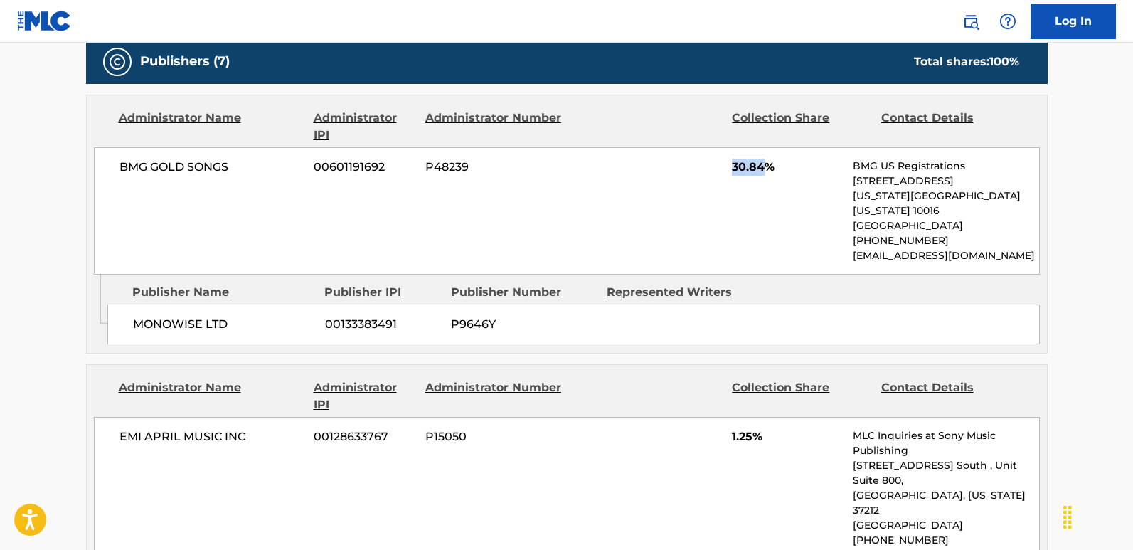
scroll to position [782, 0]
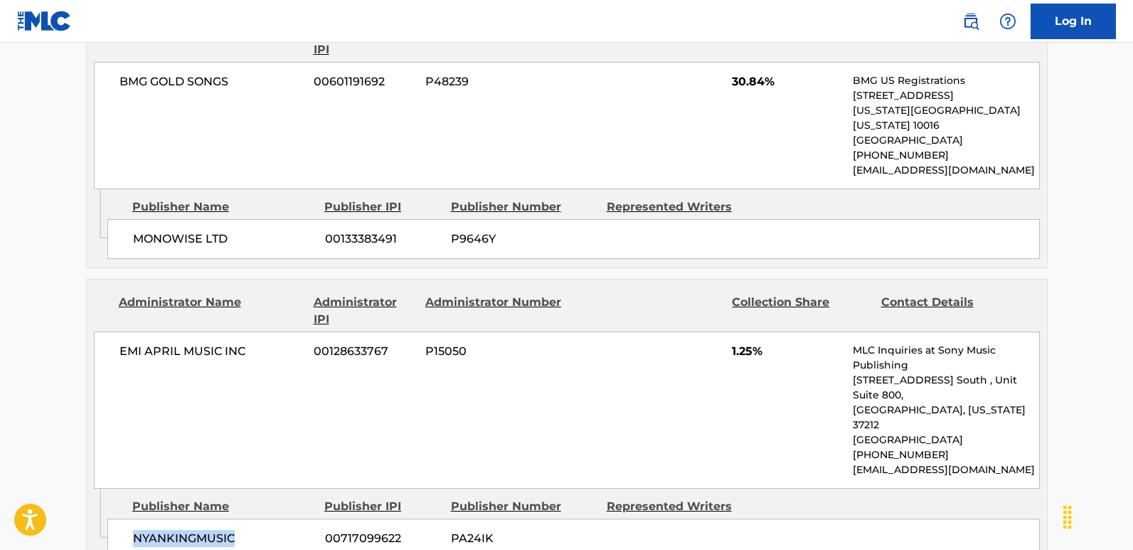
drag, startPoint x: 127, startPoint y: 498, endPoint x: 250, endPoint y: 500, distance: 122.3
click at [250, 455] on div "NYANKINGMUSIC 00717099622 PA24IK" at bounding box center [573, 538] width 932 height 40
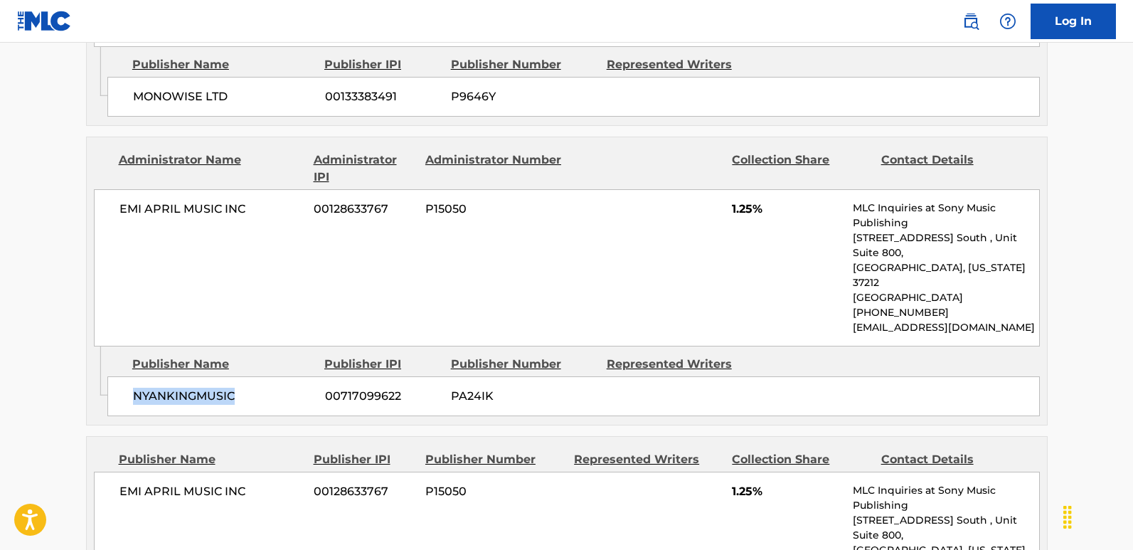
scroll to position [995, 0]
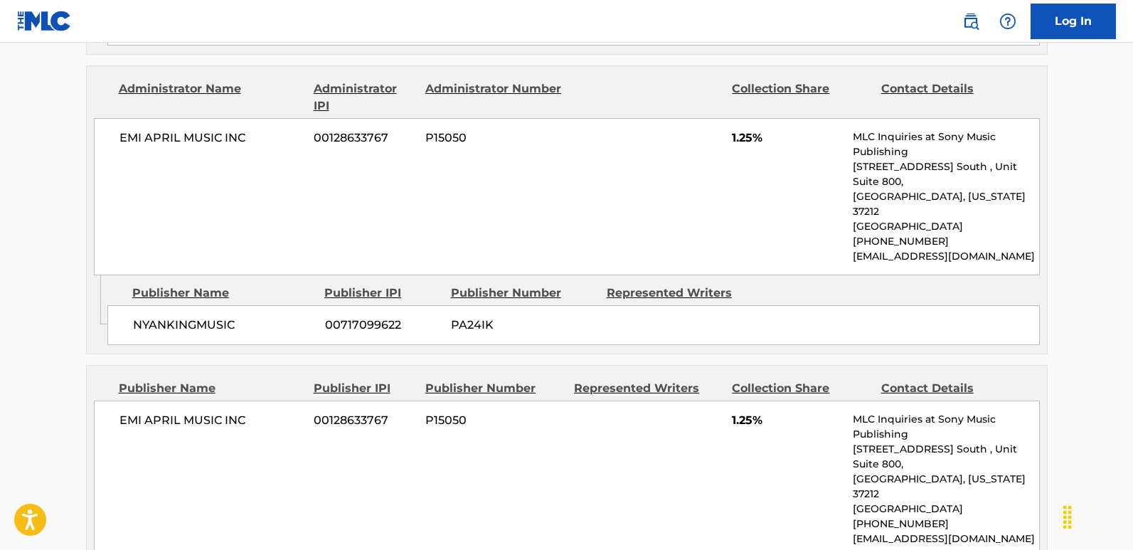
click at [739, 129] on span "1.25%" at bounding box center [787, 137] width 110 height 17
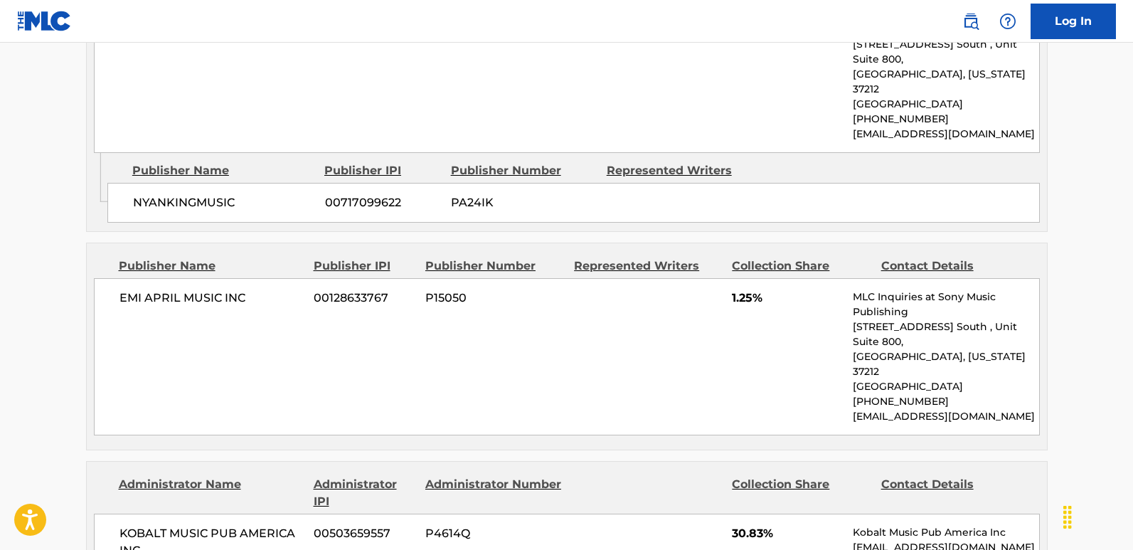
scroll to position [1209, 0]
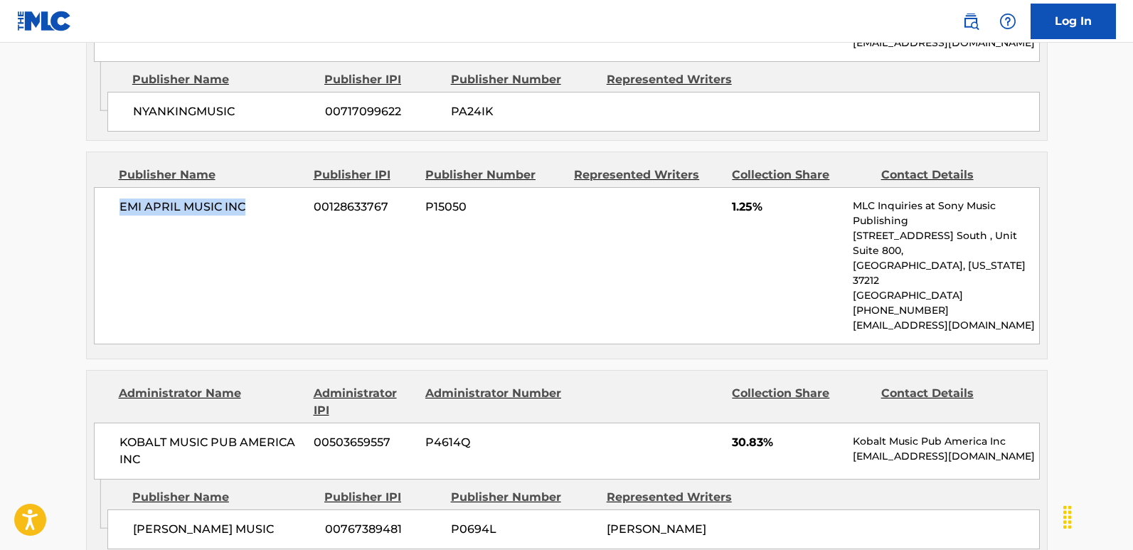
drag, startPoint x: 117, startPoint y: 164, endPoint x: 252, endPoint y: 168, distance: 135.1
click at [252, 187] on div "EMI APRIL MUSIC INC 00128633767 P15050 1.25% MLC Inquiries at Sony Music Publis…" at bounding box center [567, 265] width 946 height 157
click at [734, 198] on span "1.25%" at bounding box center [787, 206] width 110 height 17
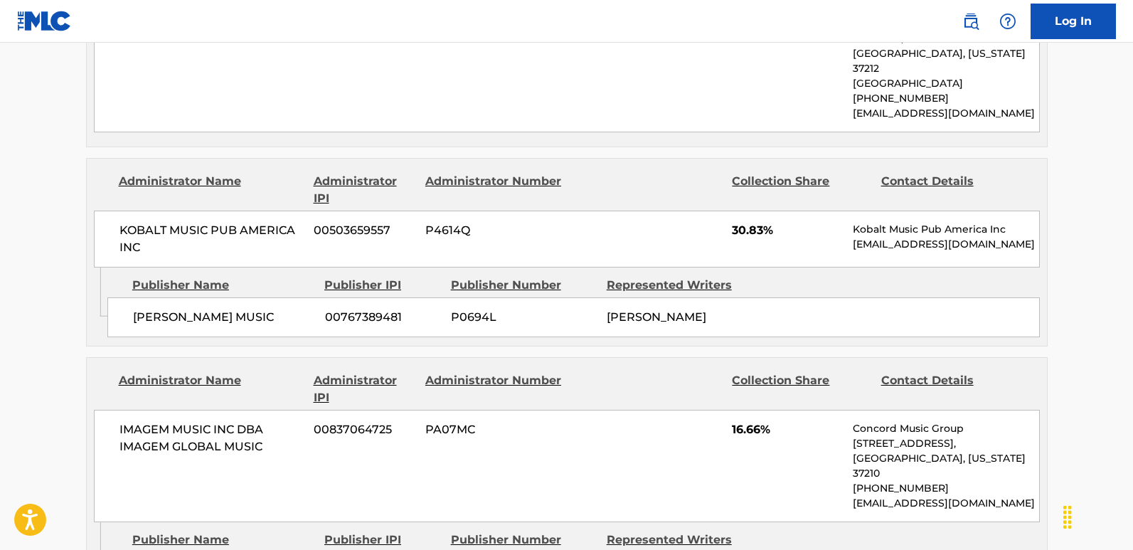
scroll to position [1422, 0]
drag, startPoint x: 125, startPoint y: 252, endPoint x: 272, endPoint y: 255, distance: 147.2
click at [272, 296] on div "[PERSON_NAME] MUSIC 00767389481 P0694L [PERSON_NAME]" at bounding box center [573, 316] width 932 height 40
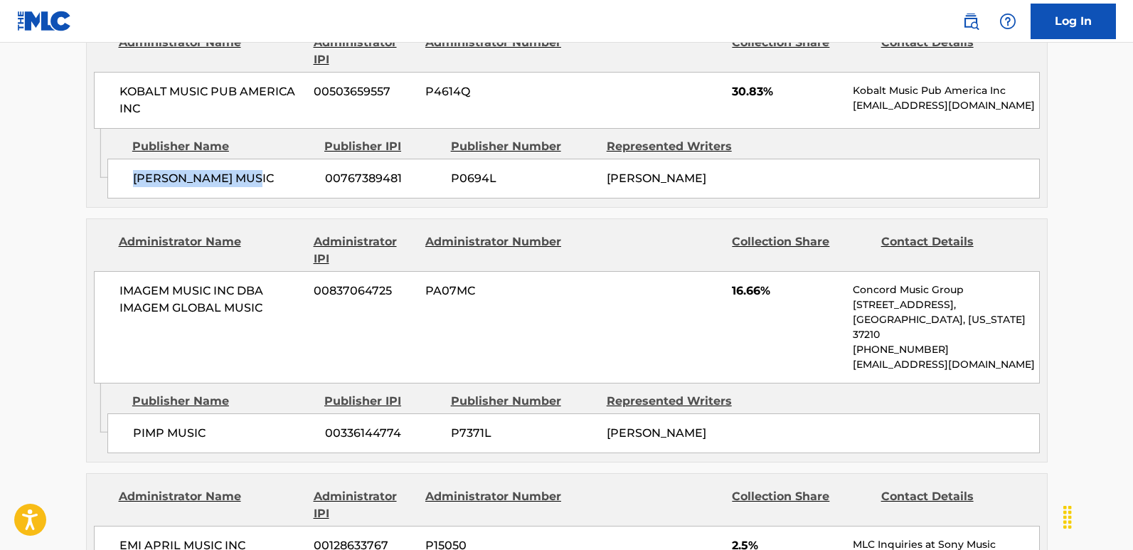
scroll to position [1564, 0]
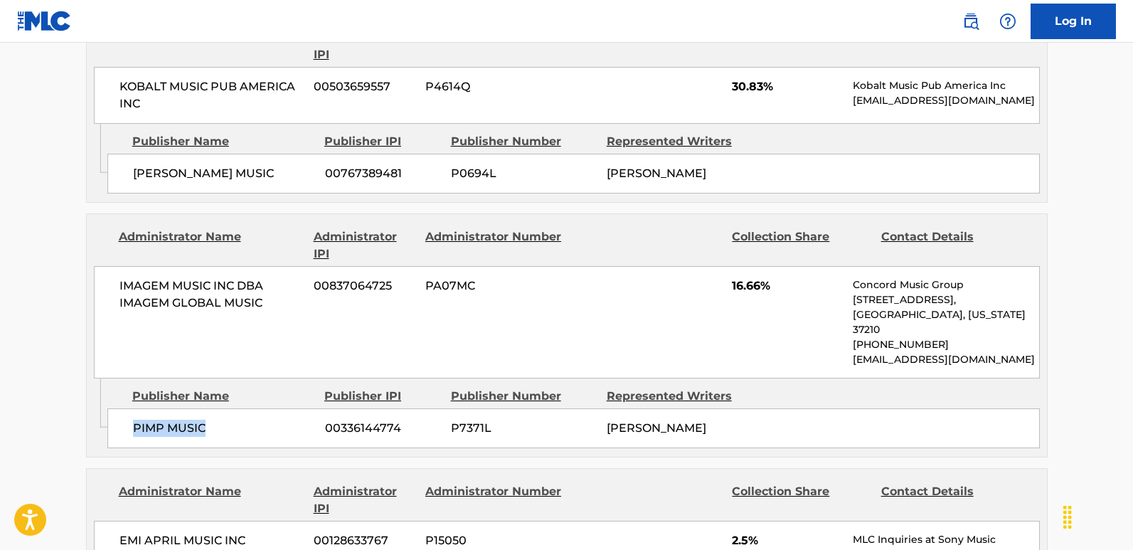
drag, startPoint x: 123, startPoint y: 338, endPoint x: 245, endPoint y: 338, distance: 122.3
click at [245, 408] on div "PIMP MUSIC 00336144774 P7371L [PERSON_NAME]" at bounding box center [573, 428] width 932 height 40
click at [739, 277] on span "16.66%" at bounding box center [787, 285] width 110 height 17
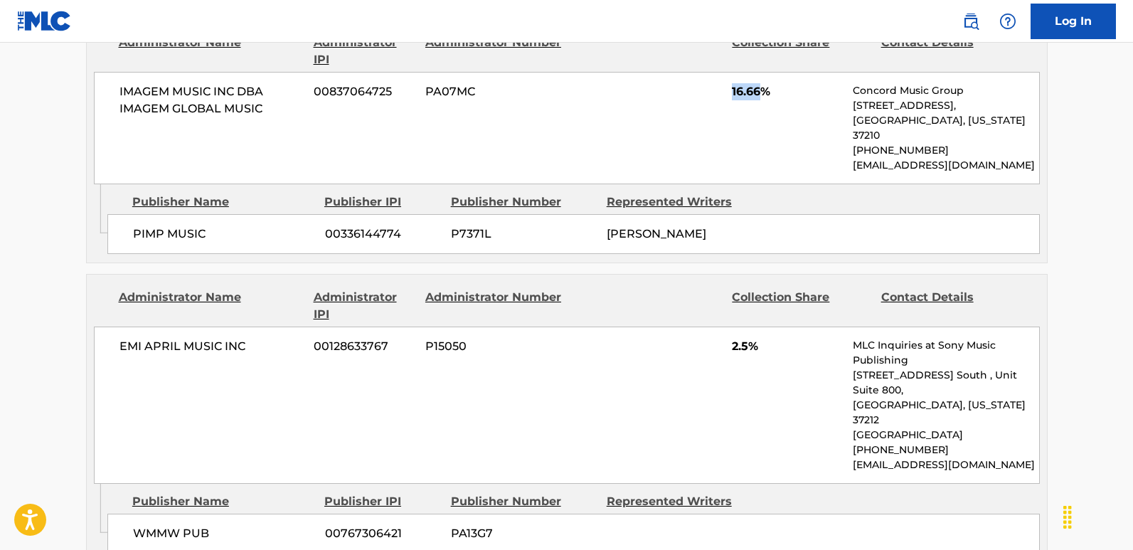
scroll to position [1777, 0]
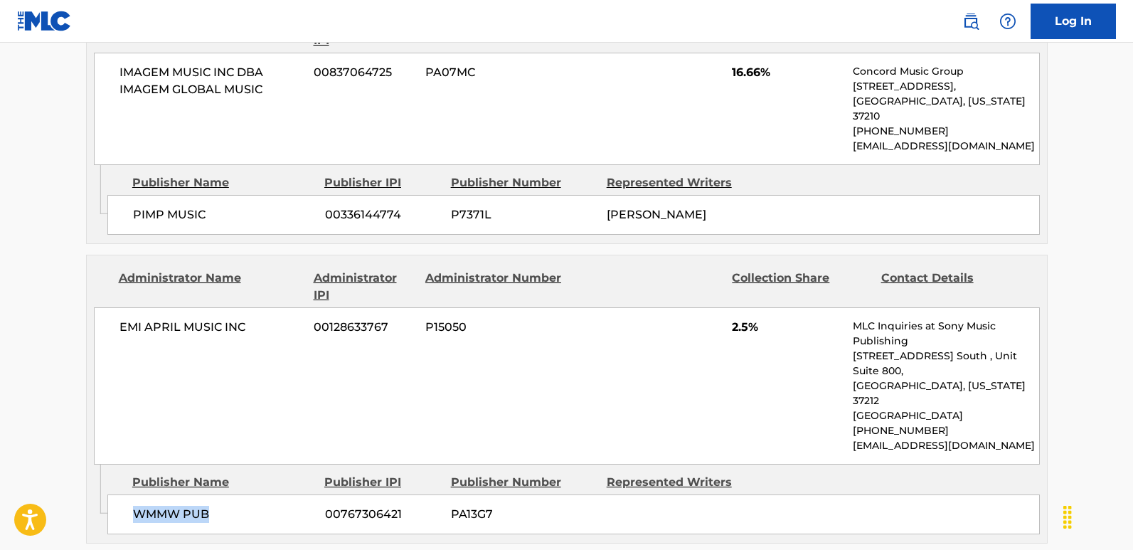
drag, startPoint x: 126, startPoint y: 393, endPoint x: 261, endPoint y: 402, distance: 135.3
click at [261, 455] on div "WMMW PUB 00767306421 PA13G7" at bounding box center [573, 514] width 932 height 40
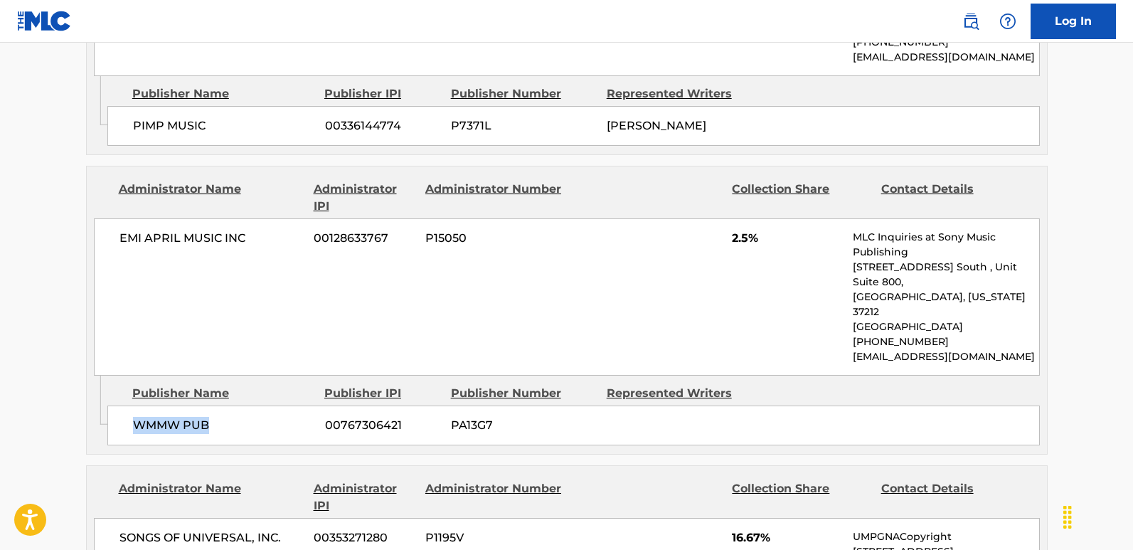
scroll to position [1920, 0]
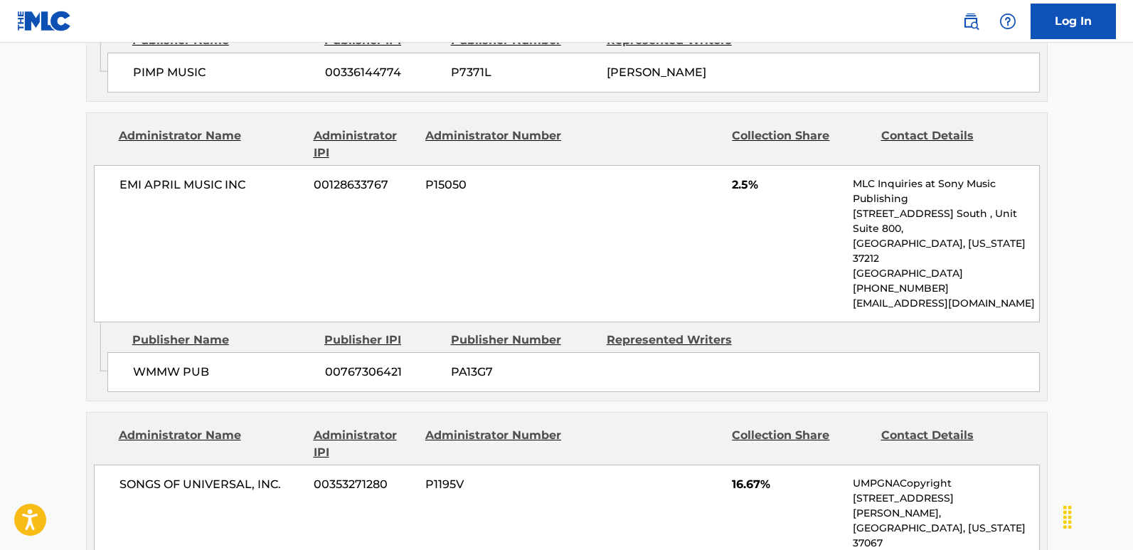
click at [732, 165] on div "EMI APRIL MUSIC INC 00128633767 P15050 2.5% MLC Inquiries at Sony Music Publish…" at bounding box center [567, 243] width 946 height 157
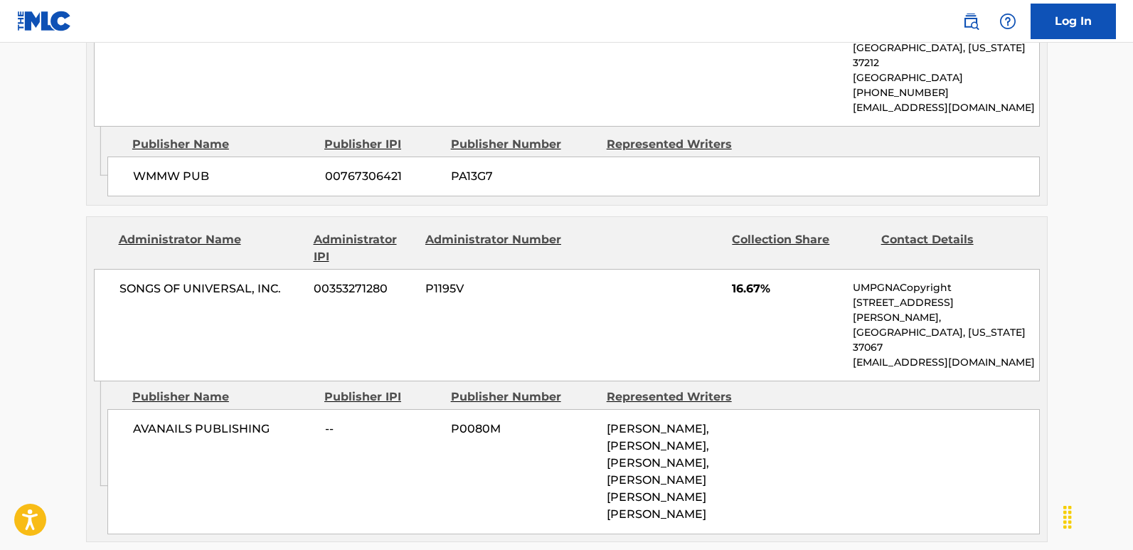
scroll to position [2133, 0]
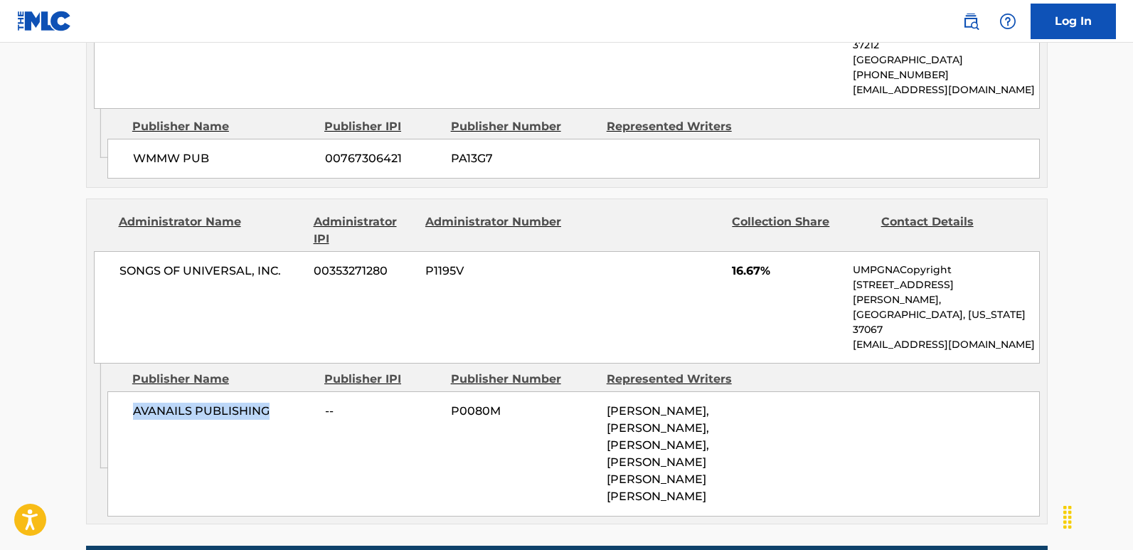
drag, startPoint x: 114, startPoint y: 264, endPoint x: 285, endPoint y: 264, distance: 171.3
click at [285, 391] on div "AVANAILS PUBLISHING -- P0080M [PERSON_NAME], [PERSON_NAME], [PERSON_NAME], [PER…" at bounding box center [573, 453] width 932 height 125
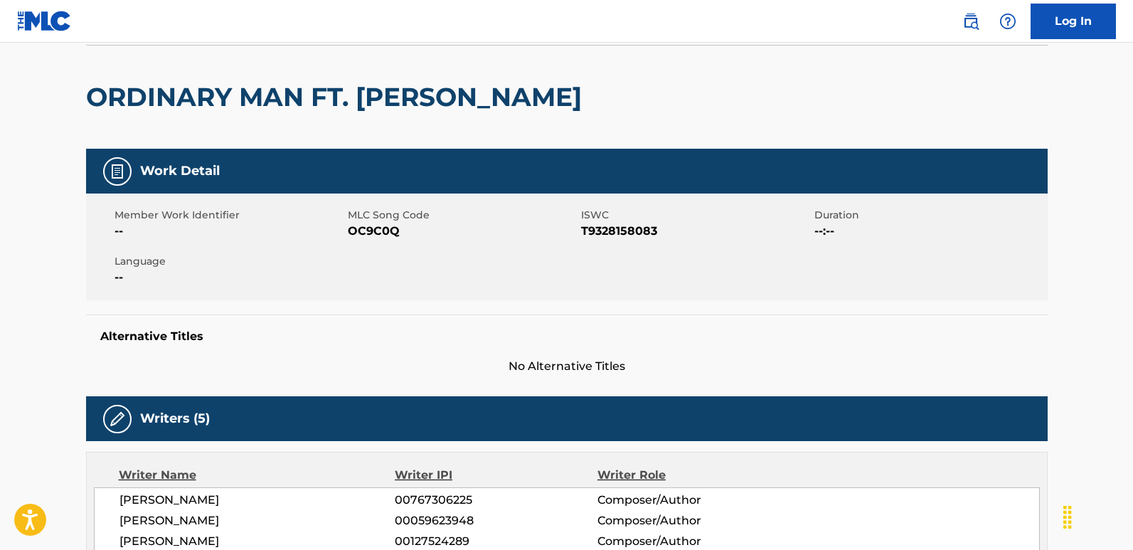
scroll to position [0, 0]
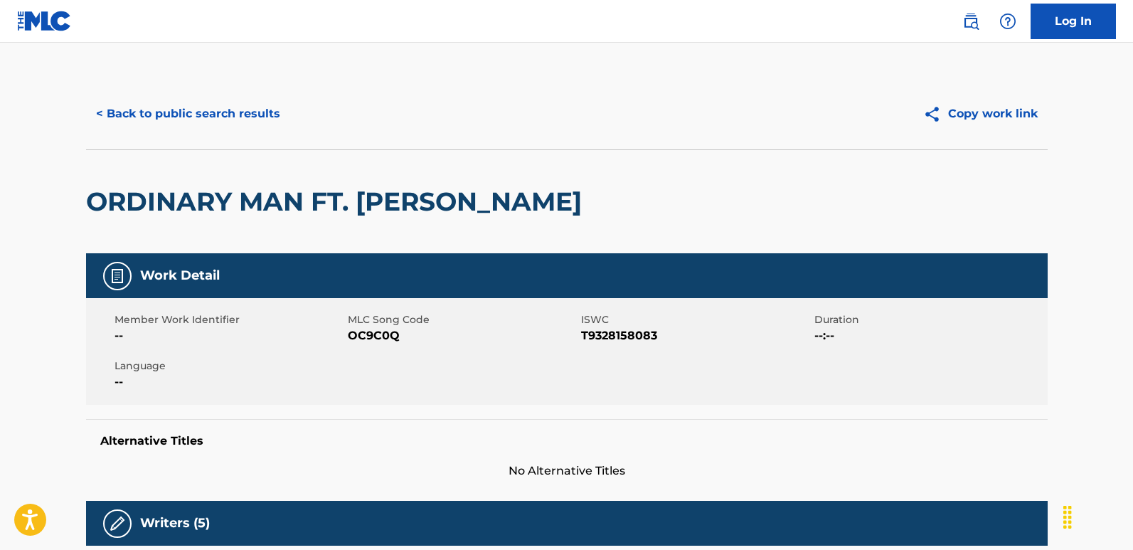
click at [231, 110] on button "< Back to public search results" at bounding box center [188, 114] width 204 height 36
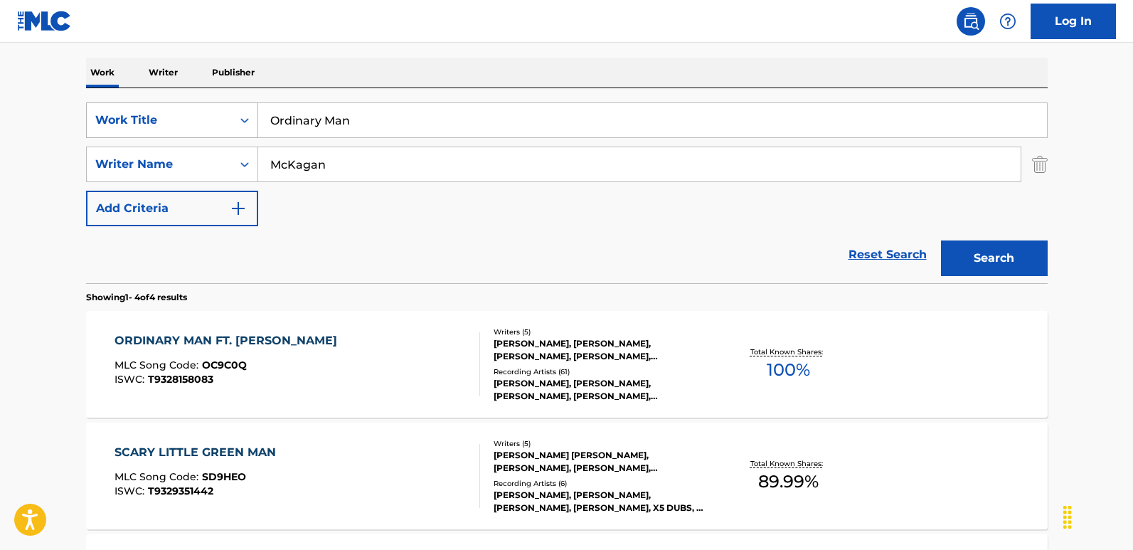
drag, startPoint x: 391, startPoint y: 119, endPoint x: 139, endPoint y: 119, distance: 252.4
click at [139, 119] on div "SearchWithCriteria6276efb2-ed40-49f0-985d-182b6286adbf Work Title Ordinary Man" at bounding box center [566, 120] width 961 height 36
paste input "Parasite"
type input "Parasite"
drag, startPoint x: 314, startPoint y: 159, endPoint x: 301, endPoint y: 161, distance: 13.1
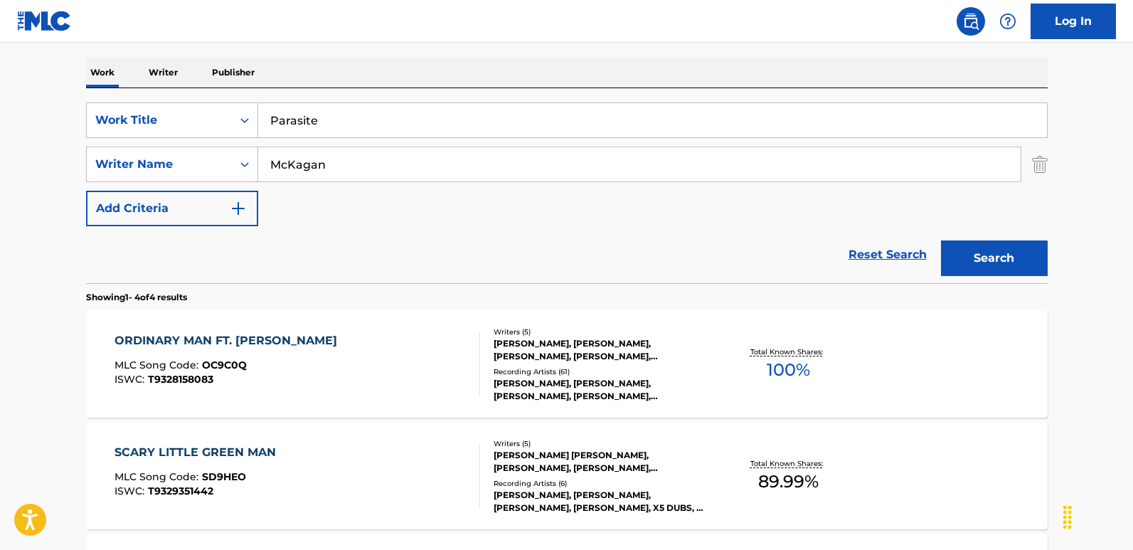
click at [301, 161] on input "McKagan" at bounding box center [639, 164] width 762 height 34
drag, startPoint x: 350, startPoint y: 164, endPoint x: 170, endPoint y: 174, distance: 180.9
click at [170, 174] on div "SearchWithCriteriafcfbb798-3eca-4d66-a69b-3f7659fd1018 Writer Name [PERSON_NAME]" at bounding box center [566, 164] width 961 height 36
click at [403, 156] on input "Search Form" at bounding box center [639, 164] width 762 height 34
paste input "[PERSON_NAME]"
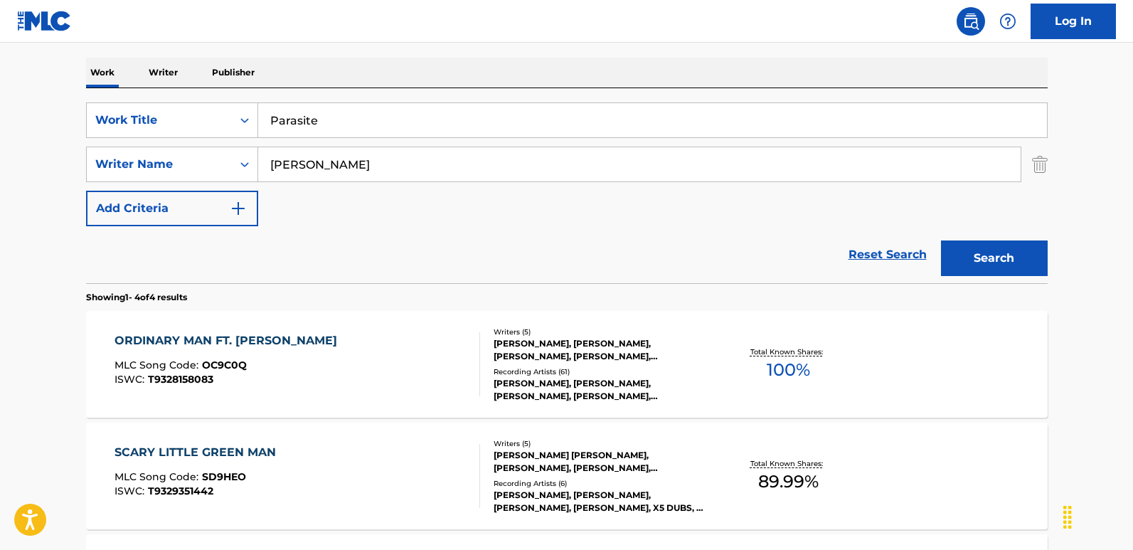
type input "[PERSON_NAME]"
click at [941, 240] on button "Search" at bounding box center [994, 258] width 107 height 36
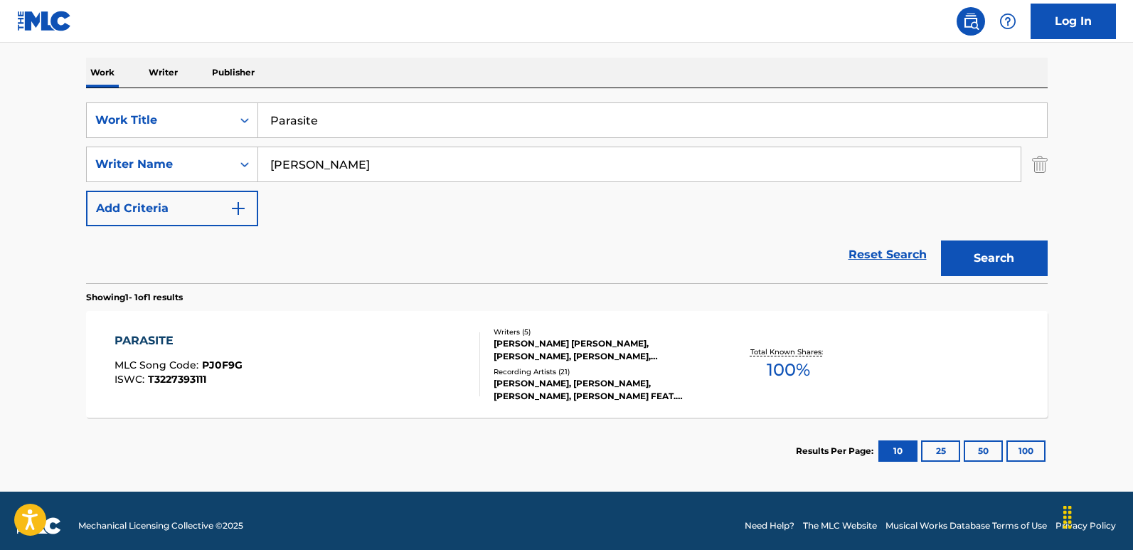
click at [187, 328] on div "PARASITE MLC Song Code : PJ0F9G ISWC : T3227393111 Writers ( 5 ) [PERSON_NAME] …" at bounding box center [566, 364] width 961 height 107
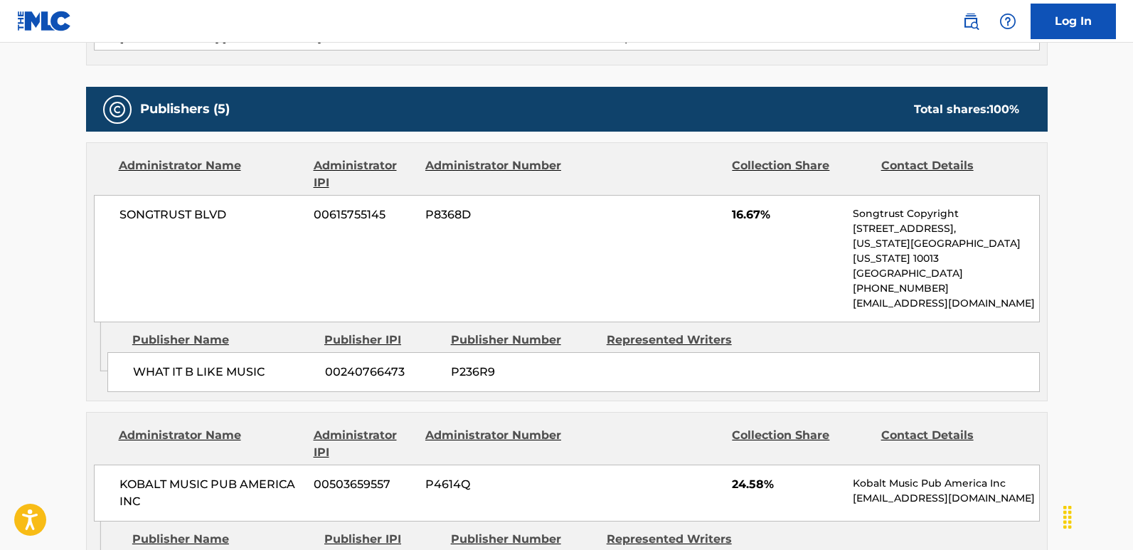
scroll to position [782, 0]
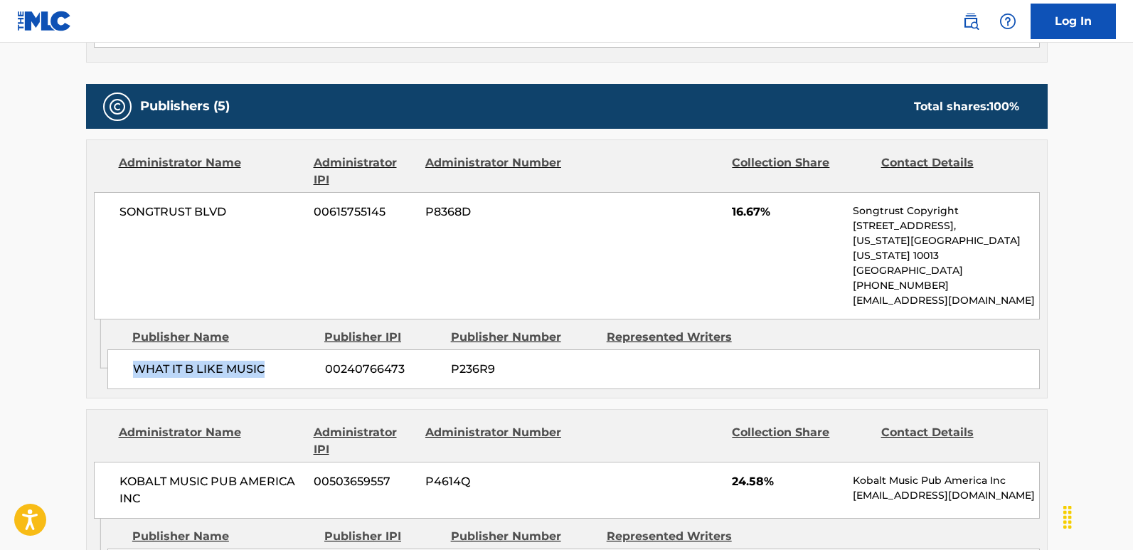
drag, startPoint x: 126, startPoint y: 336, endPoint x: 282, endPoint y: 336, distance: 155.7
click at [282, 349] on div "WHAT IT B LIKE MUSIC 00240766473 P236R9" at bounding box center [573, 369] width 932 height 40
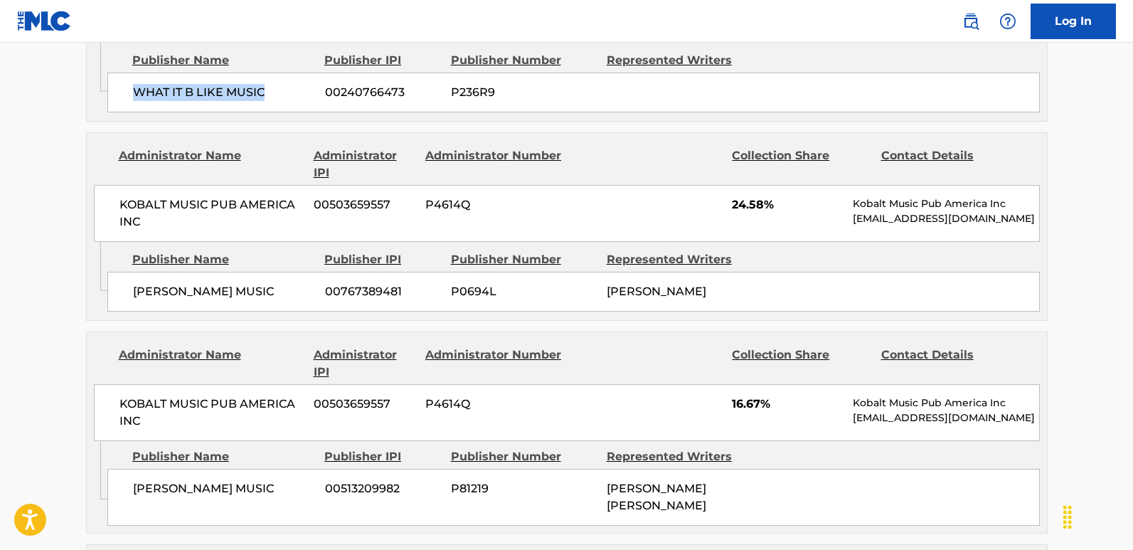
scroll to position [1066, 0]
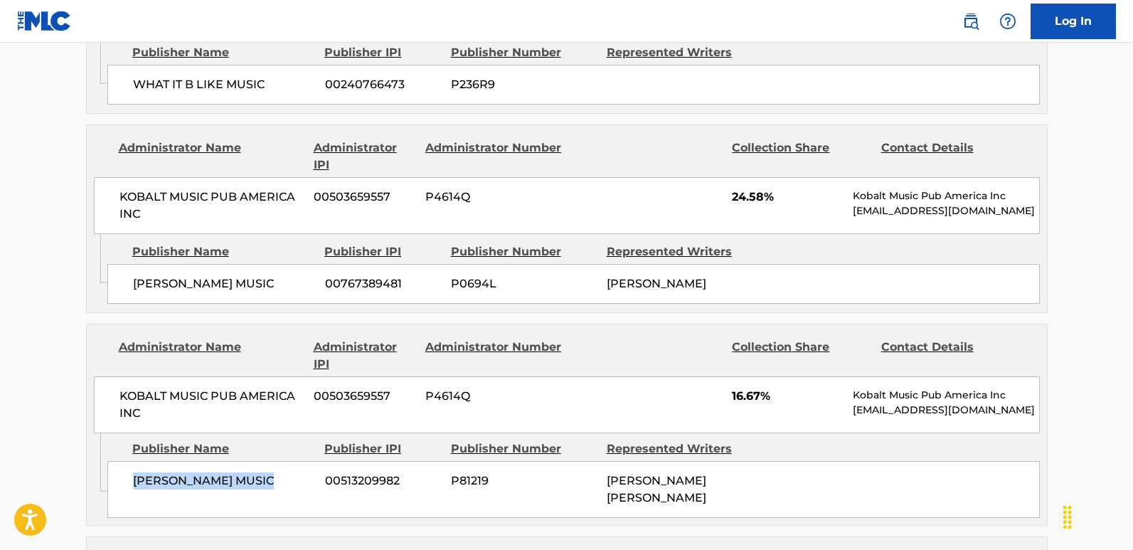
drag, startPoint x: 127, startPoint y: 449, endPoint x: 271, endPoint y: 449, distance: 143.6
click at [271, 455] on div "[PERSON_NAME] MUSIC 00513209982 P81219 [PERSON_NAME] [PERSON_NAME]" at bounding box center [573, 489] width 932 height 57
drag, startPoint x: 135, startPoint y: 251, endPoint x: 294, endPoint y: 257, distance: 159.4
click at [294, 275] on span "[PERSON_NAME] MUSIC" at bounding box center [223, 283] width 181 height 17
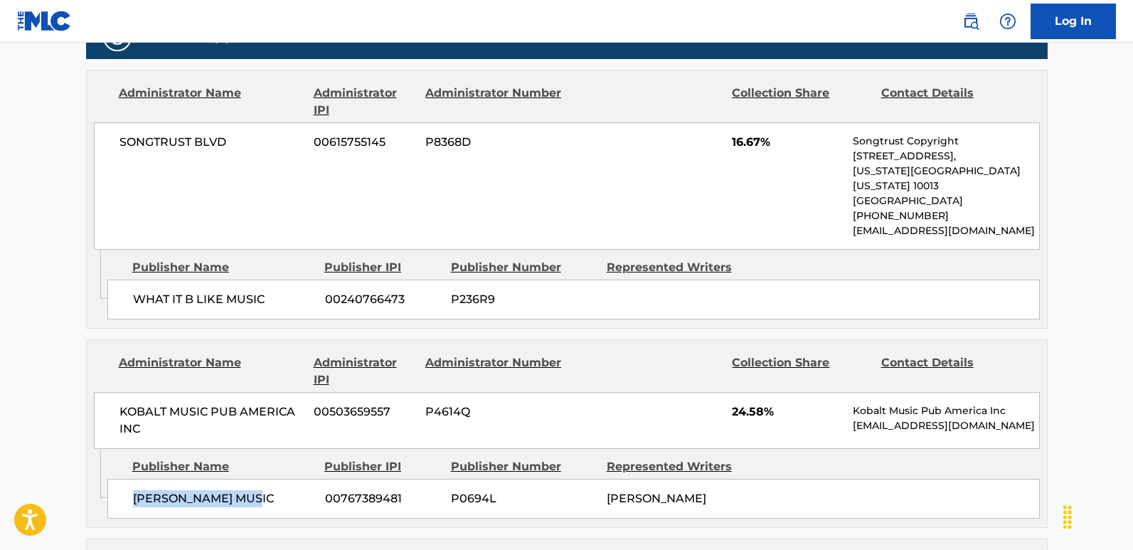
scroll to position [853, 0]
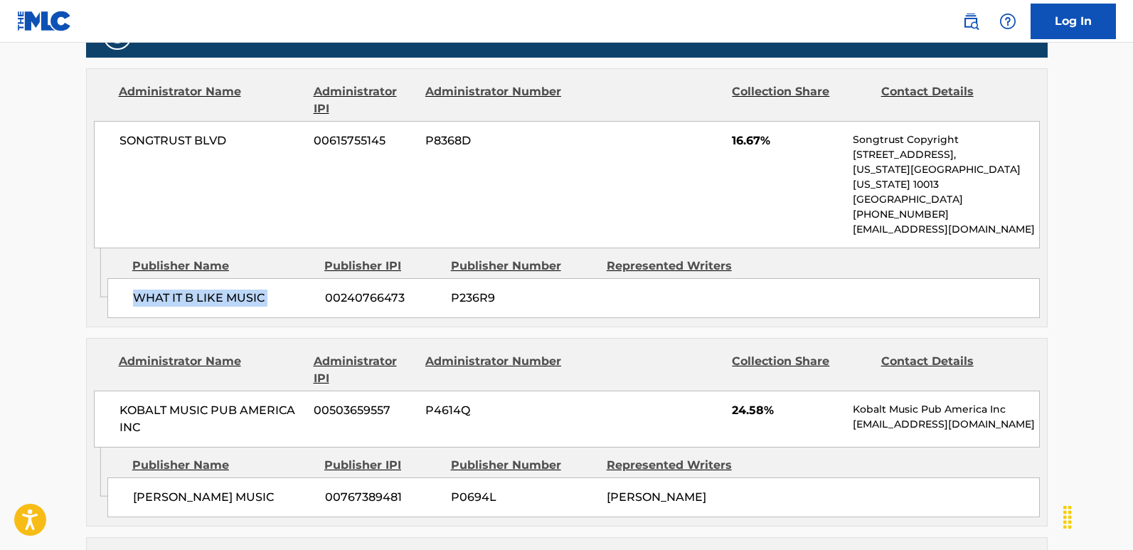
drag, startPoint x: 132, startPoint y: 274, endPoint x: 322, endPoint y: 273, distance: 189.8
click at [322, 278] on div "WHAT IT B LIKE MUSIC 00240766473 P236R9" at bounding box center [573, 298] width 932 height 40
drag, startPoint x: 117, startPoint y: 132, endPoint x: 237, endPoint y: 131, distance: 120.9
click at [237, 131] on div "SONGTRUST BLVD 00615755145 P8368D 16.67% Songtrust Copyright [STREET_ADDRESS][U…" at bounding box center [567, 184] width 946 height 127
drag, startPoint x: 131, startPoint y: 267, endPoint x: 263, endPoint y: 267, distance: 132.2
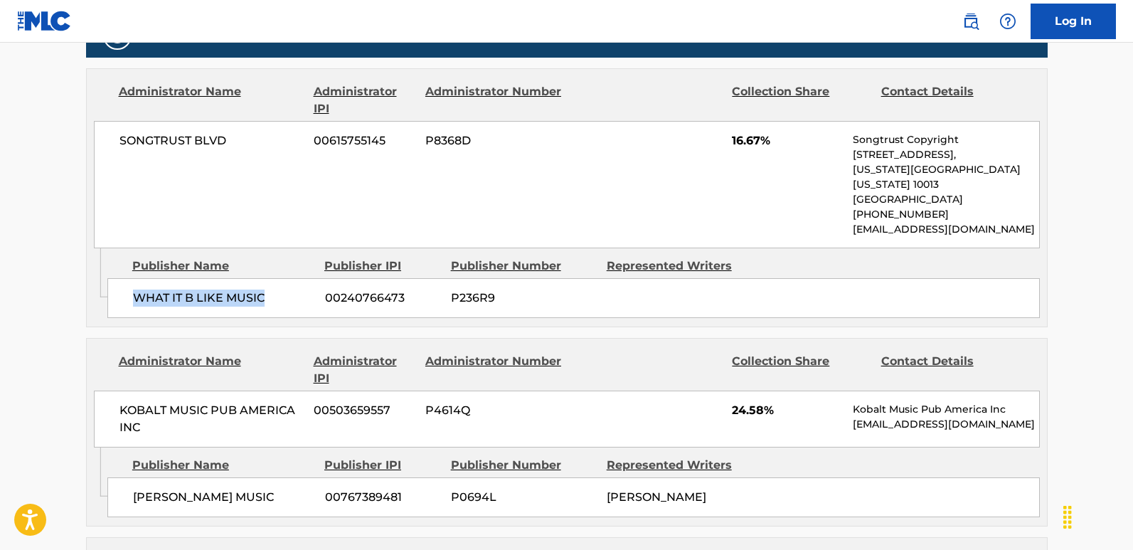
click at [263, 278] on div "WHAT IT B LIKE MUSIC 00240766473 P236R9" at bounding box center [573, 298] width 932 height 40
click at [743, 132] on span "16.67%" at bounding box center [787, 140] width 110 height 17
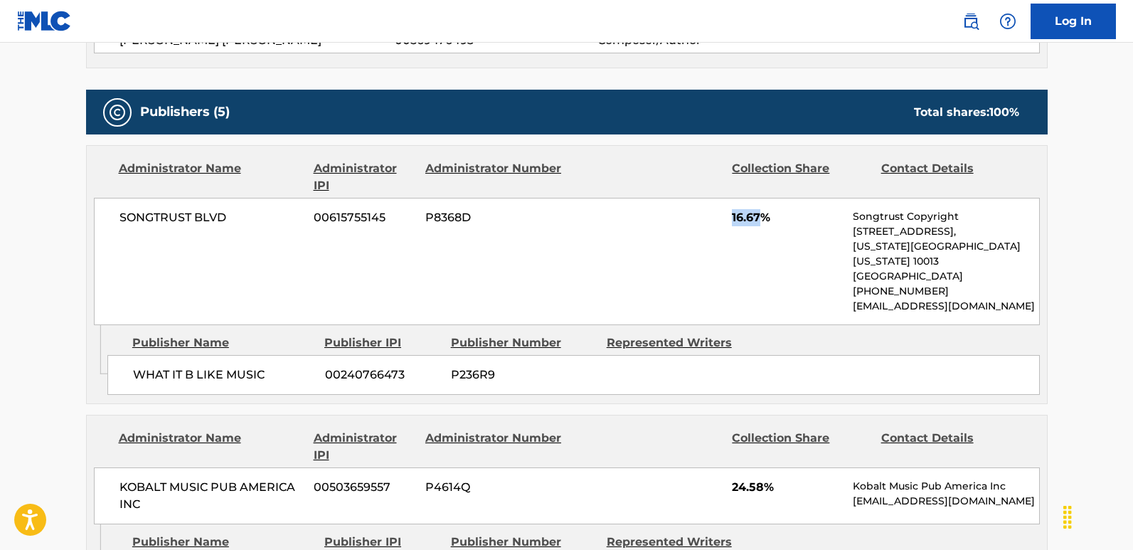
scroll to position [782, 0]
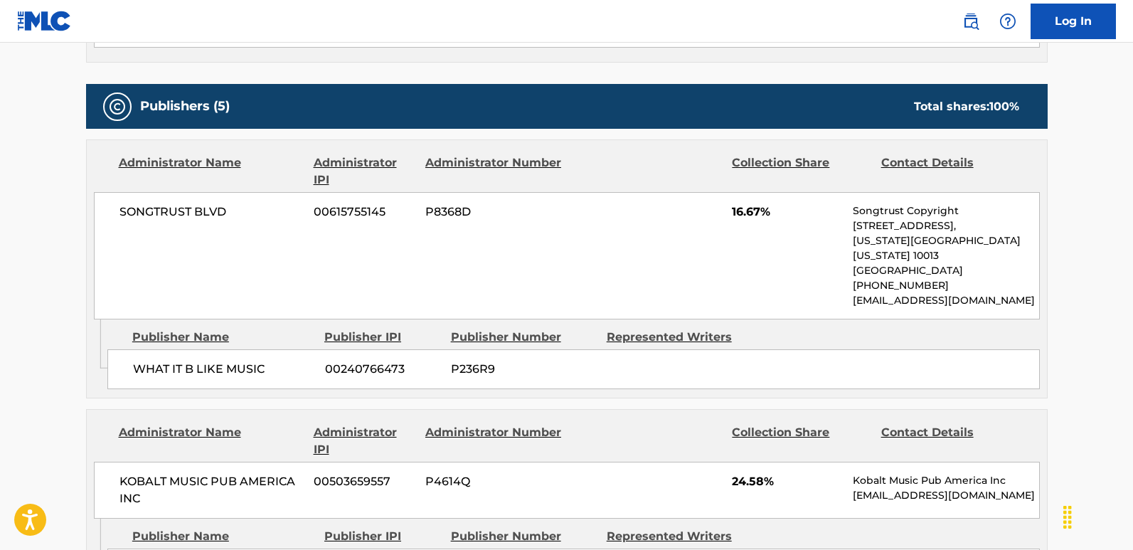
click at [178, 203] on span "SONGTRUST BLVD" at bounding box center [211, 211] width 184 height 17
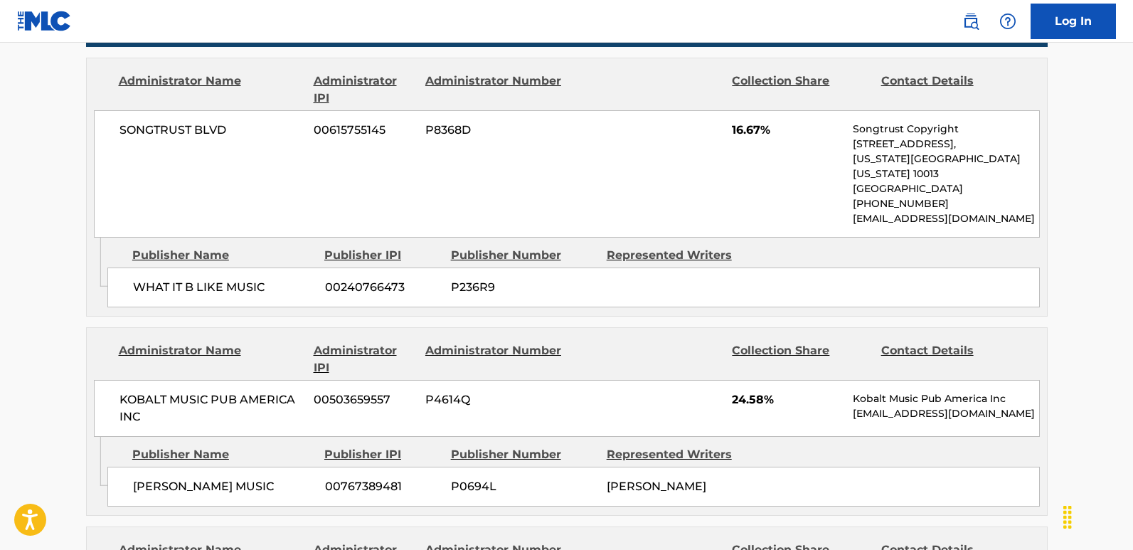
scroll to position [853, 0]
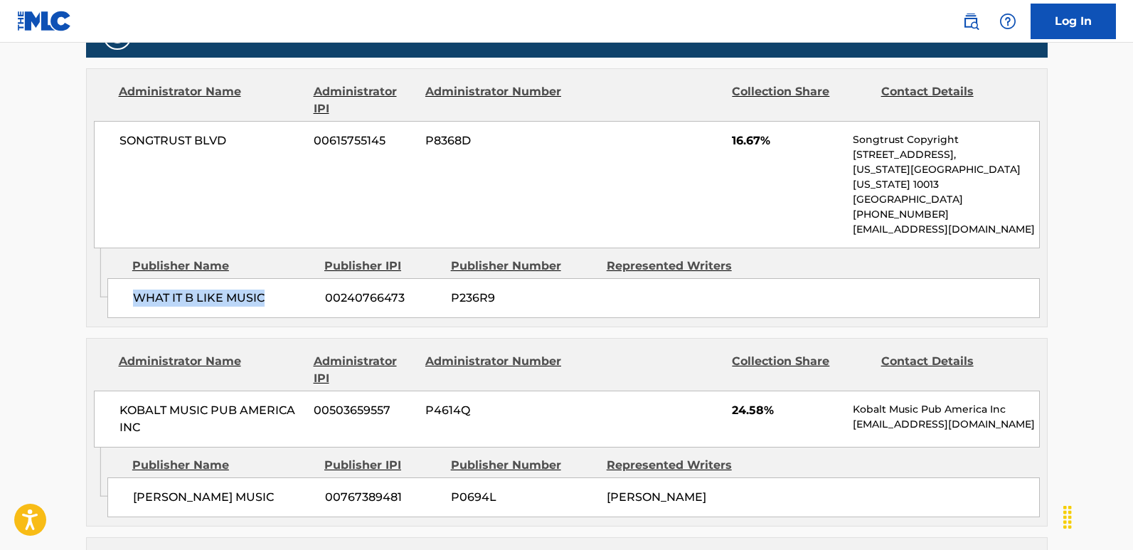
drag, startPoint x: 127, startPoint y: 264, endPoint x: 272, endPoint y: 252, distance: 144.8
click at [272, 278] on div "WHAT IT B LIKE MUSIC 00240766473 P236R9" at bounding box center [573, 298] width 932 height 40
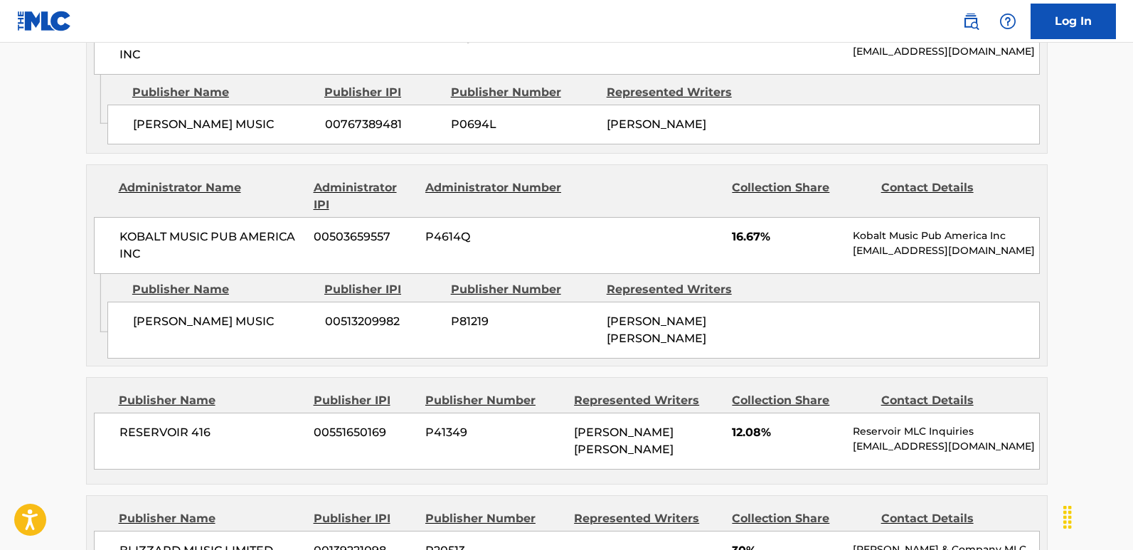
scroll to position [1351, 0]
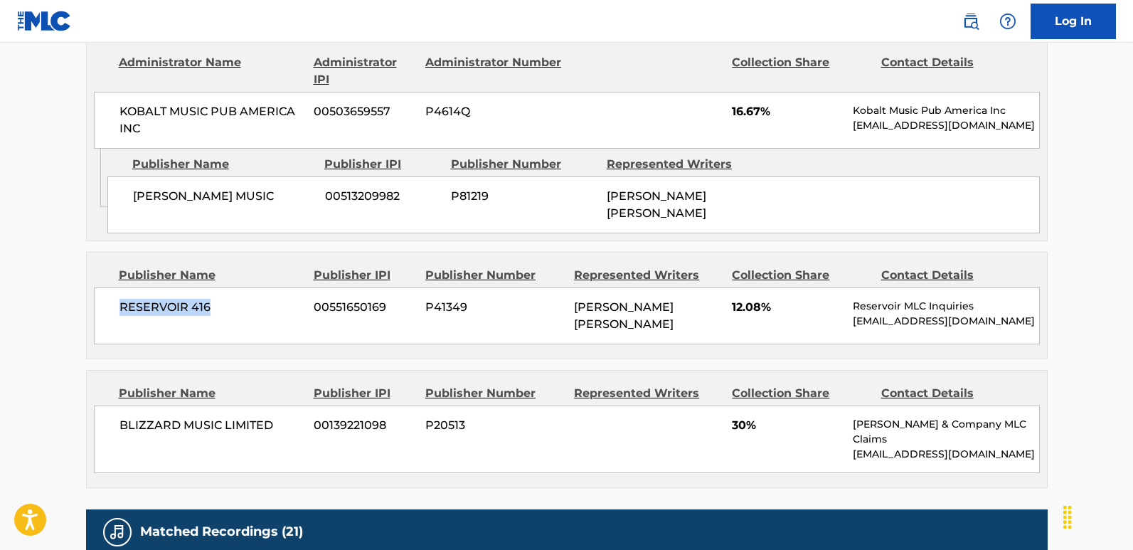
drag, startPoint x: 105, startPoint y: 282, endPoint x: 206, endPoint y: 281, distance: 101.0
click at [206, 287] on div "RESERVOIR 416 00551650169 P41349 [PERSON_NAME] [PERSON_NAME] 12.08% Reservoir M…" at bounding box center [567, 315] width 946 height 57
click at [746, 299] on span "12.08%" at bounding box center [787, 307] width 110 height 17
drag, startPoint x: 120, startPoint y: 400, endPoint x: 290, endPoint y: 405, distance: 170.0
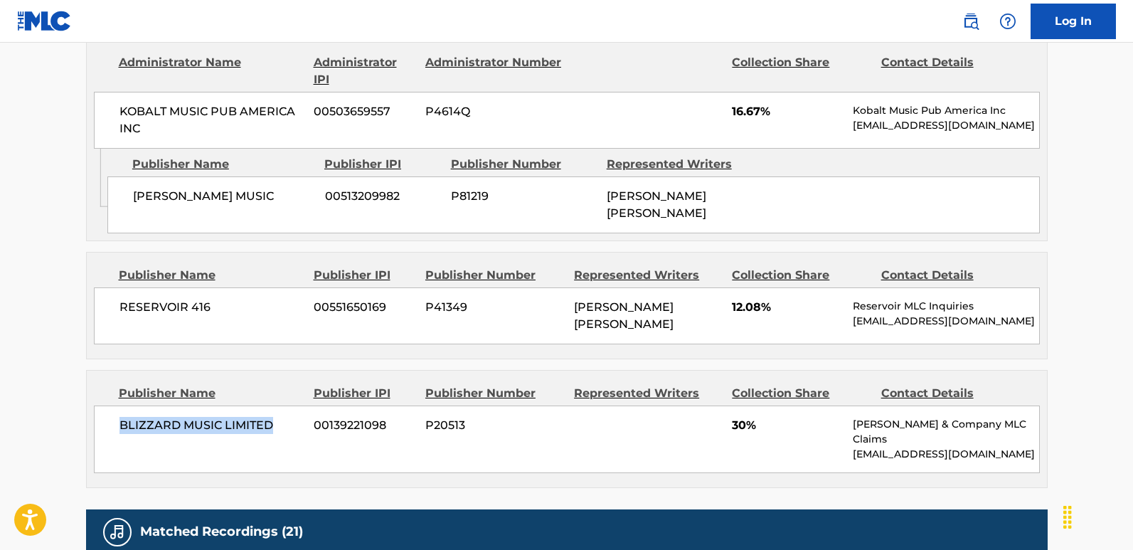
click at [290, 405] on div "BLIZZARD MUSIC LIMITED 00139221098 P20513 30% [PERSON_NAME] & Company MLC Claim…" at bounding box center [567, 439] width 946 height 68
click at [739, 417] on span "30%" at bounding box center [787, 425] width 110 height 17
click at [521, 287] on div "RESERVOIR 416 00551650169 P41349 [PERSON_NAME] [PERSON_NAME] 12.08% Reservoir M…" at bounding box center [567, 315] width 946 height 57
click at [343, 252] on div "Publisher Name Publisher IPI Publisher Number Represented Writers Collection Sh…" at bounding box center [567, 305] width 960 height 106
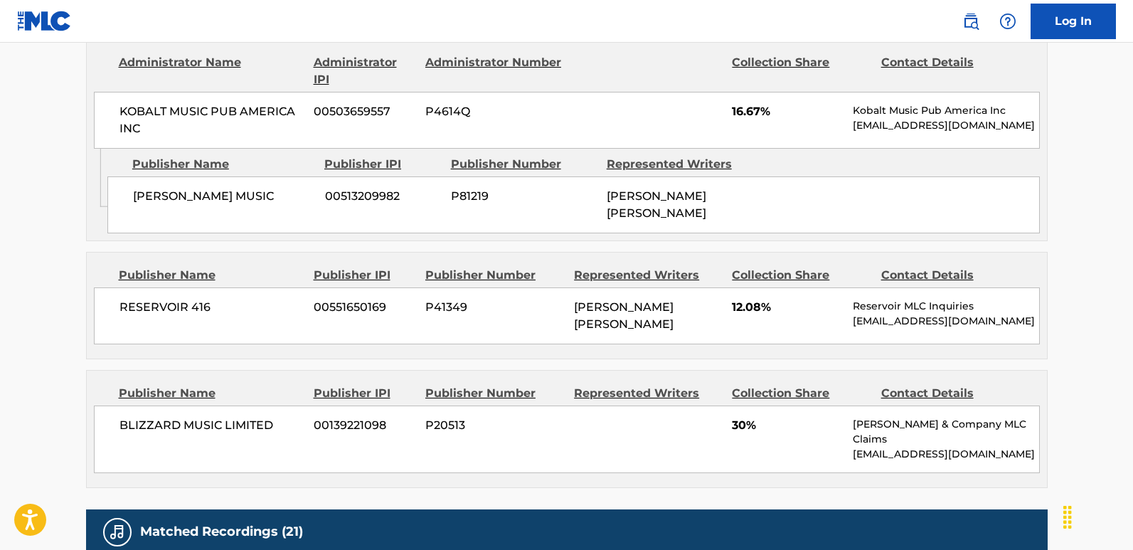
click at [658, 189] on span "[PERSON_NAME] [PERSON_NAME]" at bounding box center [656, 204] width 100 height 31
click at [735, 417] on span "30%" at bounding box center [787, 425] width 110 height 17
click at [747, 299] on span "12.08%" at bounding box center [787, 307] width 110 height 17
click at [763, 103] on span "16.67%" at bounding box center [787, 111] width 110 height 17
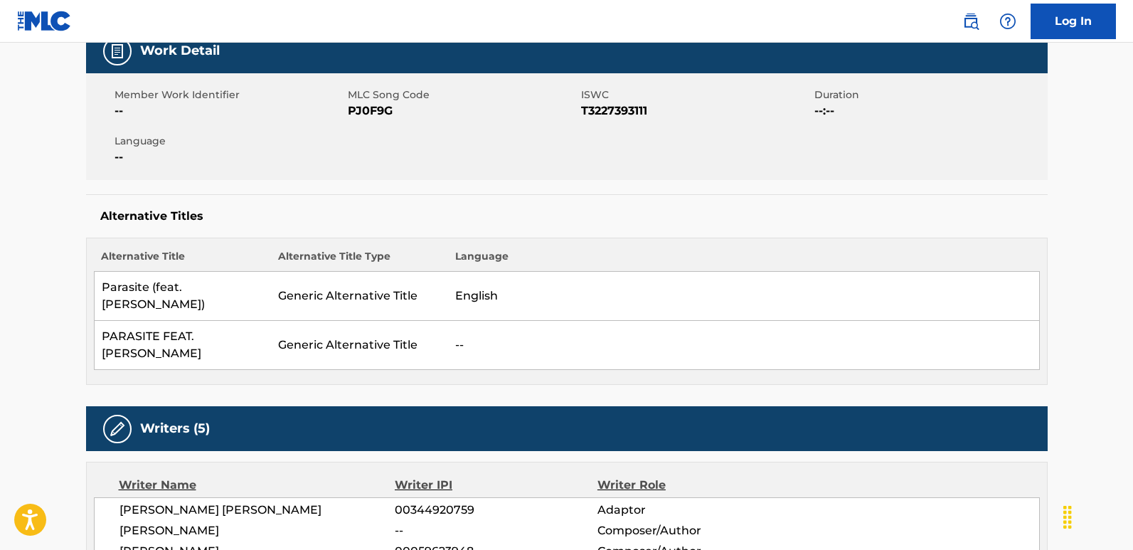
scroll to position [0, 0]
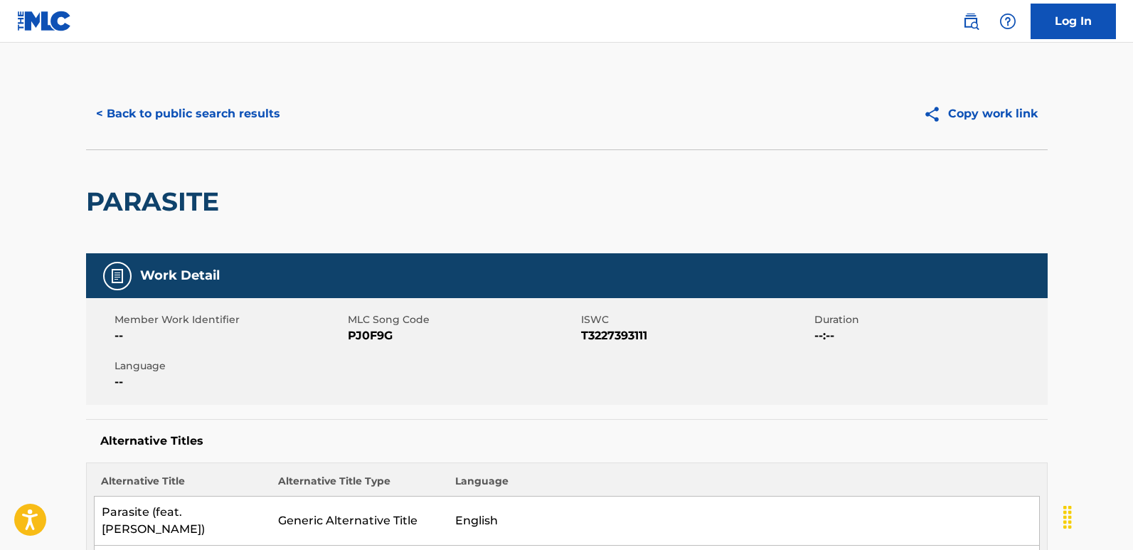
click at [279, 109] on button "< Back to public search results" at bounding box center [188, 114] width 204 height 36
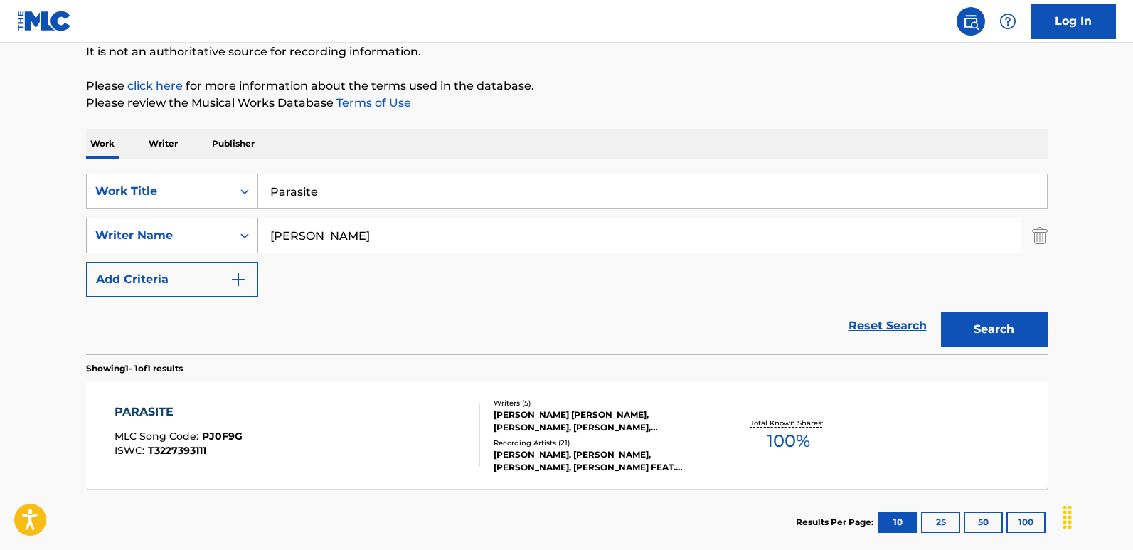
drag, startPoint x: 350, startPoint y: 202, endPoint x: 210, endPoint y: 220, distance: 142.0
click at [210, 220] on div "SearchWithCriteria6276efb2-ed40-49f0-985d-182b6286adbf Work Title Parasite Sear…" at bounding box center [566, 235] width 961 height 124
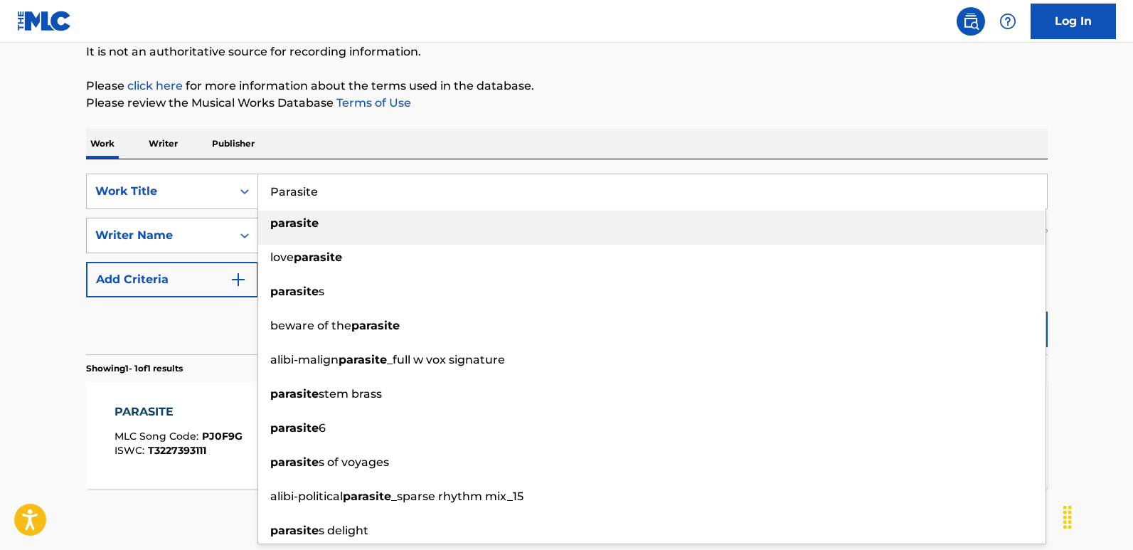
paste input "tient Number 9"
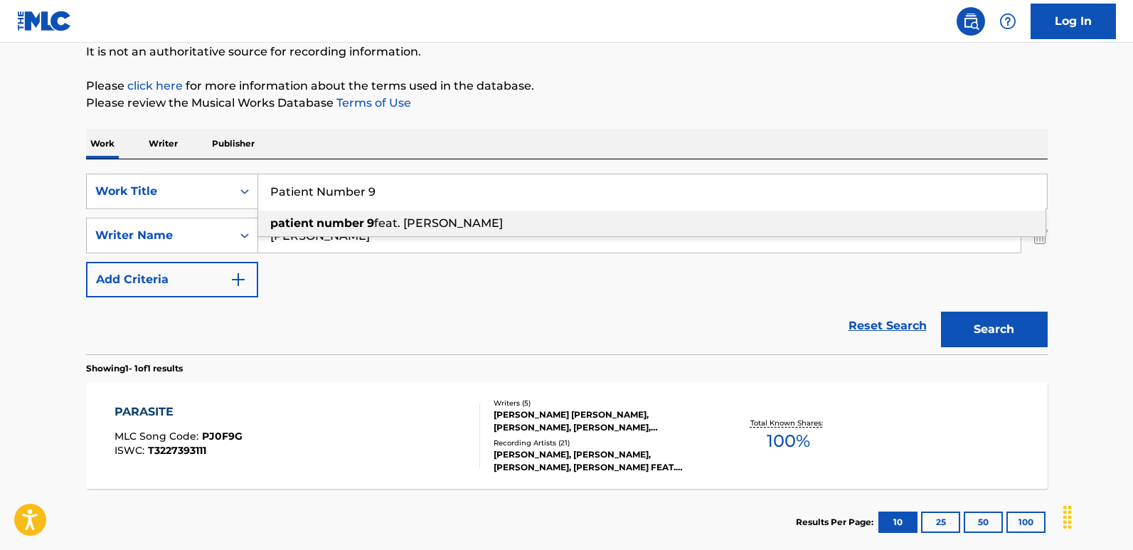
type input "Patient Number 9"
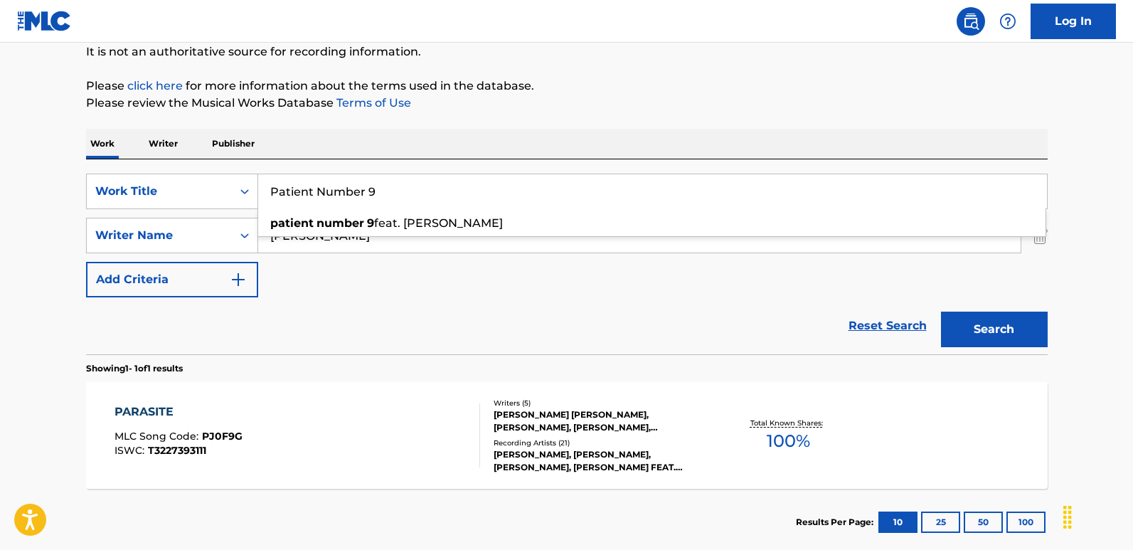
click at [354, 298] on div "Reset Search Search" at bounding box center [566, 325] width 961 height 57
drag, startPoint x: 390, startPoint y: 230, endPoint x: 225, endPoint y: 235, distance: 165.7
click at [225, 235] on div "SearchWithCriteriafcfbb798-3eca-4d66-a69b-3f7659fd1018 Writer Name [PERSON_NAME]" at bounding box center [566, 236] width 961 height 36
paste input "[PERSON_NAME]"
click at [941, 311] on button "Search" at bounding box center [994, 329] width 107 height 36
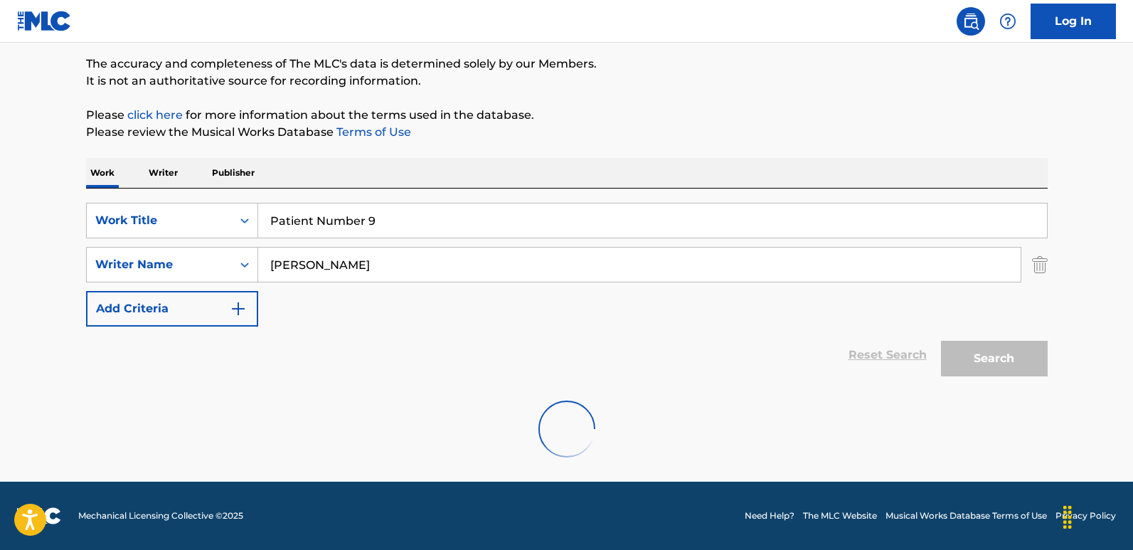
scroll to position [68, 0]
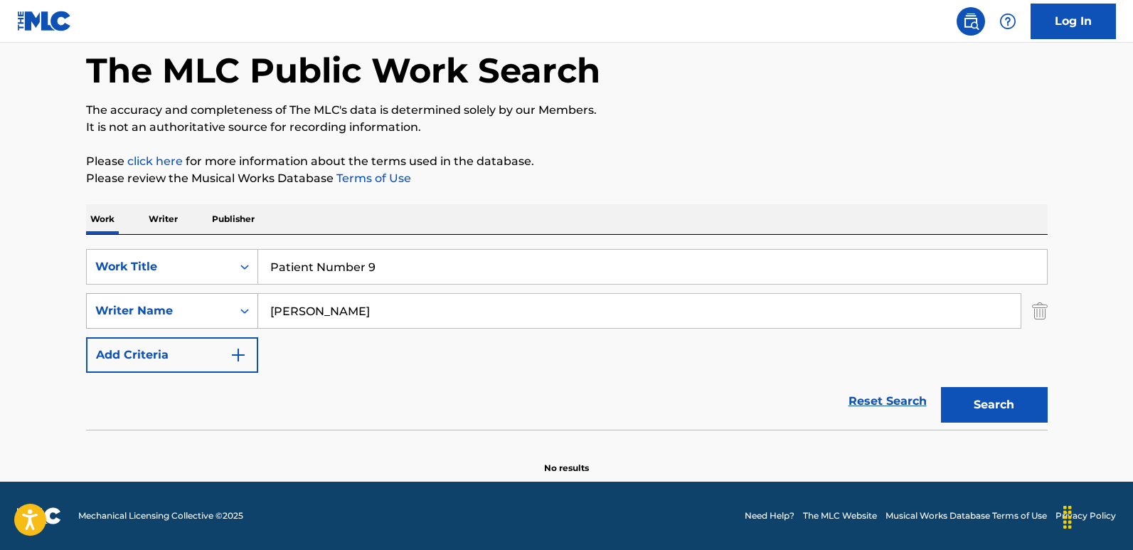
drag, startPoint x: 412, startPoint y: 312, endPoint x: 254, endPoint y: 312, distance: 157.8
click at [254, 312] on div "SearchWithCriteriafcfbb798-3eca-4d66-a69b-3f7659fd1018 Writer Name [PERSON_NAME]" at bounding box center [566, 311] width 961 height 36
paste input "[PERSON_NAME]"
type input "[PERSON_NAME]"
click at [941, 387] on button "Search" at bounding box center [994, 405] width 107 height 36
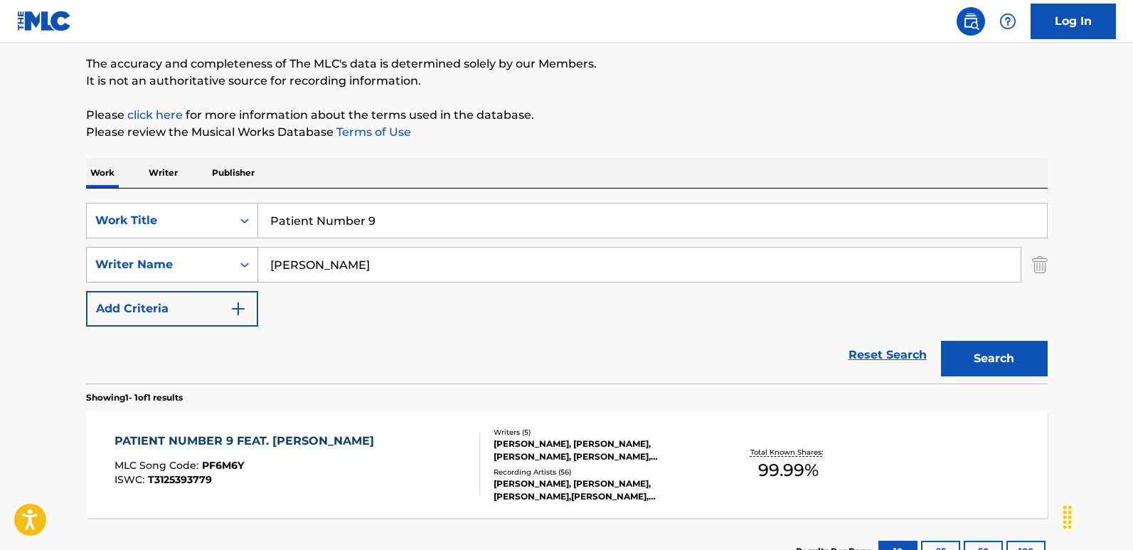
scroll to position [143, 0]
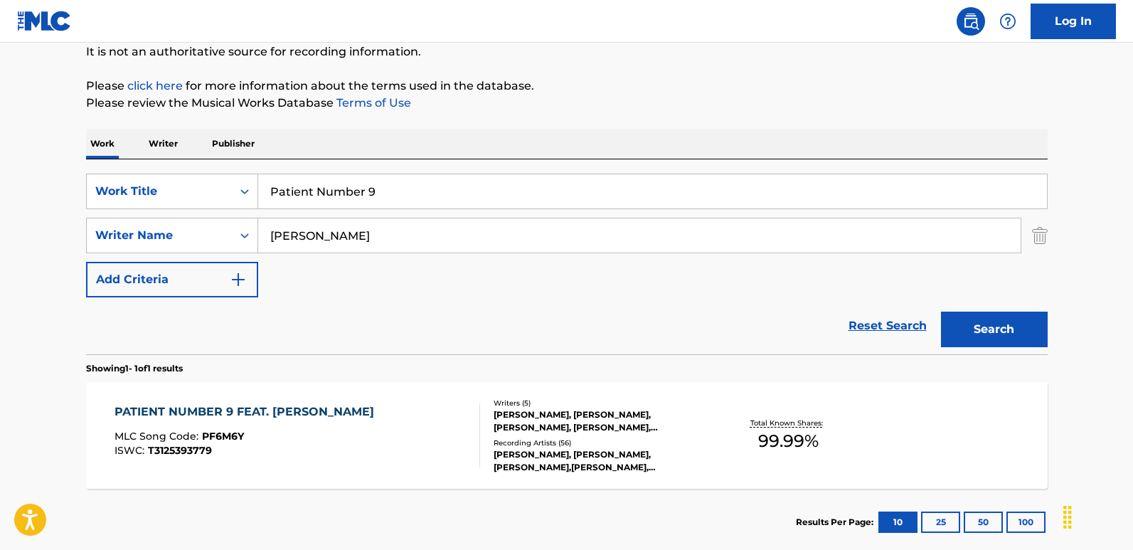
click at [395, 306] on div "Reset Search Search" at bounding box center [566, 325] width 961 height 57
click at [255, 407] on div "PATIENT NUMBER 9 FEAT. [PERSON_NAME]" at bounding box center [247, 411] width 267 height 17
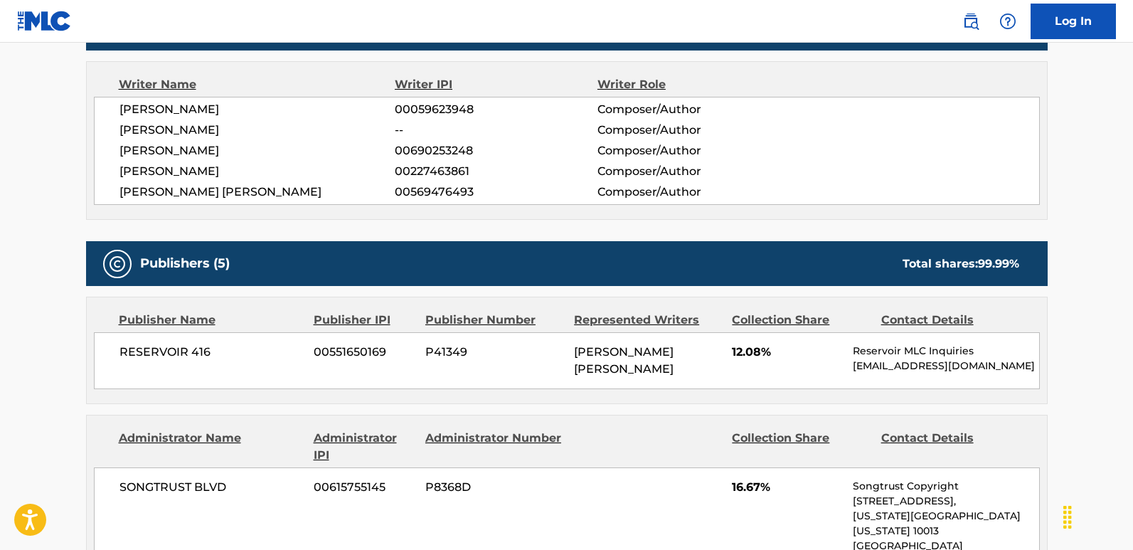
scroll to position [711, 0]
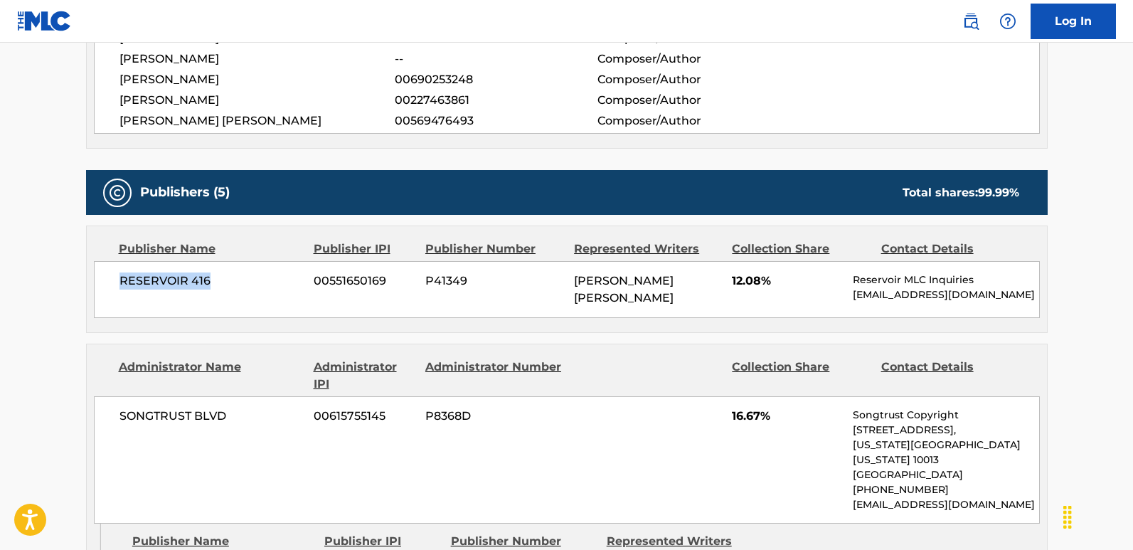
drag, startPoint x: 109, startPoint y: 250, endPoint x: 281, endPoint y: 262, distance: 172.5
click at [281, 262] on div "RESERVOIR 416 00551650169 P41349 [PERSON_NAME] [PERSON_NAME] 12.08% Reservoir M…" at bounding box center [567, 289] width 946 height 57
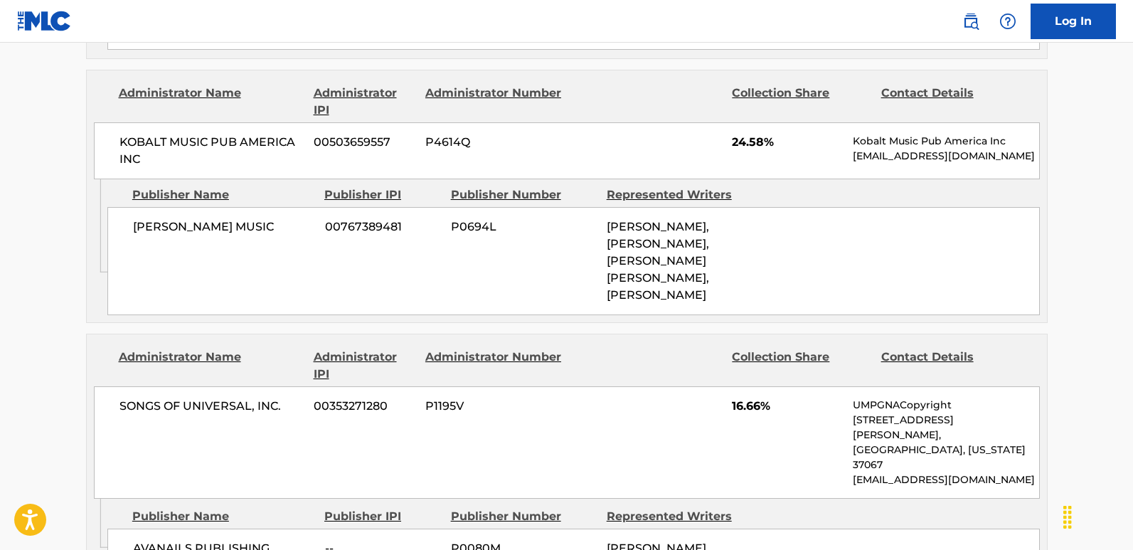
scroll to position [1280, 0]
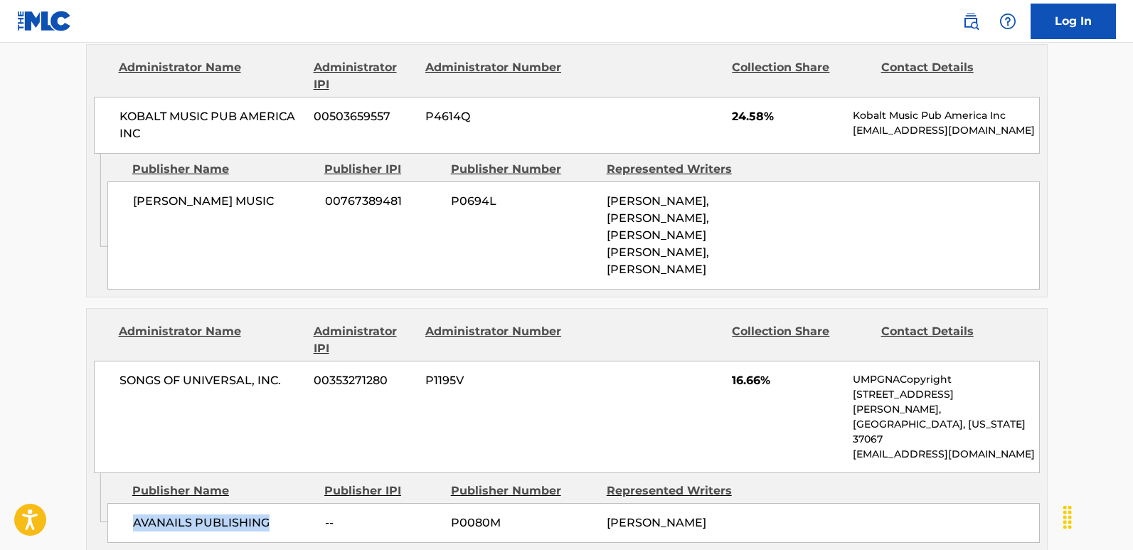
drag, startPoint x: 127, startPoint y: 444, endPoint x: 267, endPoint y: 453, distance: 140.4
click at [267, 455] on div "AVANAILS PUBLISHING -- P0080M [PERSON_NAME]" at bounding box center [573, 523] width 932 height 40
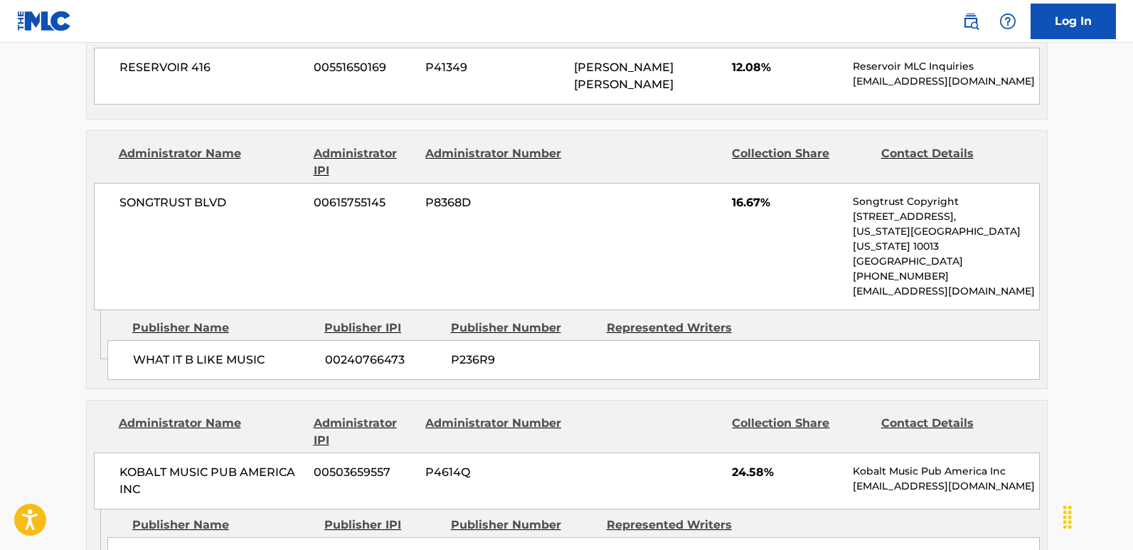
scroll to position [995, 0]
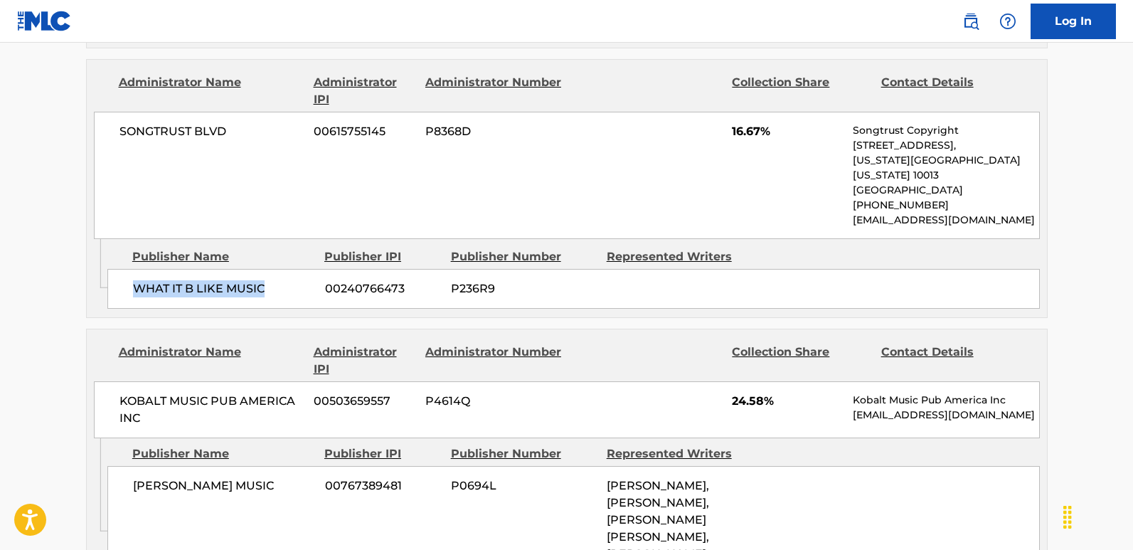
drag, startPoint x: 132, startPoint y: 245, endPoint x: 269, endPoint y: 245, distance: 136.5
click at [269, 280] on span "WHAT IT B LIKE MUSIC" at bounding box center [223, 288] width 181 height 17
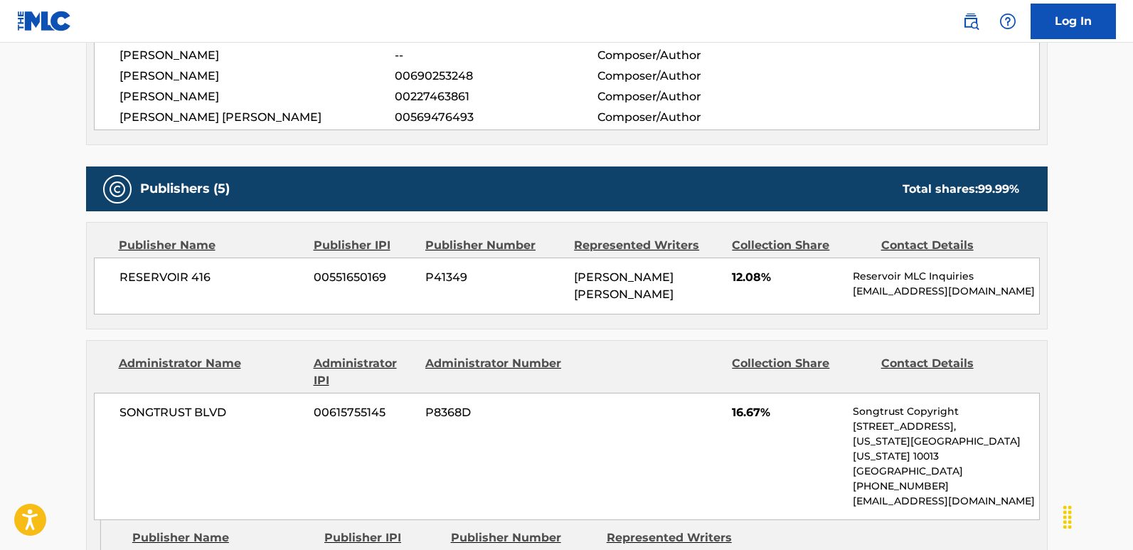
scroll to position [711, 0]
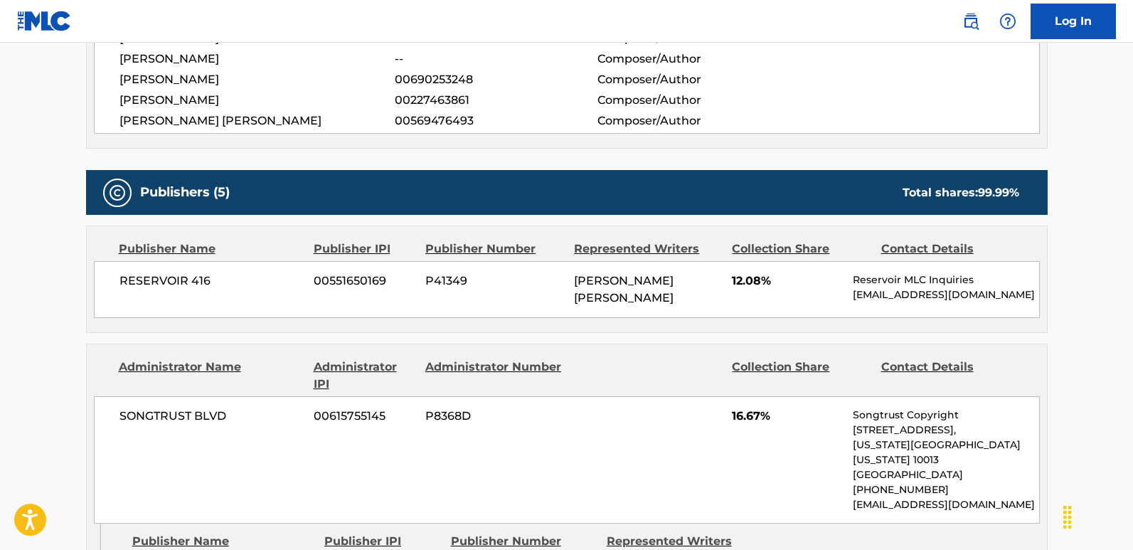
click at [122, 272] on span "RESERVOIR 416" at bounding box center [211, 280] width 184 height 17
drag, startPoint x: 117, startPoint y: 247, endPoint x: 237, endPoint y: 247, distance: 120.1
click at [237, 261] on div "RESERVOIR 416 00551650169 P41349 [PERSON_NAME] [PERSON_NAME] 12.08% Reservoir M…" at bounding box center [567, 289] width 946 height 57
click at [736, 272] on span "12.08%" at bounding box center [787, 280] width 110 height 17
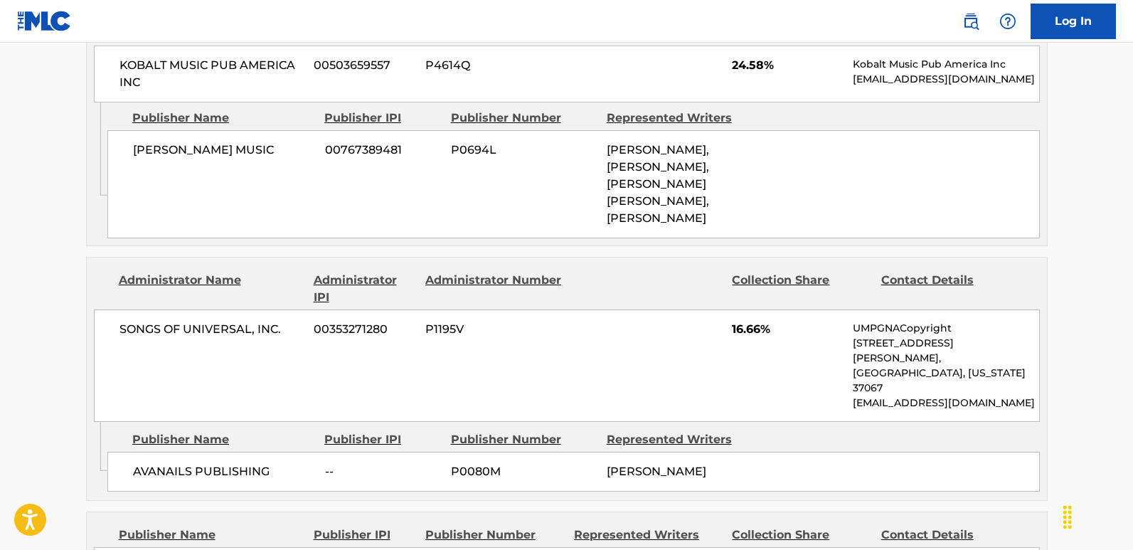
scroll to position [1351, 0]
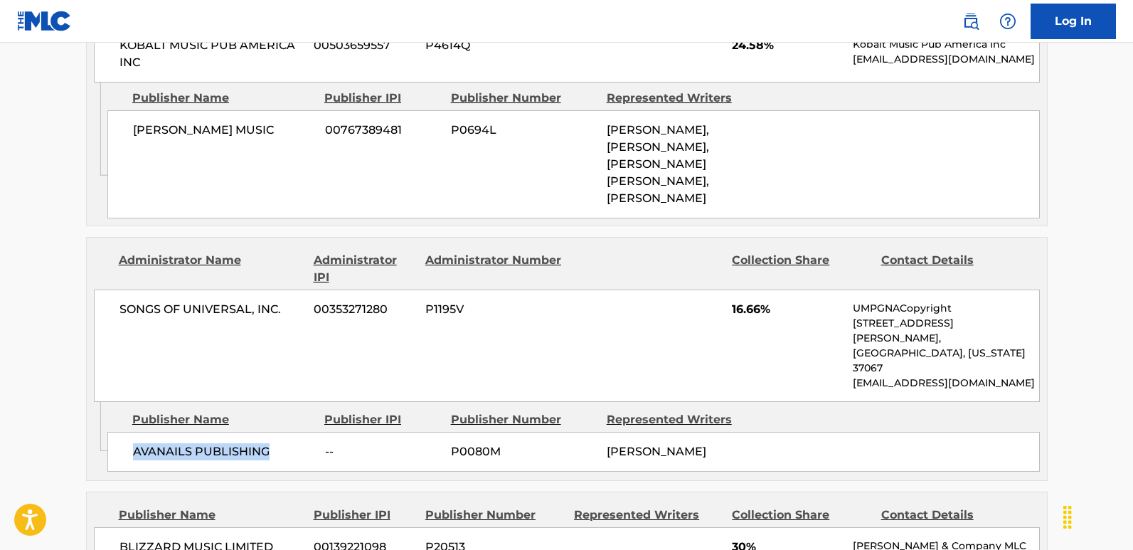
drag, startPoint x: 132, startPoint y: 374, endPoint x: 282, endPoint y: 384, distance: 150.3
click at [282, 432] on div "AVANAILS PUBLISHING -- P0080M [PERSON_NAME]" at bounding box center [573, 452] width 932 height 40
click at [743, 301] on span "16.66%" at bounding box center [787, 309] width 110 height 17
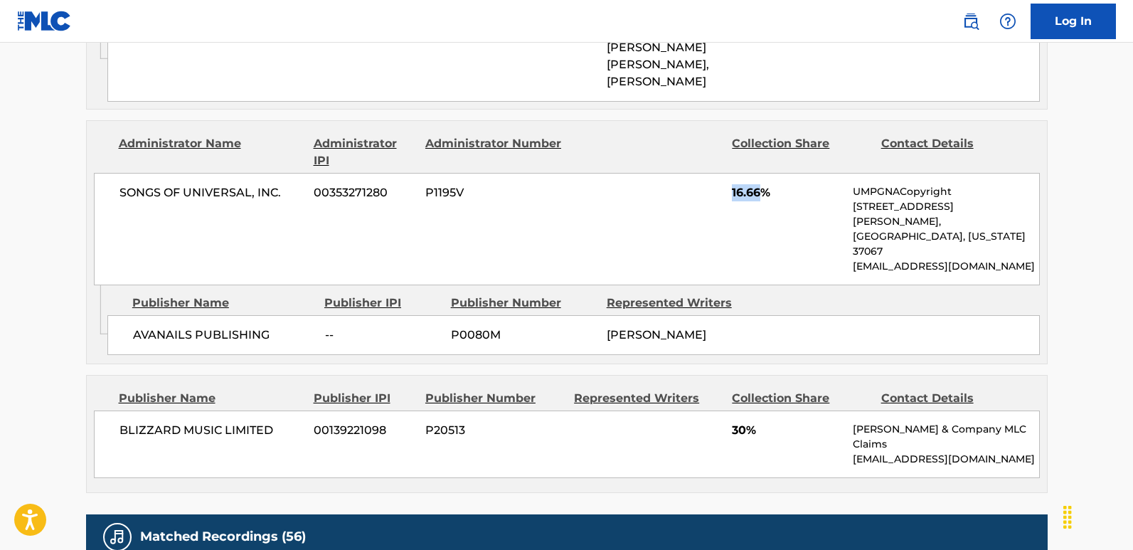
scroll to position [1493, 0]
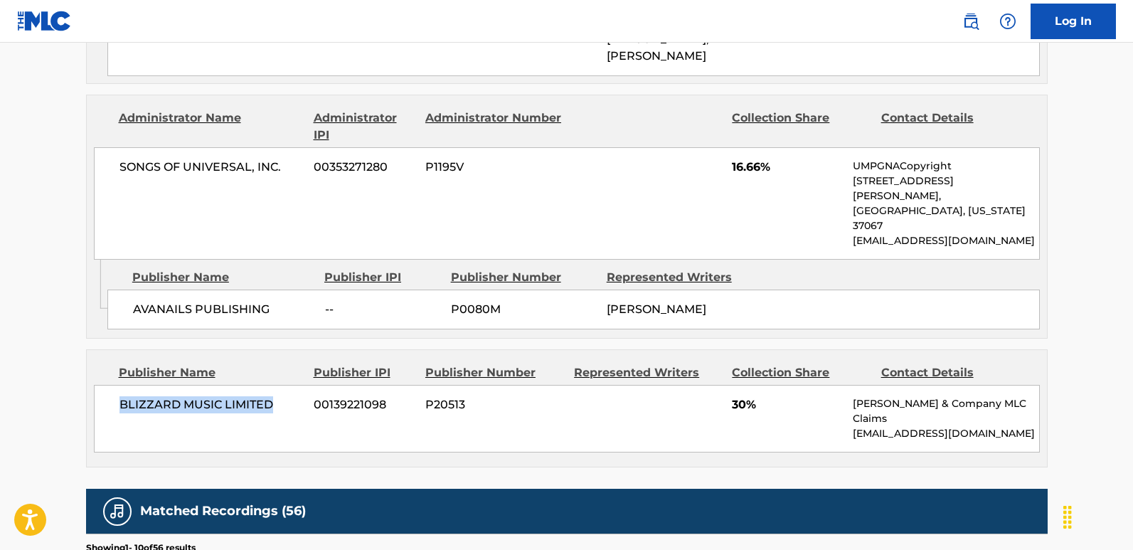
drag, startPoint x: 108, startPoint y: 329, endPoint x: 279, endPoint y: 328, distance: 171.3
click at [279, 385] on div "BLIZZARD MUSIC LIMITED 00139221098 P20513 30% [PERSON_NAME] & Company MLC Claim…" at bounding box center [567, 419] width 946 height 68
click at [739, 396] on span "30%" at bounding box center [787, 404] width 110 height 17
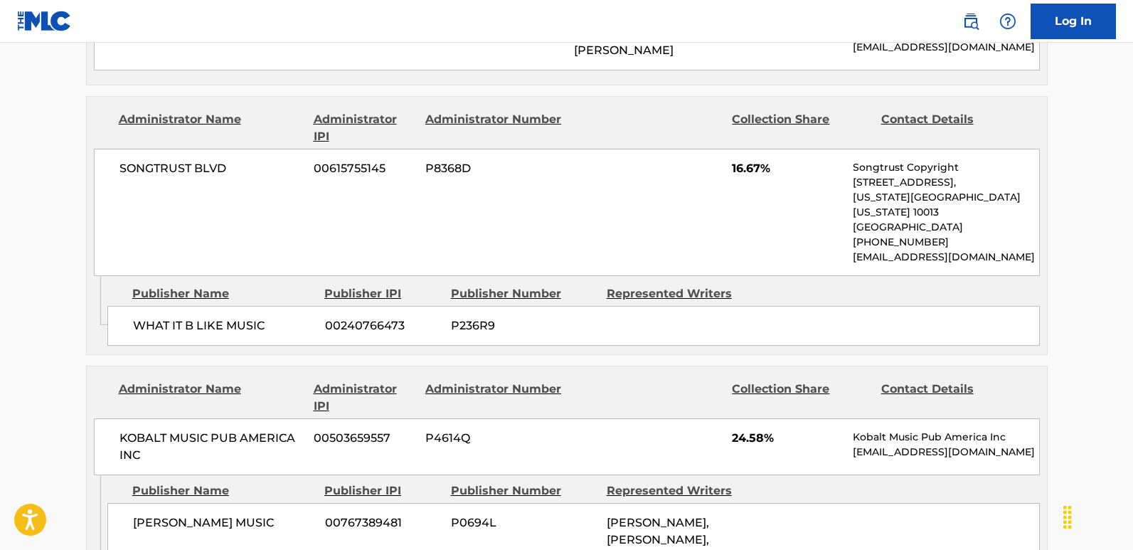
scroll to position [782, 0]
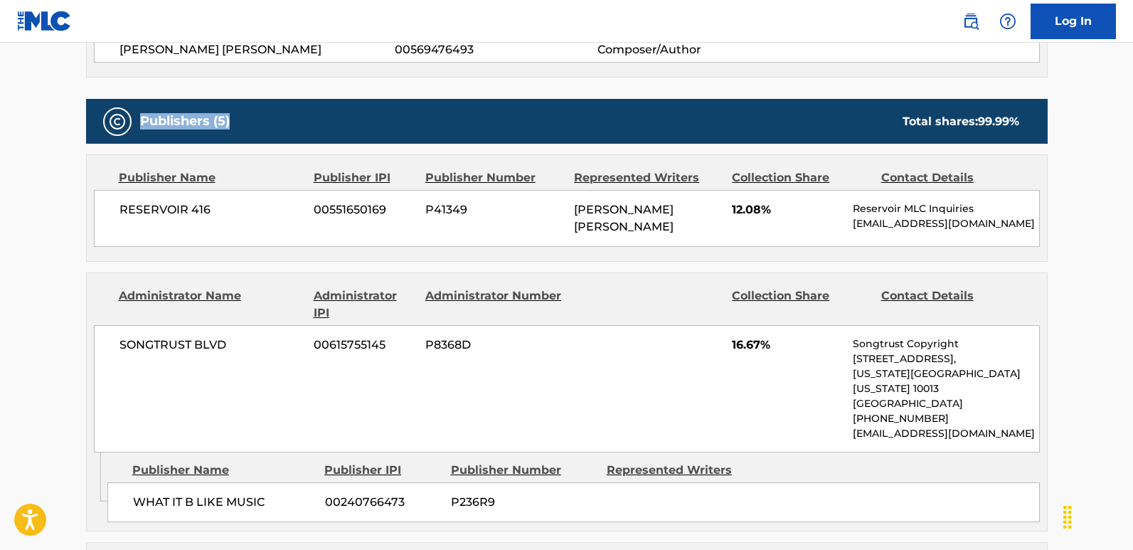
drag, startPoint x: 141, startPoint y: 89, endPoint x: 249, endPoint y: 91, distance: 108.1
click at [249, 99] on div "Publishers (5) Total shares: 99.99 %" at bounding box center [566, 121] width 961 height 45
click at [58, 277] on main "< Back to public search results Copy work link PATIENT NUMBER 9 FEAT. [PERSON_N…" at bounding box center [566, 495] width 1133 height 2469
click at [63, 268] on main "< Back to public search results Copy work link PATIENT NUMBER 9 FEAT. [PERSON_N…" at bounding box center [566, 495] width 1133 height 2469
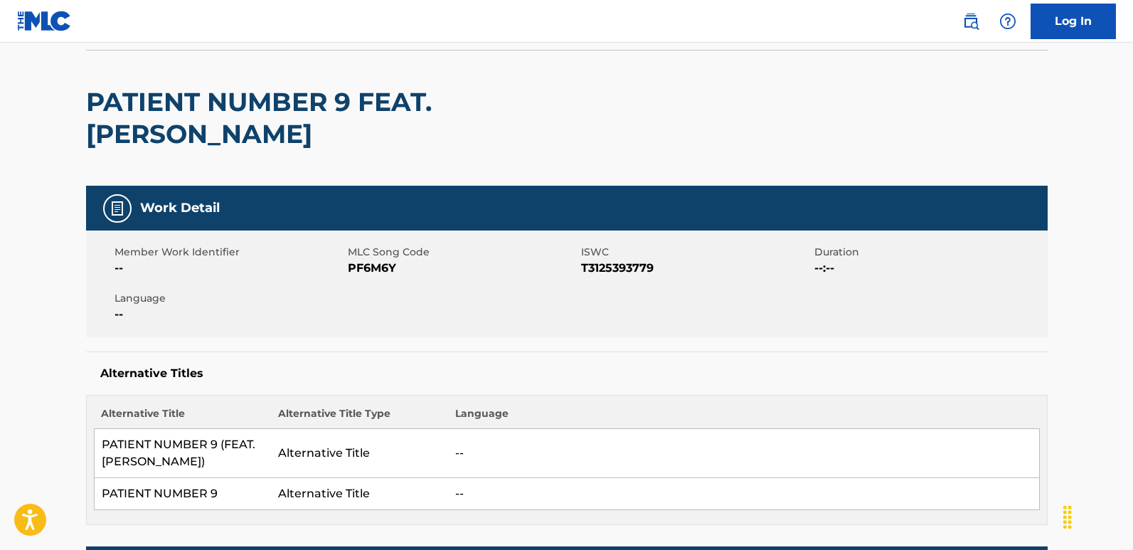
scroll to position [0, 0]
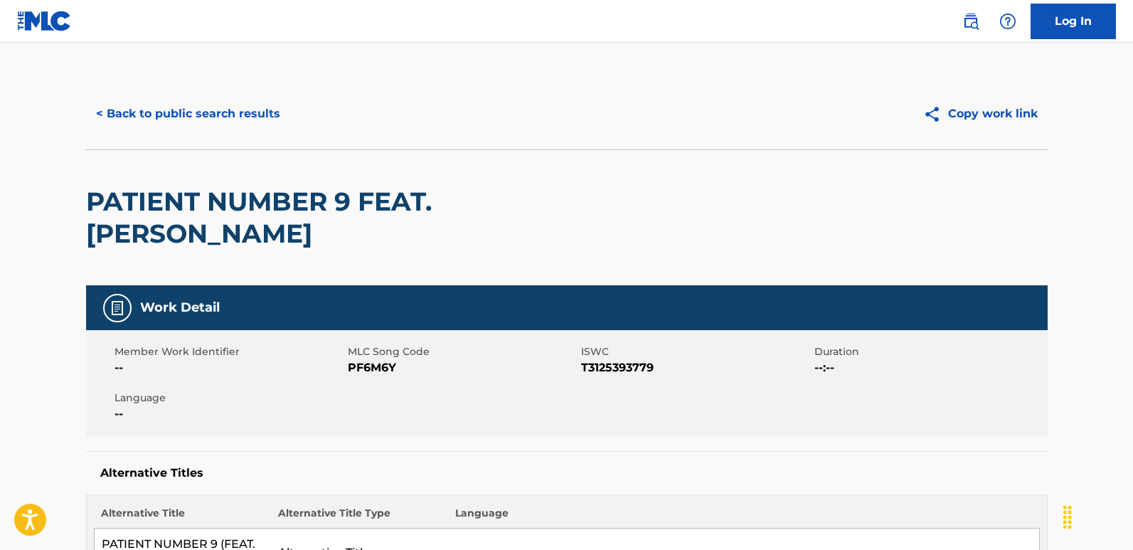
click at [171, 120] on button "< Back to public search results" at bounding box center [188, 114] width 204 height 36
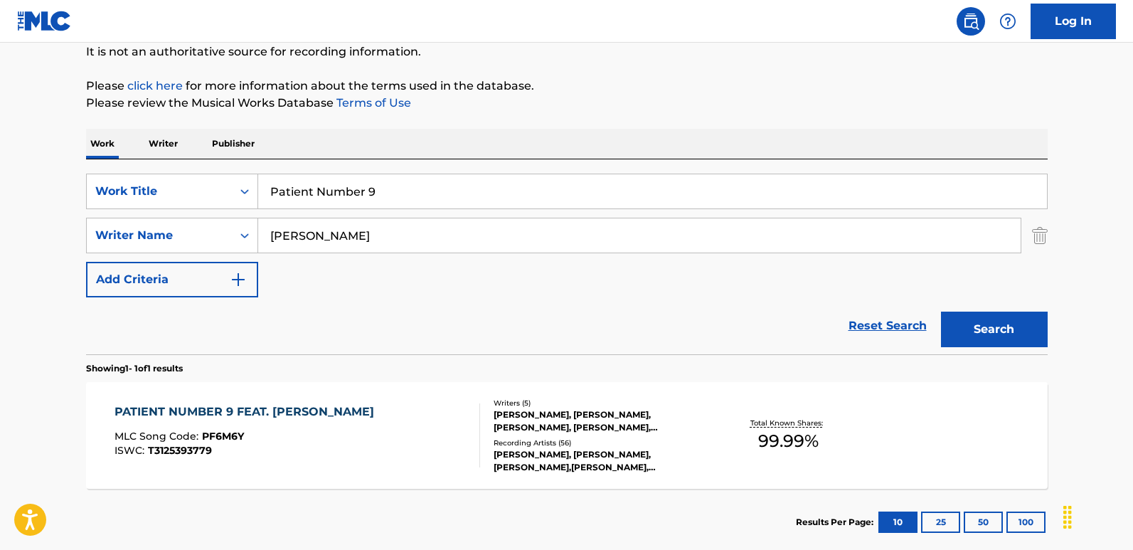
click at [880, 333] on link "Reset Search" at bounding box center [887, 325] width 92 height 31
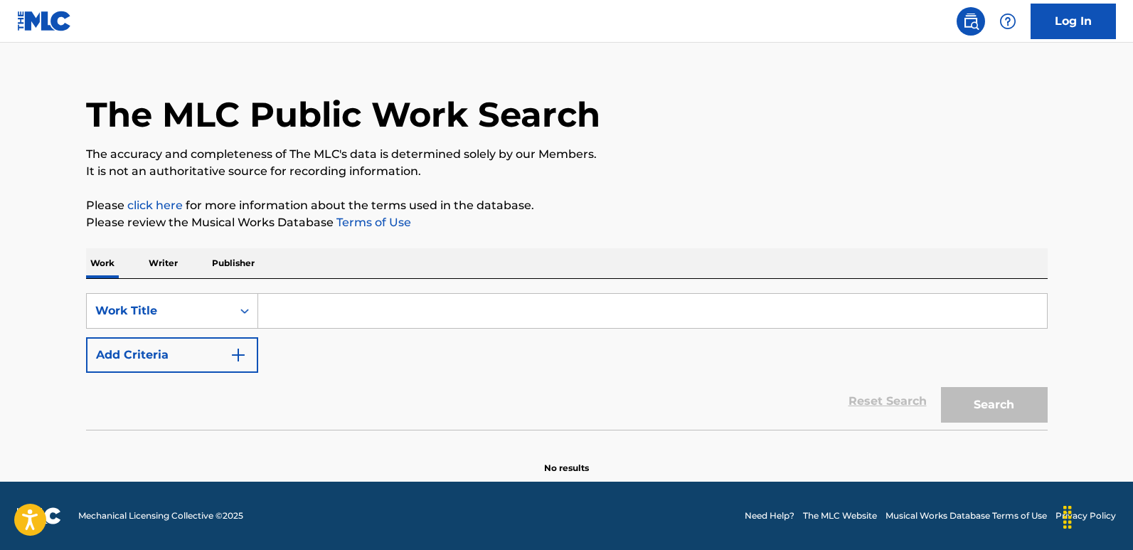
scroll to position [0, 0]
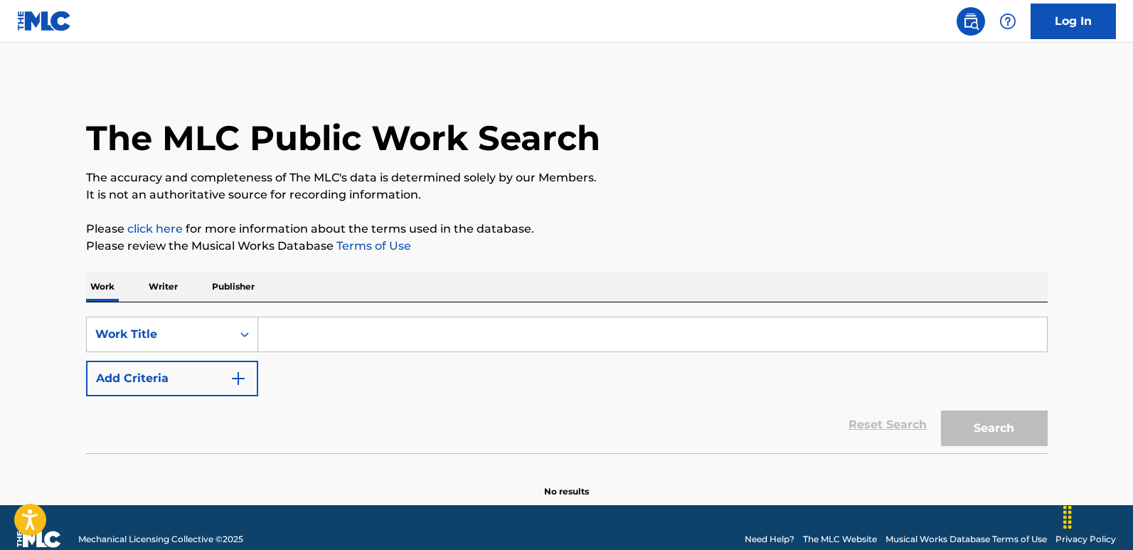
click at [345, 345] on input "Search Form" at bounding box center [652, 334] width 788 height 34
paste input "Straight To Hell"
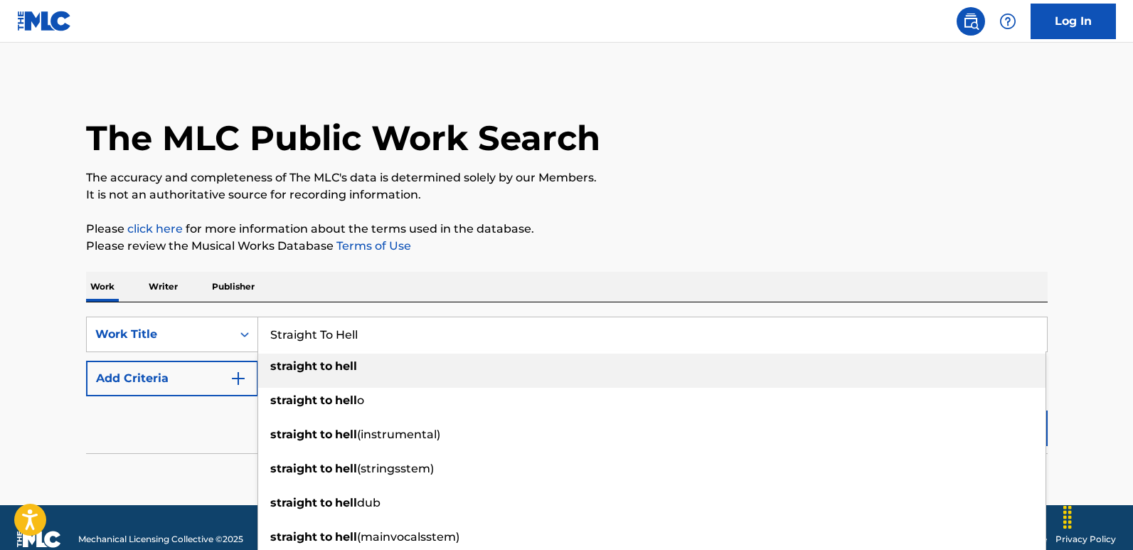
type input "Straight To Hell"
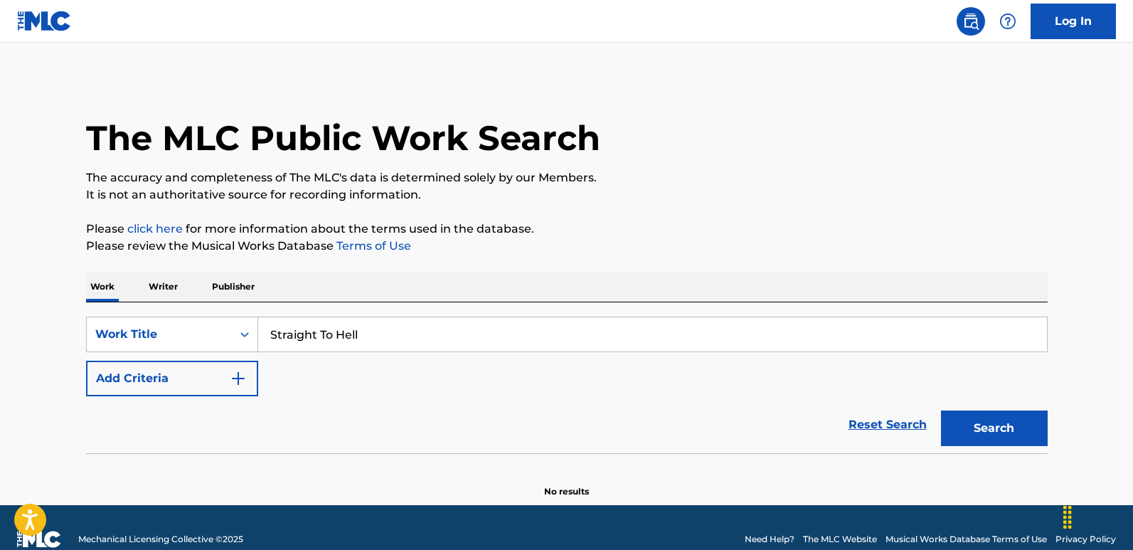
click at [75, 208] on div "The MLC Public Work Search The accuracy and completeness of The MLC's data is d…" at bounding box center [566, 287] width 995 height 419
click at [52, 193] on main "The MLC Public Work Search The accuracy and completeness of The MLC's data is d…" at bounding box center [566, 274] width 1133 height 462
click at [45, 171] on main "The MLC Public Work Search The accuracy and completeness of The MLC's data is d…" at bounding box center [566, 274] width 1133 height 462
click at [200, 378] on button "Add Criteria" at bounding box center [172, 378] width 172 height 36
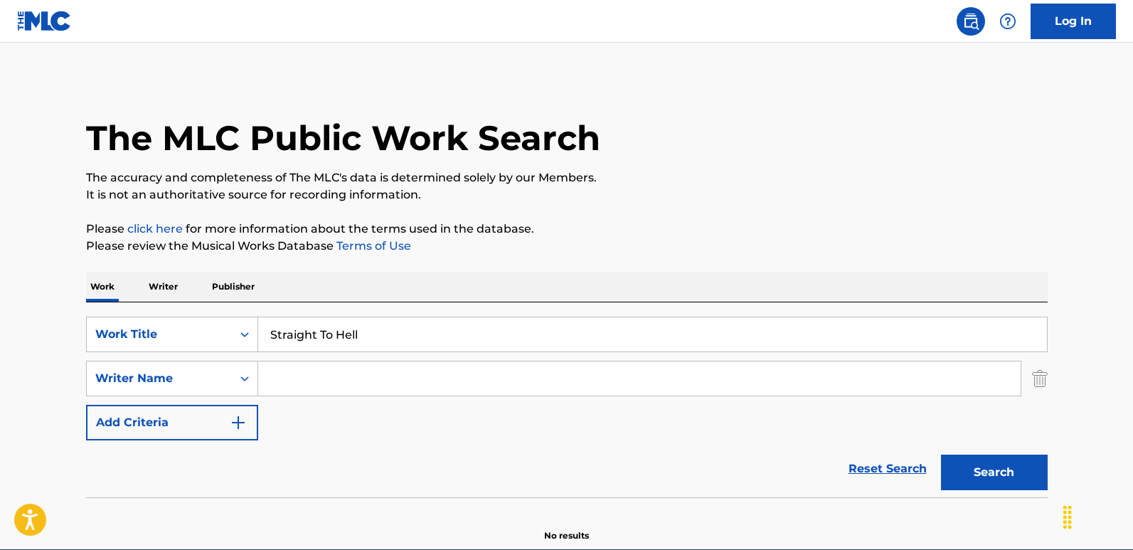
click at [416, 378] on input "Search Form" at bounding box center [639, 378] width 762 height 34
paste input "[PERSON_NAME]"
click at [941, 454] on button "Search" at bounding box center [994, 472] width 107 height 36
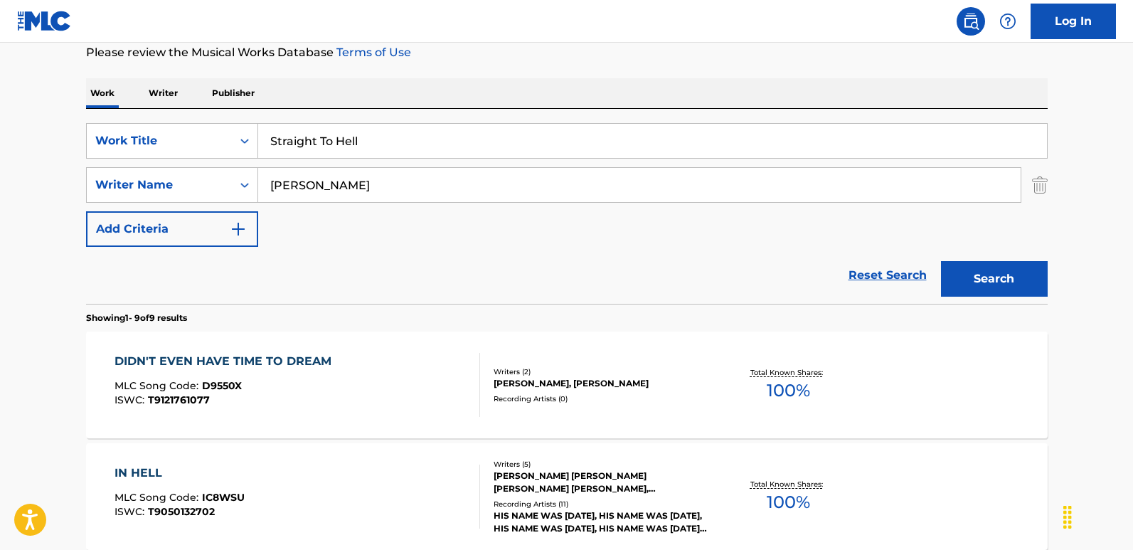
scroll to position [213, 0]
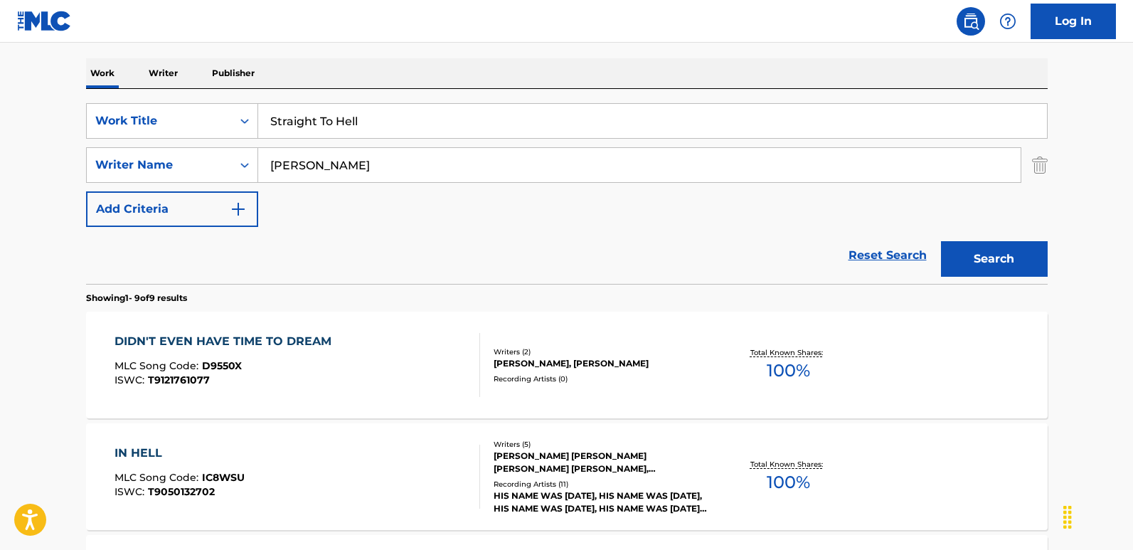
drag, startPoint x: 425, startPoint y: 161, endPoint x: 268, endPoint y: 162, distance: 157.1
click at [268, 162] on input "[PERSON_NAME]" at bounding box center [639, 165] width 762 height 34
paste input "[PERSON_NAME]"
click at [965, 252] on button "Search" at bounding box center [994, 259] width 107 height 36
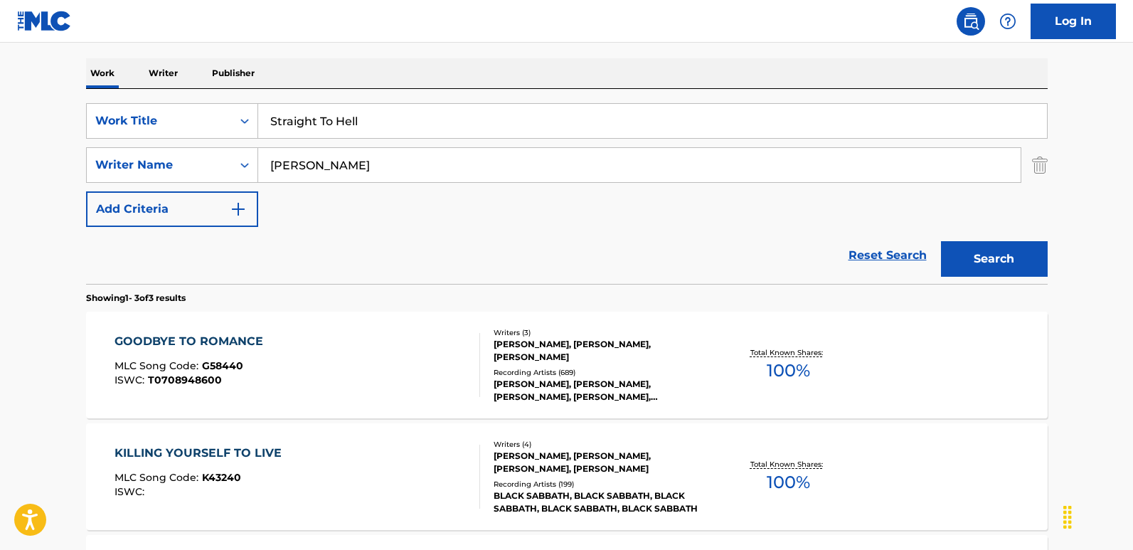
click at [52, 234] on main "The MLC Public Work Search The accuracy and completeness of The MLC's data is d…" at bounding box center [566, 272] width 1133 height 886
click at [52, 235] on main "The MLC Public Work Search The accuracy and completeness of The MLC's data is d…" at bounding box center [566, 272] width 1133 height 886
click at [308, 189] on div "SearchWithCriteria6276efb2-ed40-49f0-985d-182b6286adbf Work Title Straight To H…" at bounding box center [566, 165] width 961 height 124
drag, startPoint x: 309, startPoint y: 171, endPoint x: 167, endPoint y: 165, distance: 142.3
click at [167, 165] on div "SearchWithCriteriafcfbb798-3eca-4d66-a69b-3f7659fd1018 Writer Name [PERSON_NAME]" at bounding box center [566, 165] width 961 height 36
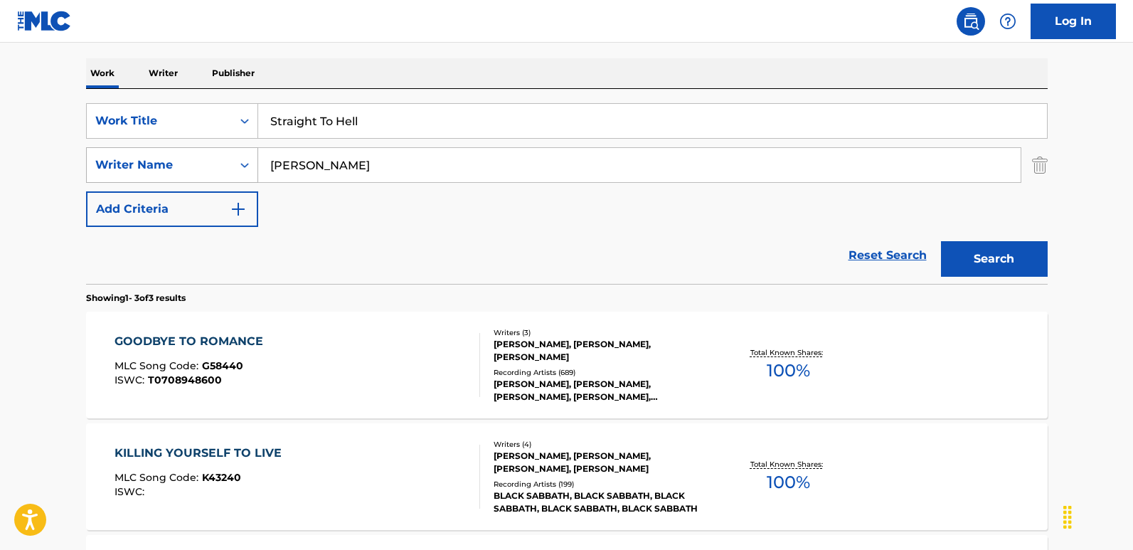
type input "[PERSON_NAME]"
click at [941, 241] on button "Search" at bounding box center [994, 259] width 107 height 36
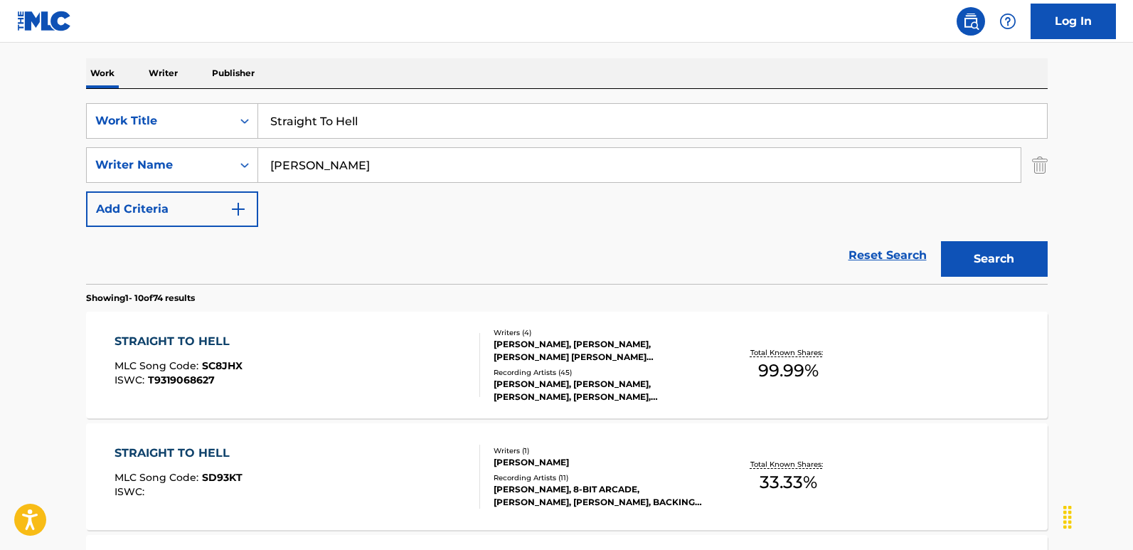
click at [200, 348] on div "STRAIGHT TO HELL" at bounding box center [178, 341] width 128 height 17
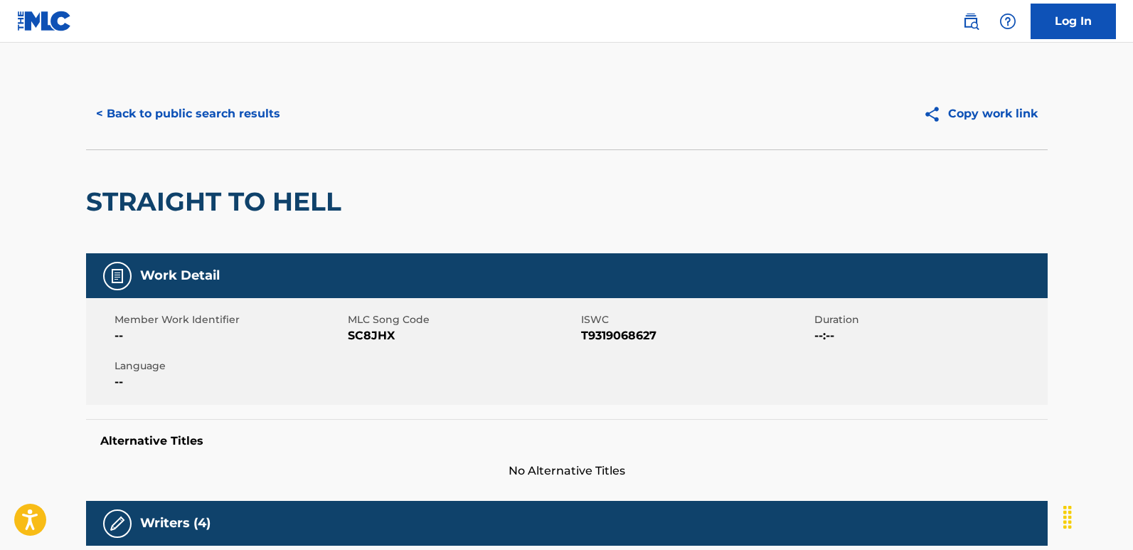
scroll to position [370, 0]
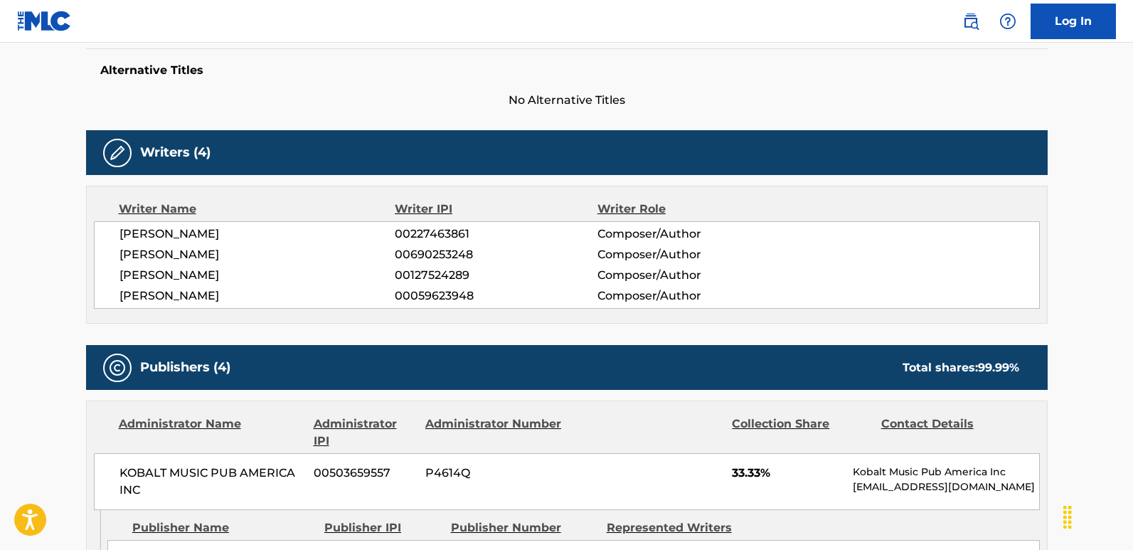
click at [205, 255] on span "[PERSON_NAME]" at bounding box center [257, 254] width 276 height 17
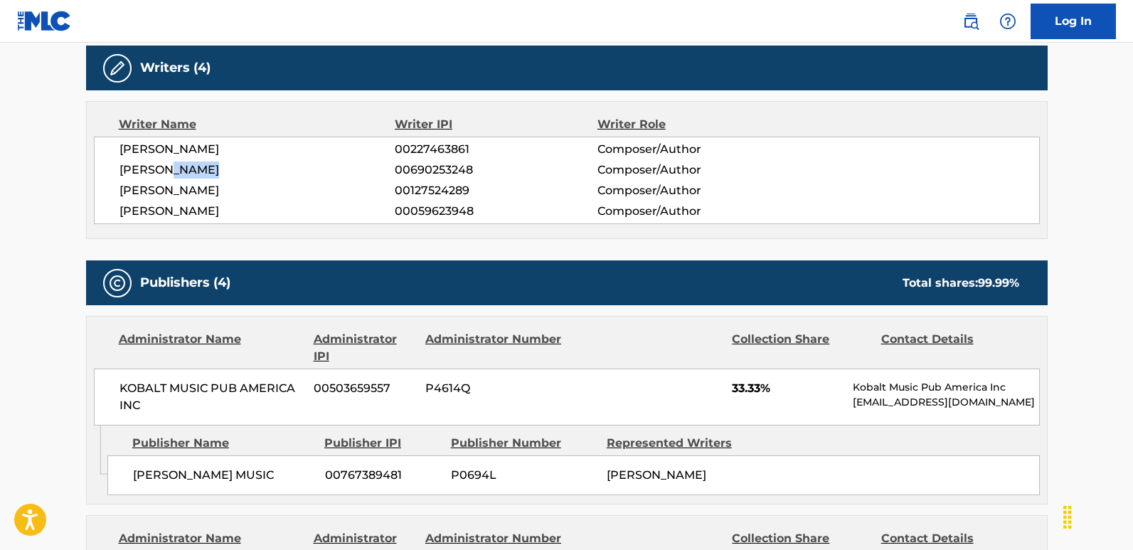
scroll to position [584, 0]
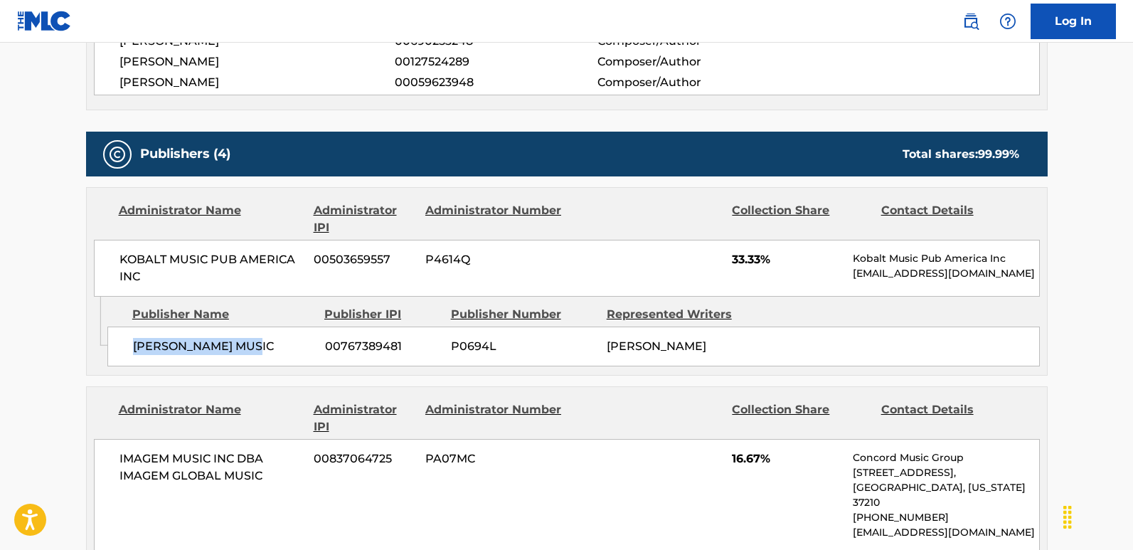
drag, startPoint x: 128, startPoint y: 346, endPoint x: 284, endPoint y: 346, distance: 156.4
click at [284, 346] on div "[PERSON_NAME] MUSIC 00767389481 P0694L [PERSON_NAME]" at bounding box center [573, 346] width 932 height 40
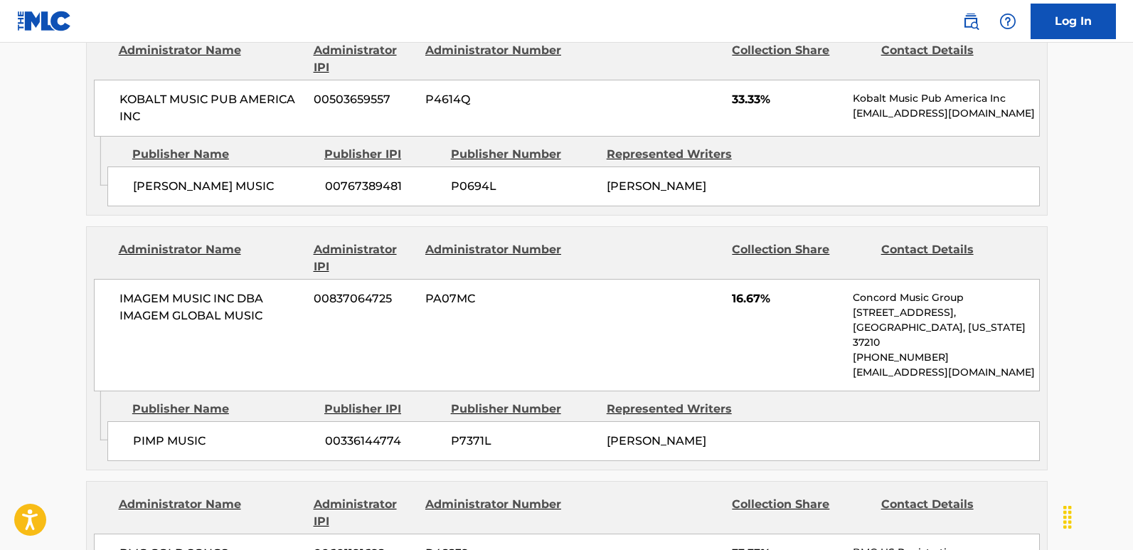
scroll to position [745, 0]
drag, startPoint x: 133, startPoint y: 419, endPoint x: 268, endPoint y: 422, distance: 135.1
click at [268, 431] on span "PIMP MUSIC" at bounding box center [223, 439] width 181 height 17
click at [728, 298] on div "IMAGEM MUSIC INC DBA IMAGEM GLOBAL MUSIC 00837064725 PA07MC 16.67% Concord Musi…" at bounding box center [567, 333] width 946 height 112
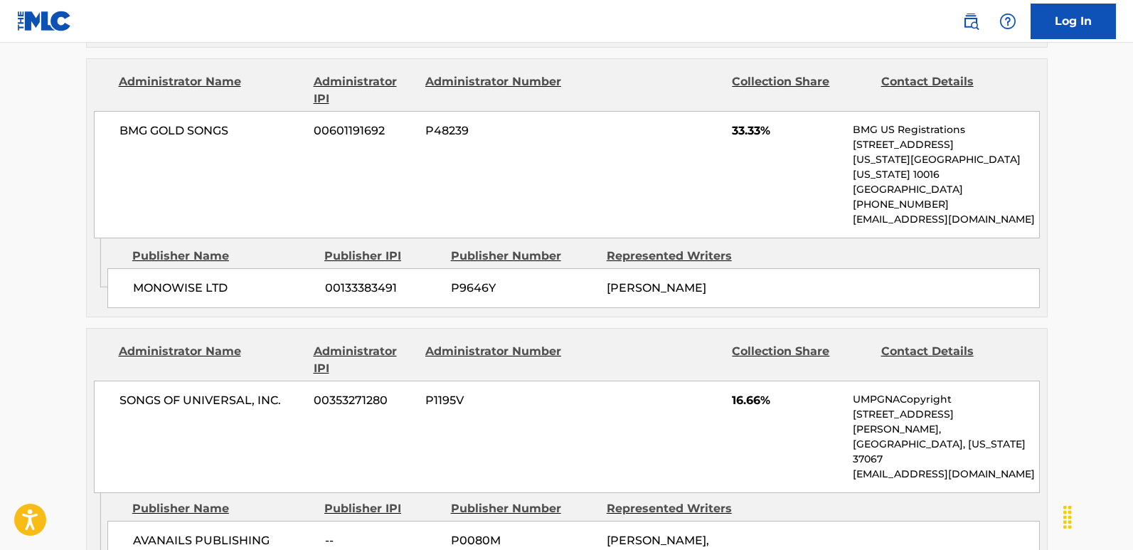
scroll to position [1172, 0]
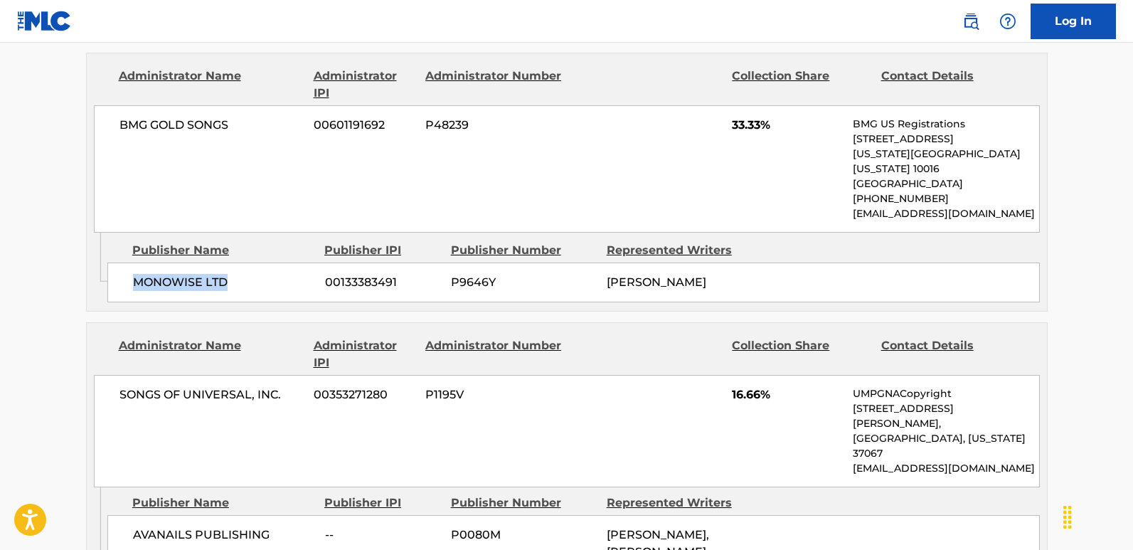
drag, startPoint x: 129, startPoint y: 243, endPoint x: 246, endPoint y: 241, distance: 116.6
click at [246, 262] on div "MONOWISE LTD 00133383491 P9646Y [PERSON_NAME]" at bounding box center [573, 282] width 932 height 40
click at [746, 117] on span "33.33%" at bounding box center [787, 125] width 110 height 17
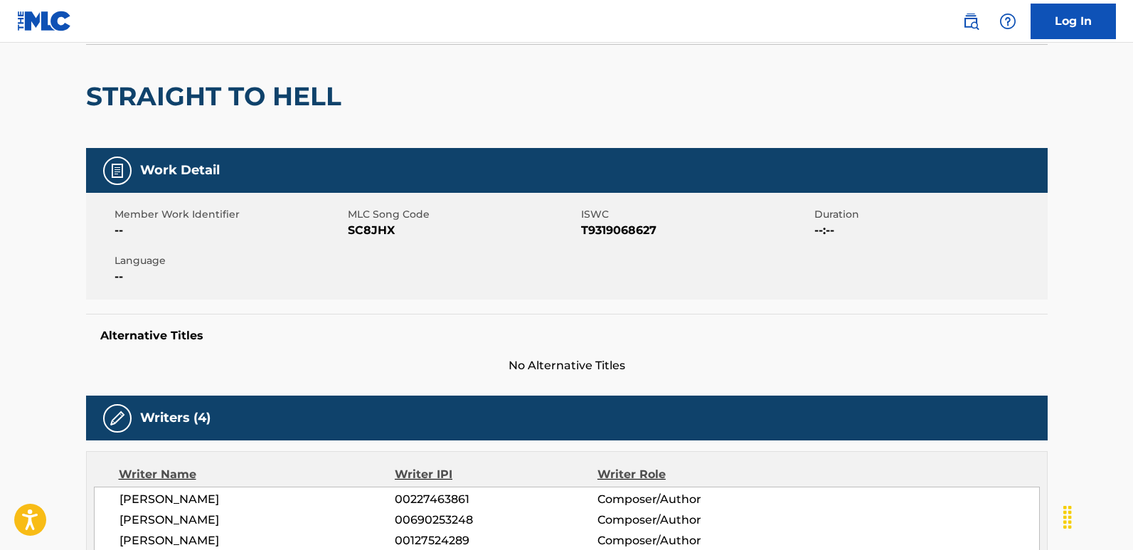
scroll to position [0, 0]
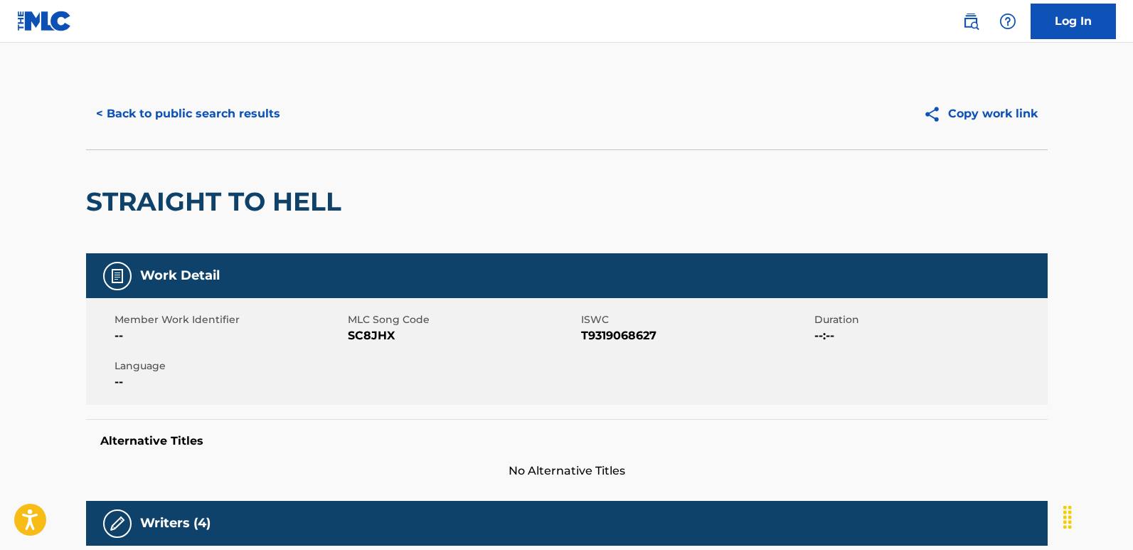
click at [271, 110] on button "< Back to public search results" at bounding box center [188, 114] width 204 height 36
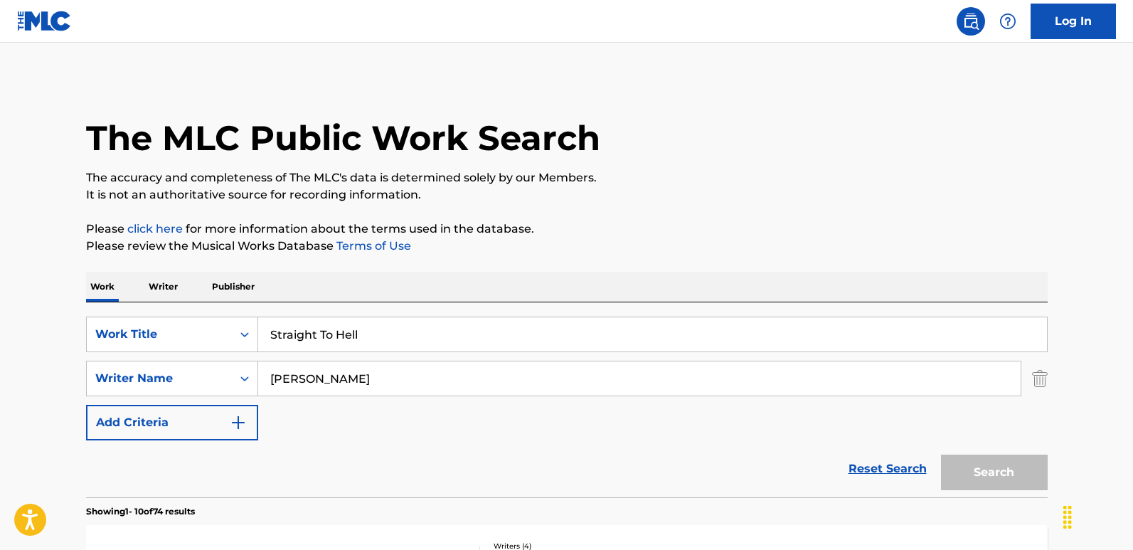
scroll to position [213, 0]
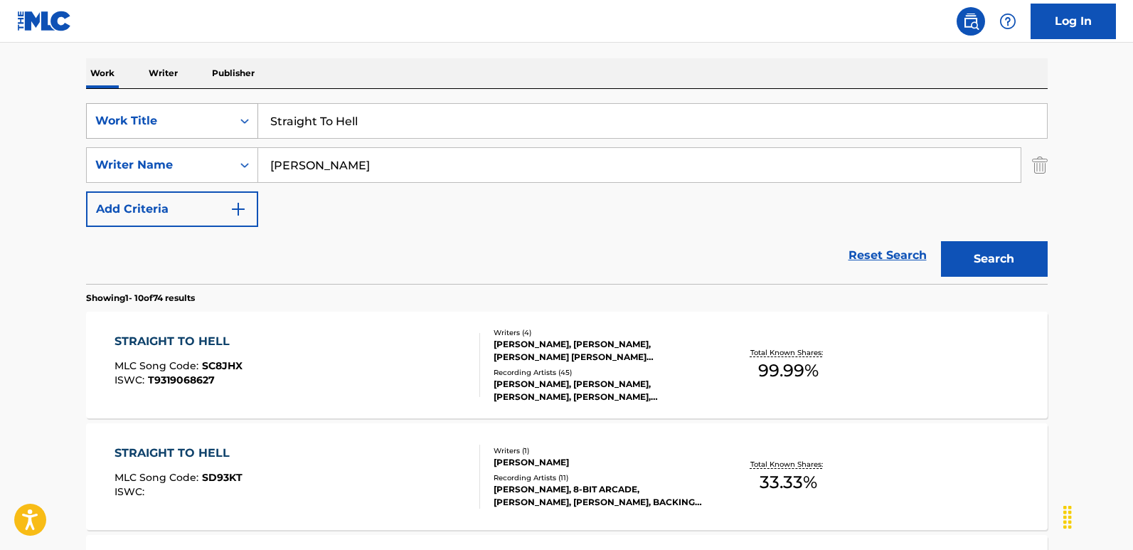
drag, startPoint x: 412, startPoint y: 132, endPoint x: 181, endPoint y: 124, distance: 231.2
click at [181, 124] on div "SearchWithCriteria6276efb2-ed40-49f0-985d-182b6286adbf Work Title Straight To H…" at bounding box center [566, 121] width 961 height 36
paste input "I Can't See U Bitches"
type input "I Can't See U Bitches"
drag, startPoint x: 401, startPoint y: 178, endPoint x: 203, endPoint y: 178, distance: 198.4
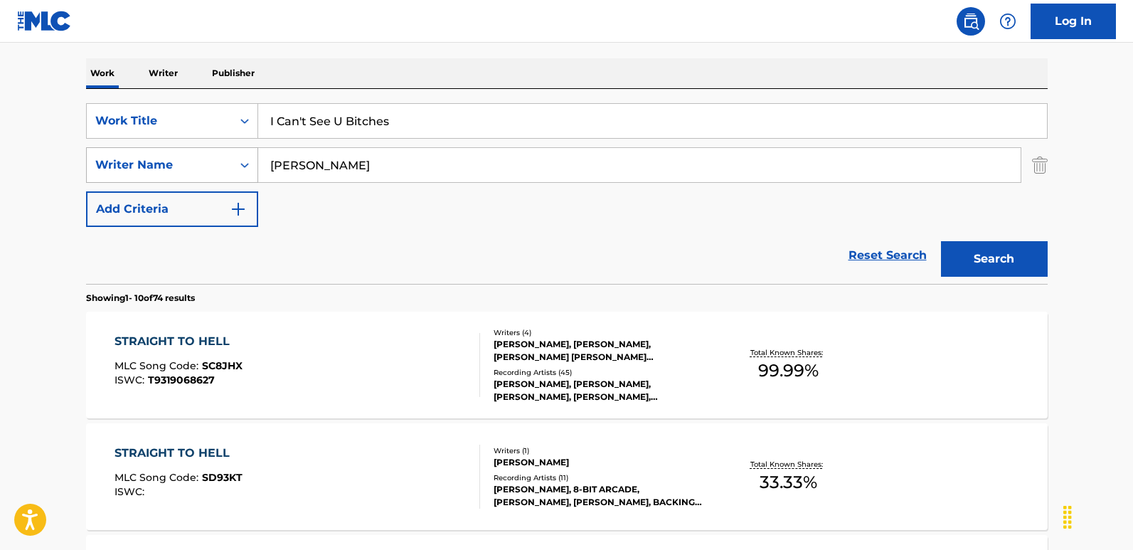
click at [203, 178] on div "SearchWithCriteriafcfbb798-3eca-4d66-a69b-3f7659fd1018 Writer Name [PERSON_NAME]" at bounding box center [566, 165] width 961 height 36
click at [506, 175] on input "Search Form" at bounding box center [639, 165] width 762 height 34
paste input "[PERSON_NAME]"
click at [965, 247] on button "Search" at bounding box center [994, 259] width 107 height 36
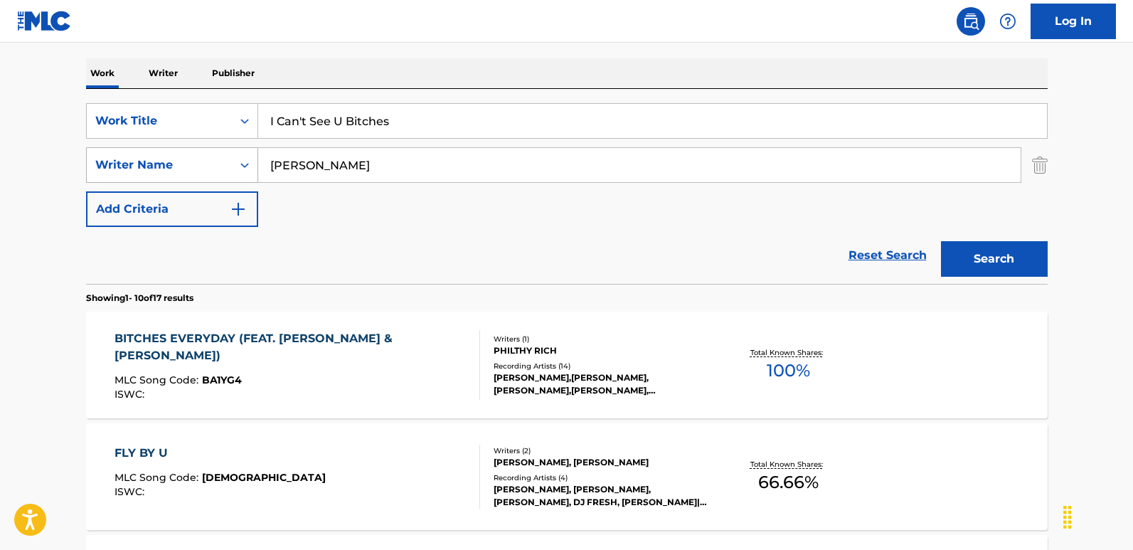
drag, startPoint x: 415, startPoint y: 174, endPoint x: 241, endPoint y: 157, distance: 175.0
click at [241, 157] on div "SearchWithCriteriafcfbb798-3eca-4d66-a69b-3f7659fd1018 Writer Name [PERSON_NAME]" at bounding box center [566, 165] width 961 height 36
paste input "[PERSON_NAME] [PERSON_NAME]"
drag, startPoint x: 296, startPoint y: 162, endPoint x: 230, endPoint y: 162, distance: 66.8
click at [230, 162] on div "SearchWithCriteriafcfbb798-3eca-4d66-a69b-3f7659fd1018 Writer Name [PERSON_NAME…" at bounding box center [566, 165] width 961 height 36
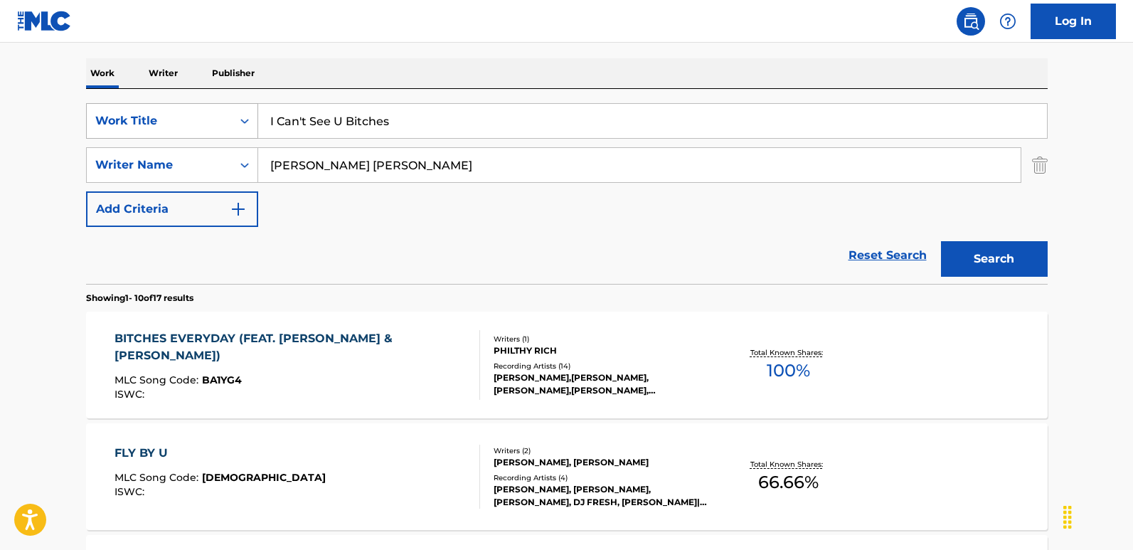
drag, startPoint x: 500, startPoint y: 168, endPoint x: 231, endPoint y: 129, distance: 271.5
click at [231, 129] on div "SearchWithCriteria6276efb2-ed40-49f0-985d-182b6286adbf Work Title I Can't See U…" at bounding box center [566, 165] width 961 height 124
type input "[PERSON_NAME] [PERSON_NAME]"
click at [965, 260] on button "Search" at bounding box center [994, 259] width 107 height 36
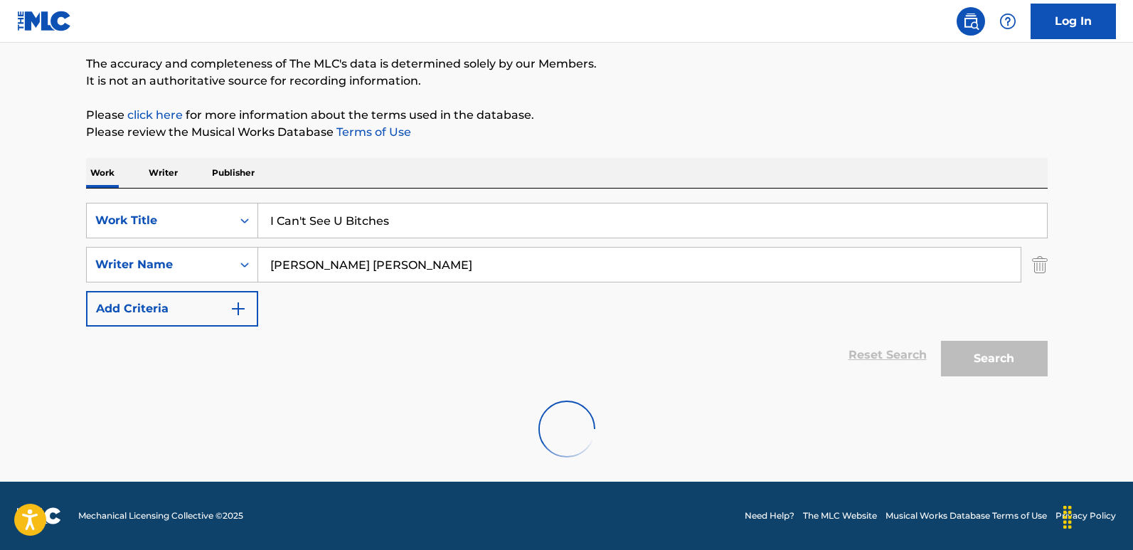
scroll to position [68, 0]
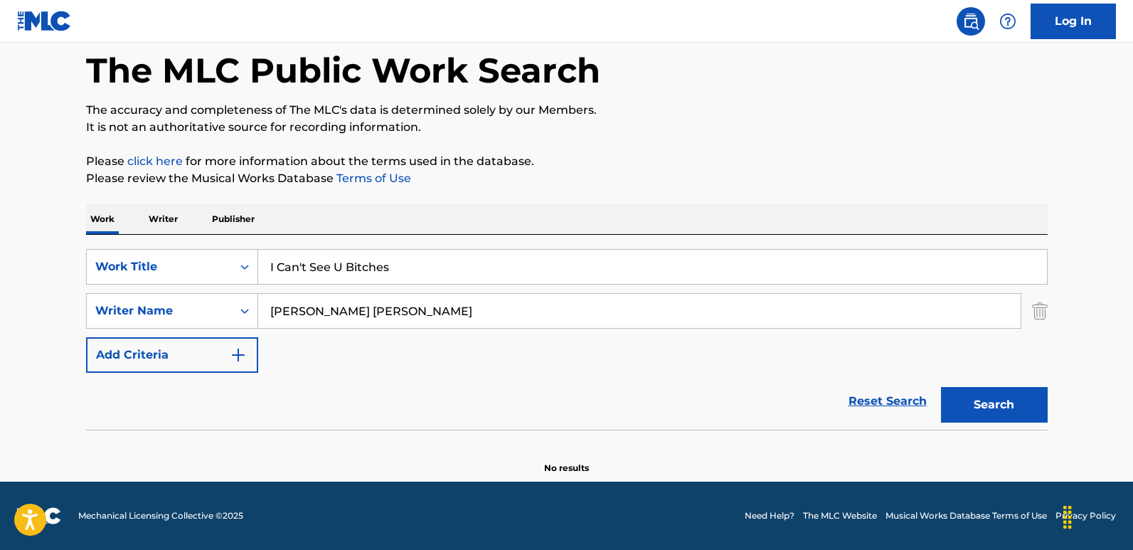
click at [681, 307] on input "[PERSON_NAME] [PERSON_NAME]" at bounding box center [639, 311] width 762 height 34
click at [960, 394] on button "Search" at bounding box center [994, 405] width 107 height 36
click at [715, 212] on div "Work Writer Publisher" at bounding box center [566, 219] width 961 height 30
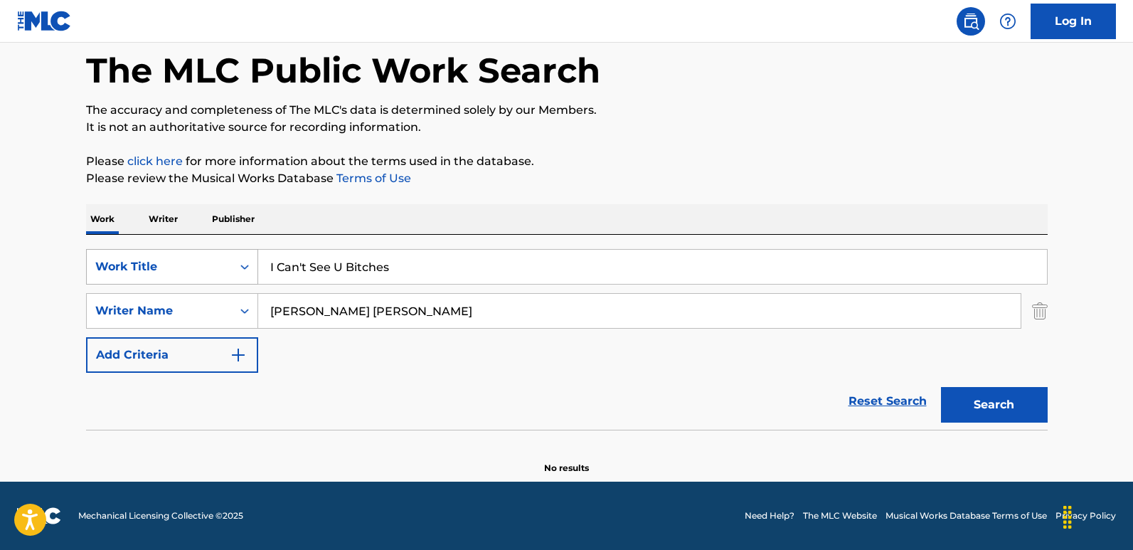
drag, startPoint x: 470, startPoint y: 253, endPoint x: 189, endPoint y: 252, distance: 280.8
click at [189, 252] on div "SearchWithCriteria6276efb2-ed40-49f0-985d-182b6286adbf Work Title I Can't See U…" at bounding box center [566, 267] width 961 height 36
drag, startPoint x: 614, startPoint y: 333, endPoint x: 200, endPoint y: 305, distance: 414.7
click at [200, 305] on div "SearchWithCriteria6276efb2-ed40-49f0-985d-182b6286adbf Work Title I Can't See U…" at bounding box center [566, 311] width 961 height 124
click at [395, 334] on div "SearchWithCriteria6276efb2-ed40-49f0-985d-182b6286adbf Work Title I Can't See U…" at bounding box center [566, 311] width 961 height 124
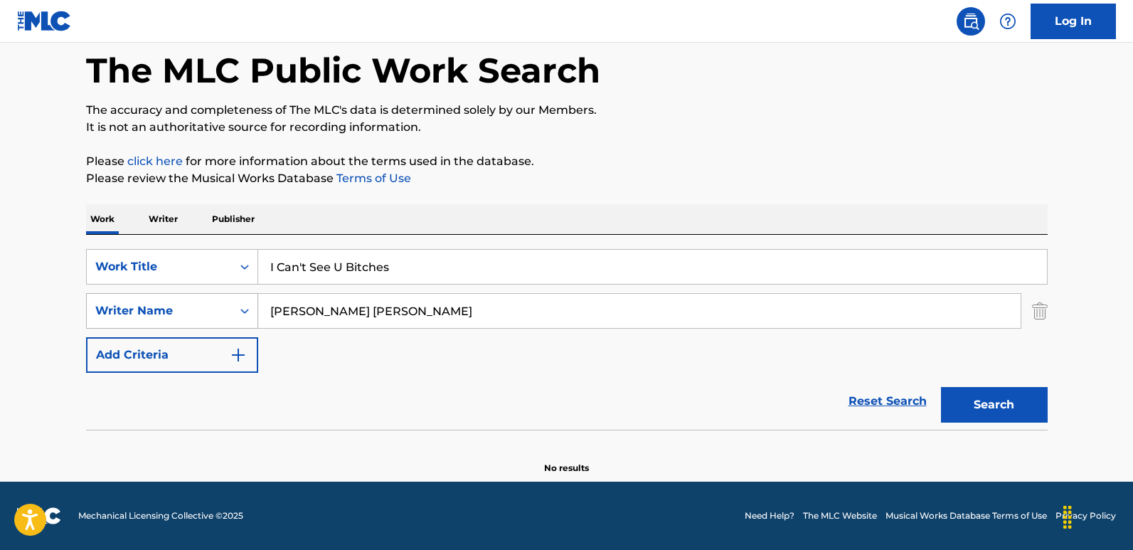
drag, startPoint x: 488, startPoint y: 319, endPoint x: 203, endPoint y: 316, distance: 284.4
click at [162, 306] on div "SearchWithCriteriafcfbb798-3eca-4d66-a69b-3f7659fd1018 Writer Name [PERSON_NAME…" at bounding box center [566, 311] width 961 height 36
drag, startPoint x: 309, startPoint y: 269, endPoint x: 157, endPoint y: 265, distance: 152.2
click at [157, 265] on div "SearchWithCriteria6276efb2-ed40-49f0-985d-182b6286adbf Work Title I Can't See U…" at bounding box center [566, 267] width 961 height 36
paste input "[PERSON_NAME]"
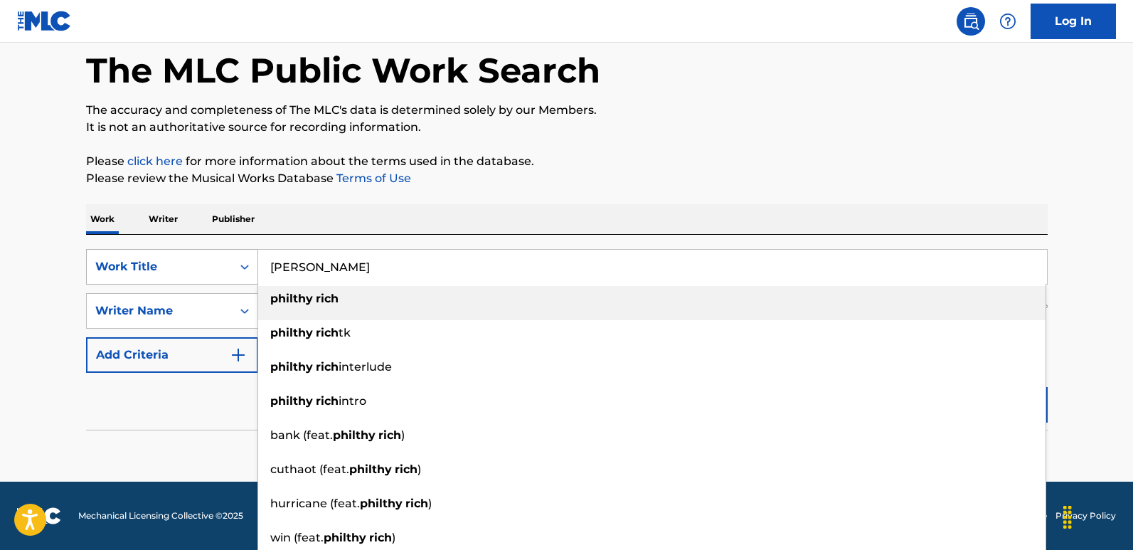
drag, startPoint x: 366, startPoint y: 275, endPoint x: 162, endPoint y: 276, distance: 204.0
click at [162, 276] on div "SearchWithCriteria6276efb2-ed40-49f0-985d-182b6286adbf Work Title [PERSON_NAME]…" at bounding box center [566, 267] width 961 height 36
paste input "I Can't See U Bitches"
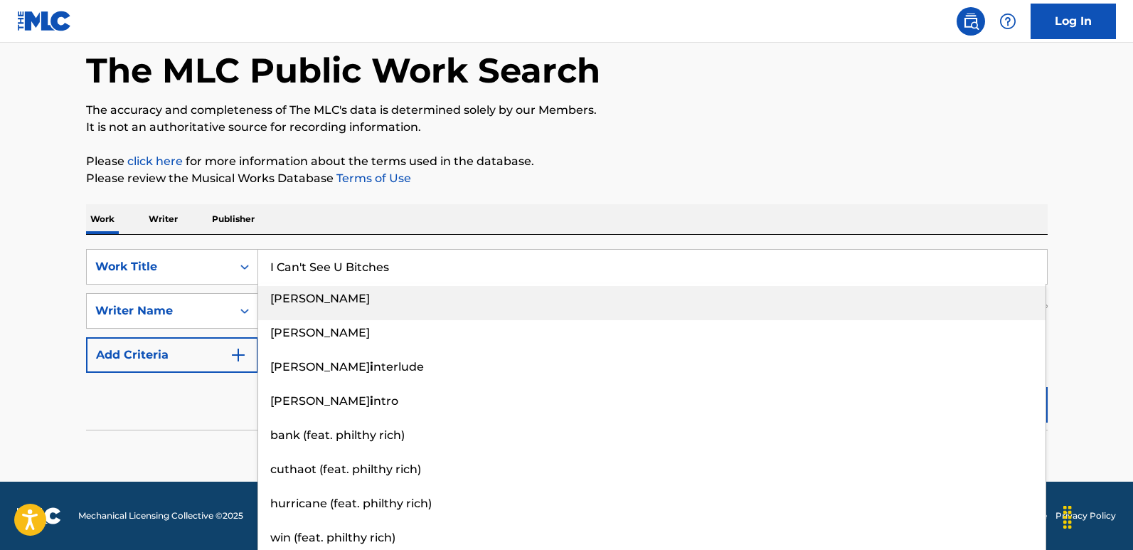
type input "I Can't See U Bitches"
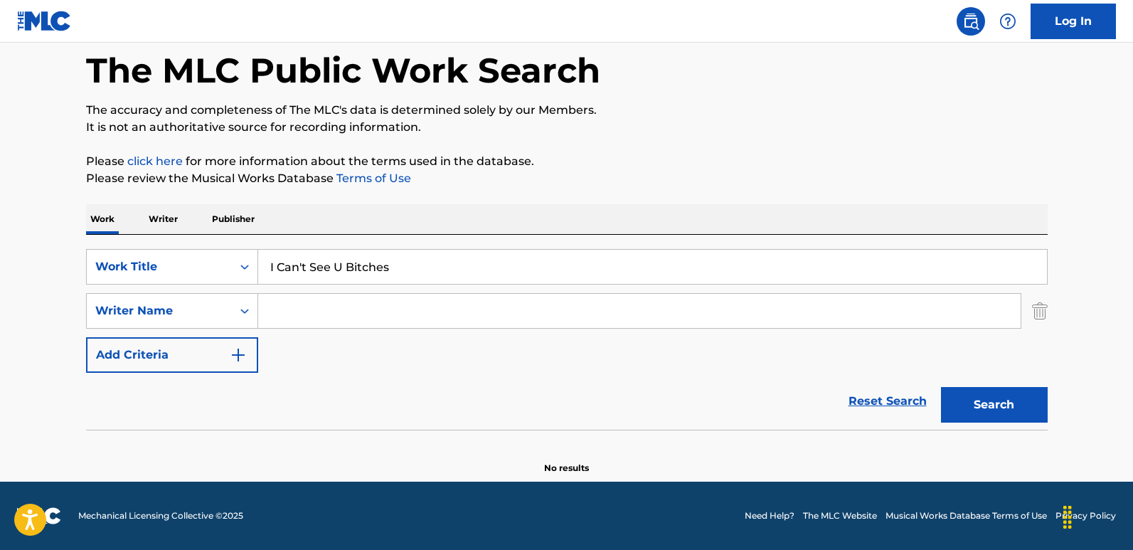
click at [301, 316] on input "Search Form" at bounding box center [639, 311] width 762 height 34
paste input "[PERSON_NAME]"
type input "[PERSON_NAME]"
click at [965, 401] on button "Search" at bounding box center [994, 405] width 107 height 36
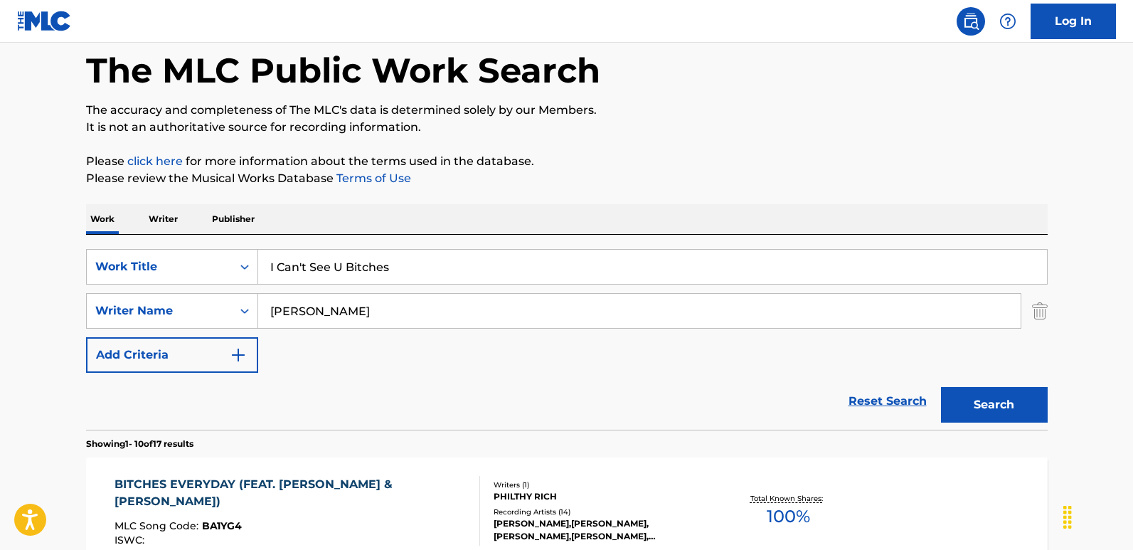
click at [416, 339] on div "SearchWithCriteria6276efb2-ed40-49f0-985d-182b6286adbf Work Title I Can't See U…" at bounding box center [566, 311] width 961 height 124
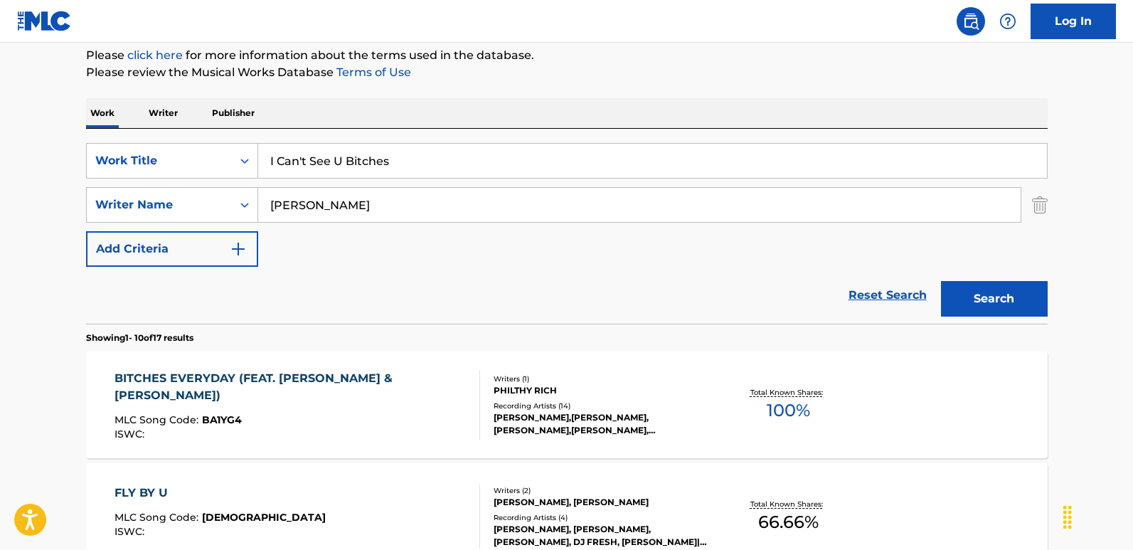
scroll to position [139, 0]
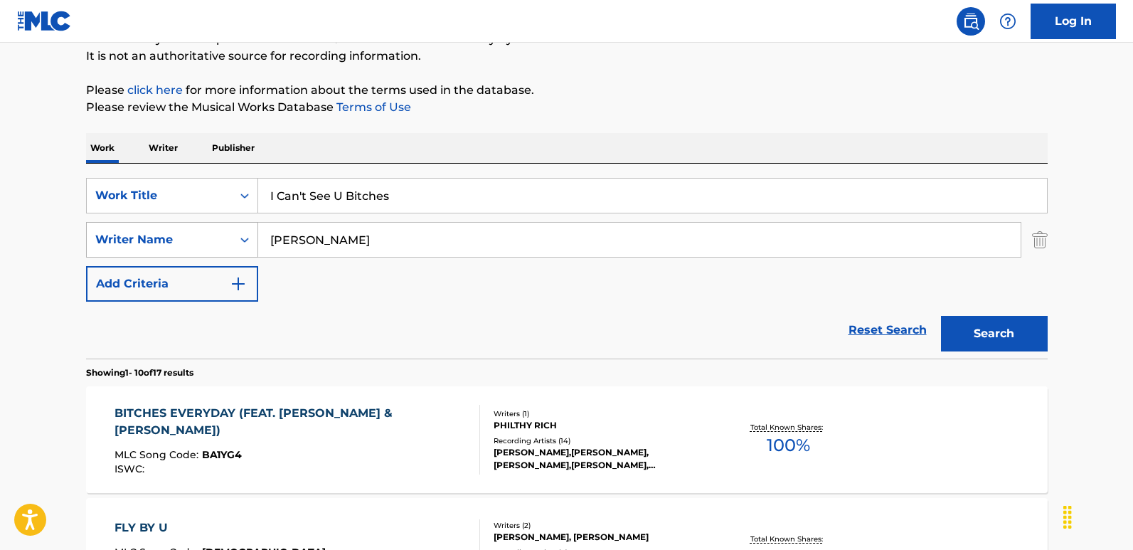
drag, startPoint x: 392, startPoint y: 234, endPoint x: 223, endPoint y: 233, distance: 168.5
click at [223, 233] on div "SearchWithCriteriafcfbb798-3eca-4d66-a69b-3f7659fd1018 Writer Name [PERSON_NAME]" at bounding box center [566, 240] width 961 height 36
click at [941, 316] on button "Search" at bounding box center [994, 334] width 107 height 36
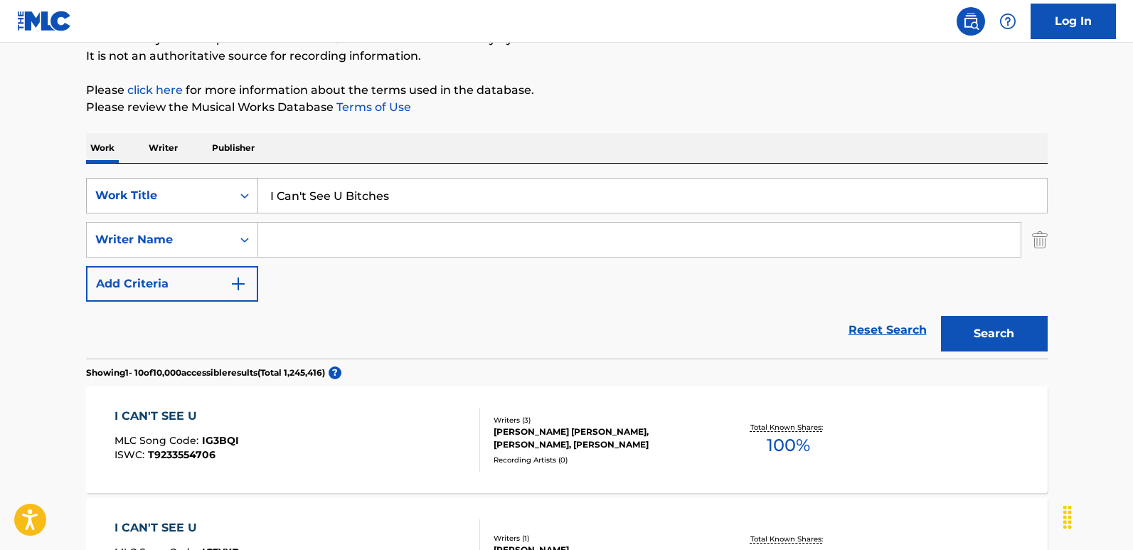
drag, startPoint x: 475, startPoint y: 195, endPoint x: 141, endPoint y: 203, distance: 334.2
click at [141, 203] on div "SearchWithCriteria6276efb2-ed40-49f0-985d-182b6286adbf Work Title I Can't See U…" at bounding box center [566, 196] width 961 height 36
click at [965, 333] on button "Search" at bounding box center [994, 334] width 107 height 36
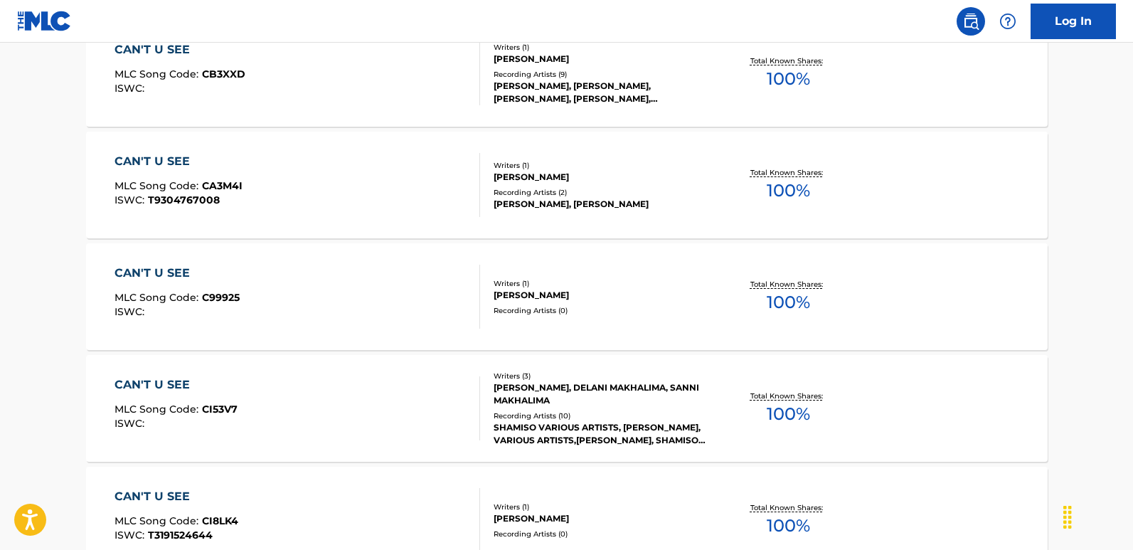
scroll to position [1235, 0]
